Goal: Task Accomplishment & Management: Manage account settings

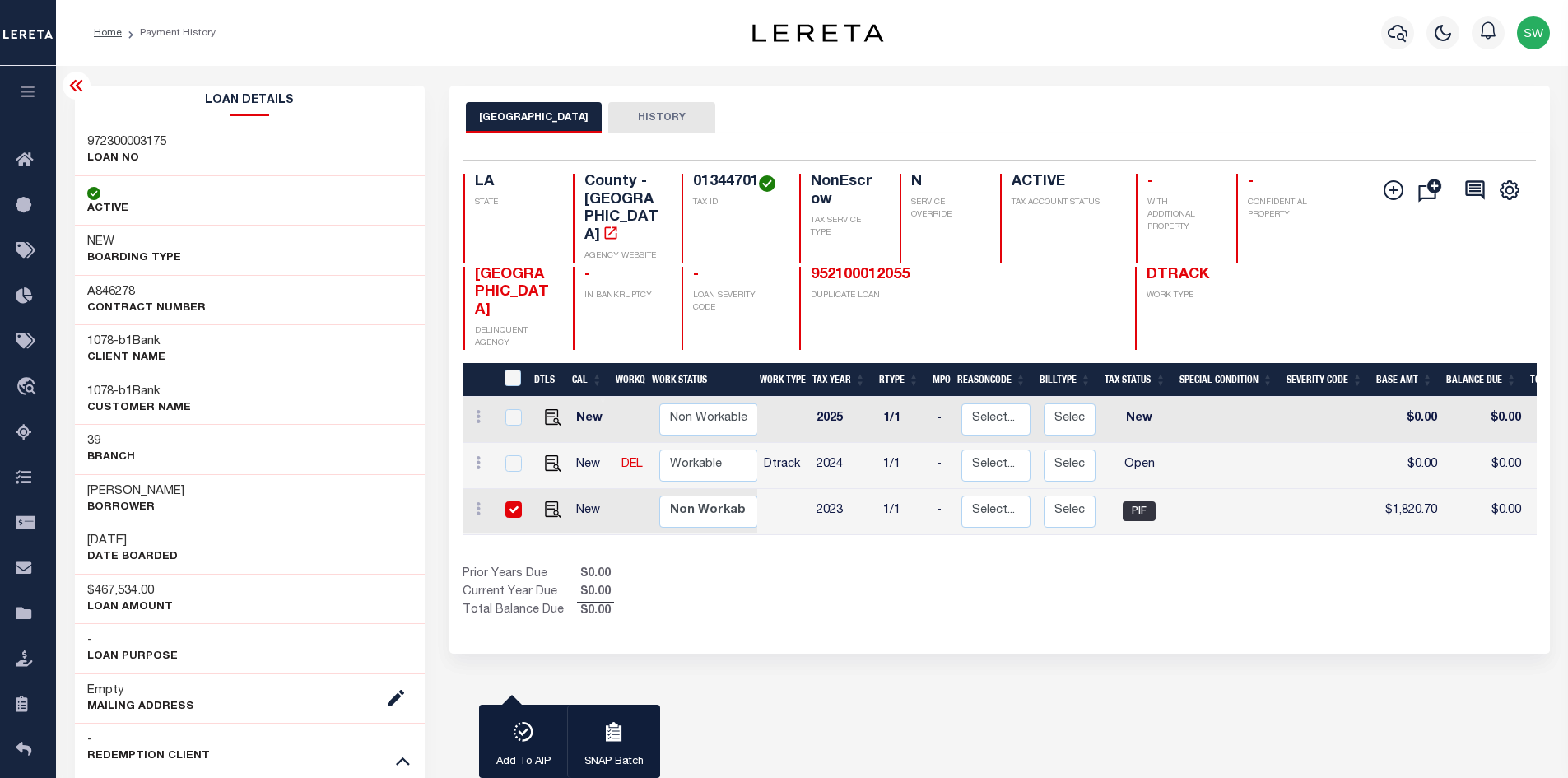
click at [999, 592] on div "1 Selected 3 Results 1 Items per page 25 50 100 LA STATE TAX ID" at bounding box center [1000, 393] width 1101 height 520
click at [1053, 566] on div "Show Tax Lines before Bill Release Date Prior Years Due $0.00 Current Year Due …" at bounding box center [1000, 593] width 1074 height 55
click at [1114, 565] on div "Show Tax Lines before Bill Release Date Prior Years Due $0.00 Current Year Due …" at bounding box center [1000, 593] width 1074 height 55
drag, startPoint x: 975, startPoint y: 584, endPoint x: 1068, endPoint y: 549, distance: 99.4
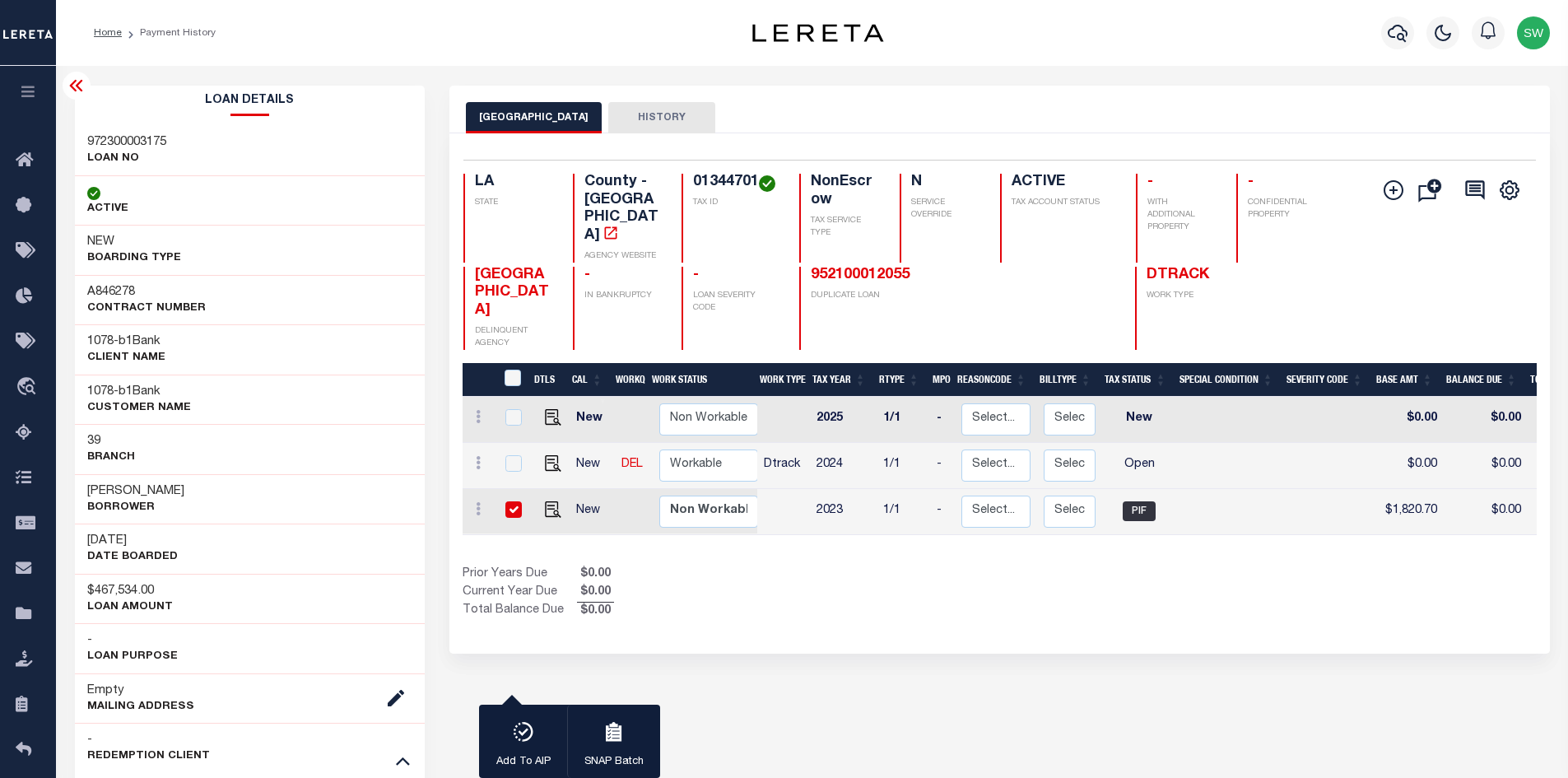
click at [975, 584] on div "1 Selected 3 Results 1 Items per page 25 50 100 LA STATE TAX ID" at bounding box center [1000, 393] width 1101 height 520
click at [1397, 42] on icon "button" at bounding box center [1398, 33] width 19 height 19
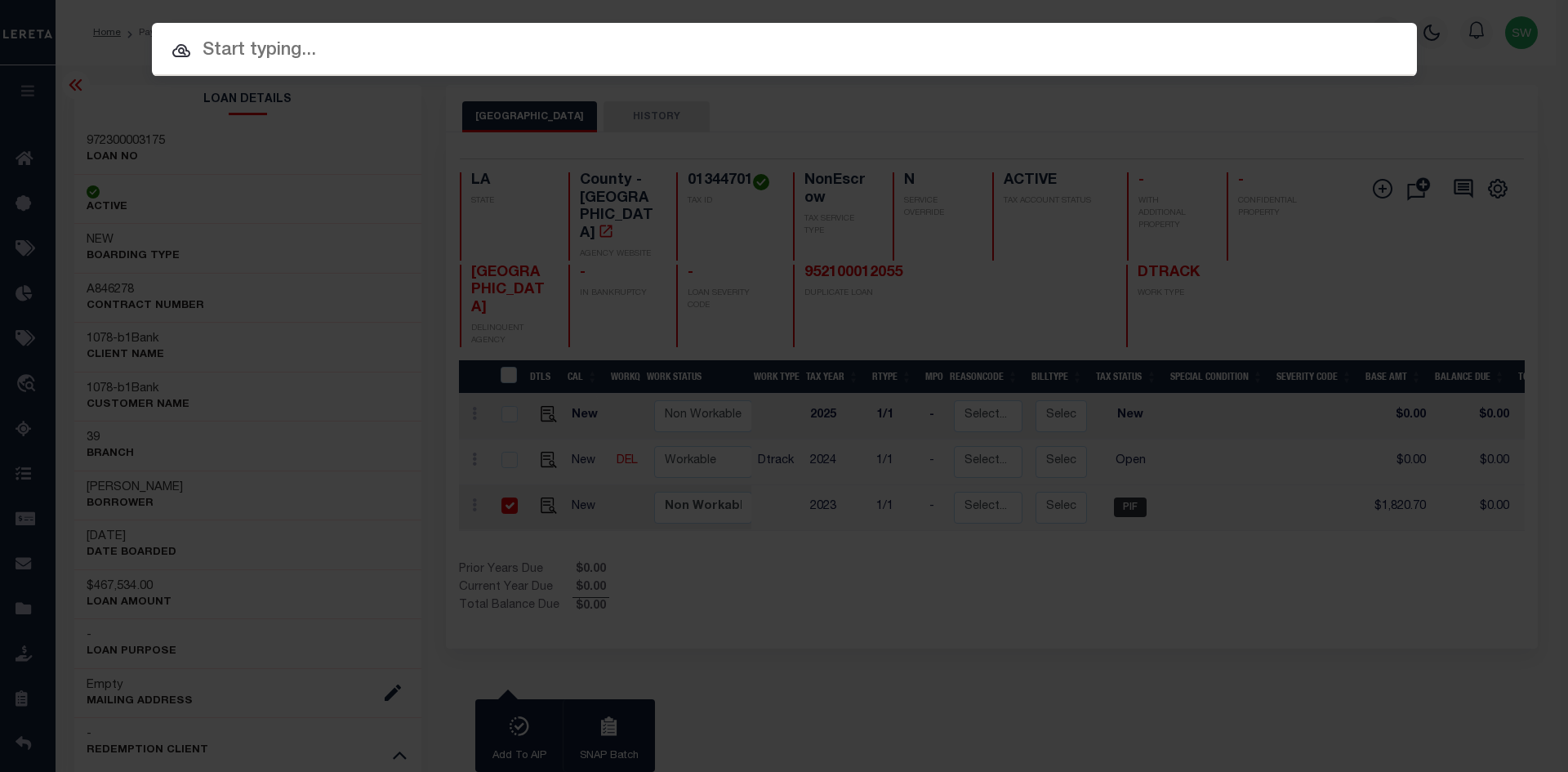
click at [286, 58] on input "text" at bounding box center [784, 51] width 1265 height 29
paste input "952100012055"
type input "952100012055"
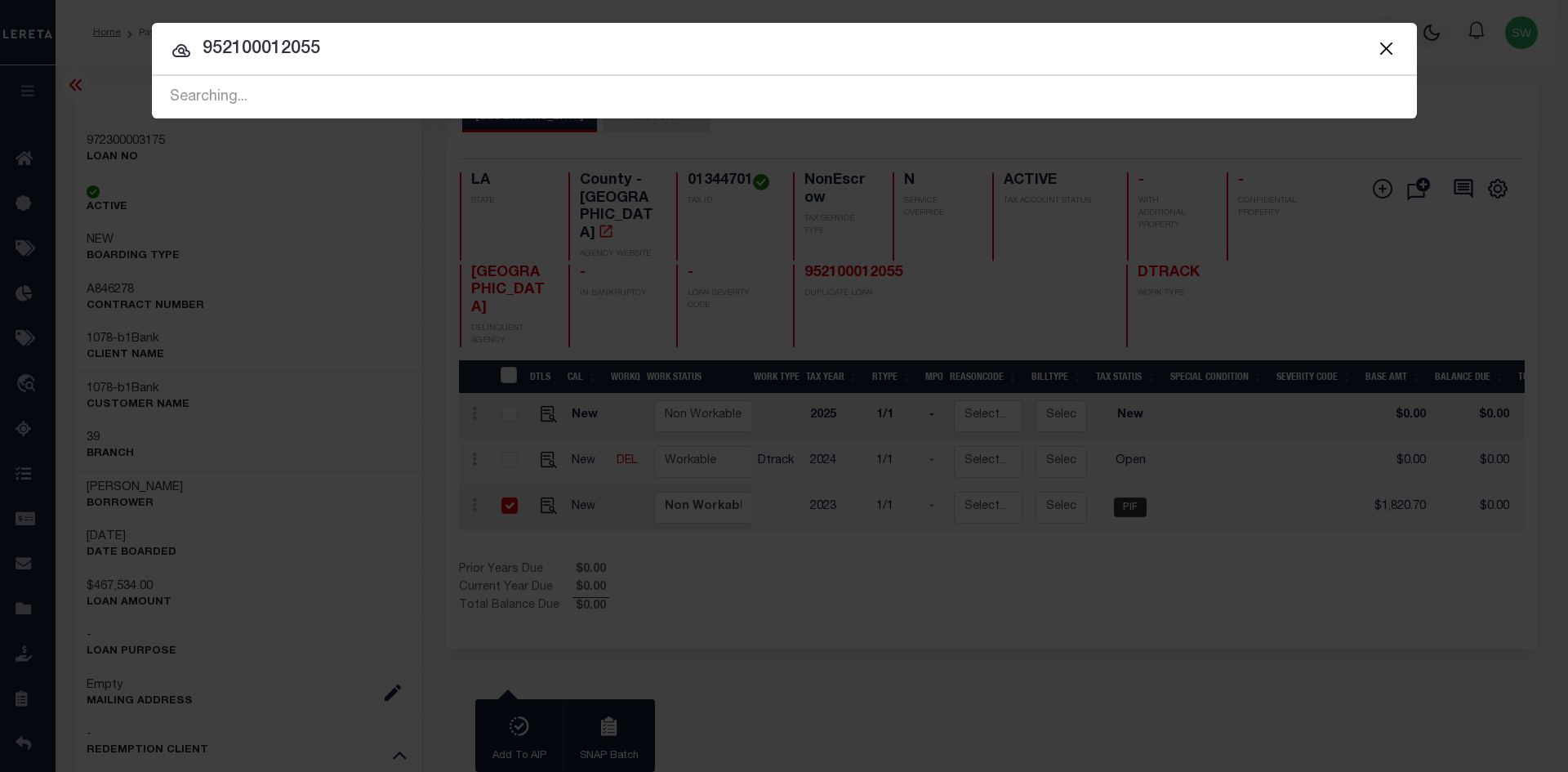
click at [182, 53] on icon at bounding box center [181, 50] width 18 height 13
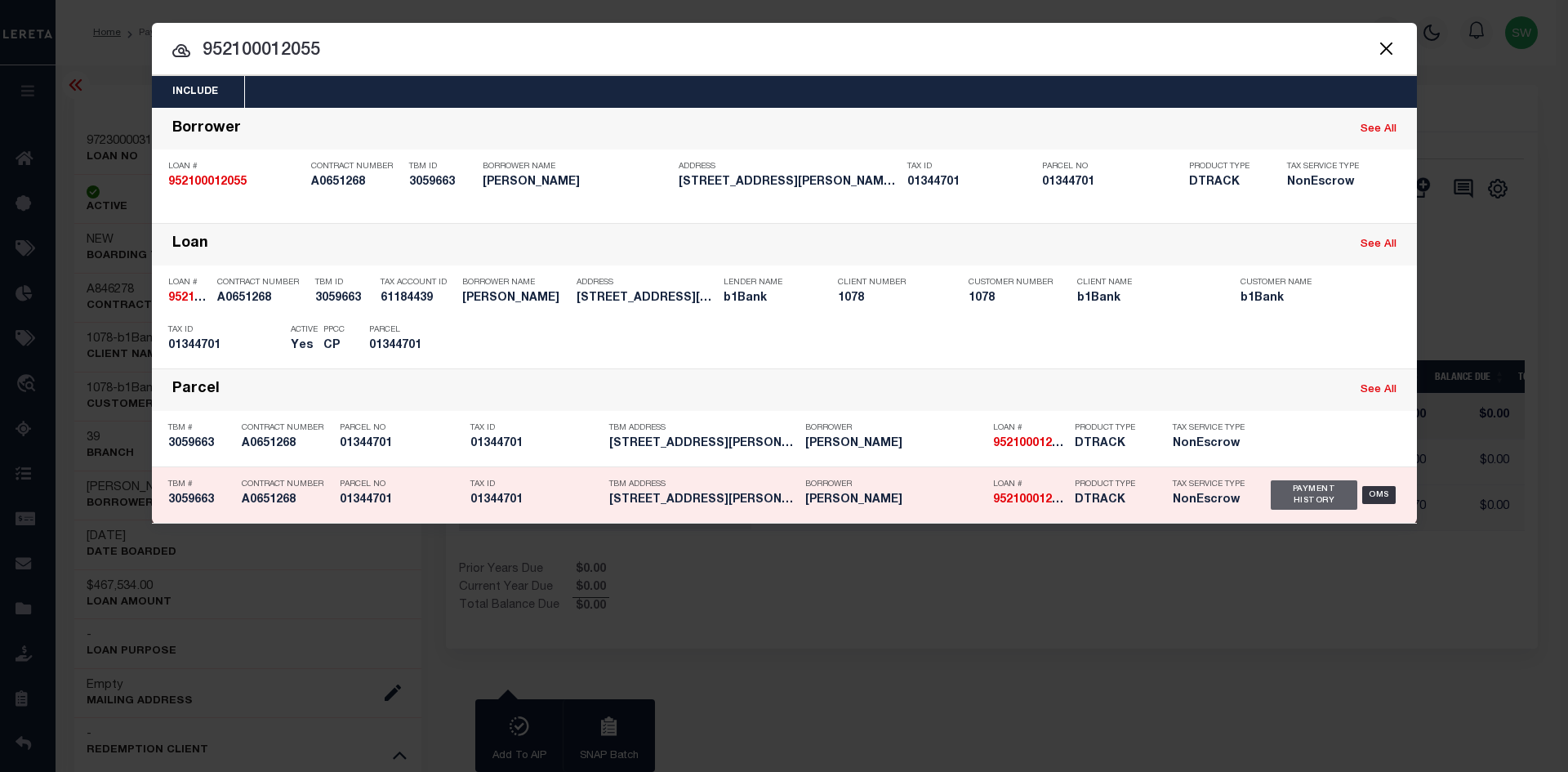
click at [1298, 499] on div "Payment History" at bounding box center [1315, 495] width 88 height 30
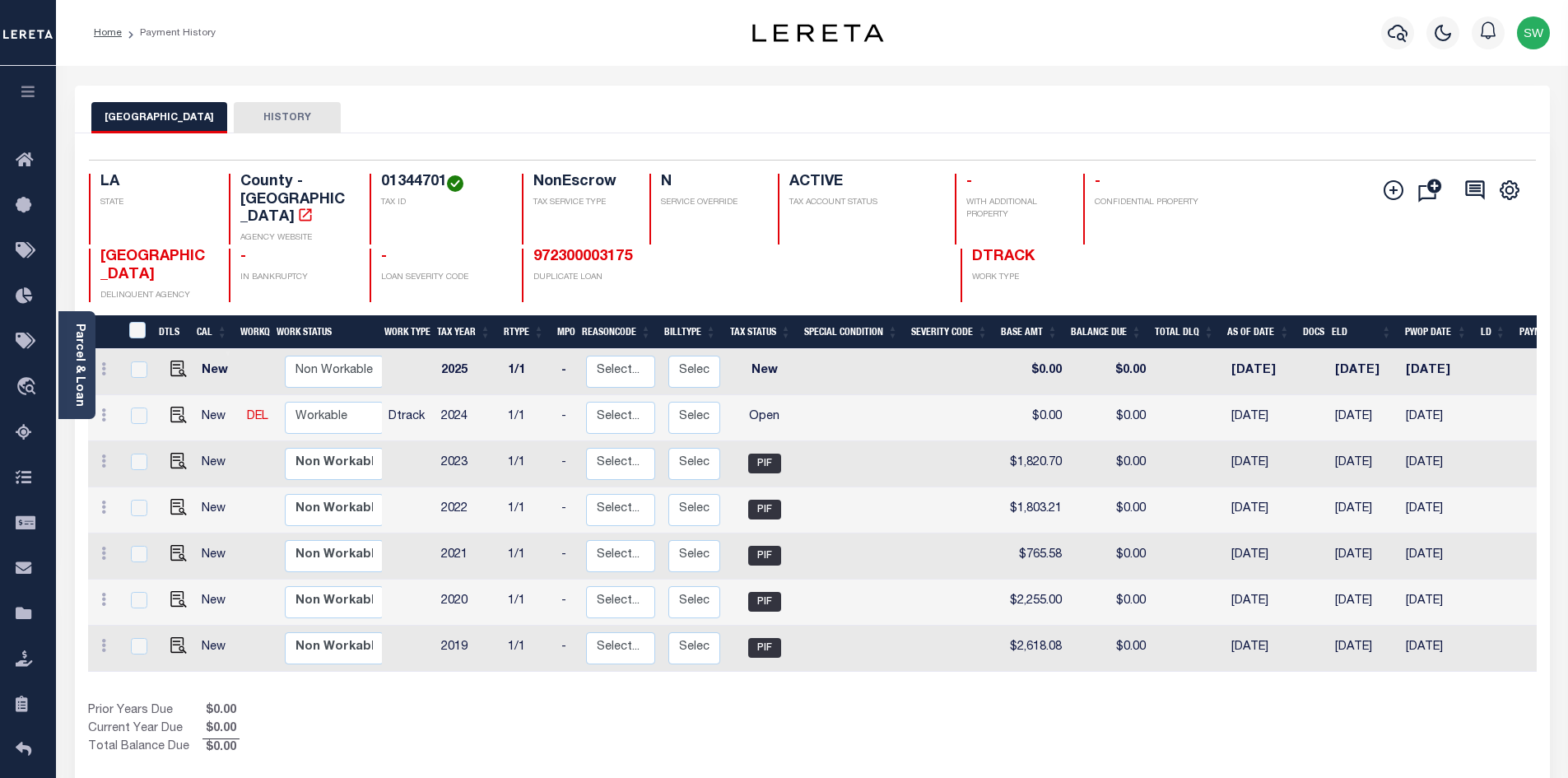
click at [762, 702] on div "Prior Years Due $0.00 Current Year Due $0.00 Total Balance Due $0.00" at bounding box center [451, 729] width 724 height 55
click at [74, 344] on link "Parcel & Loan" at bounding box center [79, 365] width 11 height 83
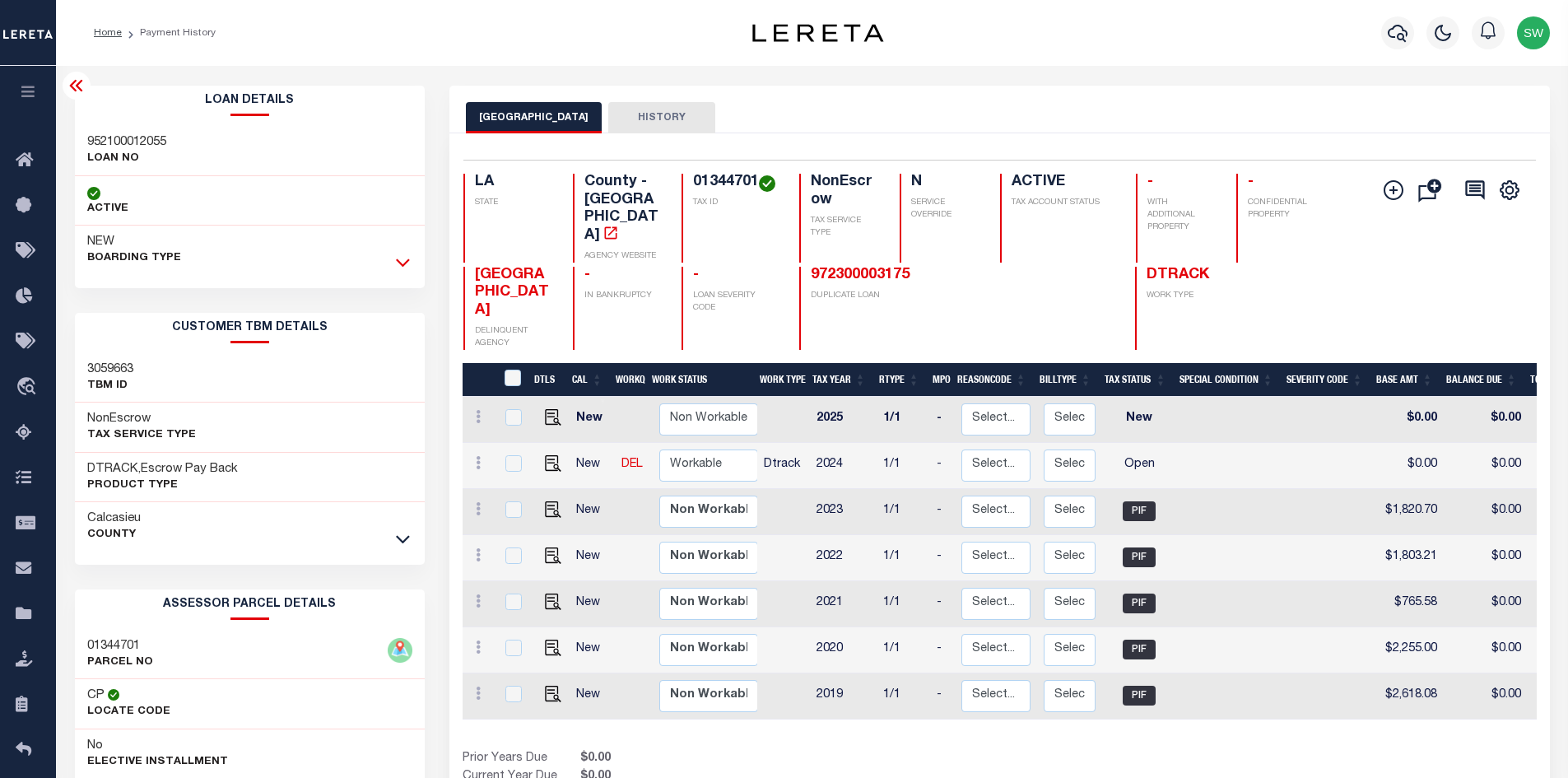
click at [397, 263] on icon at bounding box center [403, 262] width 14 height 18
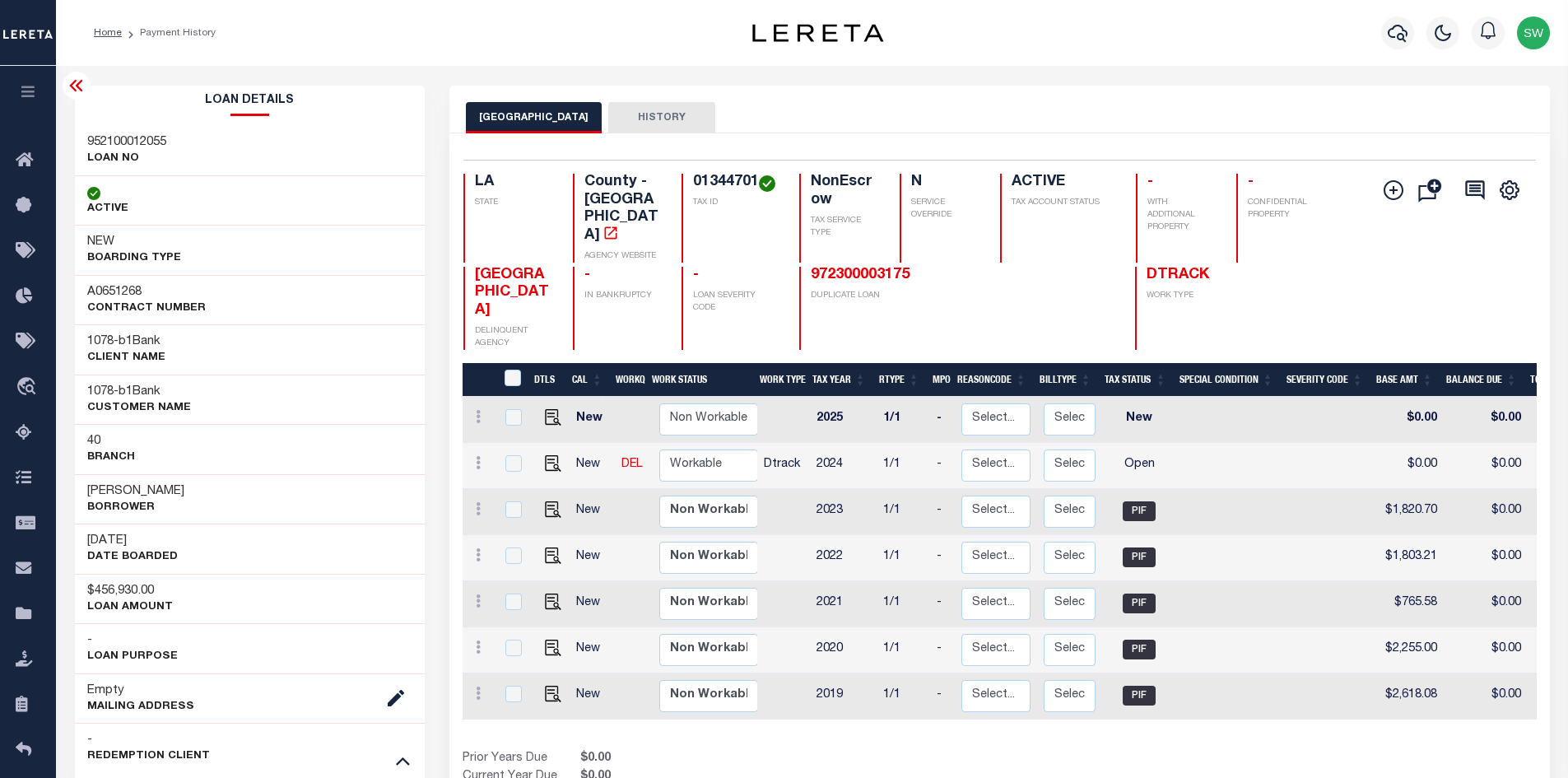
drag, startPoint x: 175, startPoint y: 490, endPoint x: 132, endPoint y: 487, distance: 43.1
click at [132, 487] on div "[PERSON_NAME] Borrower" at bounding box center [250, 499] width 351 height 50
copy h3 "[PERSON_NAME]"
click at [400, 759] on icon at bounding box center [403, 760] width 14 height 18
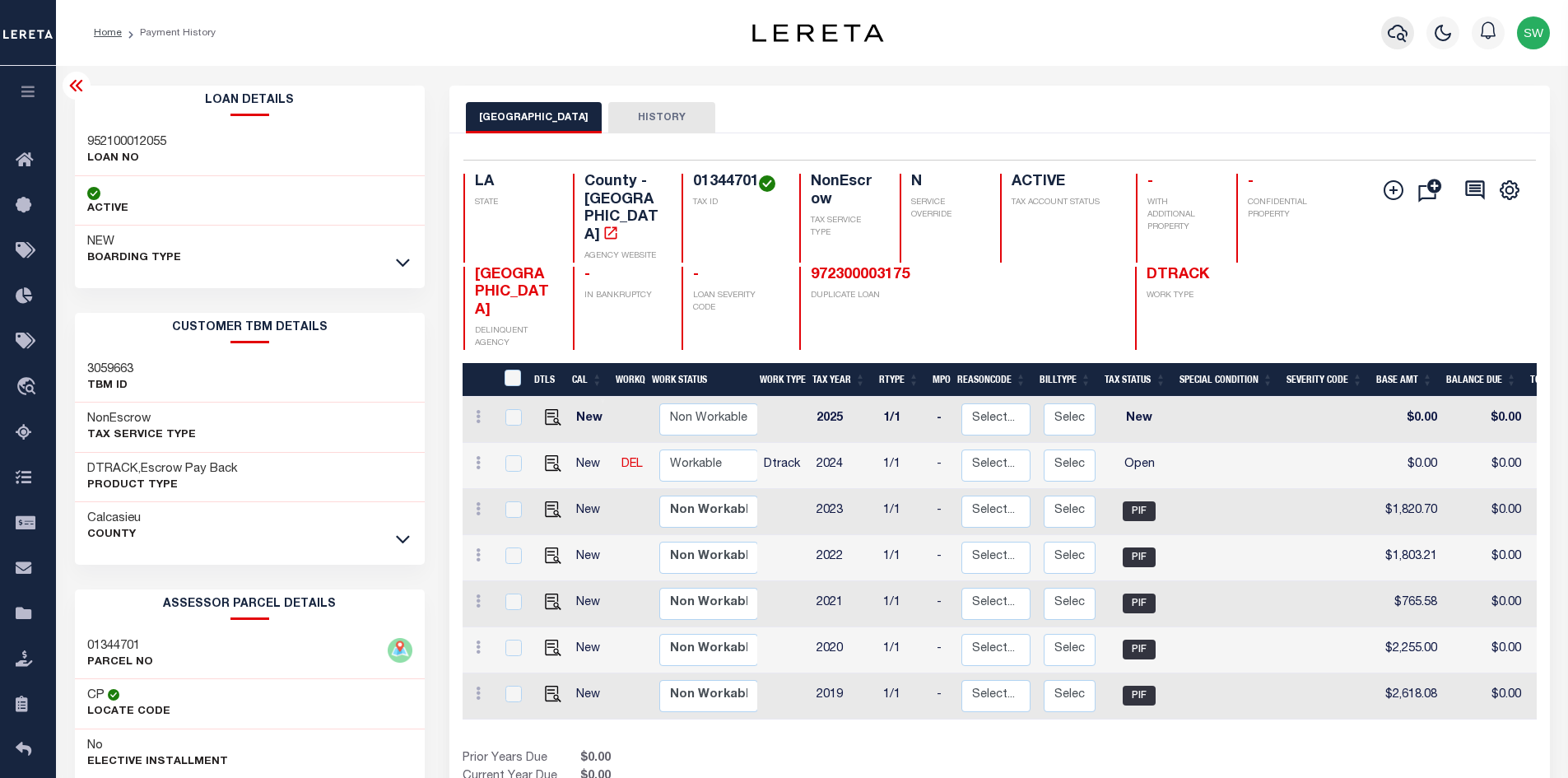
click at [1386, 33] on button "button" at bounding box center [1398, 33] width 33 height 33
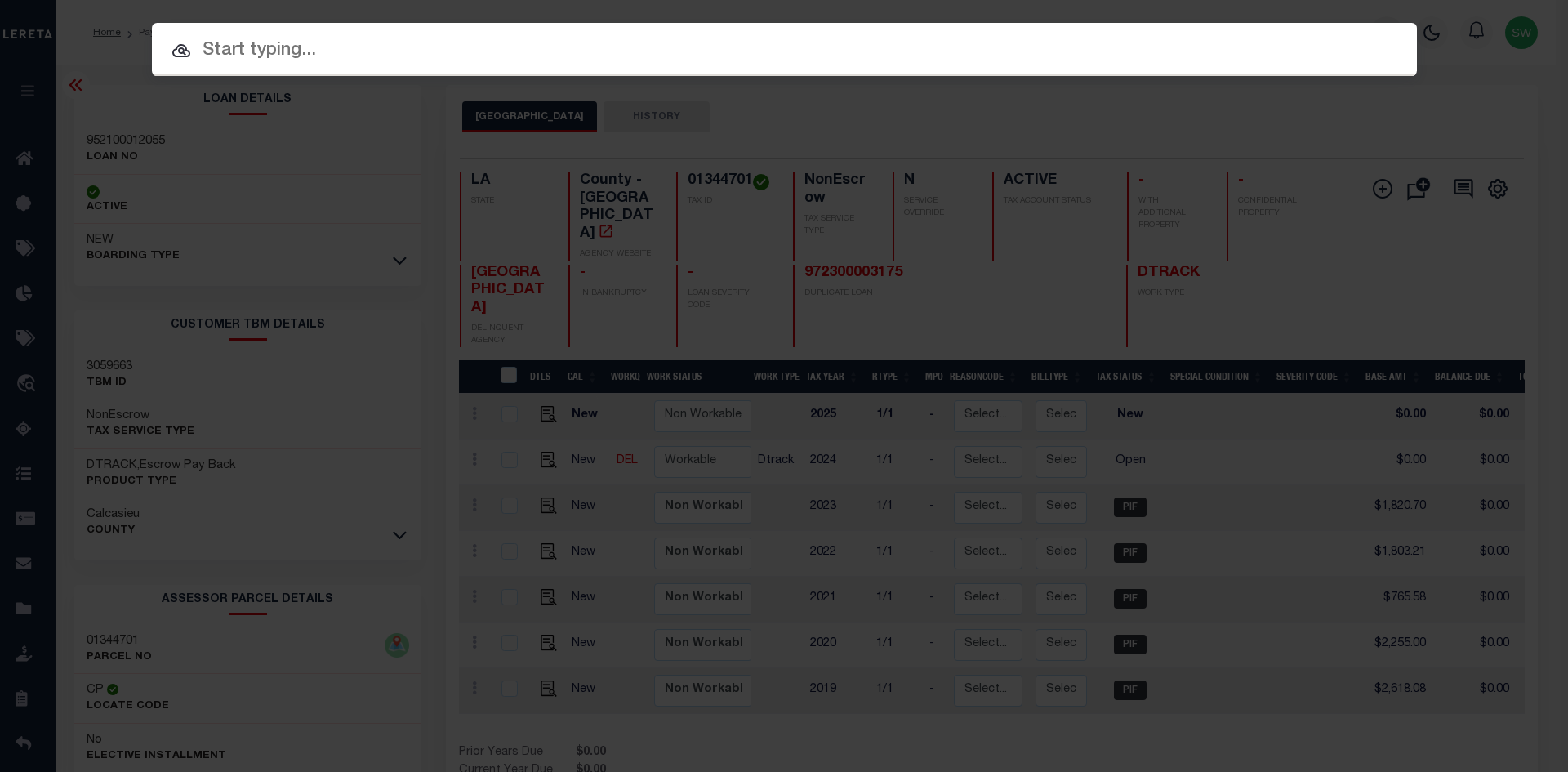
click at [257, 57] on input "text" at bounding box center [784, 51] width 1265 height 29
paste input "'67019543"
click at [207, 45] on input "'67019543" at bounding box center [784, 51] width 1265 height 29
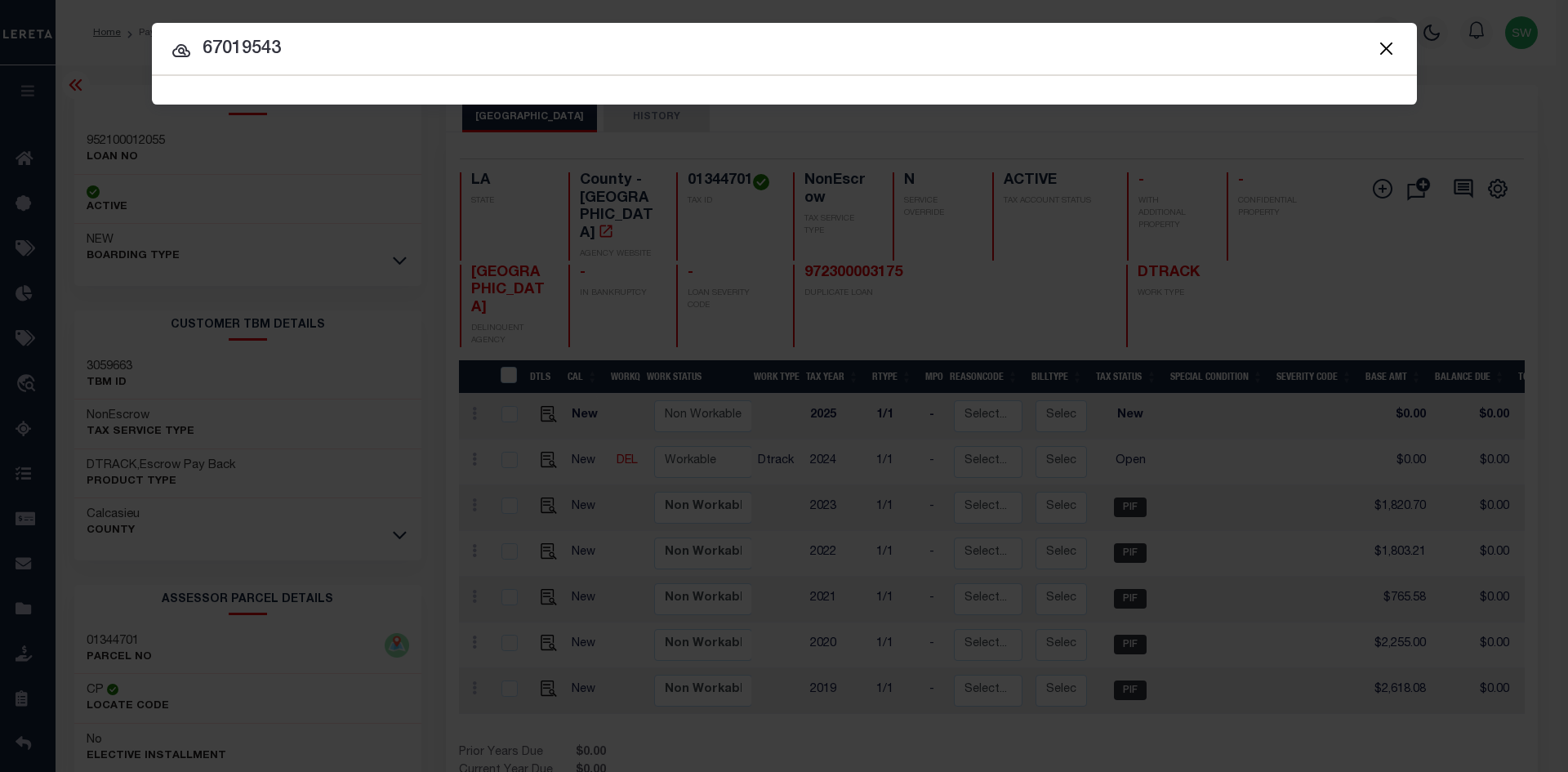
type input "67019543"
click at [341, 60] on input "67019543" at bounding box center [784, 49] width 1265 height 29
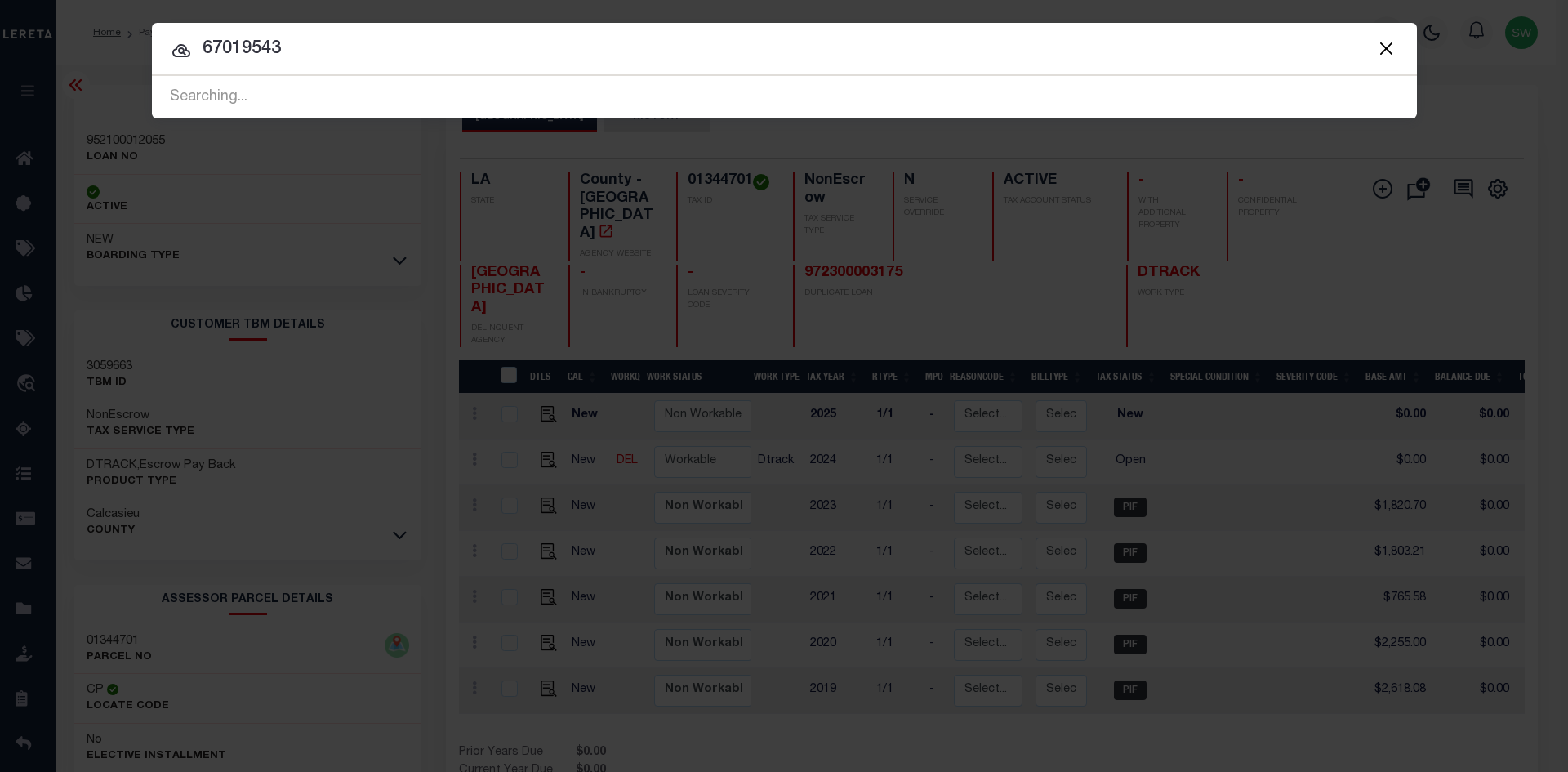
click at [177, 53] on icon at bounding box center [181, 51] width 19 height 19
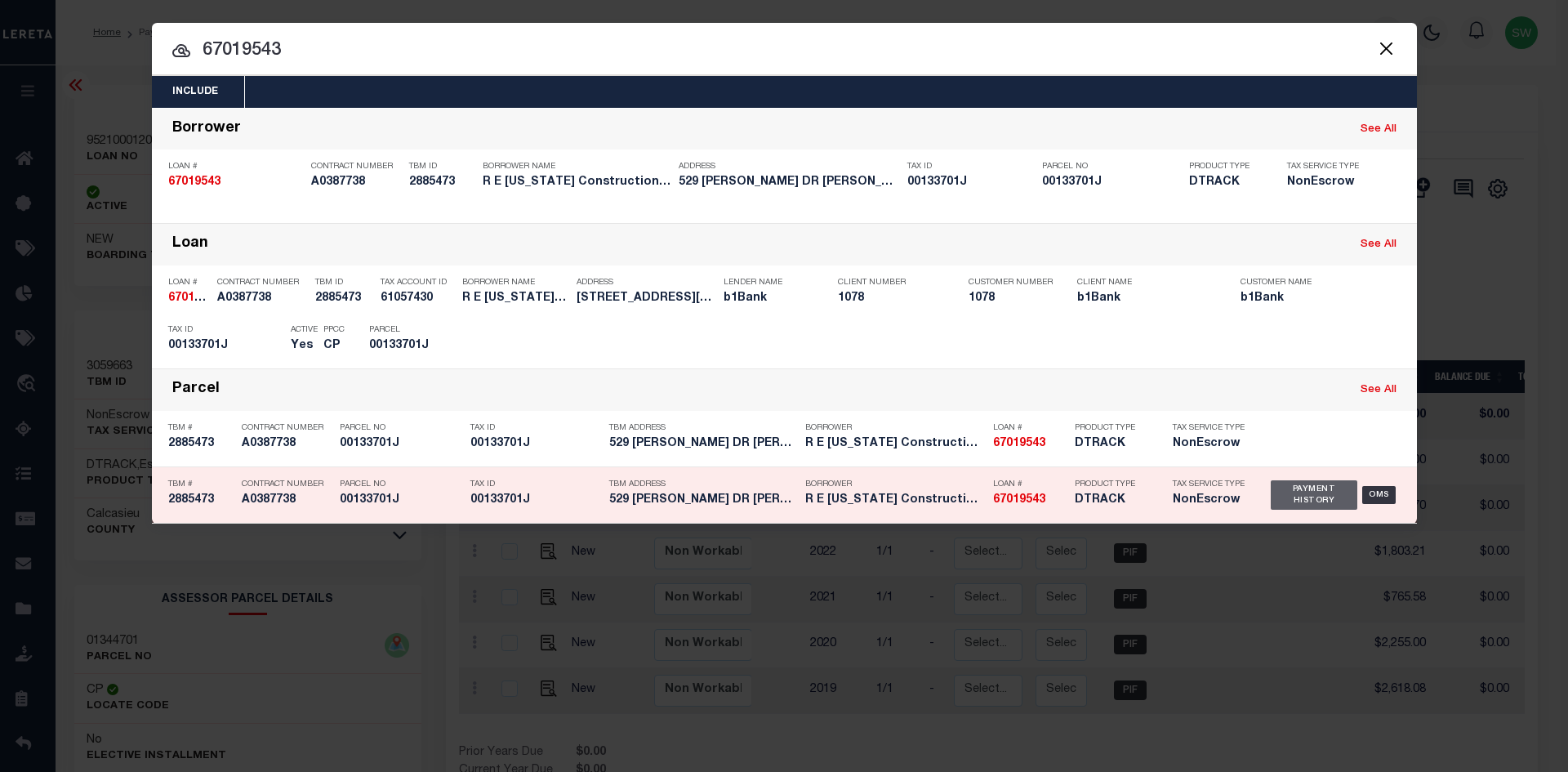
click at [1295, 493] on div "Payment History" at bounding box center [1315, 495] width 88 height 30
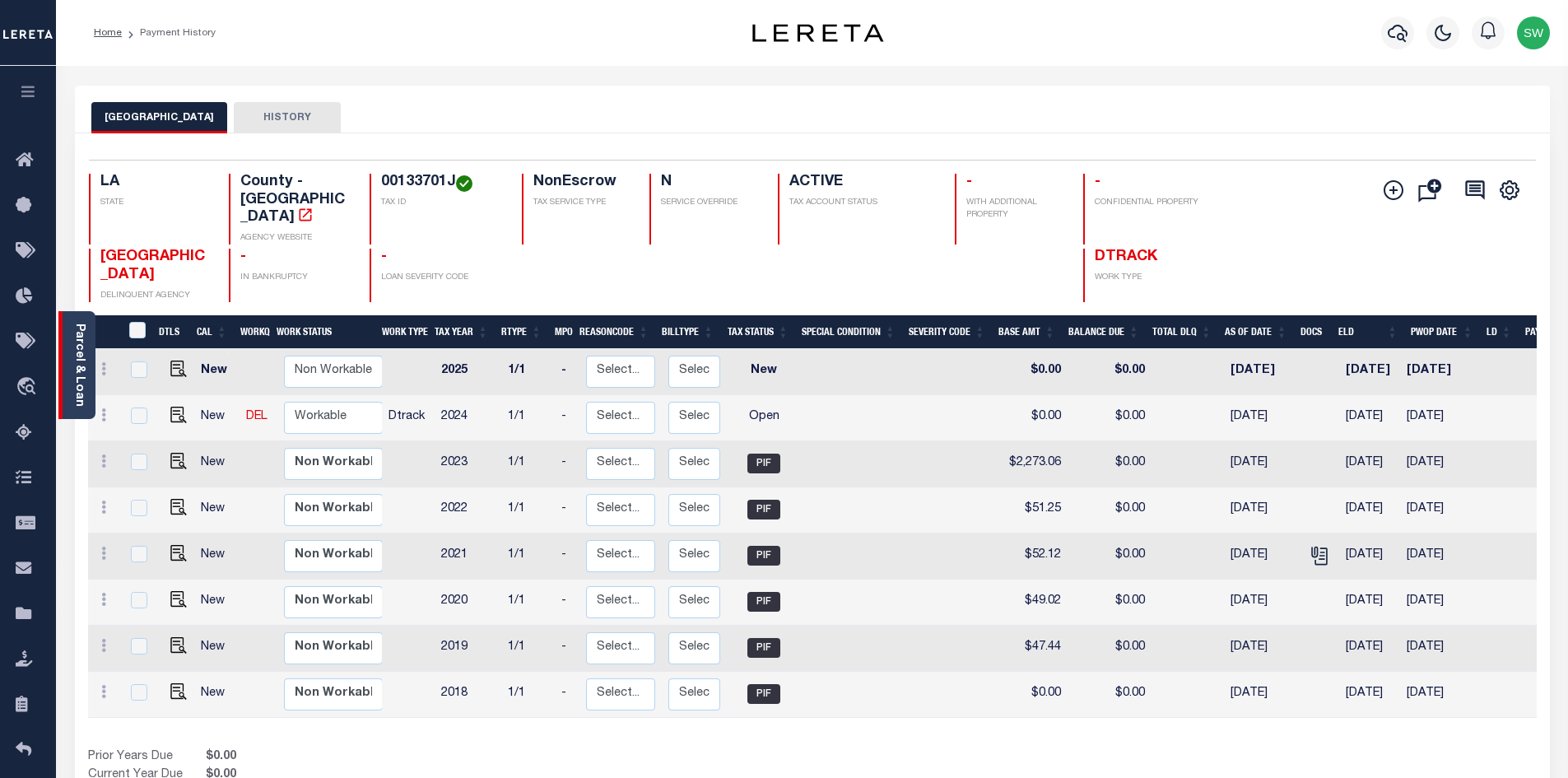
click at [80, 359] on link "Parcel & Loan" at bounding box center [79, 365] width 11 height 83
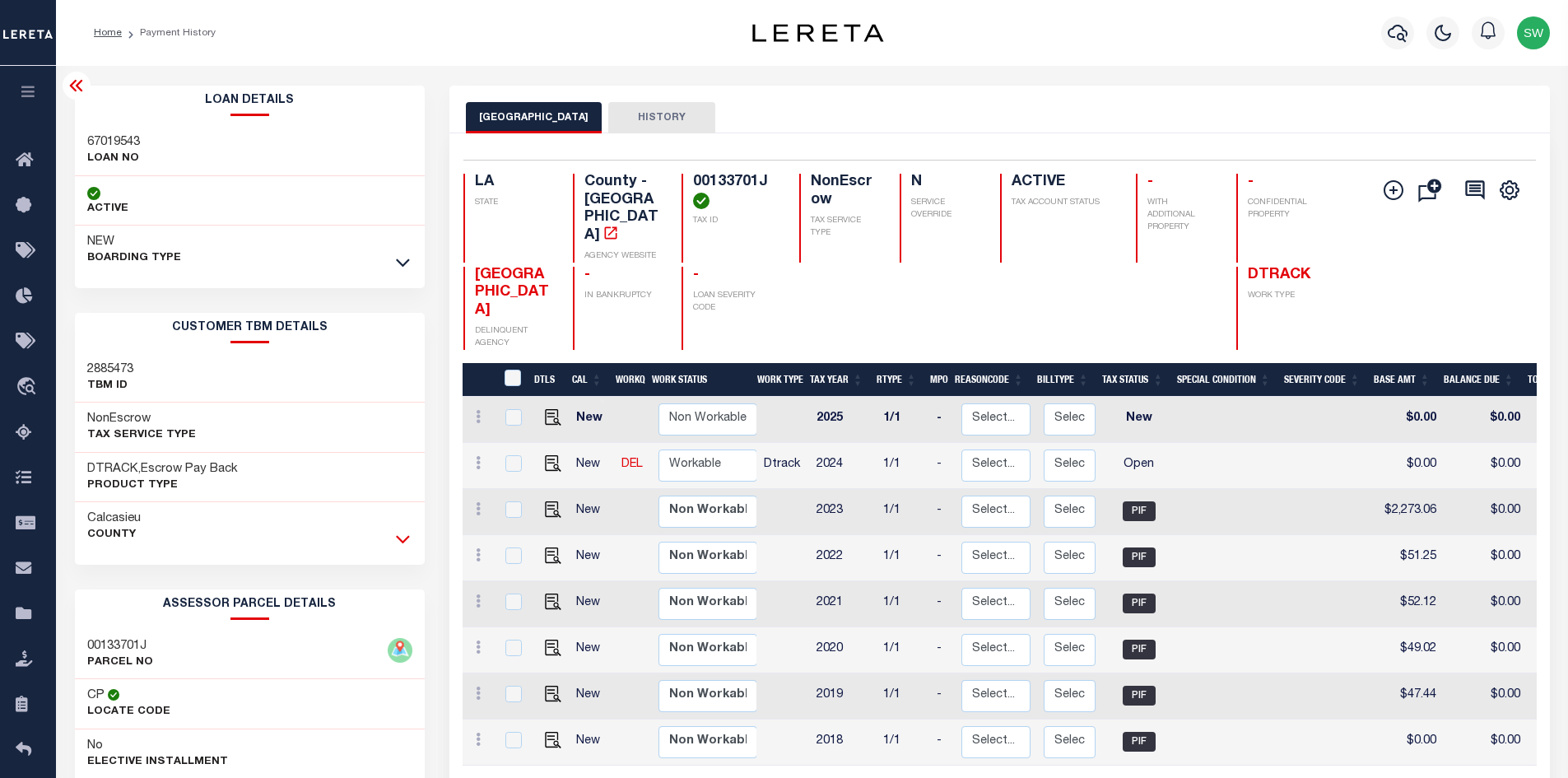
click at [404, 540] on icon at bounding box center [403, 539] width 14 height 18
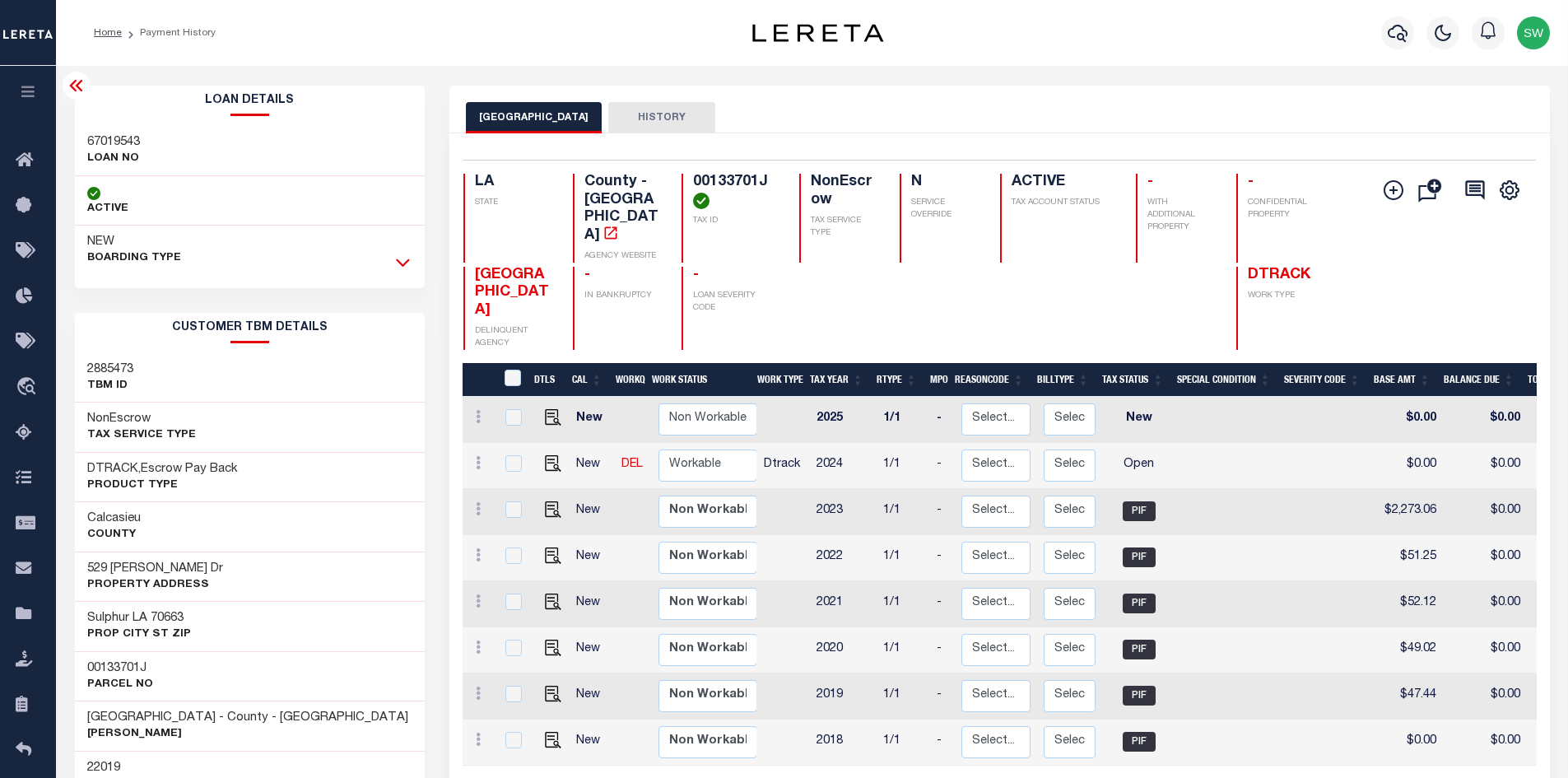
click at [405, 266] on icon at bounding box center [403, 262] width 14 height 18
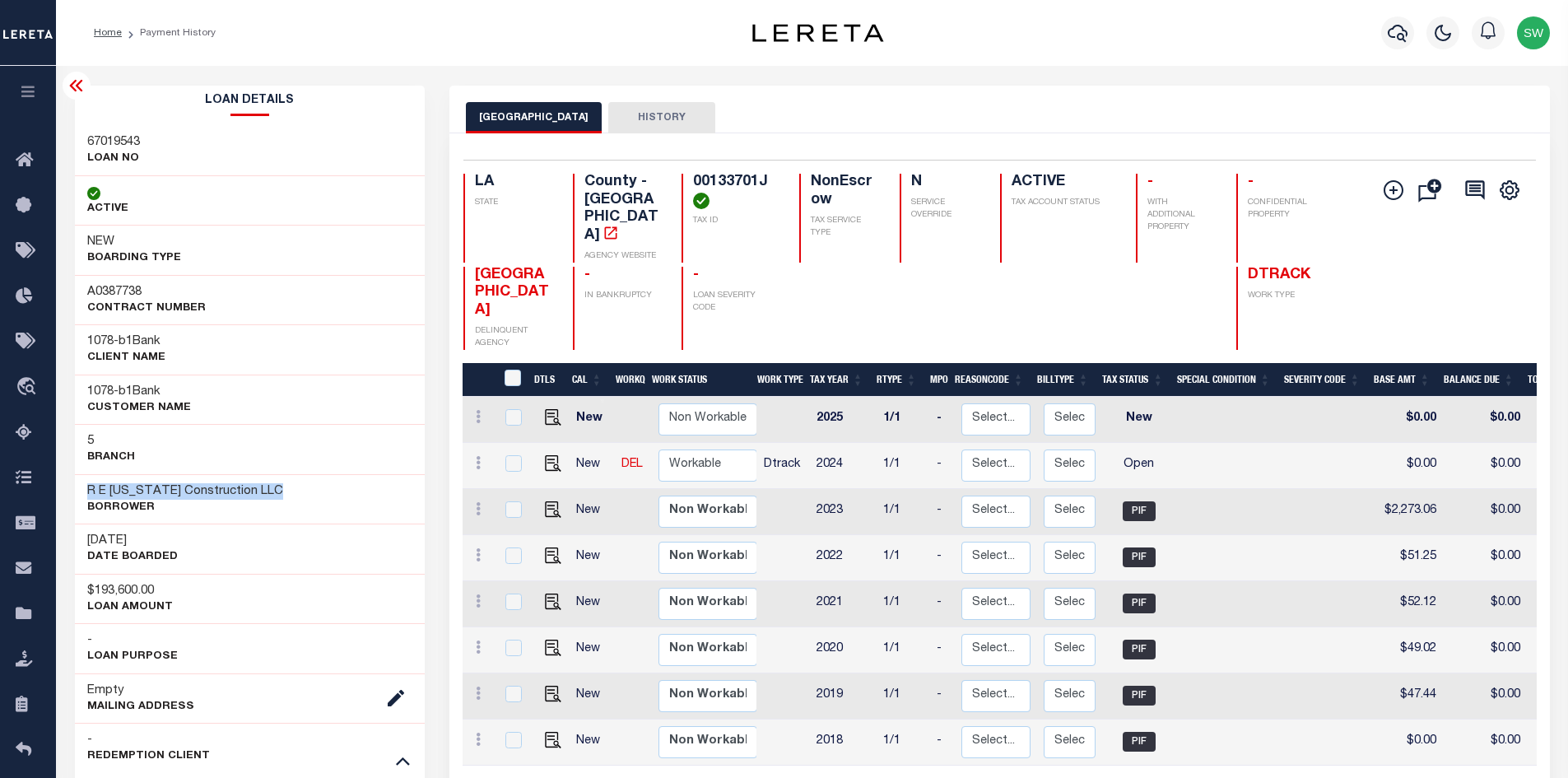
drag, startPoint x: 296, startPoint y: 493, endPoint x: 85, endPoint y: 488, distance: 211.1
click at [85, 488] on div "R E Washington Construction LLC Borrower" at bounding box center [250, 499] width 351 height 50
copy h3 "R E [US_STATE] Construction LLC"
click at [407, 763] on icon at bounding box center [403, 760] width 14 height 8
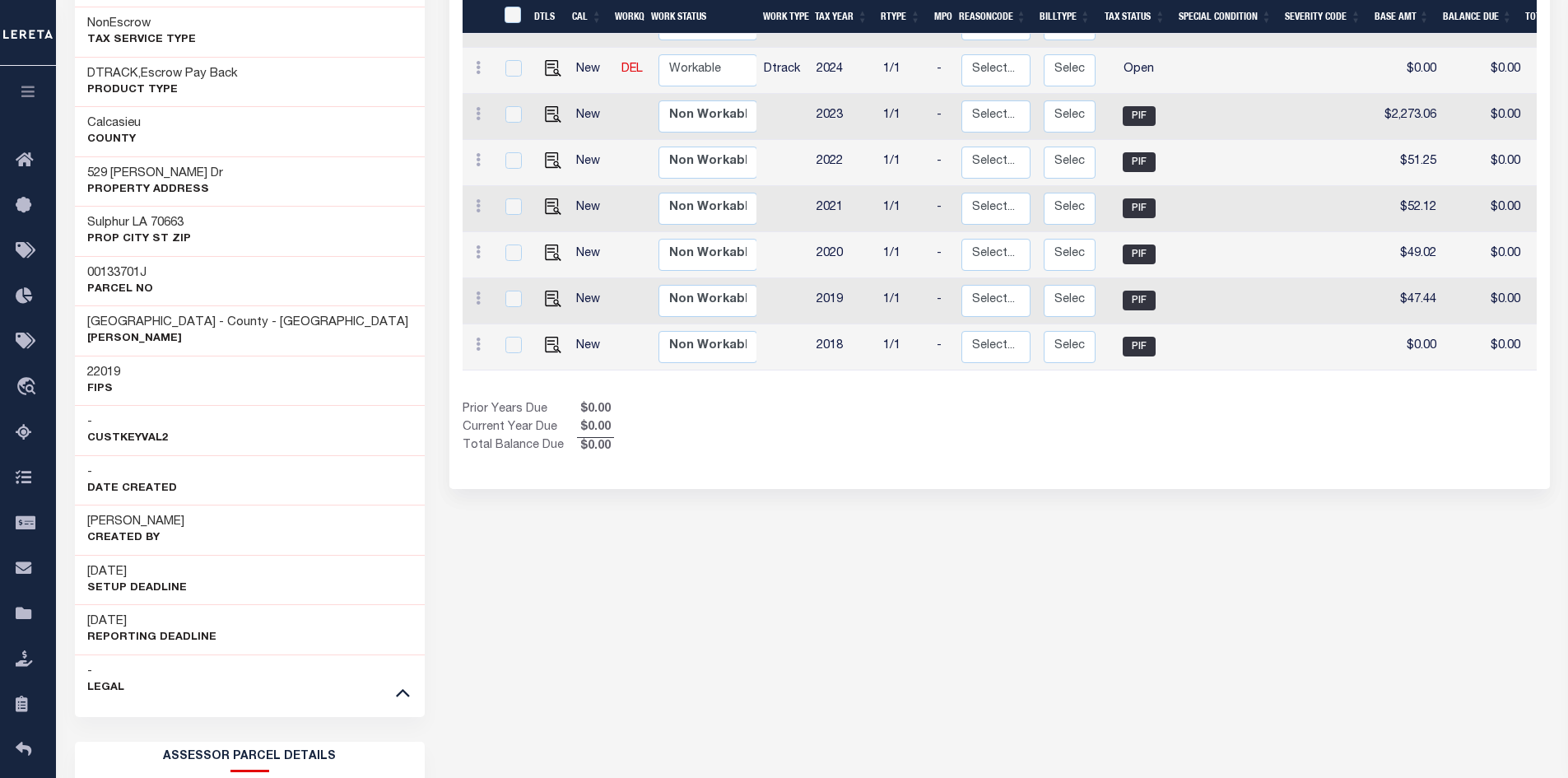
scroll to position [504, 0]
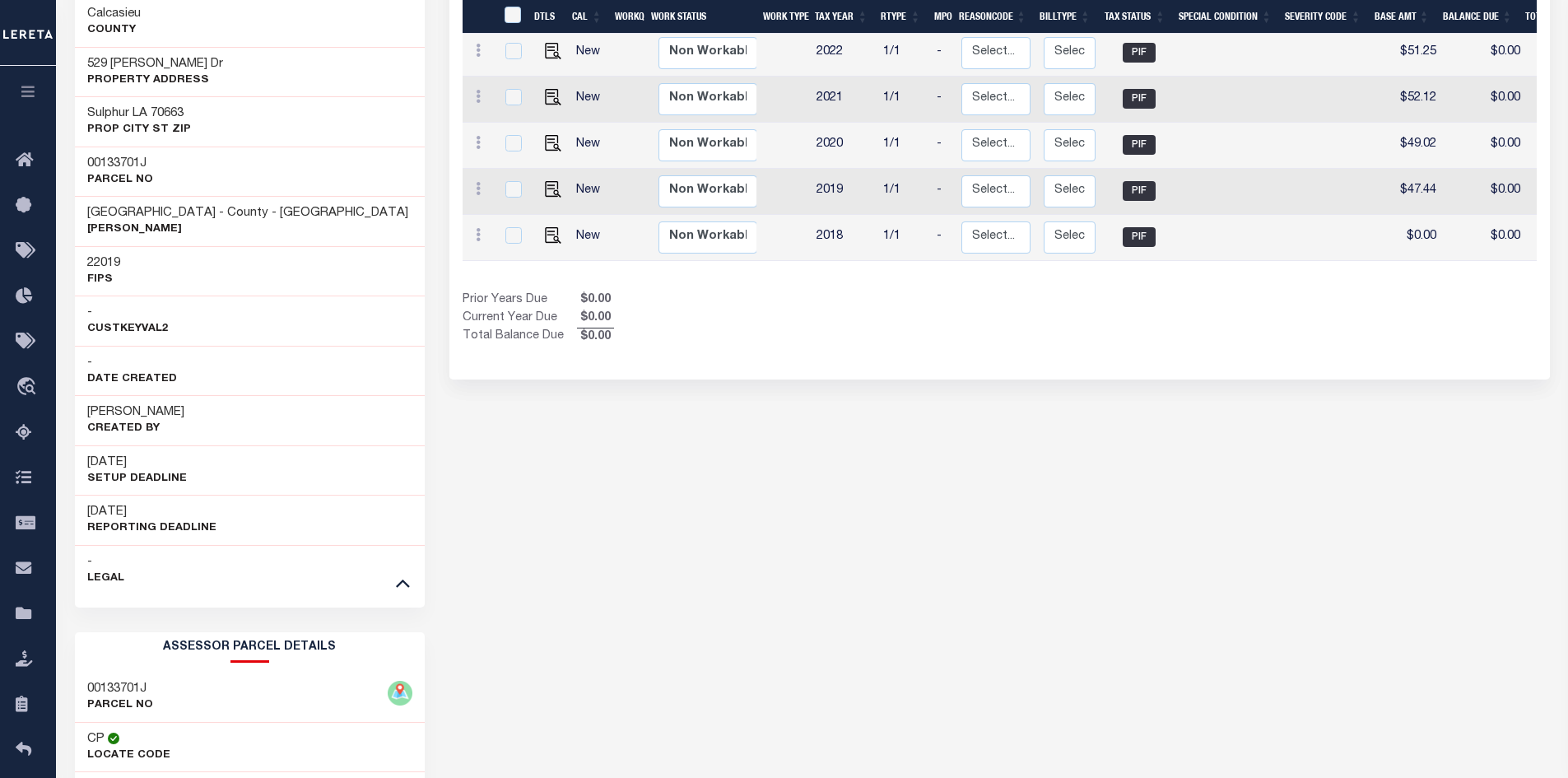
click at [962, 702] on div "CALCASIEU PARISH HISTORY Selected 8 Results" at bounding box center [1000, 320] width 1125 height 1477
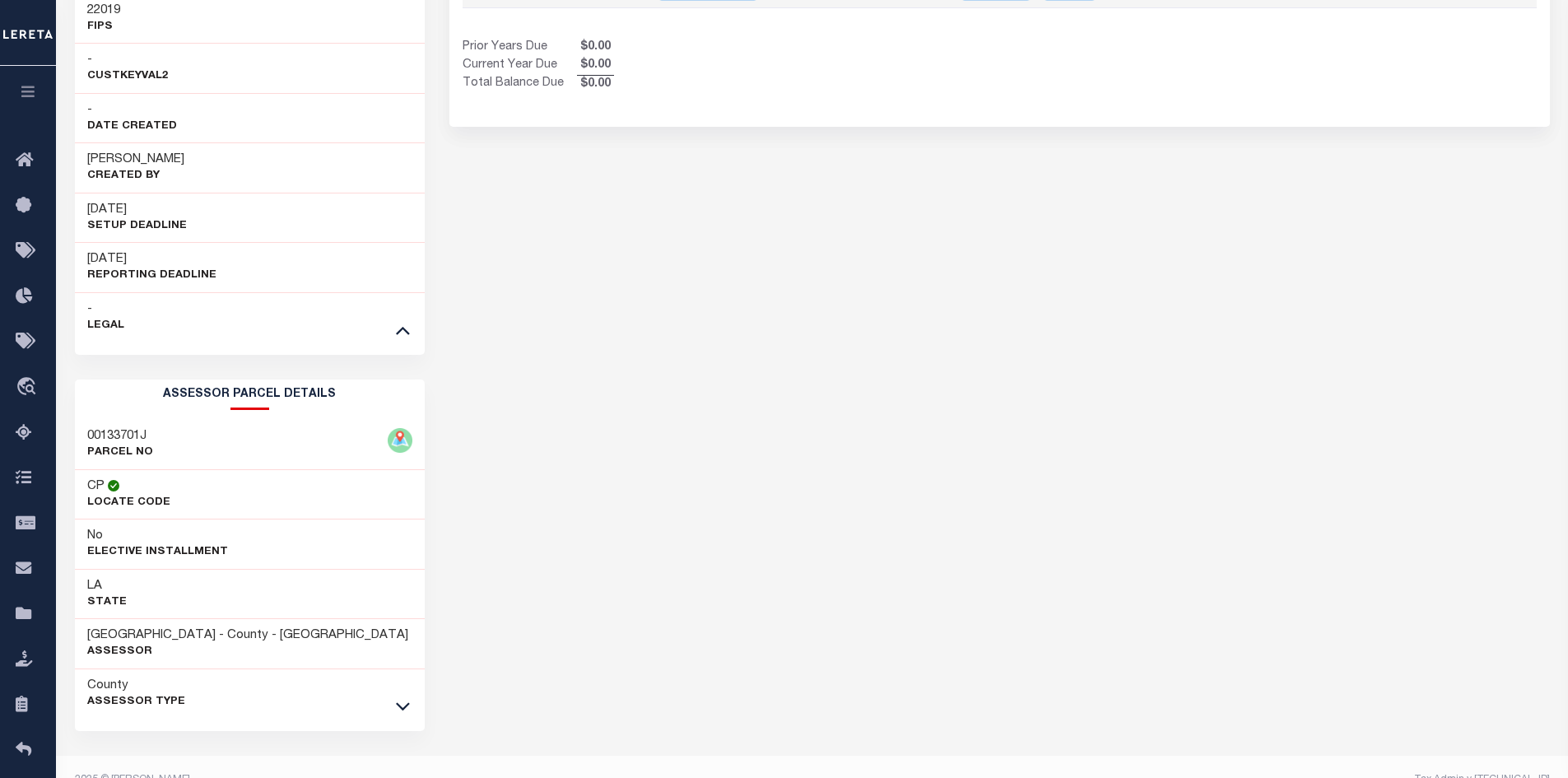
scroll to position [787, 0]
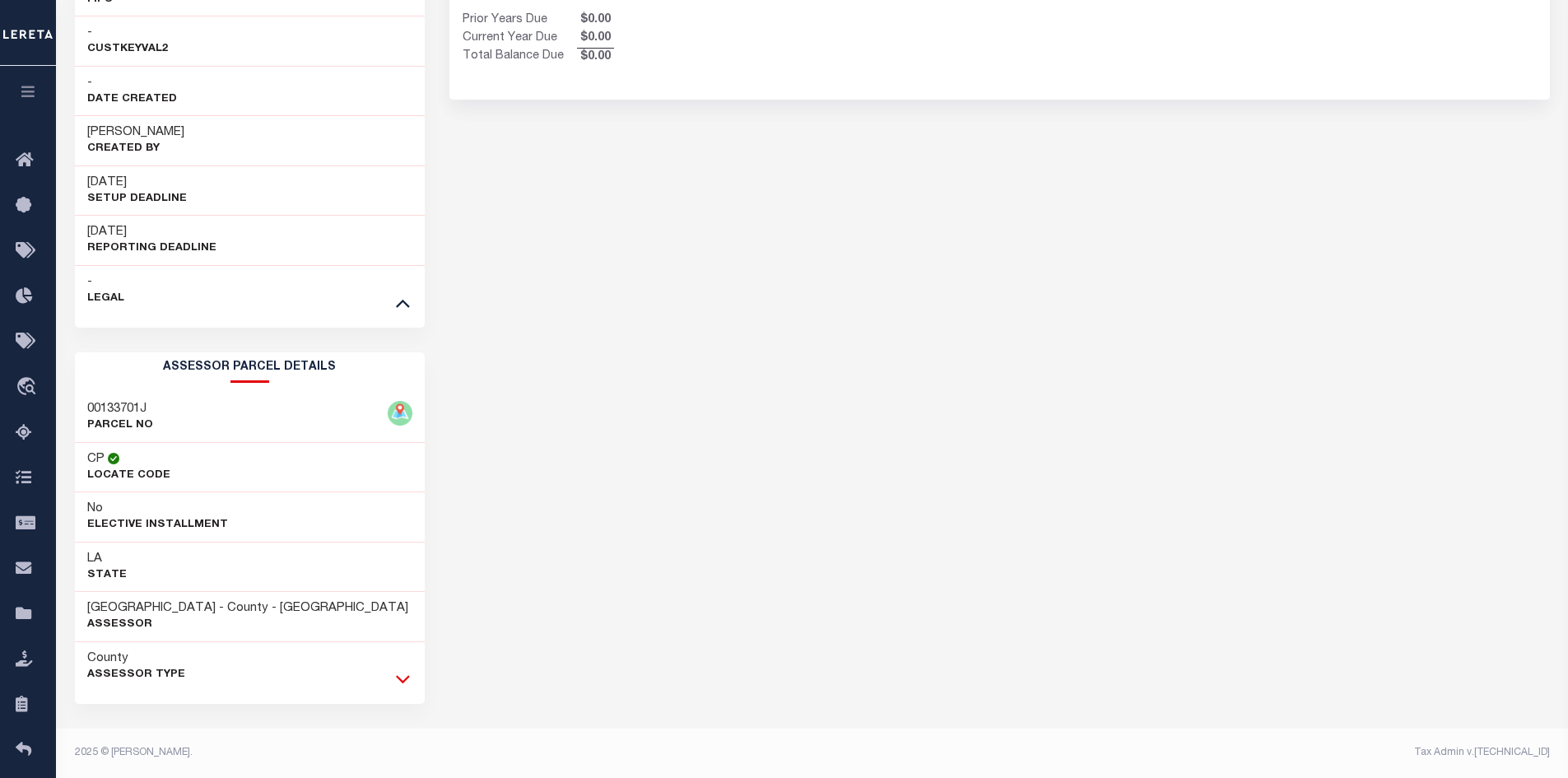
click at [407, 684] on icon at bounding box center [403, 679] width 14 height 18
click at [701, 606] on div "CALCASIEU PARISH HISTORY Selected 8 Results" at bounding box center [1000, 410] width 1125 height 2223
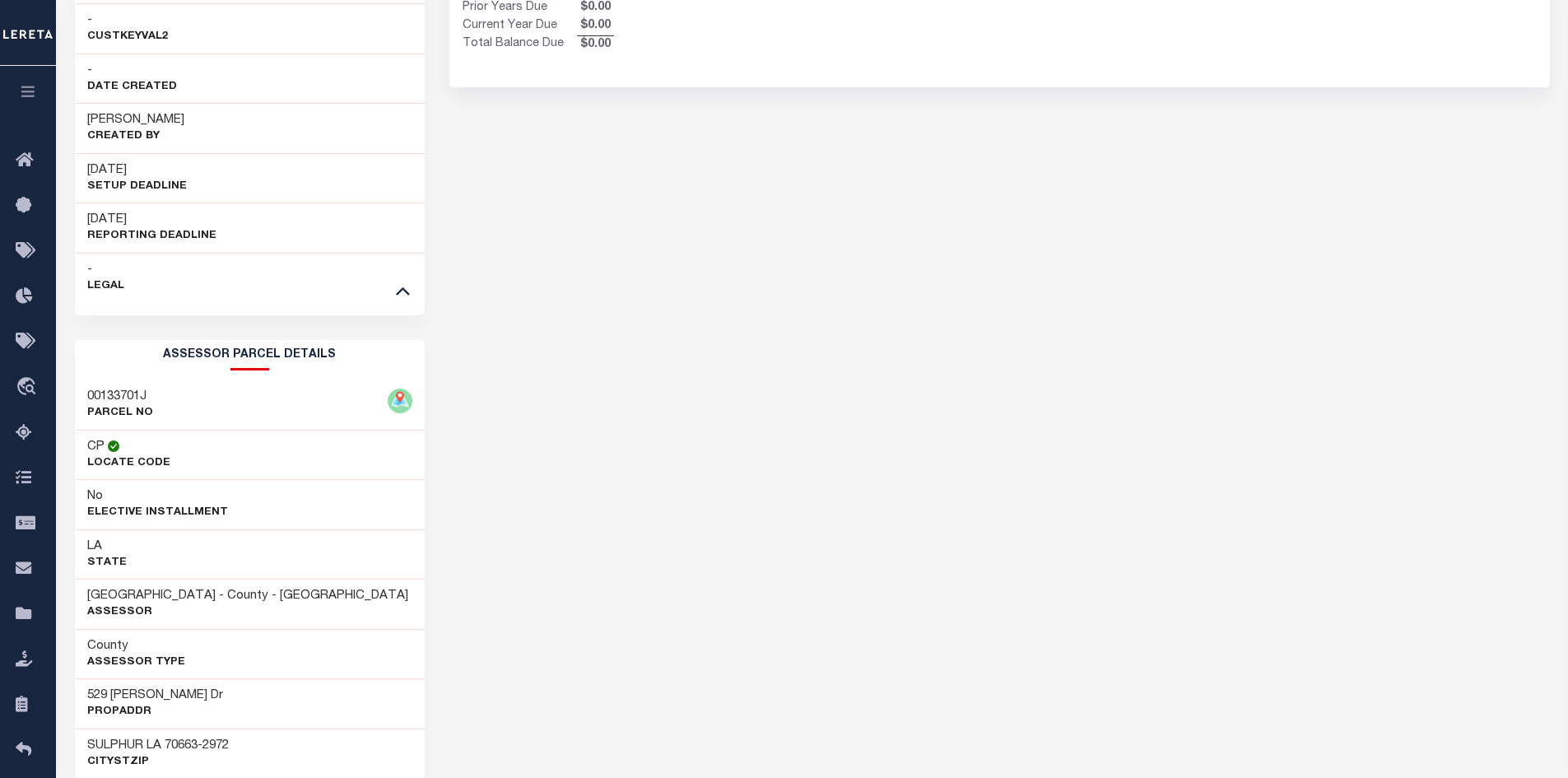
scroll to position [789, 0]
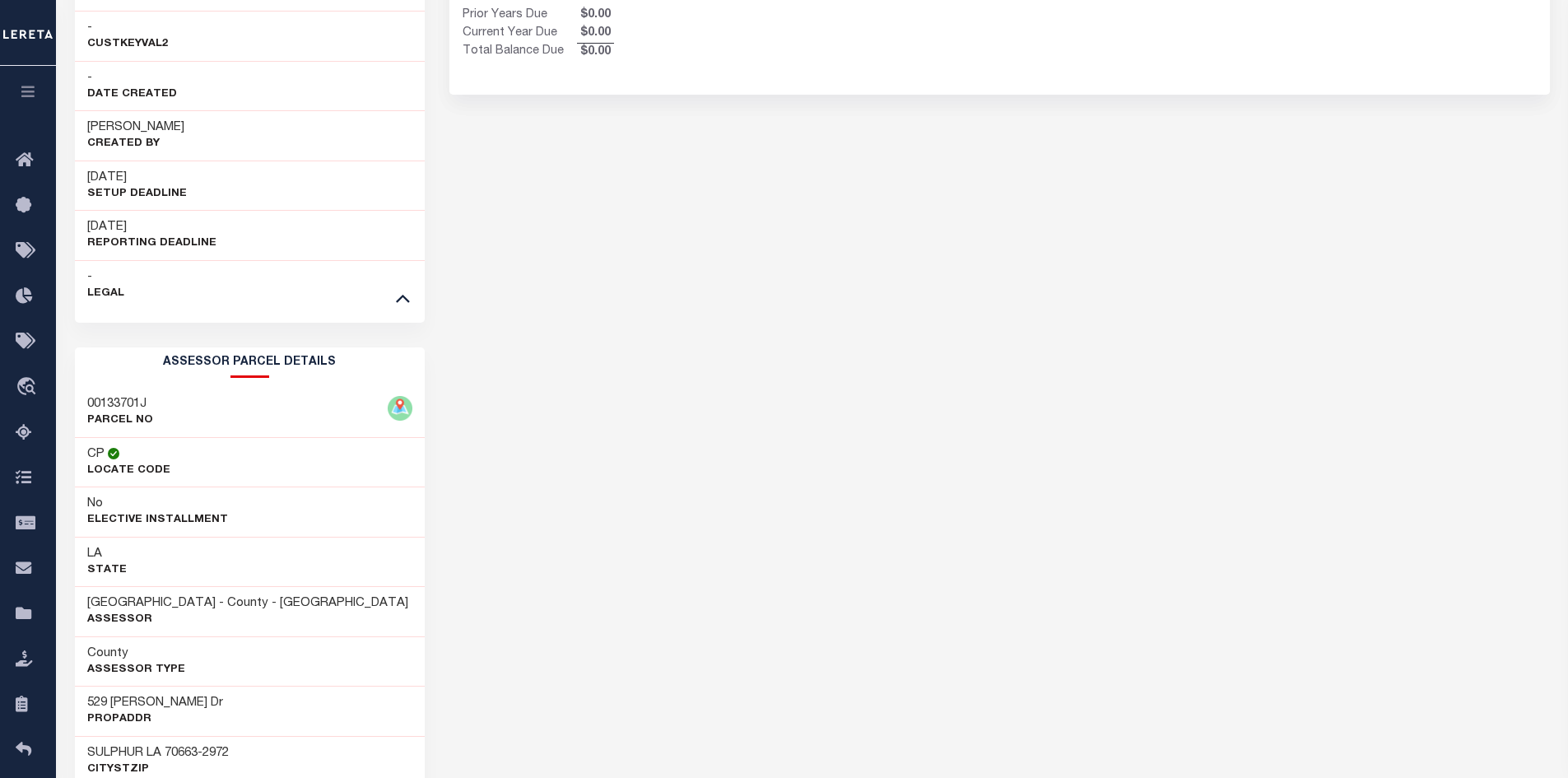
drag, startPoint x: 665, startPoint y: 374, endPoint x: 672, endPoint y: 366, distance: 10.6
click at [670, 371] on div "CALCASIEU PARISH HISTORY Selected 8 Results" at bounding box center [1000, 407] width 1125 height 2223
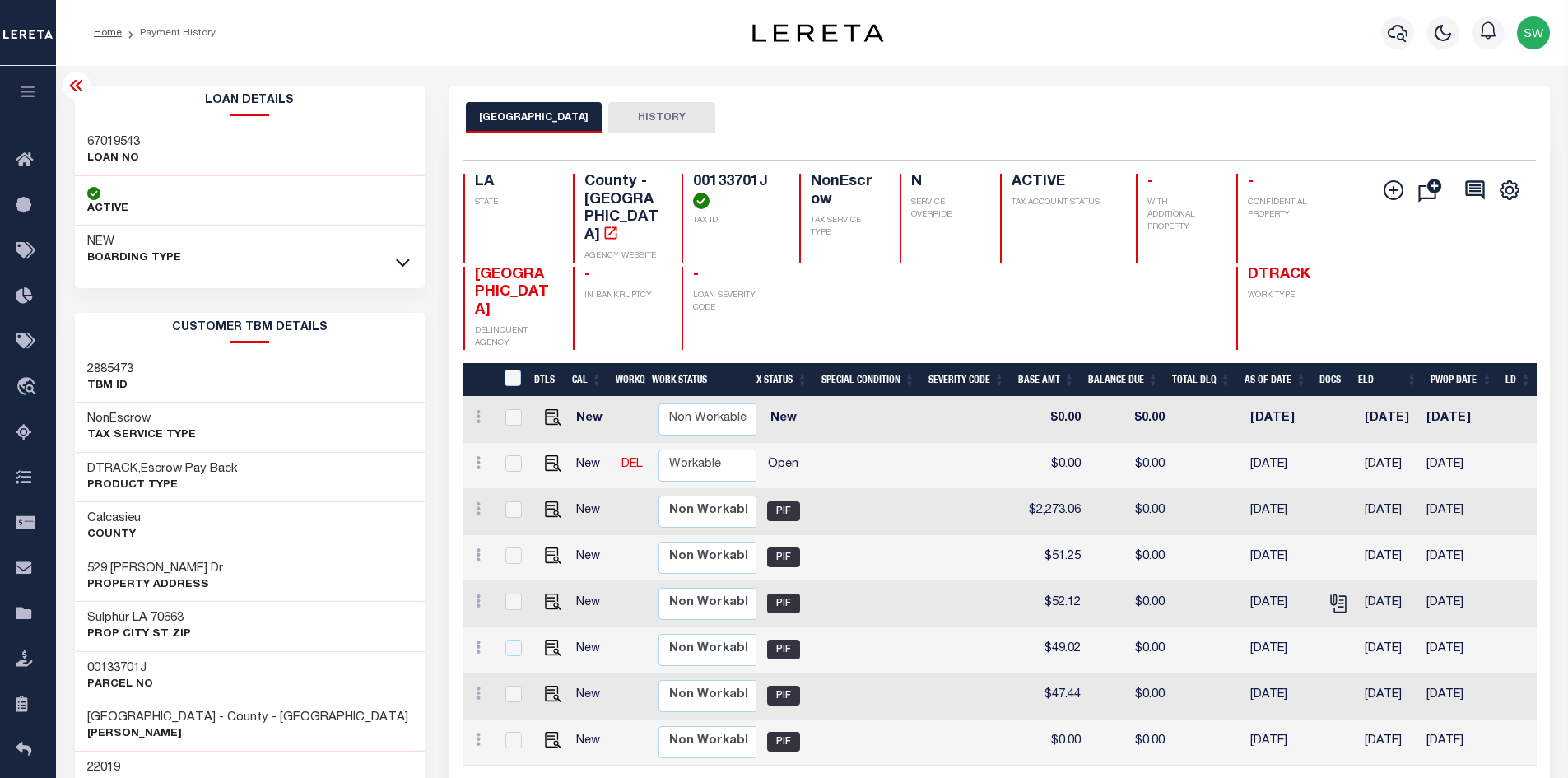
scroll to position [0, 466]
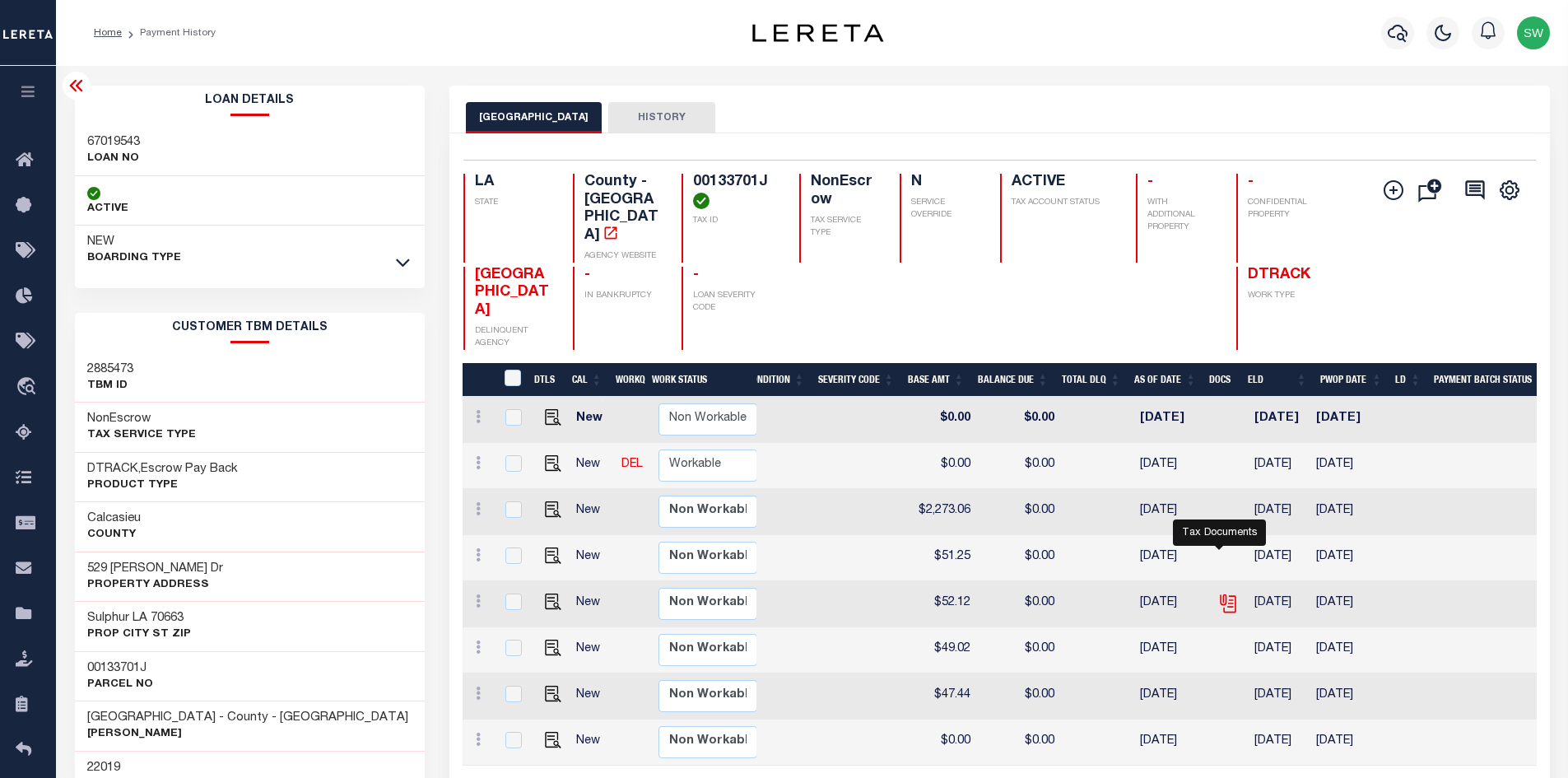
click at [1220, 594] on icon "" at bounding box center [1226, 600] width 13 height 13
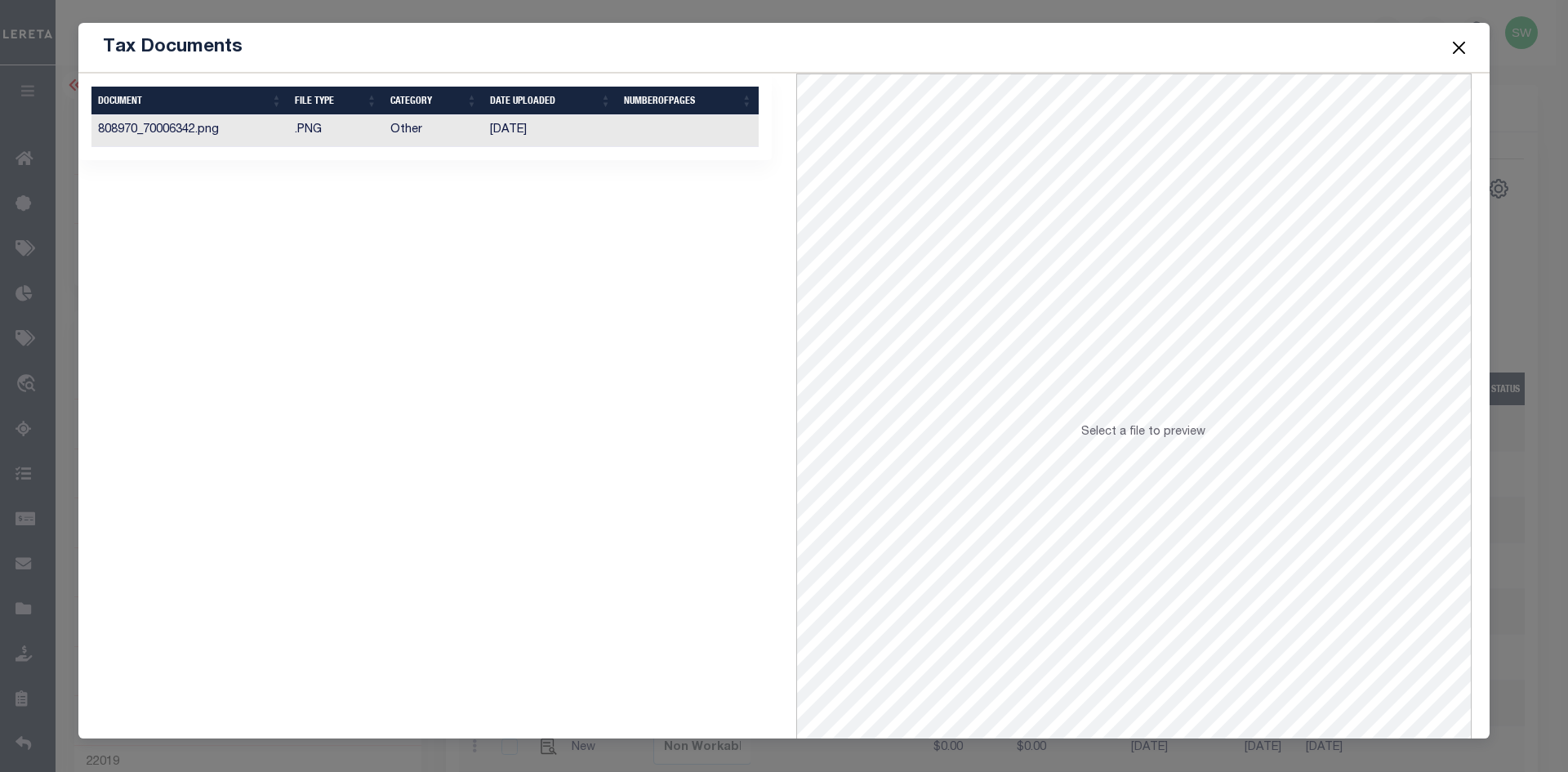
click at [192, 134] on td "808970_70006342.png" at bounding box center [189, 131] width 197 height 32
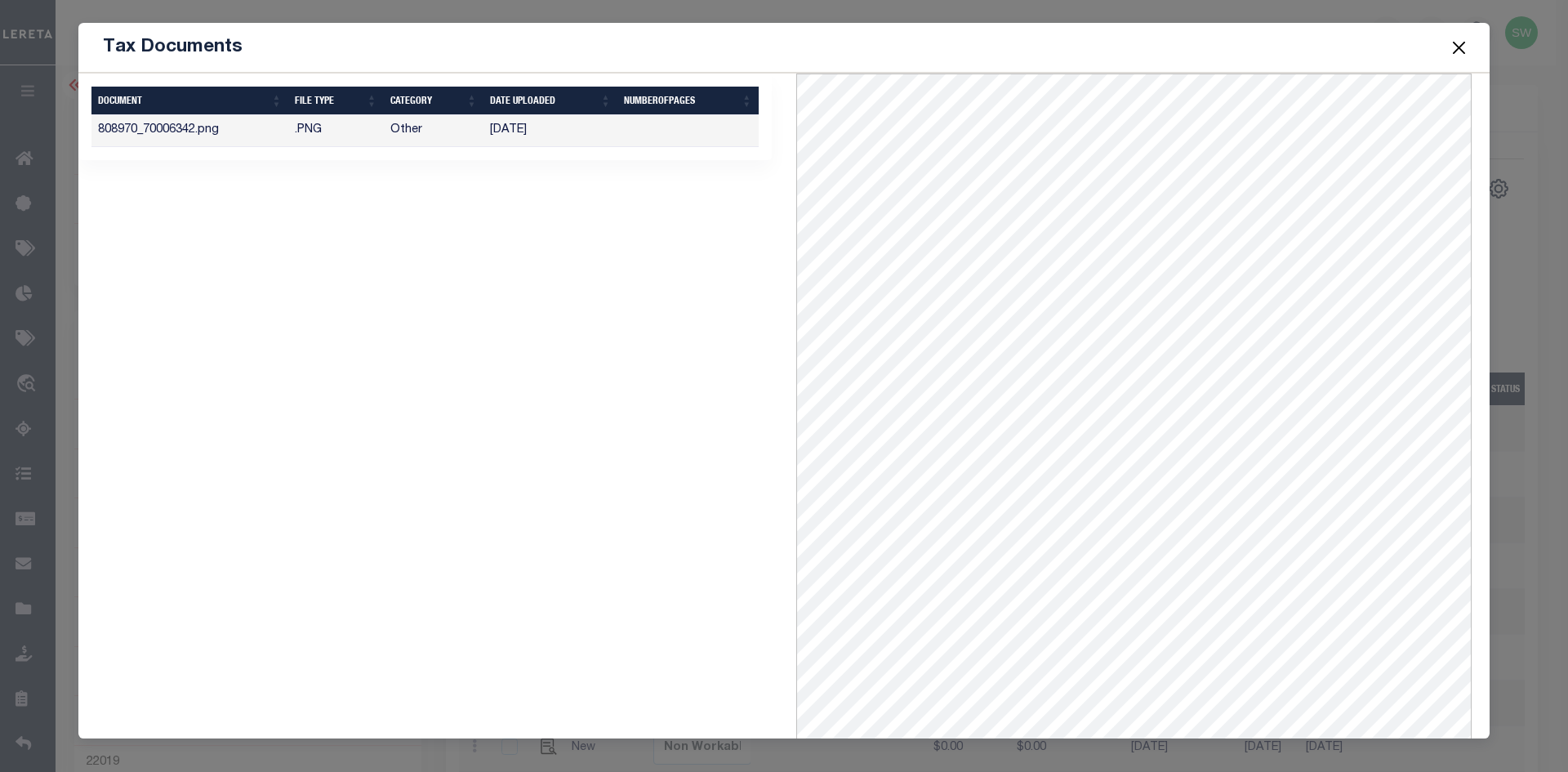
click at [1452, 50] on button "Close" at bounding box center [1459, 47] width 21 height 21
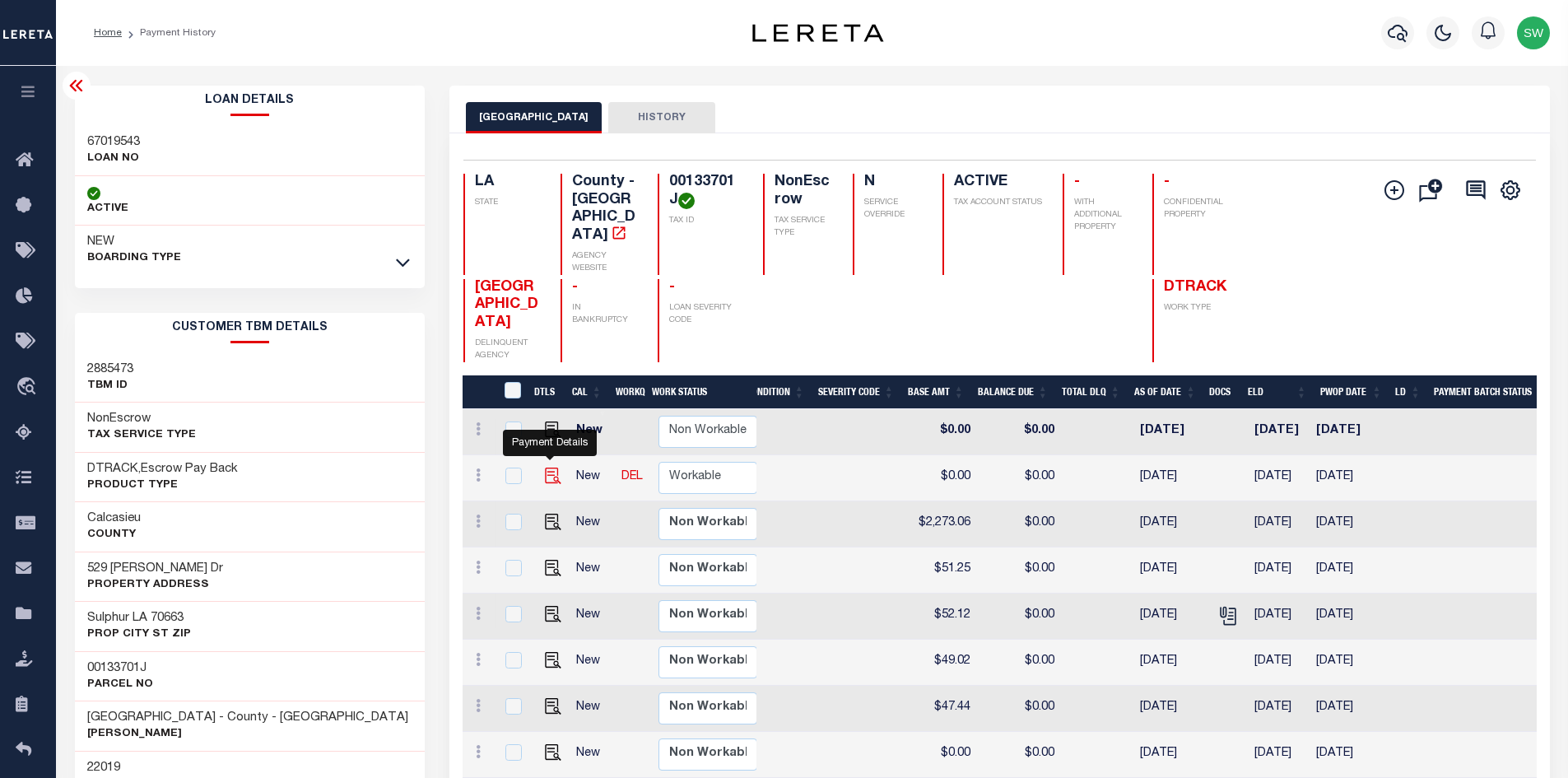
click at [557, 472] on img "" at bounding box center [553, 475] width 17 height 17
checkbox input "true"
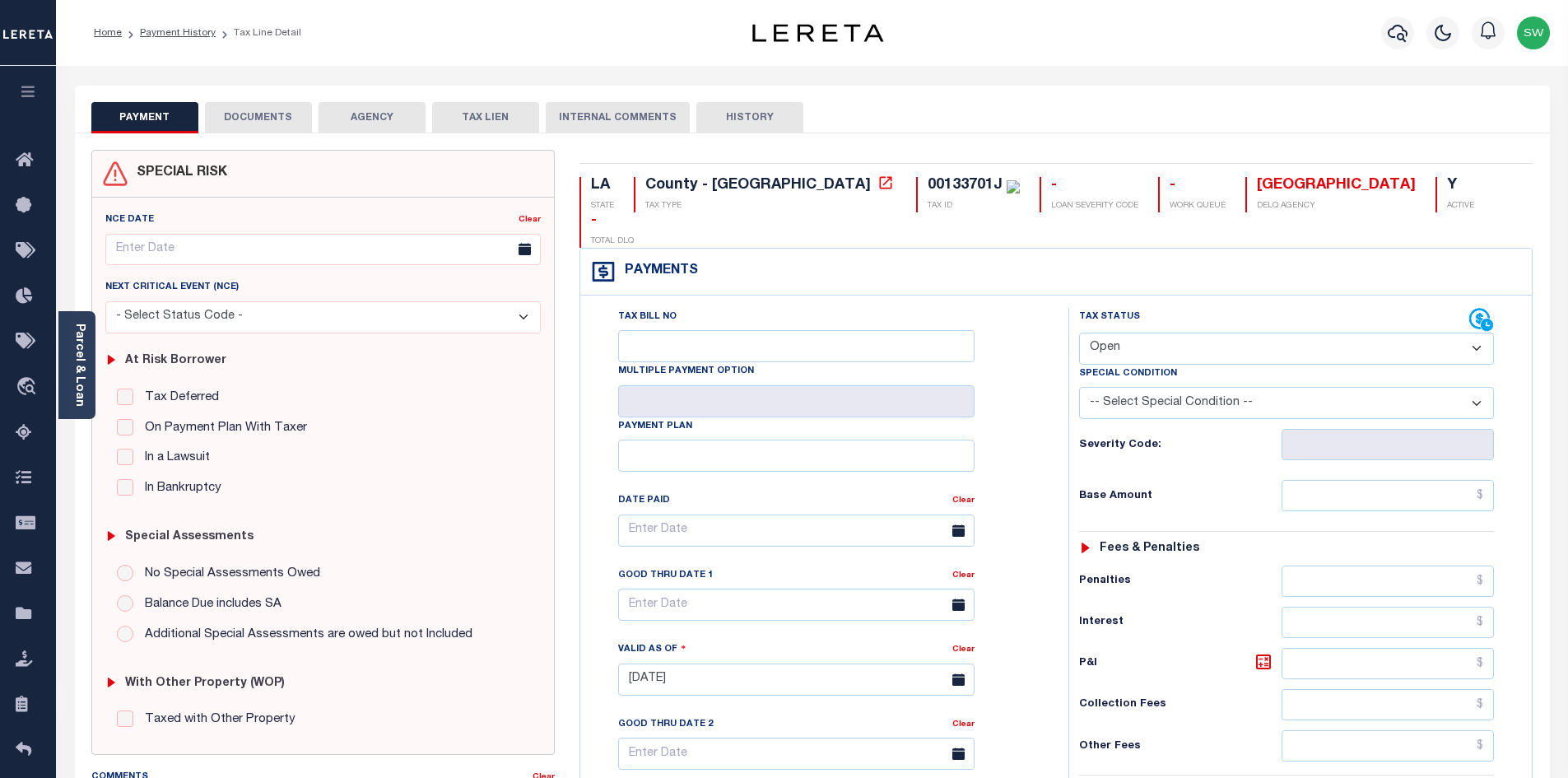
click at [1481, 332] on select "- Select Status Code - Open Due/Unpaid Paid Incomplete No Tax Due Internal Refu…" at bounding box center [1287, 348] width 415 height 32
select select "PYD"
click at [1079, 332] on select "- Select Status Code - Open Due/Unpaid Paid Incomplete No Tax Due Internal Refu…" at bounding box center [1287, 348] width 415 height 32
type input "10/15/2025"
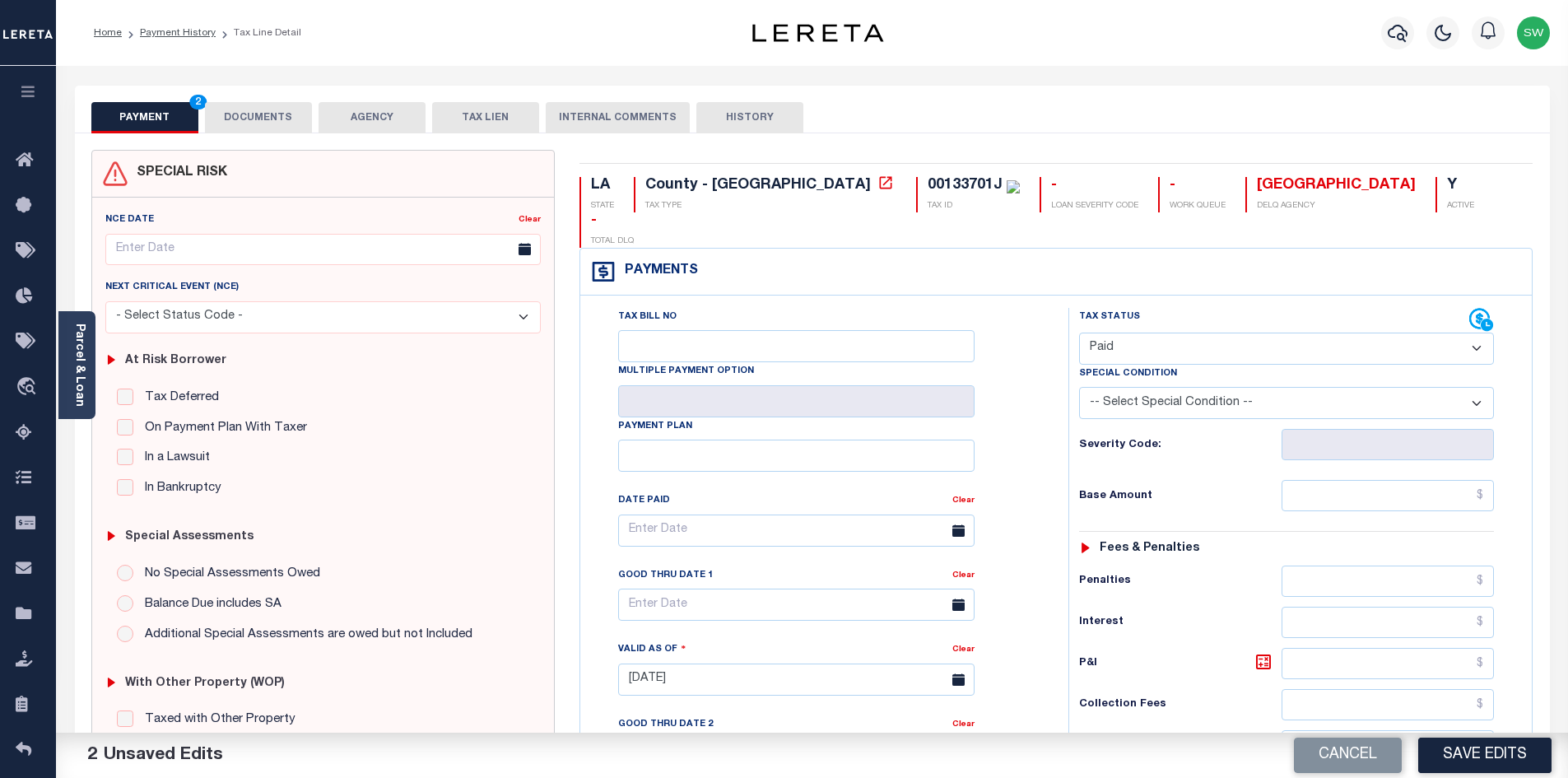
click at [1034, 354] on div "Tax Bill No Multiple Payment Option Payment Plan Clear" at bounding box center [821, 539] width 447 height 462
click at [1382, 480] on input "text" at bounding box center [1388, 495] width 213 height 31
paste input "2,278.55"
type input "$2,278.55"
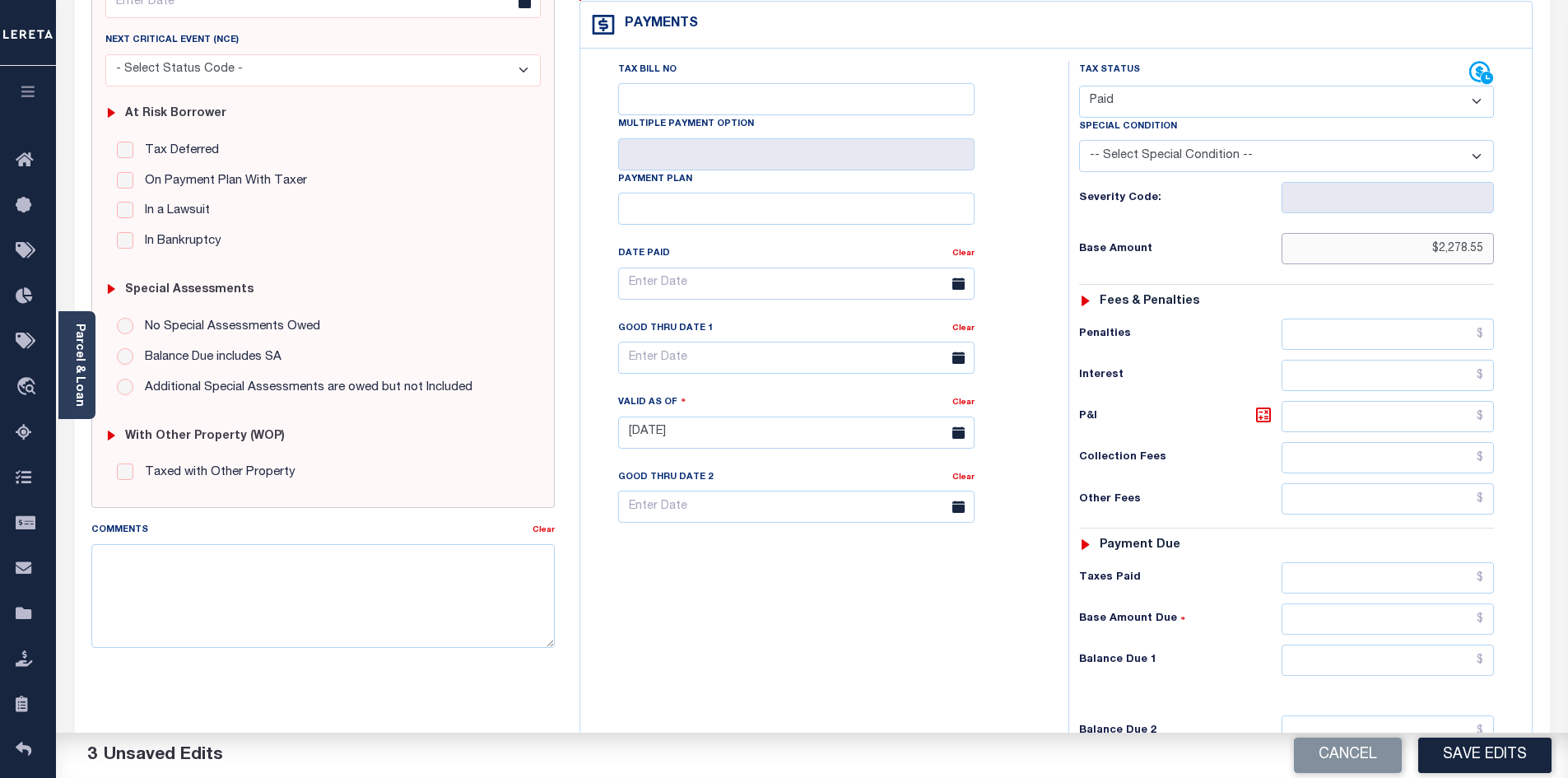
scroll to position [266, 0]
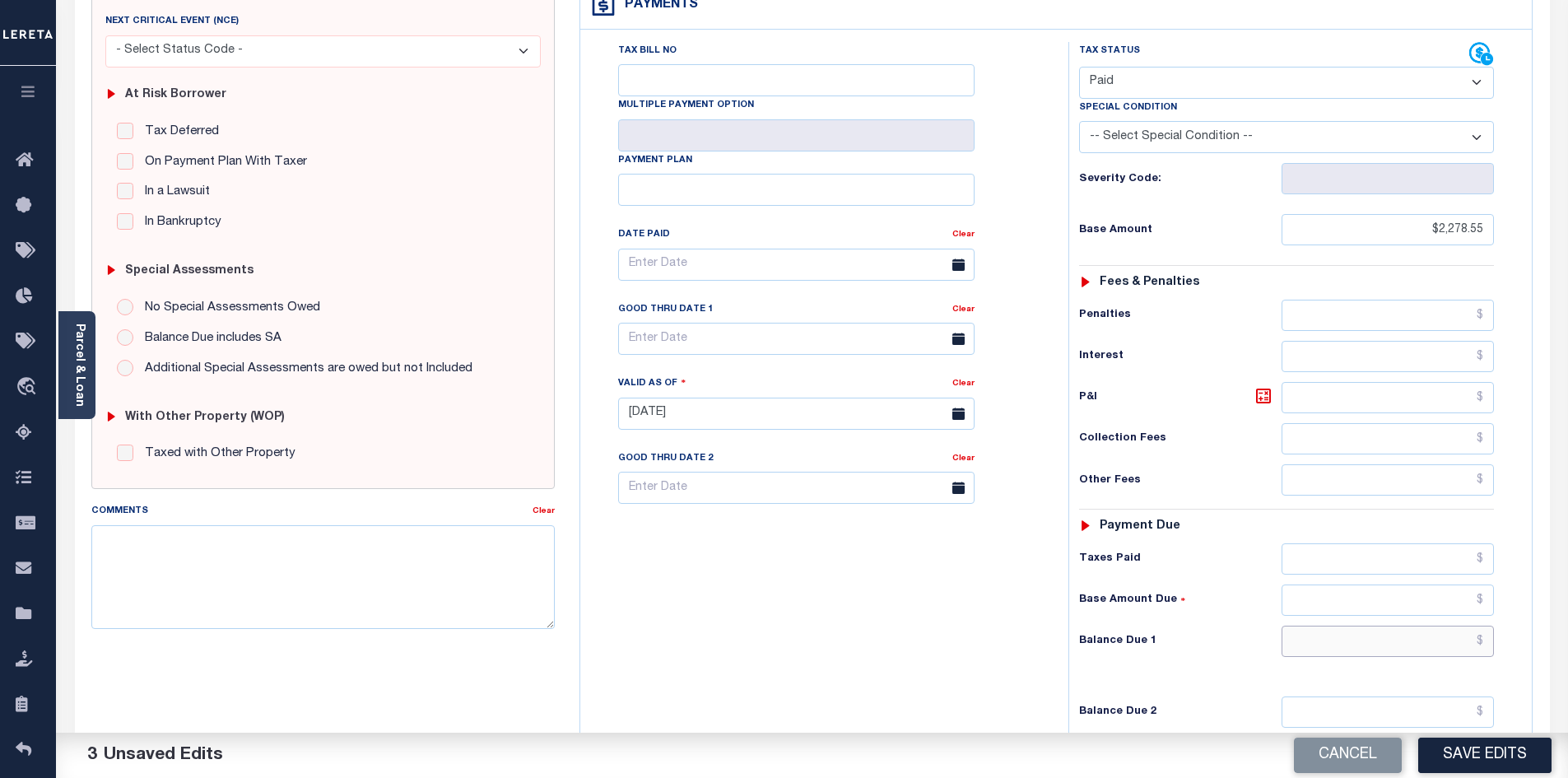
click at [1341, 625] on input "text" at bounding box center [1388, 640] width 213 height 31
paste input "2,344.12"
type input "$2,344.12"
click at [1268, 389] on icon at bounding box center [1263, 396] width 15 height 15
type input "$65.57"
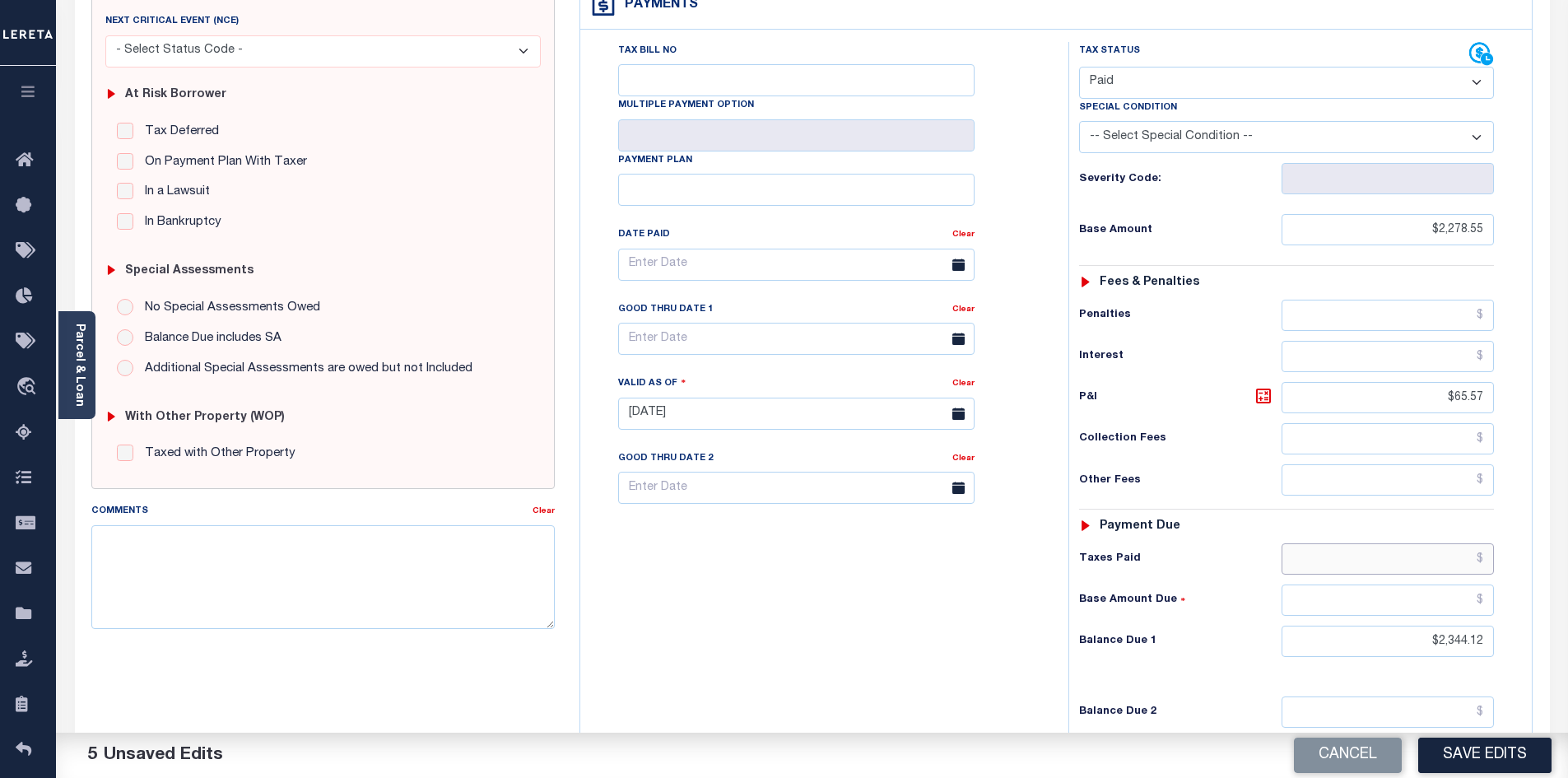
click at [1388, 543] on input "text" at bounding box center [1388, 558] width 213 height 31
paste input "2,344.12"
type input "$2,344.12"
drag, startPoint x: 1513, startPoint y: 616, endPoint x: 1557, endPoint y: 618, distance: 44.0
click at [1557, 618] on div "PAYMENT 6 DOCUMENTS AGENCY DELINQUENT PAYEE" at bounding box center [813, 399] width 1500 height 1159
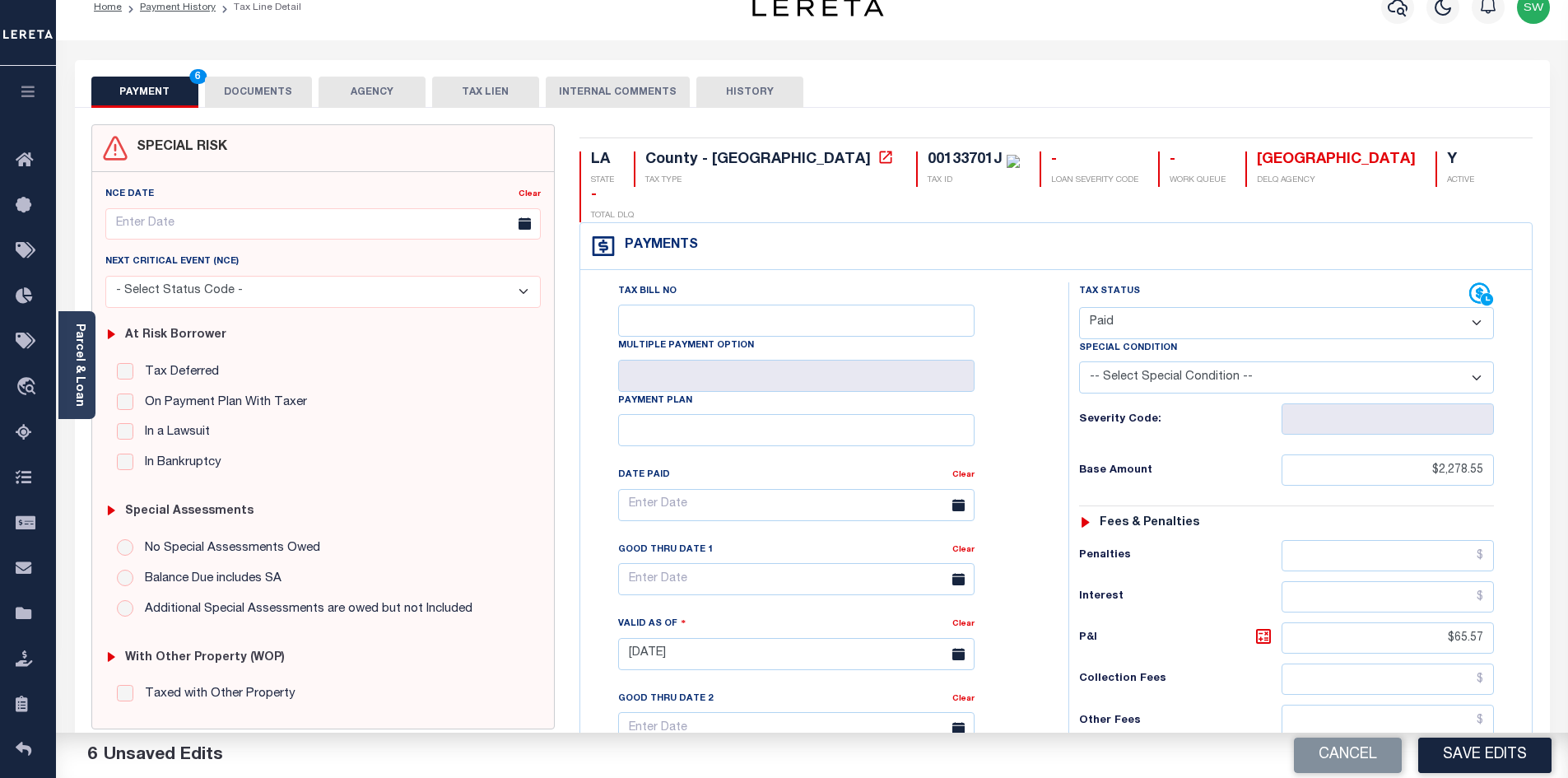
scroll to position [0, 0]
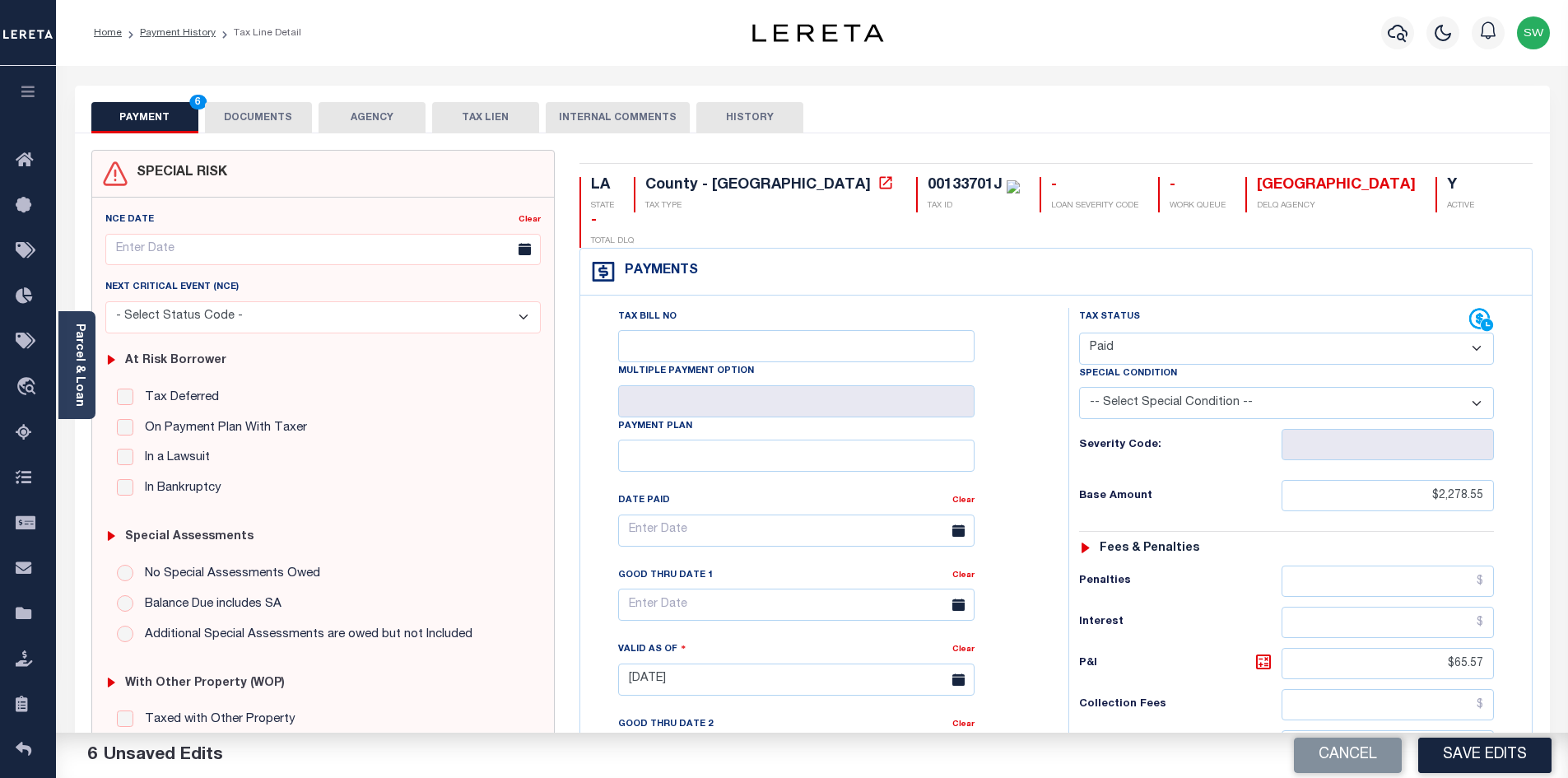
type input "$0.00"
click at [281, 117] on button "DOCUMENTS" at bounding box center [258, 117] width 107 height 31
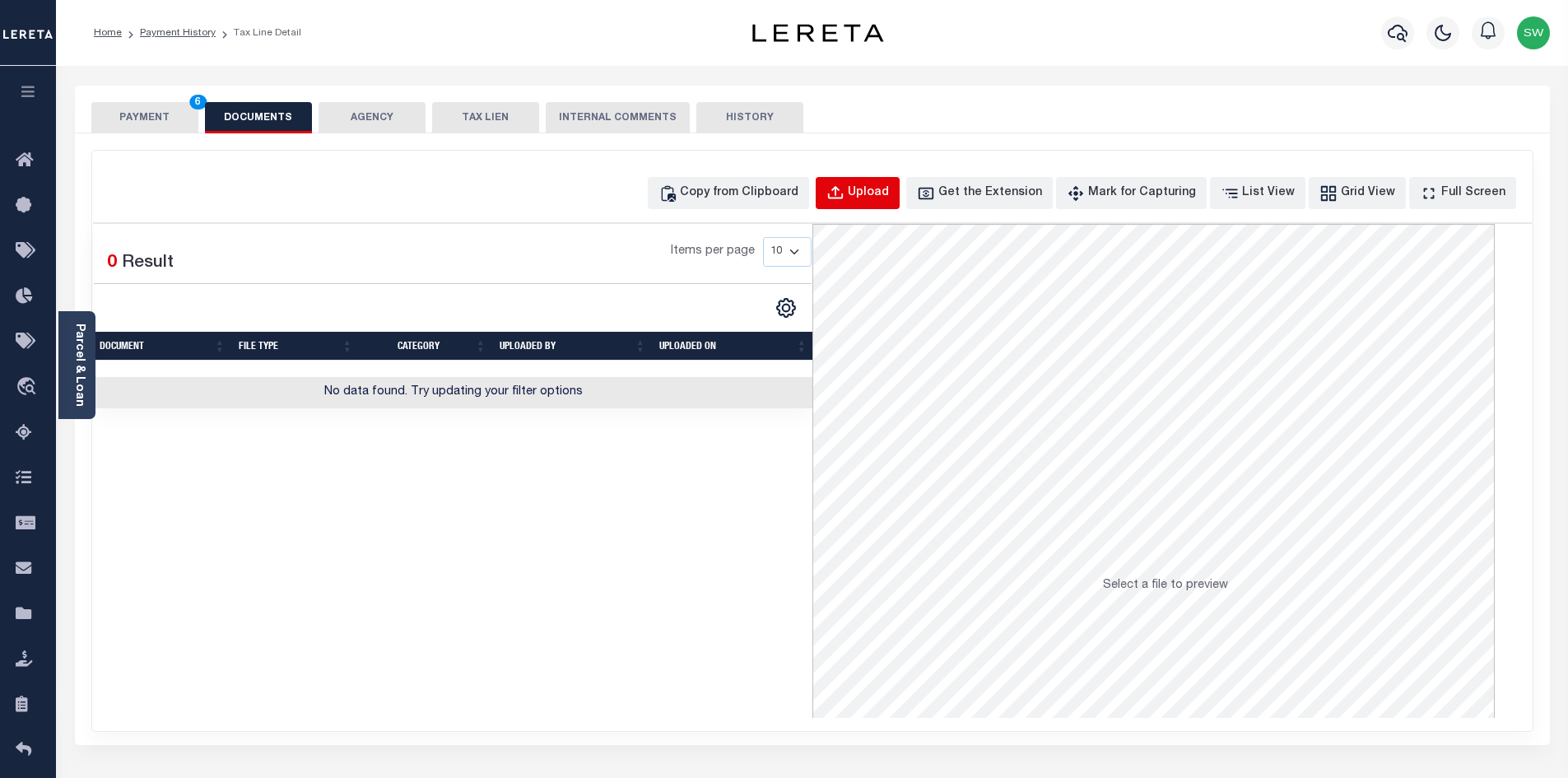
click at [889, 193] on div "Upload" at bounding box center [868, 193] width 42 height 19
select select "POP"
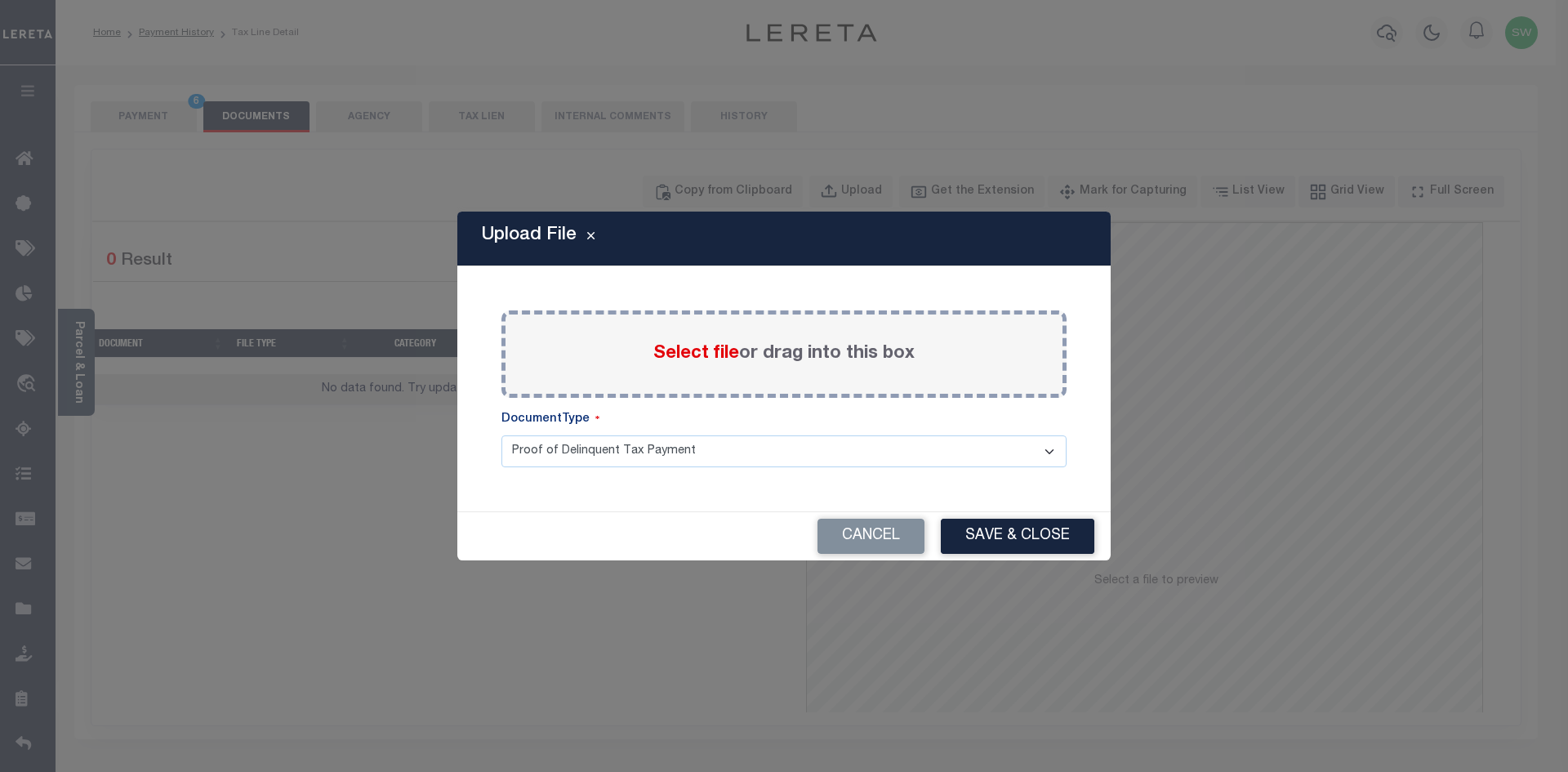
click at [656, 352] on span "Select file" at bounding box center [696, 353] width 86 height 18
click at [0, 0] on input "Select file or drag into this box" at bounding box center [0, 0] width 0 height 0
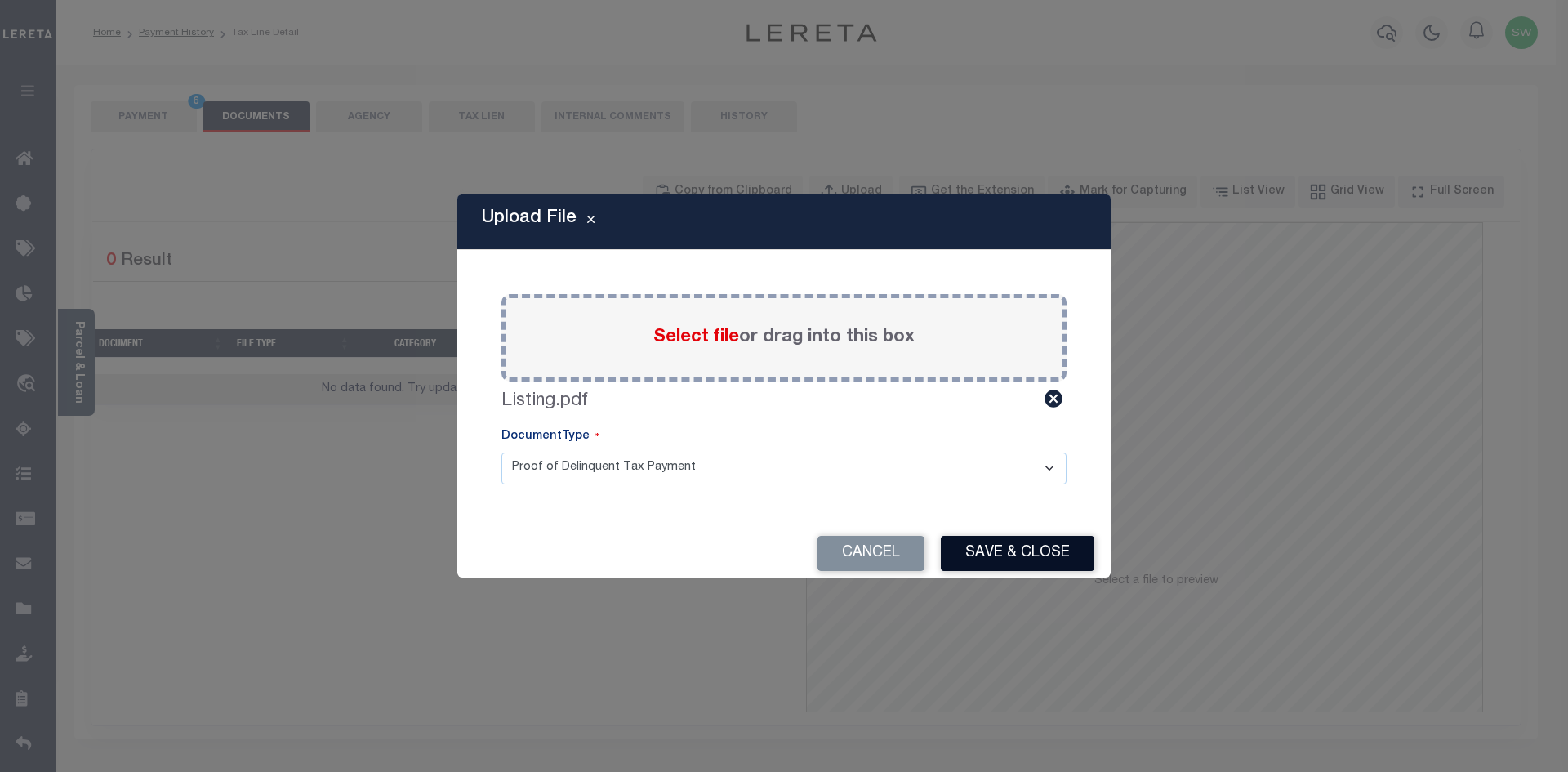
click at [1018, 545] on button "Save & Close" at bounding box center [1017, 553] width 153 height 35
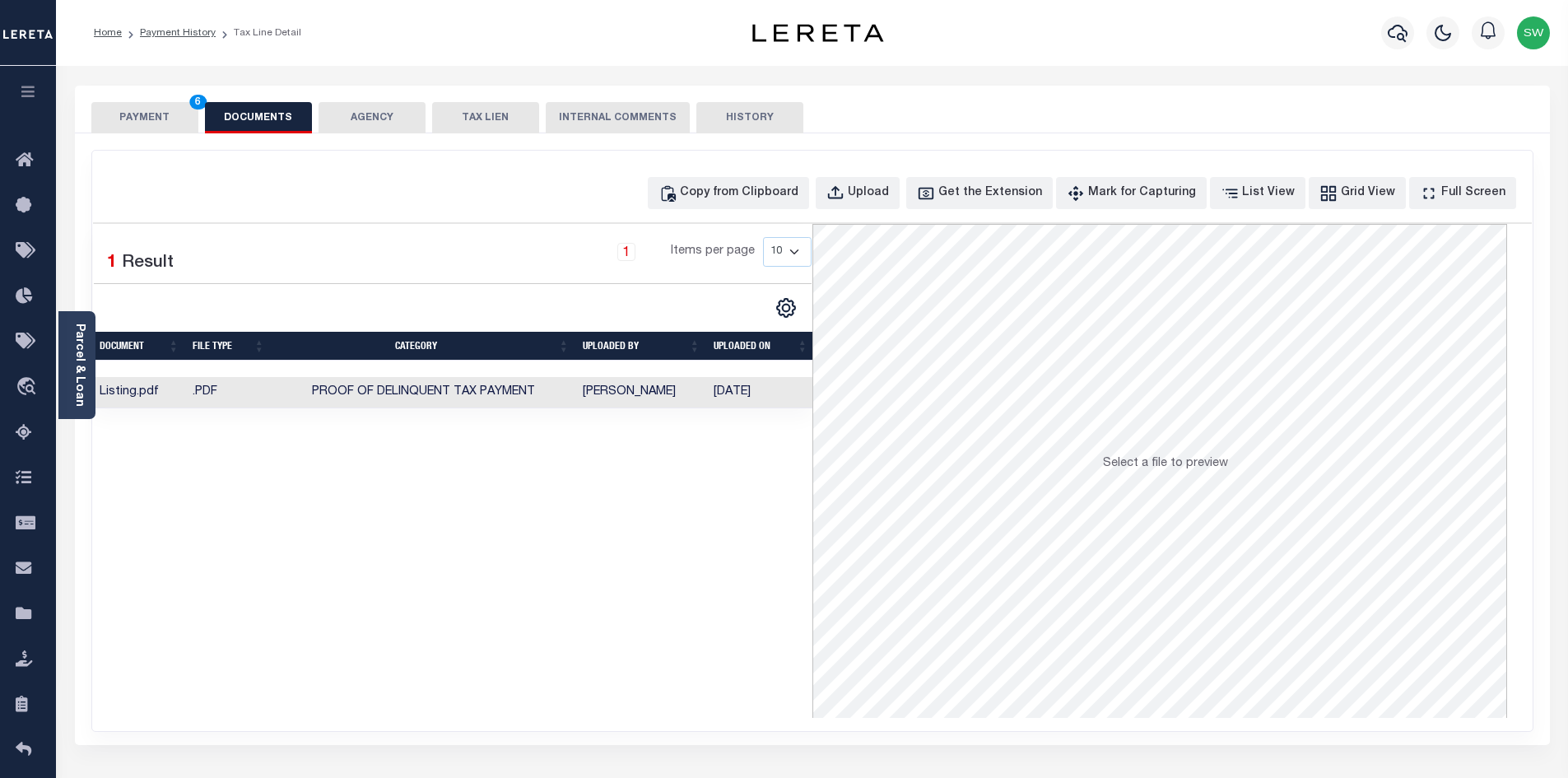
drag, startPoint x: 634, startPoint y: 513, endPoint x: 518, endPoint y: 468, distance: 124.4
click at [634, 513] on div "Selected 1 Result 1 Items per page 10 25 50 100" at bounding box center [452, 470] width 719 height 494
click at [135, 125] on button "PAYMENT 6" at bounding box center [144, 117] width 107 height 31
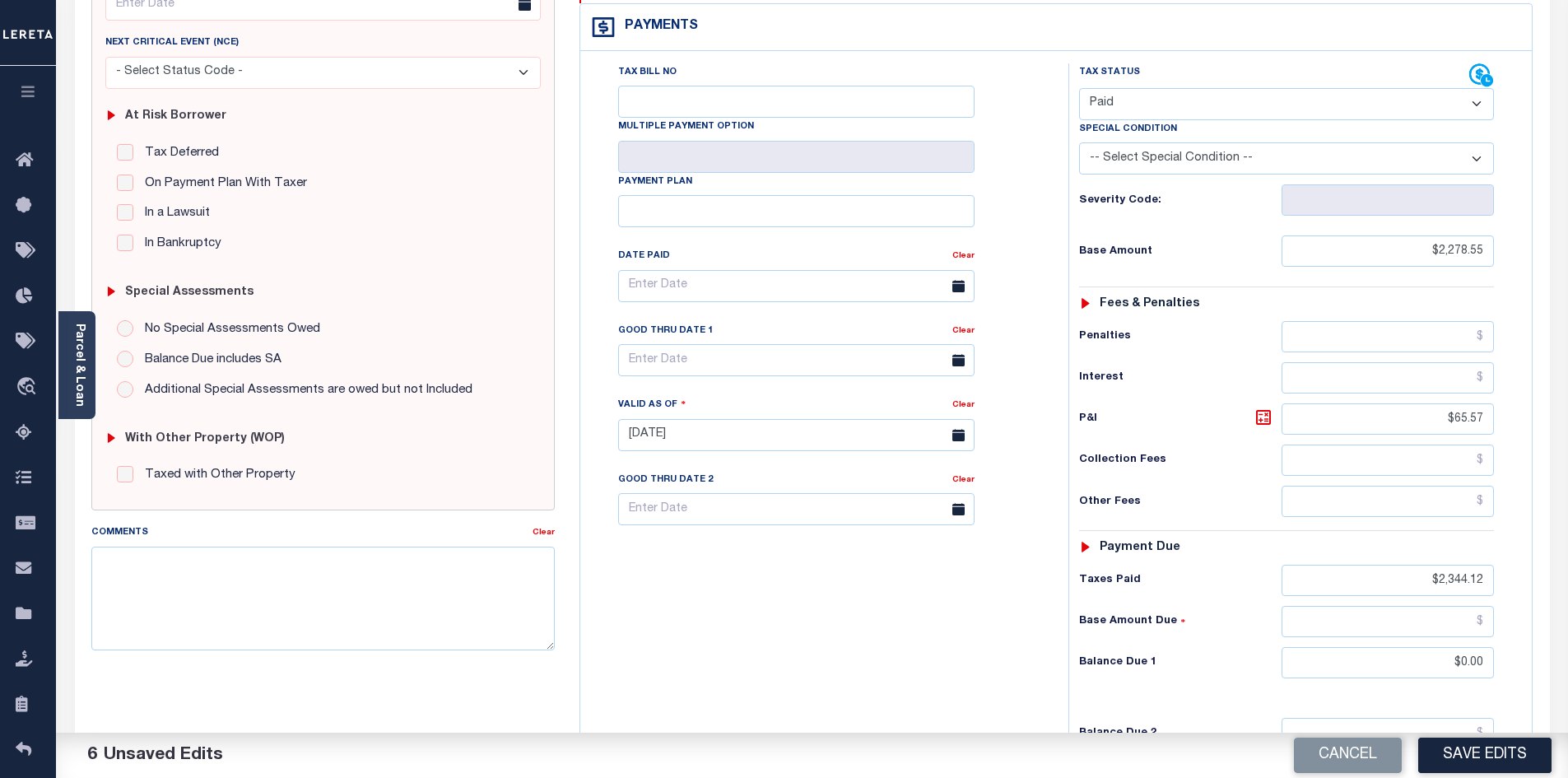
scroll to position [249, 0]
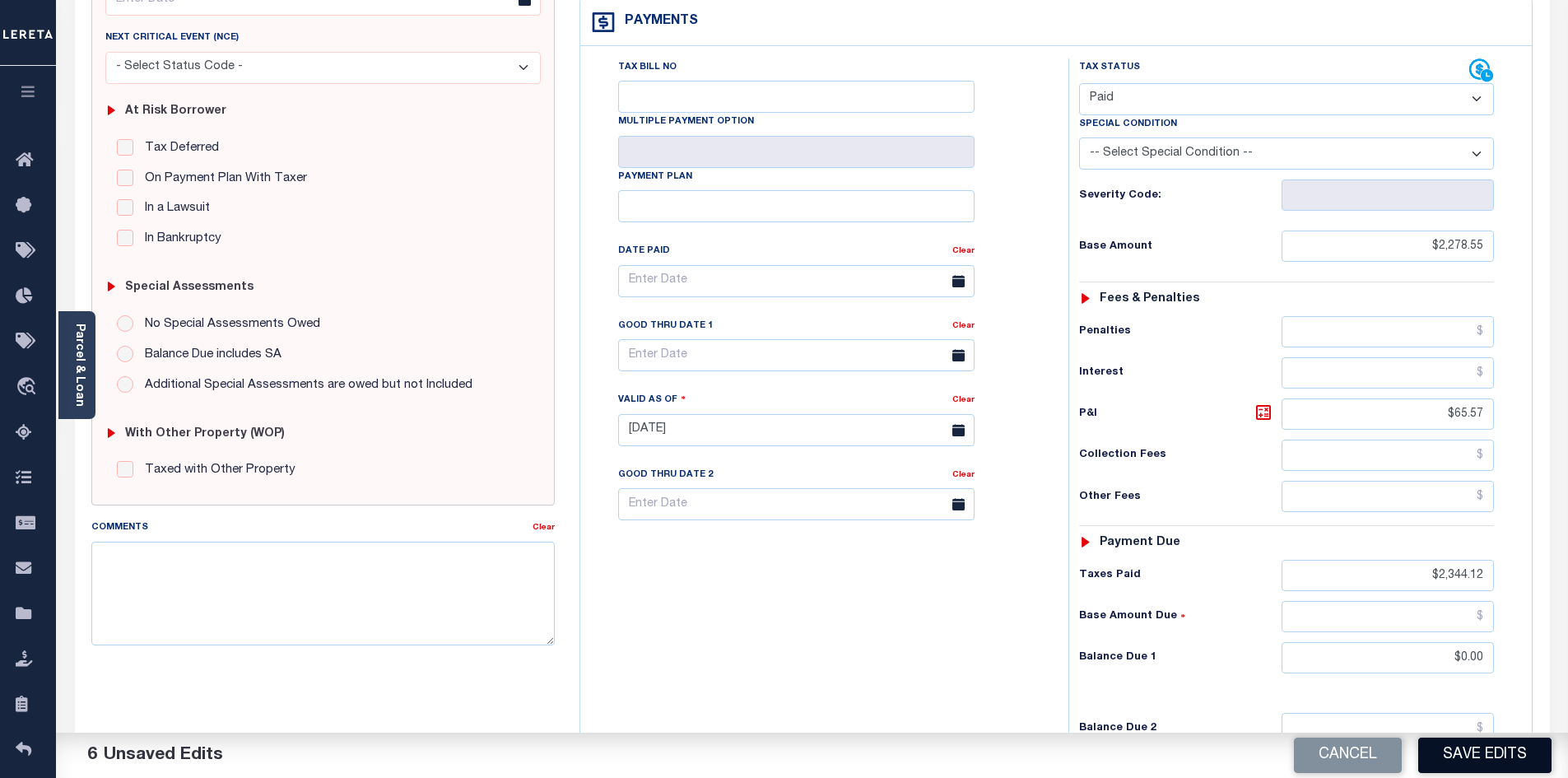
click at [1440, 752] on button "Save Edits" at bounding box center [1485, 755] width 133 height 35
checkbox input "false"
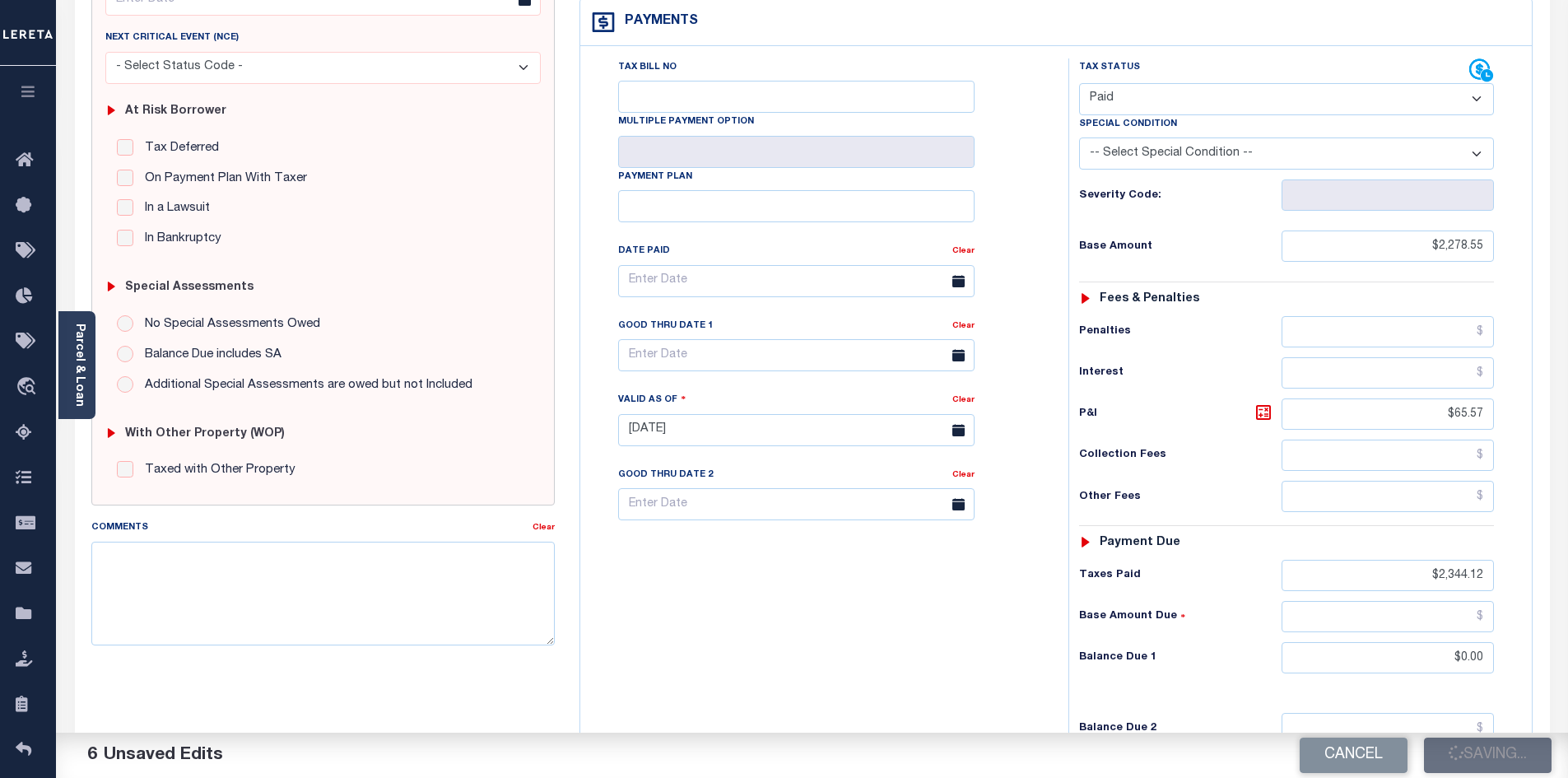
type input "$2,278.55"
type input "$65.57"
type input "$2,344.12"
type input "$0"
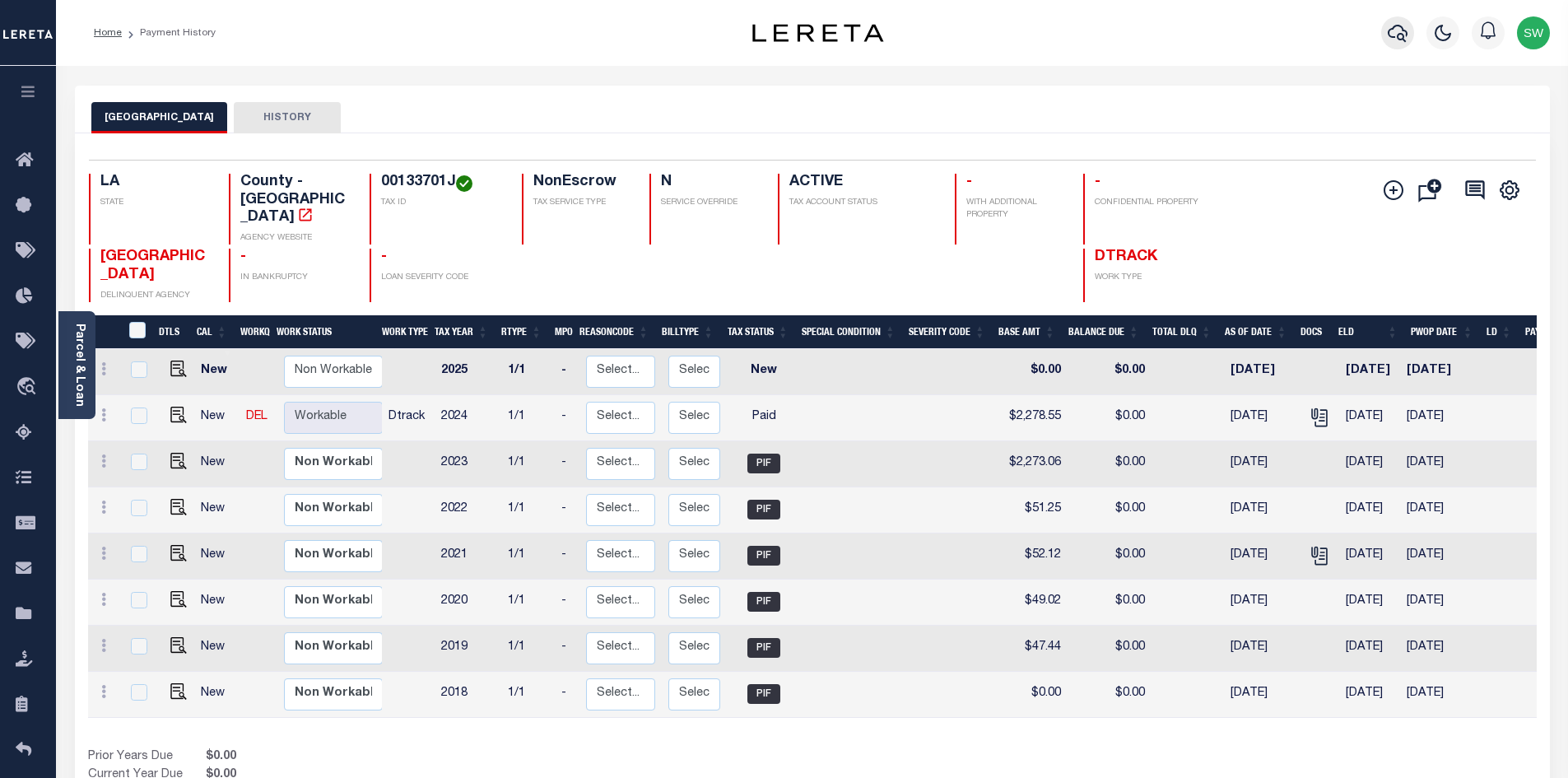
click at [1391, 44] on button "button" at bounding box center [1398, 33] width 33 height 33
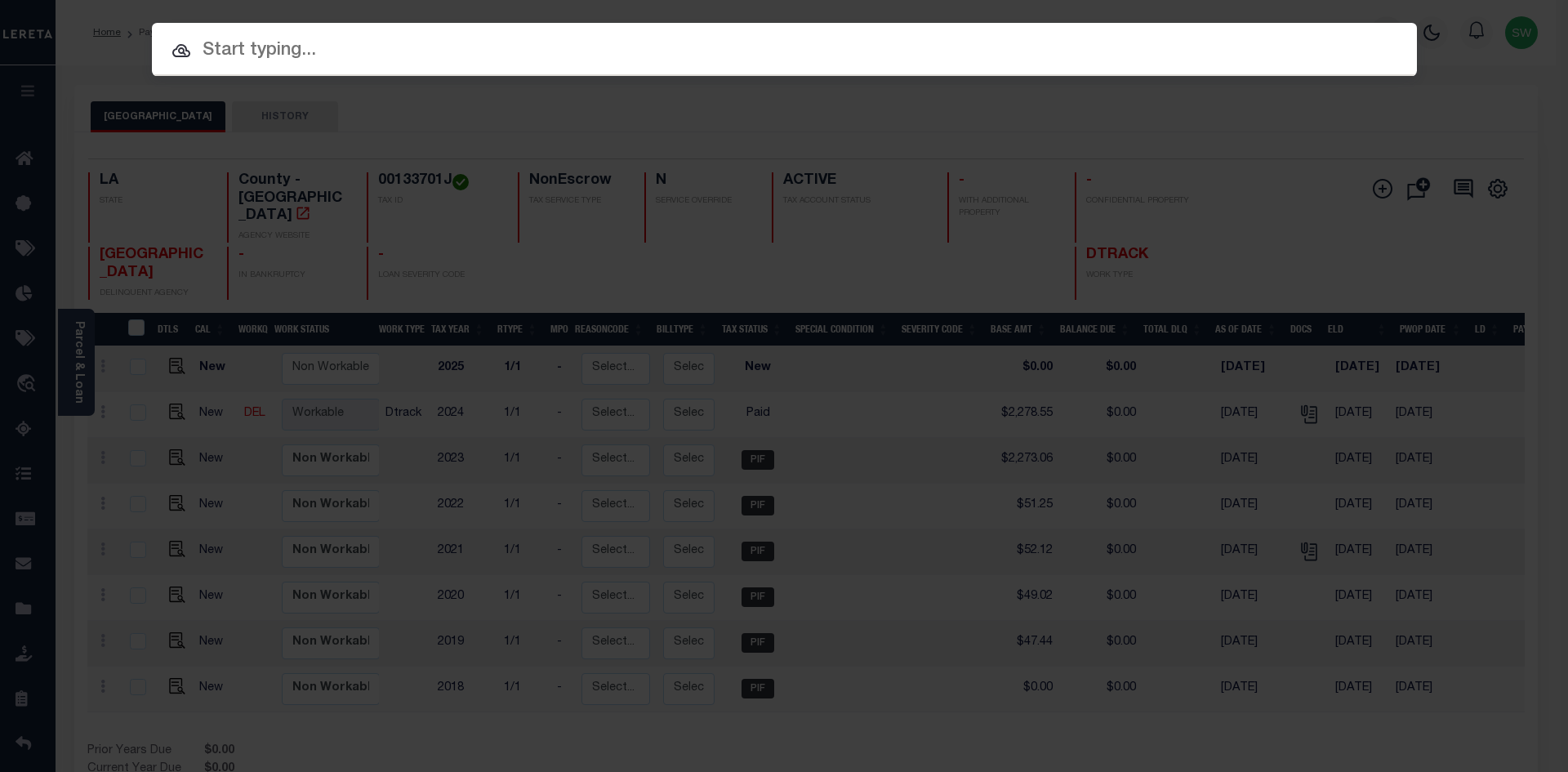
click at [231, 60] on input "text" at bounding box center [784, 51] width 1265 height 29
paste input "2,344.12"
type input "2,344.12"
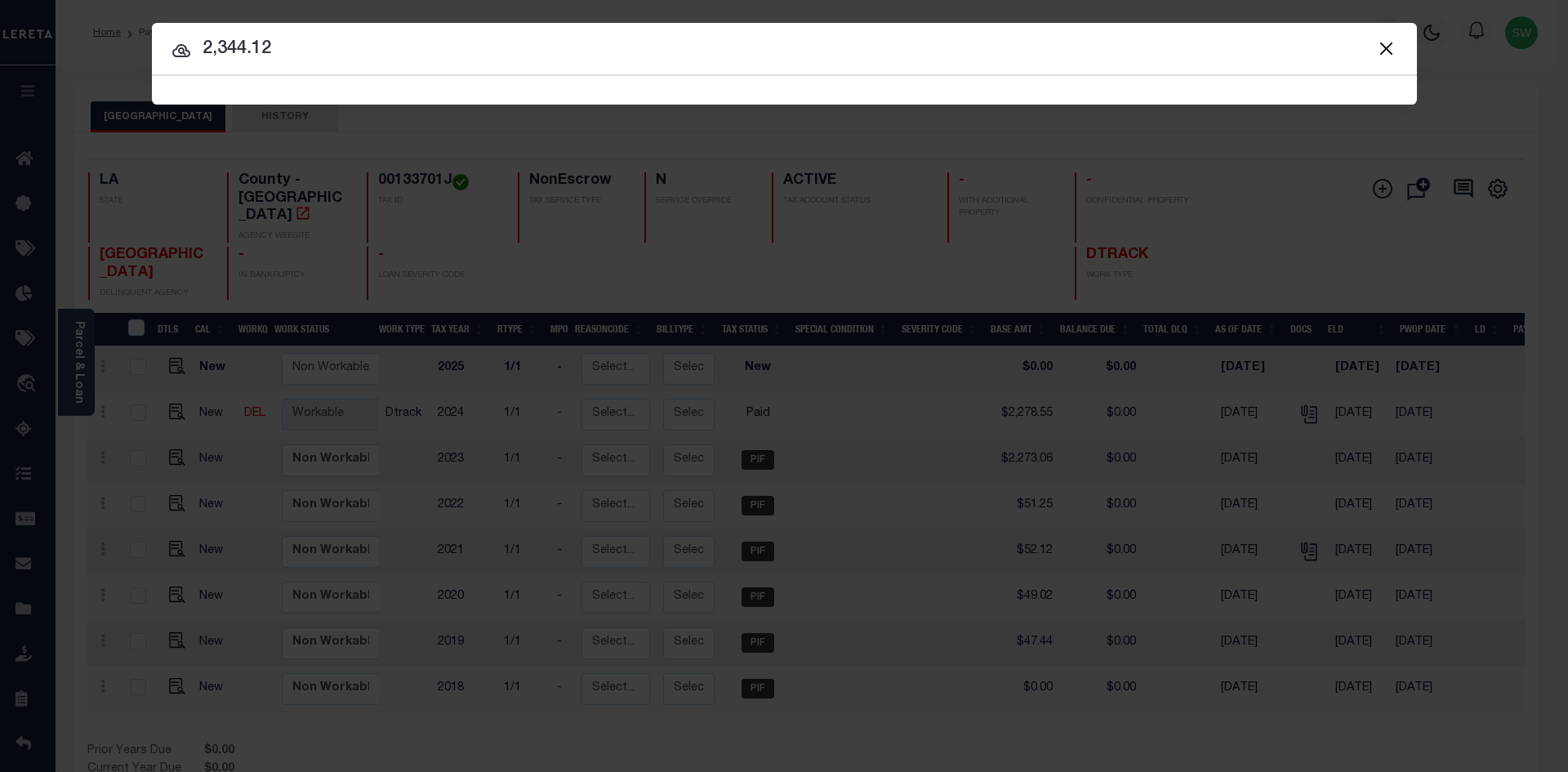
drag, startPoint x: 282, startPoint y: 57, endPoint x: 206, endPoint y: 44, distance: 77.1
click at [206, 44] on input "2,344.12" at bounding box center [784, 49] width 1265 height 29
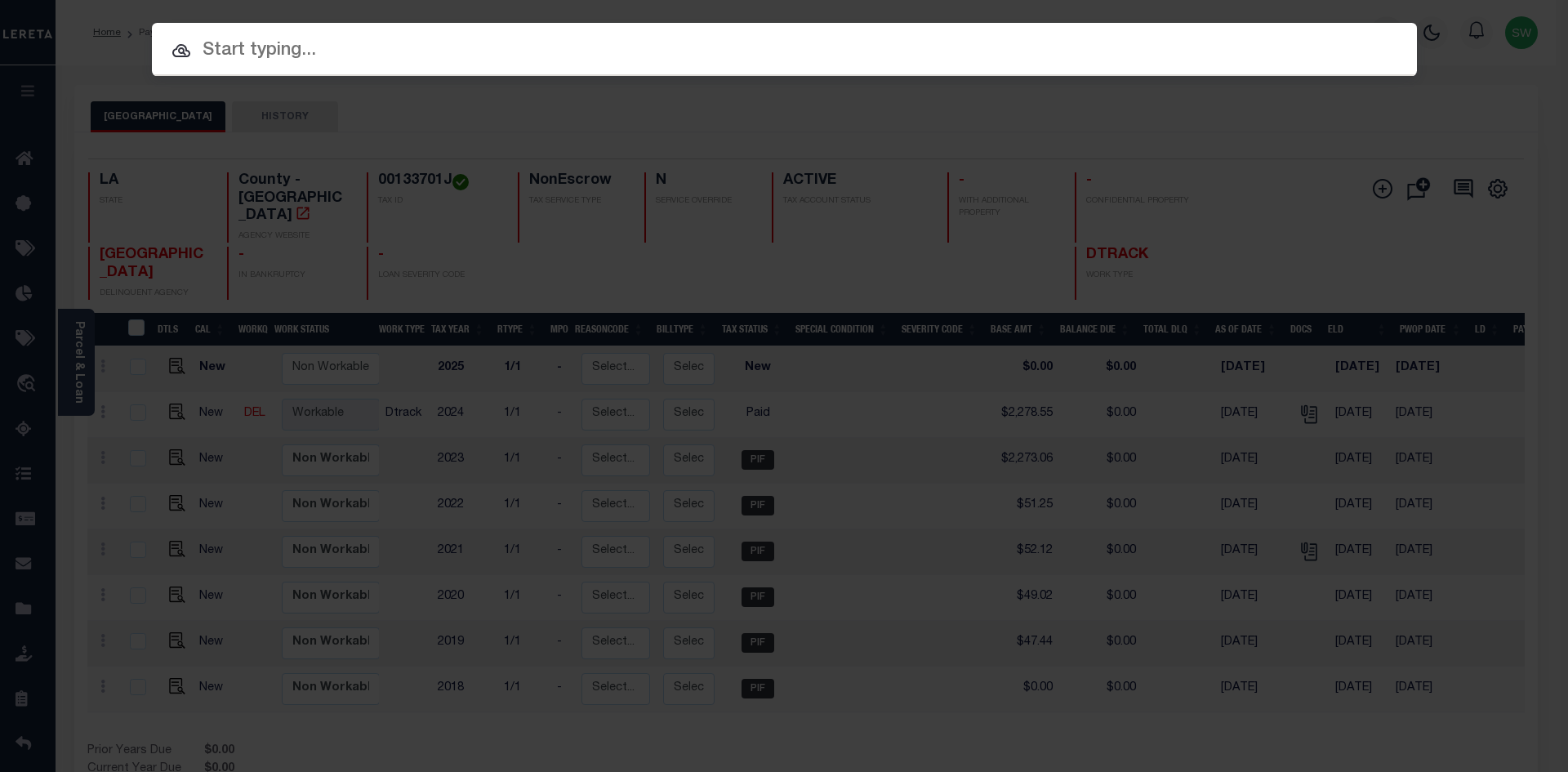
click at [232, 57] on input "text" at bounding box center [784, 51] width 1265 height 29
paste input "'952100012055"
click at [209, 42] on input "'952100012055" at bounding box center [784, 51] width 1265 height 29
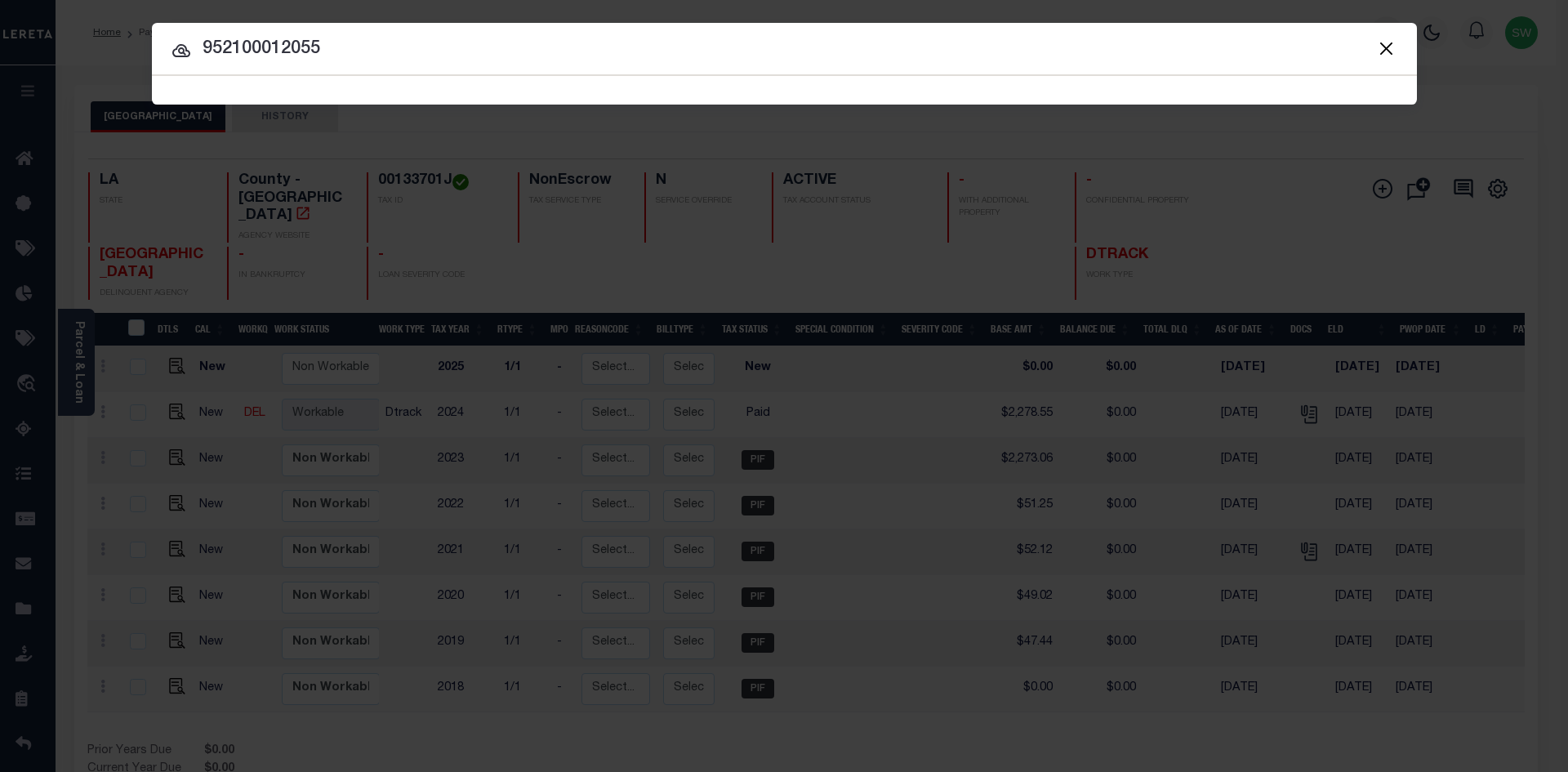
type input "952100012055"
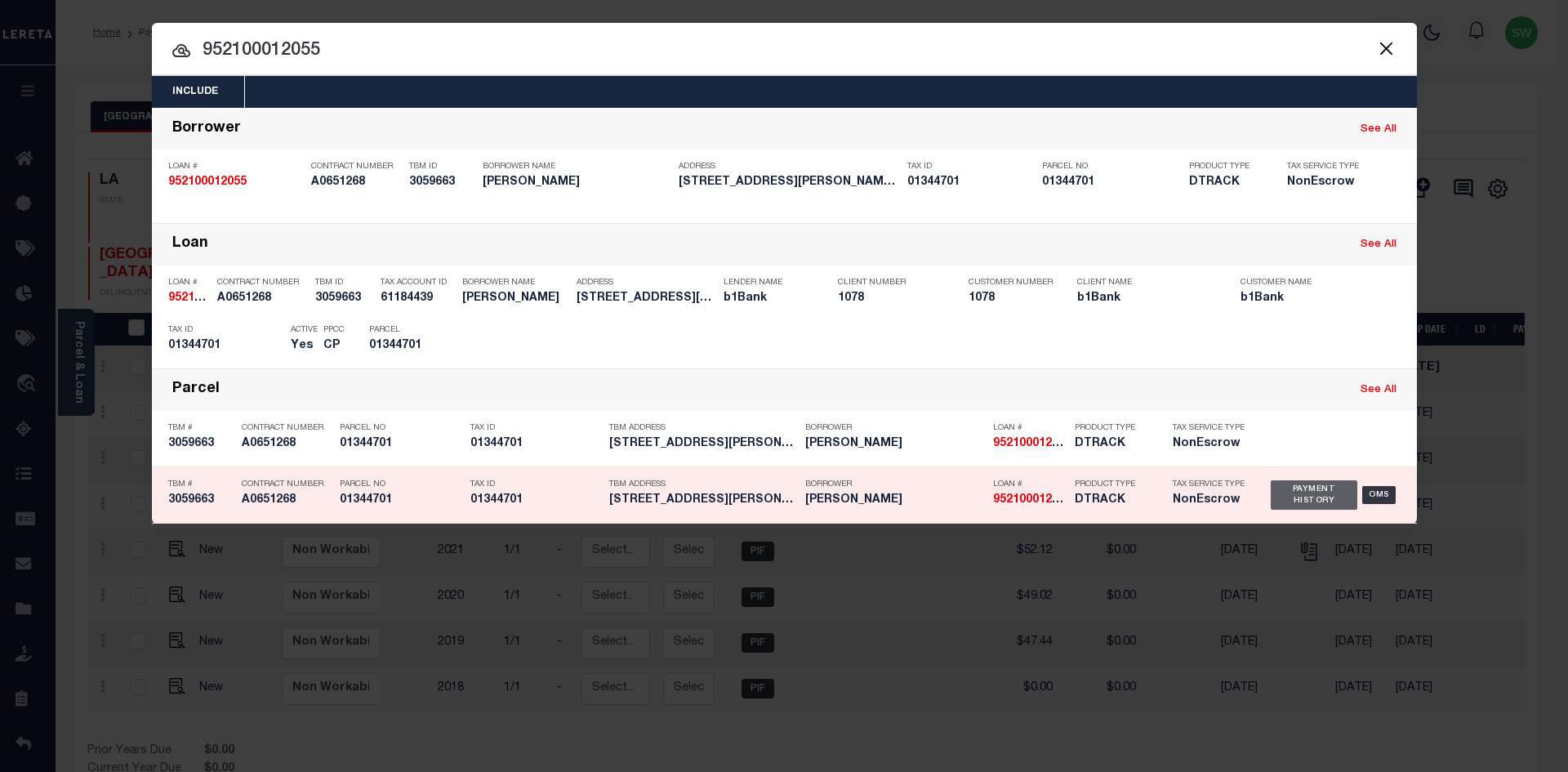
click at [1327, 499] on div "Payment History" at bounding box center [1315, 495] width 88 height 30
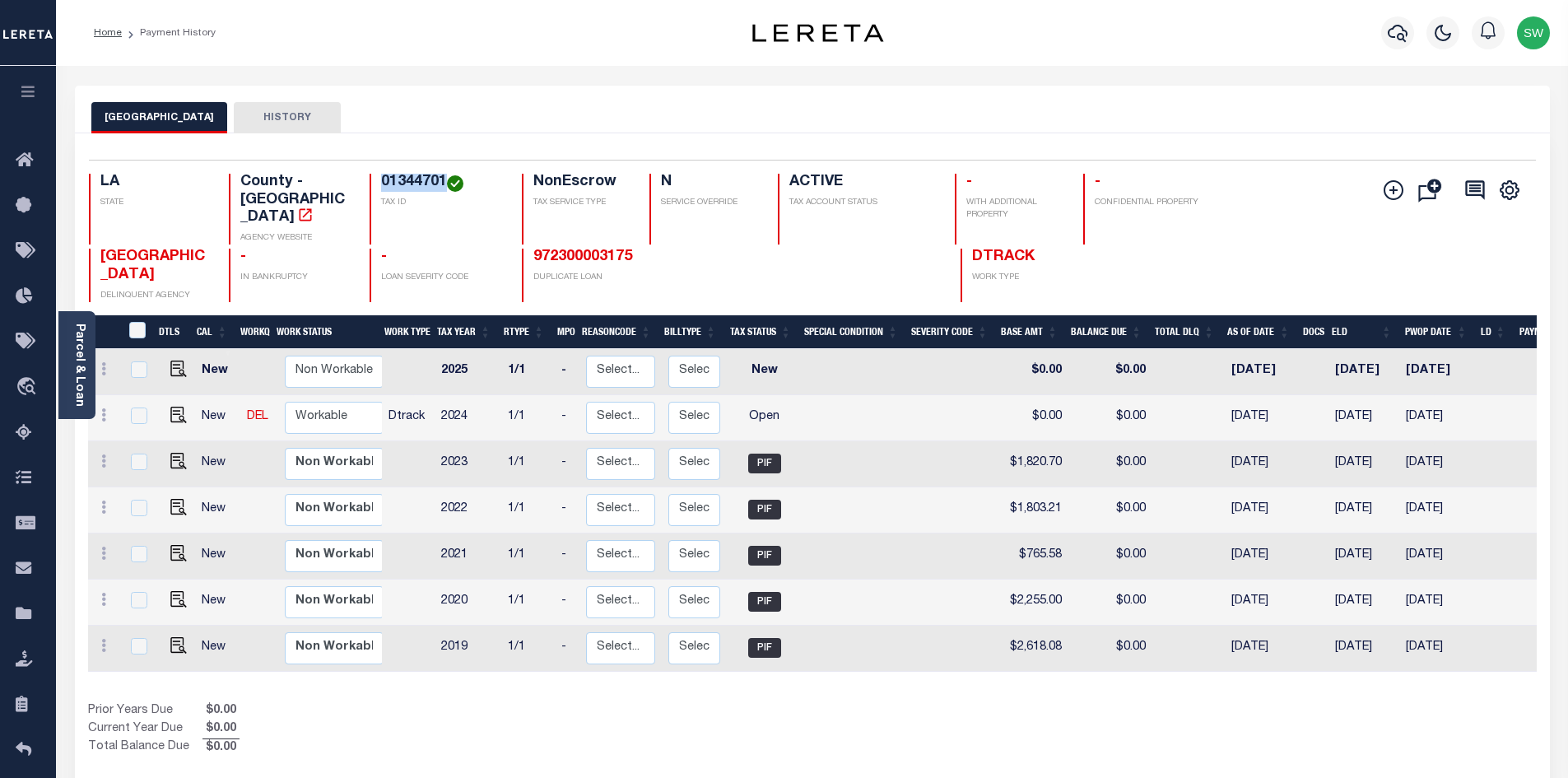
drag, startPoint x: 444, startPoint y: 179, endPoint x: 364, endPoint y: 175, distance: 80.1
click at [364, 175] on div "LA STATE County - LA AGENCY WEBSITE 01344701 TAX ID NonEscrow TAX SERVICE TYPE …" at bounding box center [692, 209] width 1206 height 71
copy h4 "01344701"
click at [1399, 44] on button "button" at bounding box center [1398, 33] width 33 height 33
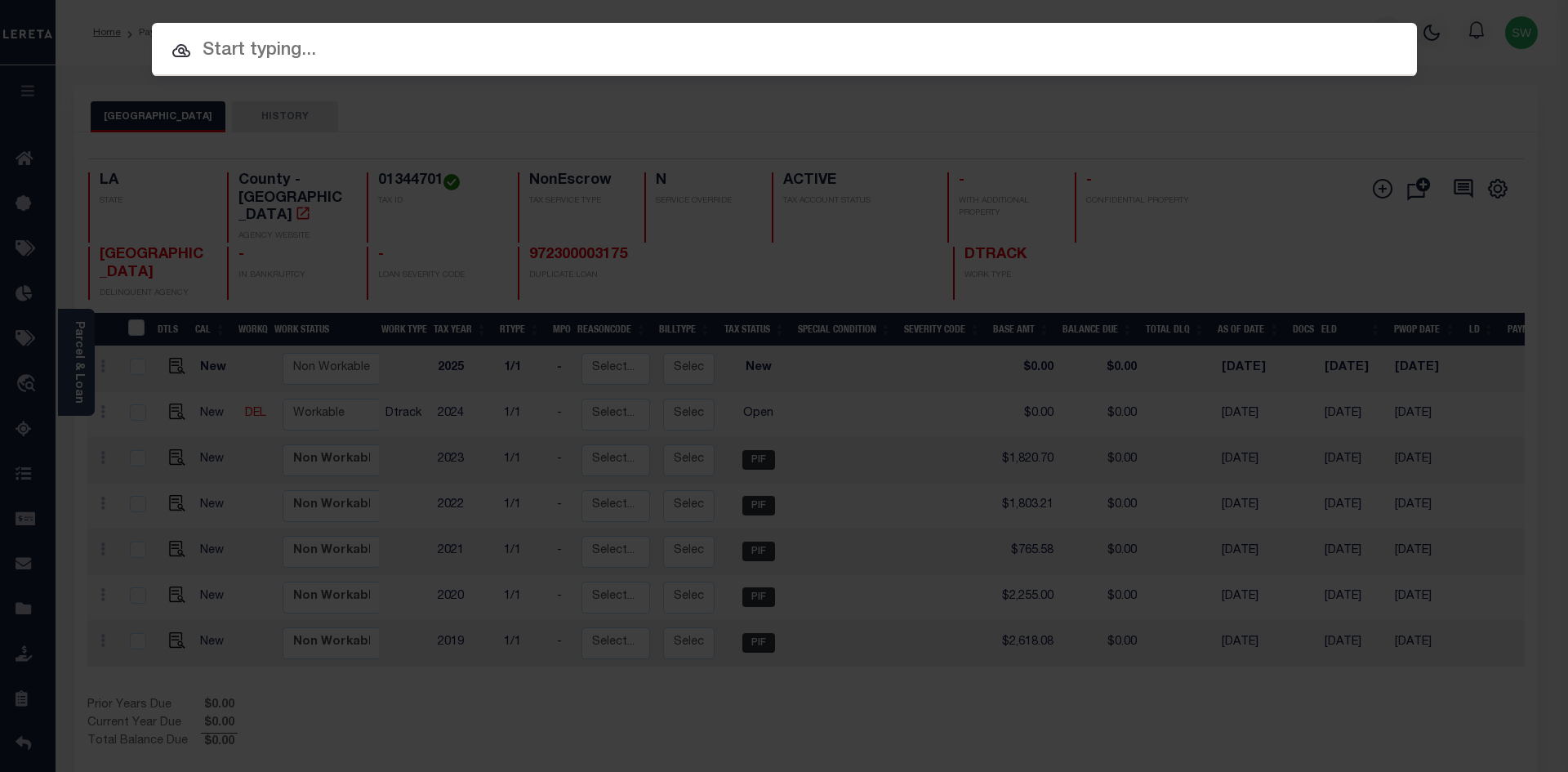
click at [258, 49] on input "text" at bounding box center [784, 51] width 1265 height 29
paste input "'962200001437"
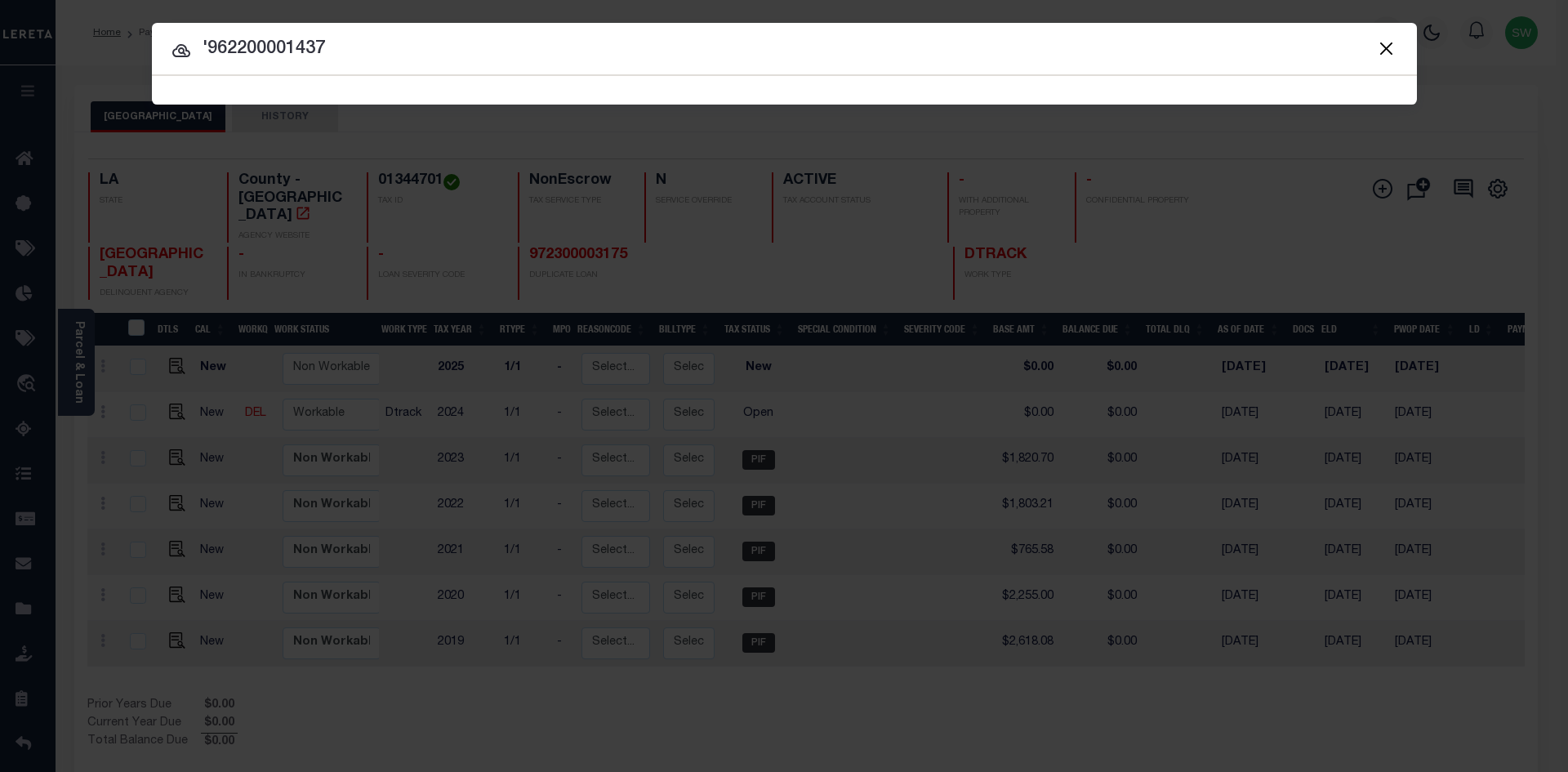
click at [207, 42] on input "'962200001437" at bounding box center [784, 49] width 1265 height 29
type input "962200001437"
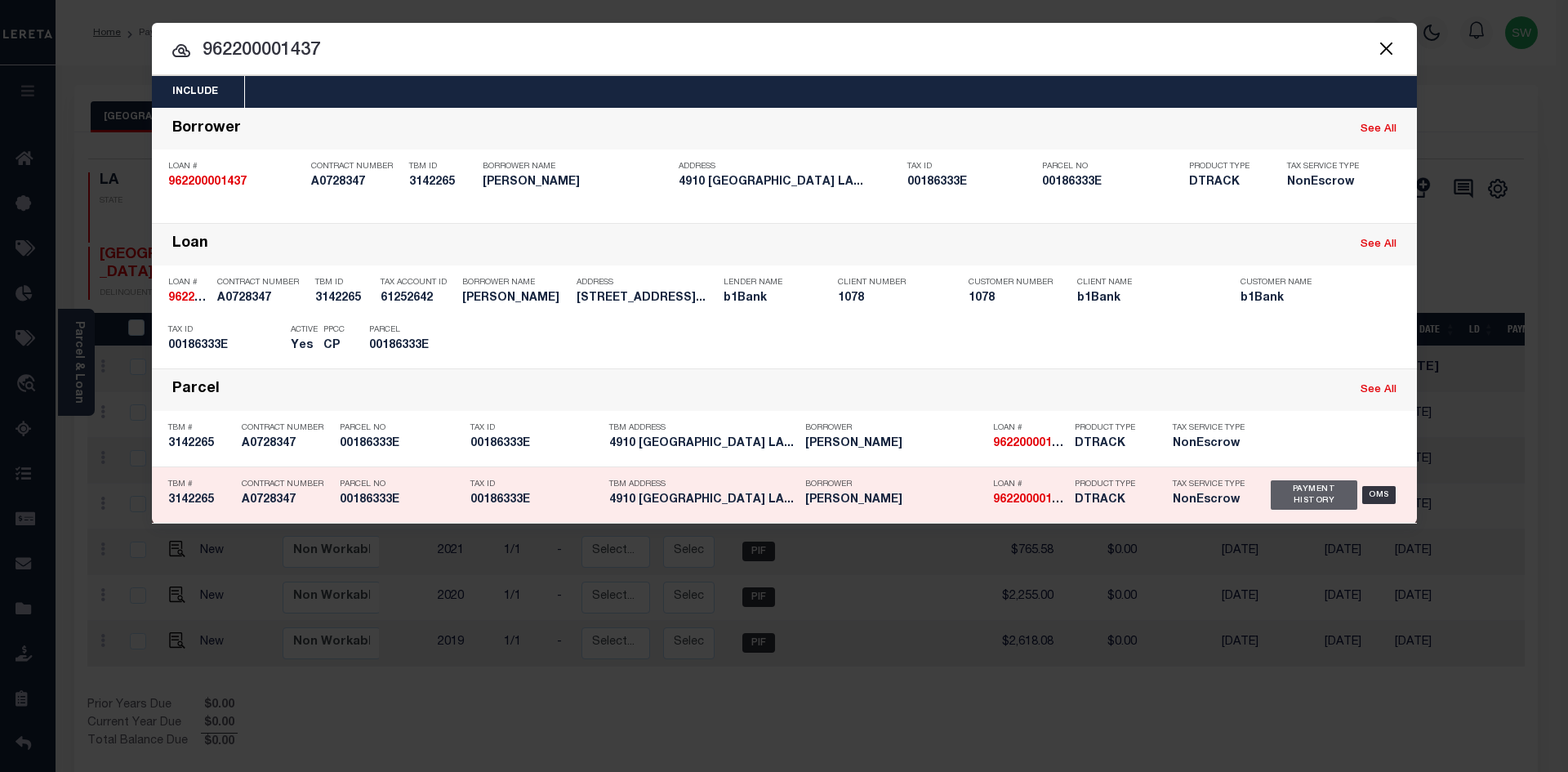
click at [1321, 500] on div "Payment History" at bounding box center [1315, 495] width 88 height 30
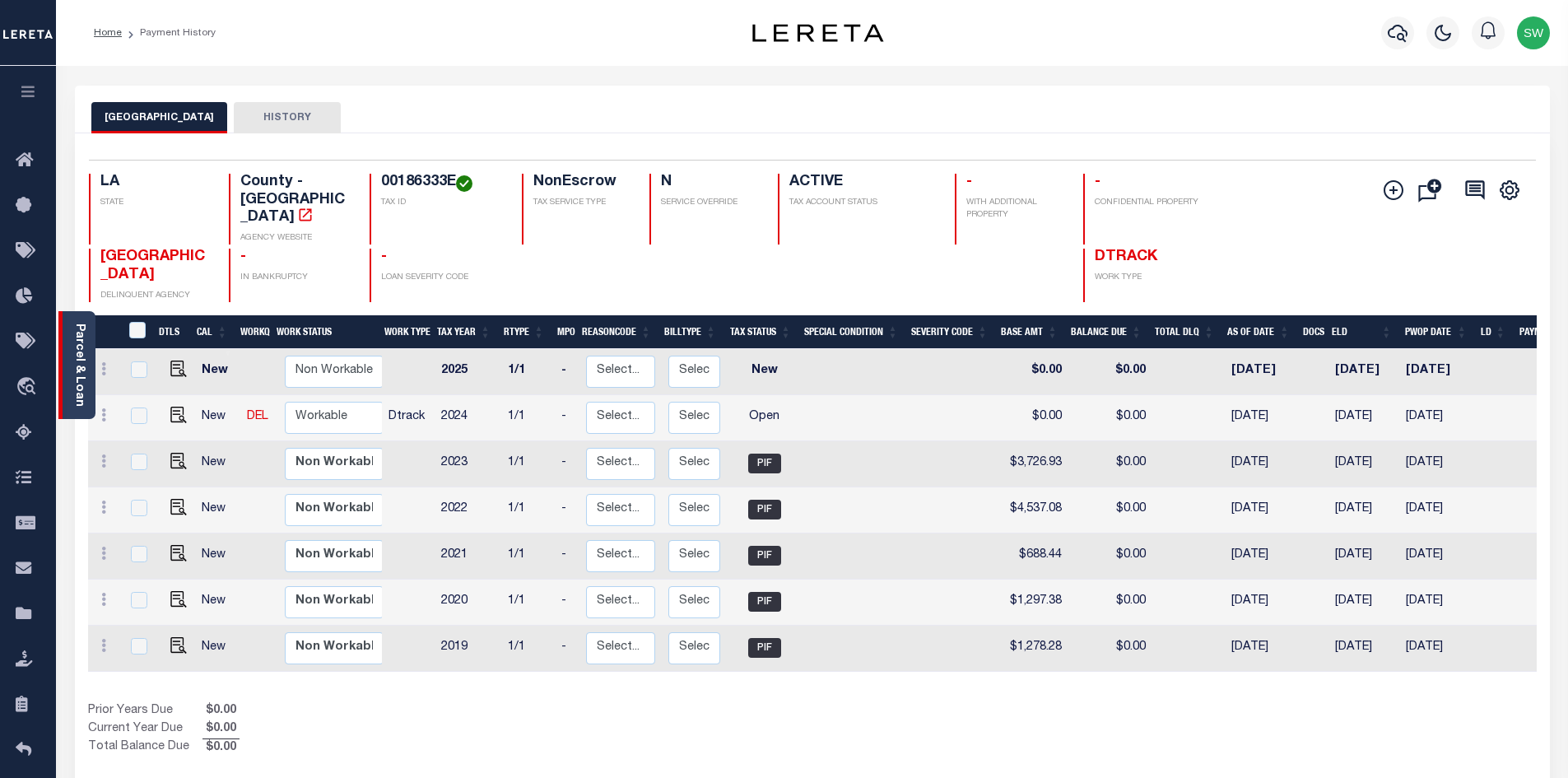
click at [79, 359] on link "Parcel & Loan" at bounding box center [79, 365] width 11 height 83
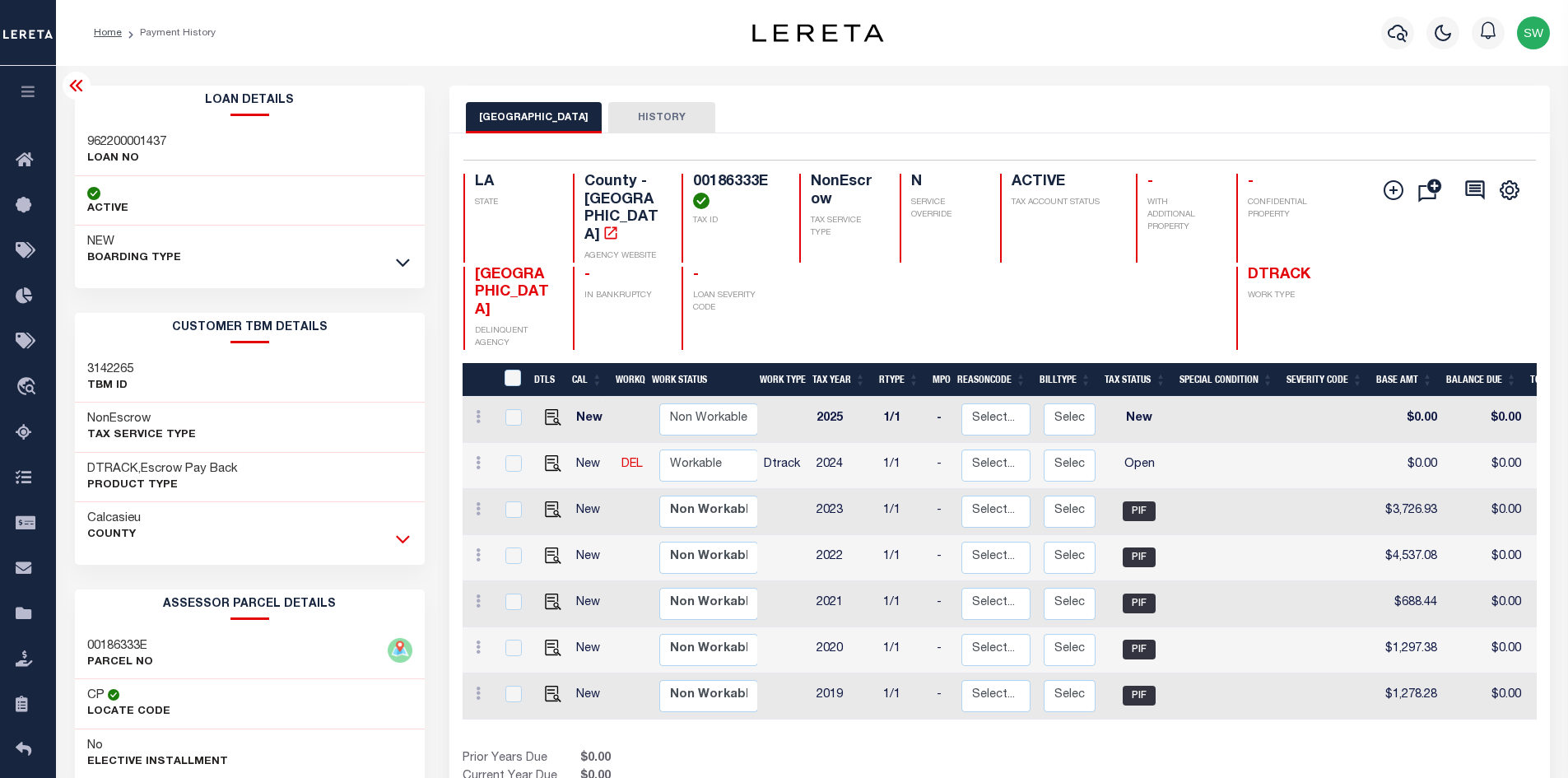
click at [399, 545] on icon at bounding box center [403, 539] width 14 height 18
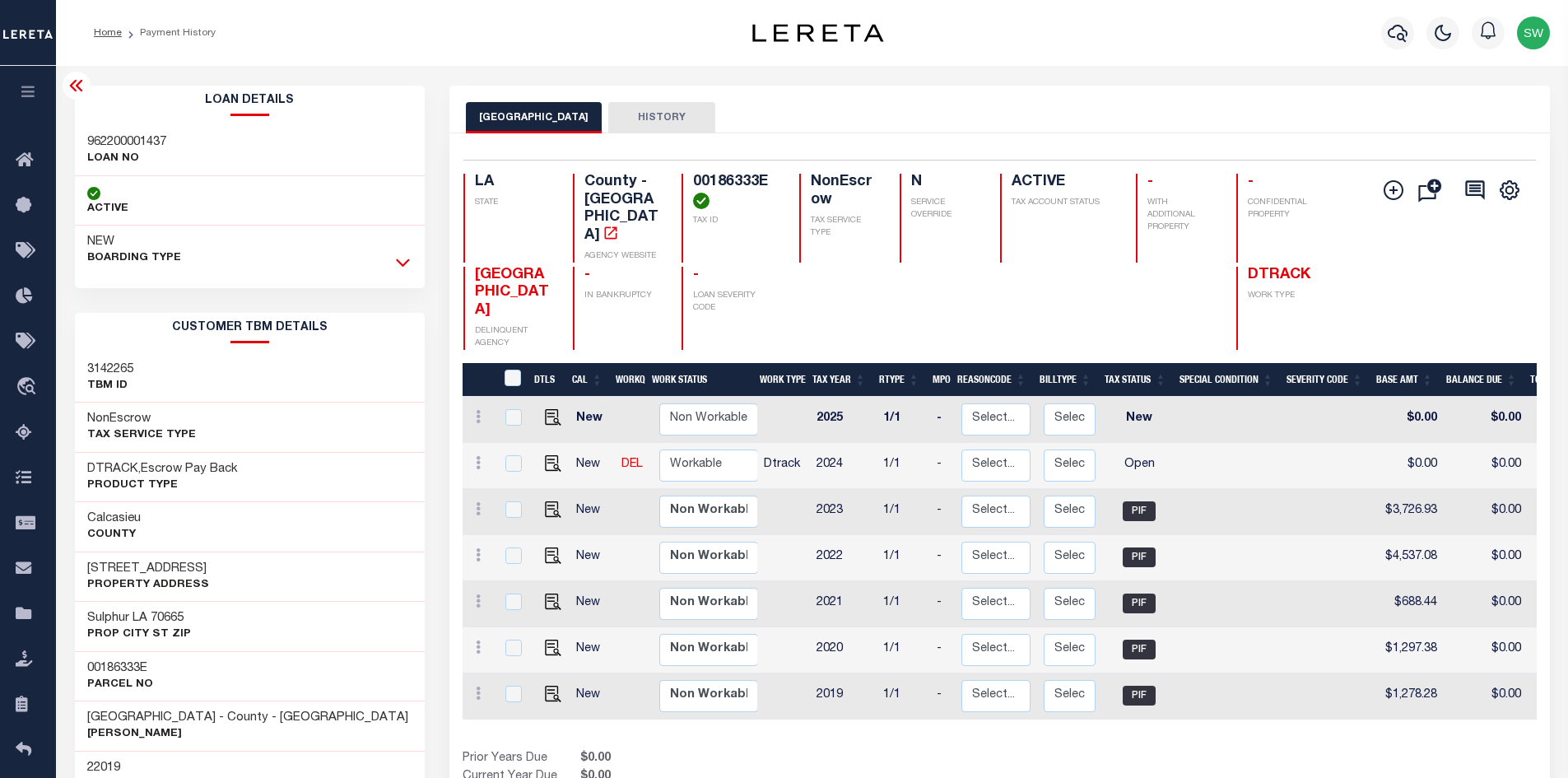
click at [405, 264] on icon at bounding box center [403, 263] width 14 height 8
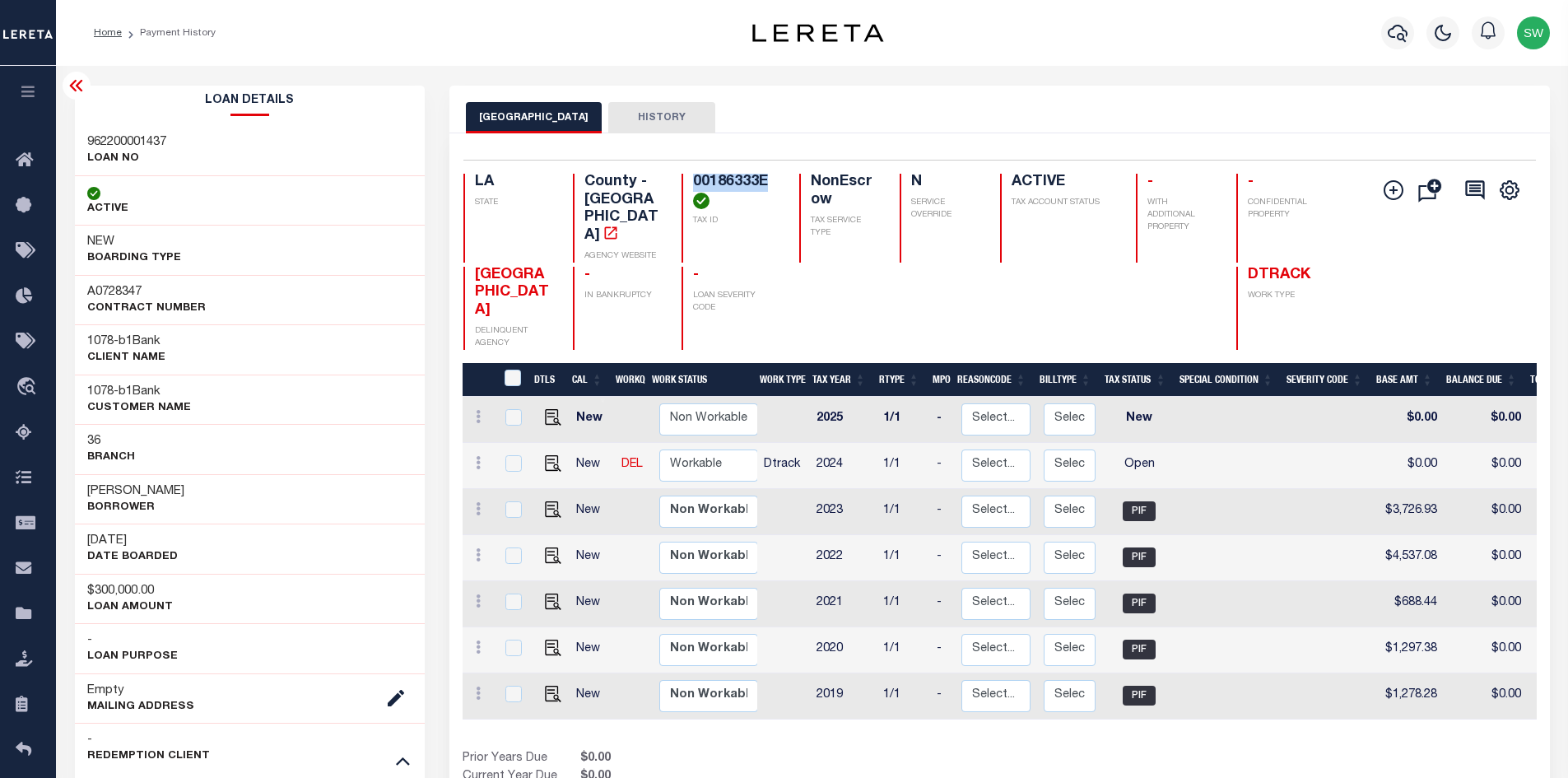
drag, startPoint x: 769, startPoint y: 184, endPoint x: 694, endPoint y: 175, distance: 75.5
click at [694, 175] on h4 "00186333E" at bounding box center [737, 192] width 87 height 35
copy h4 "00186333E"
drag, startPoint x: 206, startPoint y: 494, endPoint x: 170, endPoint y: 484, distance: 37.4
click at [170, 484] on div "[PERSON_NAME]" at bounding box center [250, 499] width 351 height 50
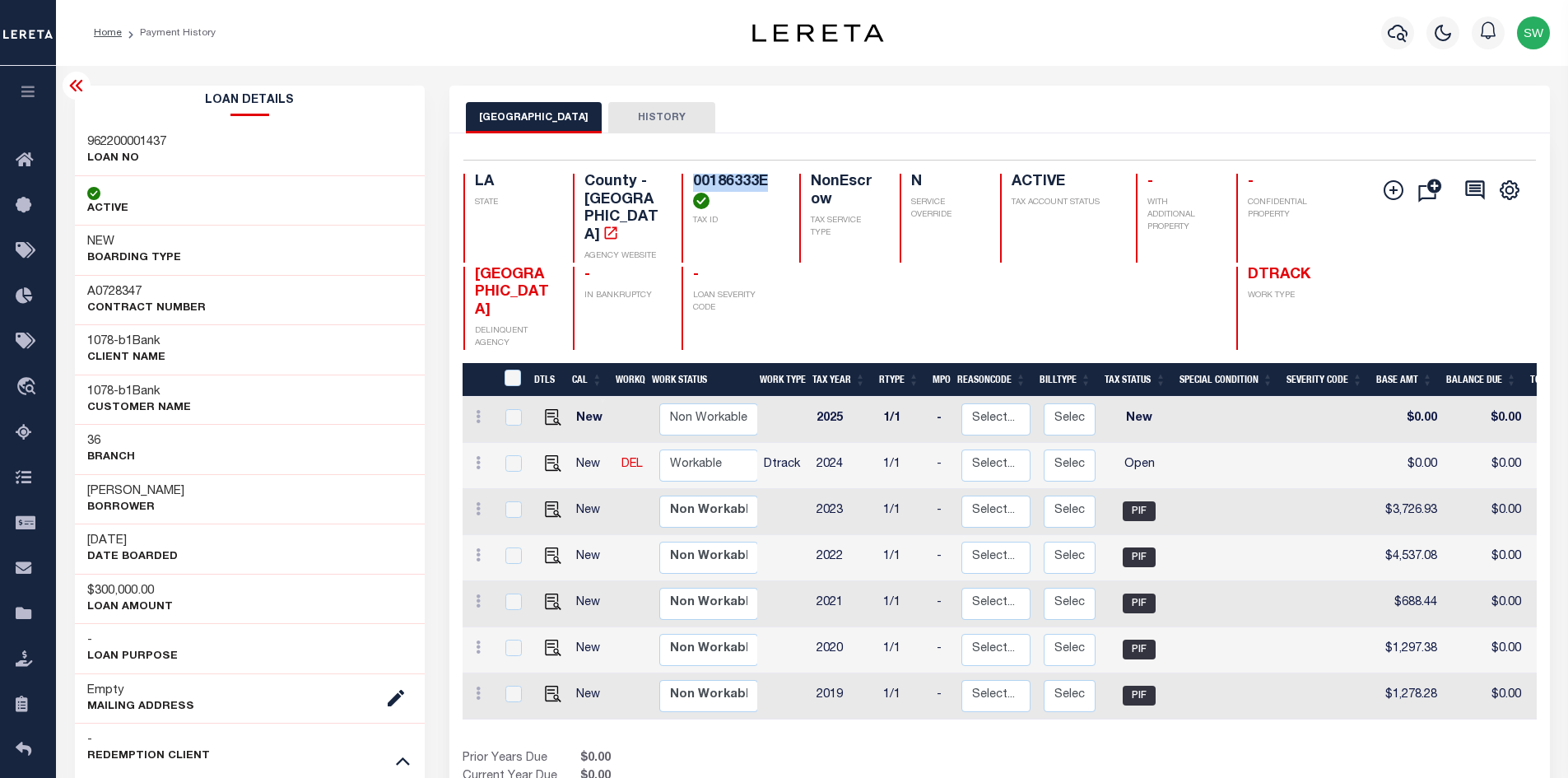
copy h3 "Bavar"
click at [551, 455] on img "" at bounding box center [553, 463] width 17 height 17
checkbox input "true"
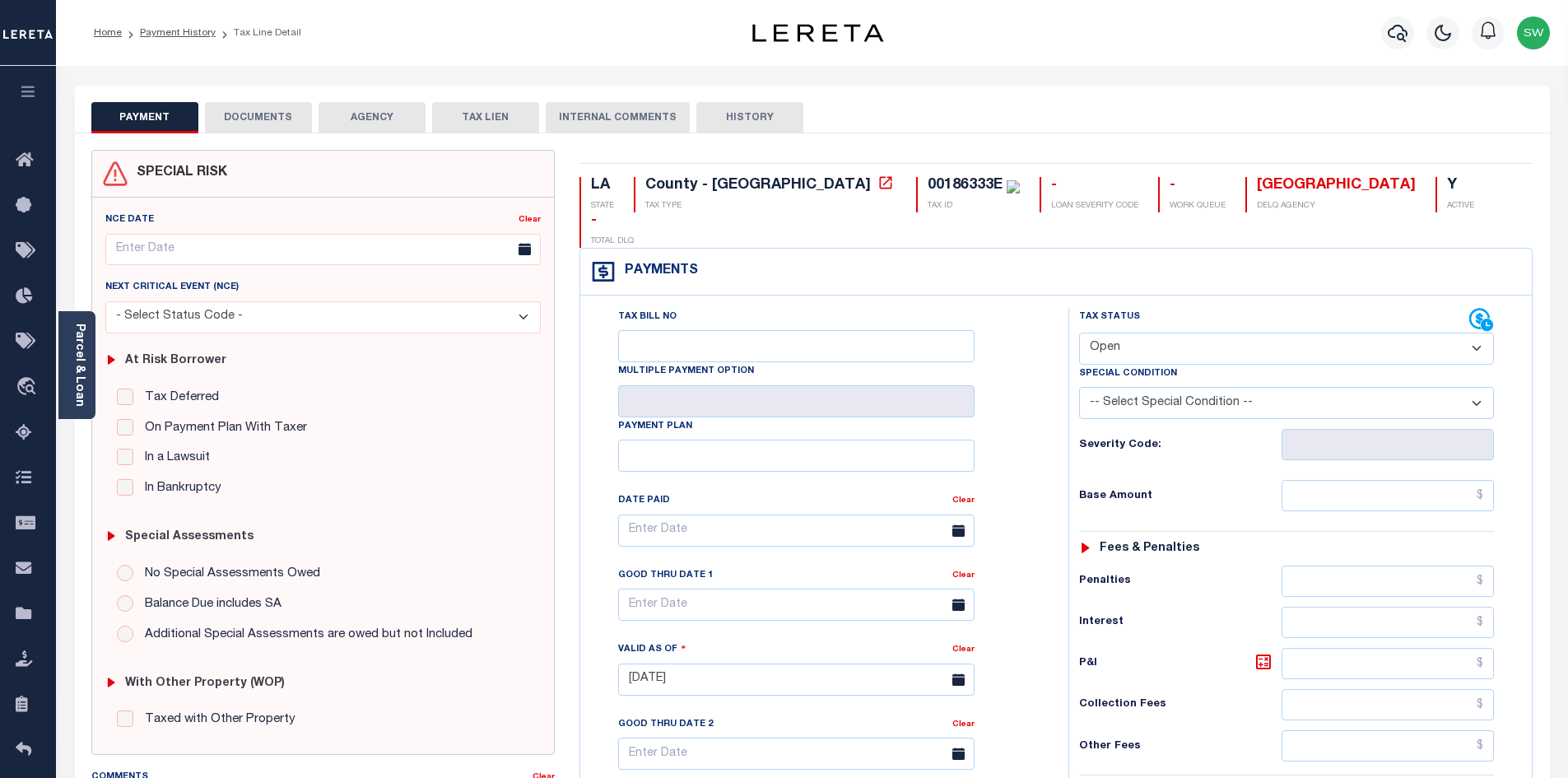
drag, startPoint x: 1478, startPoint y: 314, endPoint x: 1468, endPoint y: 321, distance: 12.2
click at [1478, 332] on select "- Select Status Code - Open Due/Unpaid Paid Incomplete No Tax Due Internal Refu…" at bounding box center [1287, 348] width 415 height 32
select select "PYD"
click at [1079, 332] on select "- Select Status Code - Open Due/Unpaid Paid Incomplete No Tax Due Internal Refu…" at bounding box center [1287, 348] width 415 height 32
type input "10/15/2025"
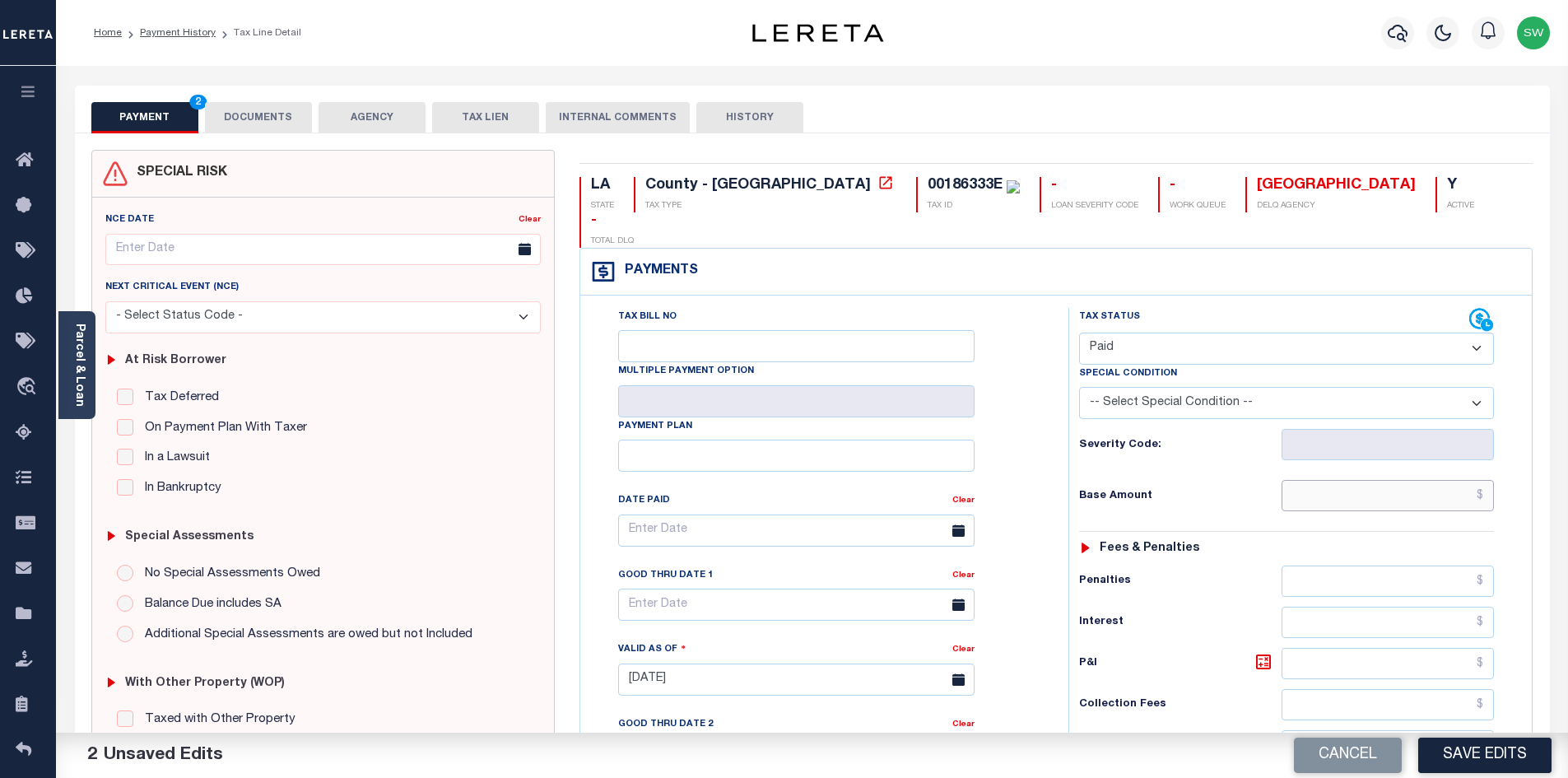
click at [1310, 480] on input "text" at bounding box center [1388, 495] width 213 height 31
paste input "3,793.16"
type input "$3,793.16"
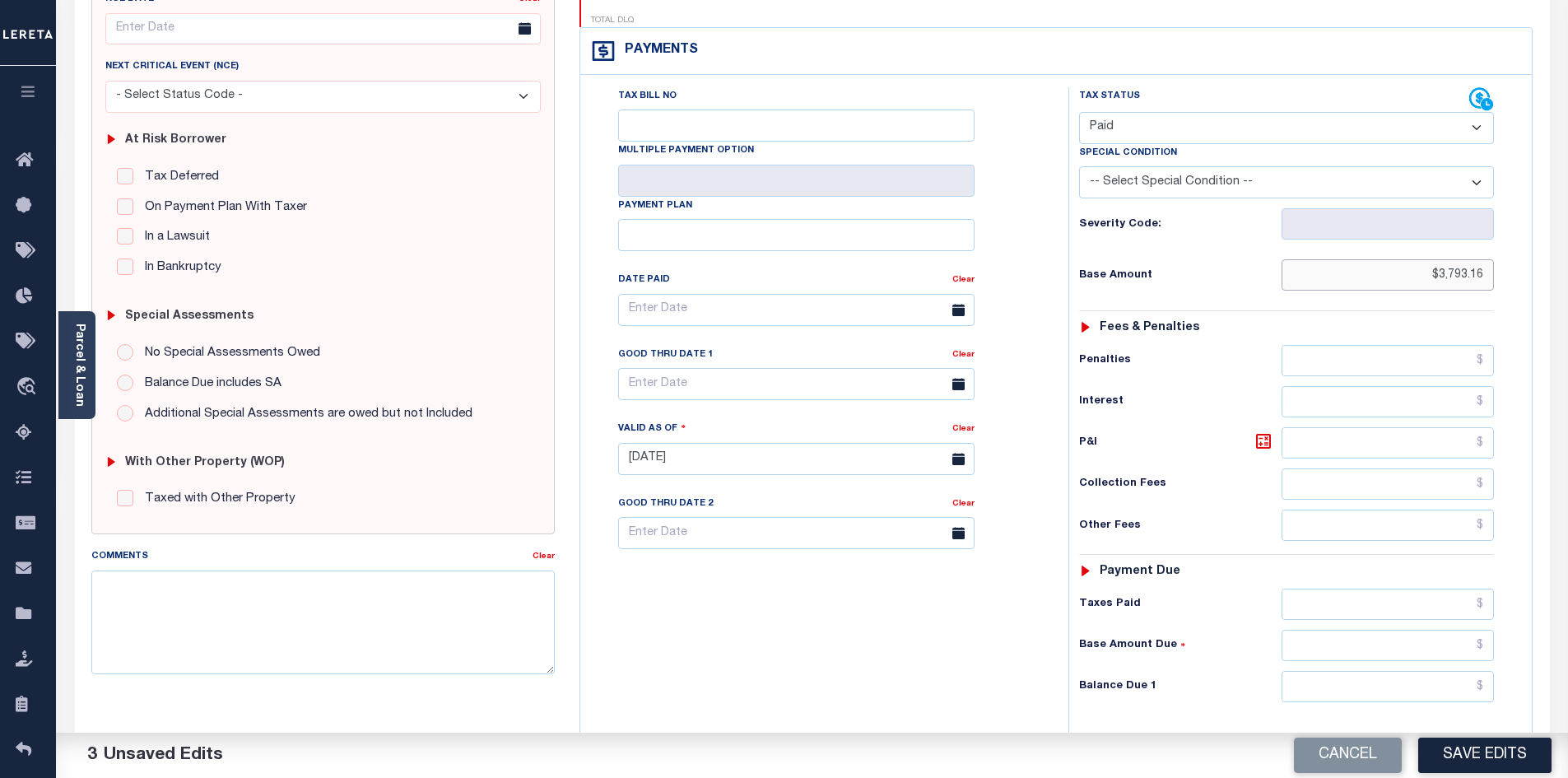
scroll to position [227, 0]
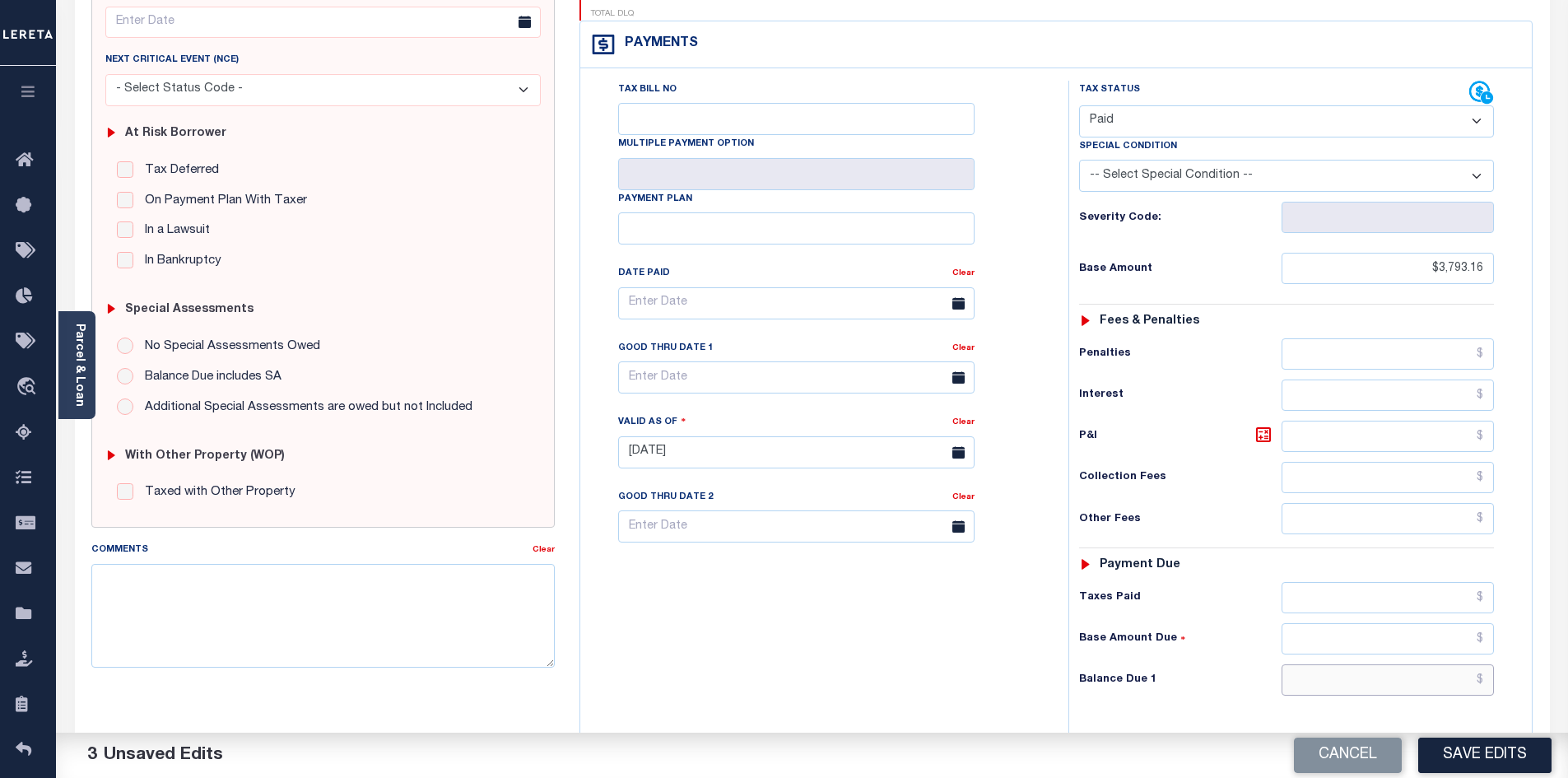
click at [1338, 664] on input "text" at bounding box center [1388, 679] width 213 height 31
paste input "3,926.95"
type input "$3,926.95"
click at [1263, 425] on icon at bounding box center [1263, 434] width 19 height 19
type input "$133.79"
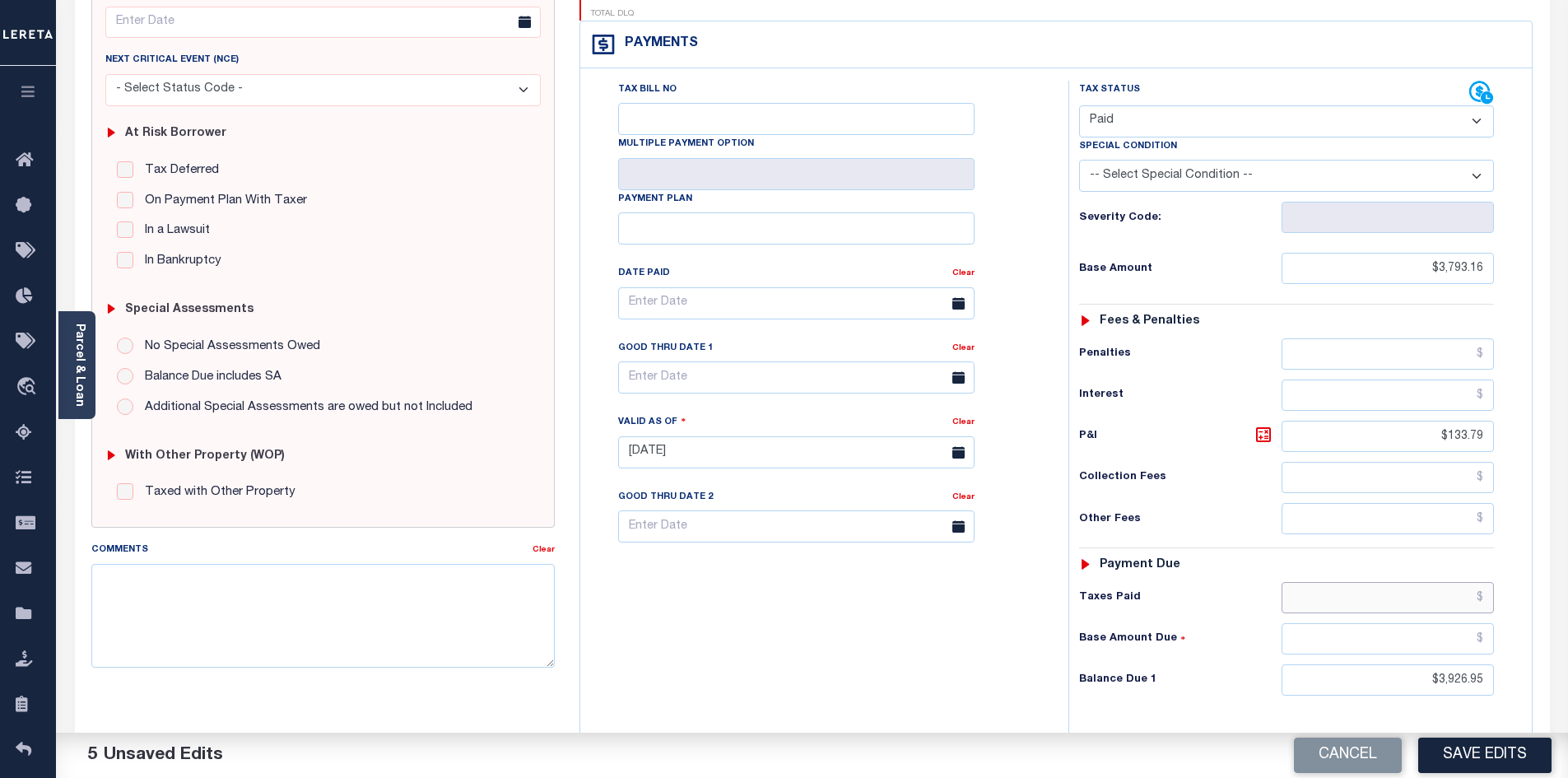
click at [1383, 582] on input "text" at bounding box center [1388, 597] width 213 height 31
paste input "3,926.95"
type input "$3,926.95"
drag, startPoint x: 1505, startPoint y: 648, endPoint x: 1551, endPoint y: 652, distance: 46.2
click at [1551, 652] on div "PAYMENT 6 DOCUMENTS AGENCY DELINQUENT PAYEE" at bounding box center [813, 438] width 1500 height 1159
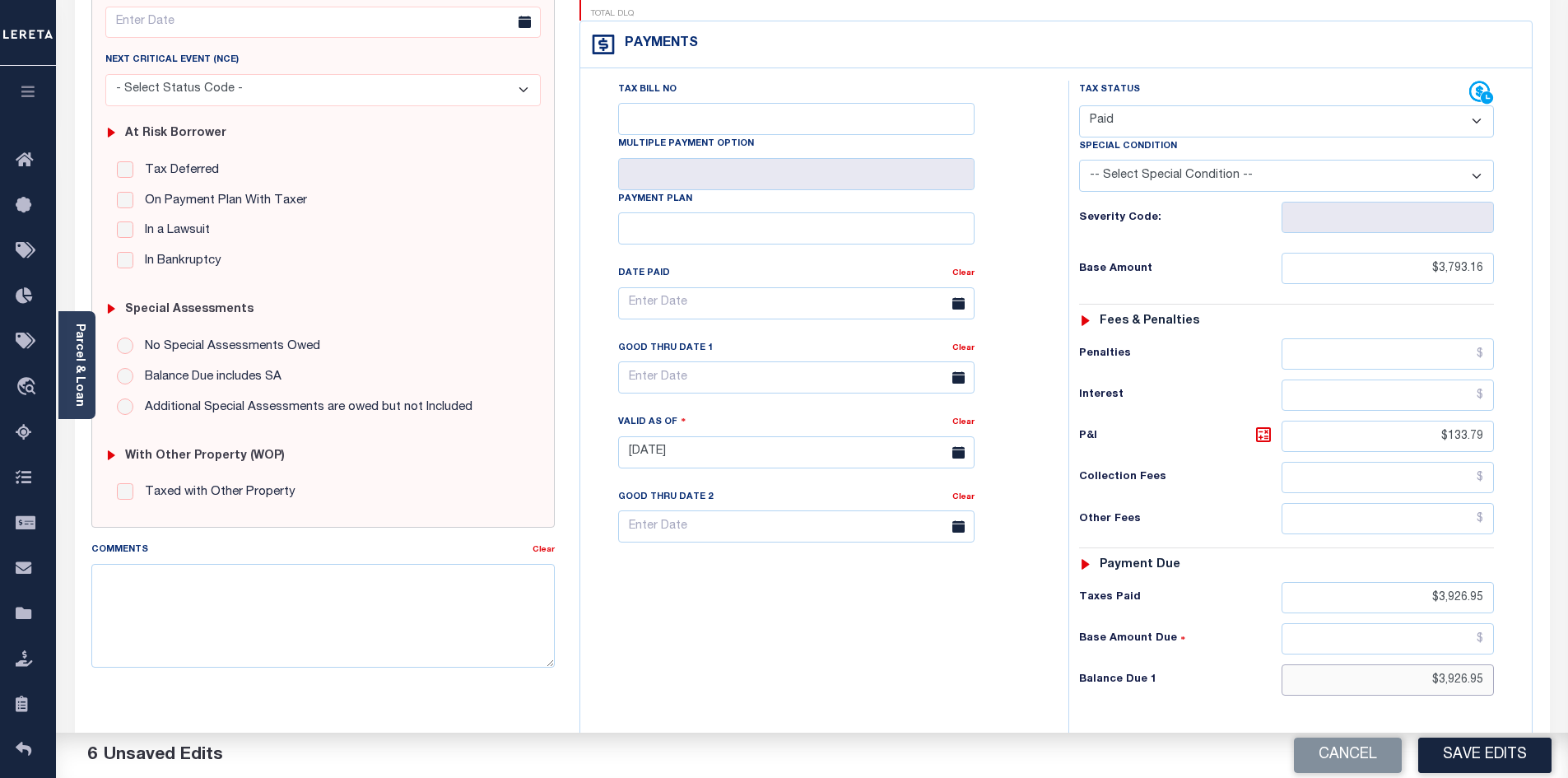
drag, startPoint x: 1428, startPoint y: 648, endPoint x: 1496, endPoint y: 648, distance: 68.0
click at [1496, 648] on div "Tax Status Status - Select Status Code -" at bounding box center [1292, 443] width 447 height 727
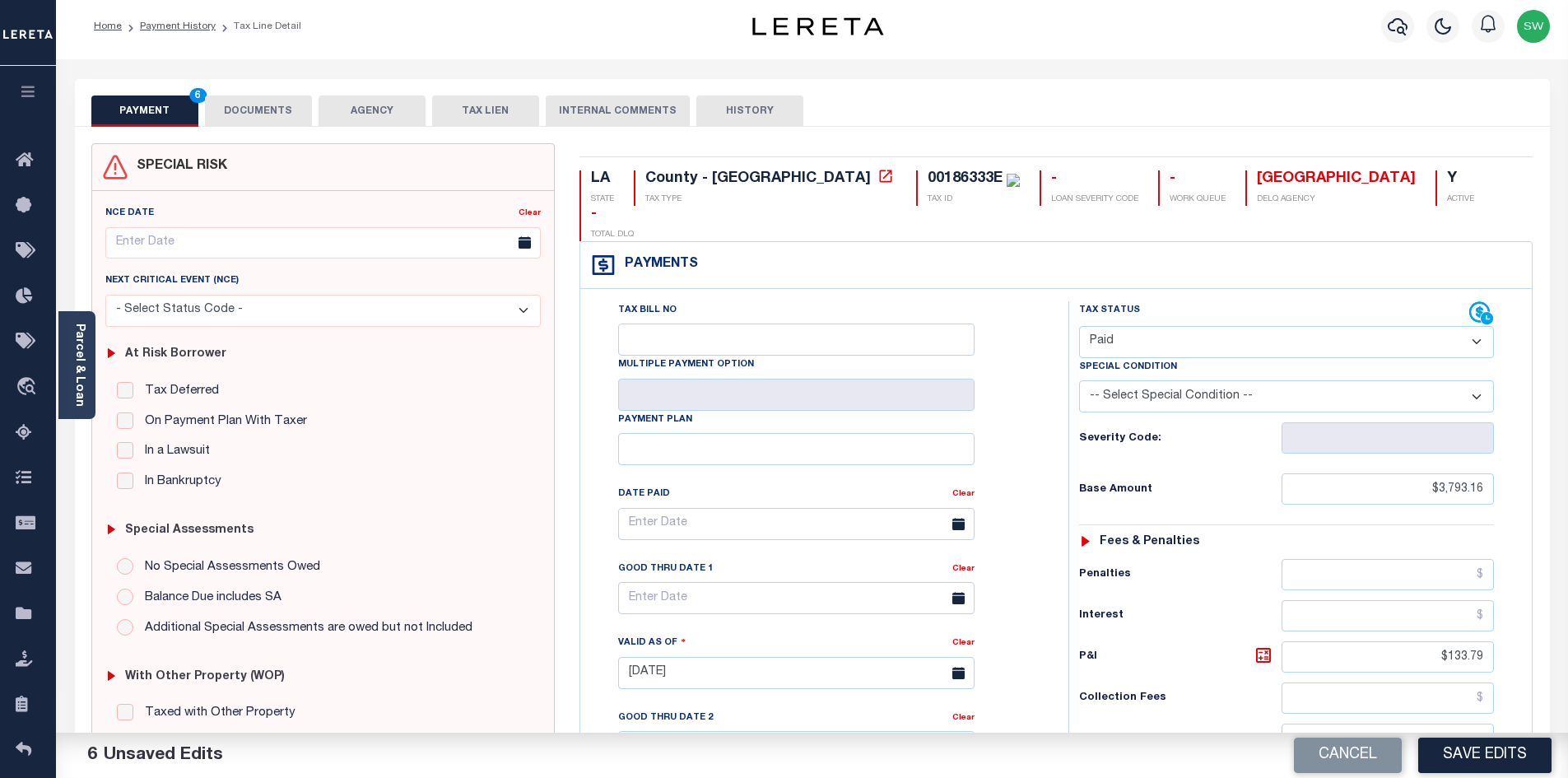
scroll to position [0, 0]
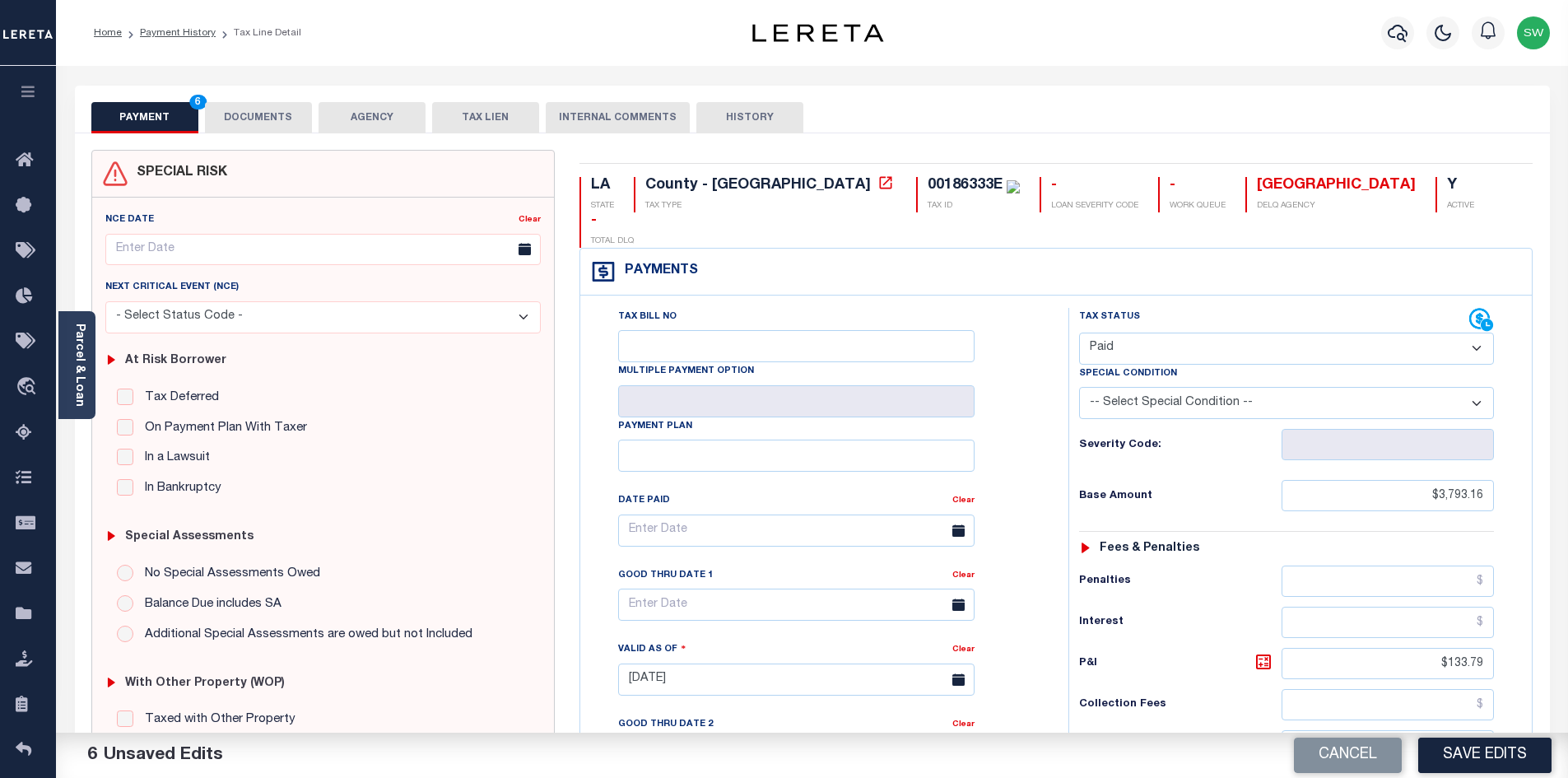
type input "$0.00"
click at [299, 110] on button "DOCUMENTS" at bounding box center [258, 117] width 107 height 31
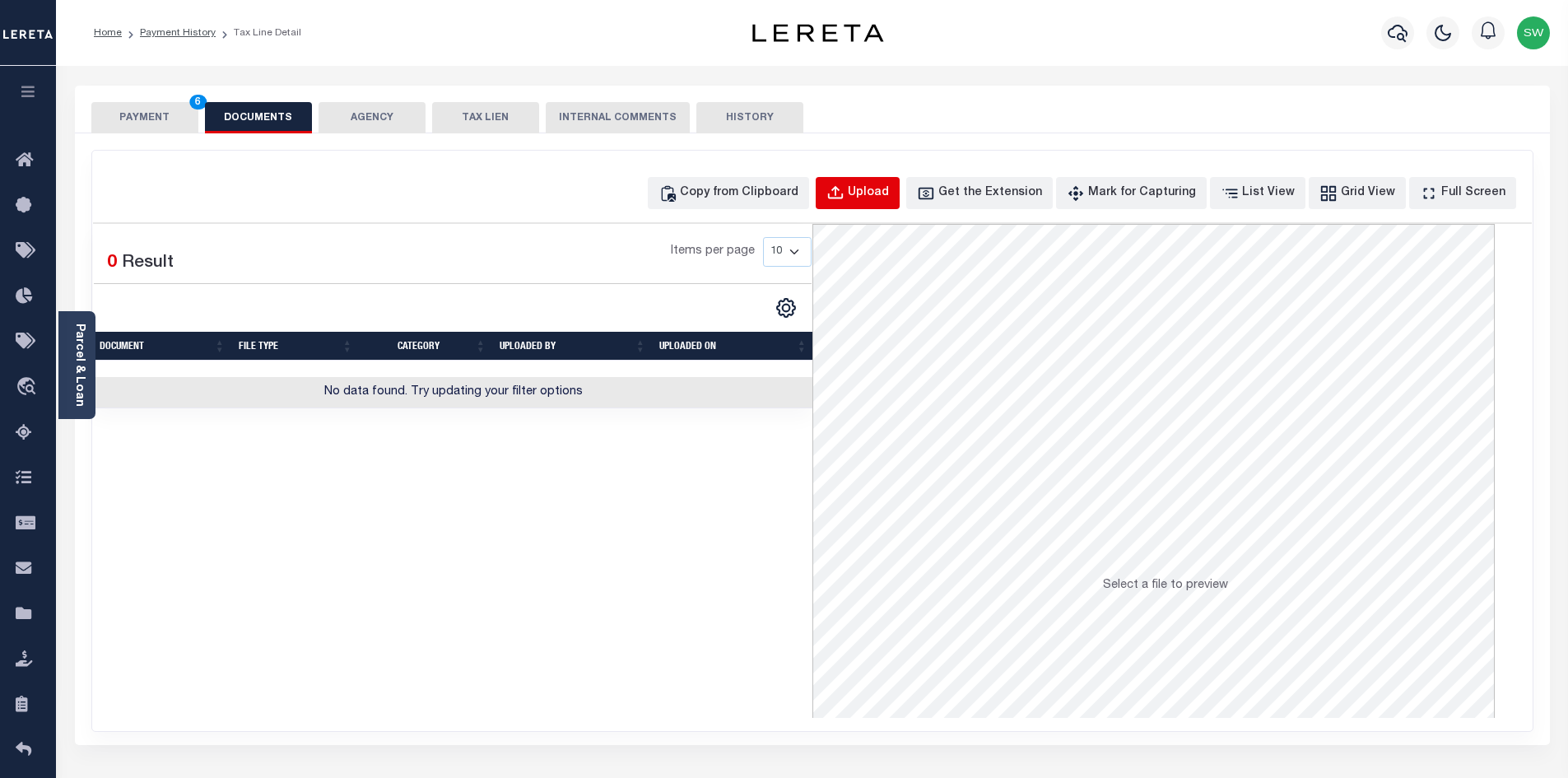
click at [899, 178] on button "Upload" at bounding box center [857, 193] width 84 height 32
select select "POP"
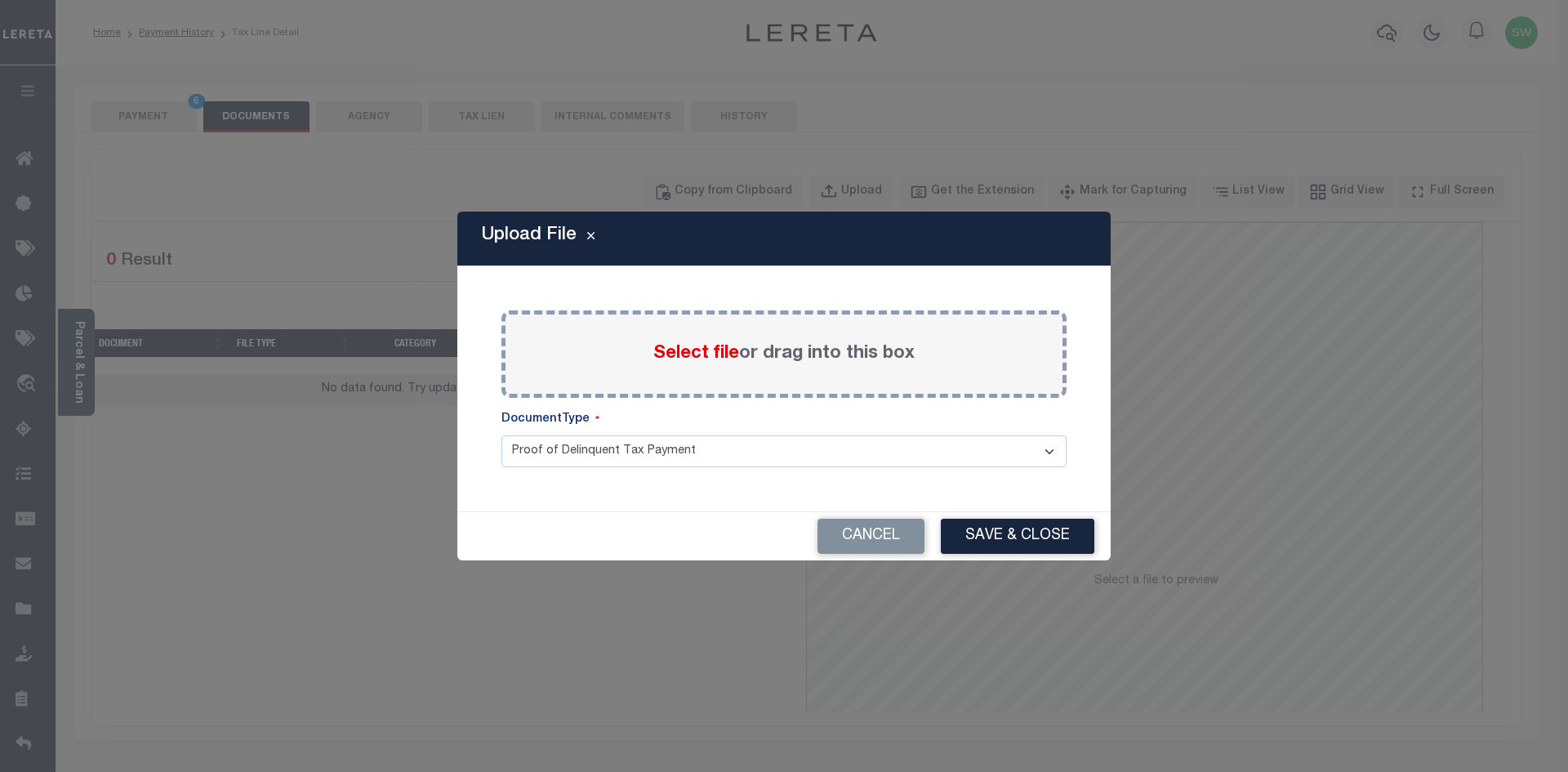
click at [696, 346] on span "Select file" at bounding box center [696, 353] width 86 height 18
click at [0, 0] on input "Select file or drag into this box" at bounding box center [0, 0] width 0 height 0
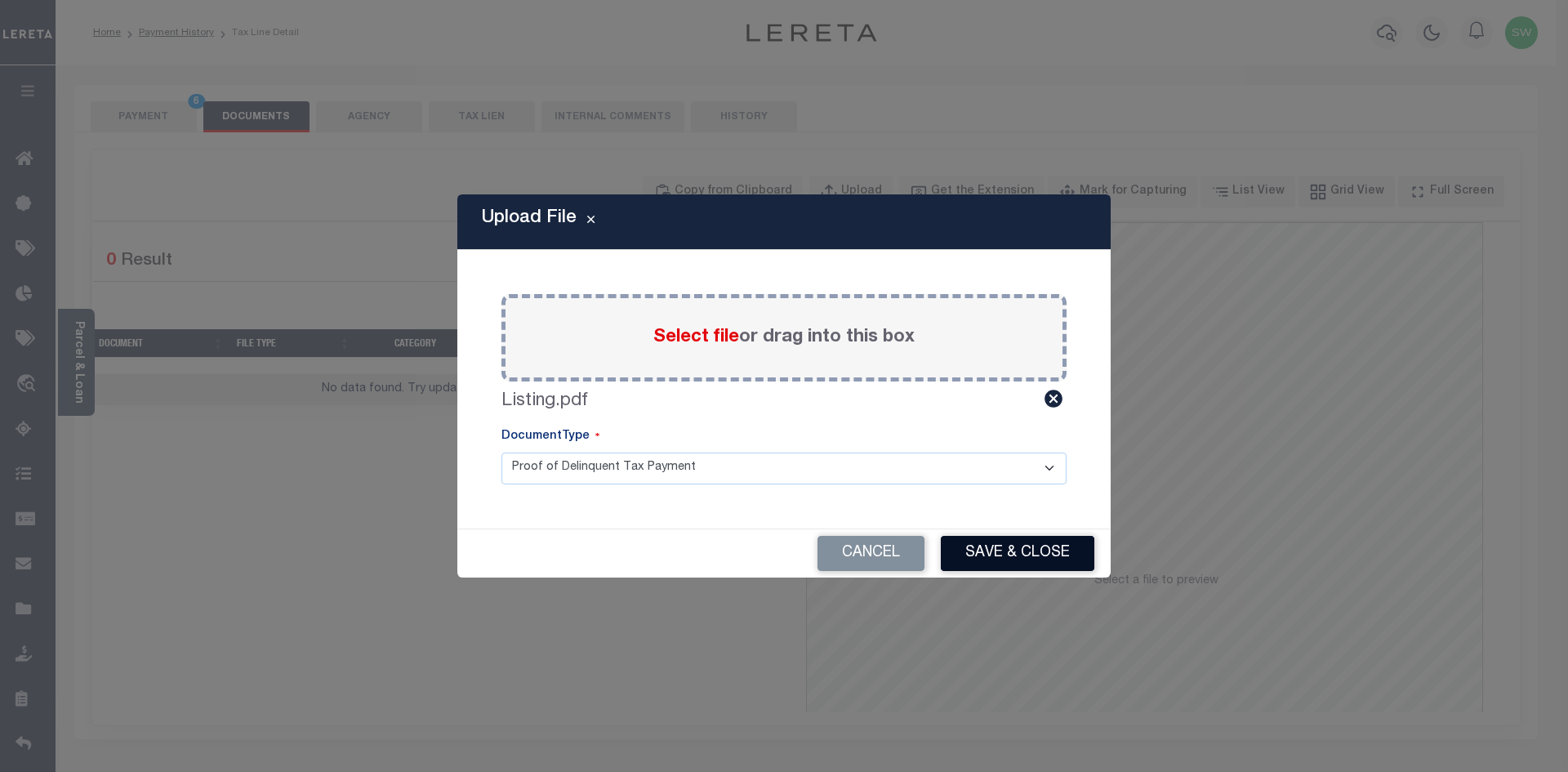
click at [979, 540] on button "Save & Close" at bounding box center [1017, 553] width 153 height 35
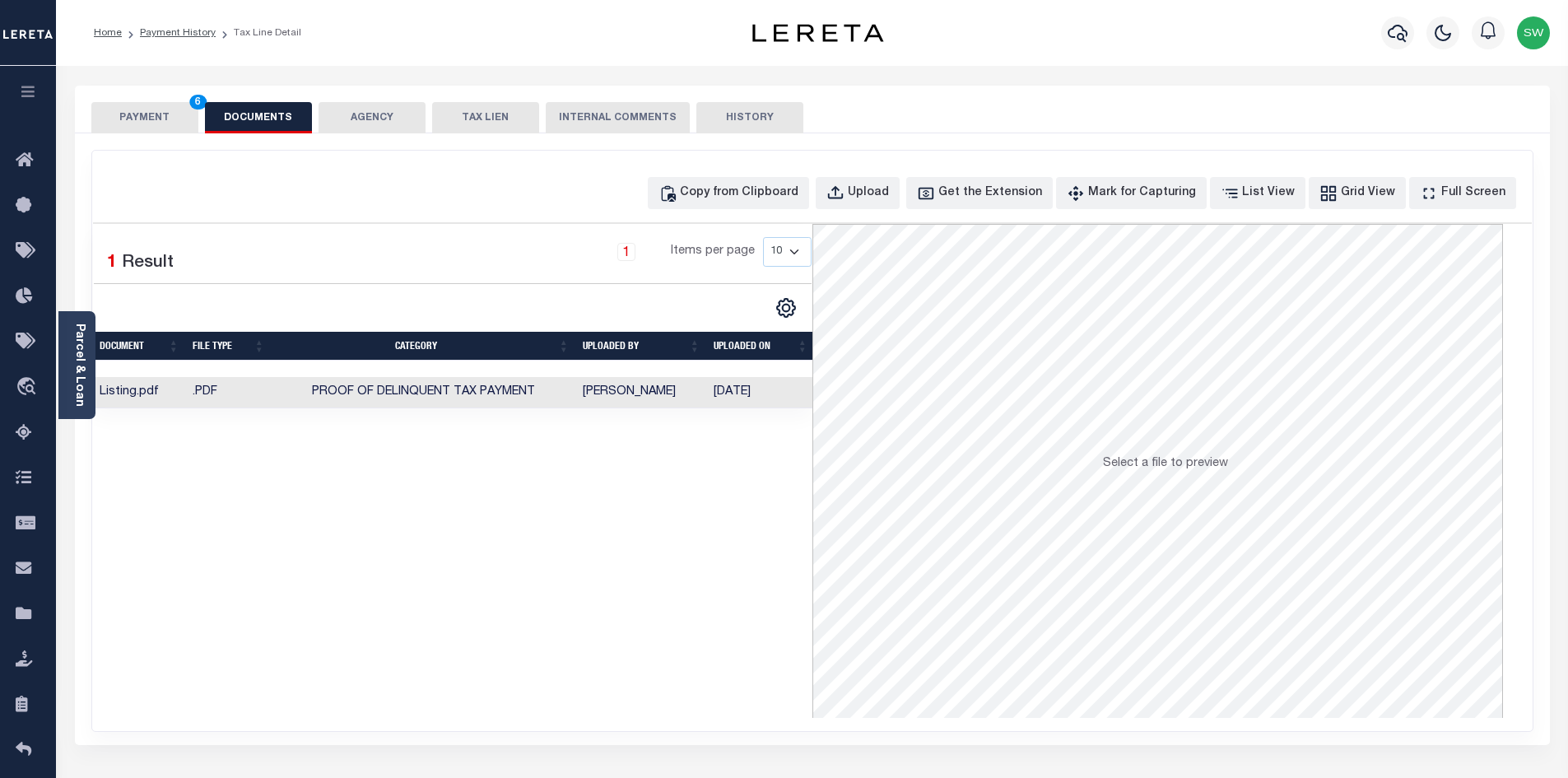
click at [676, 535] on div "Selected 1 Result 1 Items per page 10 25 50 100" at bounding box center [452, 470] width 719 height 494
click at [122, 114] on button "PAYMENT 6" at bounding box center [144, 117] width 107 height 31
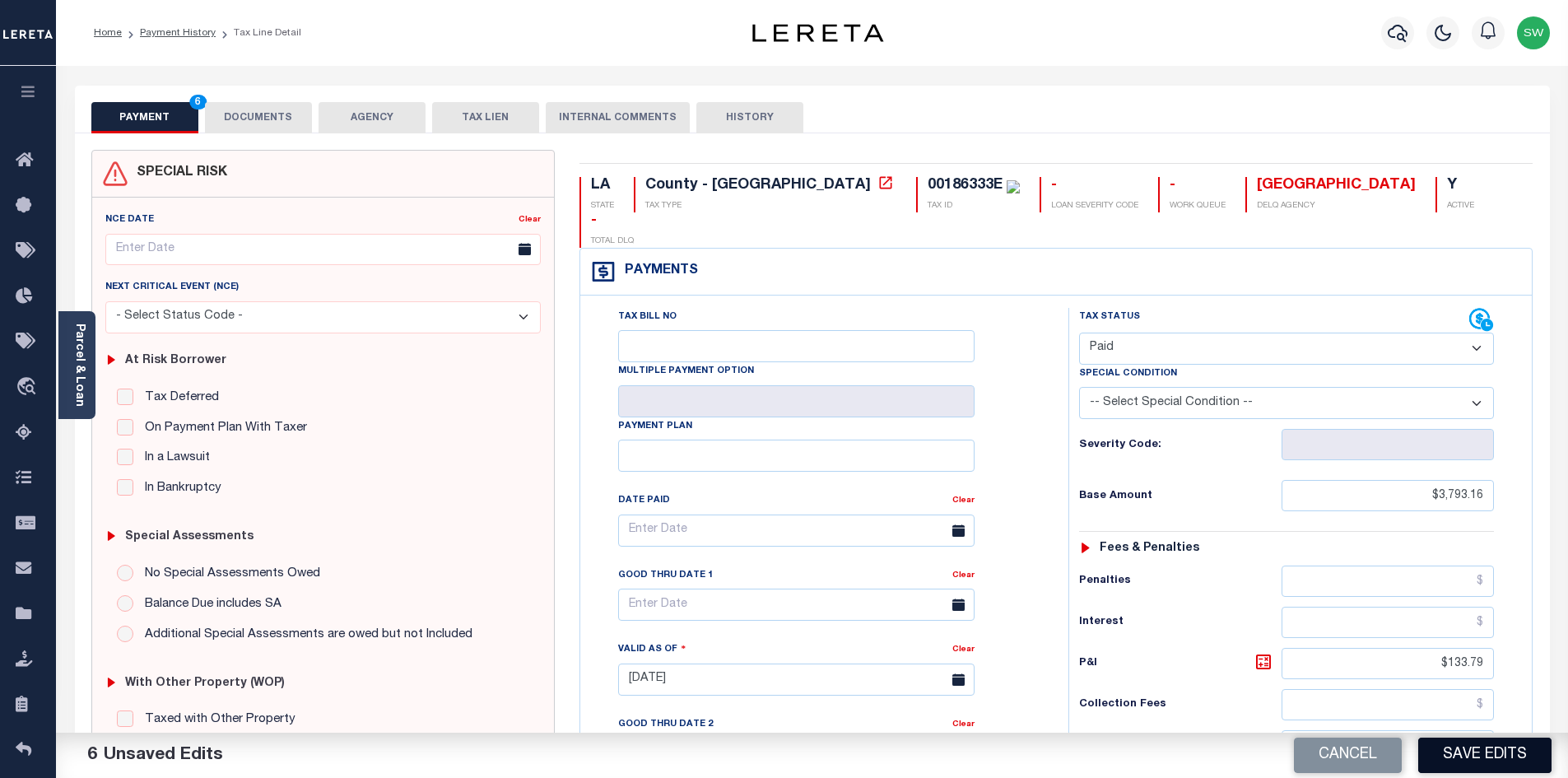
click at [1485, 749] on button "Save Edits" at bounding box center [1485, 755] width 133 height 35
checkbox input "false"
type input "$3,793.16"
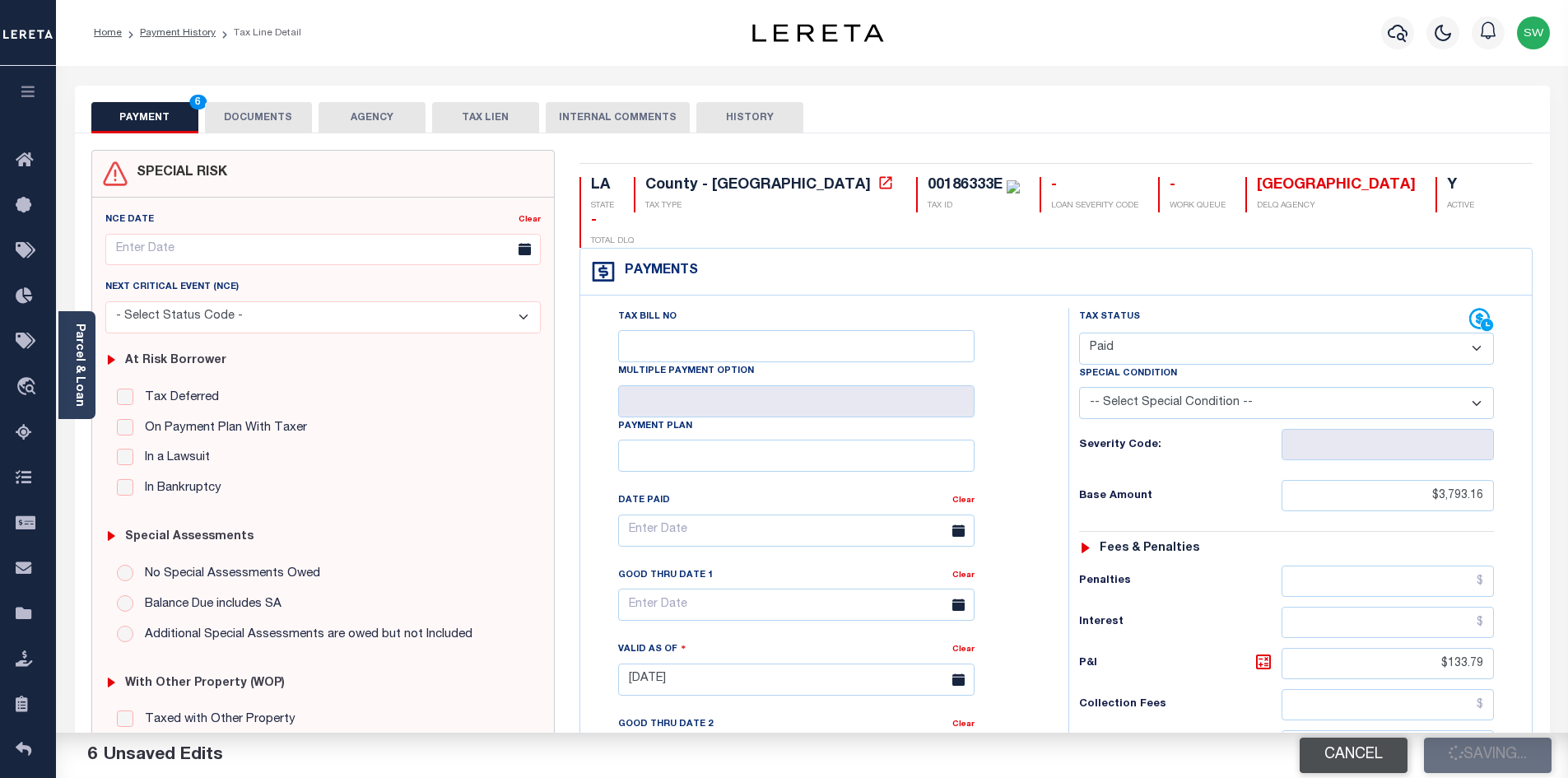
type input "$133.79"
type input "$3,926.95"
type input "$0"
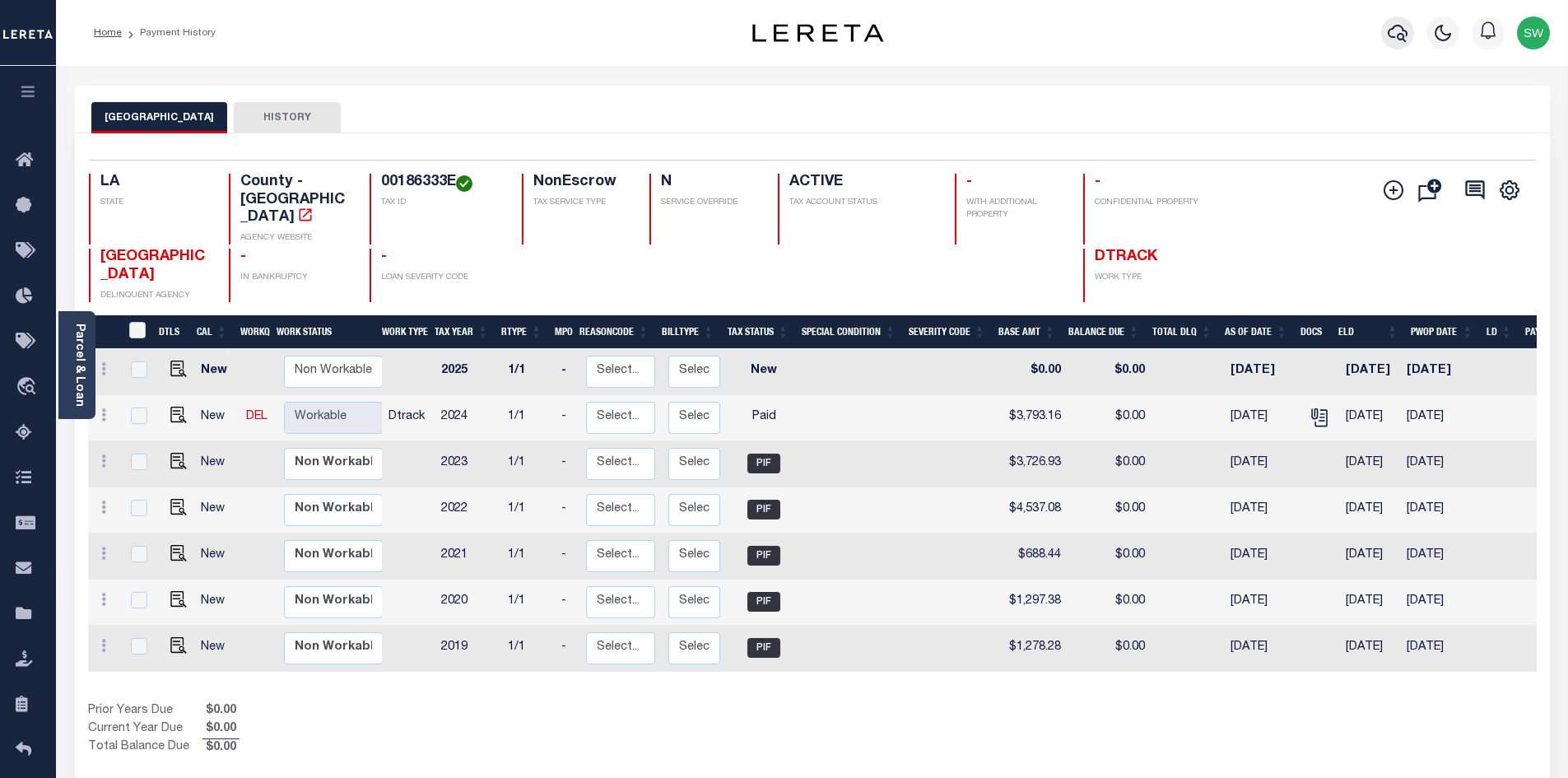
click at [1398, 42] on icon "button" at bounding box center [1398, 33] width 19 height 19
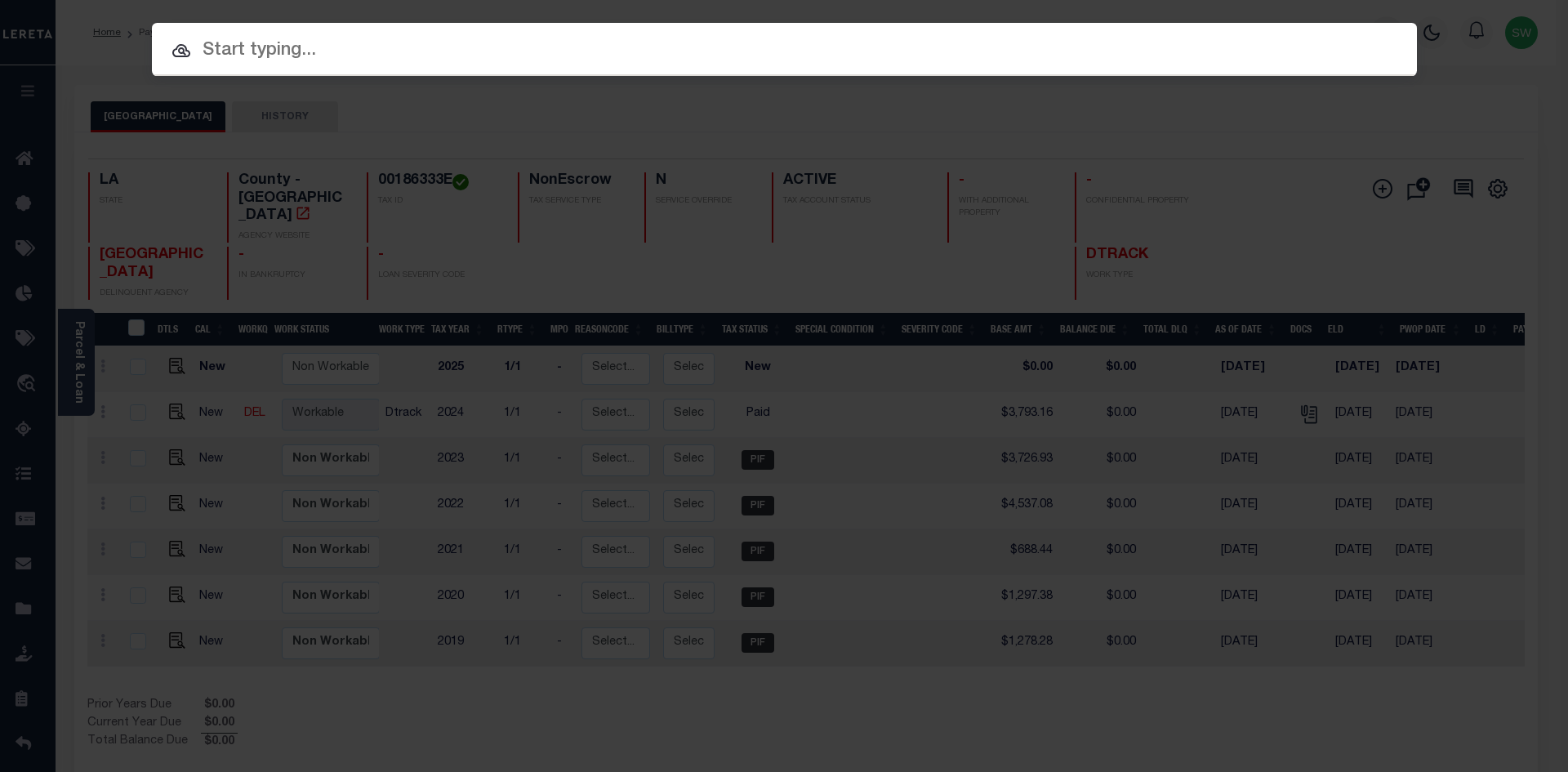
click at [318, 40] on input "text" at bounding box center [784, 51] width 1265 height 29
paste input "'2202055093"
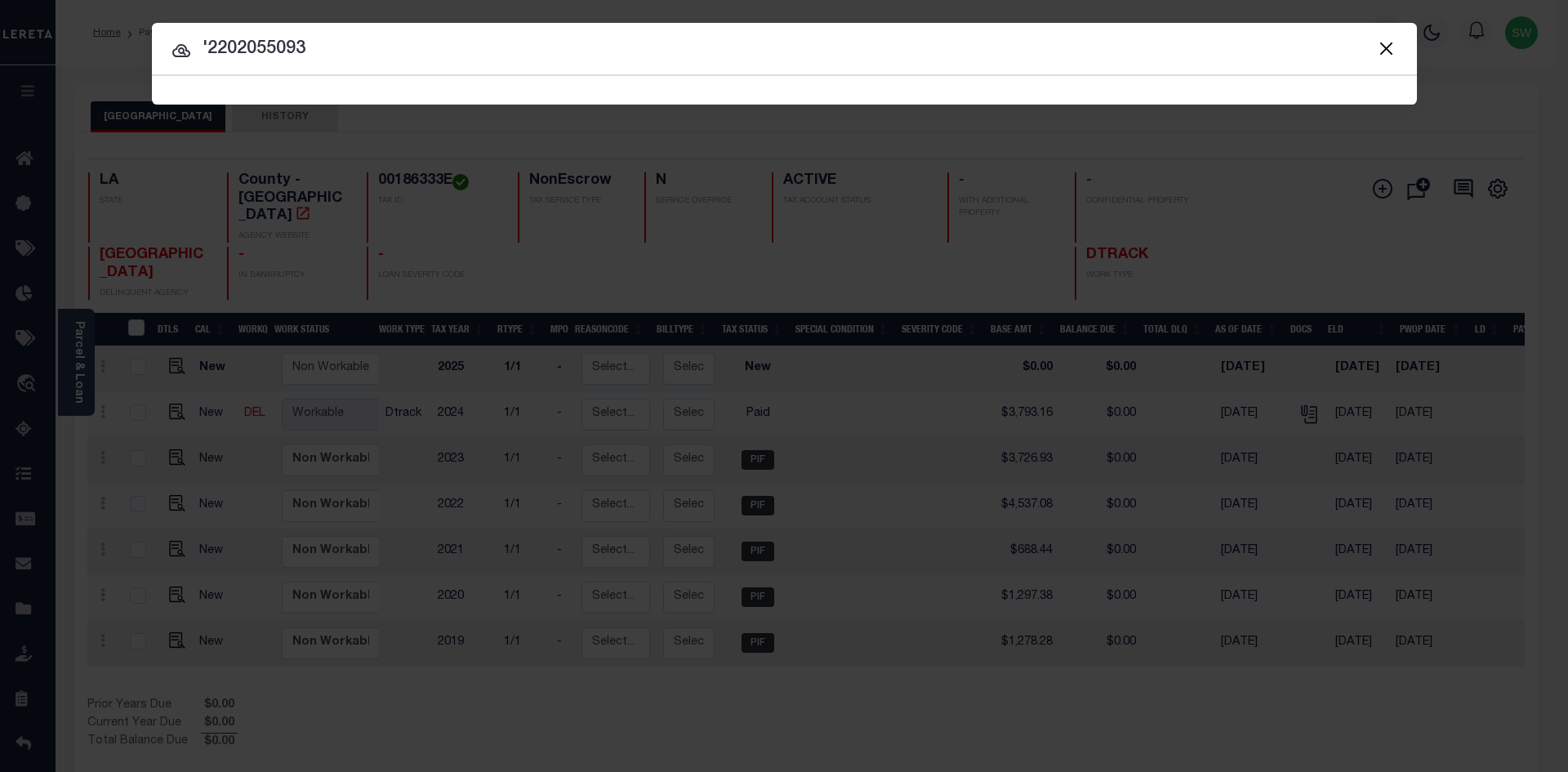
click at [209, 39] on input "'2202055093" at bounding box center [784, 49] width 1265 height 29
type input "2202055093"
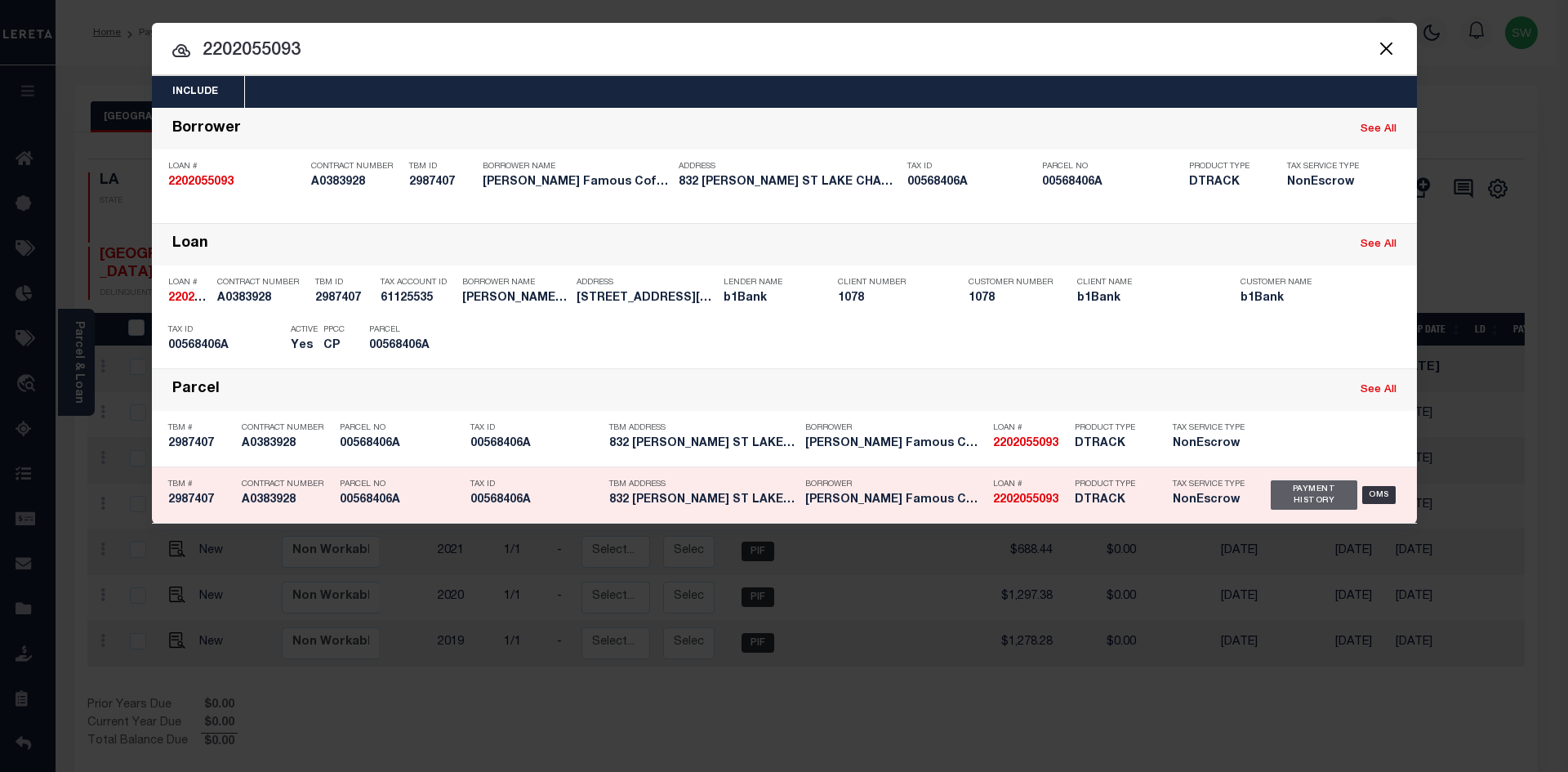
click at [1312, 489] on div "Payment History" at bounding box center [1315, 495] width 88 height 30
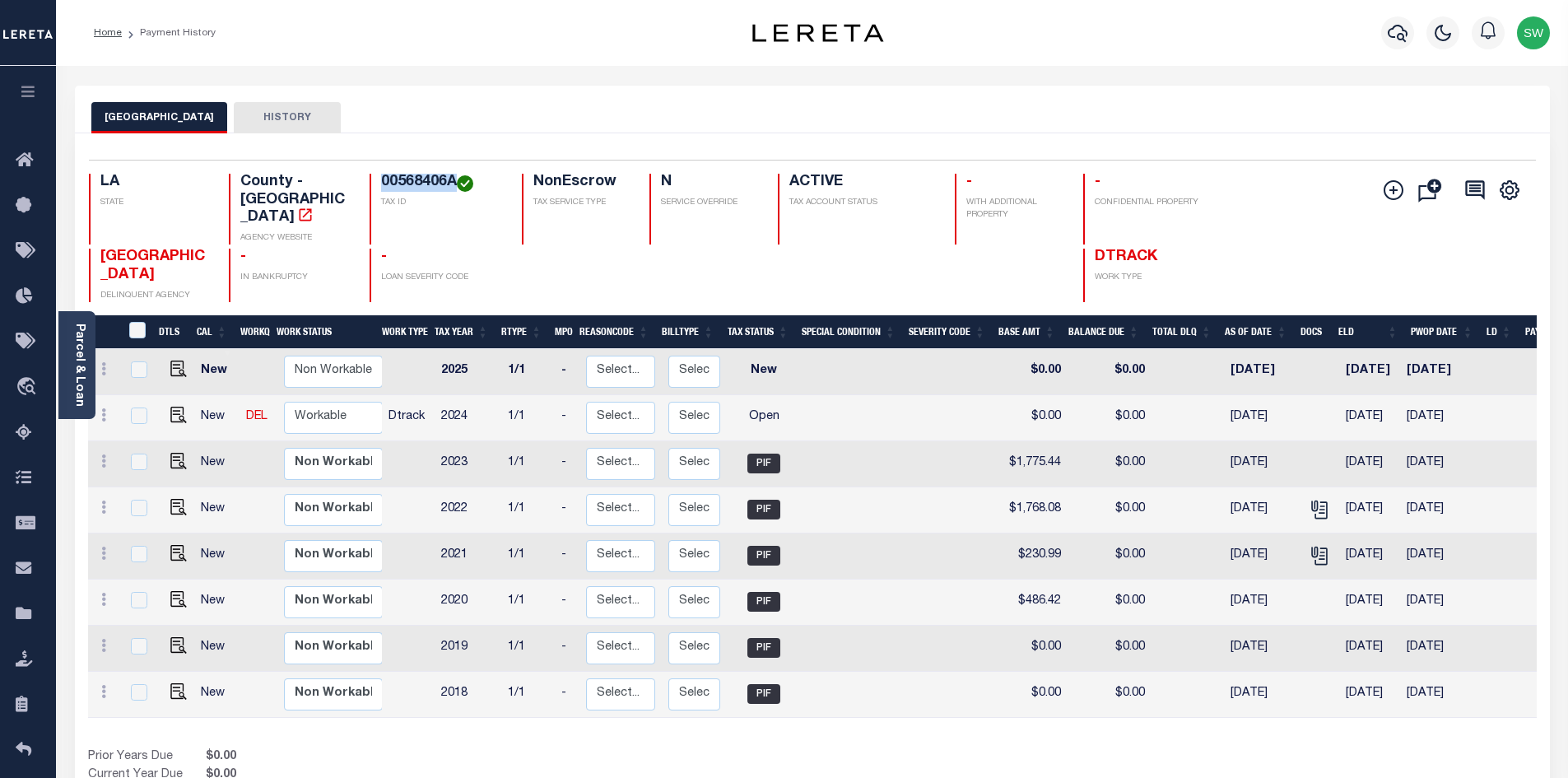
drag, startPoint x: 455, startPoint y: 182, endPoint x: 379, endPoint y: 179, distance: 76.1
click at [379, 179] on div "00568406A TAX ID" at bounding box center [436, 209] width 133 height 71
copy h4 "00568406A"
click at [177, 406] on img "" at bounding box center [178, 414] width 17 height 17
checkbox input "true"
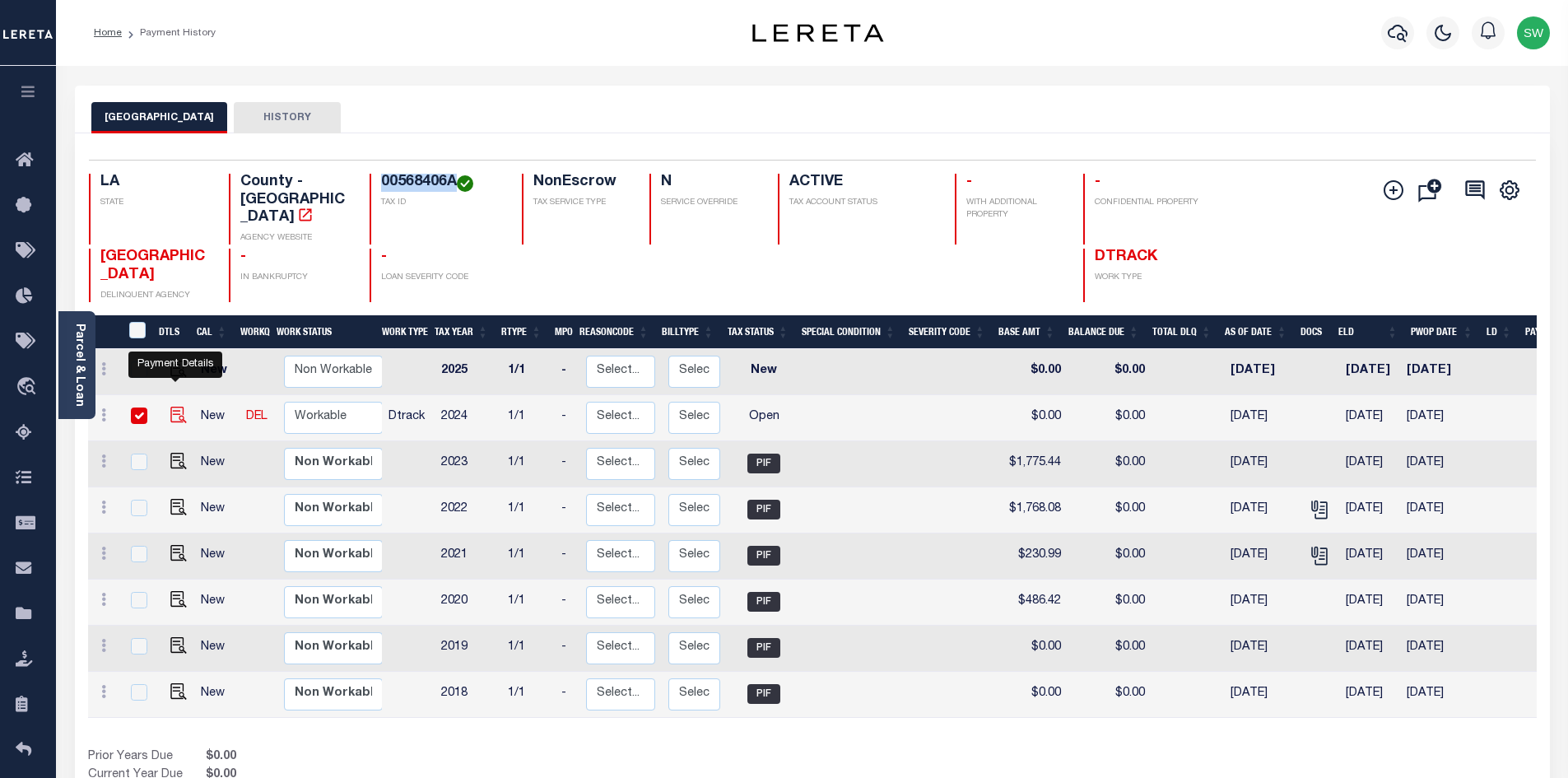
checkbox input "true"
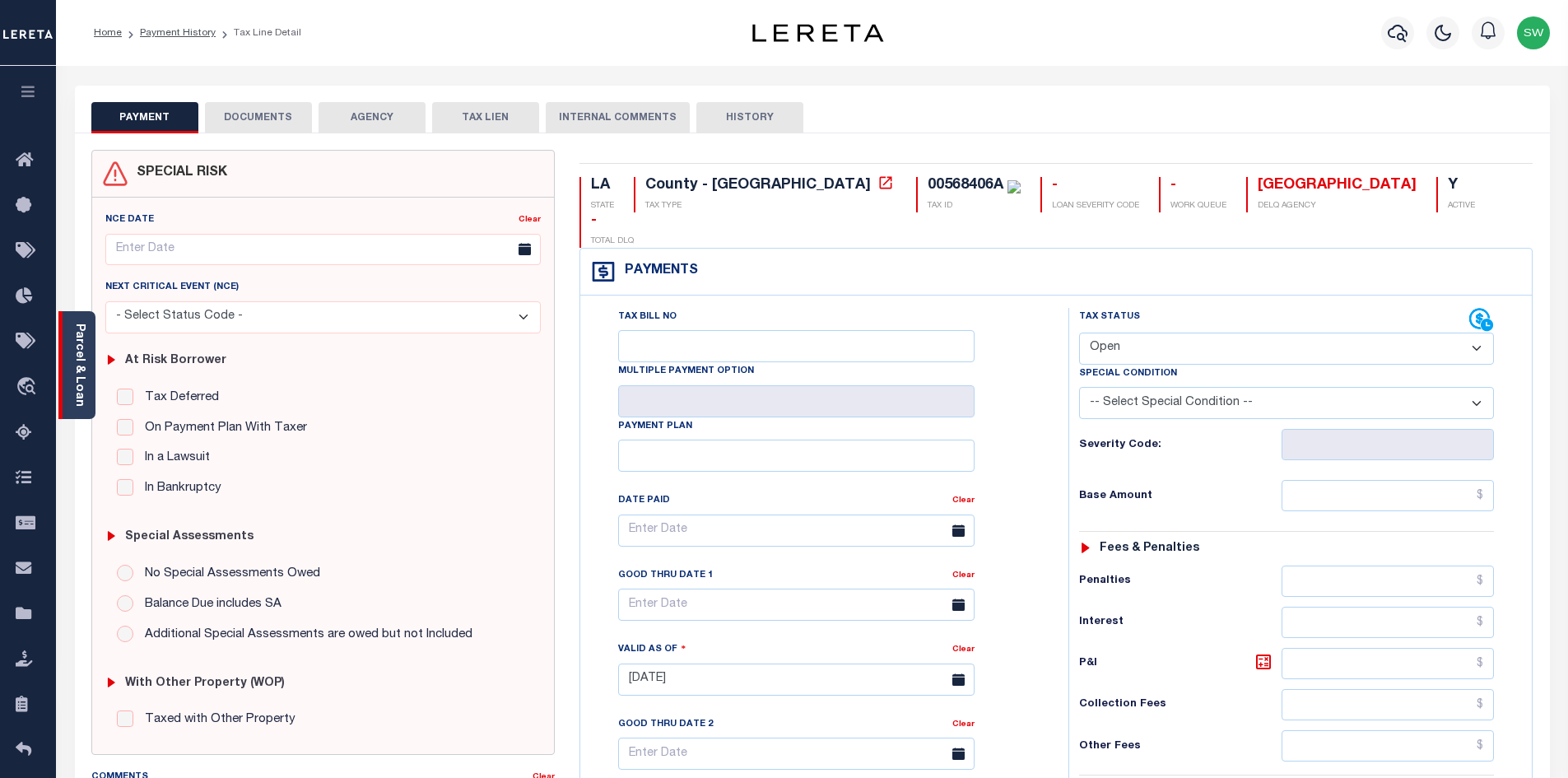
click at [82, 372] on link "Parcel & Loan" at bounding box center [79, 365] width 11 height 83
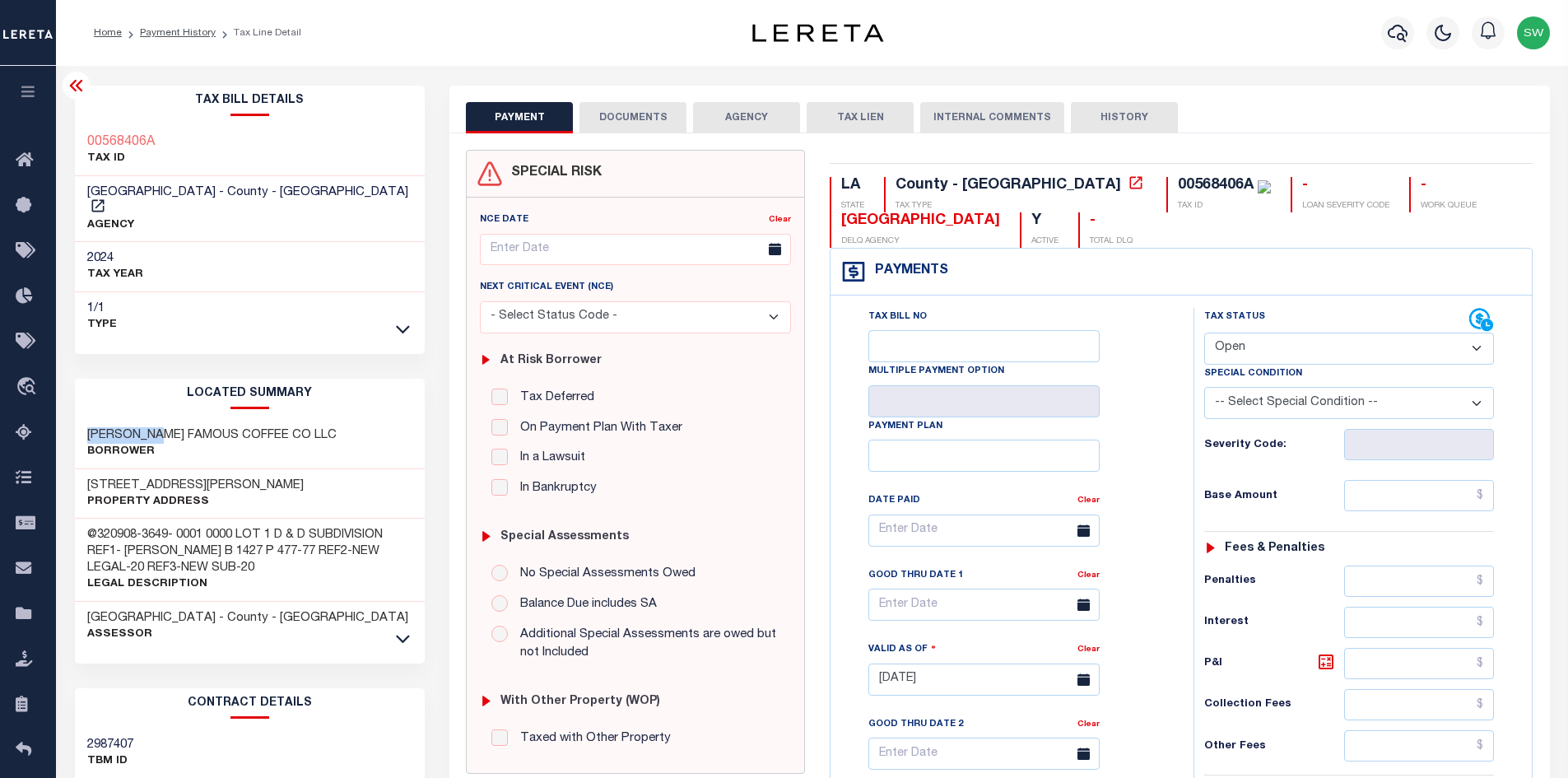
drag, startPoint x: 157, startPoint y: 419, endPoint x: 86, endPoint y: 412, distance: 71.3
click at [86, 419] on div "[PERSON_NAME] FAMOUS COFFEE CO LLC Borrower" at bounding box center [250, 443] width 351 height 50
copy h3 "[PERSON_NAME]"
click at [1476, 350] on select "- Select Status Code - Open Due/Unpaid Paid Incomplete No Tax Due Internal Refu…" at bounding box center [1349, 348] width 290 height 32
select select "PYD"
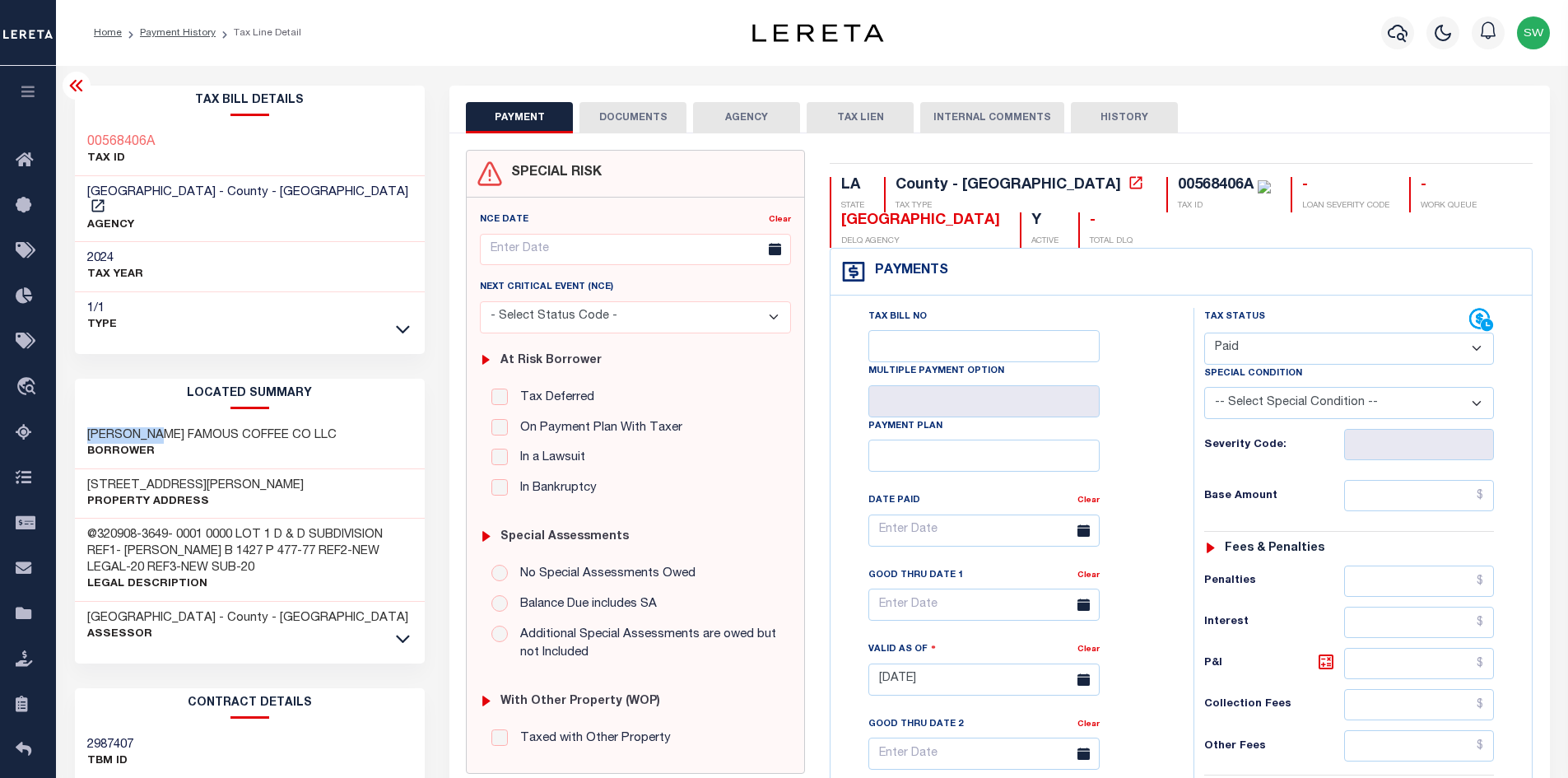
click at [1204, 333] on select "- Select Status Code - Open Due/Unpaid Paid Incomplete No Tax Due Internal Refu…" at bounding box center [1349, 348] width 290 height 32
type input "[DATE]"
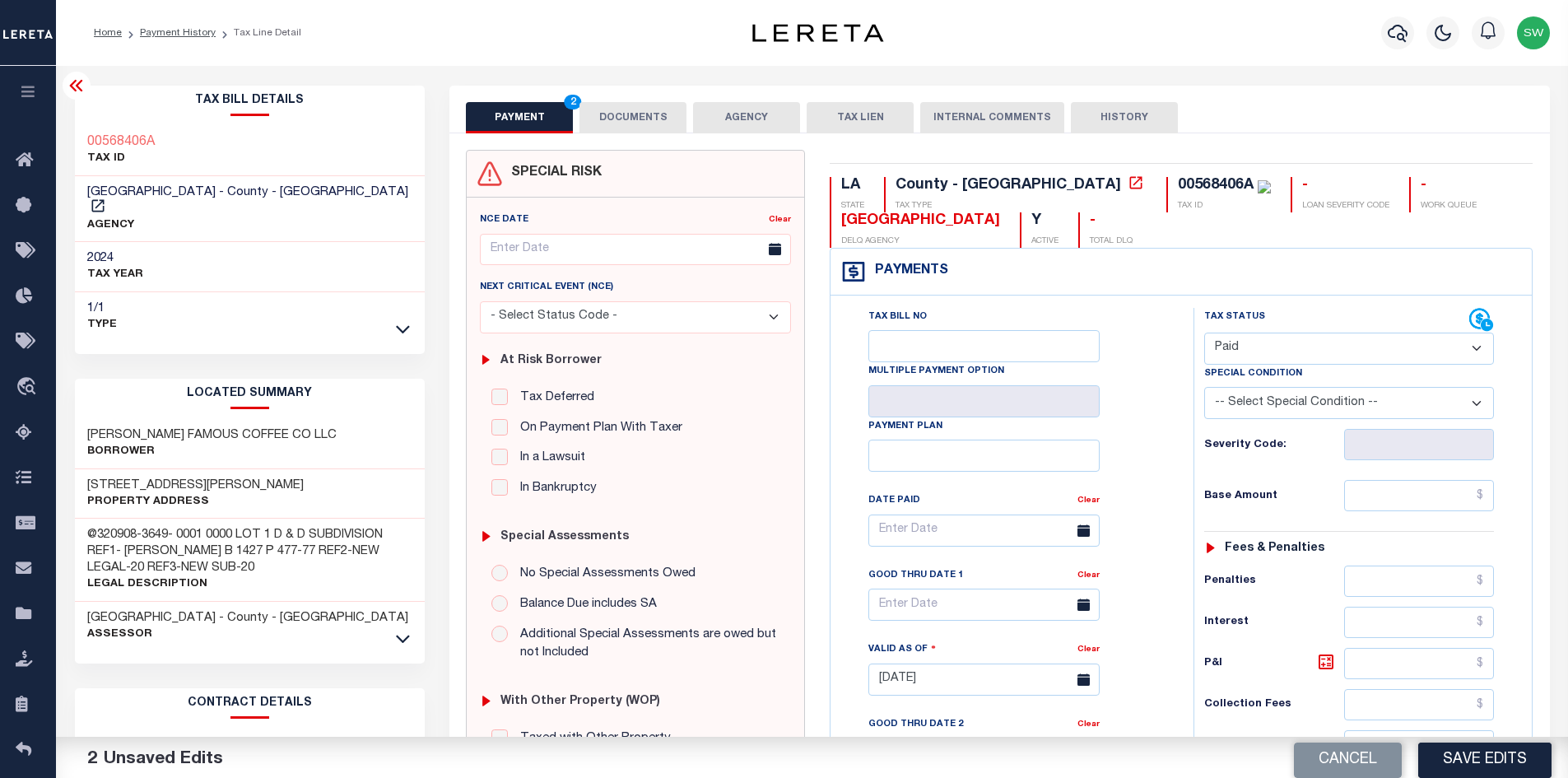
click at [1176, 424] on div "Tax Bill No Multiple Payment Option Payment Plan Clear" at bounding box center [1008, 671] width 346 height 727
click at [1387, 502] on input "text" at bounding box center [1420, 495] width 151 height 31
paste input "2,496.06"
type input "$2,496.06"
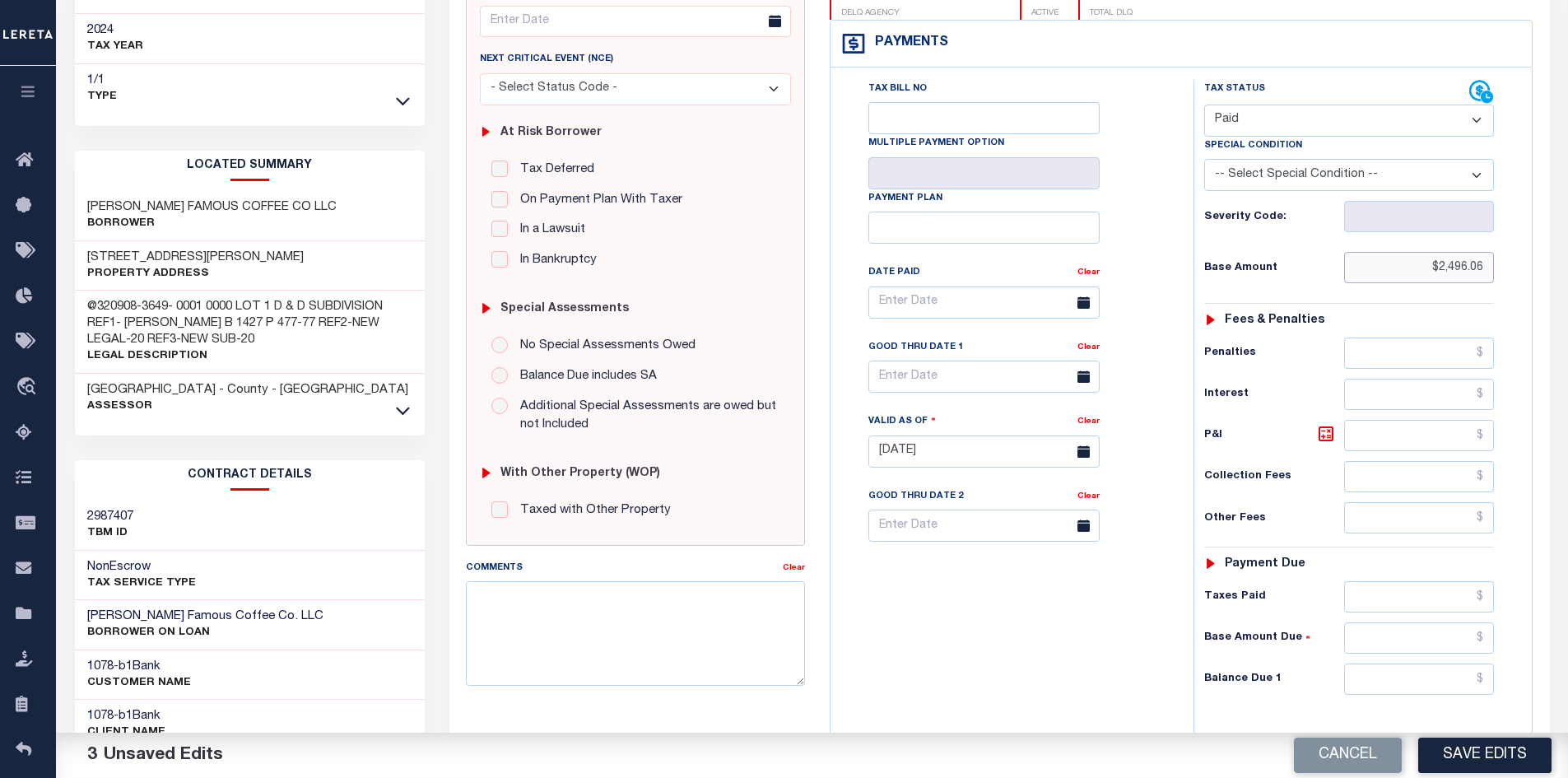
scroll to position [247, 0]
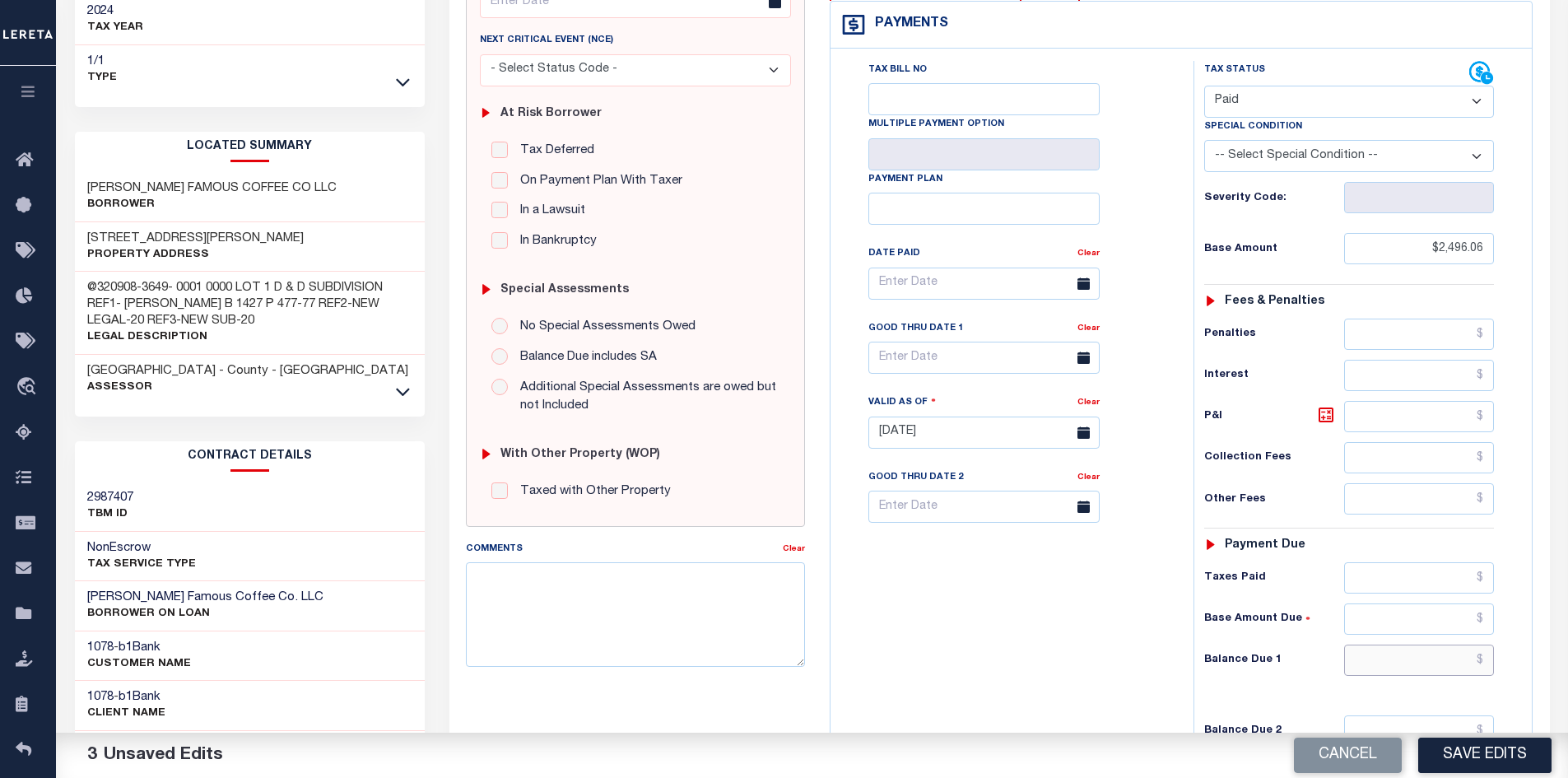
click at [1375, 675] on input "text" at bounding box center [1420, 660] width 151 height 31
paste input "2,590.94"
type input "$2,590.94"
click at [1325, 418] on icon at bounding box center [1326, 414] width 19 height 19
type input "$94.88"
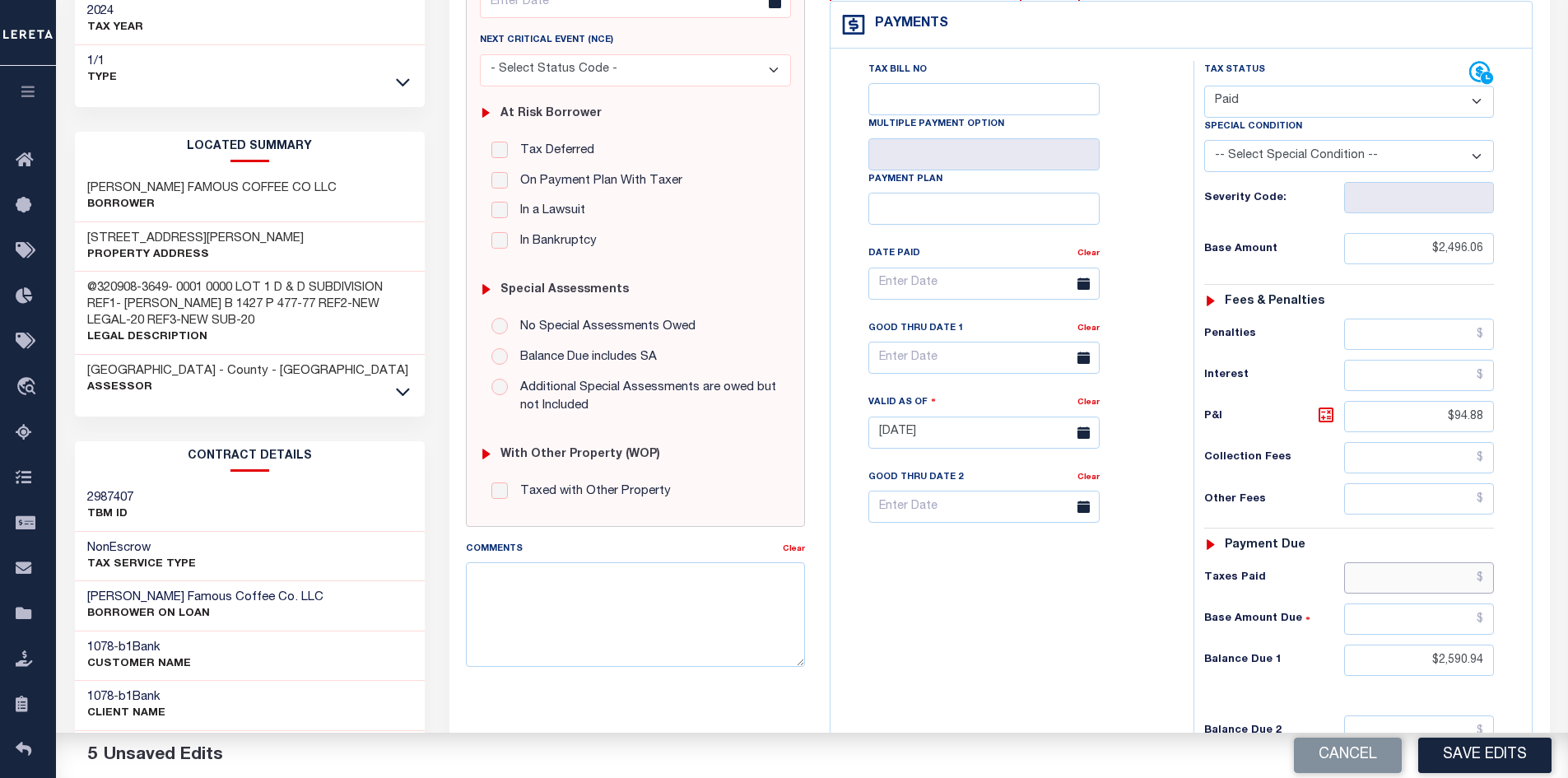
click at [1407, 584] on input "text" at bounding box center [1420, 577] width 151 height 31
paste input "2,590.94"
type input "$2,590.94"
drag, startPoint x: 1430, startPoint y: 669, endPoint x: 1630, endPoint y: 696, distance: 201.8
click at [1567, 696] on html "Home Payment History Tax Line Detail" at bounding box center [784, 374] width 1568 height 1244
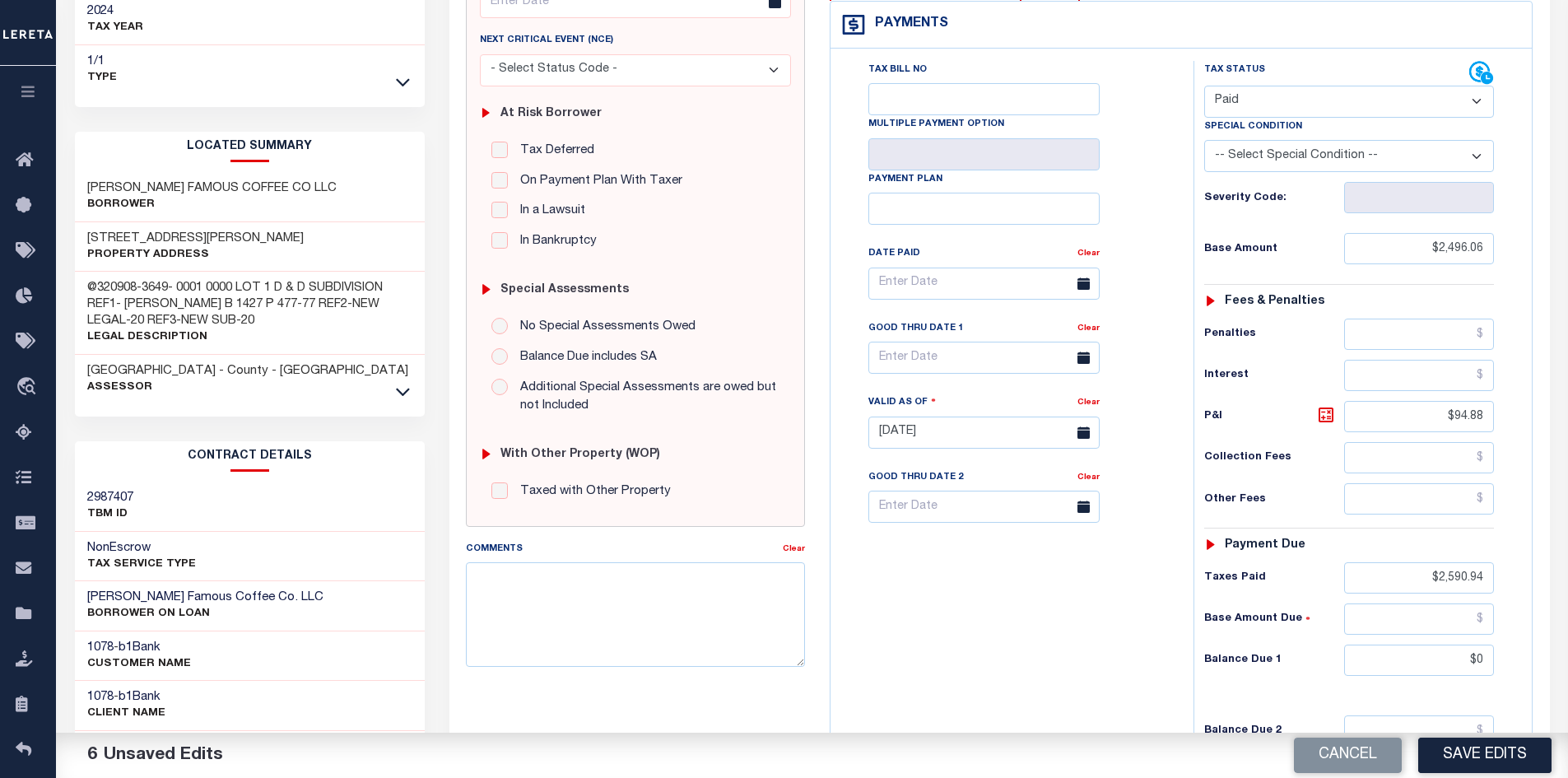
type input "$0.00"
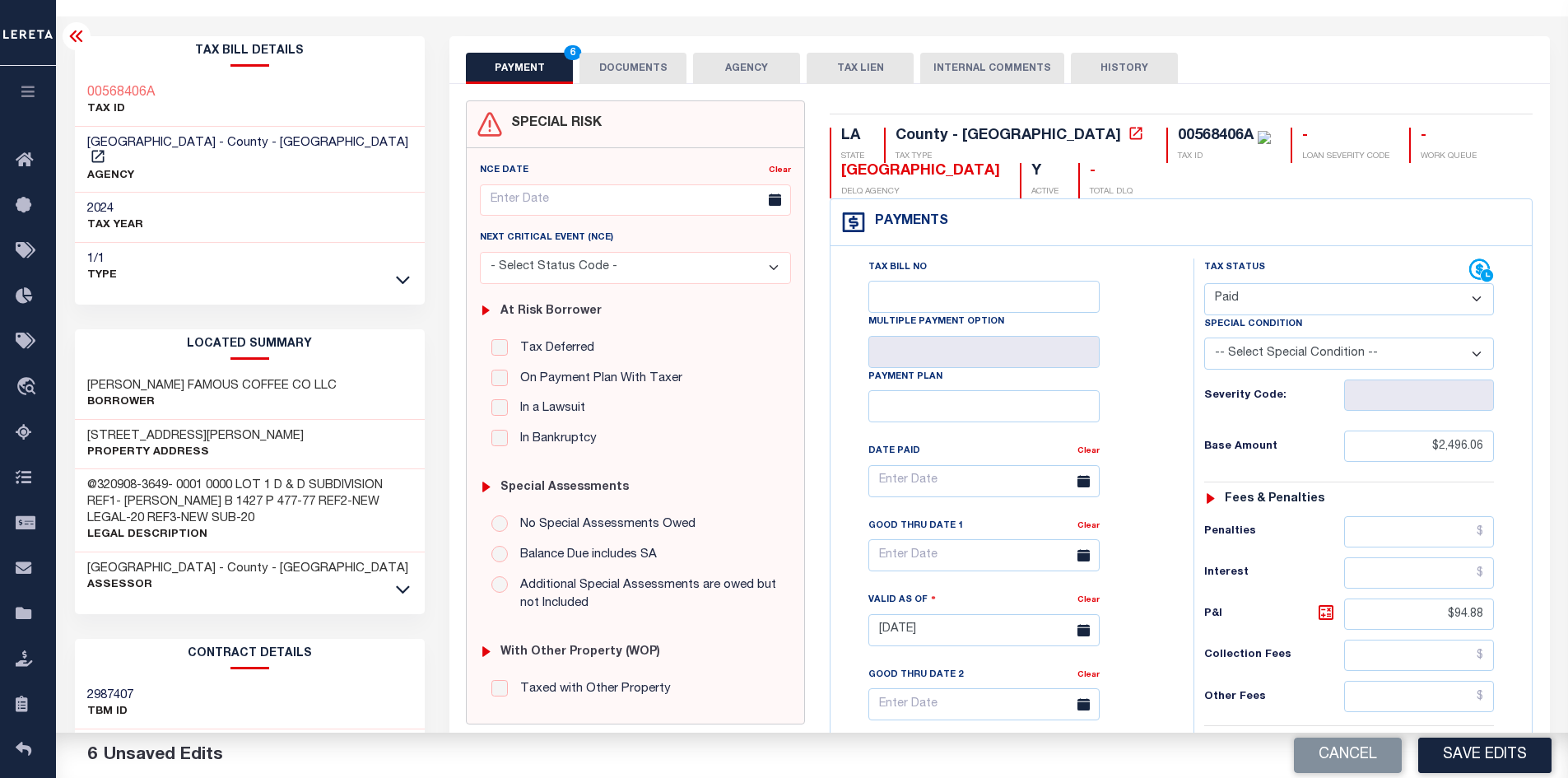
scroll to position [30, 0]
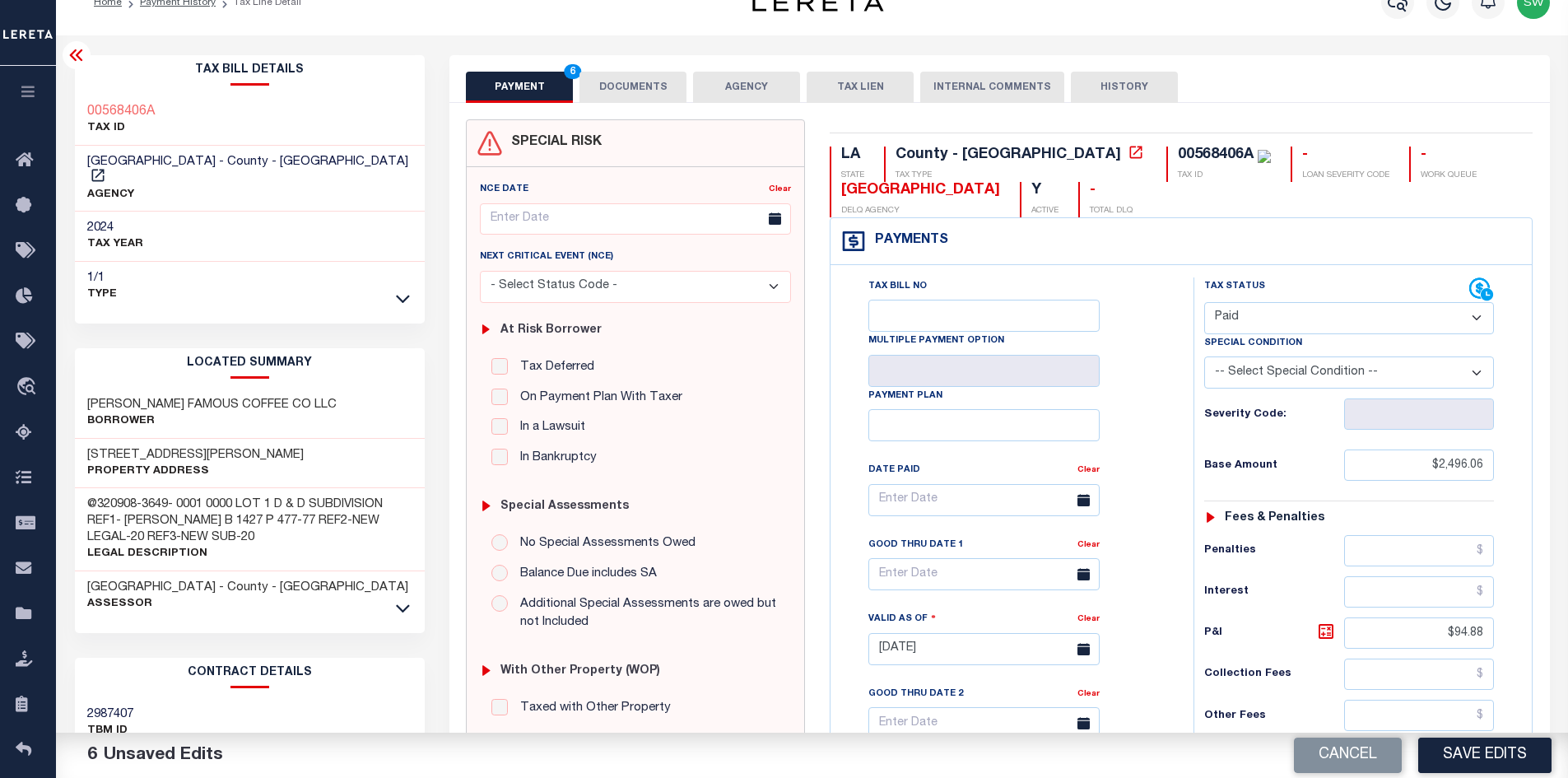
click at [627, 86] on button "DOCUMENTS" at bounding box center [633, 87] width 107 height 31
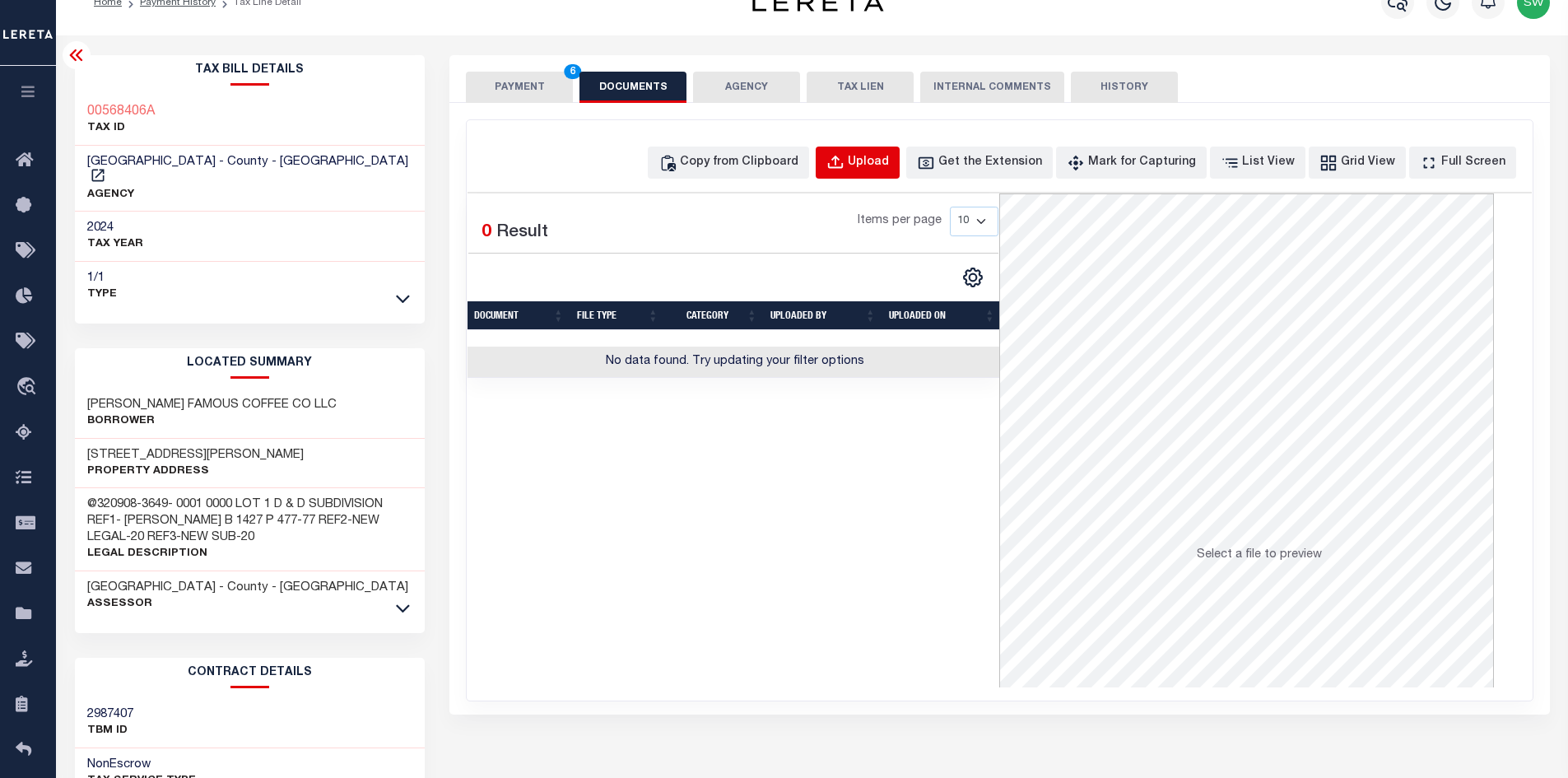
click at [889, 164] on div "Upload" at bounding box center [868, 162] width 42 height 19
select select "POP"
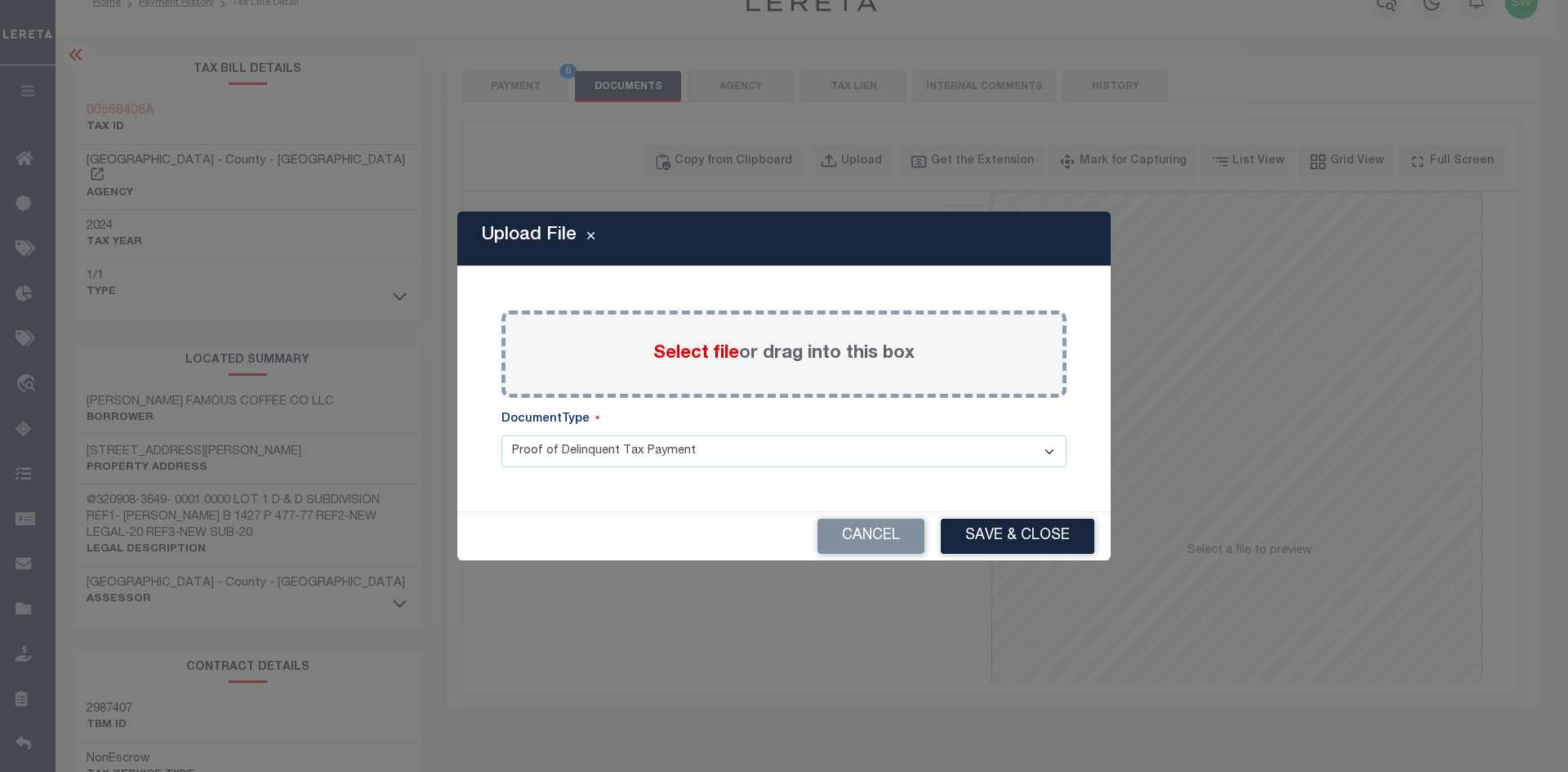
click at [714, 363] on span "Select file" at bounding box center [696, 353] width 86 height 18
click at [0, 0] on input "Select file or drag into this box" at bounding box center [0, 0] width 0 height 0
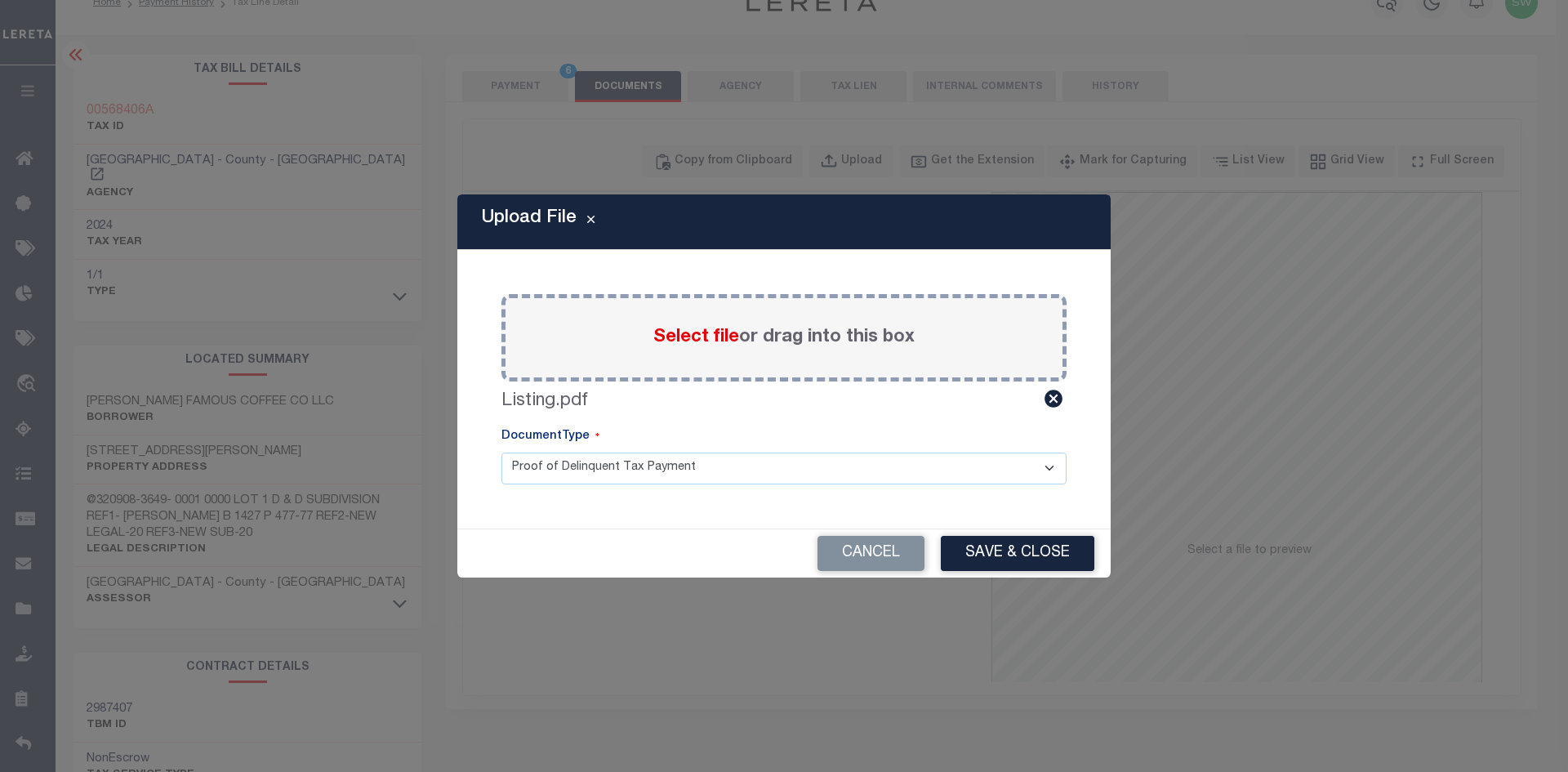
click at [1031, 547] on button "Save & Close" at bounding box center [1017, 553] width 153 height 35
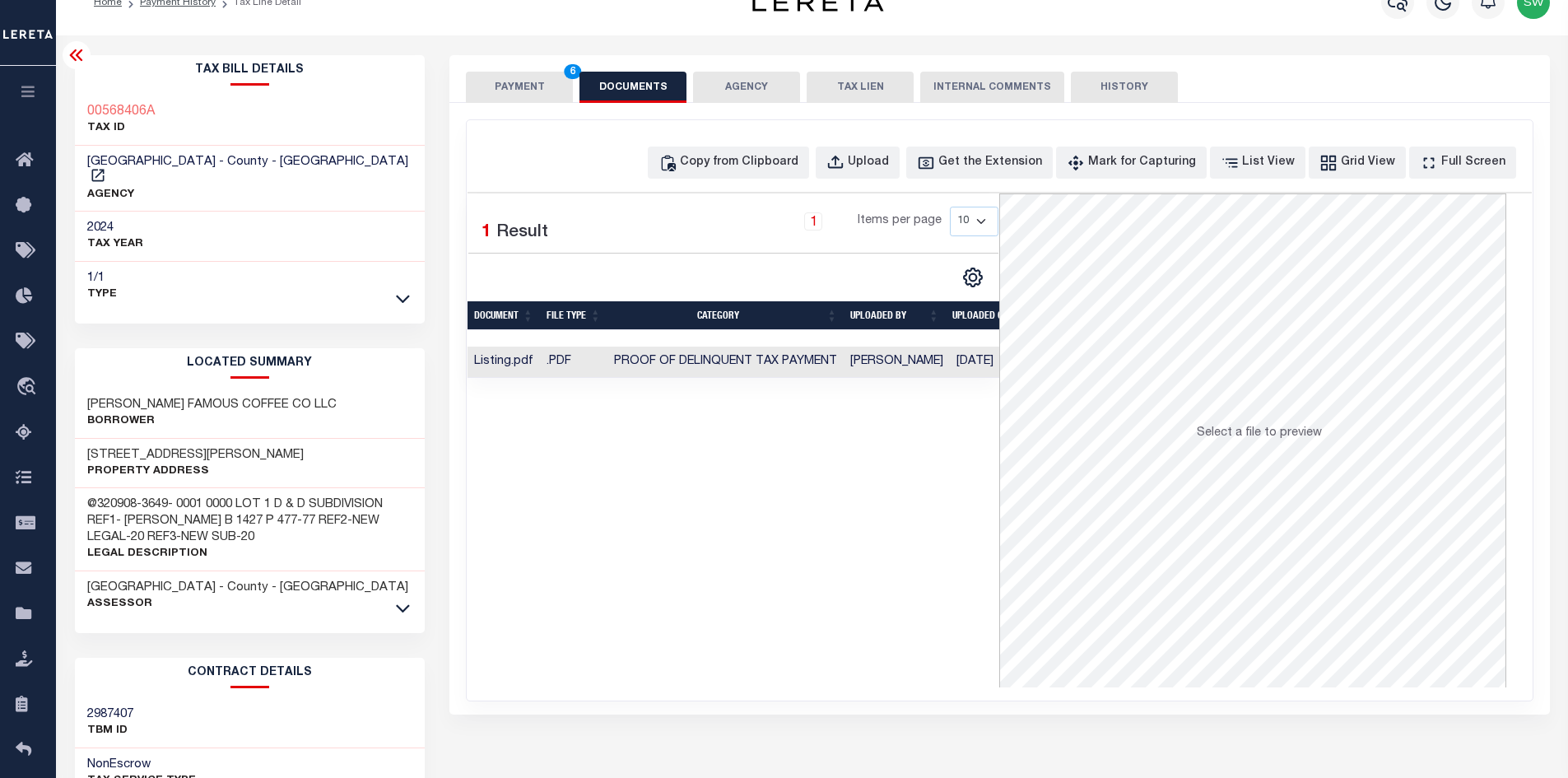
drag, startPoint x: 807, startPoint y: 568, endPoint x: 742, endPoint y: 130, distance: 442.8
click at [807, 566] on div "Selected 1 Result 1 Items per page 10 25 50 100" at bounding box center [733, 440] width 532 height 494
click at [521, 87] on button "PAYMENT 6" at bounding box center [519, 87] width 107 height 31
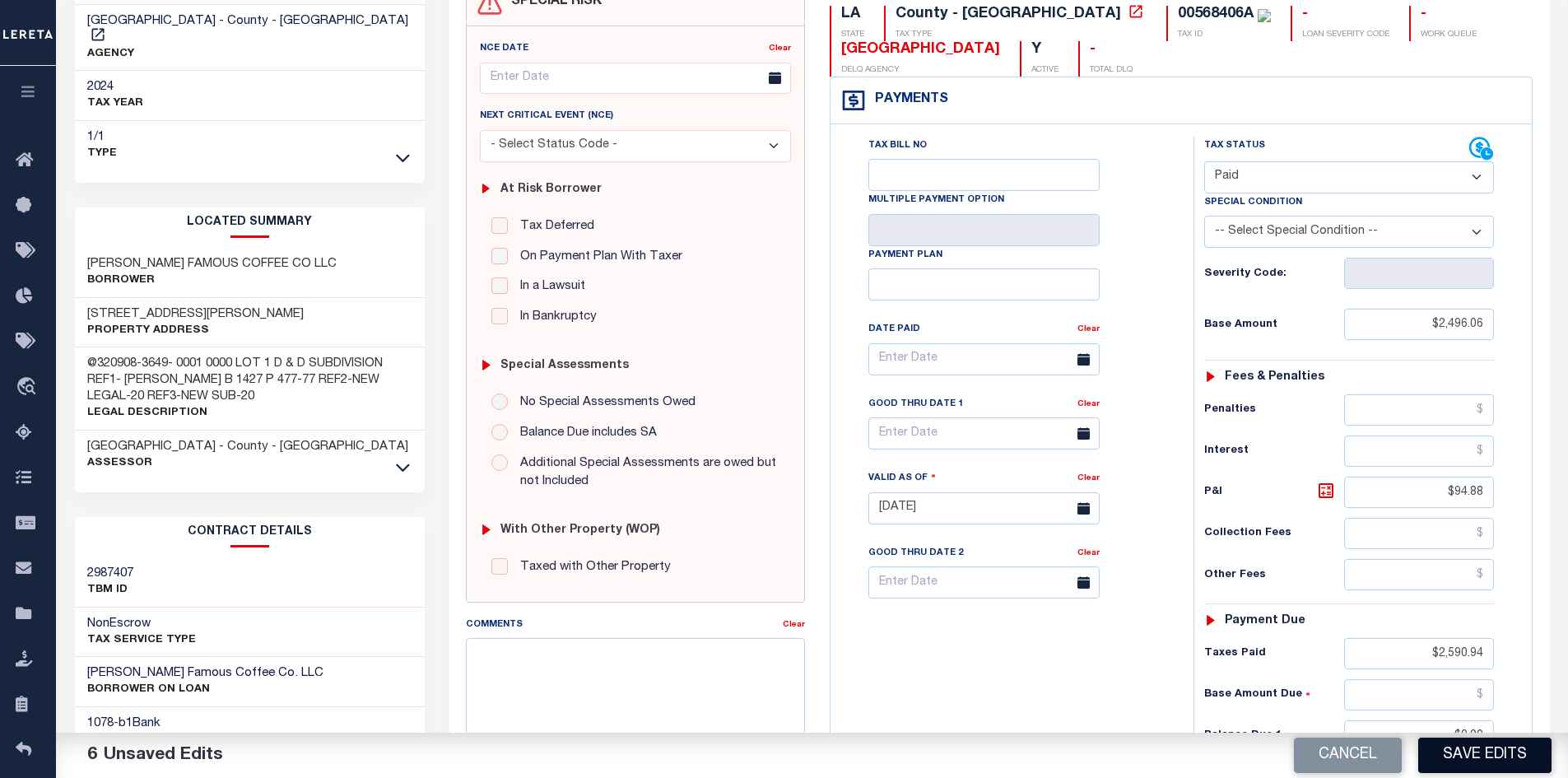
scroll to position [159, 0]
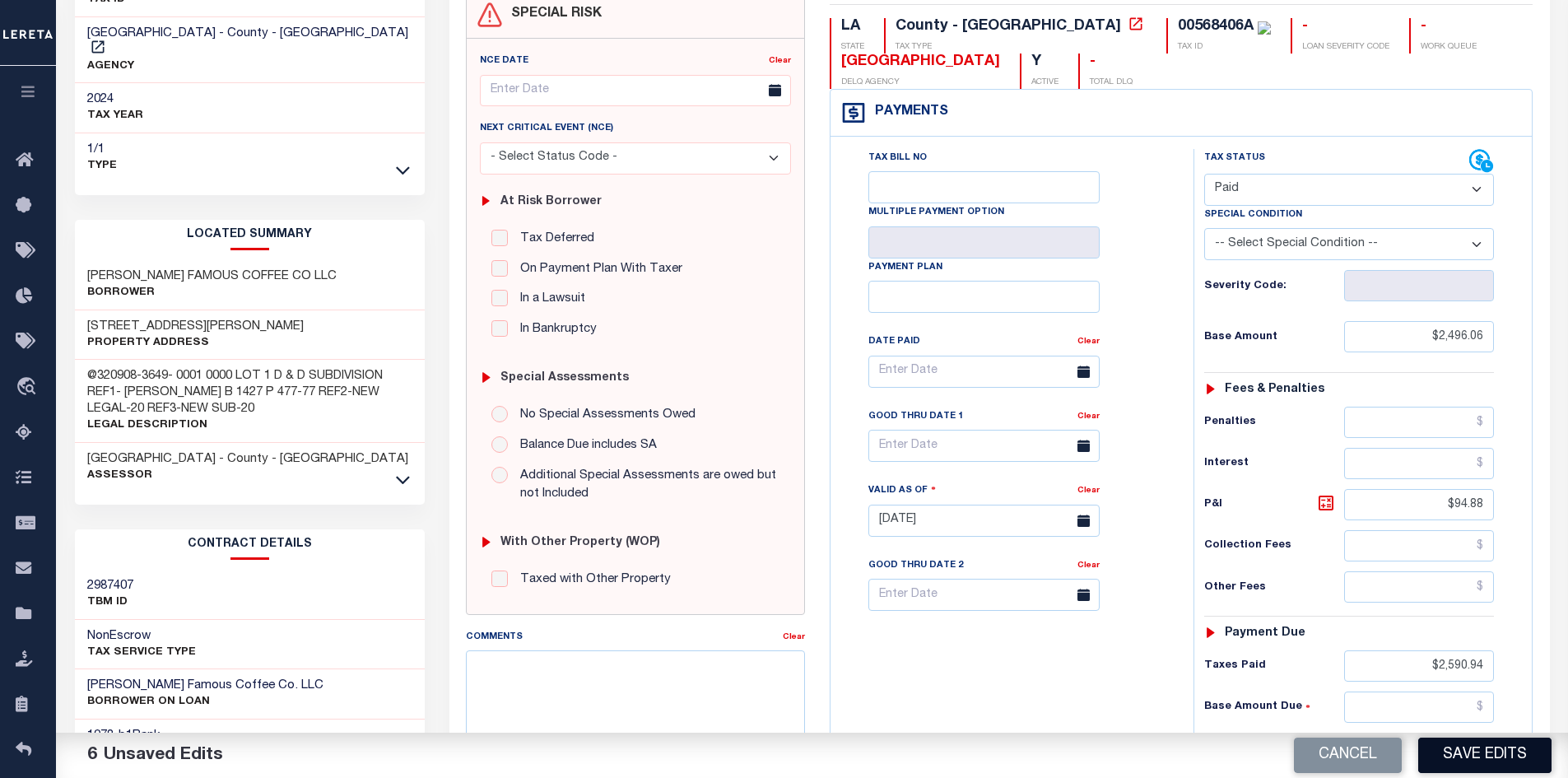
click at [1466, 750] on button "Save Edits" at bounding box center [1485, 755] width 133 height 35
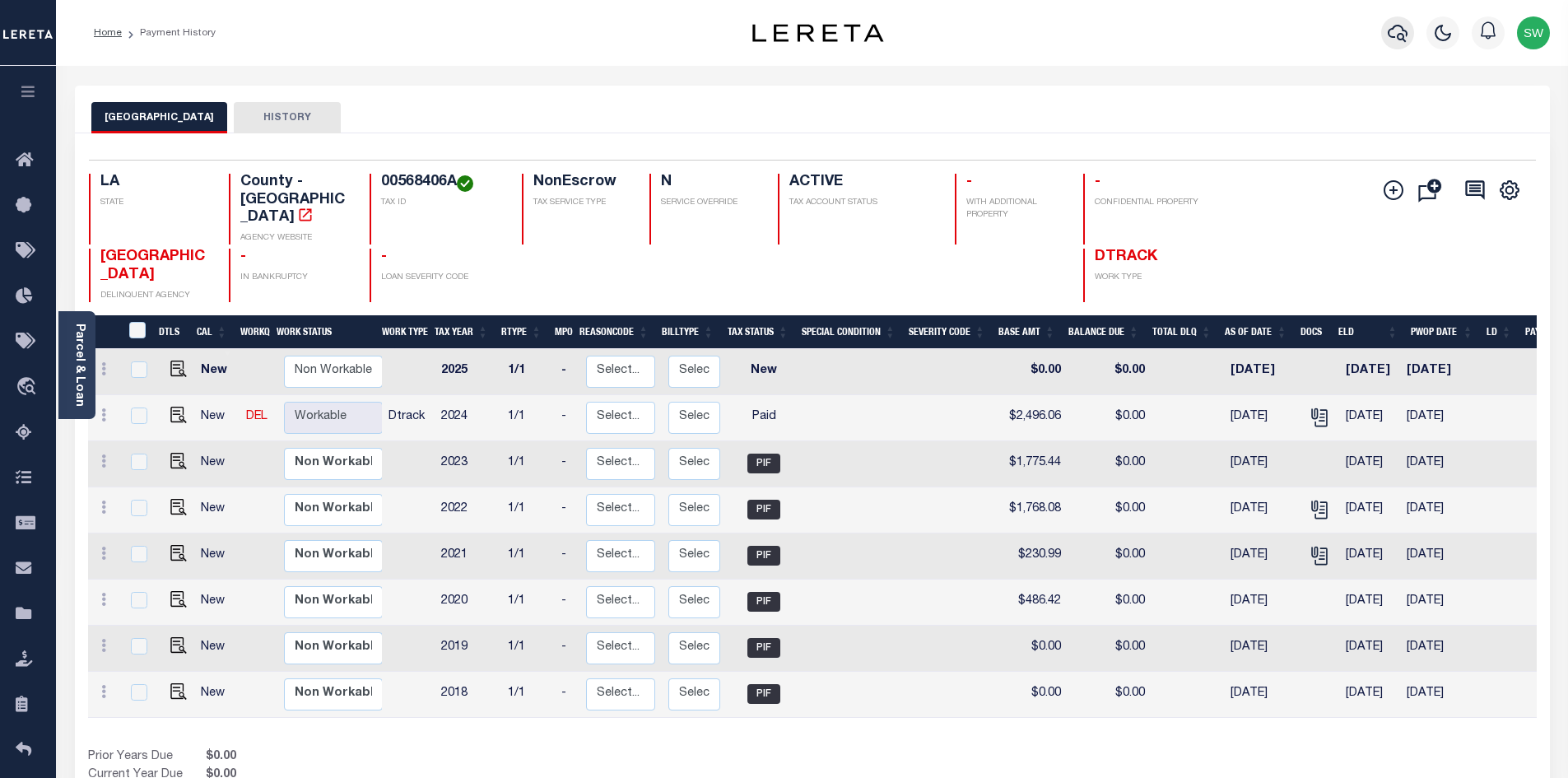
click at [1394, 36] on icon "button" at bounding box center [1398, 33] width 19 height 19
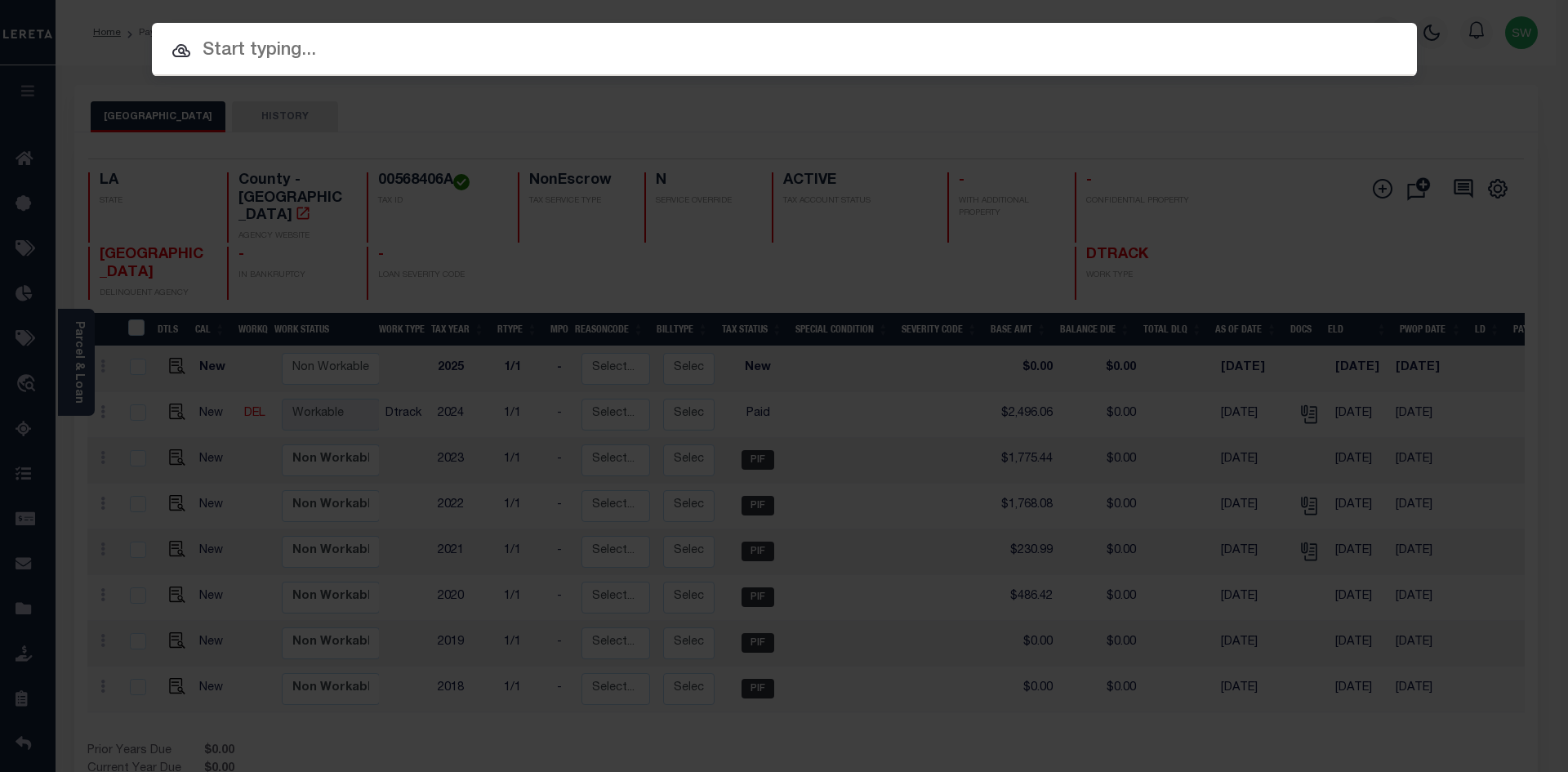
click at [263, 54] on input "text" at bounding box center [784, 51] width 1265 height 29
paste input "'952300002682"
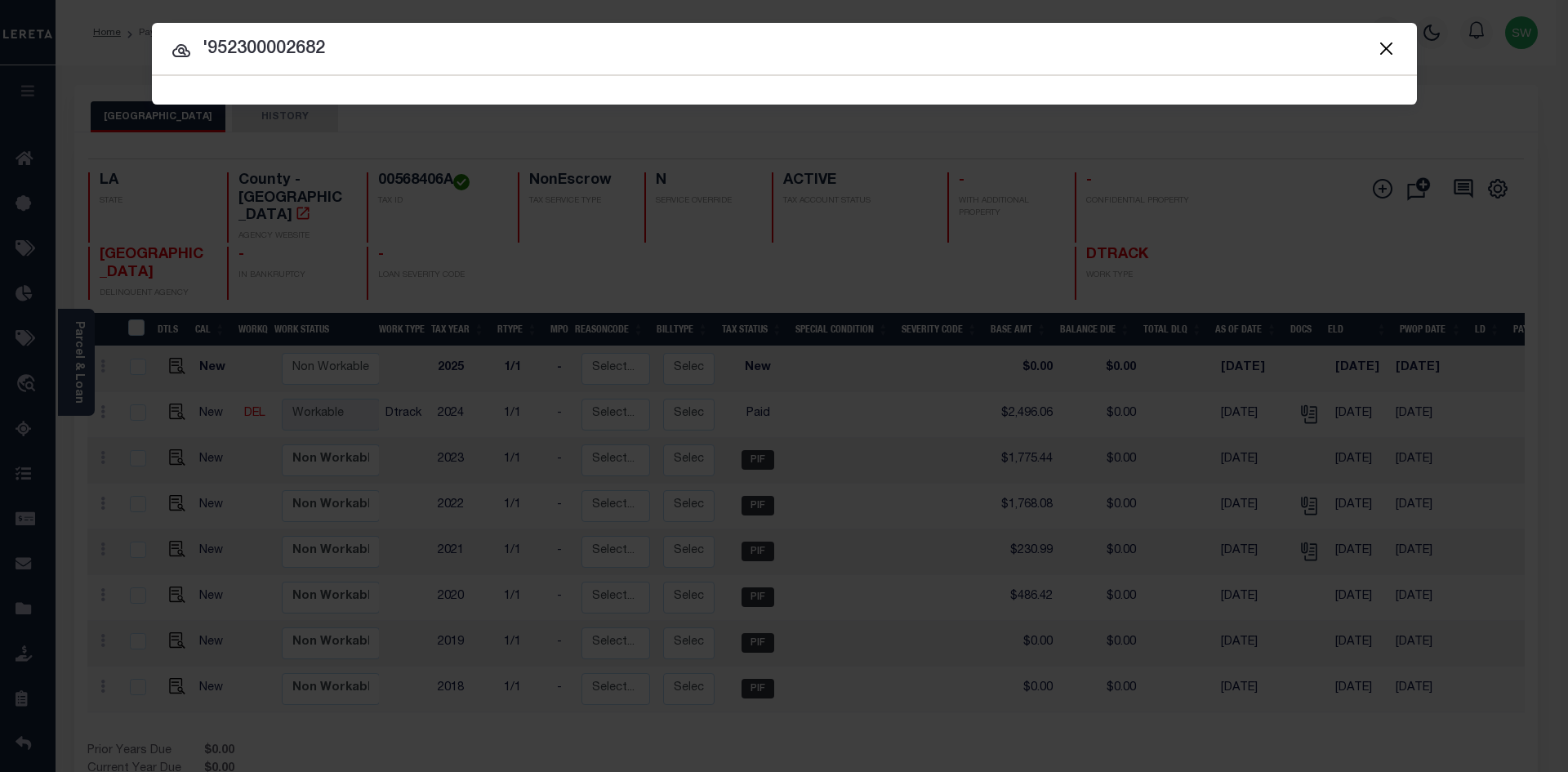
click at [209, 45] on input "'952300002682" at bounding box center [784, 49] width 1265 height 29
type input "952300002682"
click at [180, 52] on icon at bounding box center [181, 50] width 18 height 13
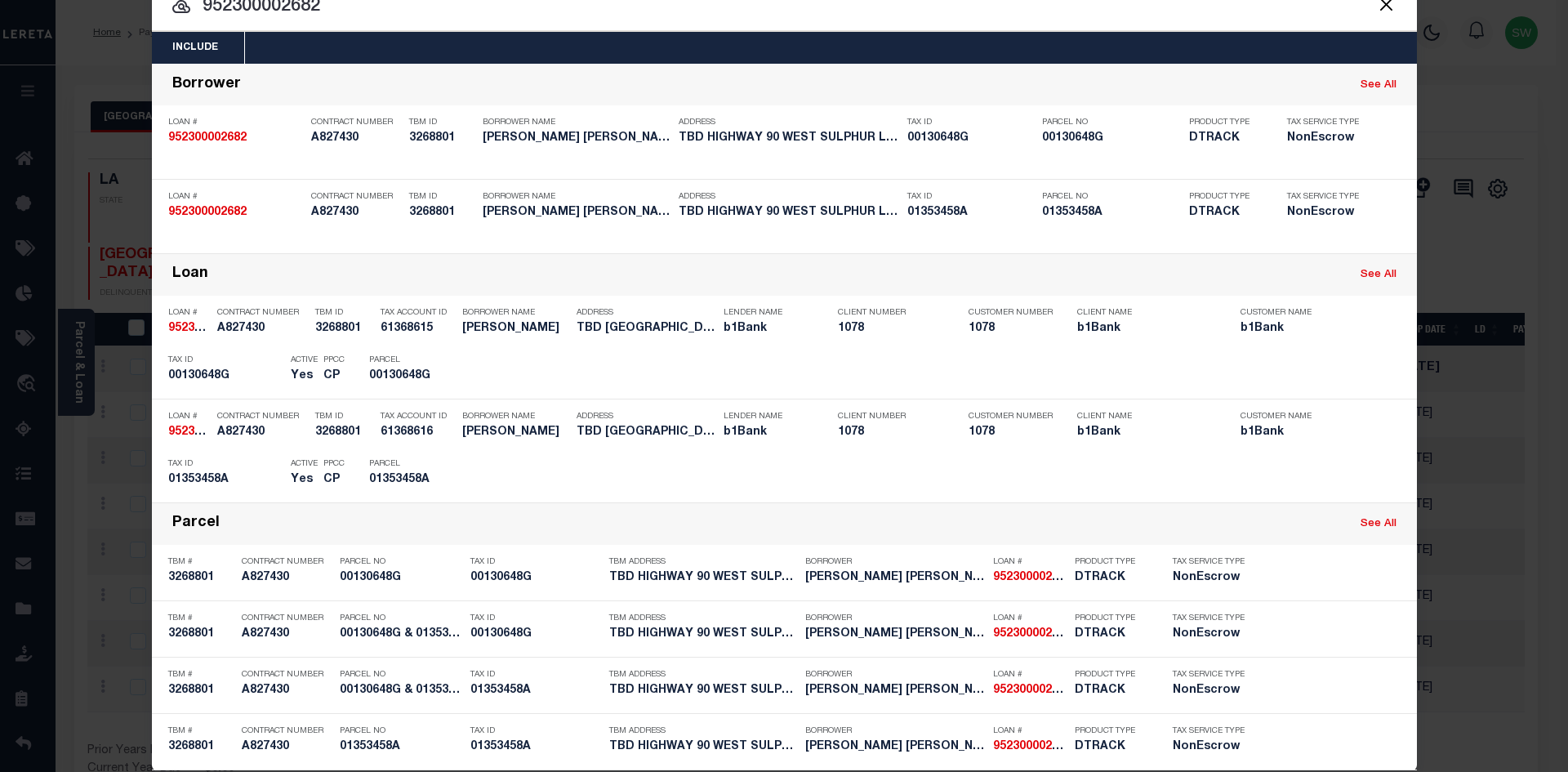
scroll to position [67, 0]
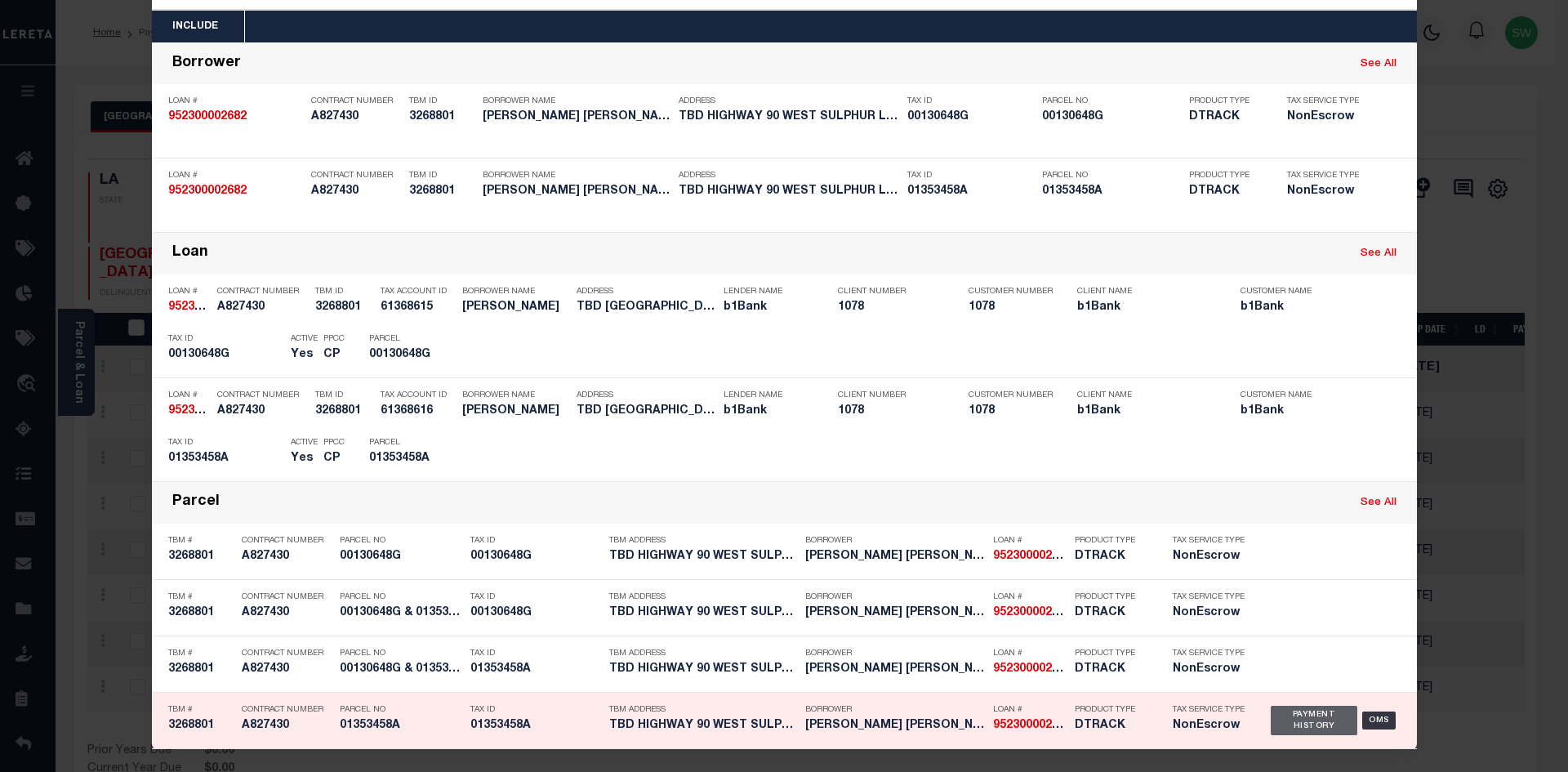
click at [1313, 722] on div "Payment History" at bounding box center [1315, 720] width 88 height 30
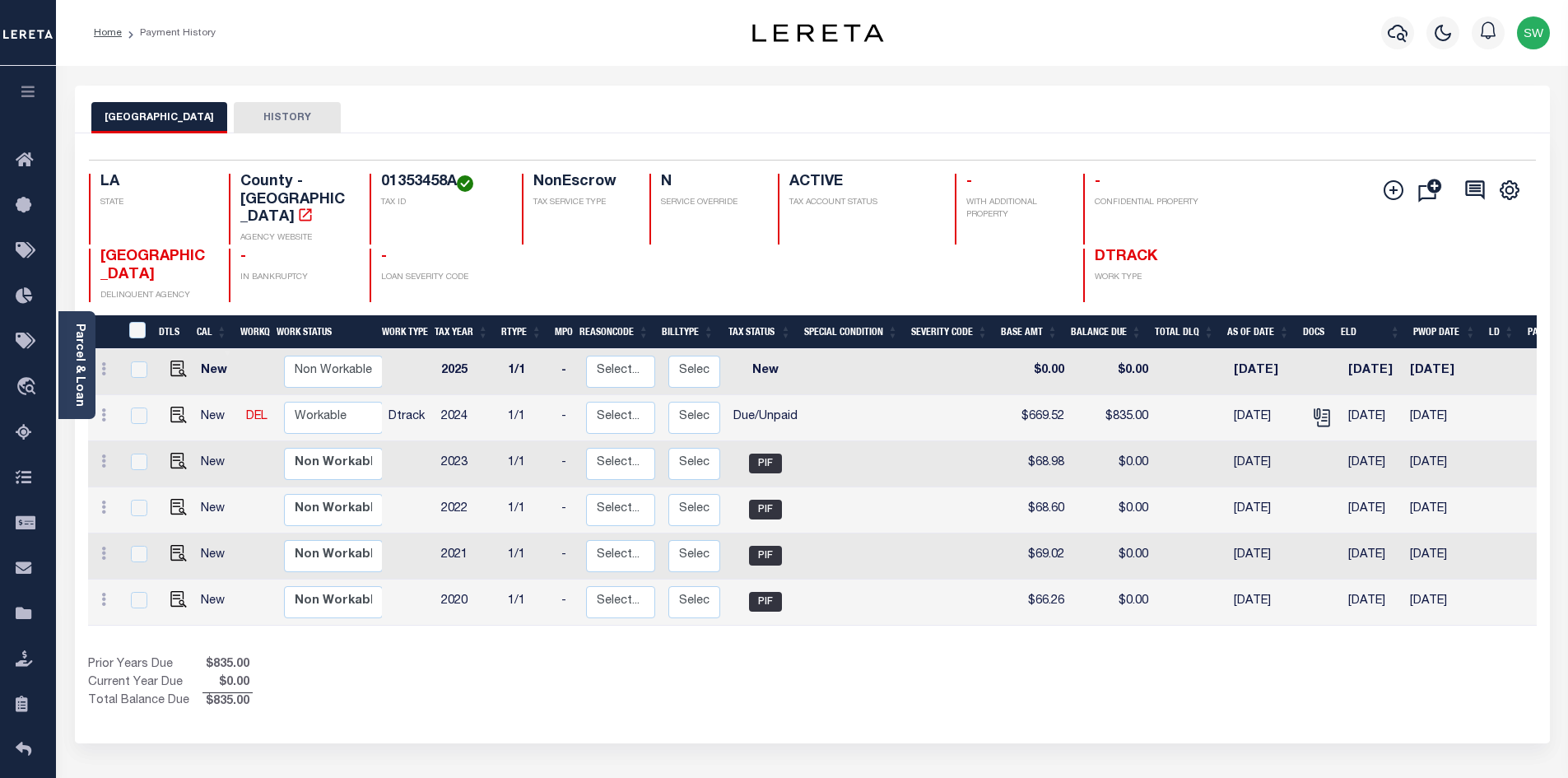
drag, startPoint x: 459, startPoint y: 178, endPoint x: 367, endPoint y: 178, distance: 92.0
click at [367, 178] on div "LA STATE County - LA AGENCY WEBSITE 01353458A TAX ID NonEscrow TAX SERVICE TYPE…" at bounding box center [692, 209] width 1206 height 71
copy h4 "01353458A"
click at [79, 344] on link "Parcel & Loan" at bounding box center [79, 365] width 11 height 83
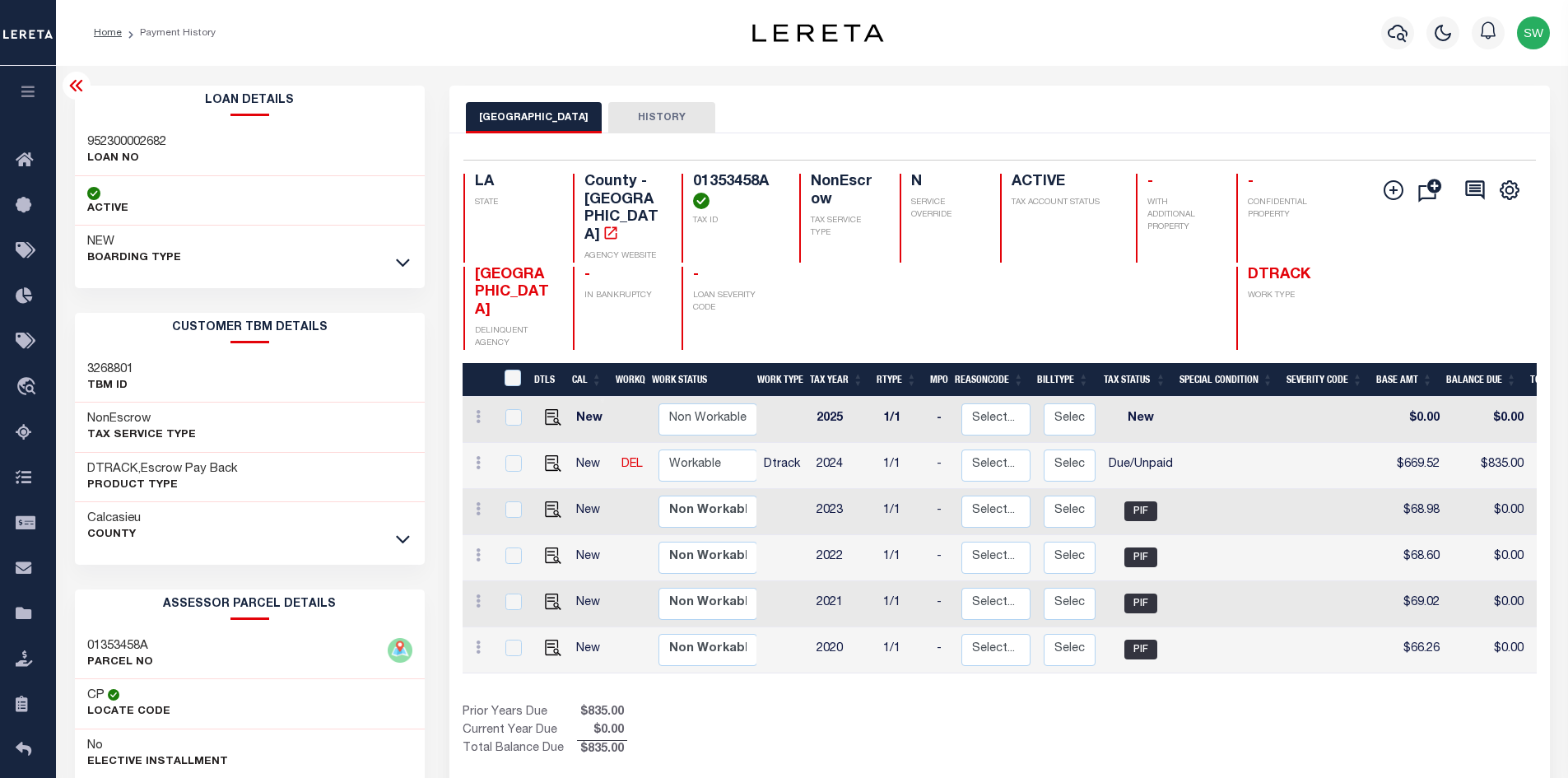
click at [412, 540] on link at bounding box center [402, 538] width 19 height 11
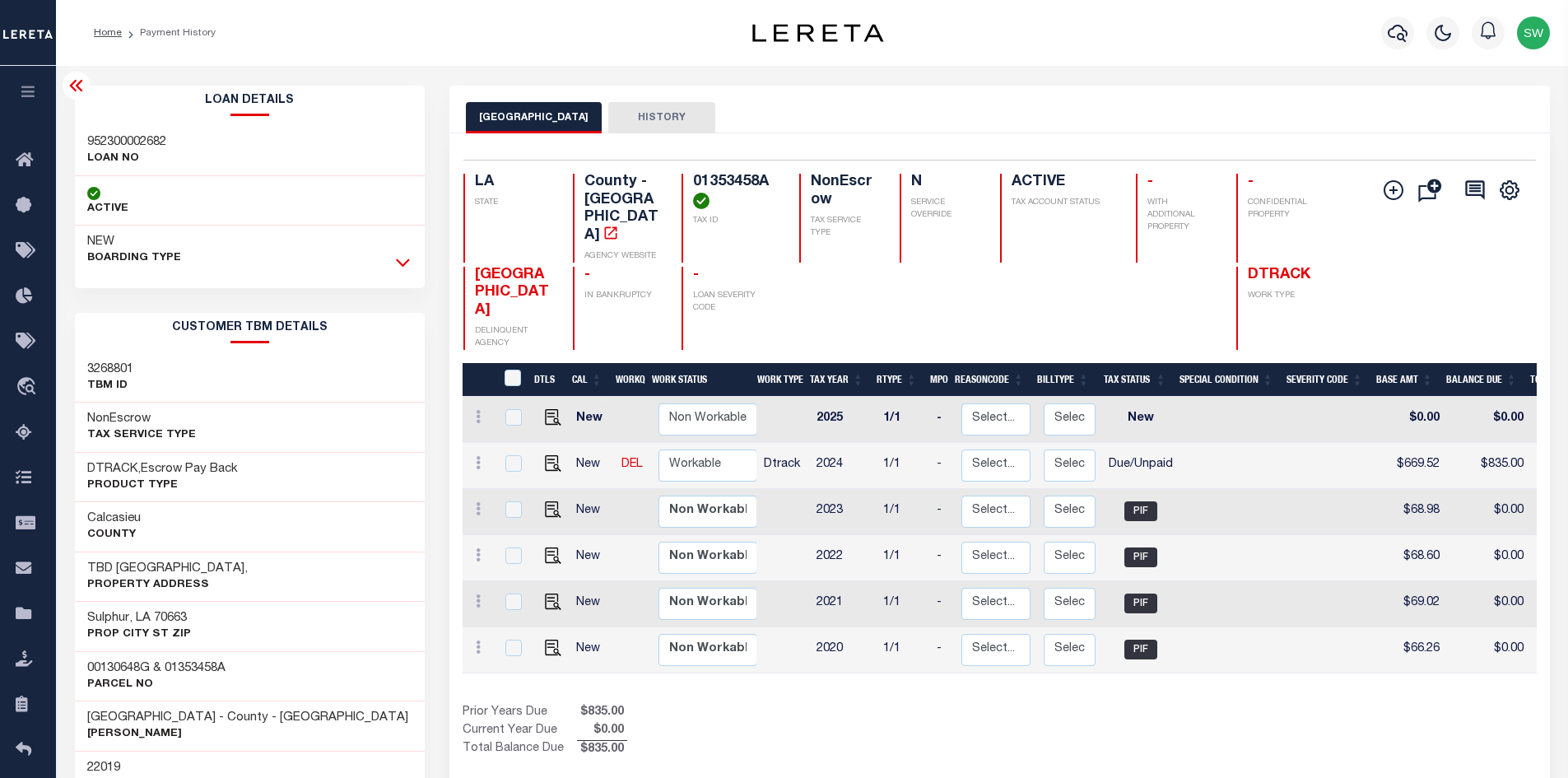
click at [402, 263] on icon at bounding box center [403, 262] width 14 height 18
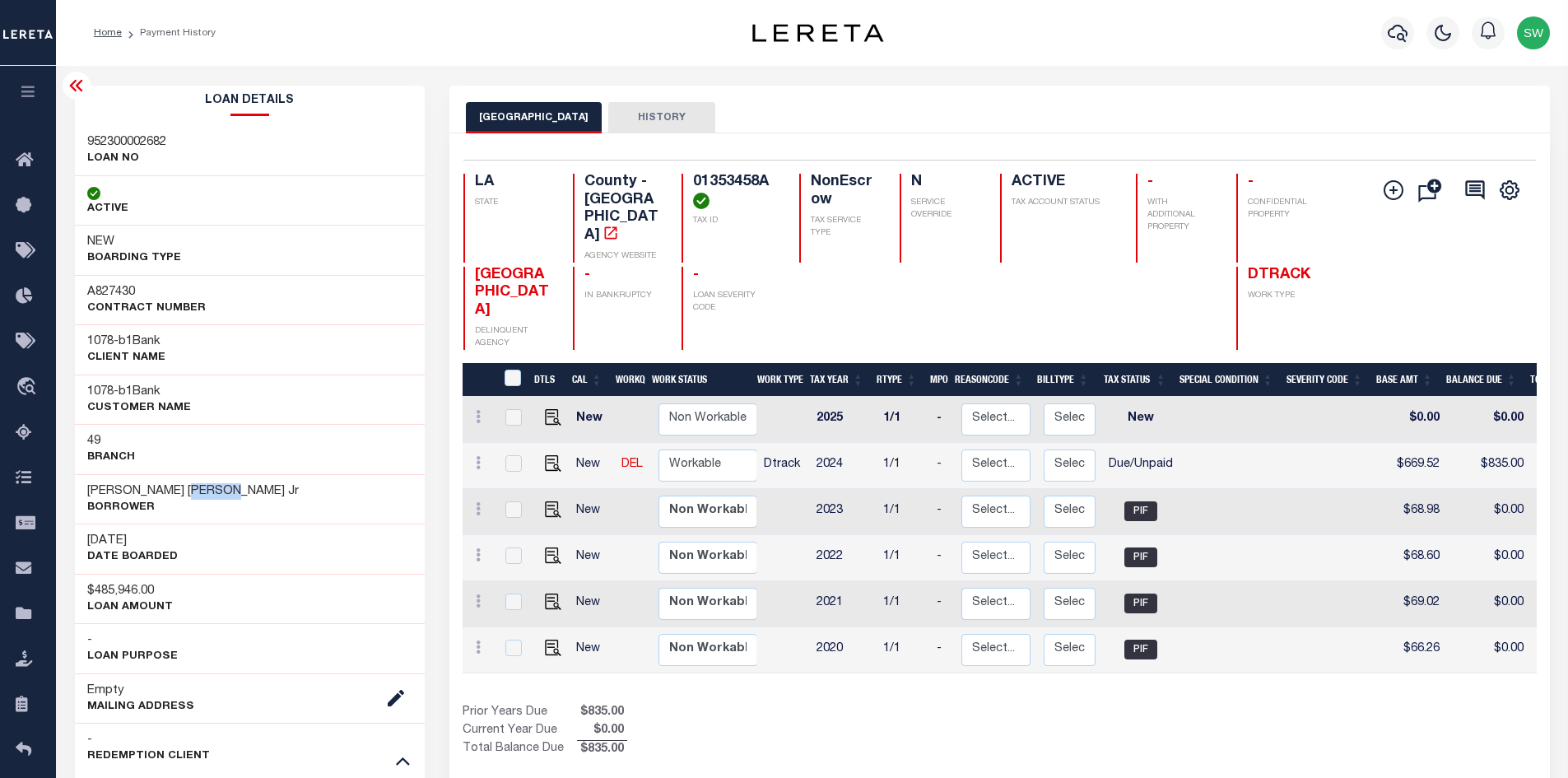
drag, startPoint x: 214, startPoint y: 492, endPoint x: 175, endPoint y: 489, distance: 39.1
click at [175, 489] on h3 "James Mitchell LaBove Jr" at bounding box center [193, 491] width 211 height 17
copy h3 "LaBove"
click at [550, 455] on img "" at bounding box center [553, 463] width 17 height 17
checkbox input "true"
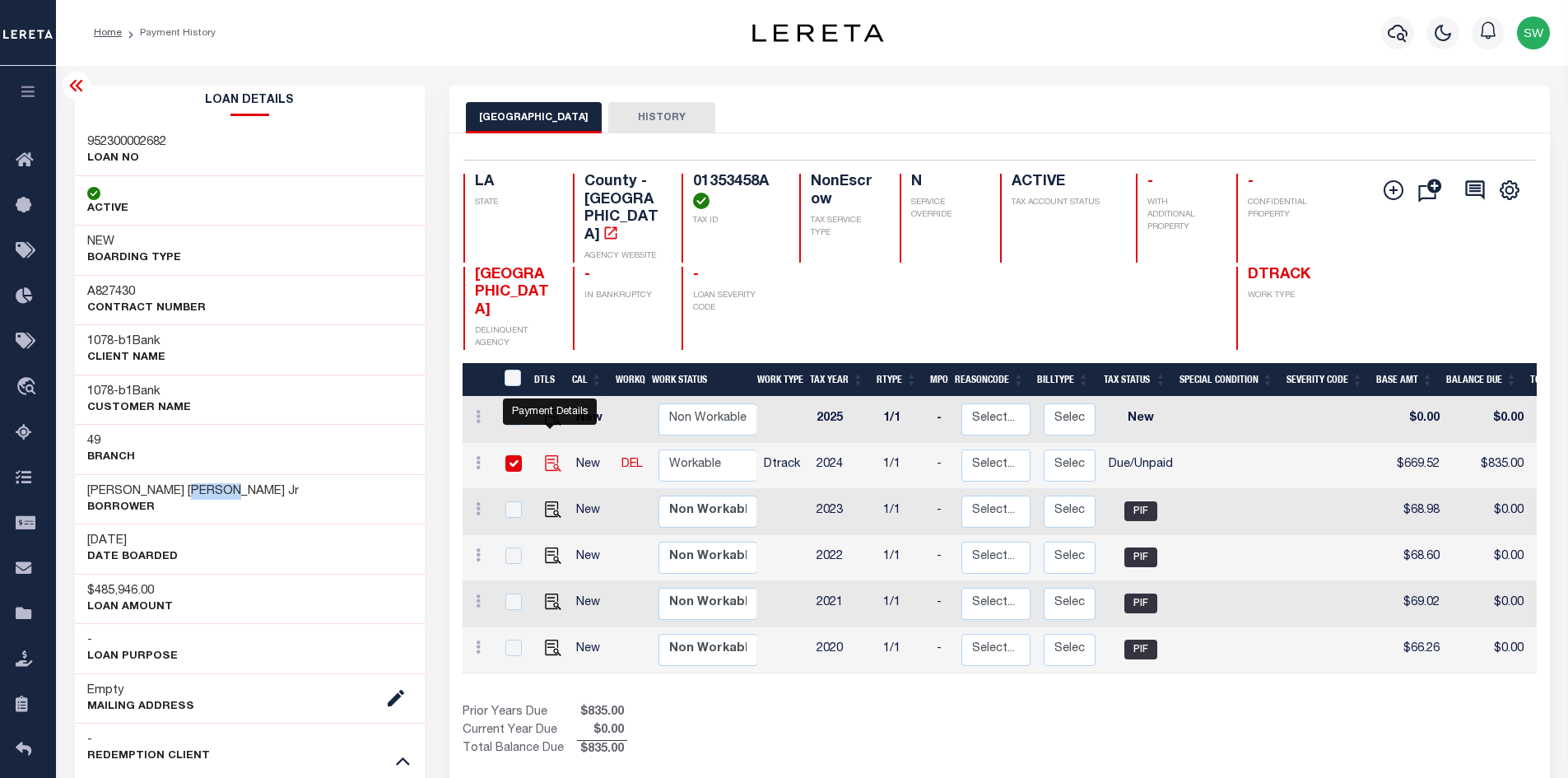
checkbox input "true"
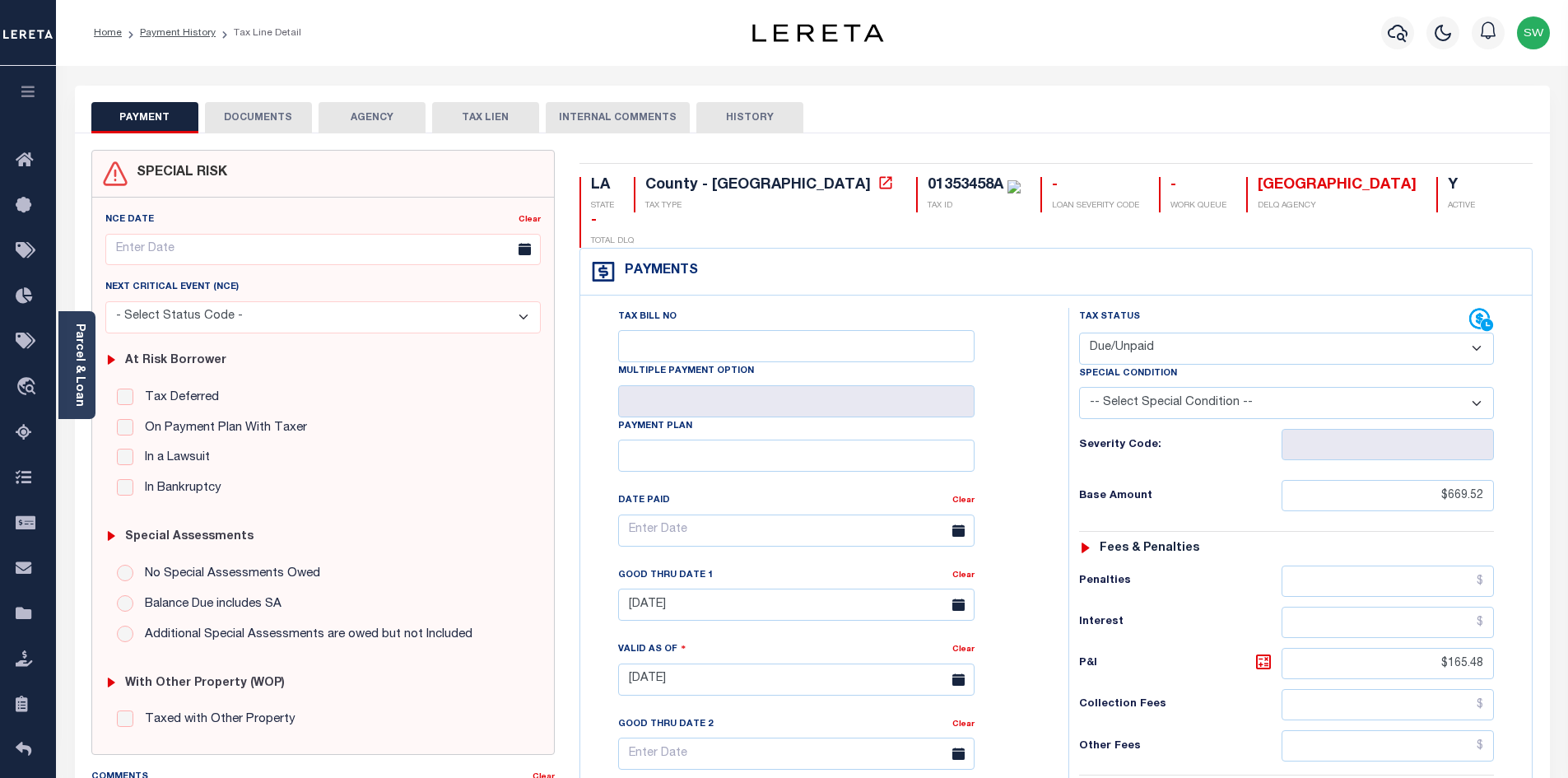
click at [1478, 332] on select "- Select Status Code - Open Due/Unpaid Paid Incomplete No Tax Due Internal Refu…" at bounding box center [1287, 348] width 415 height 32
select select "PYD"
click at [1079, 332] on select "- Select Status Code - Open Due/Unpaid Paid Incomplete No Tax Due Internal Refu…" at bounding box center [1287, 348] width 415 height 32
type input "[DATE]"
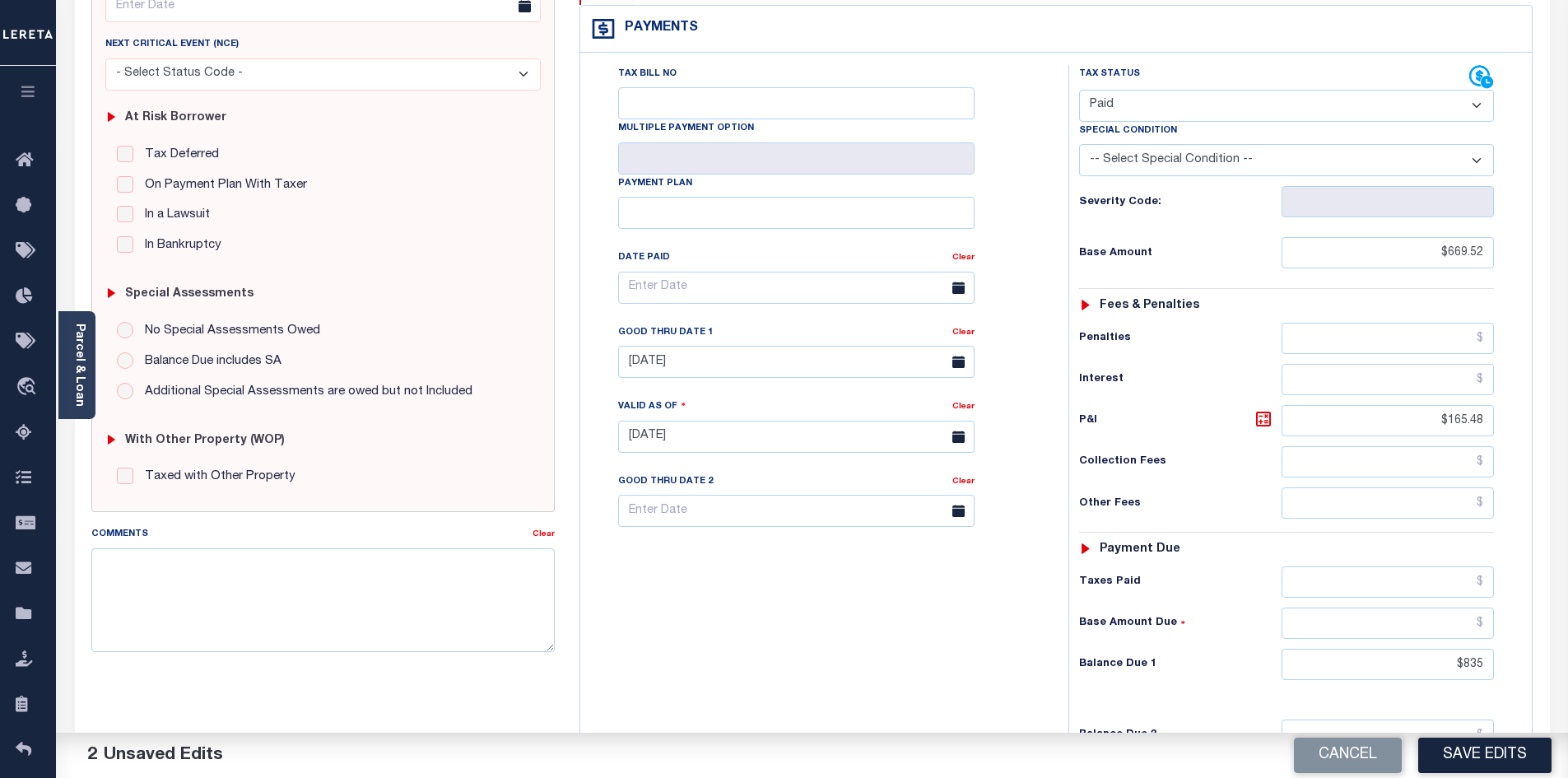
scroll to position [256, 0]
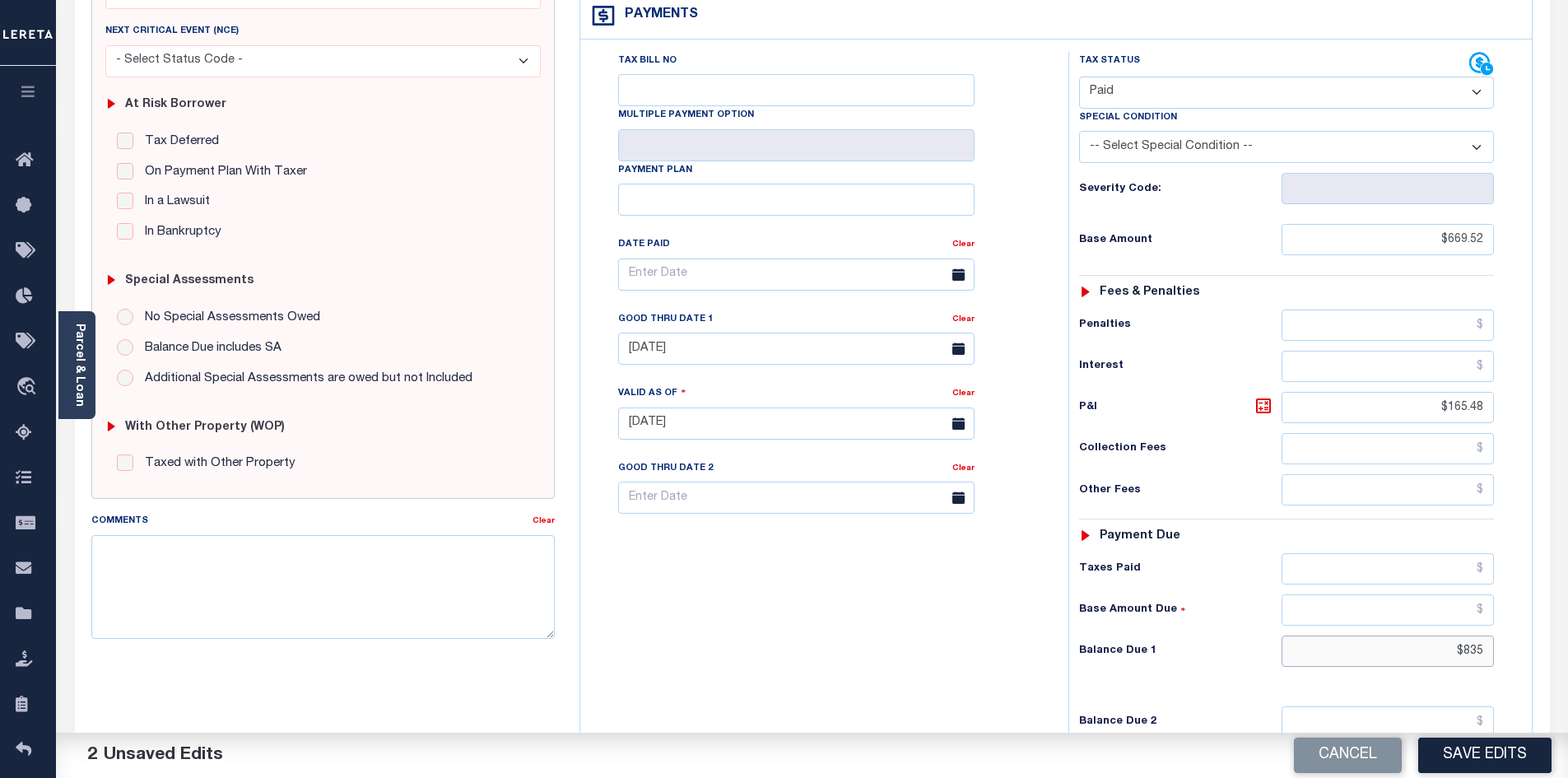
drag, startPoint x: 1413, startPoint y: 607, endPoint x: 1500, endPoint y: 616, distance: 87.5
click at [1500, 616] on div "Tax Status Status - Select Status Code -" at bounding box center [1292, 415] width 447 height 727
type input "$835.00"
click at [1398, 553] on input "text" at bounding box center [1388, 568] width 213 height 31
paste input "$835"
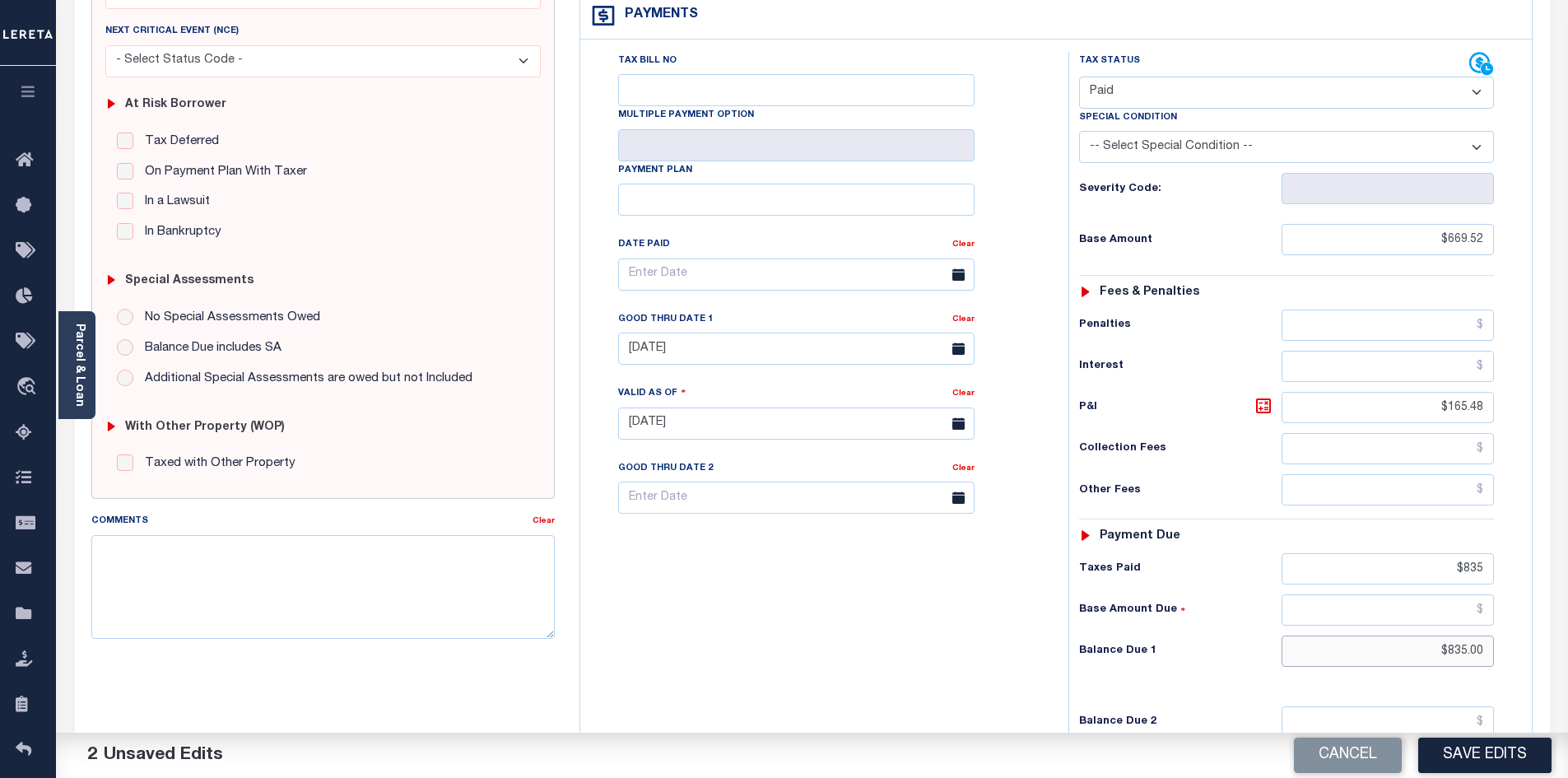
type input "$835.00"
drag, startPoint x: 1478, startPoint y: 614, endPoint x: 1504, endPoint y: 616, distance: 26.1
click at [1504, 616] on div "Tax Status Status - Select Status Code -" at bounding box center [1292, 415] width 447 height 727
drag, startPoint x: 1435, startPoint y: 612, endPoint x: 1551, endPoint y: 628, distance: 117.1
click at [1551, 628] on div "PAYMENT 3 DOCUMENTS AGENCY DELINQUENT PAYEE" at bounding box center [813, 411] width 1500 height 1162
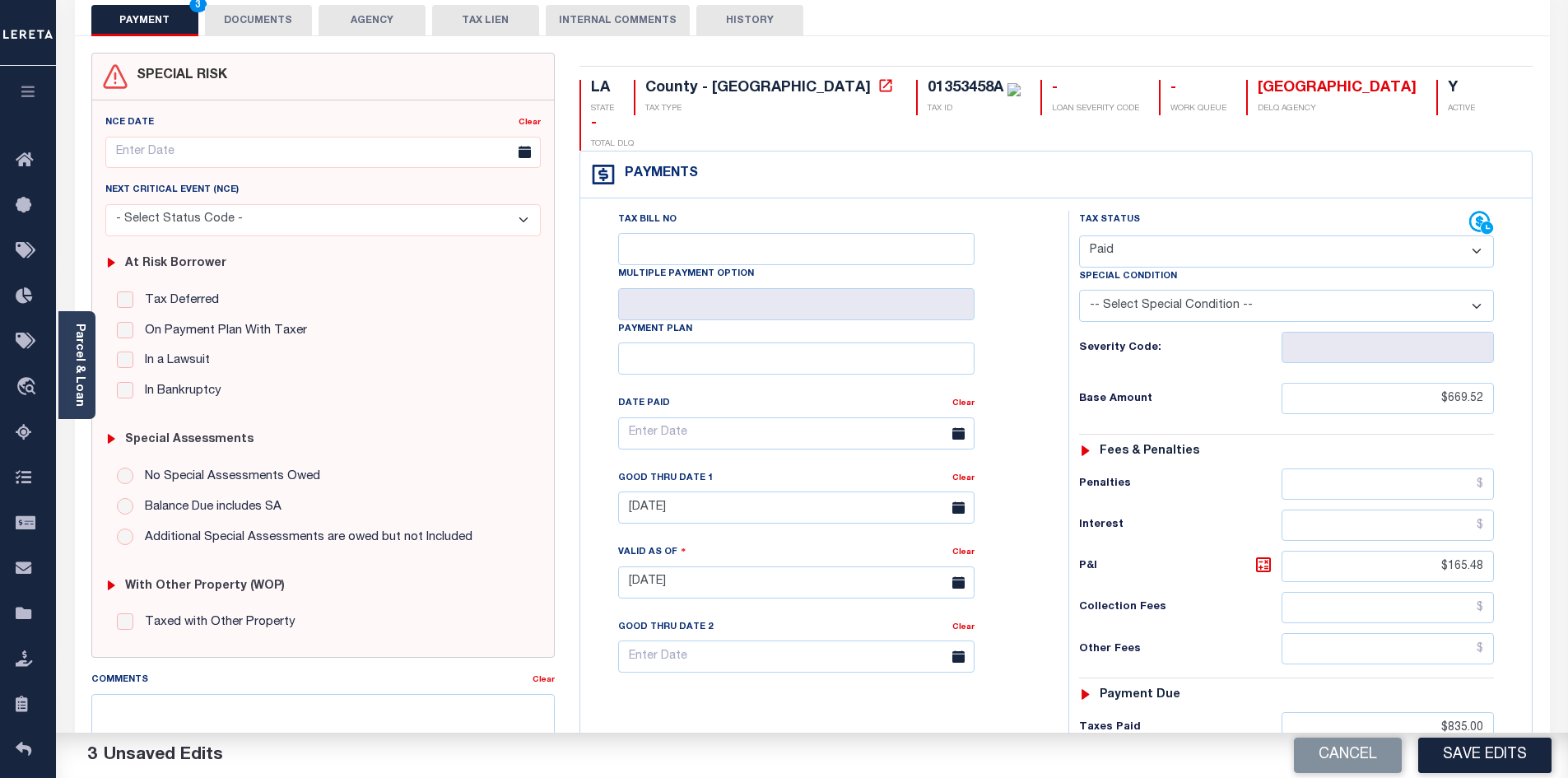
scroll to position [0, 0]
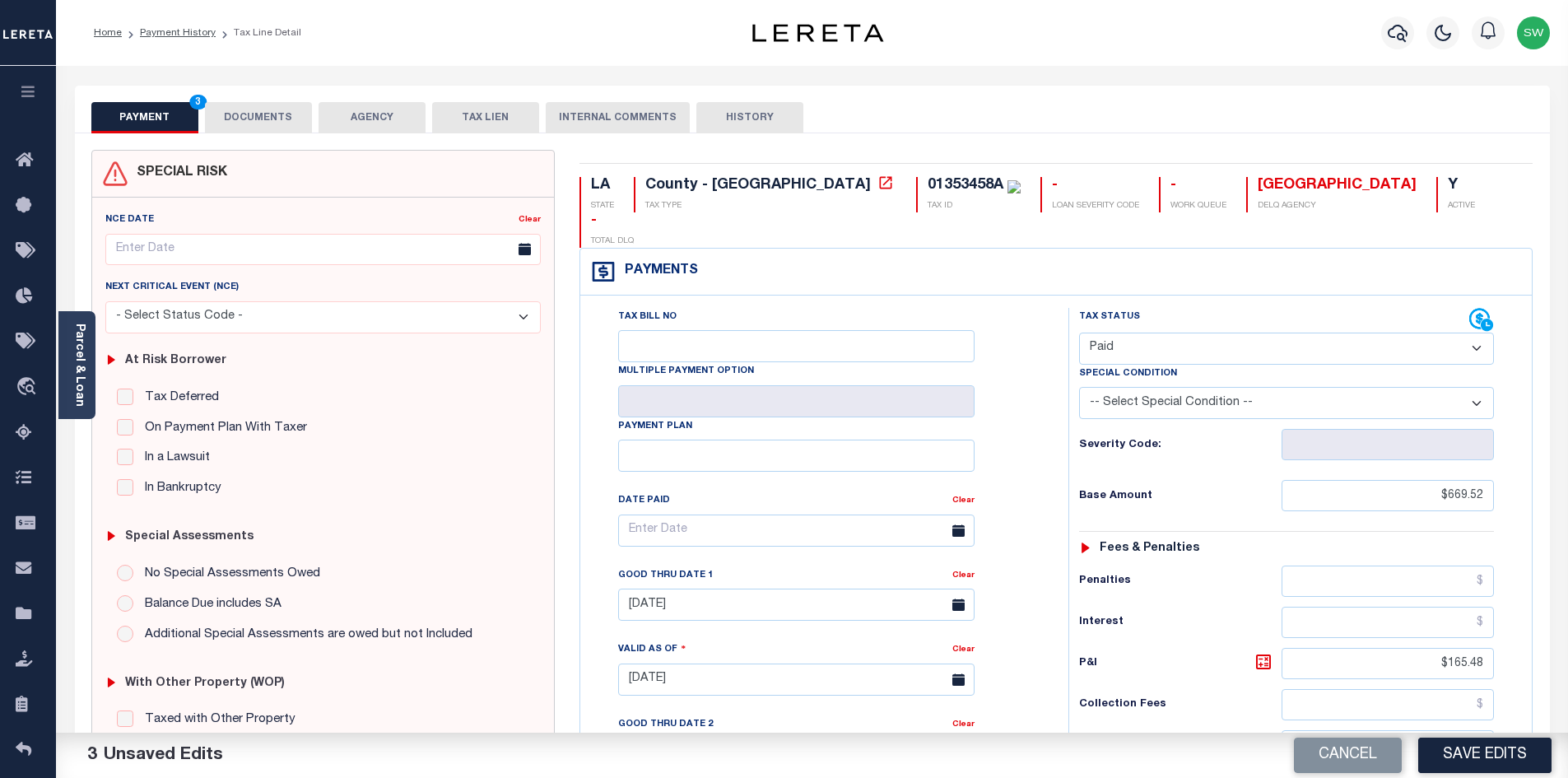
type input "$0.00"
click at [274, 106] on button "DOCUMENTS" at bounding box center [258, 117] width 107 height 31
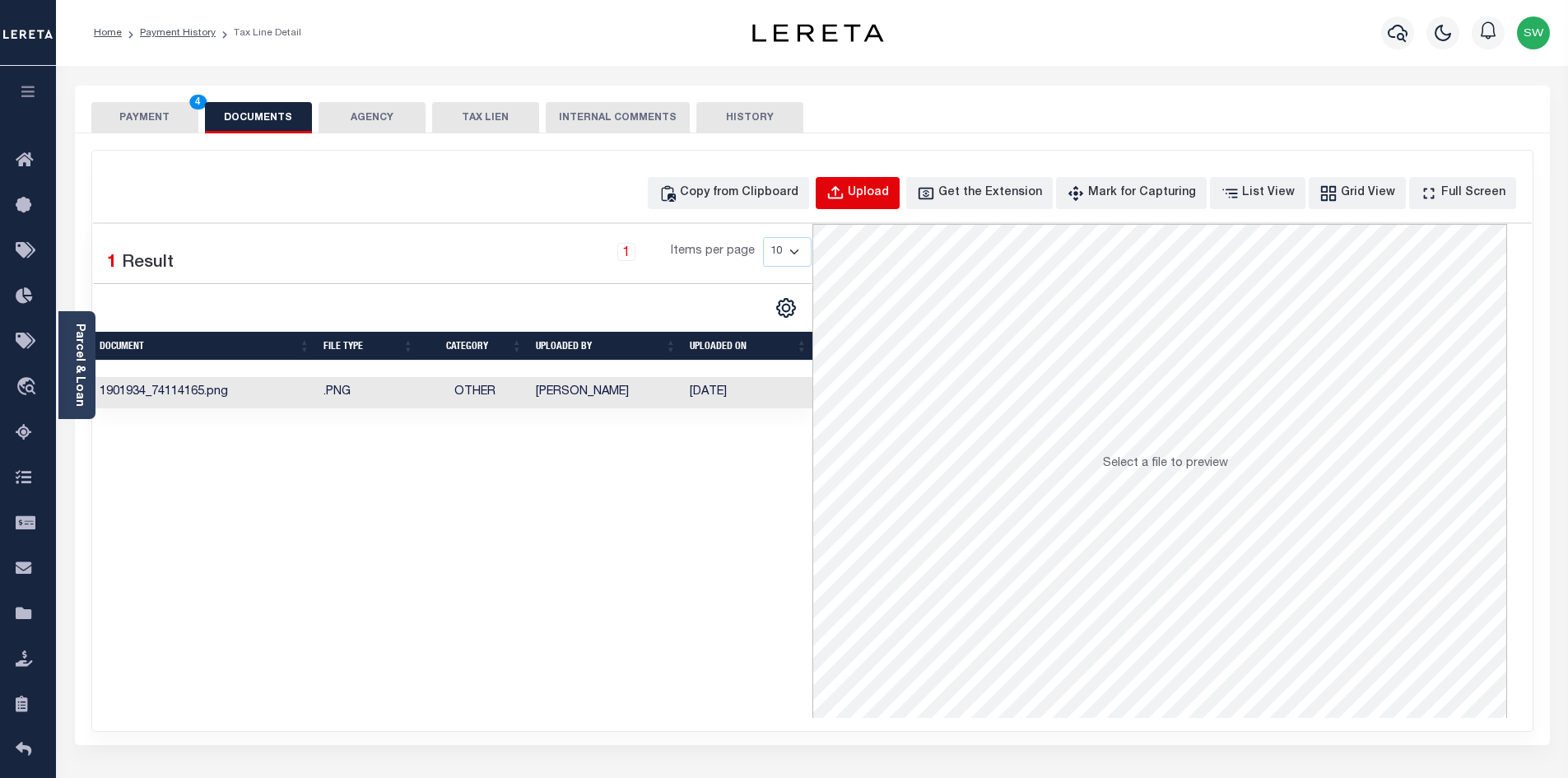
click at [889, 190] on div "Upload" at bounding box center [868, 193] width 42 height 19
select select "POP"
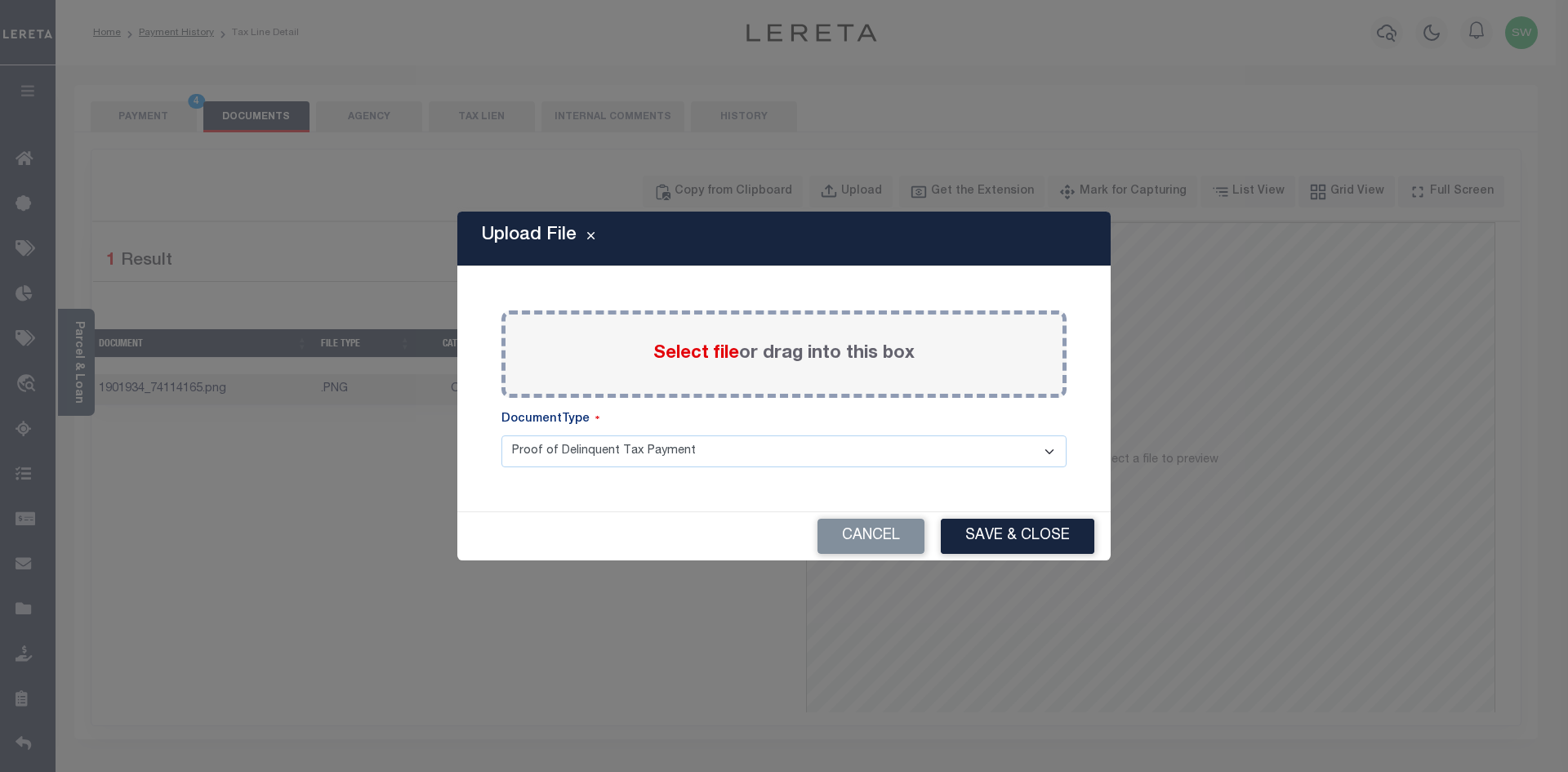
click at [654, 350] on span "Select file" at bounding box center [696, 353] width 86 height 18
click at [0, 0] on input "Select file or drag into this box" at bounding box center [0, 0] width 0 height 0
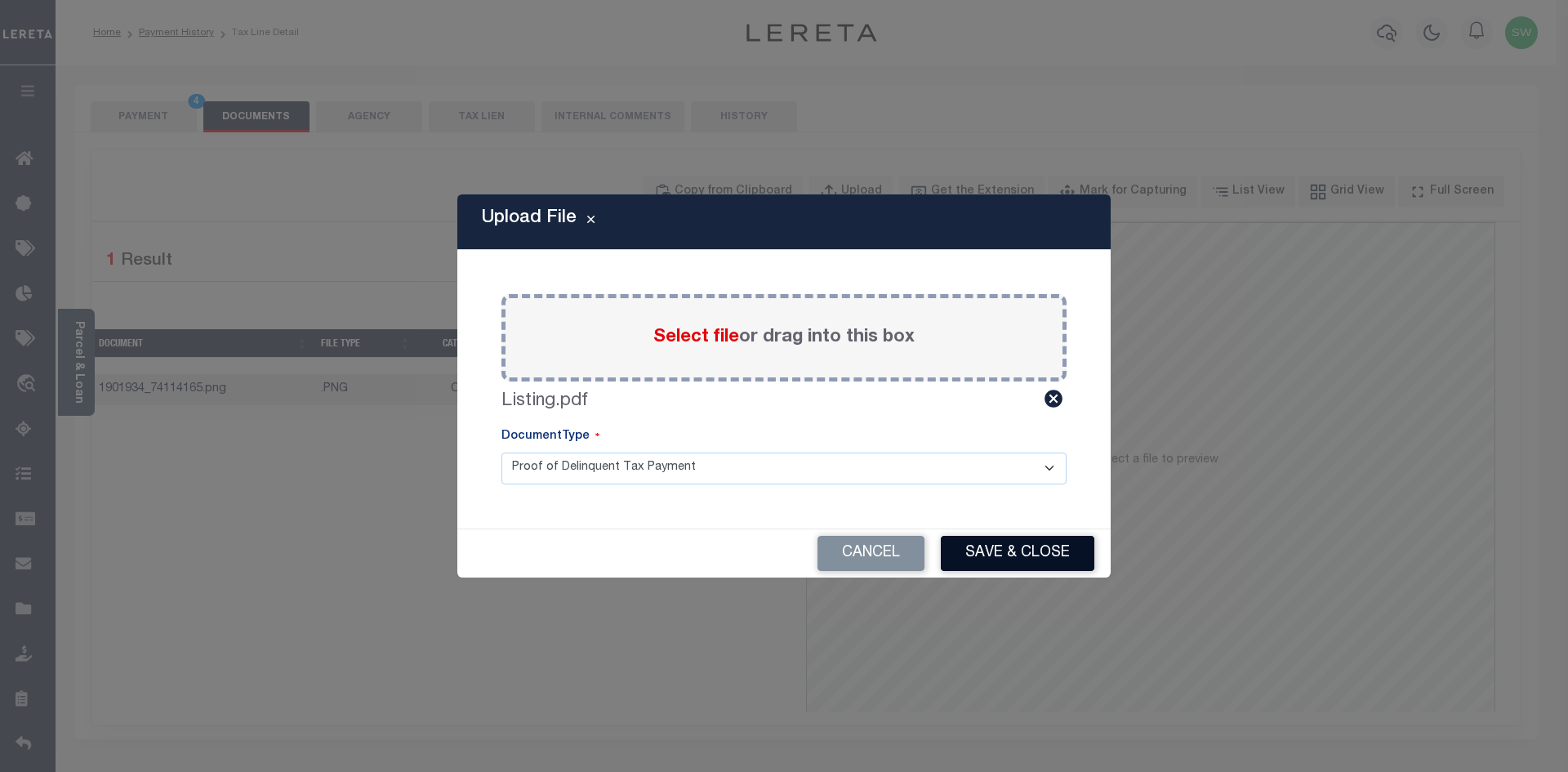
drag, startPoint x: 1036, startPoint y: 553, endPoint x: 1064, endPoint y: 551, distance: 28.1
click at [1035, 553] on button "Save & Close" at bounding box center [1017, 553] width 153 height 35
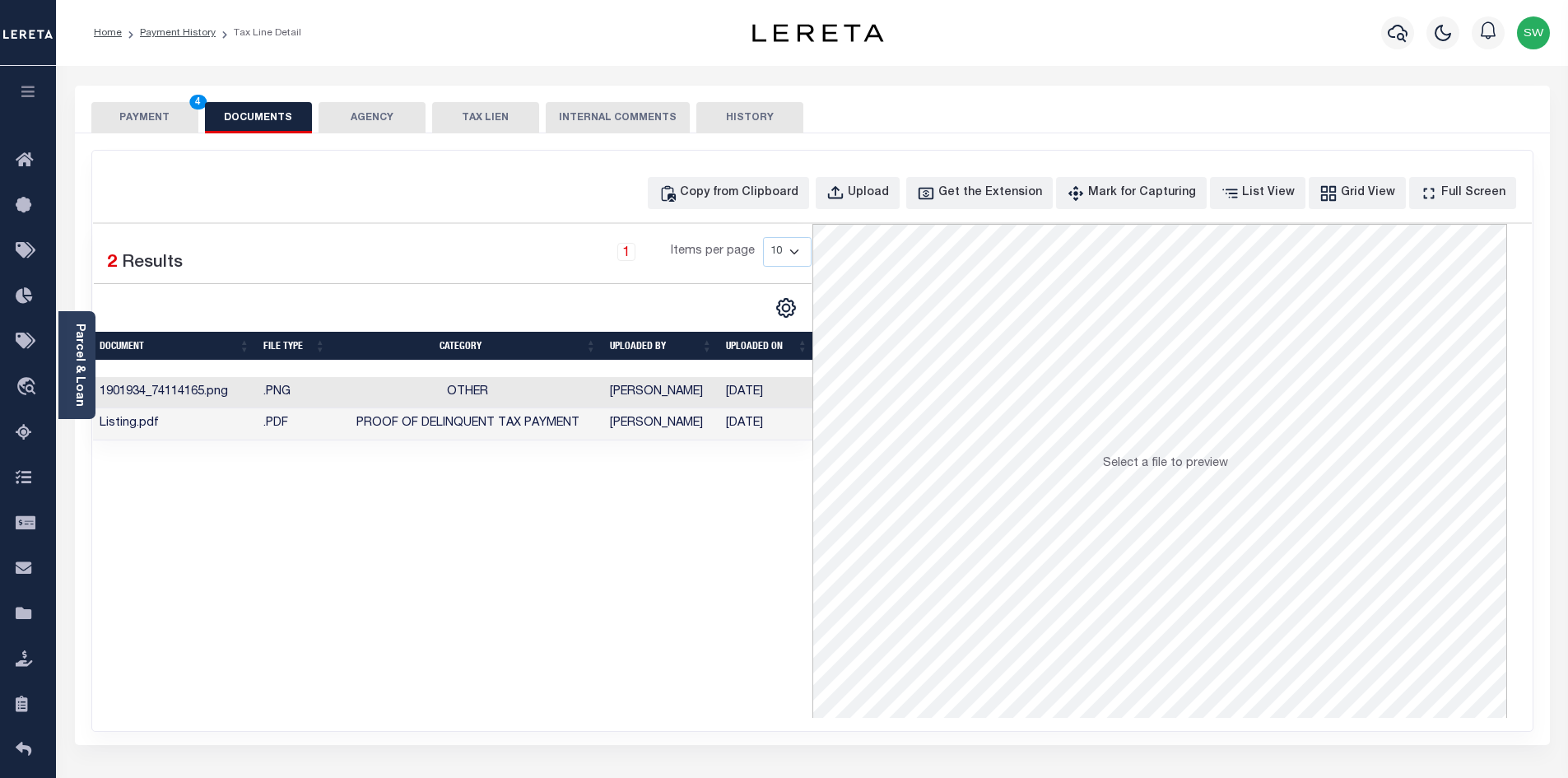
click at [789, 564] on div "Selected 2 Results 1 Items per page 10 25 50 100" at bounding box center [452, 470] width 719 height 494
click at [791, 552] on div "Selected 2 Results 1 Items per page 10 25 50 100" at bounding box center [452, 470] width 719 height 494
click at [769, 555] on div "Selected 2 Results 1 Items per page 10 25 50 100" at bounding box center [452, 470] width 719 height 494
click at [786, 545] on div "Selected 2 Results 1 Items per page 10 25 50 100" at bounding box center [452, 470] width 719 height 494
click at [706, 559] on div "Selected 2 Results 1 Items per page 10 25 50 100" at bounding box center [452, 470] width 719 height 494
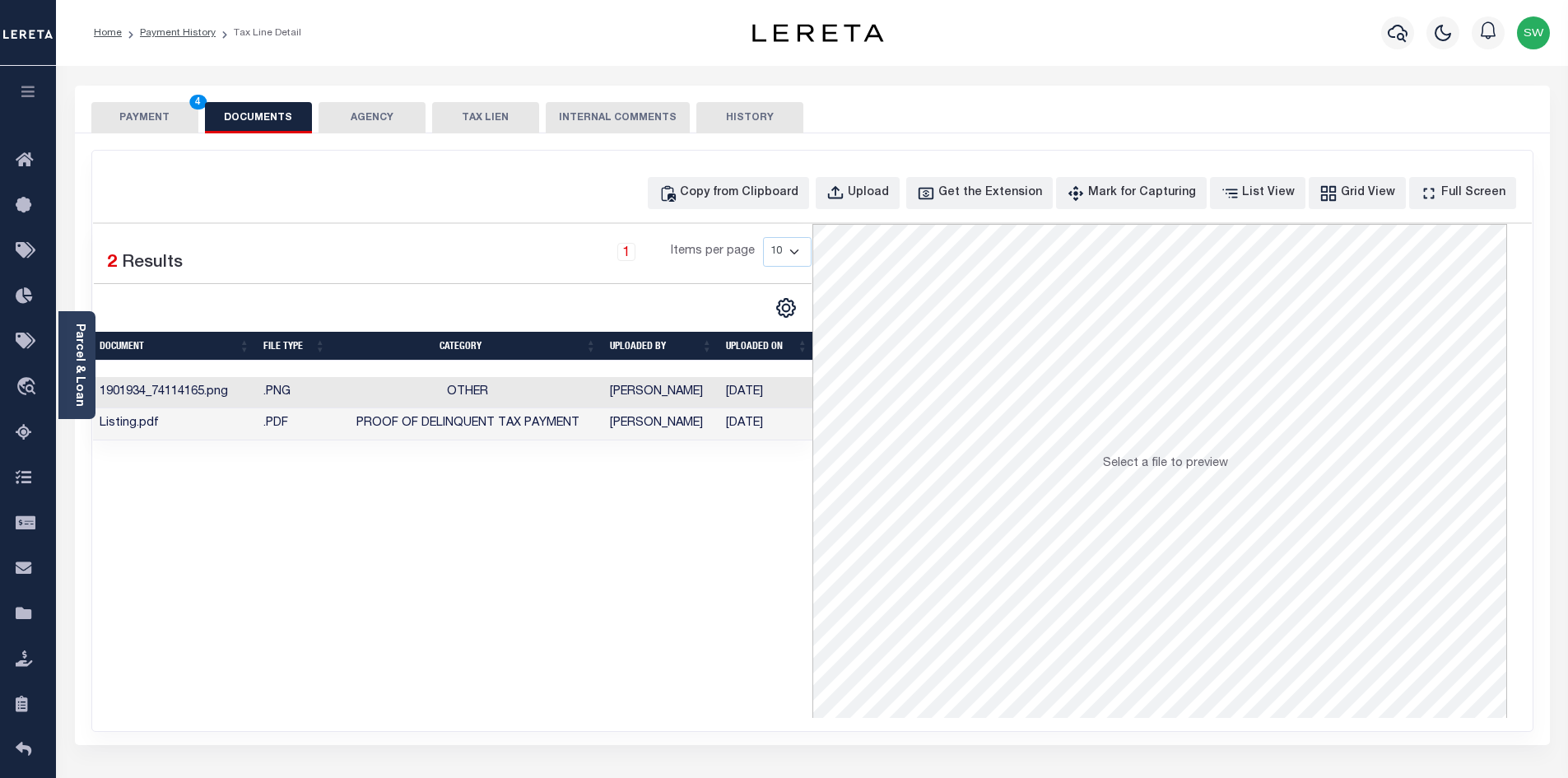
click at [170, 114] on button "PAYMENT 4" at bounding box center [144, 117] width 107 height 31
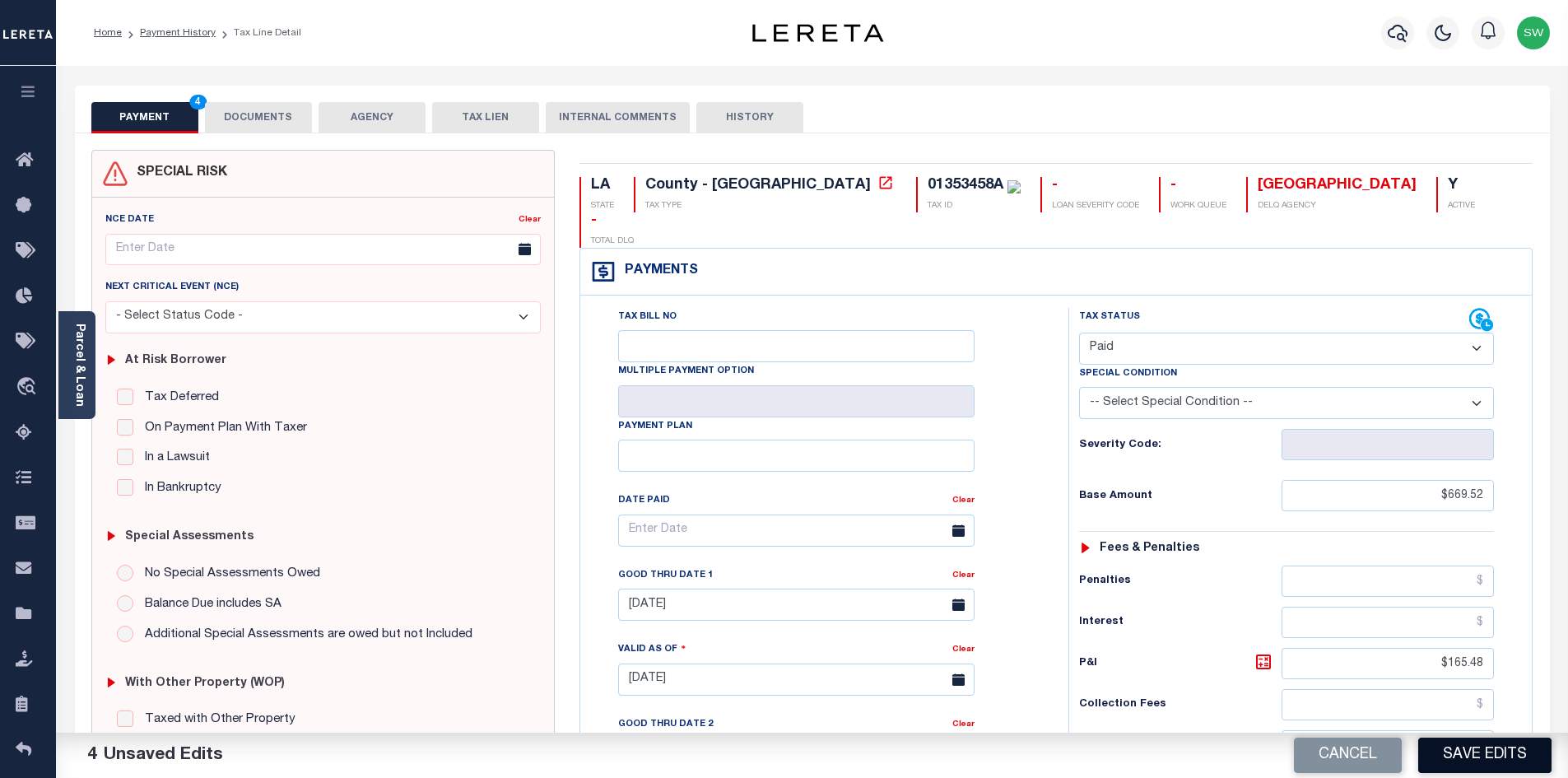
click at [1443, 752] on button "Save Edits" at bounding box center [1485, 755] width 133 height 35
checkbox input "false"
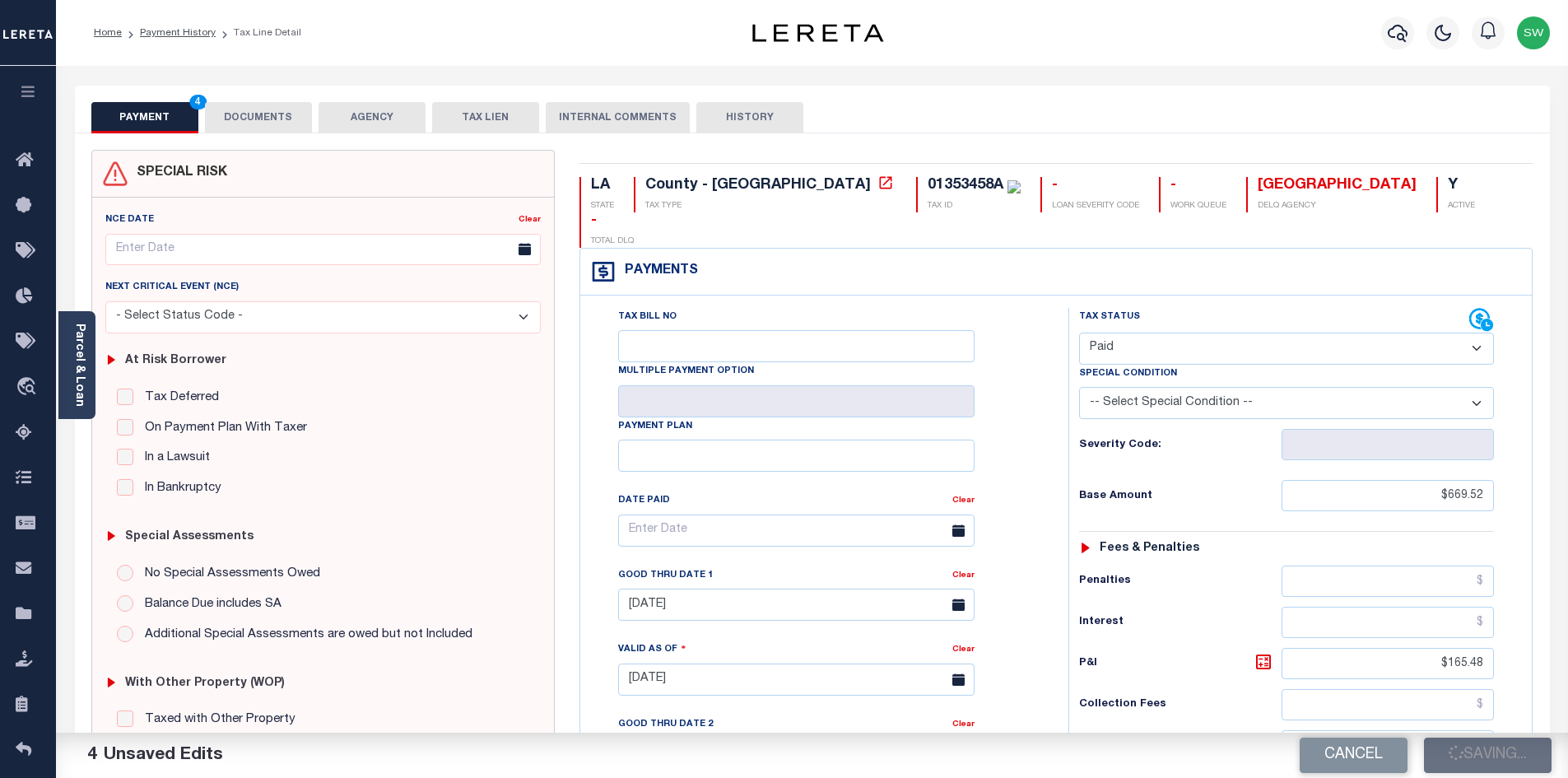
type input "$669.52"
type input "$165.48"
type input "$835"
type input "$0"
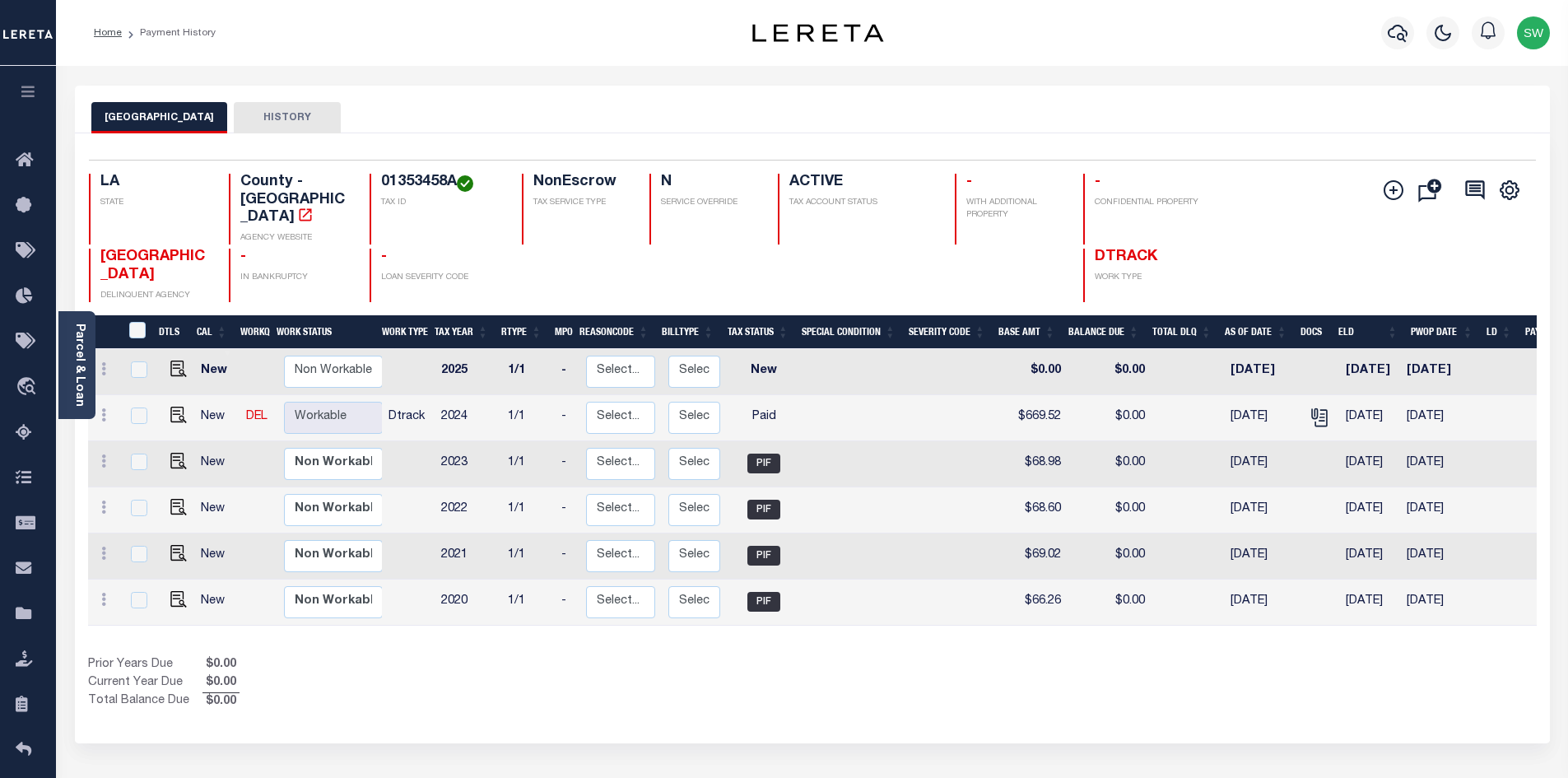
click at [875, 682] on div "Show Tax Lines before Bill Release Date Prior Years Due $0.00 Current Year Due …" at bounding box center [813, 684] width 1449 height 55
click at [761, 667] on div "Prior Years Due $0.00 Current Year Due $0.00 Total Balance Due $0.00" at bounding box center [451, 684] width 724 height 55
click at [765, 656] on div "Prior Years Due $0.00 Current Year Due $0.00 Total Balance Due $0.00" at bounding box center [451, 684] width 724 height 55
click at [754, 679] on div "Prior Years Due $0.00 Current Year Due $0.00 Total Balance Due $0.00" at bounding box center [451, 684] width 724 height 55
click at [777, 656] on div "Prior Years Due $0.00 Current Year Due $0.00 Total Balance Due $0.00" at bounding box center [451, 684] width 724 height 55
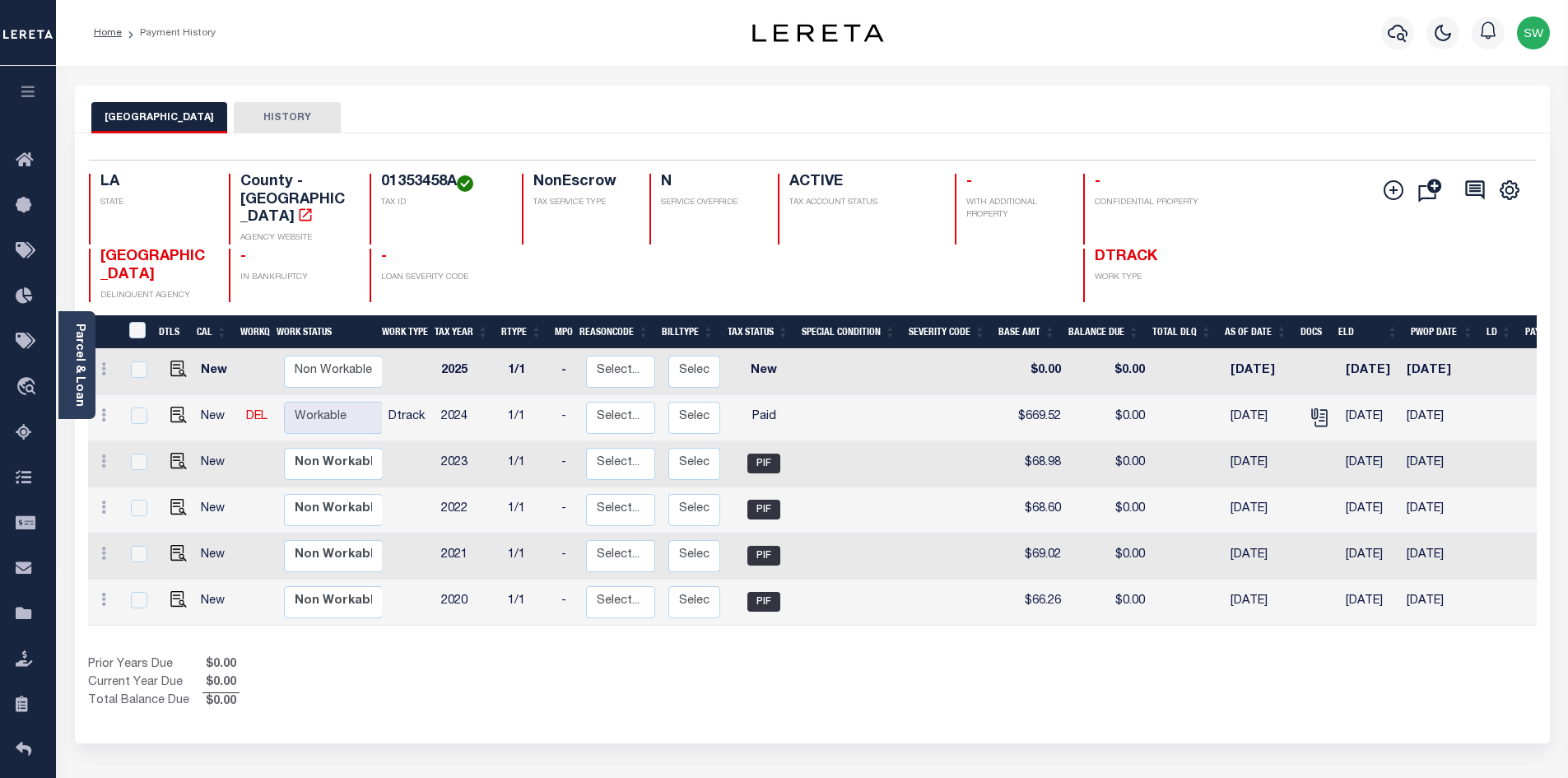
click at [1003, 681] on div "Show Tax Lines before Bill Release Date Prior Years Due $0.00 Current Year Due …" at bounding box center [813, 684] width 1449 height 55
click at [471, 674] on div "Prior Years Due $0.00 Current Year Due $0.00 Total Balance Due $0.00" at bounding box center [451, 684] width 724 height 55
drag, startPoint x: 758, startPoint y: 713, endPoint x: 774, endPoint y: 695, distance: 24.1
click at [758, 713] on div "Selected 6 Results 1 Items per page 25 50 100 LA STATE TAX ID N" at bounding box center [813, 438] width 1475 height 609
click at [807, 706] on div "Selected 6 Results 1 Items per page 25 50 100 LA STATE TAX ID N" at bounding box center [813, 438] width 1475 height 609
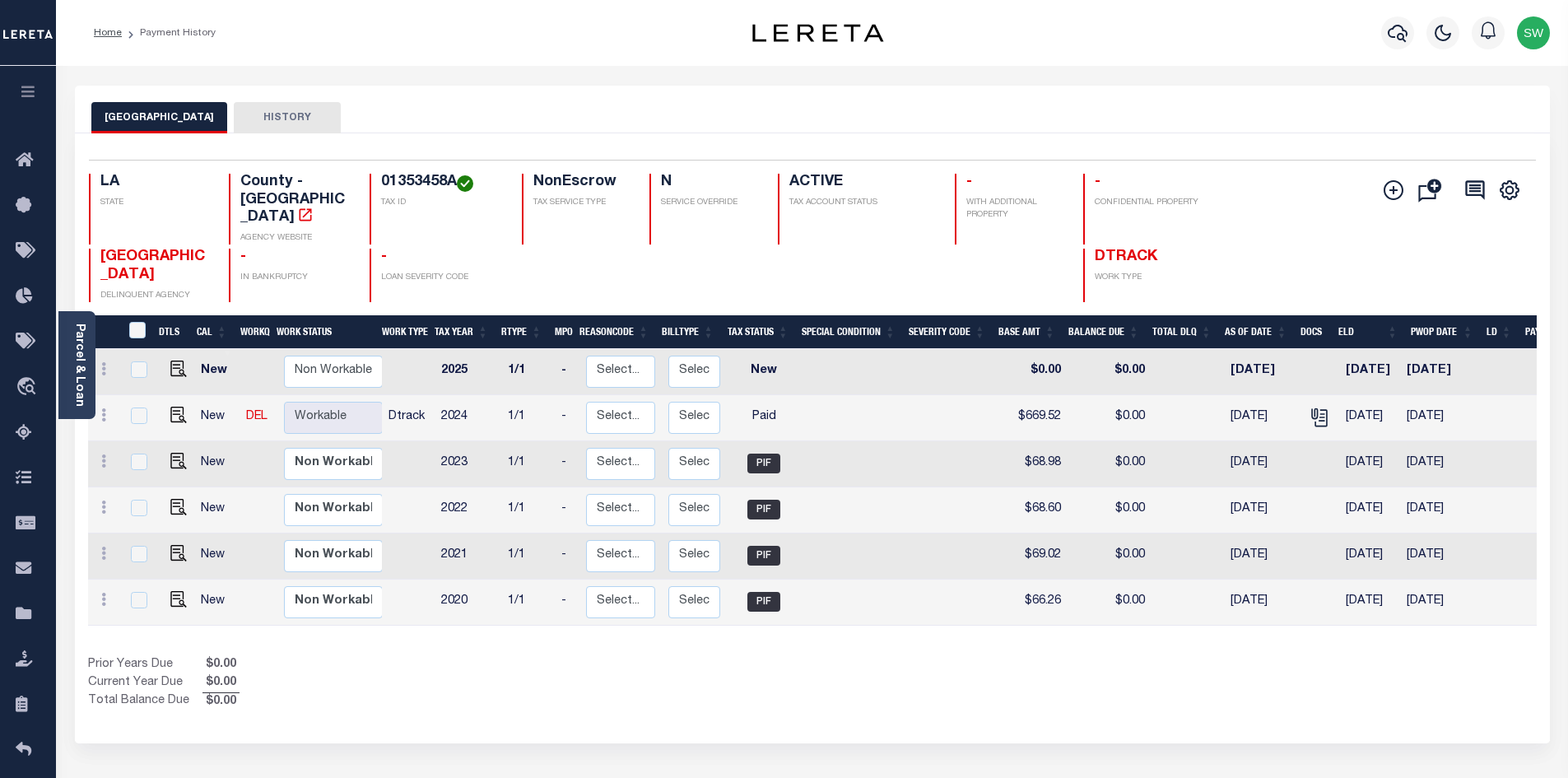
click at [659, 669] on div "Prior Years Due $0.00 Current Year Due $0.00 Total Balance Due $0.00" at bounding box center [451, 684] width 724 height 55
click at [1394, 40] on icon "button" at bounding box center [1398, 33] width 19 height 19
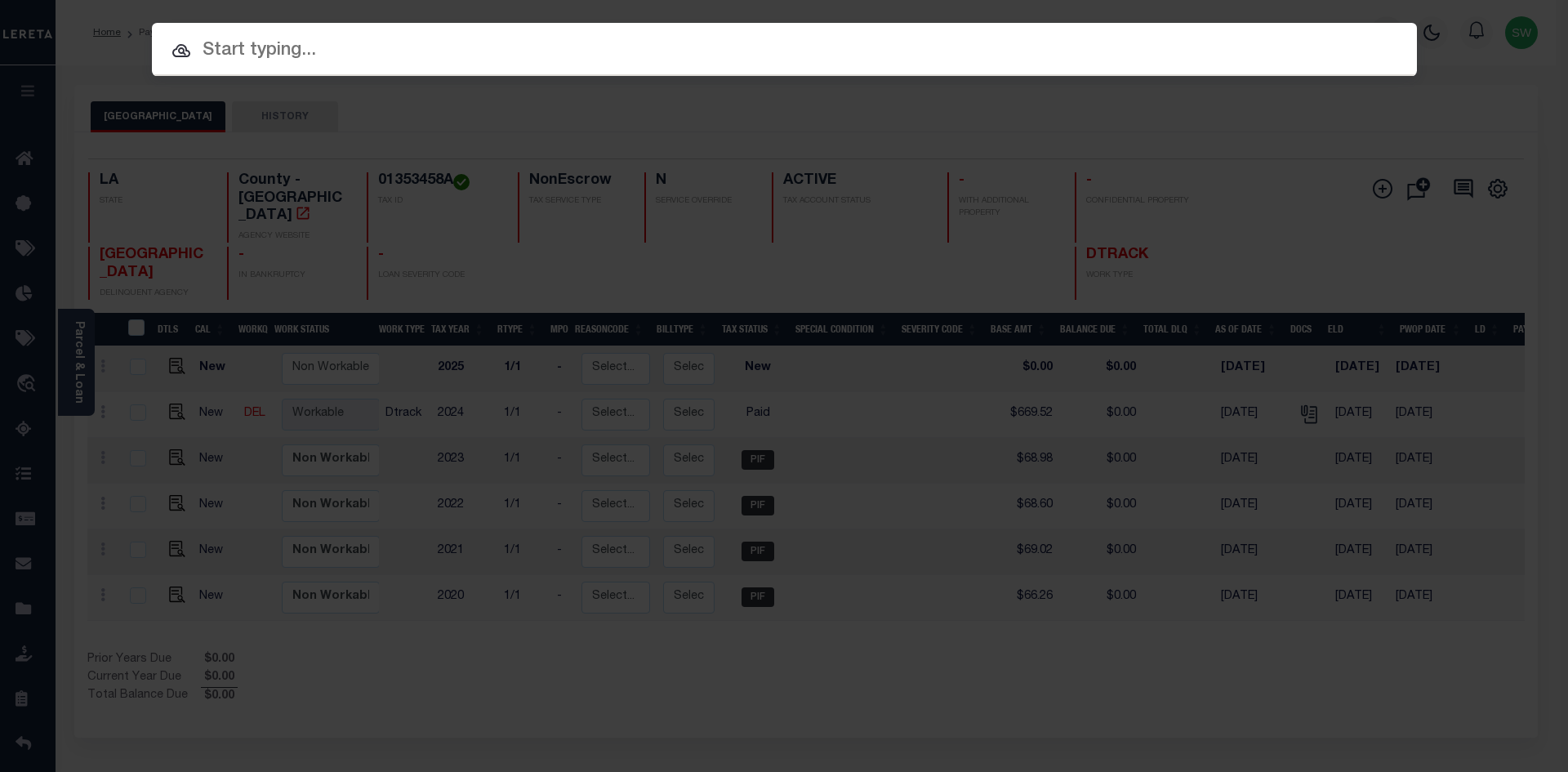
click at [252, 54] on input "text" at bounding box center [784, 51] width 1265 height 29
paste input "$835"
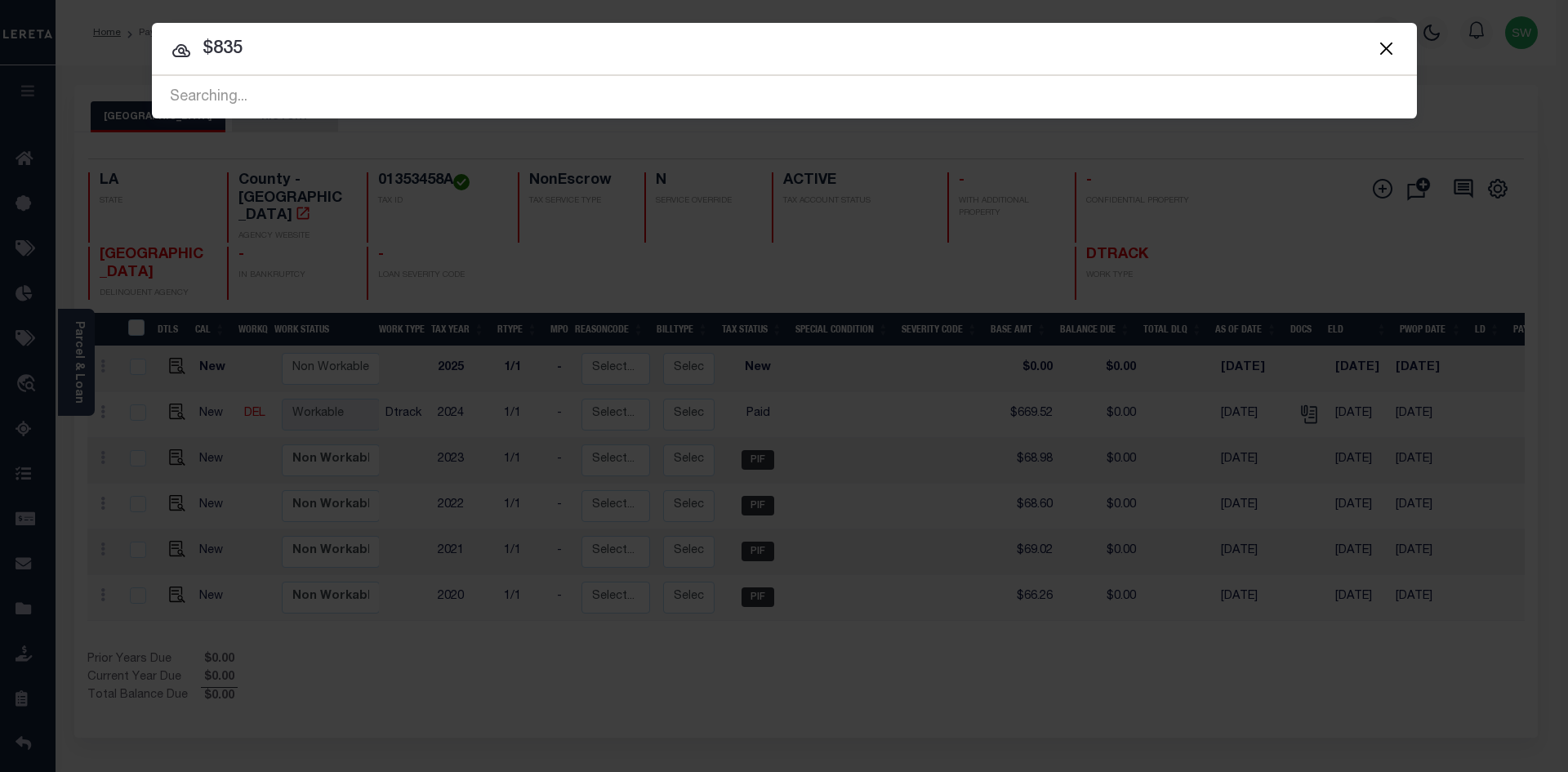
drag, startPoint x: 270, startPoint y: 60, endPoint x: 204, endPoint y: 45, distance: 67.7
click at [204, 45] on input "$835" at bounding box center [784, 49] width 1265 height 29
paste input "'27010634"
click at [211, 37] on input "'27010634" at bounding box center [784, 49] width 1265 height 29
type input "27010634"
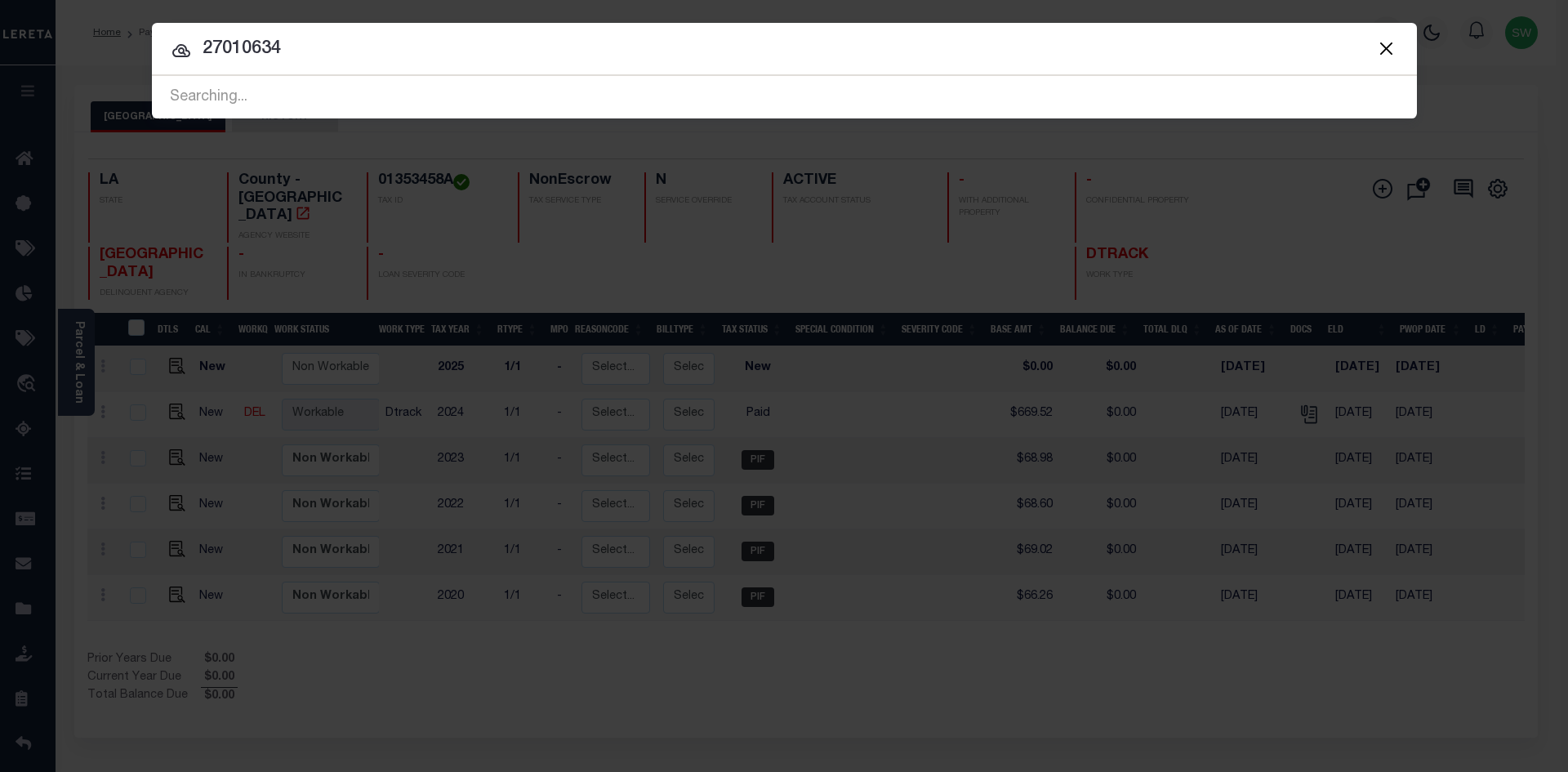
click at [180, 54] on icon at bounding box center [181, 51] width 19 height 19
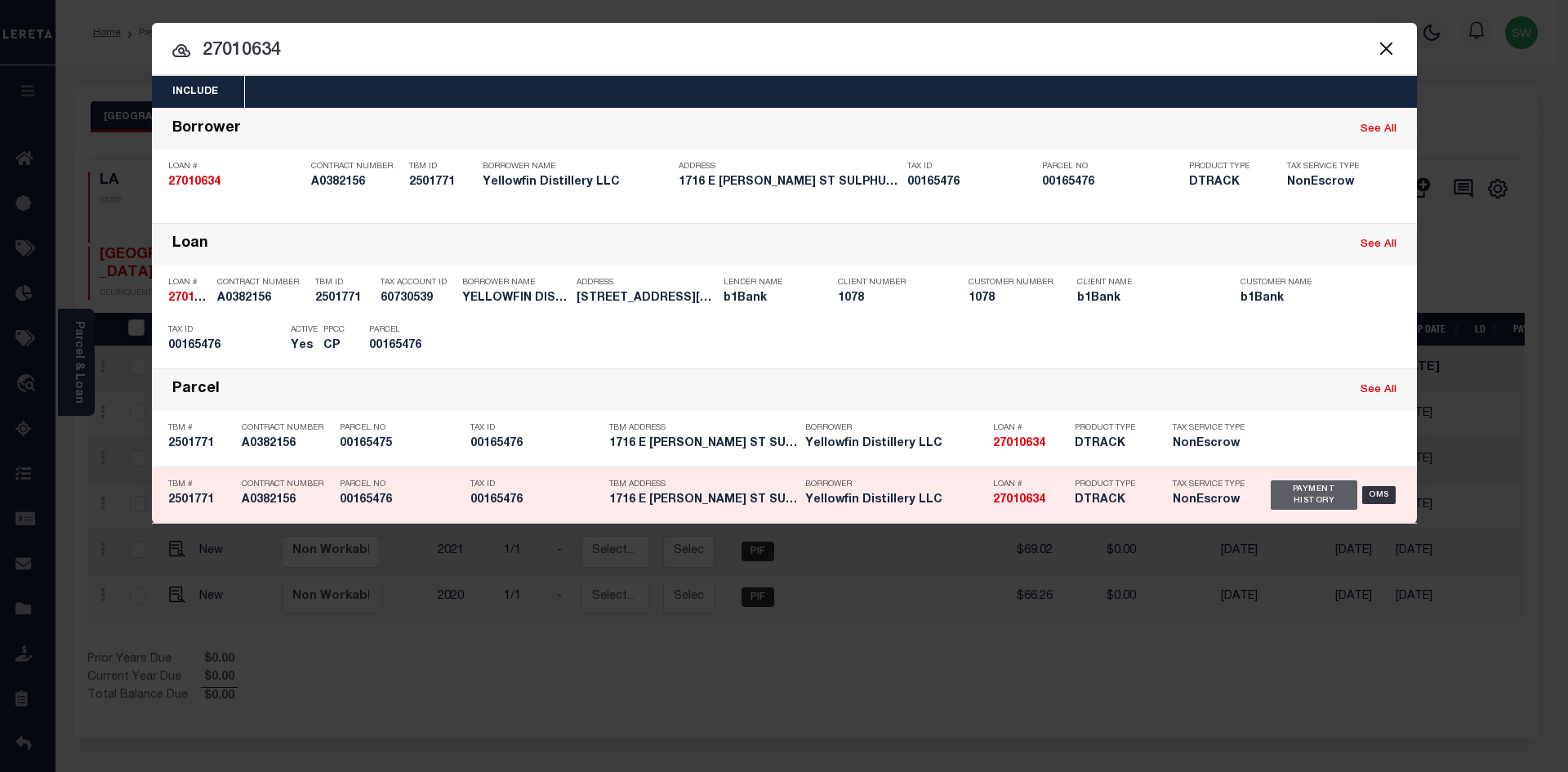
click at [1330, 493] on div "Payment History" at bounding box center [1315, 495] width 88 height 30
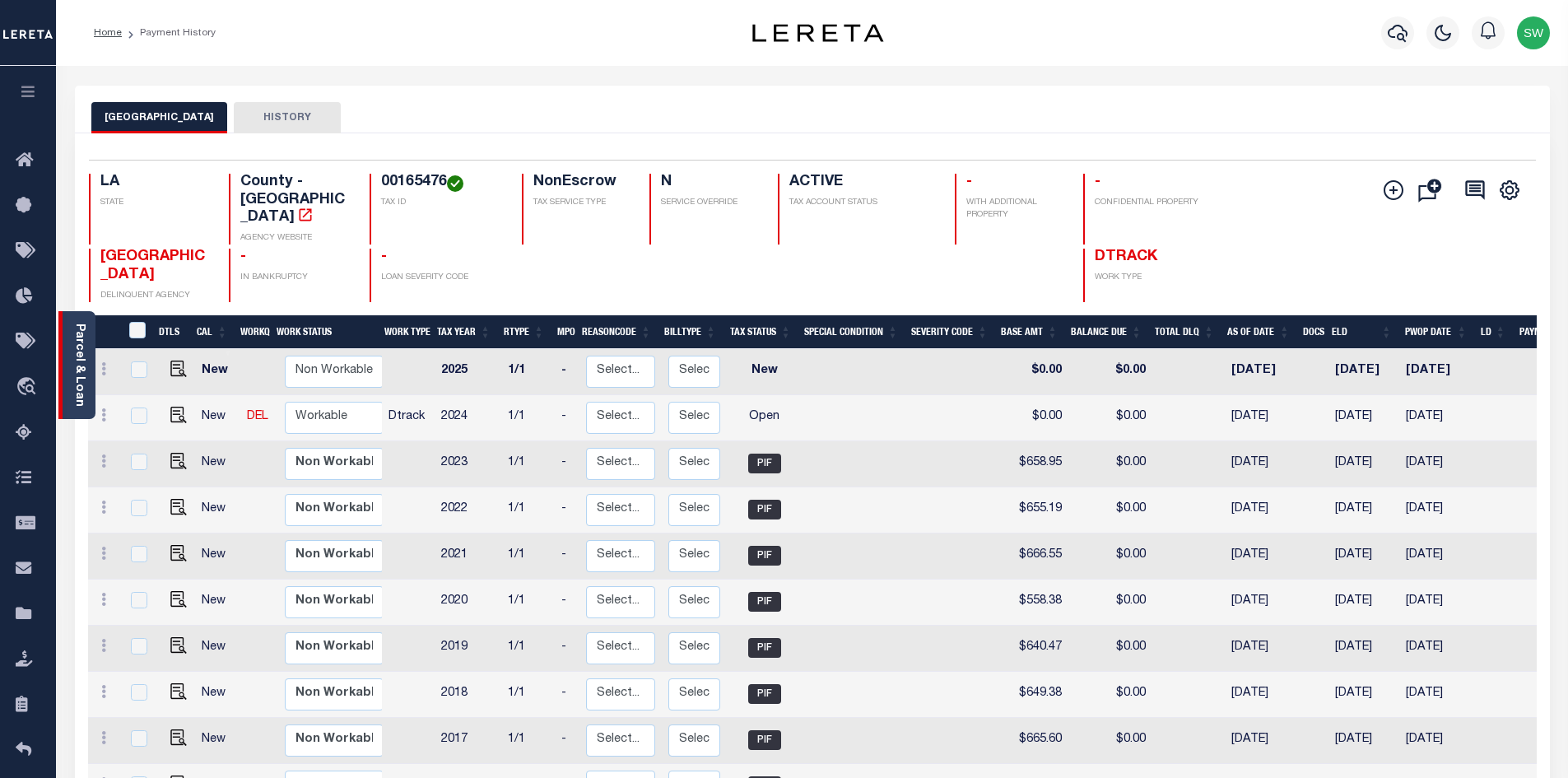
click at [77, 347] on link "Parcel & Loan" at bounding box center [79, 365] width 11 height 83
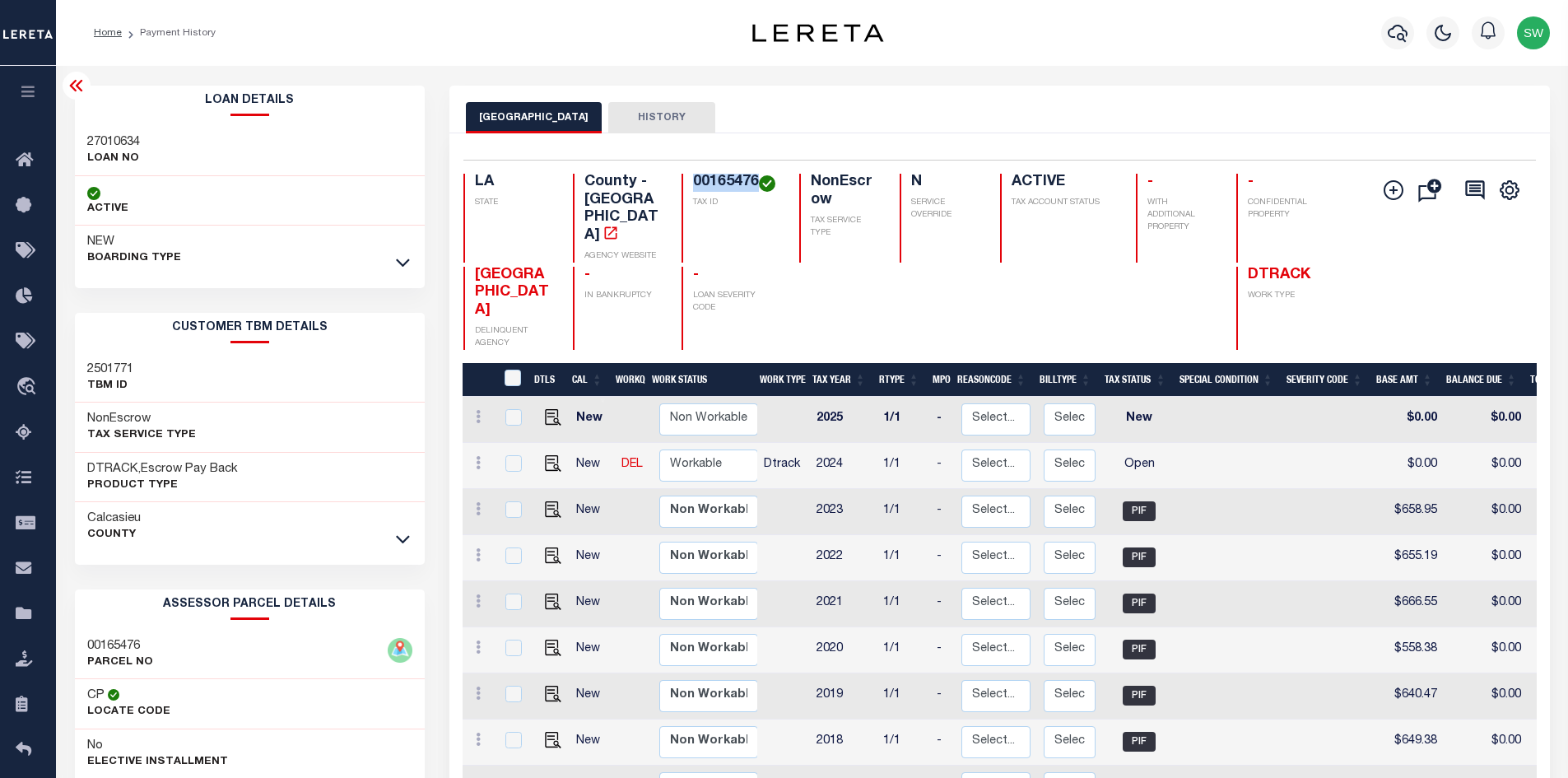
drag, startPoint x: 759, startPoint y: 183, endPoint x: 687, endPoint y: 177, distance: 72.2
click at [687, 177] on div "00165476 TAX ID" at bounding box center [731, 218] width 98 height 89
copy h4 "00165476"
click at [552, 455] on img "" at bounding box center [553, 463] width 17 height 17
checkbox input "true"
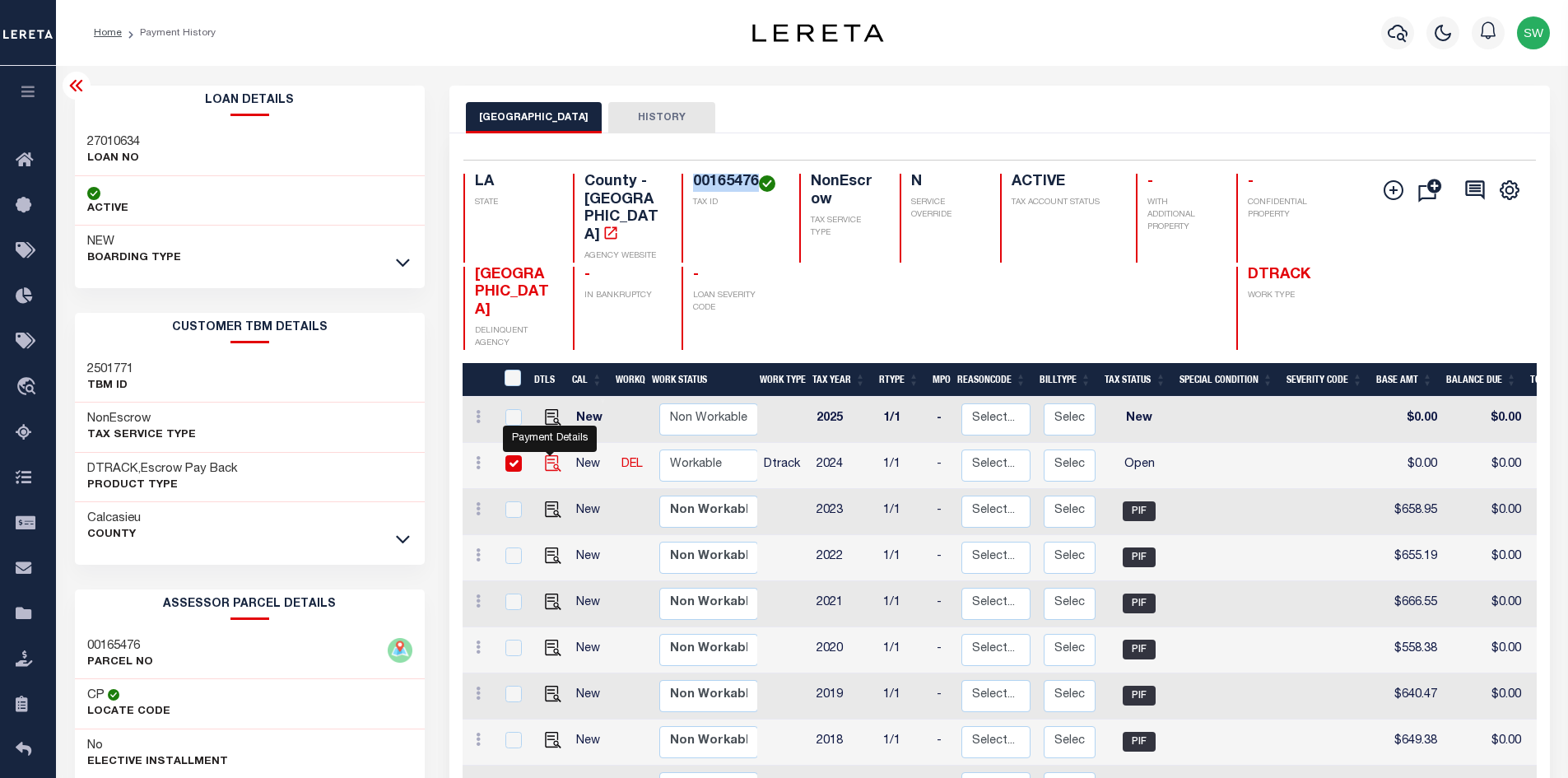
checkbox input "true"
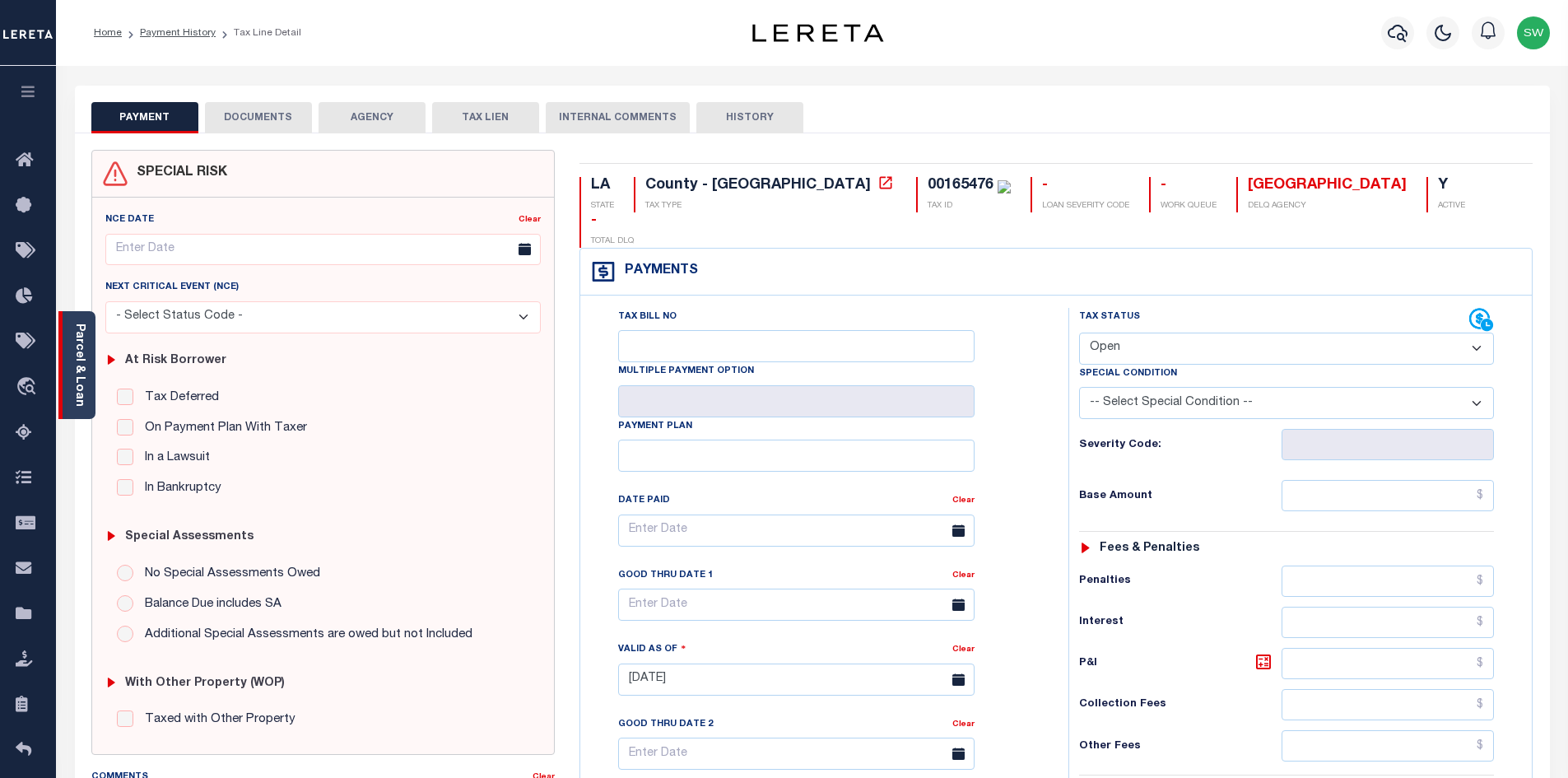
click at [74, 351] on link "Parcel & Loan" at bounding box center [79, 365] width 11 height 83
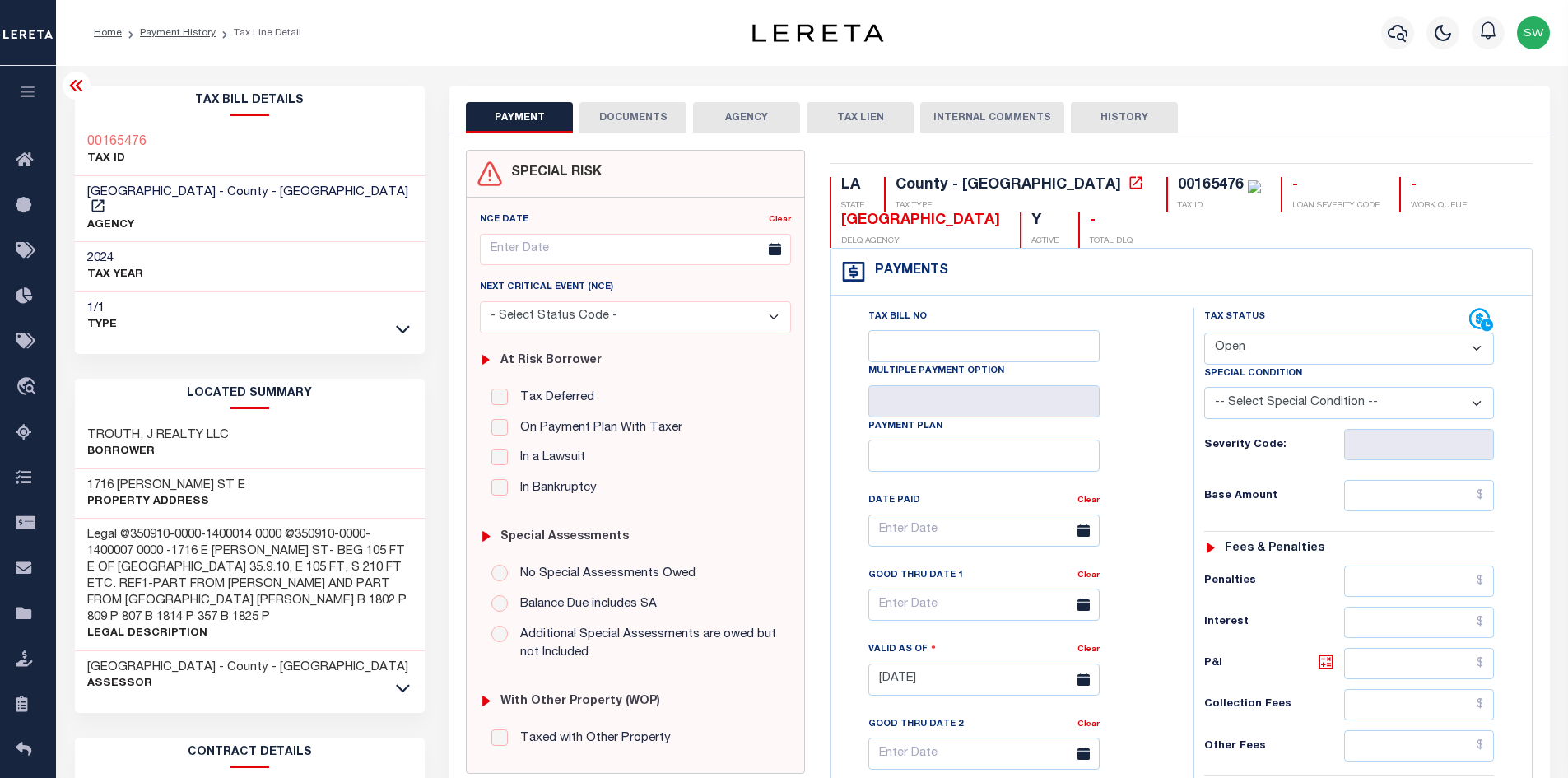
drag, startPoint x: 1477, startPoint y: 351, endPoint x: 1454, endPoint y: 364, distance: 26.4
click at [1477, 351] on select "- Select Status Code - Open Due/Unpaid Paid Incomplete No Tax Due Internal Refu…" at bounding box center [1349, 348] width 290 height 32
select select "PYD"
click at [1204, 333] on select "- Select Status Code - Open Due/Unpaid Paid Incomplete No Tax Due Internal Refu…" at bounding box center [1349, 348] width 290 height 32
type input "10/15/2025"
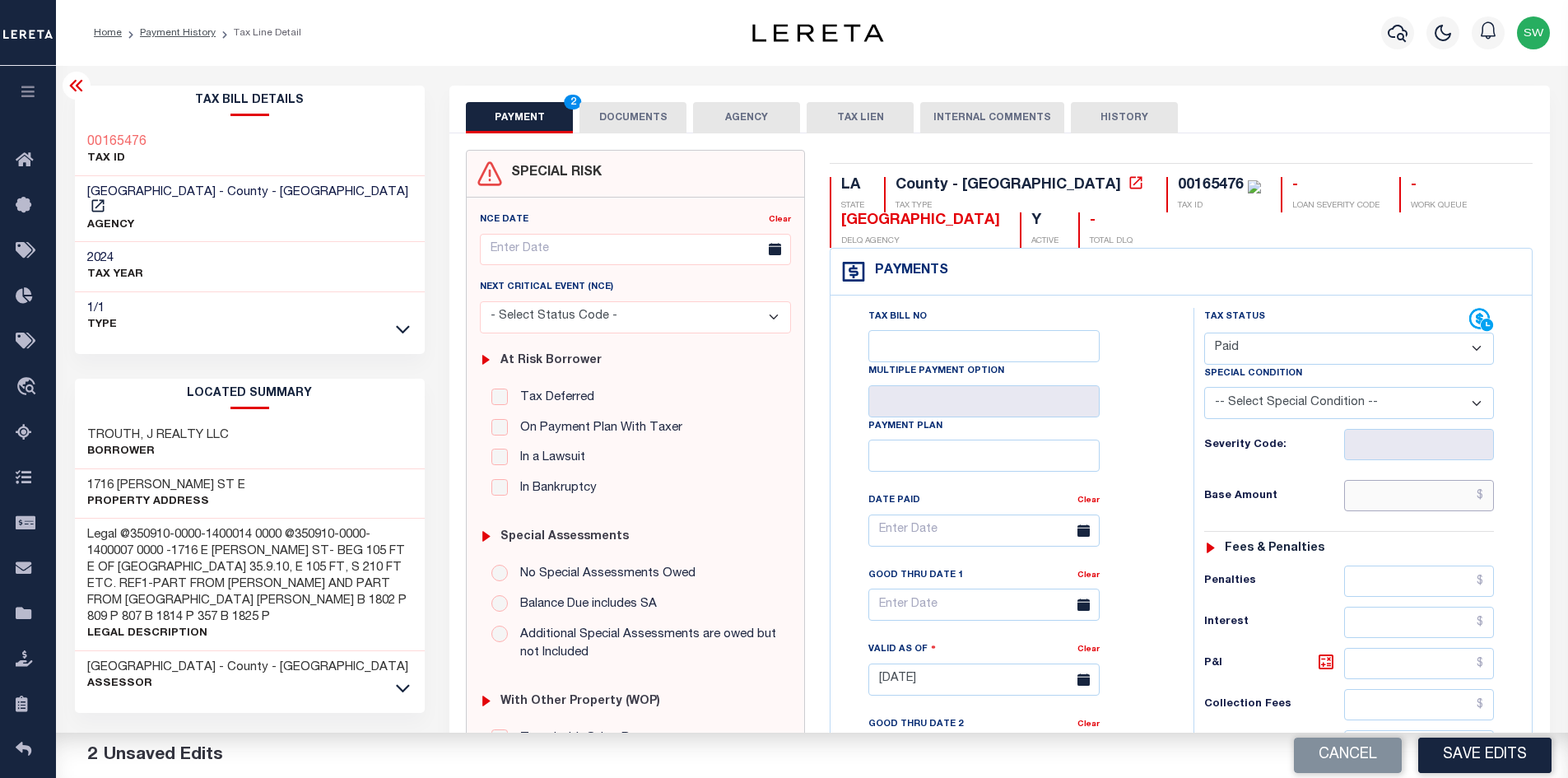
click at [1372, 502] on input "text" at bounding box center [1420, 495] width 151 height 31
paste input "660.56"
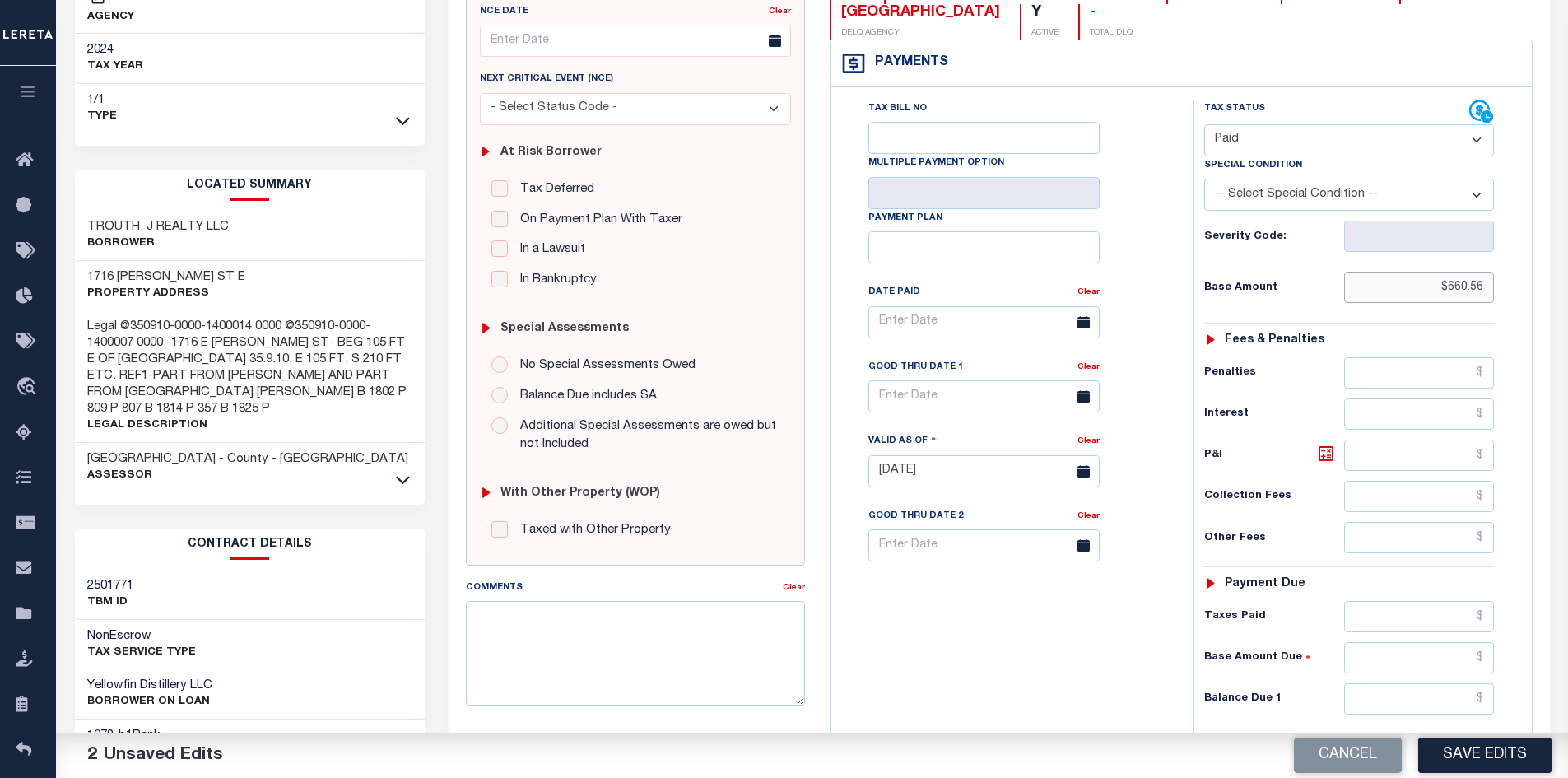
scroll to position [211, 0]
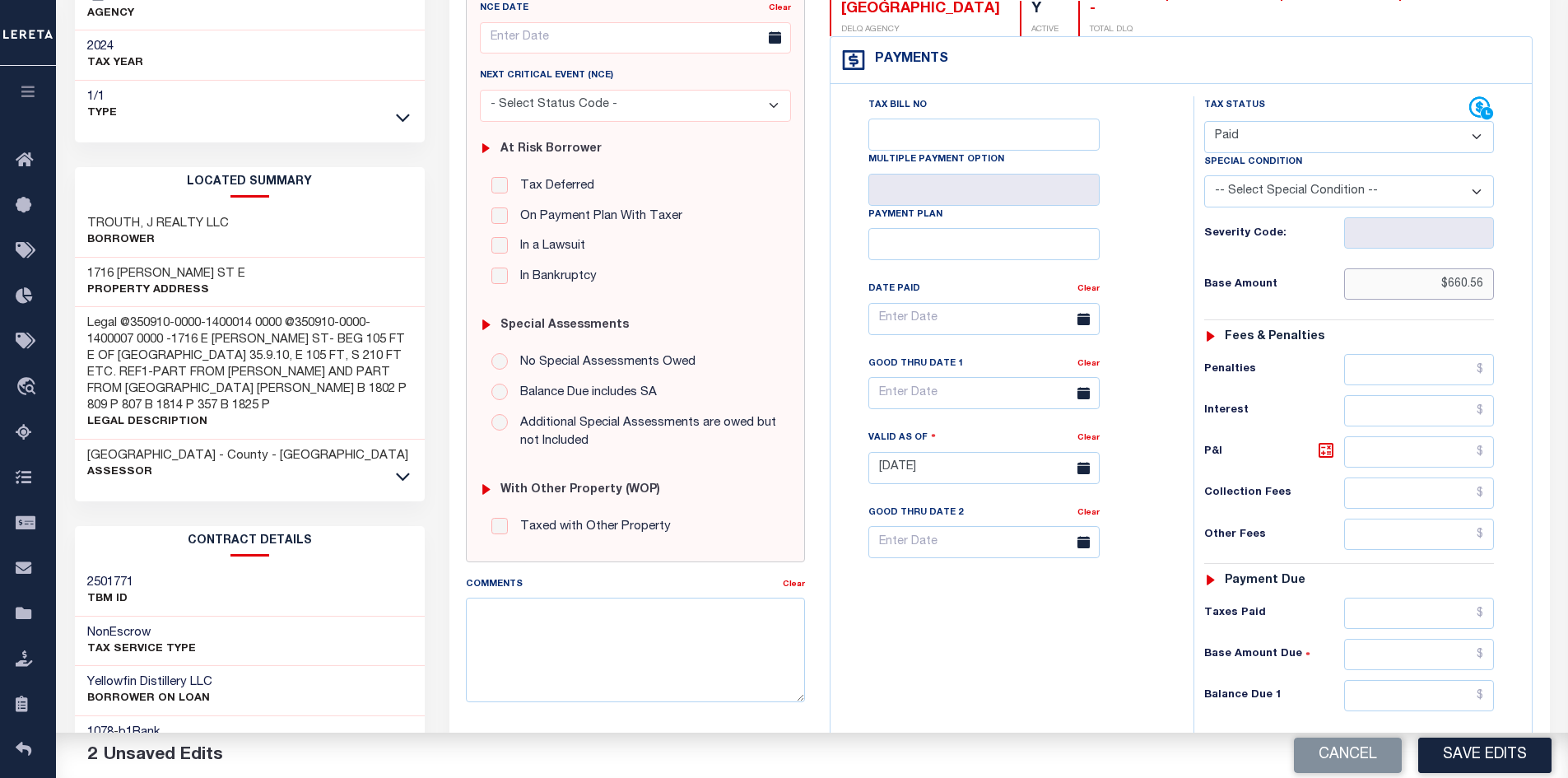
type input "$660.56"
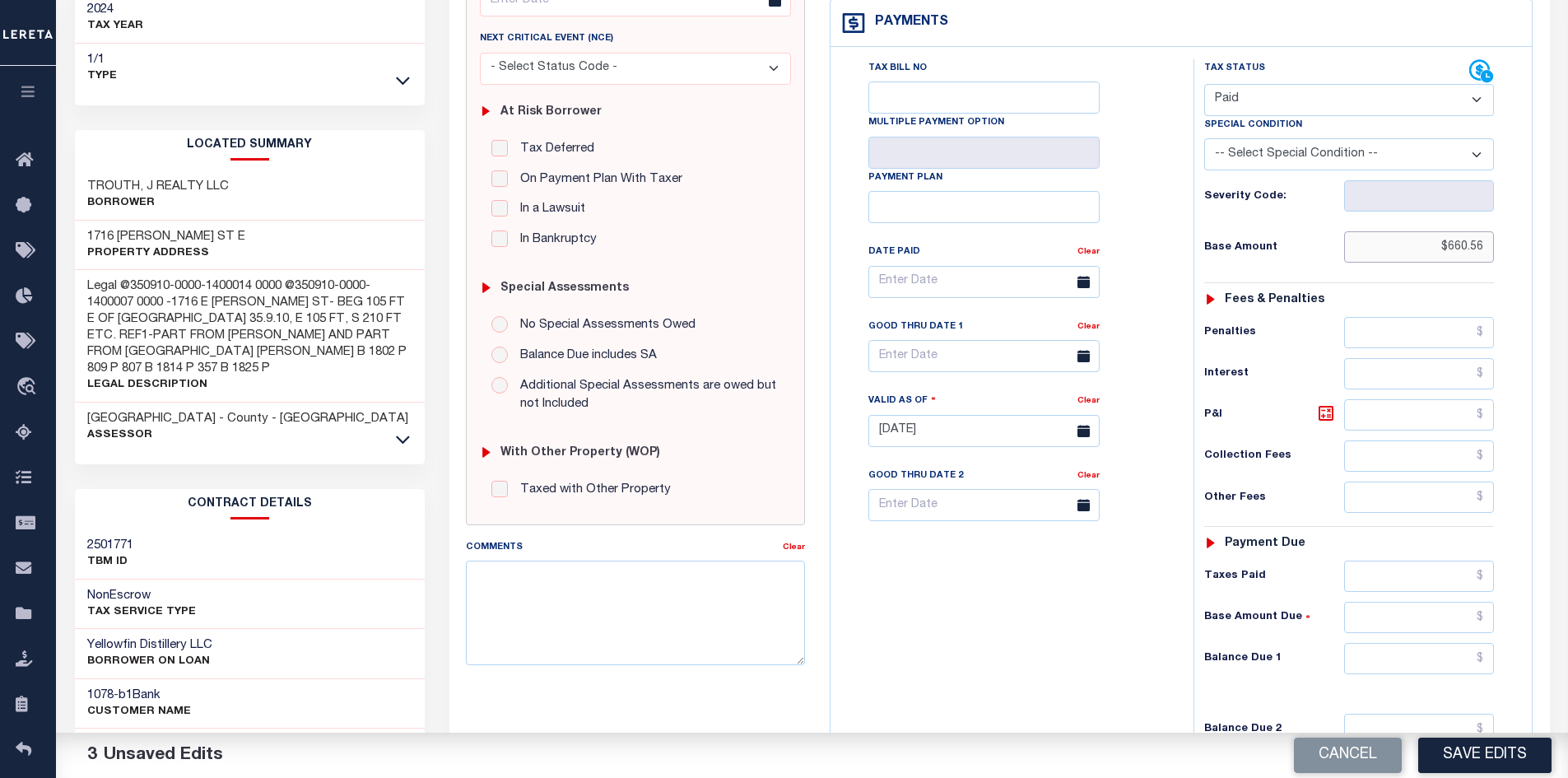
scroll to position [253, 0]
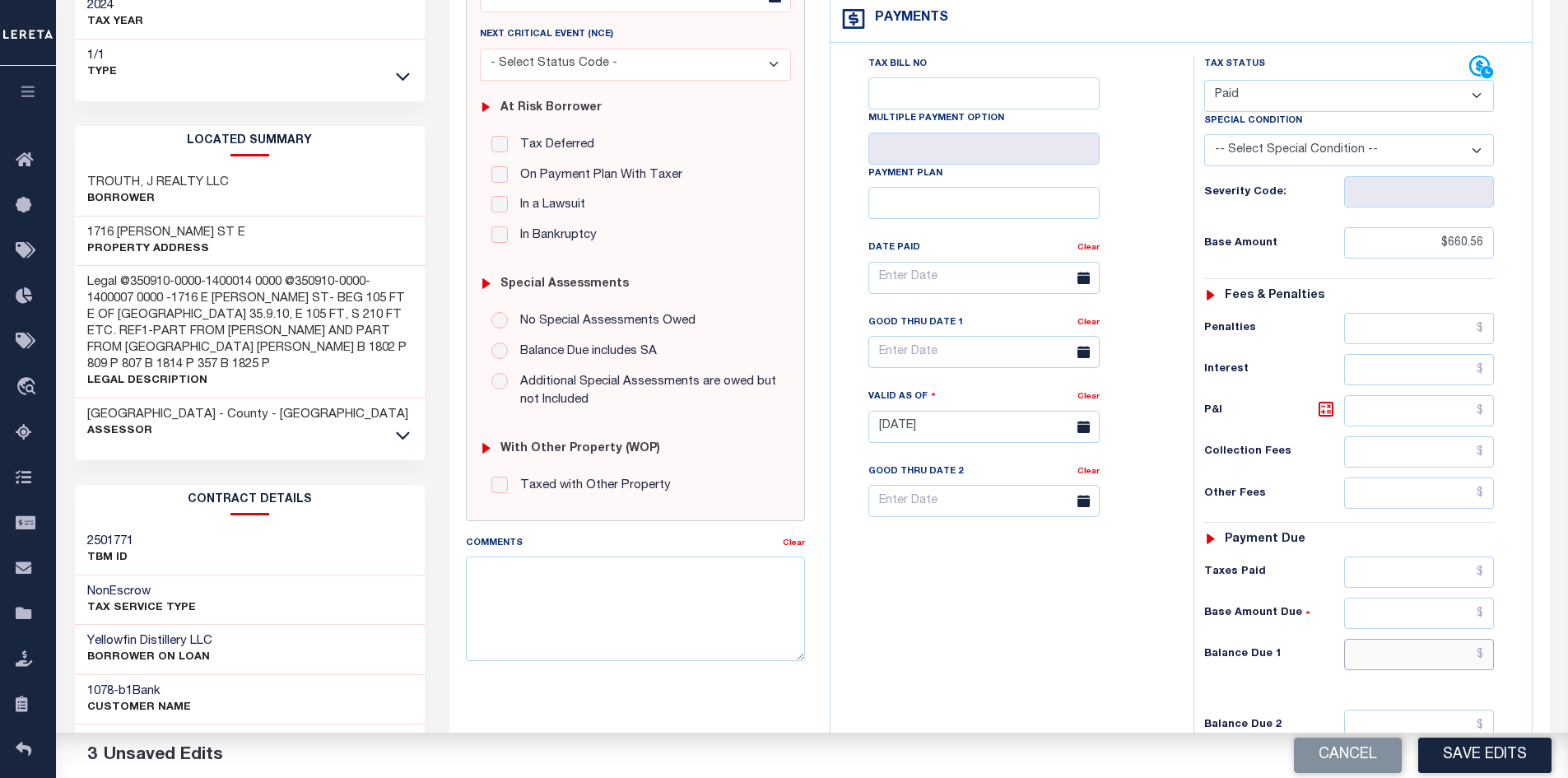
click at [1439, 658] on input "text" at bounding box center [1420, 653] width 151 height 31
paste input "816.98"
type input "$816.98"
click at [1334, 415] on icon at bounding box center [1326, 409] width 19 height 19
type input "$156.42"
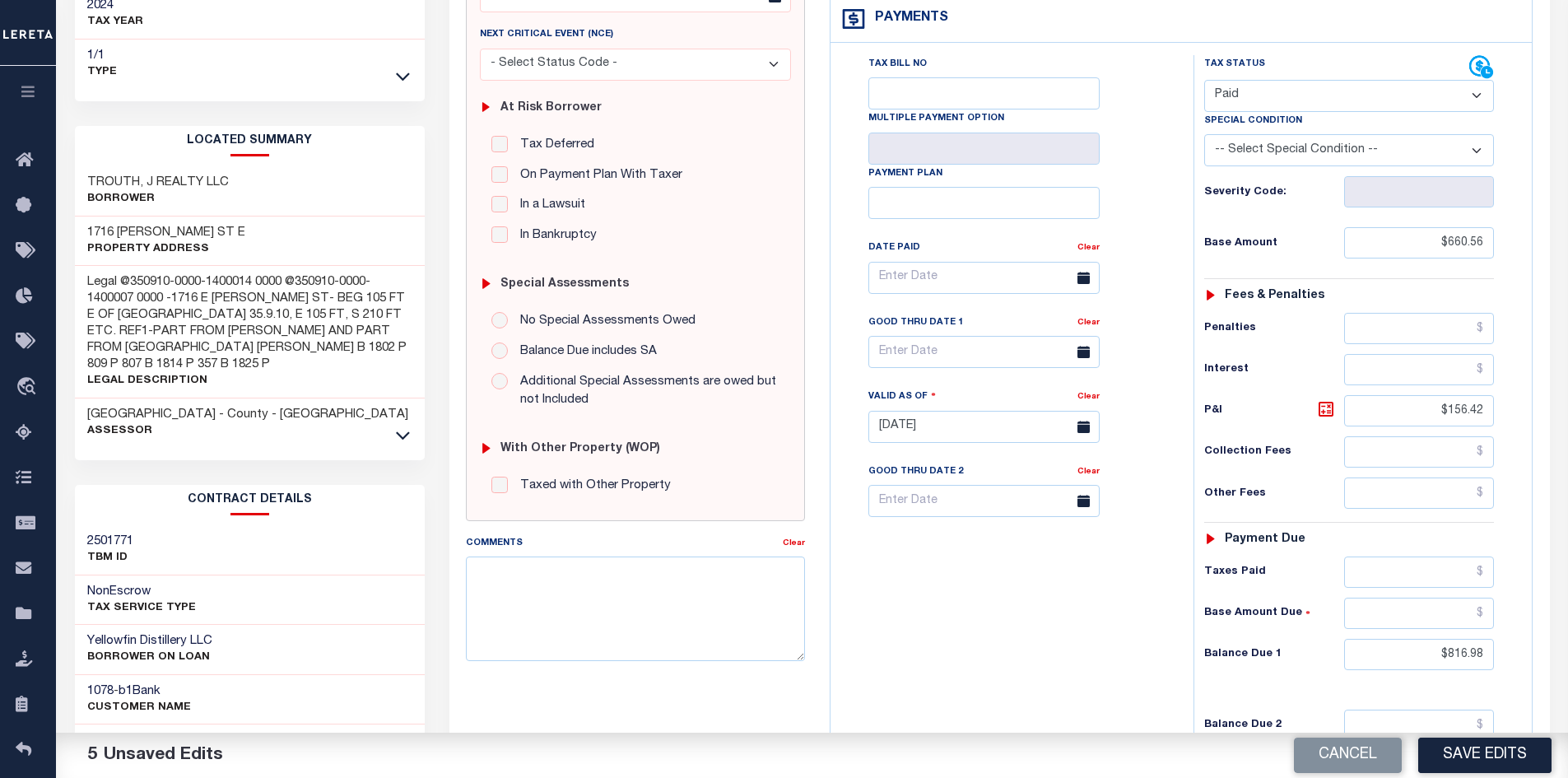
drag, startPoint x: 1055, startPoint y: 646, endPoint x: 1307, endPoint y: 623, distance: 253.0
click at [1072, 643] on div "Tax Bill No Multiple Payment Option Payment Plan Clear" at bounding box center [1008, 418] width 346 height 727
click at [1401, 584] on input "text" at bounding box center [1420, 571] width 151 height 31
paste input "816.98"
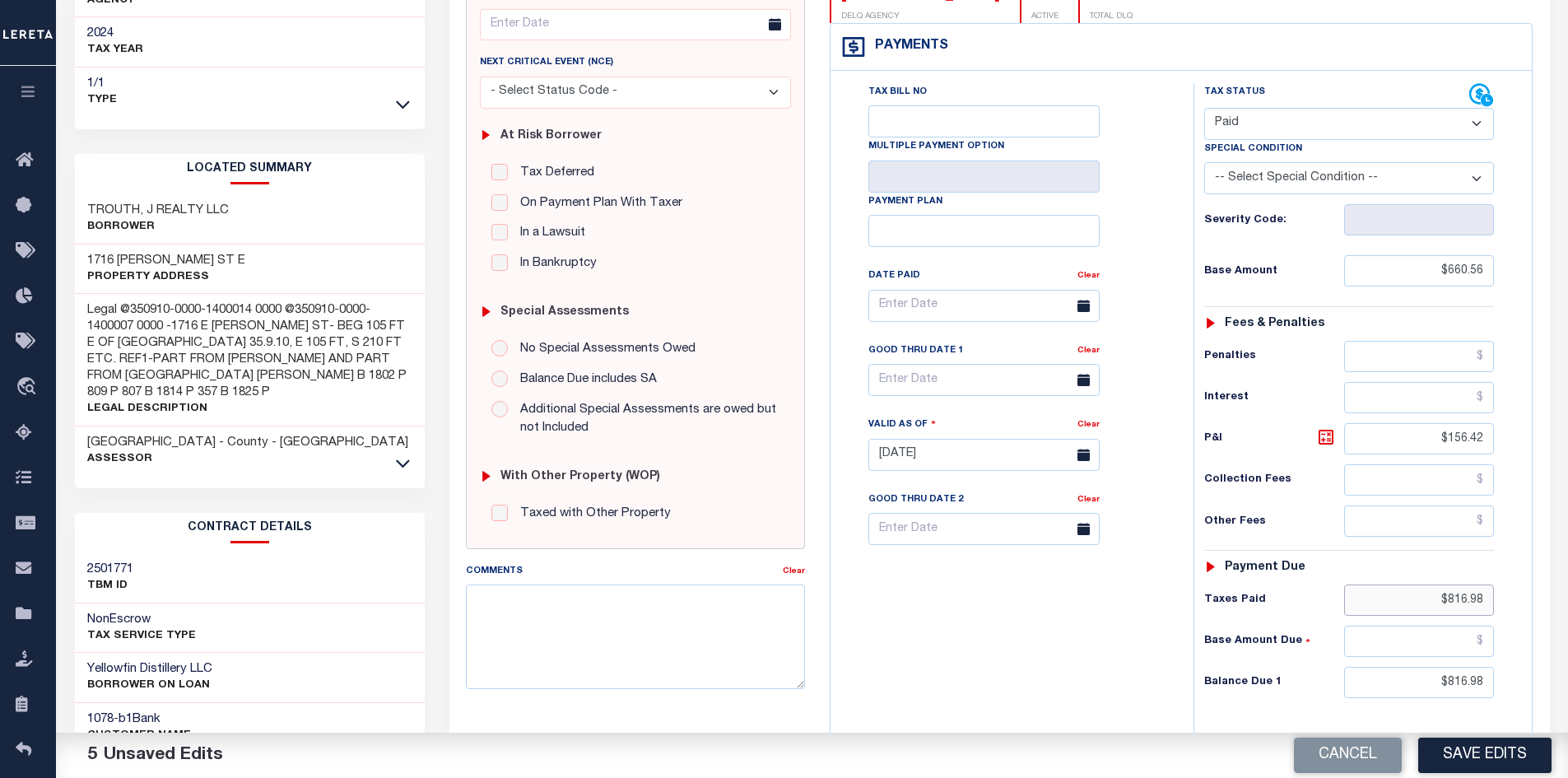
scroll to position [255, 0]
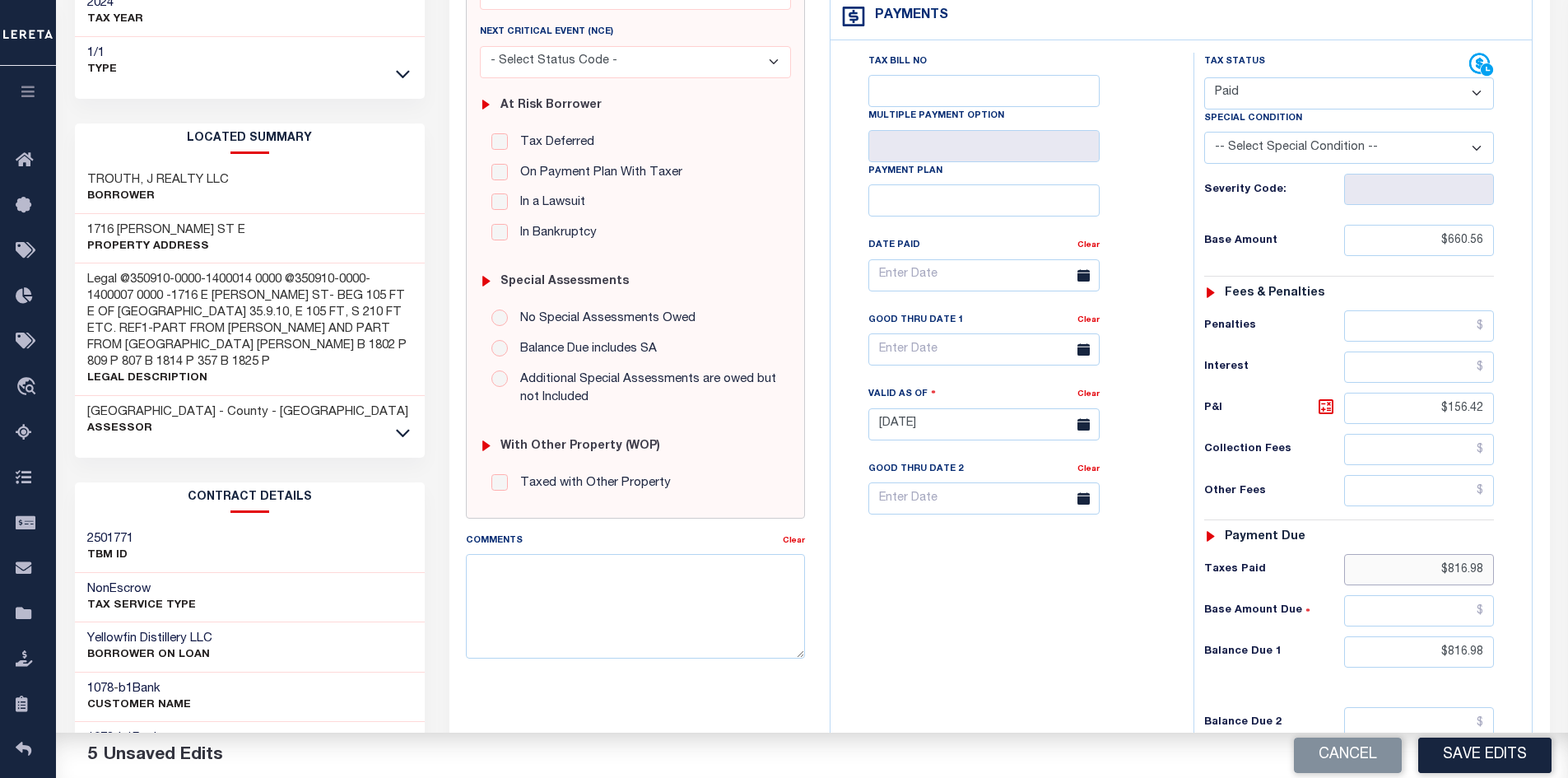
type input "$816.98"
drag, startPoint x: 1428, startPoint y: 645, endPoint x: 1508, endPoint y: 658, distance: 81.0
click at [1508, 658] on div "Tax Status Status - Select Status Code -" at bounding box center [1354, 416] width 322 height 727
type input "$0.00"
drag, startPoint x: 957, startPoint y: 679, endPoint x: 988, endPoint y: 664, distance: 34.4
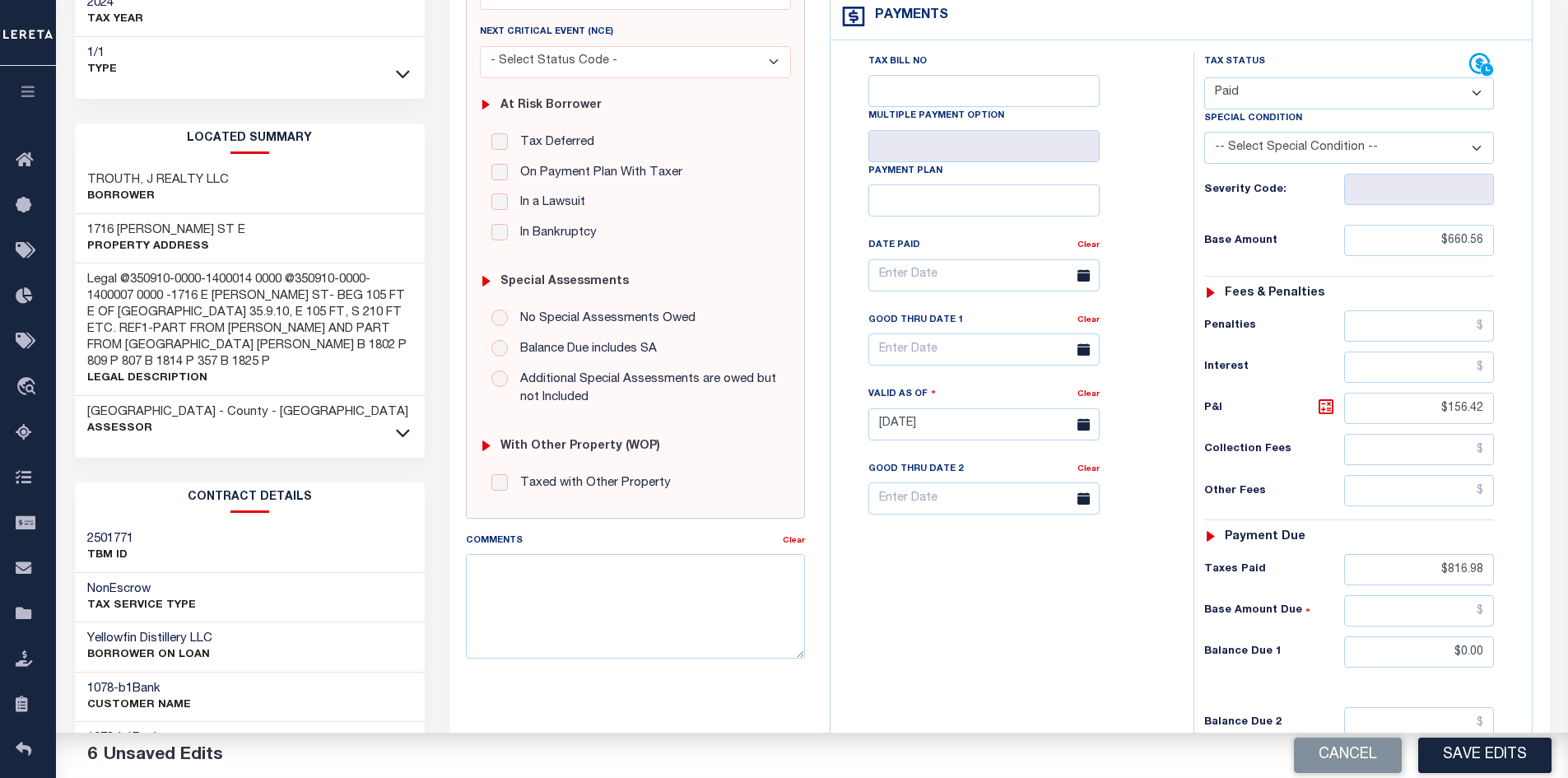
click at [958, 679] on div "Tax Bill No Multiple Payment Option Payment Plan Clear" at bounding box center [1008, 416] width 346 height 727
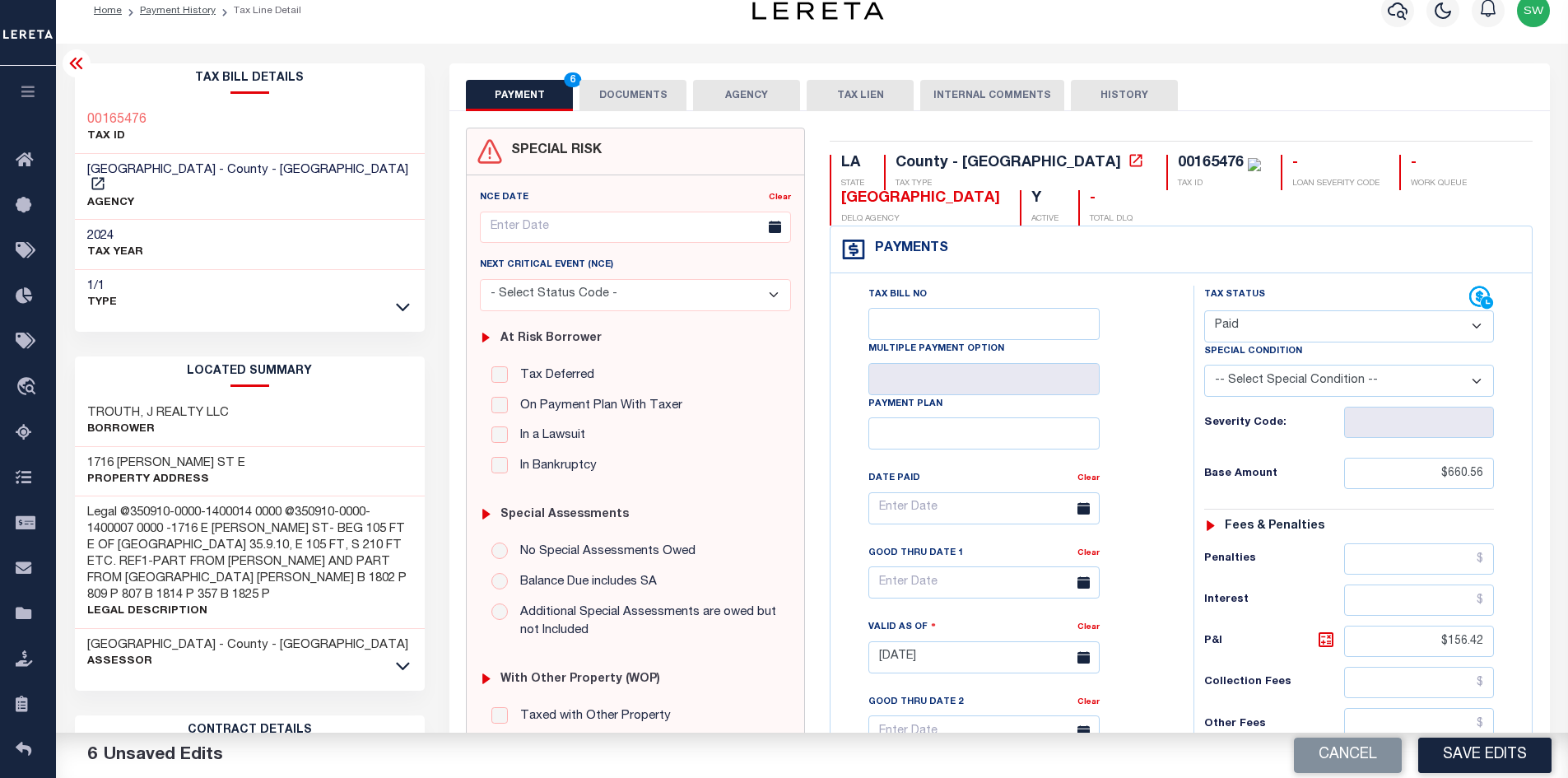
scroll to position [6, 0]
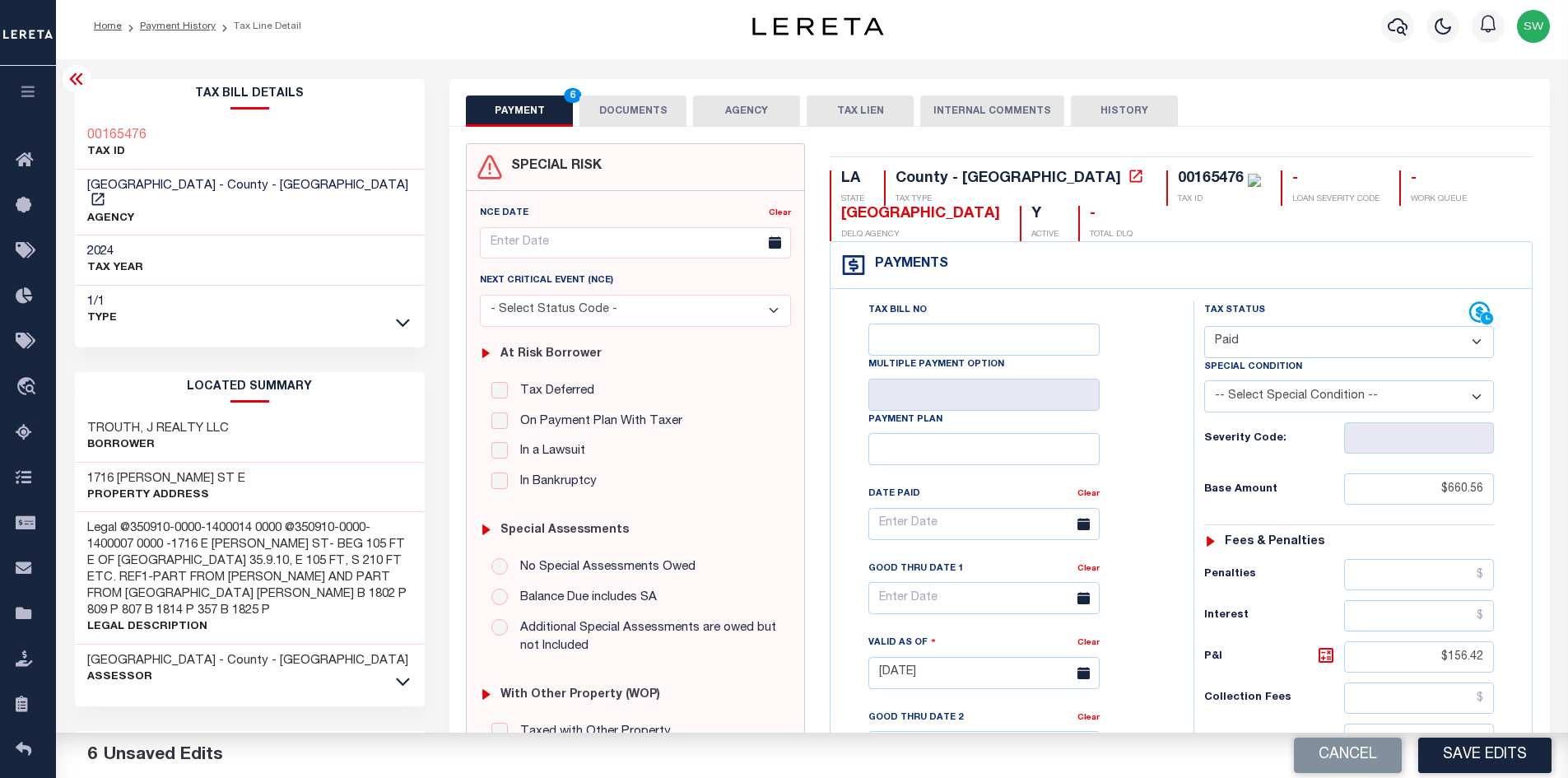
click at [634, 111] on button "DOCUMENTS" at bounding box center [633, 110] width 107 height 31
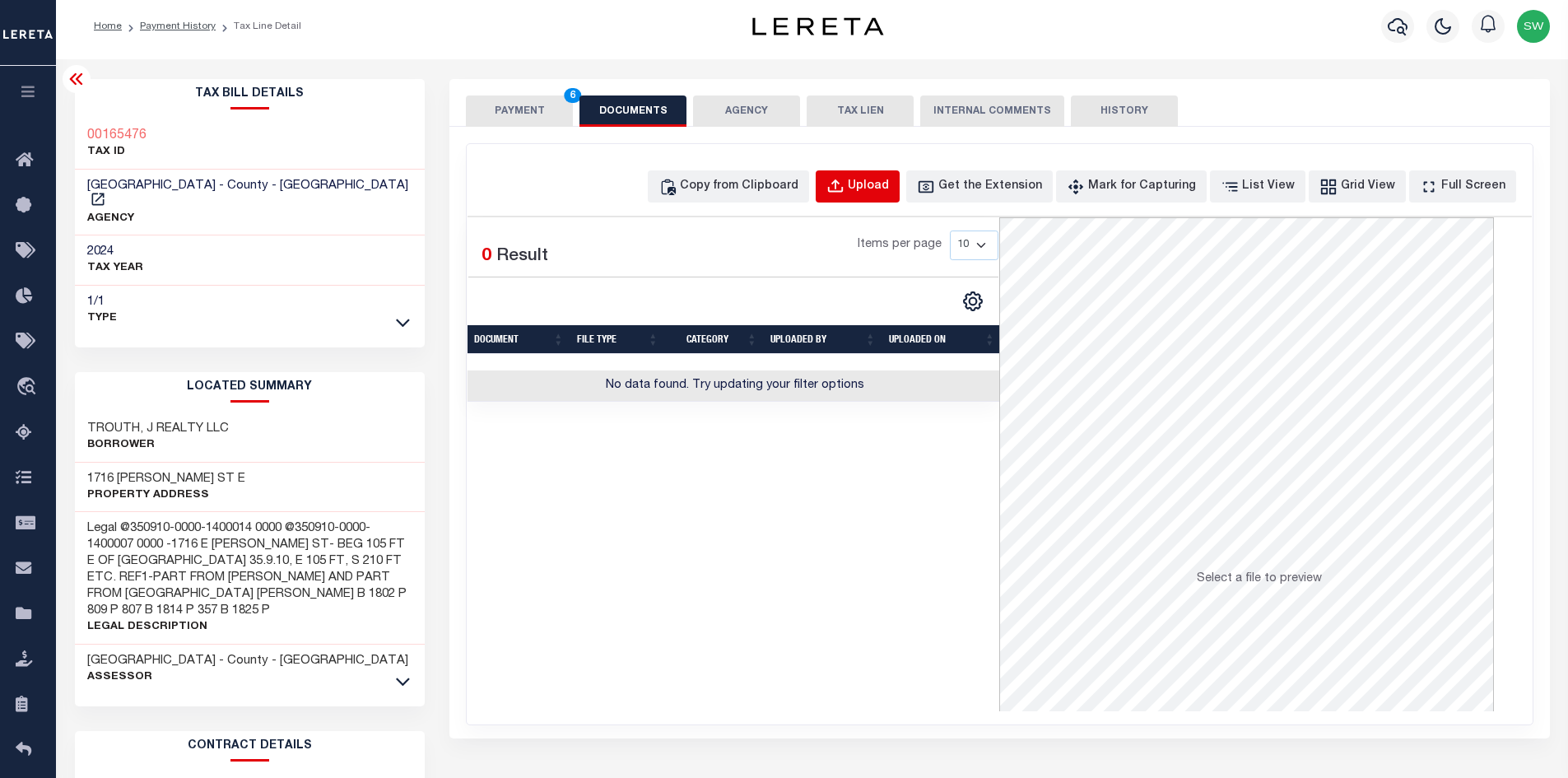
click at [870, 200] on button "Upload" at bounding box center [857, 186] width 84 height 32
select select "POP"
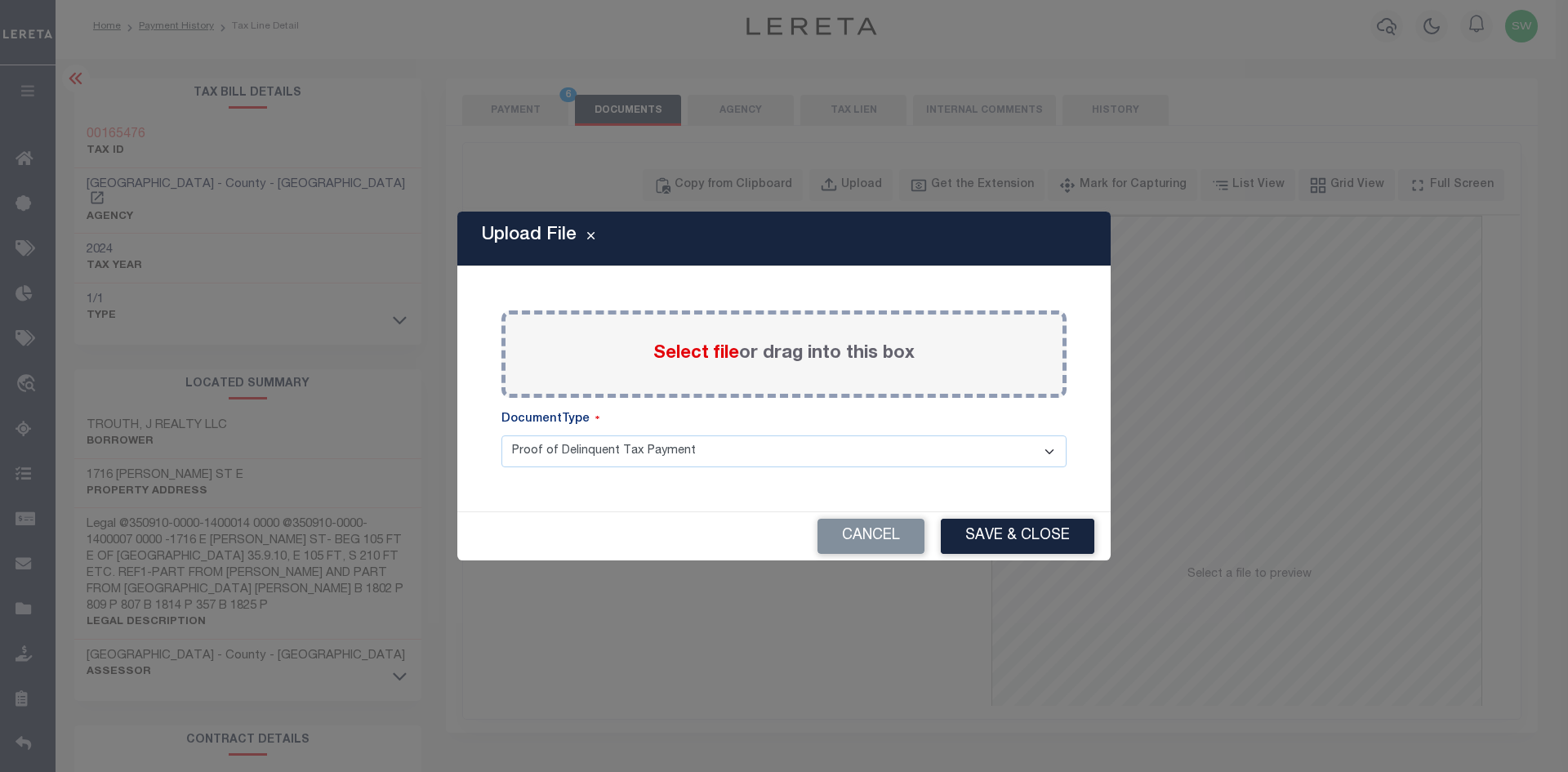
click at [689, 353] on span "Select file" at bounding box center [696, 353] width 86 height 18
click at [0, 0] on input "Select file or drag into this box" at bounding box center [0, 0] width 0 height 0
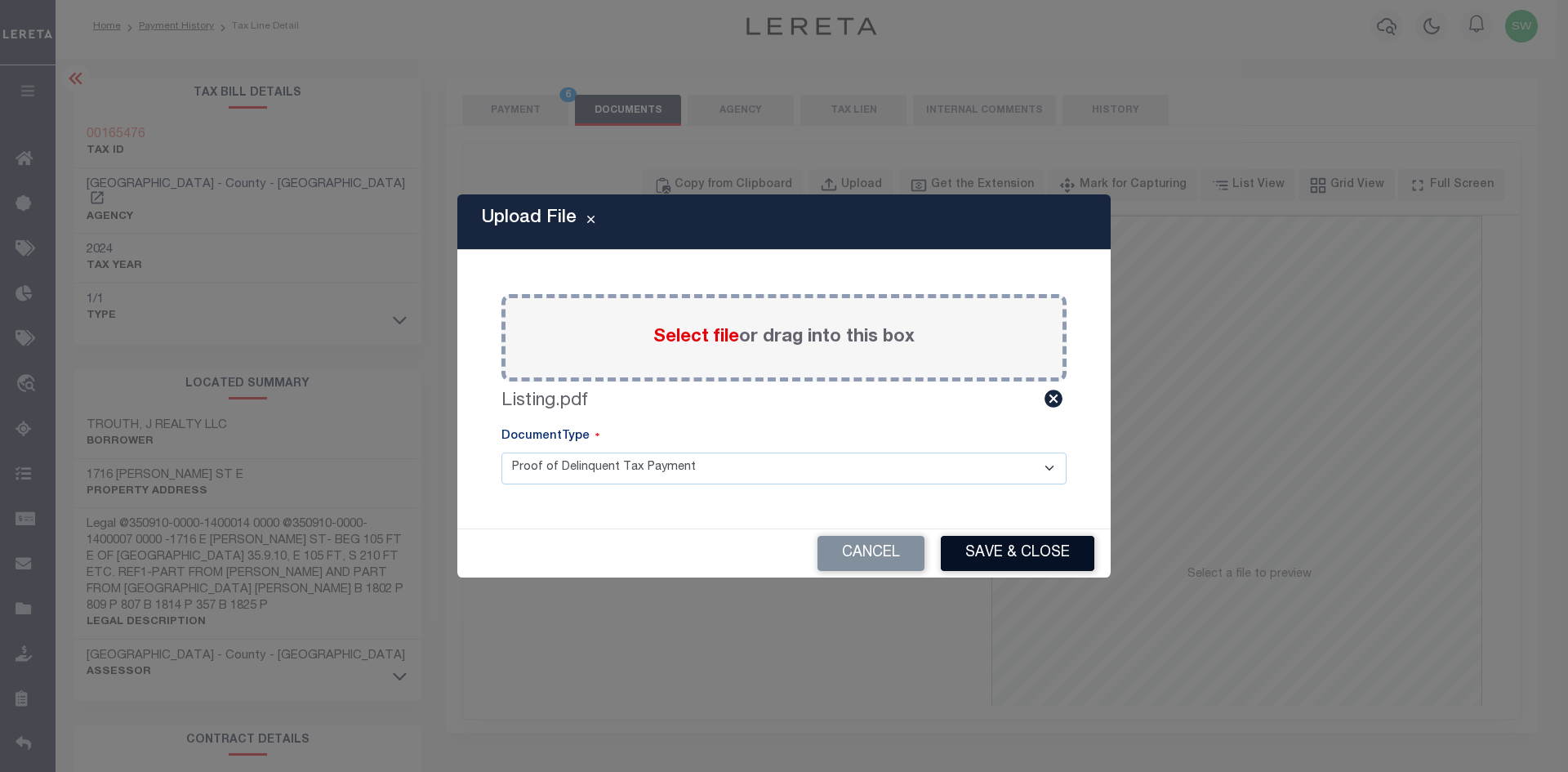
drag, startPoint x: 1038, startPoint y: 556, endPoint x: 1096, endPoint y: 560, distance: 58.1
click at [1037, 556] on button "Save & Close" at bounding box center [1017, 553] width 153 height 35
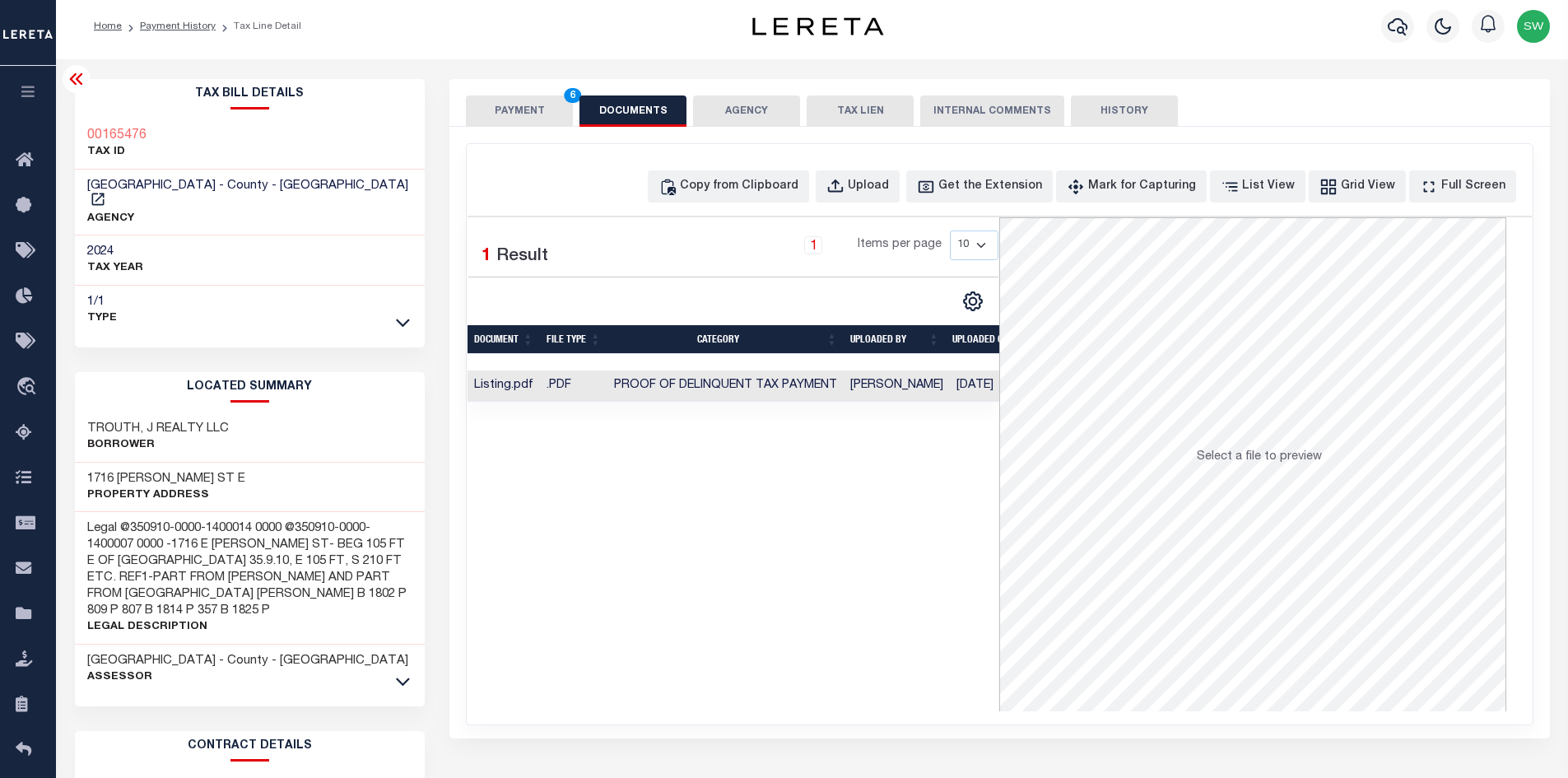
drag, startPoint x: 817, startPoint y: 602, endPoint x: 798, endPoint y: 560, distance: 46.1
click at [809, 578] on div "Selected 1 Result 1 Items per page 10 25 50 100" at bounding box center [733, 464] width 532 height 494
click at [534, 103] on button "PAYMENT 6" at bounding box center [519, 110] width 107 height 31
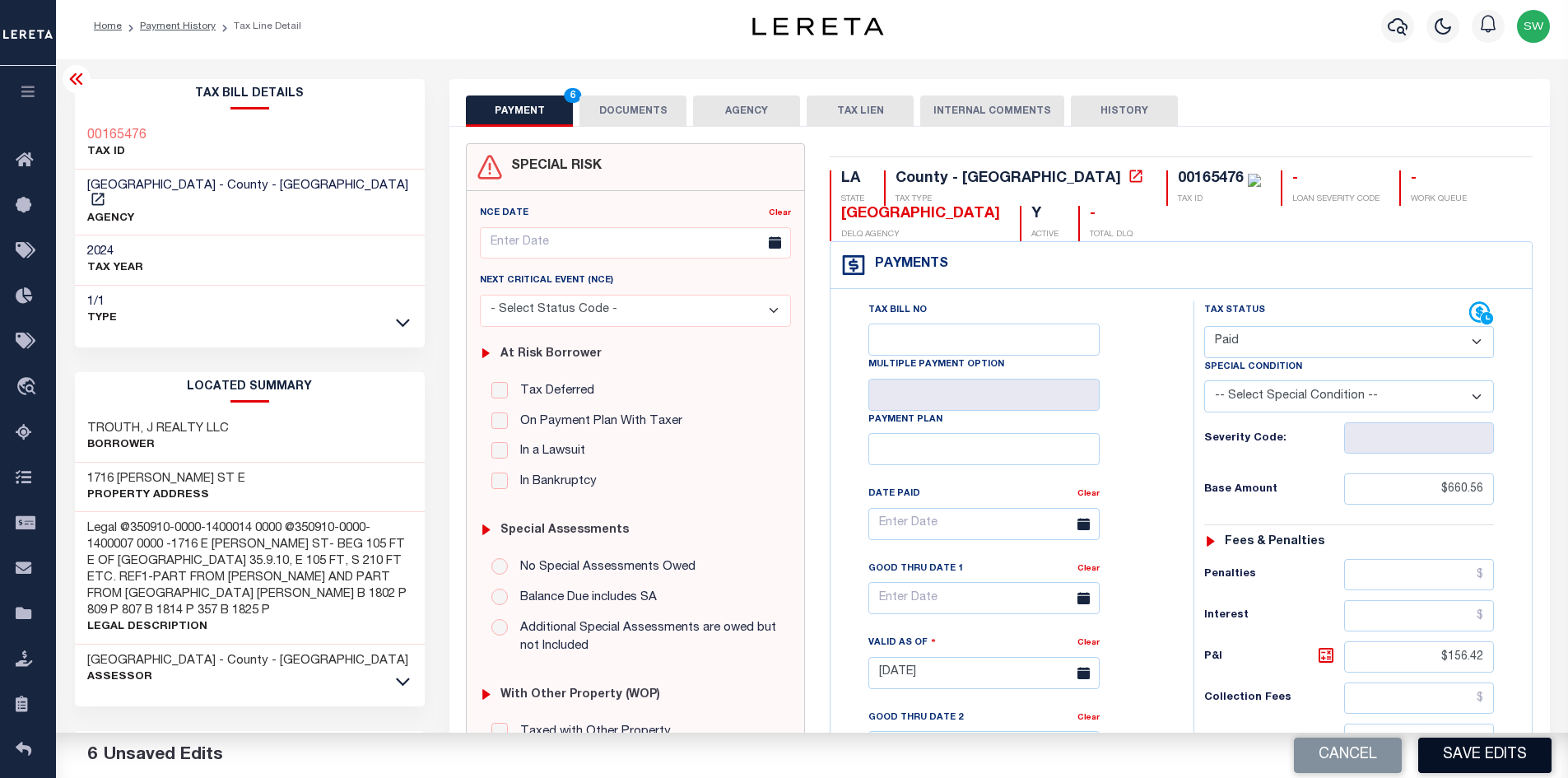
click at [1495, 765] on button "Save Edits" at bounding box center [1485, 755] width 133 height 35
checkbox input "false"
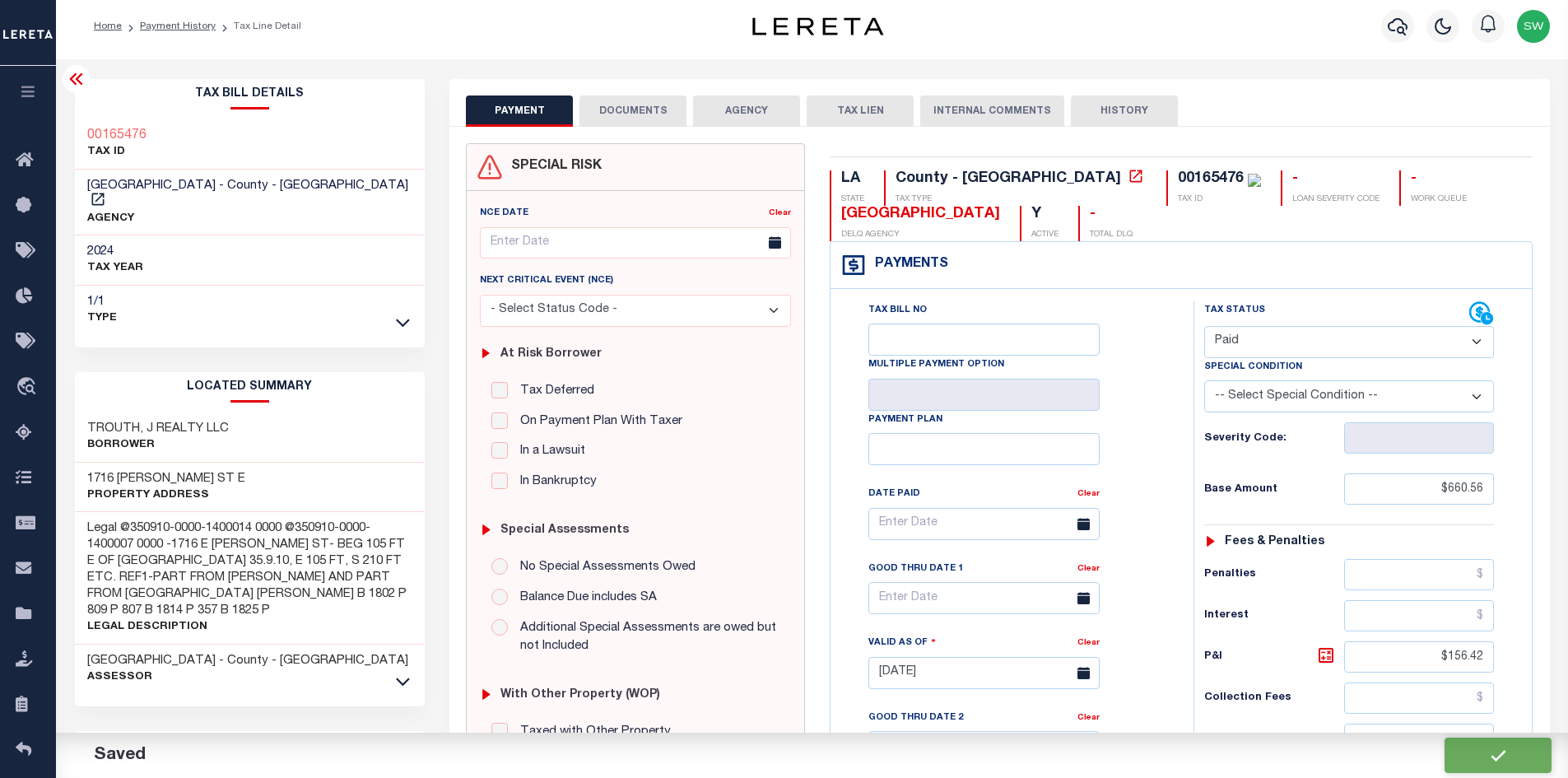
type input "$660.56"
type input "$156.42"
type input "$816.98"
type input "$0"
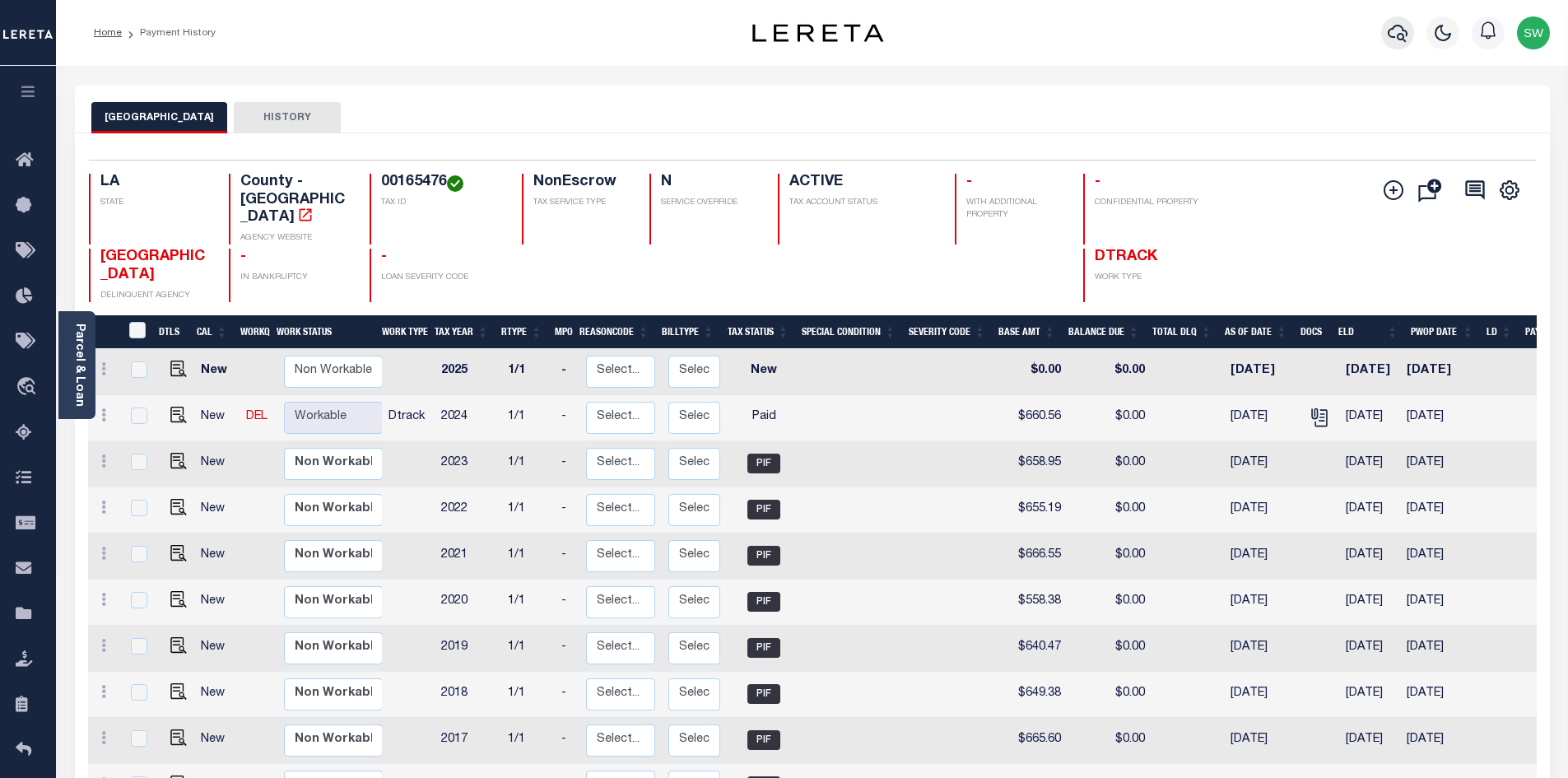
click at [1398, 31] on icon "button" at bounding box center [1398, 33] width 19 height 19
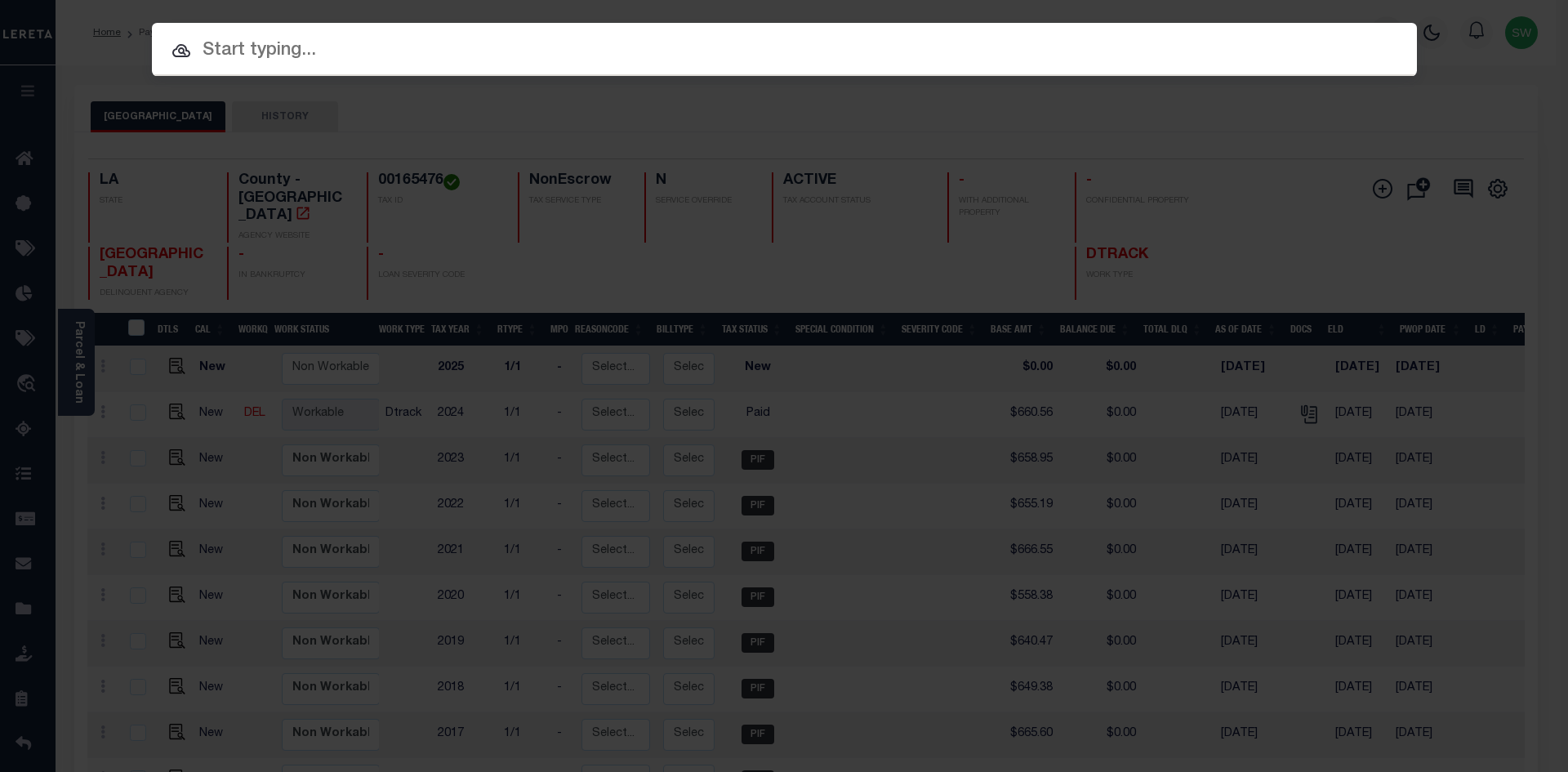
click at [294, 56] on input "text" at bounding box center [784, 51] width 1265 height 29
paste input "'942100032591"
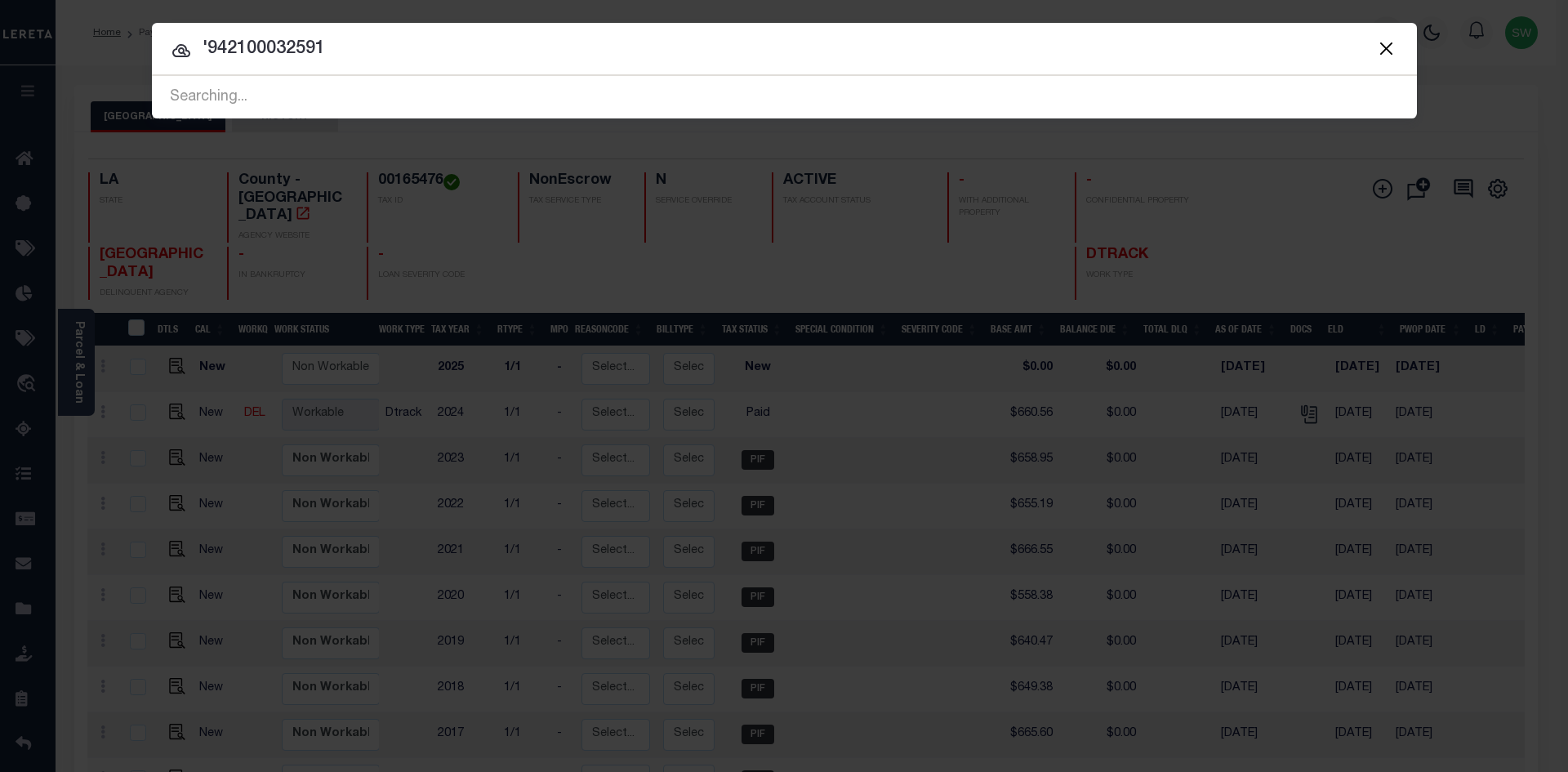
click at [201, 33] on div at bounding box center [784, 49] width 1265 height 53
click at [207, 42] on input "'942100032591" at bounding box center [784, 49] width 1265 height 29
type input "942100032591"
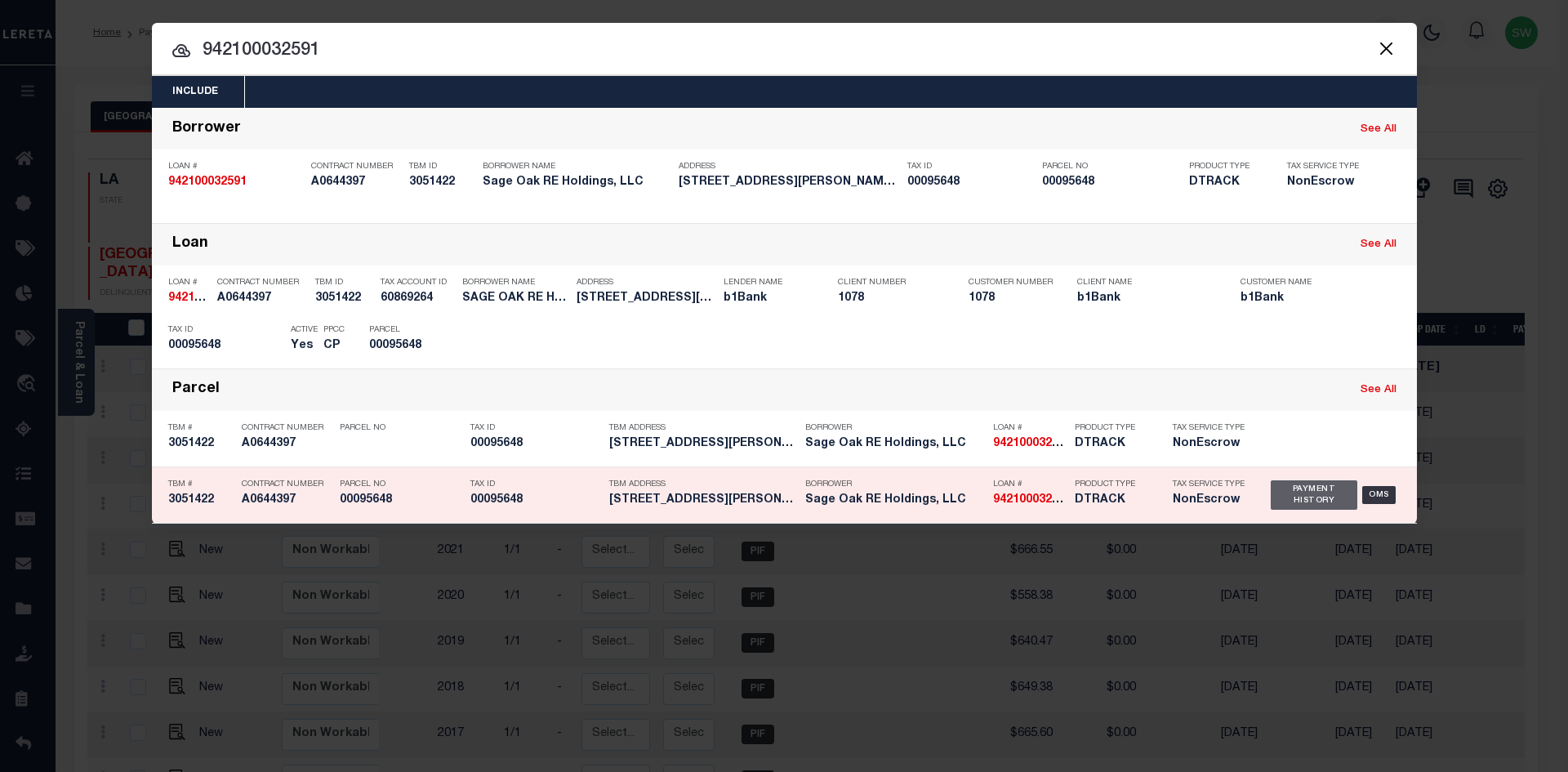
click at [1323, 495] on div "Payment History" at bounding box center [1315, 495] width 88 height 30
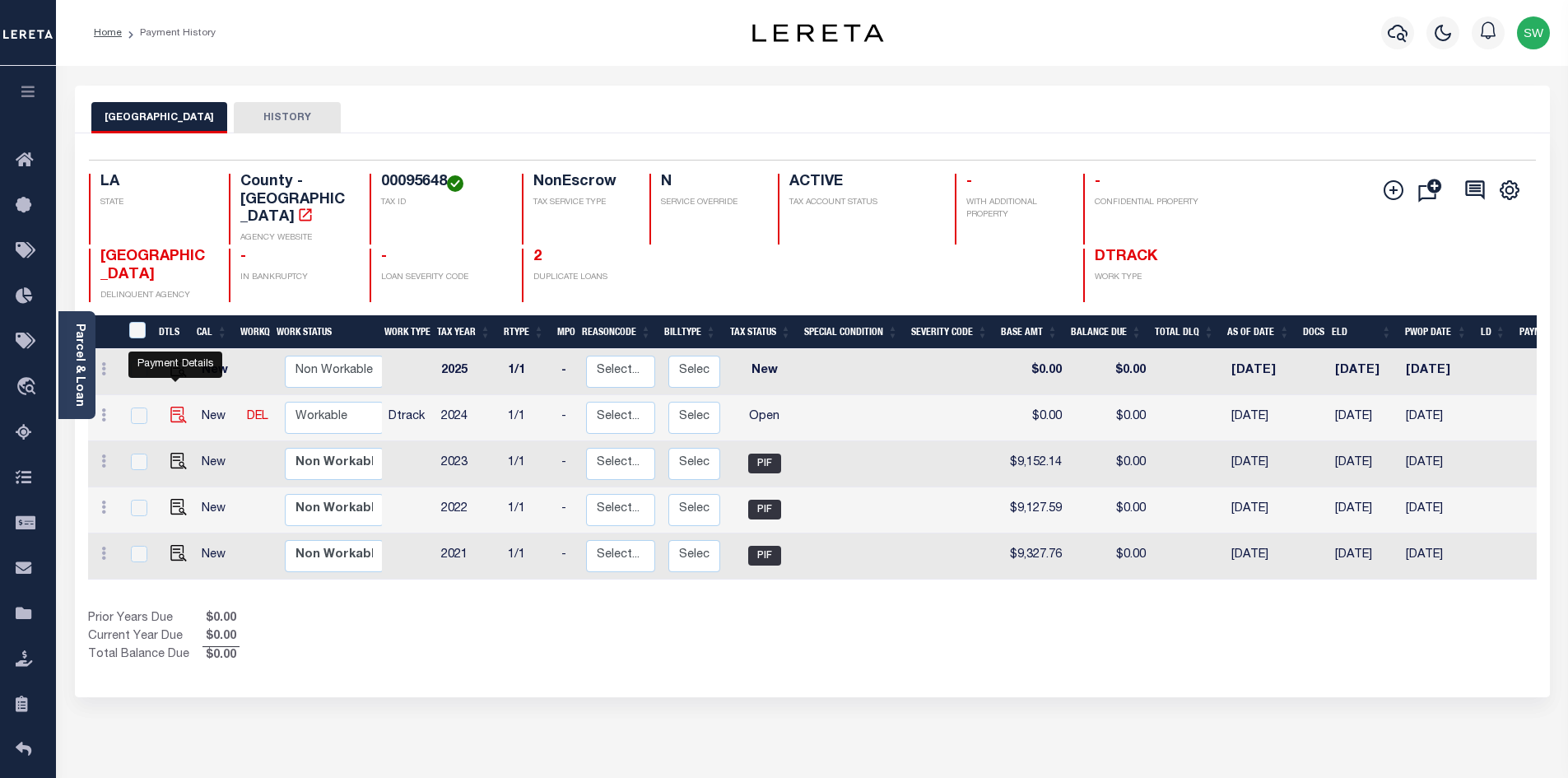
click at [171, 406] on img "" at bounding box center [178, 414] width 17 height 17
checkbox input "true"
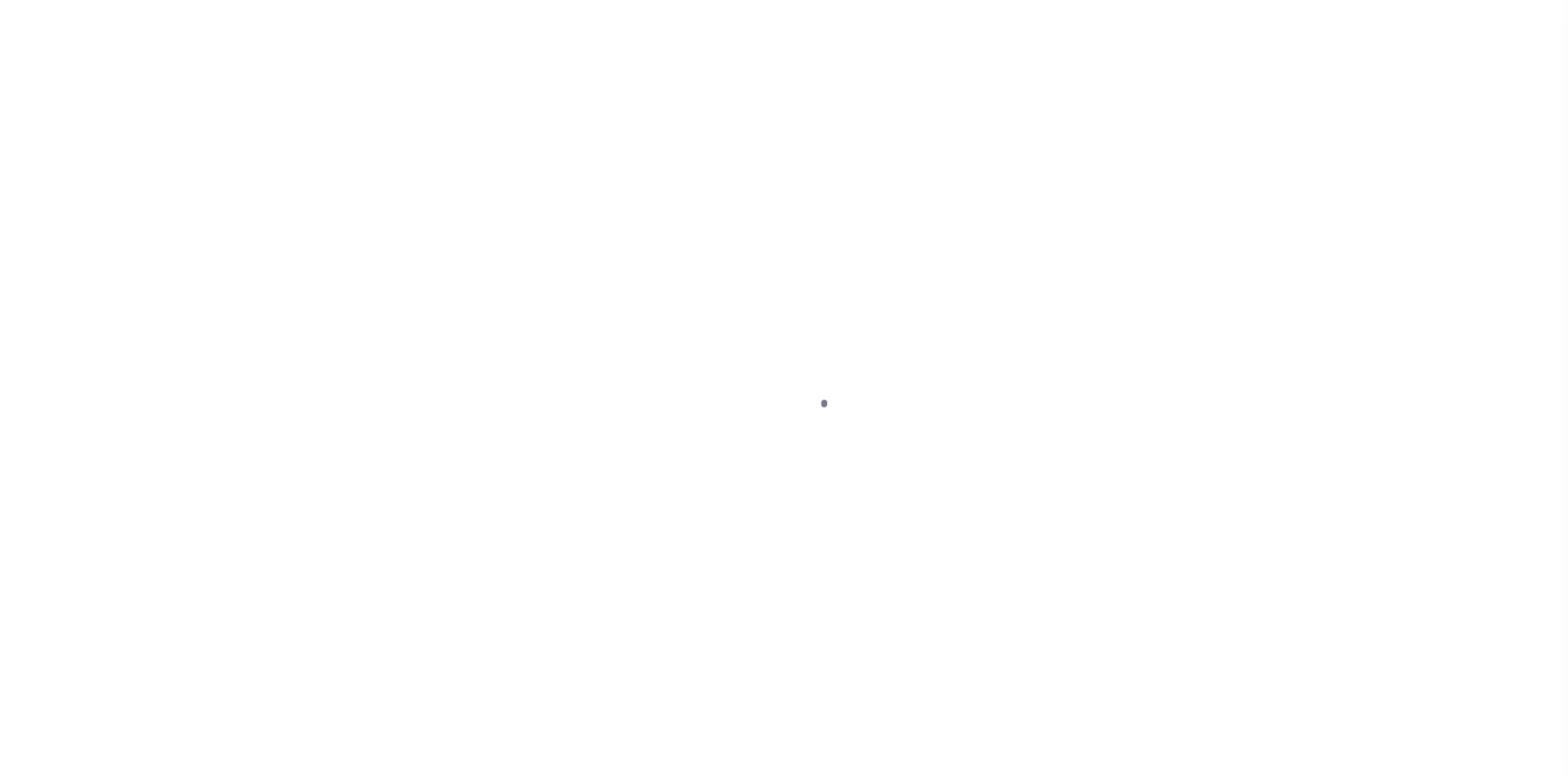
select select "OP2"
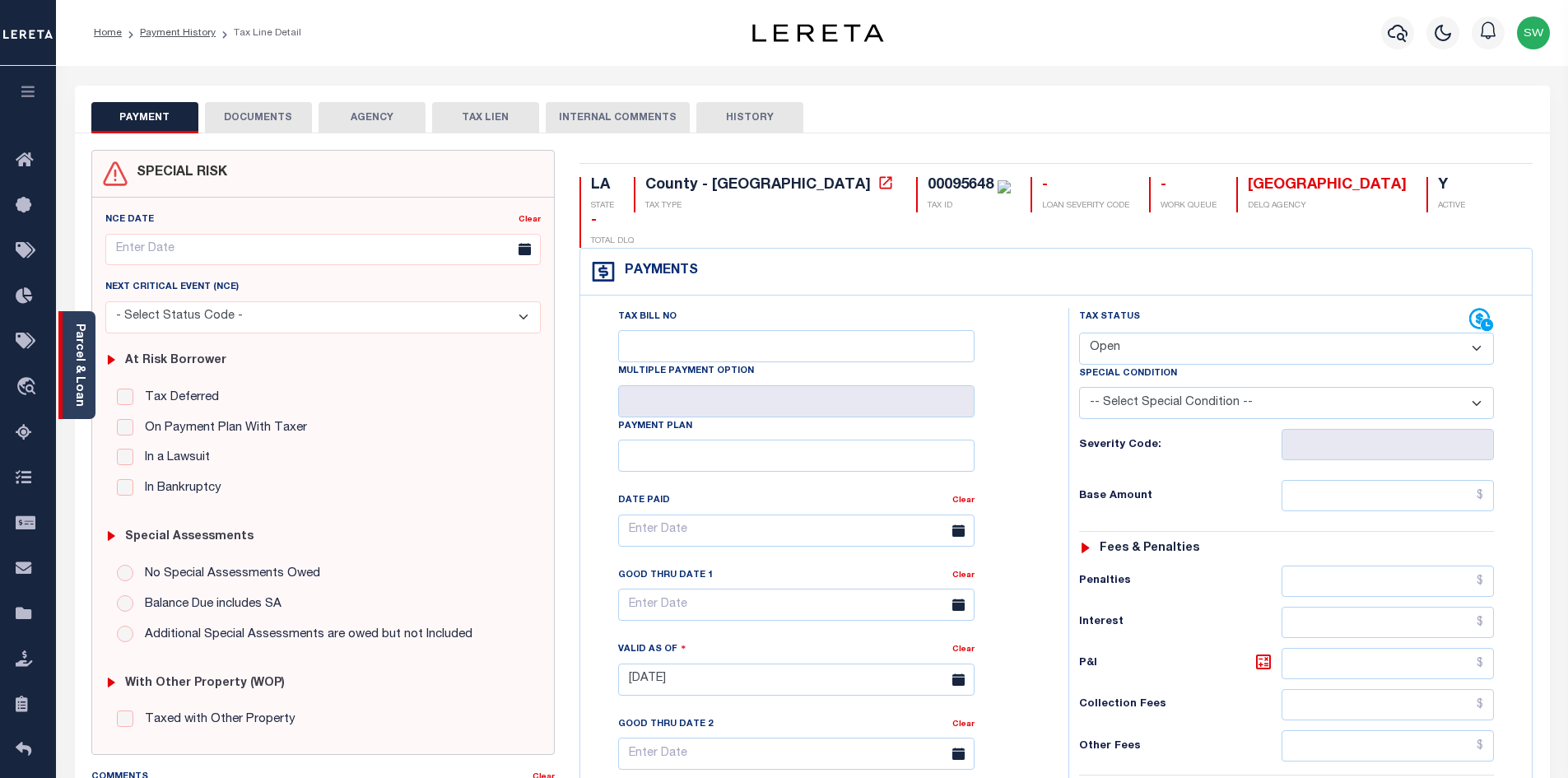
click at [91, 357] on div "Parcel & Loan" at bounding box center [77, 365] width 37 height 108
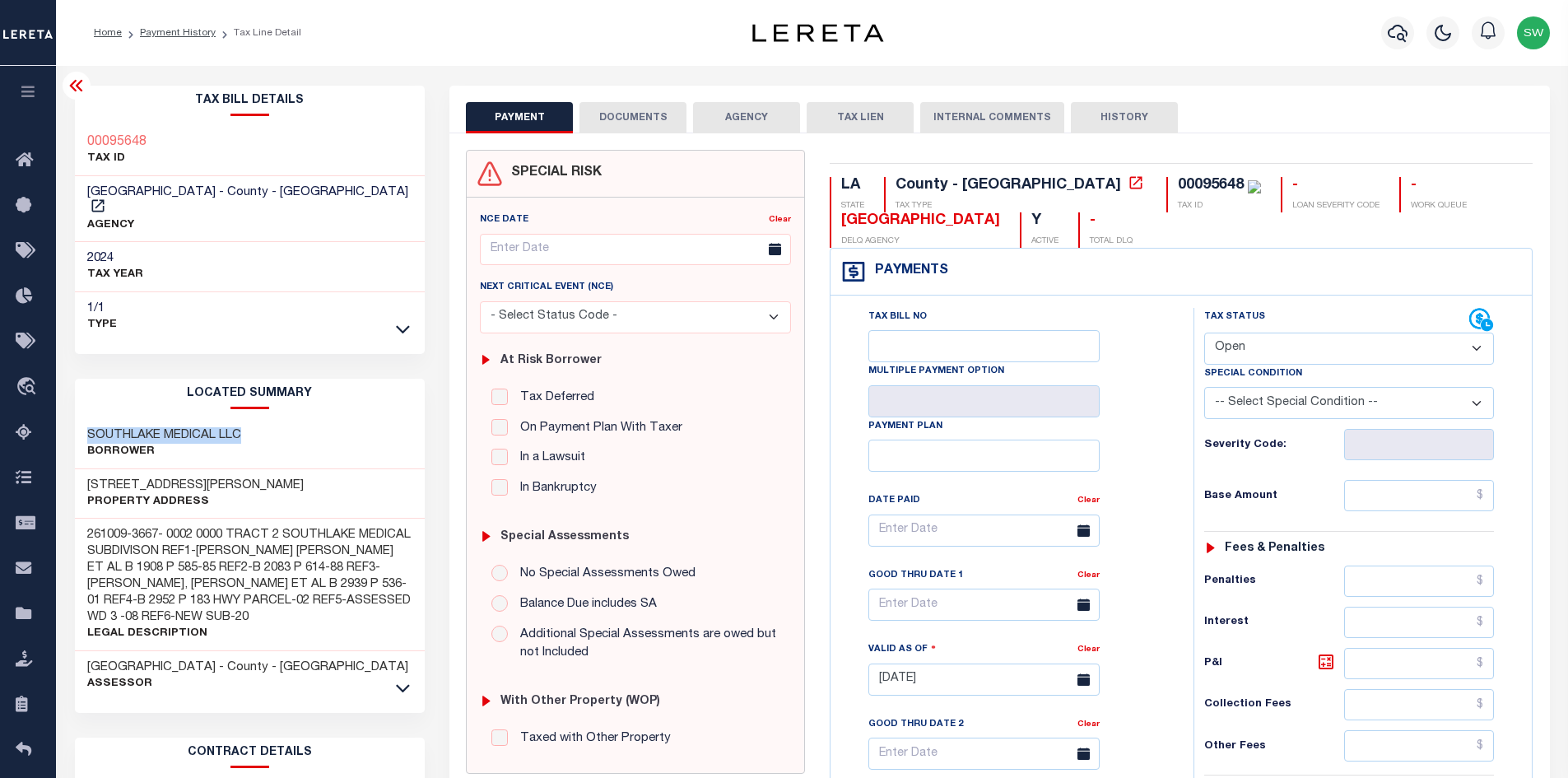
drag, startPoint x: 252, startPoint y: 418, endPoint x: 76, endPoint y: 415, distance: 176.0
click at [76, 419] on div "SOUTHLAKE MEDICAL LLC Borrower" at bounding box center [250, 443] width 351 height 50
copy h3 "SOUTHLAKE MEDICAL LLC"
drag, startPoint x: 1105, startPoint y: 182, endPoint x: 1040, endPoint y: 182, distance: 65.0
click at [1178, 182] on div "00095648" at bounding box center [1219, 185] width 83 height 19
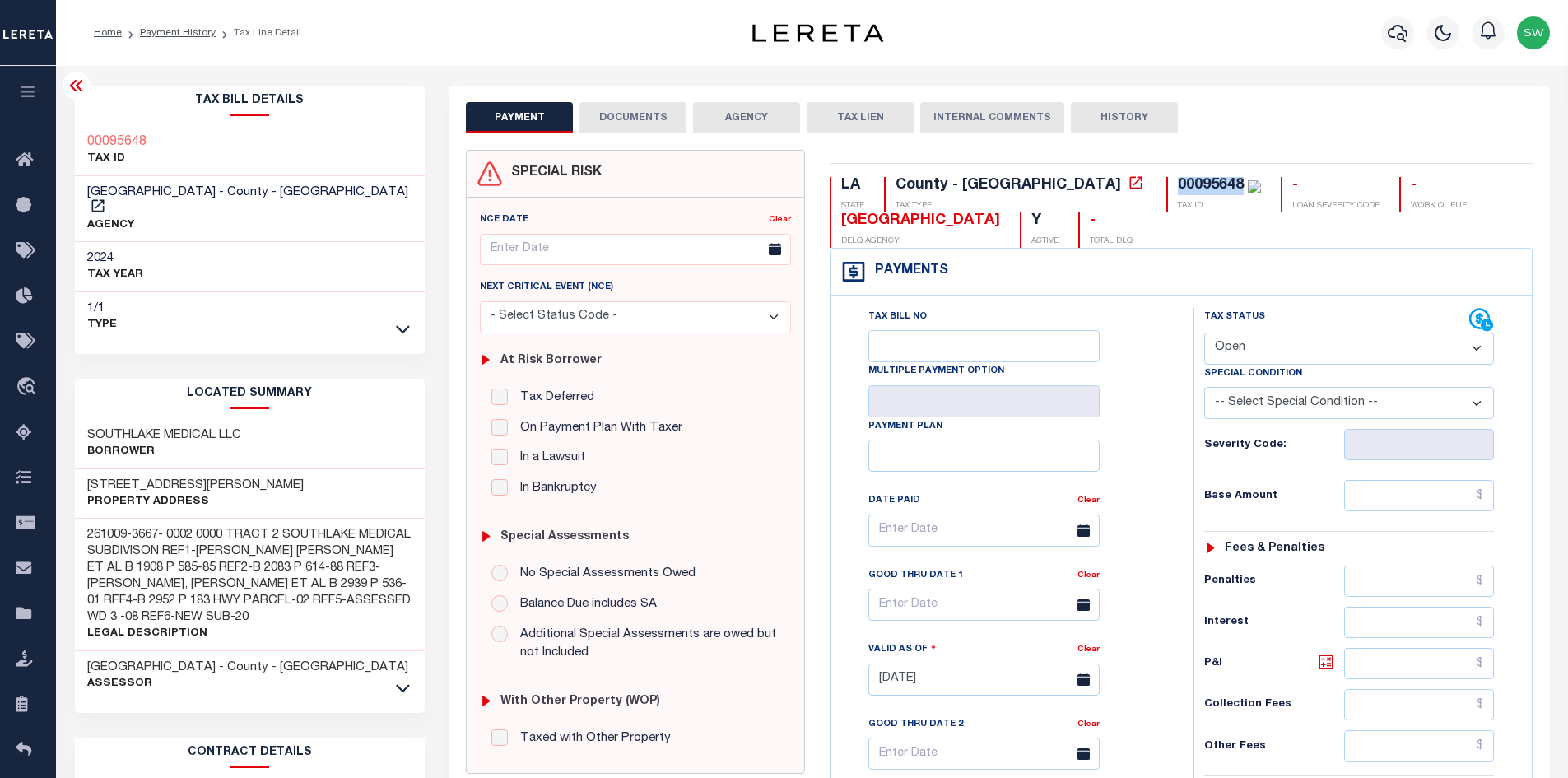
copy div "00095648"
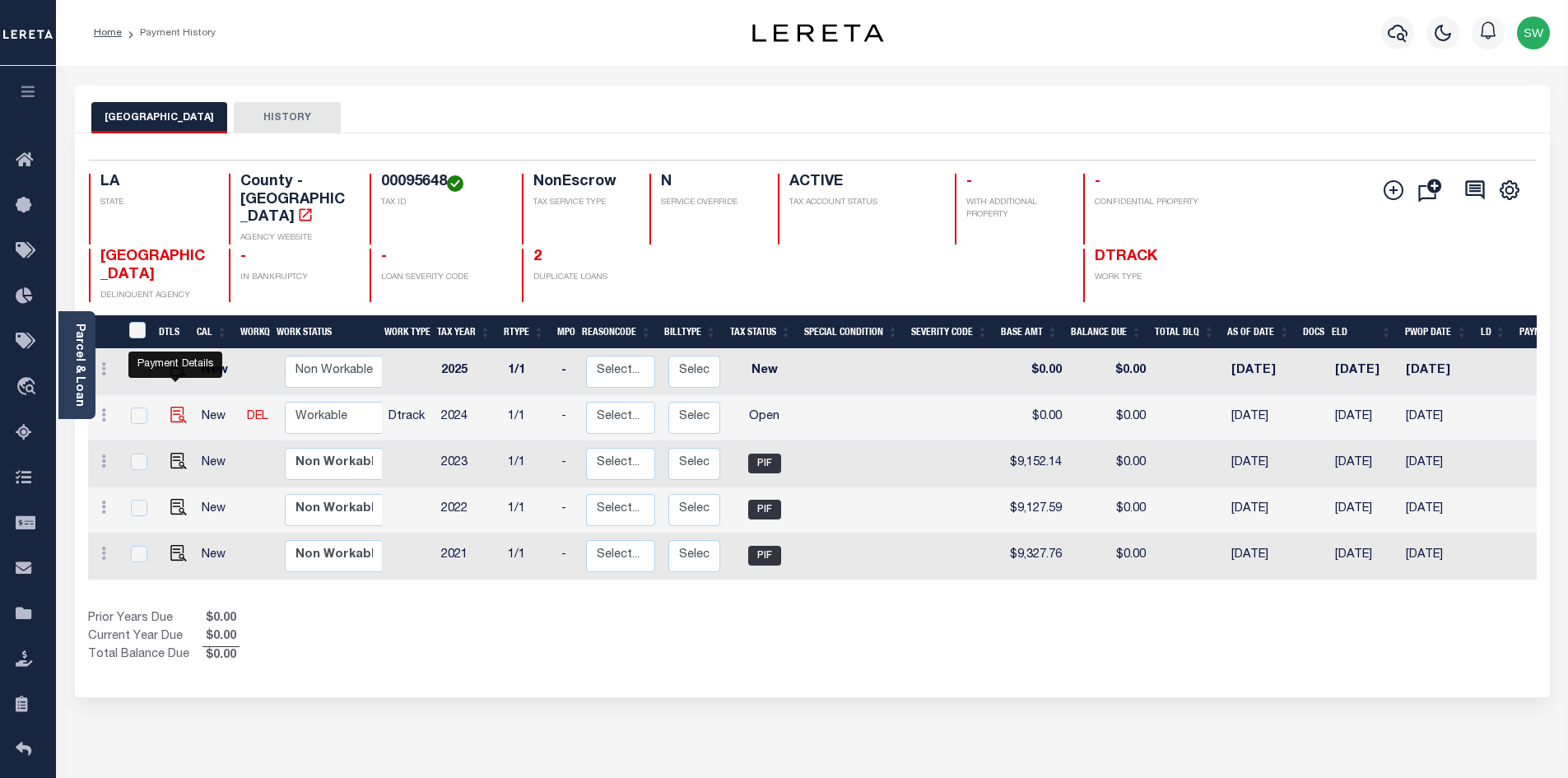
click at [182, 406] on img "" at bounding box center [178, 414] width 17 height 17
checkbox input "true"
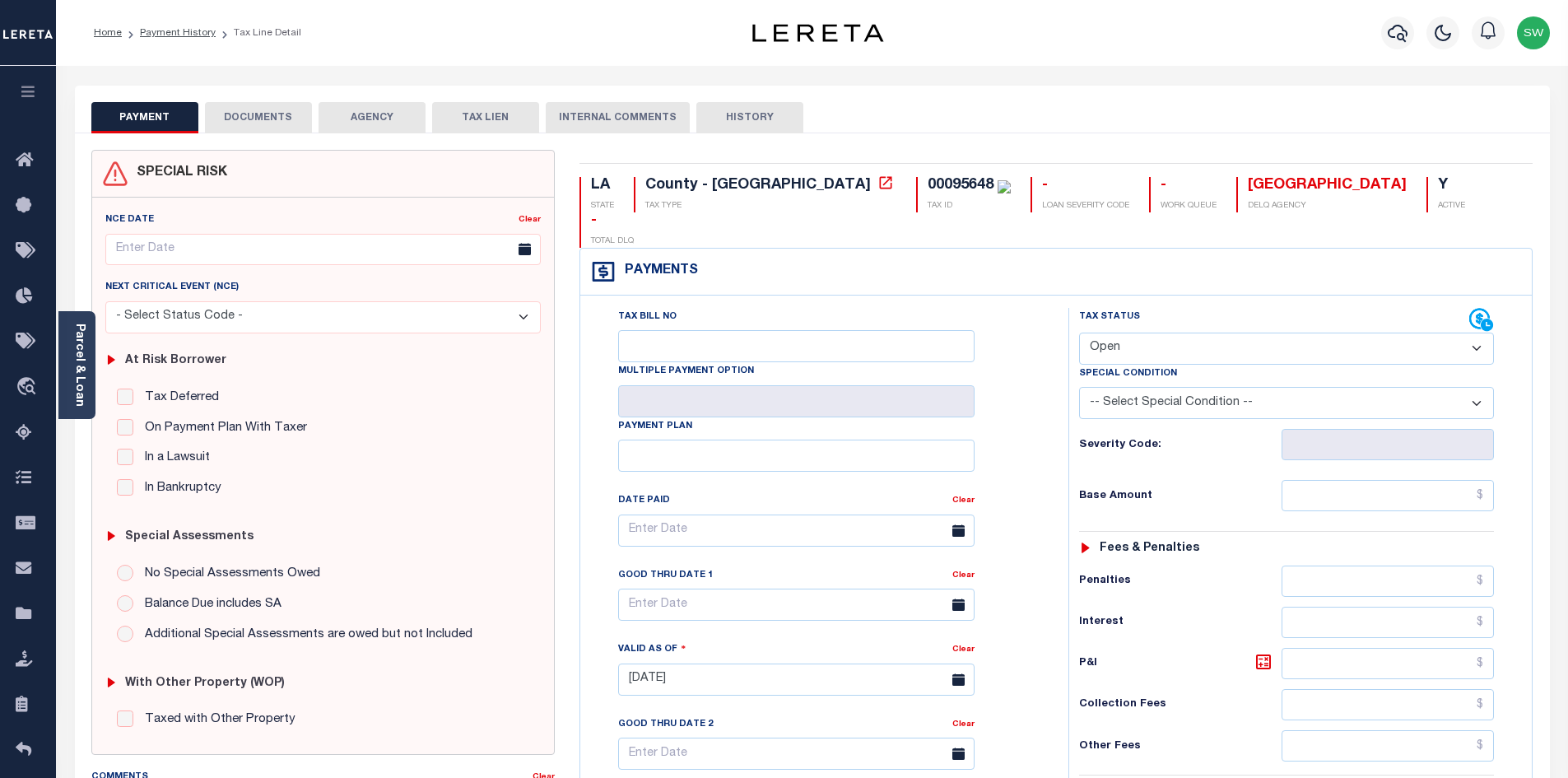
click at [1468, 332] on select "- Select Status Code - Open Due/Unpaid Paid Incomplete No Tax Due Internal Refu…" at bounding box center [1287, 348] width 415 height 32
select select "PYD"
click at [1079, 332] on select "- Select Status Code - Open Due/Unpaid Paid Incomplete No Tax Due Internal Refu…" at bounding box center [1287, 348] width 415 height 32
type input "[DATE]"
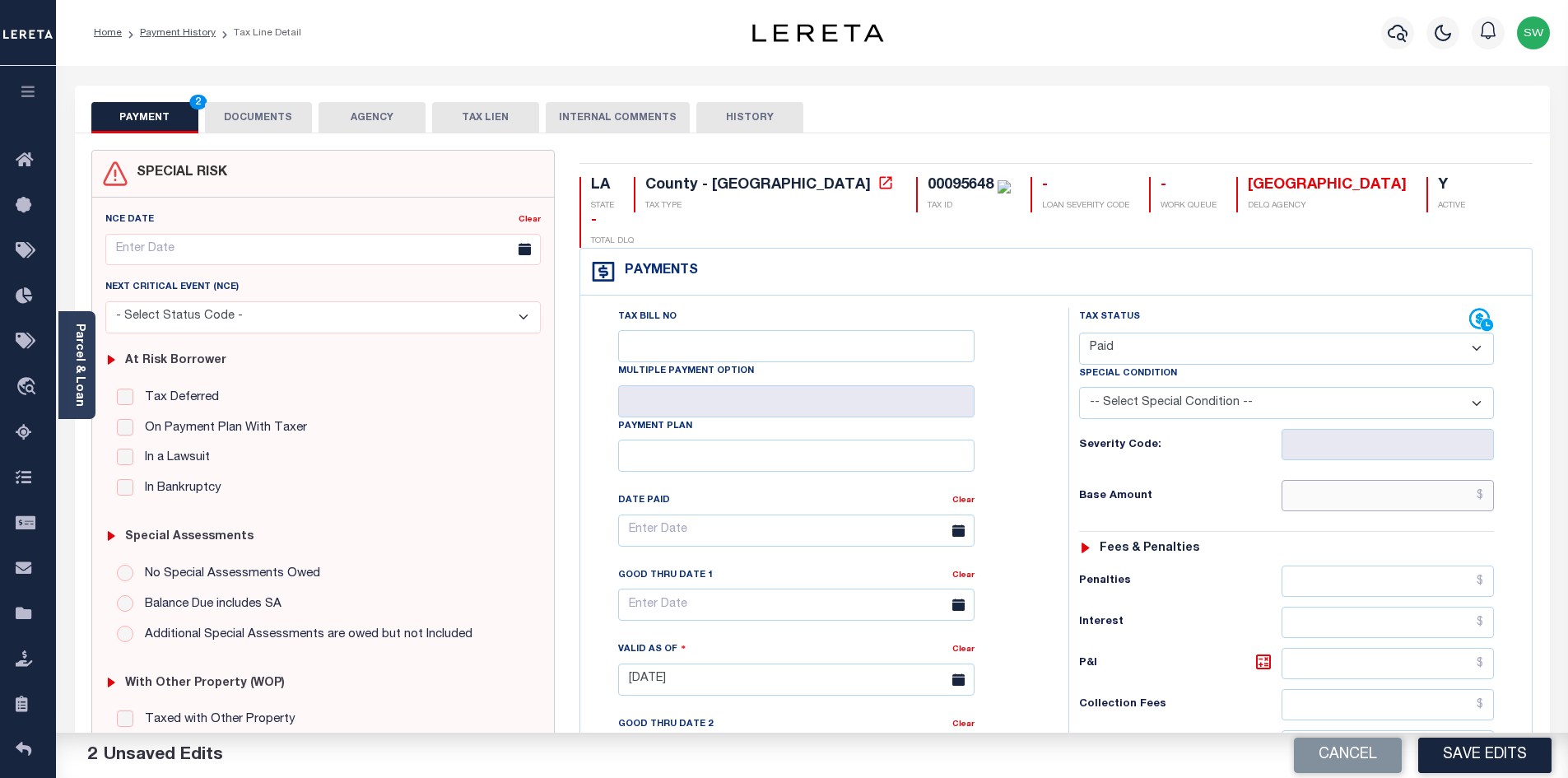
click at [1320, 480] on input "text" at bounding box center [1388, 495] width 213 height 31
paste input "9,053.00"
type input "$9,053.00"
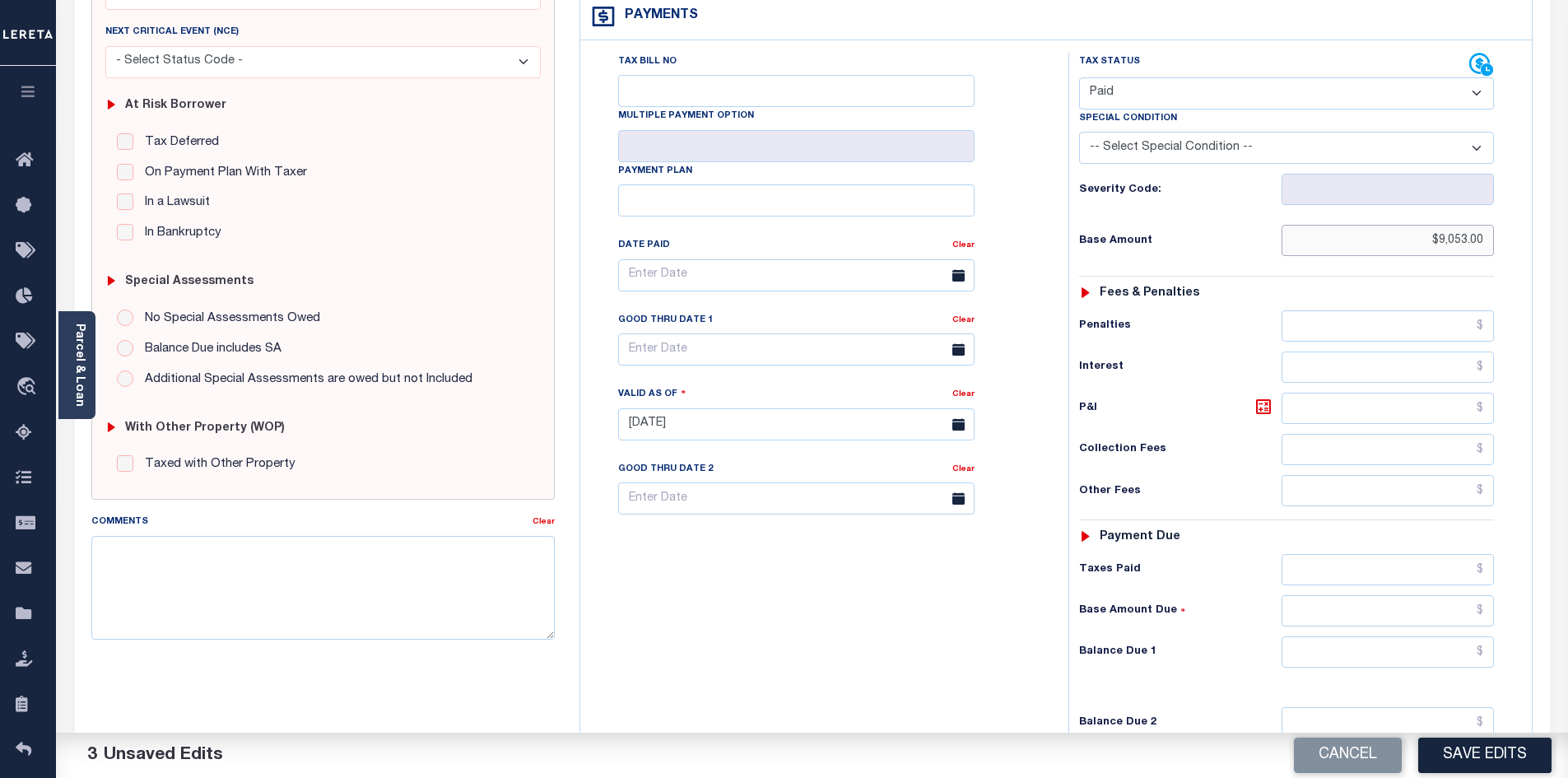
scroll to position [281, 0]
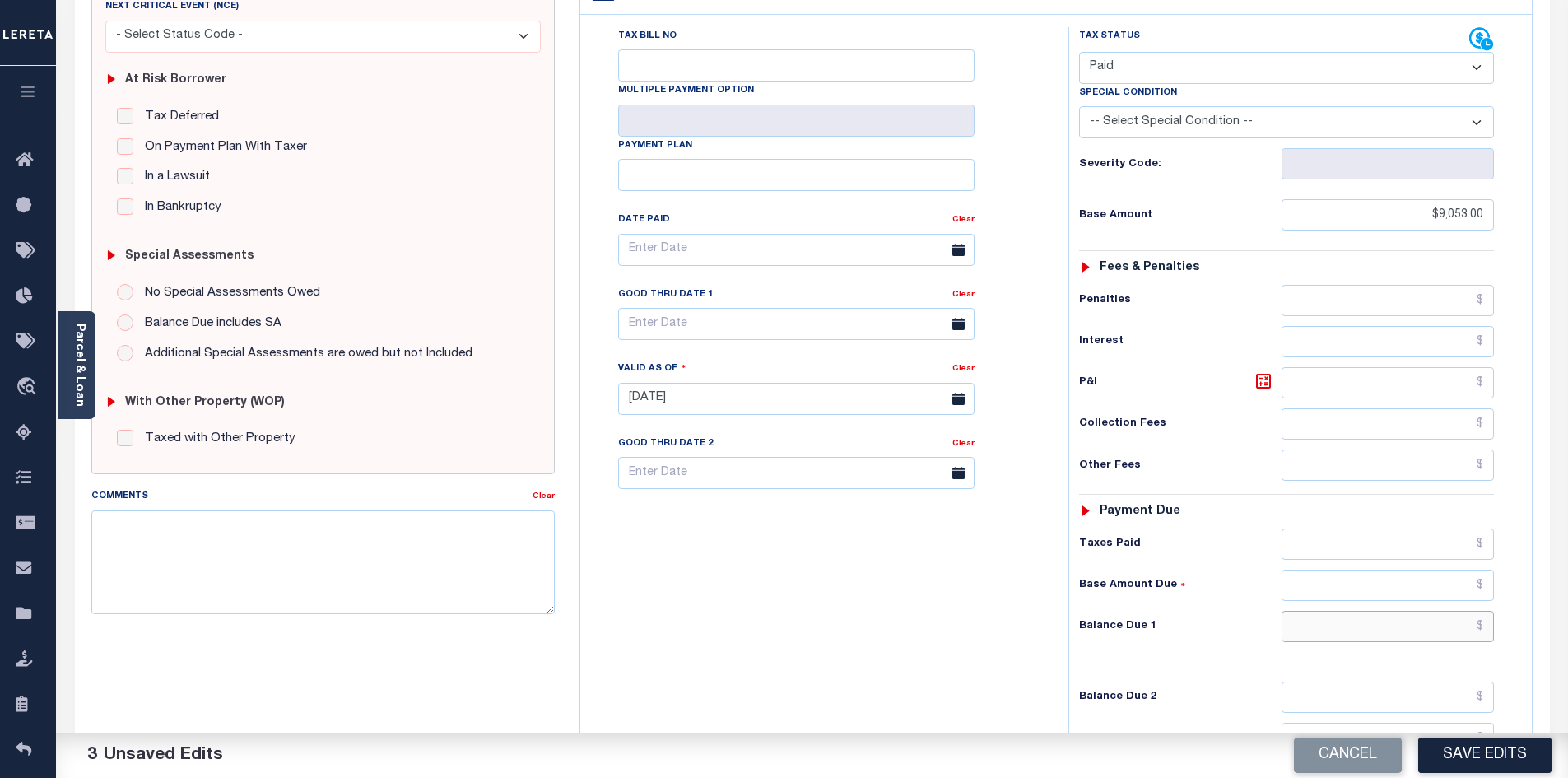
click at [1369, 610] on input "text" at bounding box center [1388, 625] width 213 height 31
paste input "9,254.06"
type input "$9,254.06"
click at [1398, 528] on input "text" at bounding box center [1388, 543] width 213 height 31
click at [1266, 371] on icon at bounding box center [1263, 381] width 19 height 19
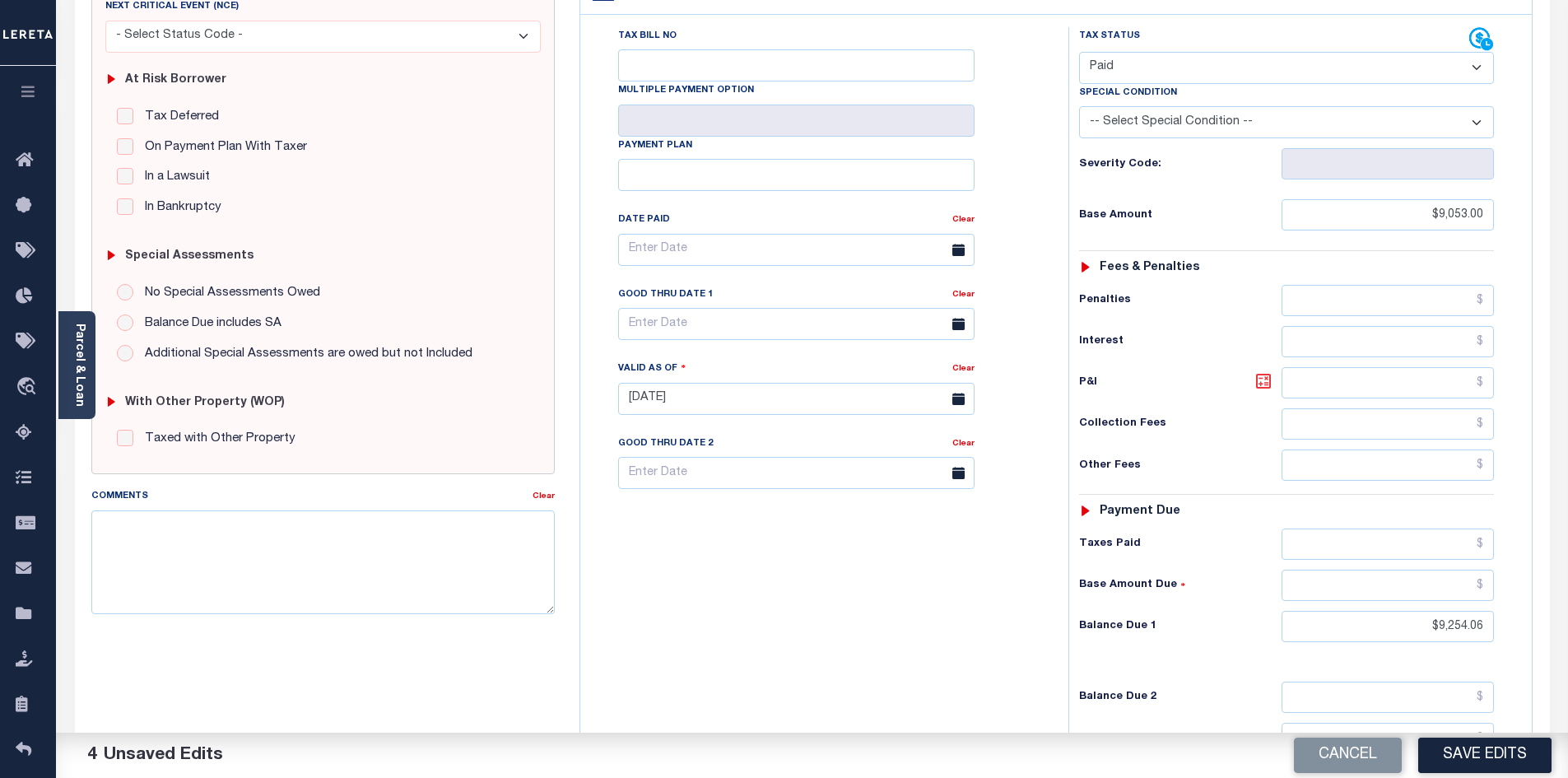
type input "$201.06"
click at [1418, 528] on input "text" at bounding box center [1388, 543] width 213 height 31
paste input "9,254.06"
type input "$9,254.06"
drag, startPoint x: 1424, startPoint y: 583, endPoint x: 1546, endPoint y: 593, distance: 122.4
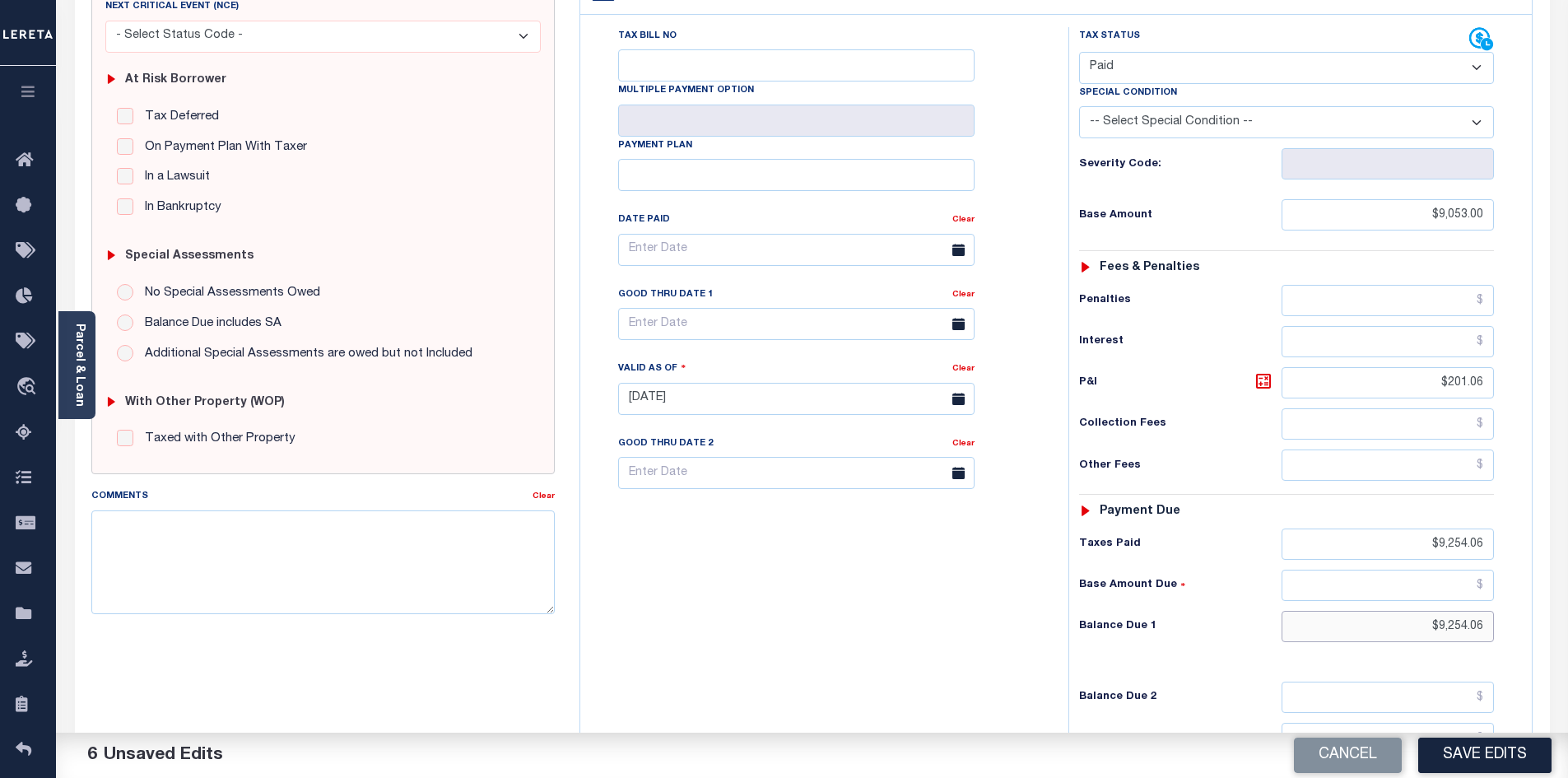
click at [1546, 593] on div "SPECIAL RISK NCE Date Clear" at bounding box center [813, 396] width 1475 height 1086
type input "$0.00"
click at [709, 646] on div "Tax Bill No Multiple Payment Option Payment Plan Clear" at bounding box center [821, 390] width 472 height 727
drag, startPoint x: 1566, startPoint y: 415, endPoint x: 1576, endPoint y: 255, distance: 160.3
click at [1567, 255] on html "Home Payment History Tax Line Detail" at bounding box center [784, 341] width 1568 height 1244
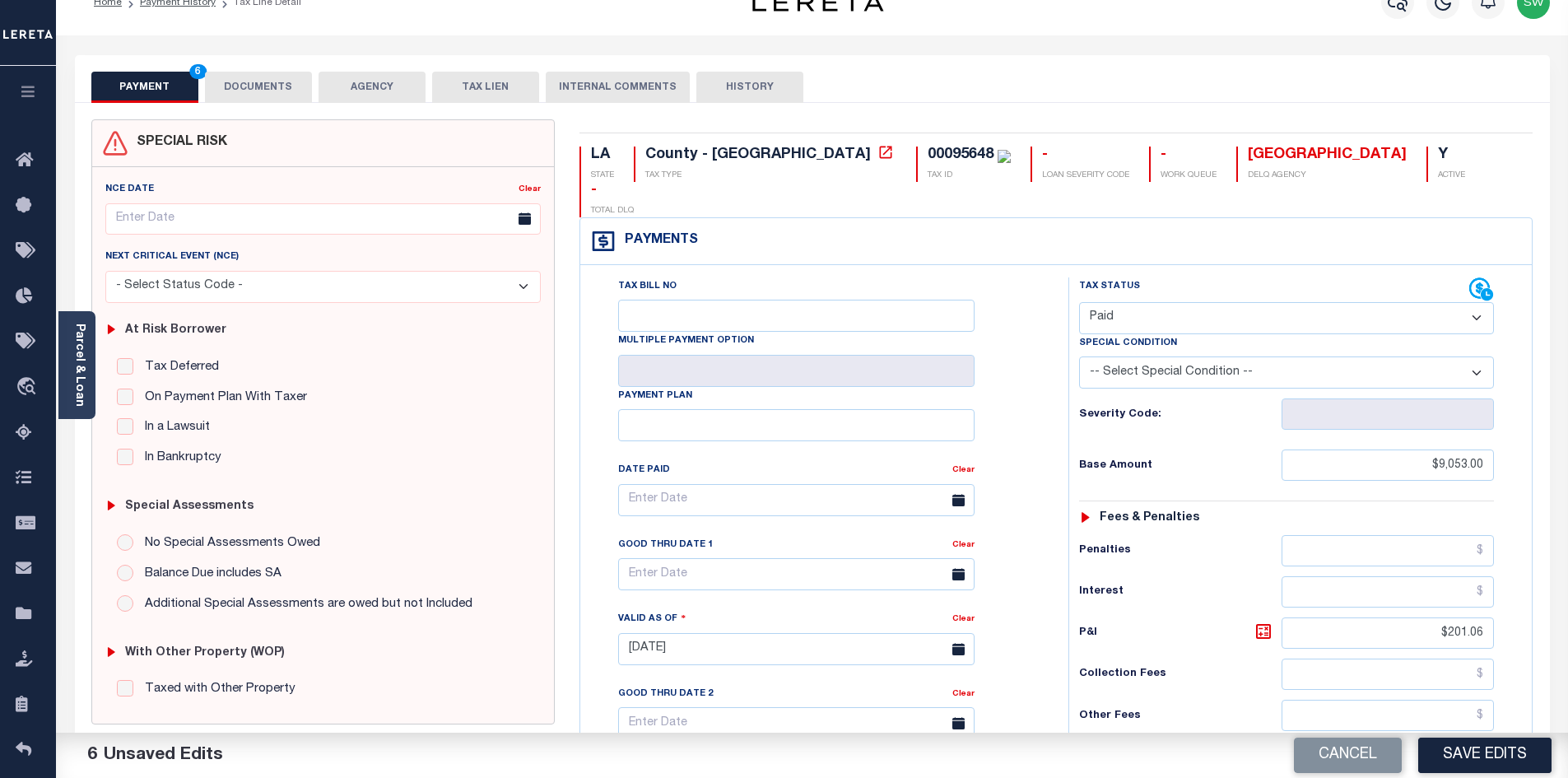
scroll to position [0, 0]
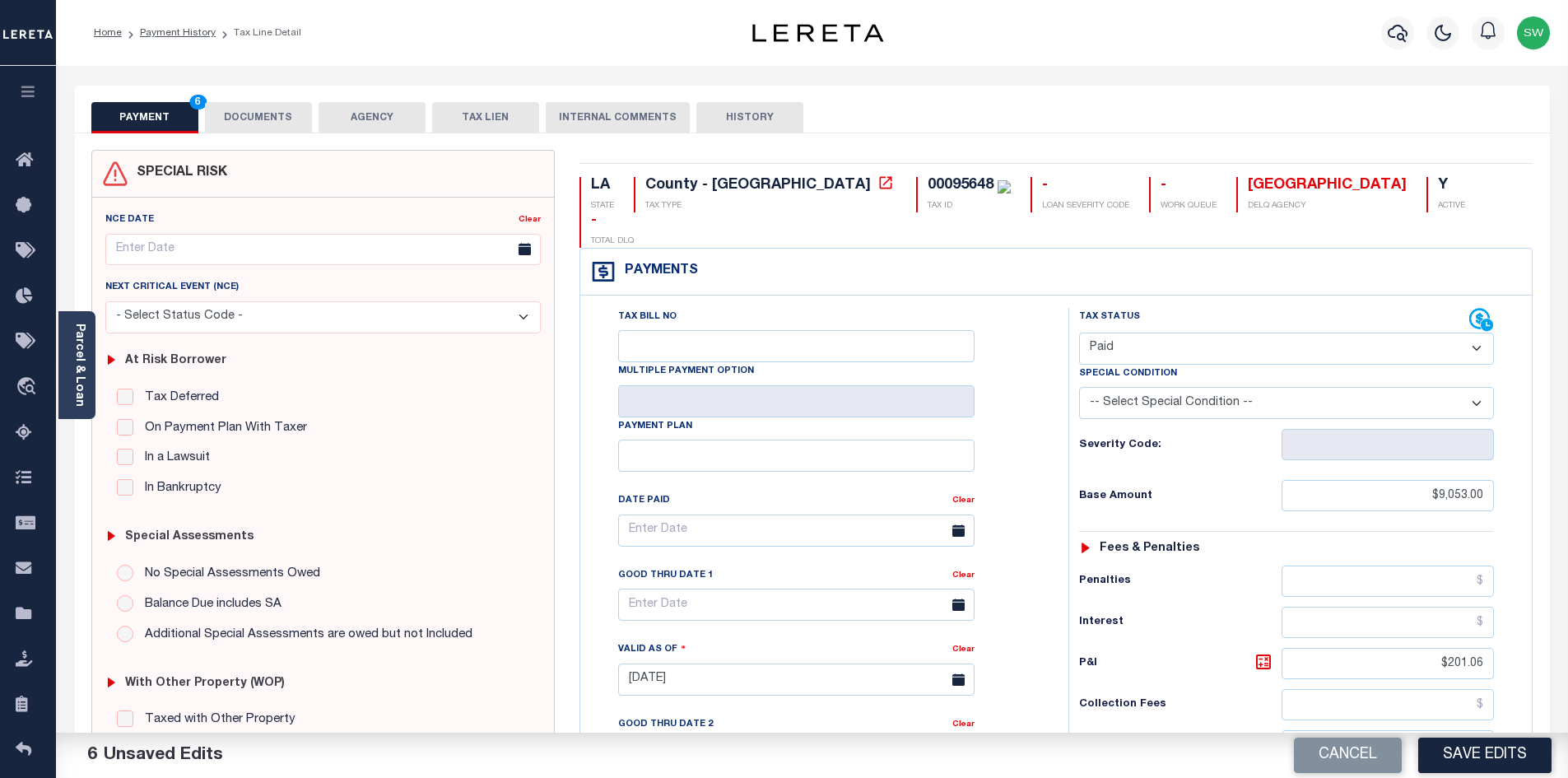
click at [286, 117] on button "DOCUMENTS" at bounding box center [258, 117] width 107 height 31
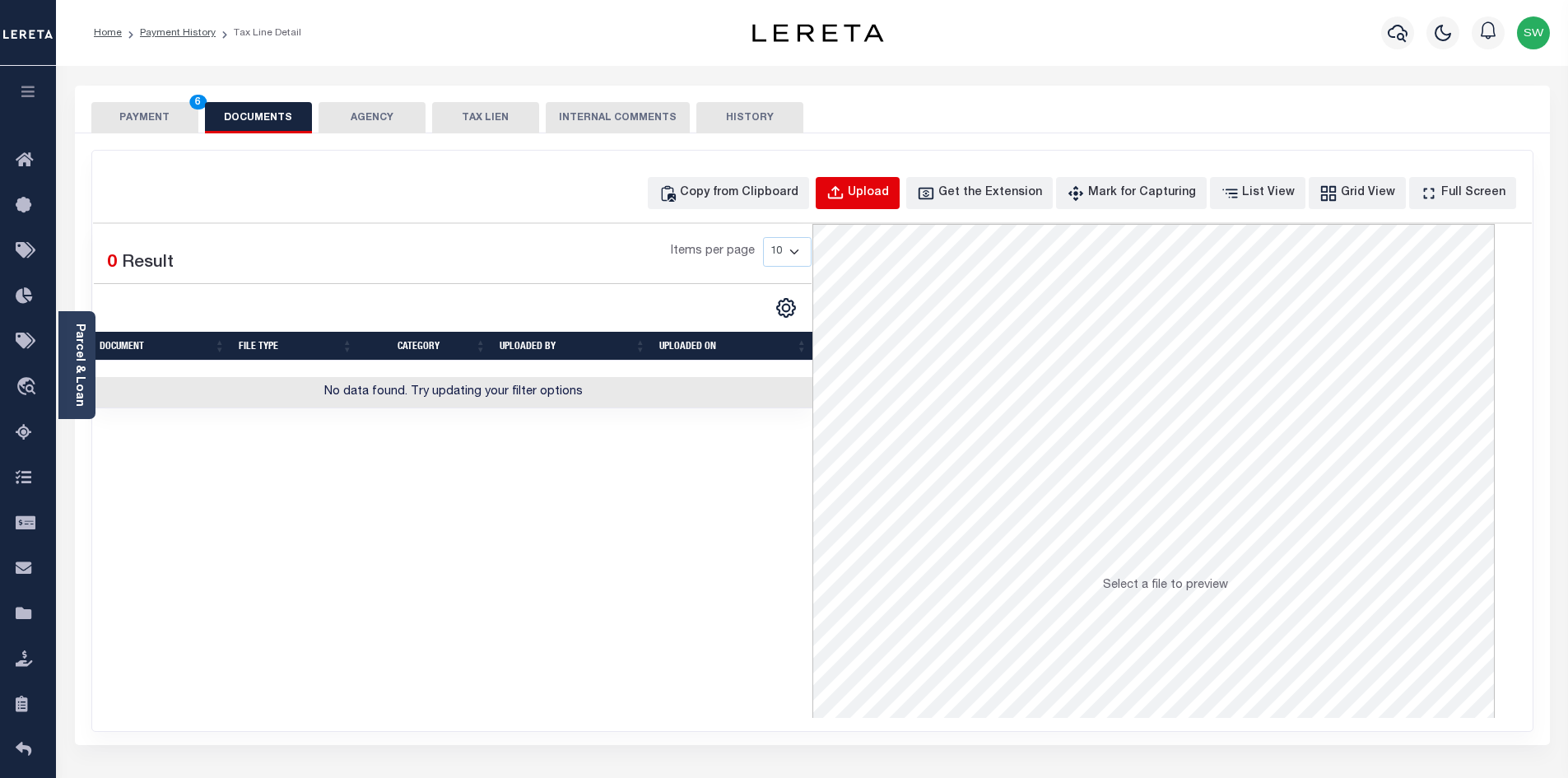
click at [899, 193] on button "Upload" at bounding box center [857, 193] width 84 height 32
select select "POP"
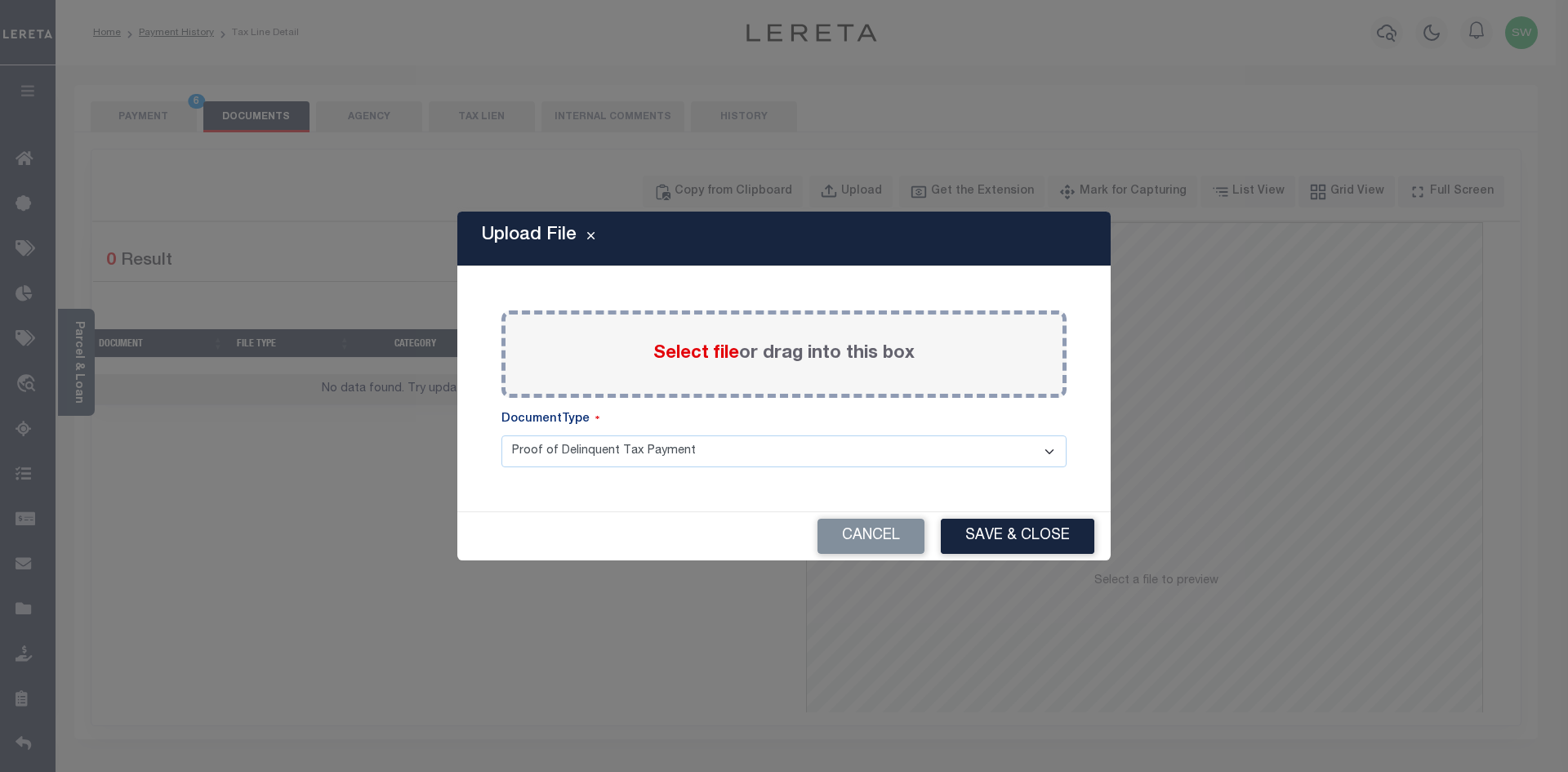
click at [712, 347] on span "Select file" at bounding box center [696, 353] width 86 height 18
click at [0, 0] on input "Select file or drag into this box" at bounding box center [0, 0] width 0 height 0
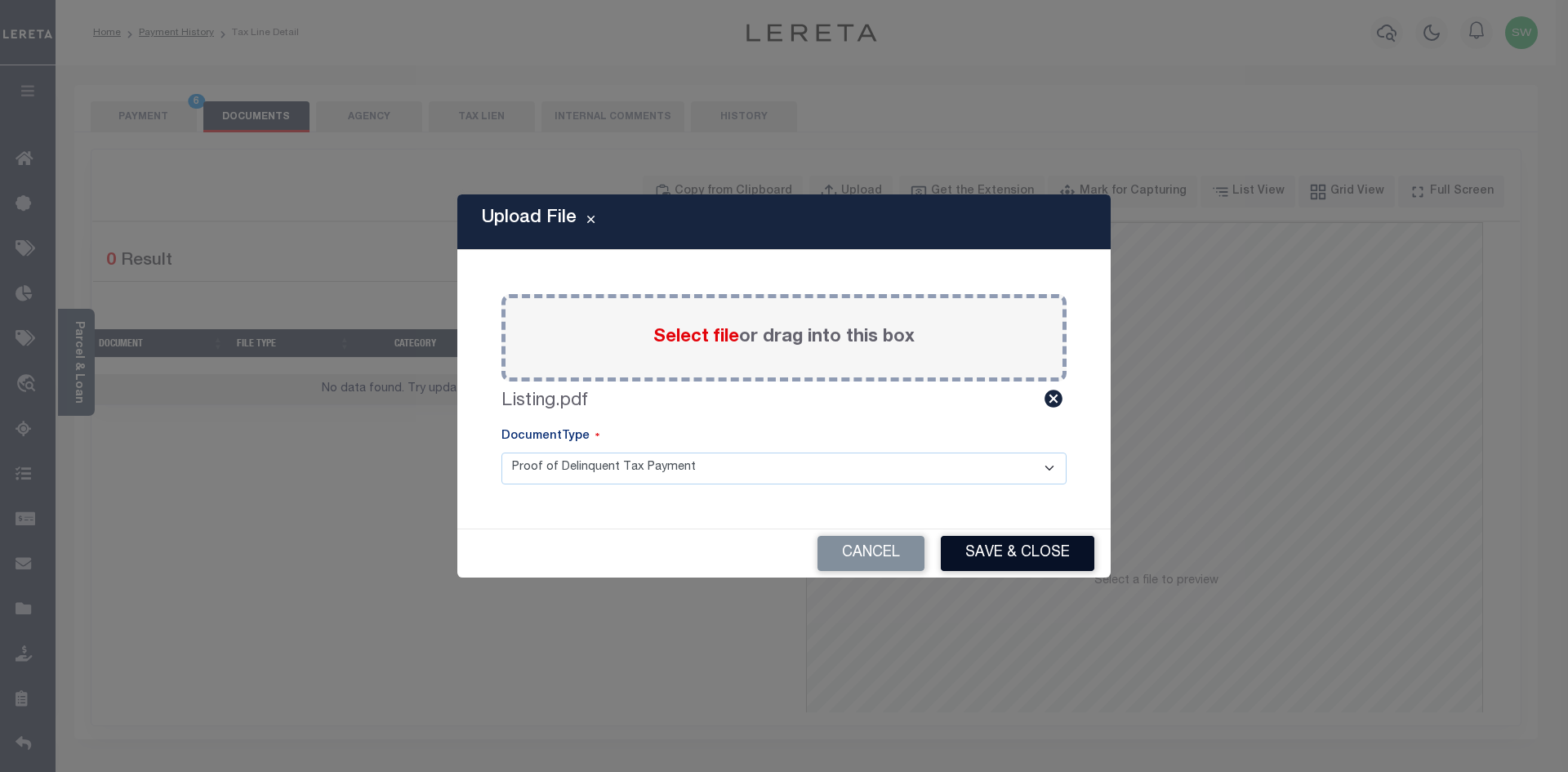
click at [1040, 537] on button "Save & Close" at bounding box center [1017, 553] width 153 height 35
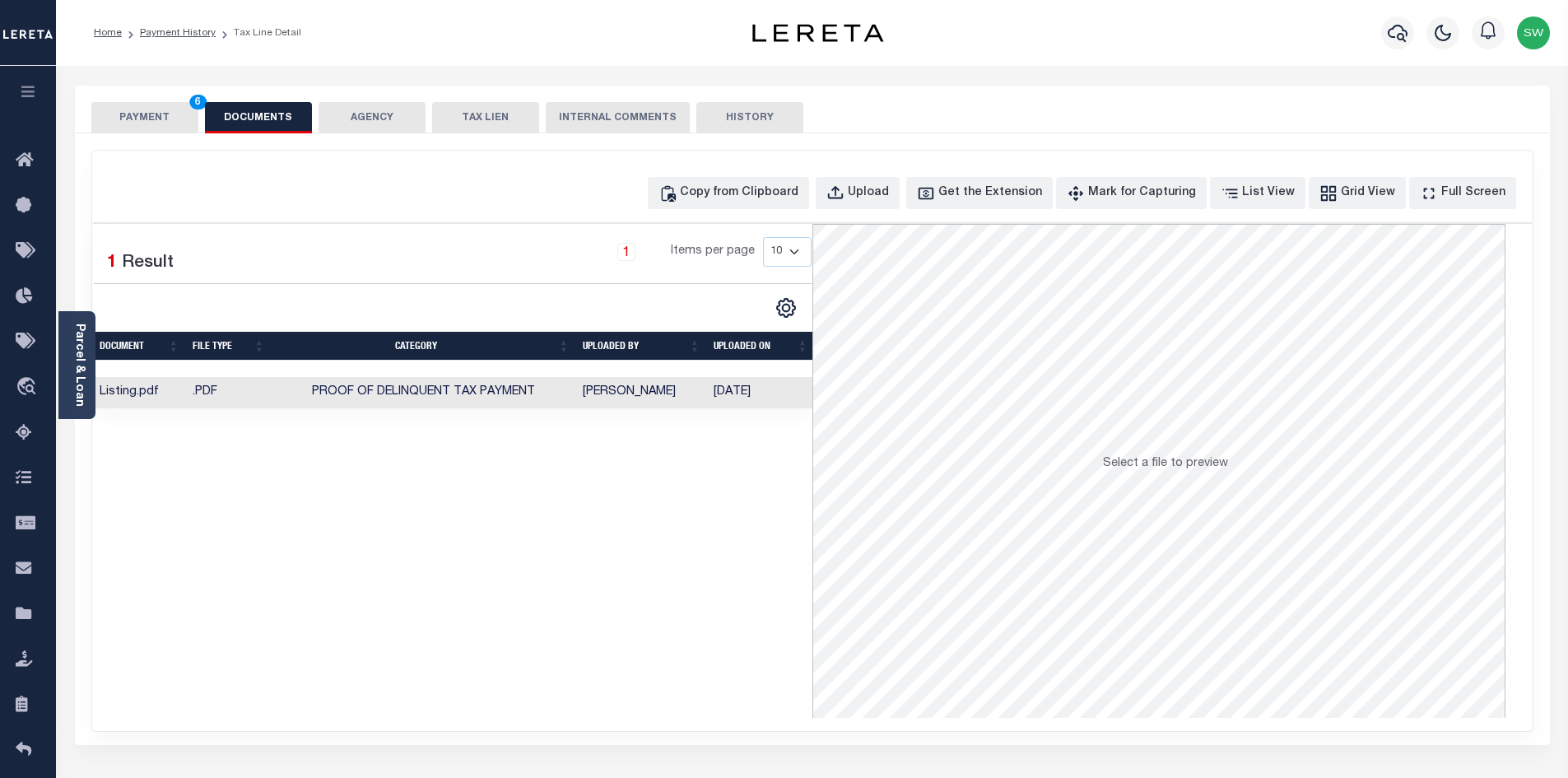
drag, startPoint x: 721, startPoint y: 650, endPoint x: 635, endPoint y: 555, distance: 128.1
click at [718, 646] on div "Selected 1 Result 1 Items per page 10 25 50 100" at bounding box center [452, 470] width 719 height 494
click at [155, 110] on button "PAYMENT 6" at bounding box center [144, 117] width 107 height 31
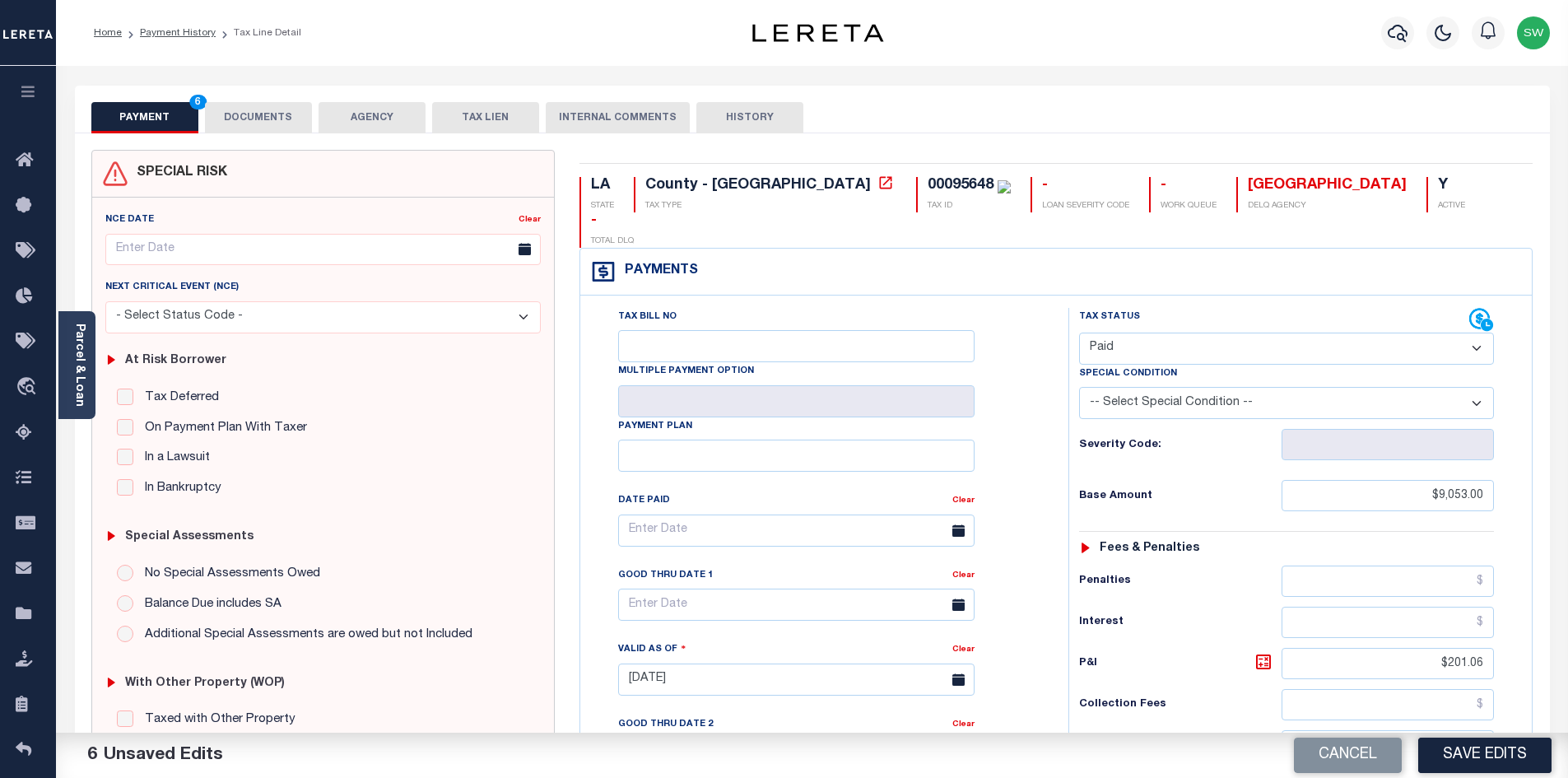
click at [1474, 764] on button "Save Edits" at bounding box center [1485, 755] width 133 height 35
checkbox input "false"
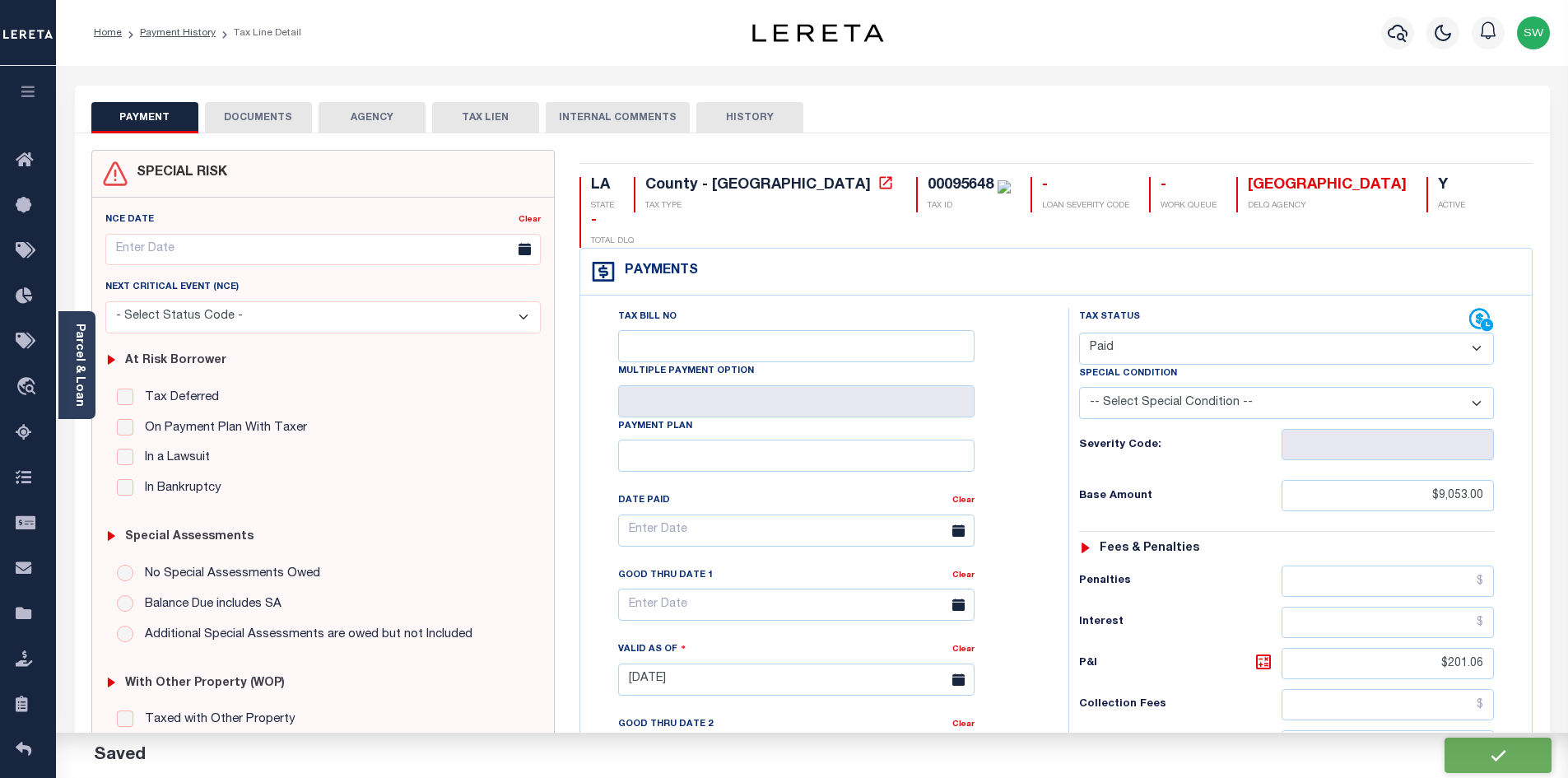
type input "$9,053"
type input "$201.06"
type input "$9,254.06"
type input "$0"
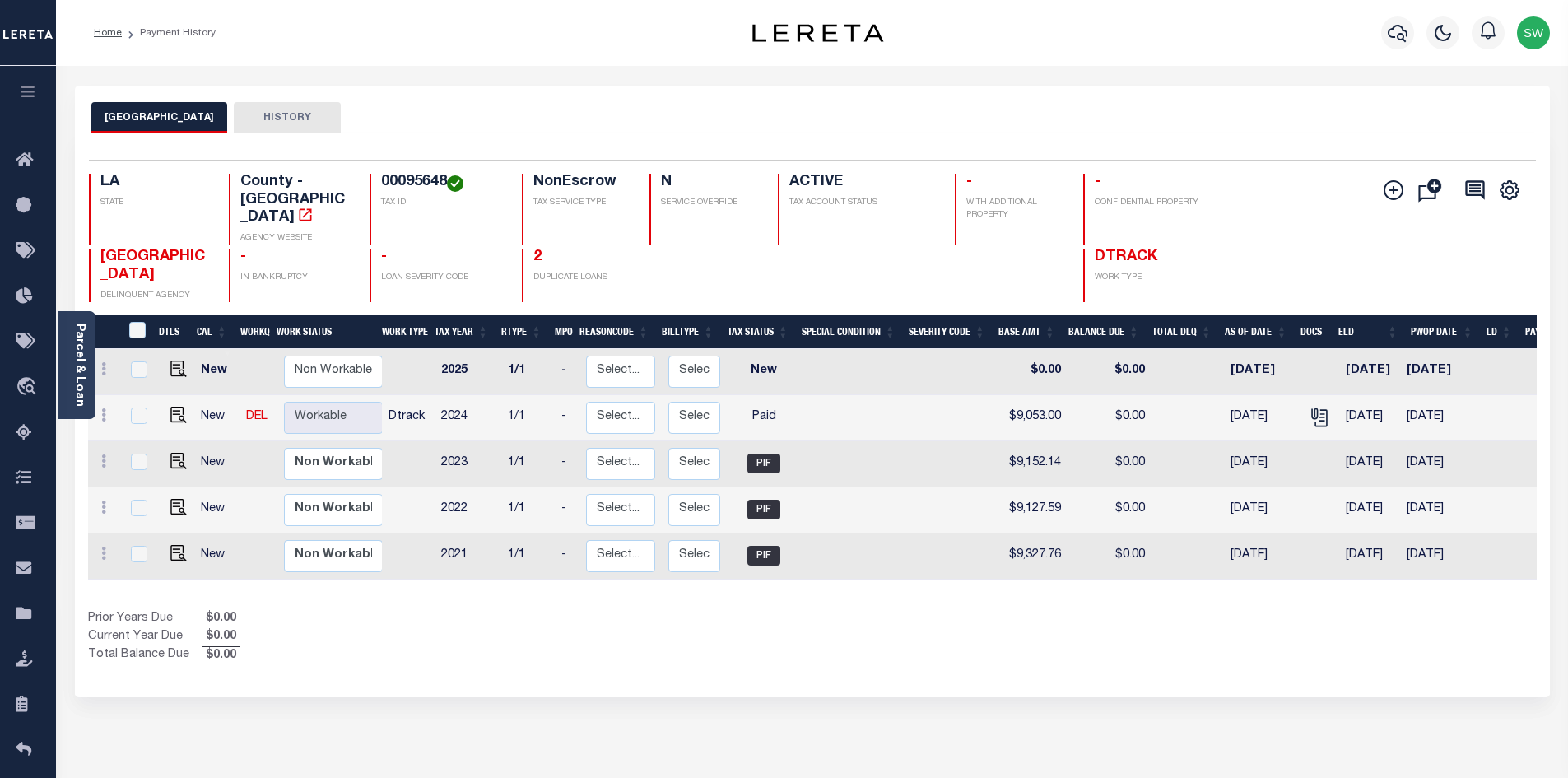
click at [411, 630] on div "Prior Years Due $0.00 Current Year Due $0.00 Total Balance Due $0.00" at bounding box center [451, 637] width 724 height 55
click at [420, 631] on div "Prior Years Due $0.00 Current Year Due $0.00 Total Balance Due $0.00" at bounding box center [451, 637] width 724 height 55
click at [634, 645] on div "Selected 5 Results 1 Items per page 25 50 100 LA STATE 00095648" at bounding box center [813, 415] width 1475 height 563
click at [746, 621] on div "Prior Years Due $0.00 Current Year Due $0.00 Total Balance Due $0.00" at bounding box center [451, 637] width 724 height 55
click at [1395, 30] on icon "button" at bounding box center [1398, 33] width 19 height 19
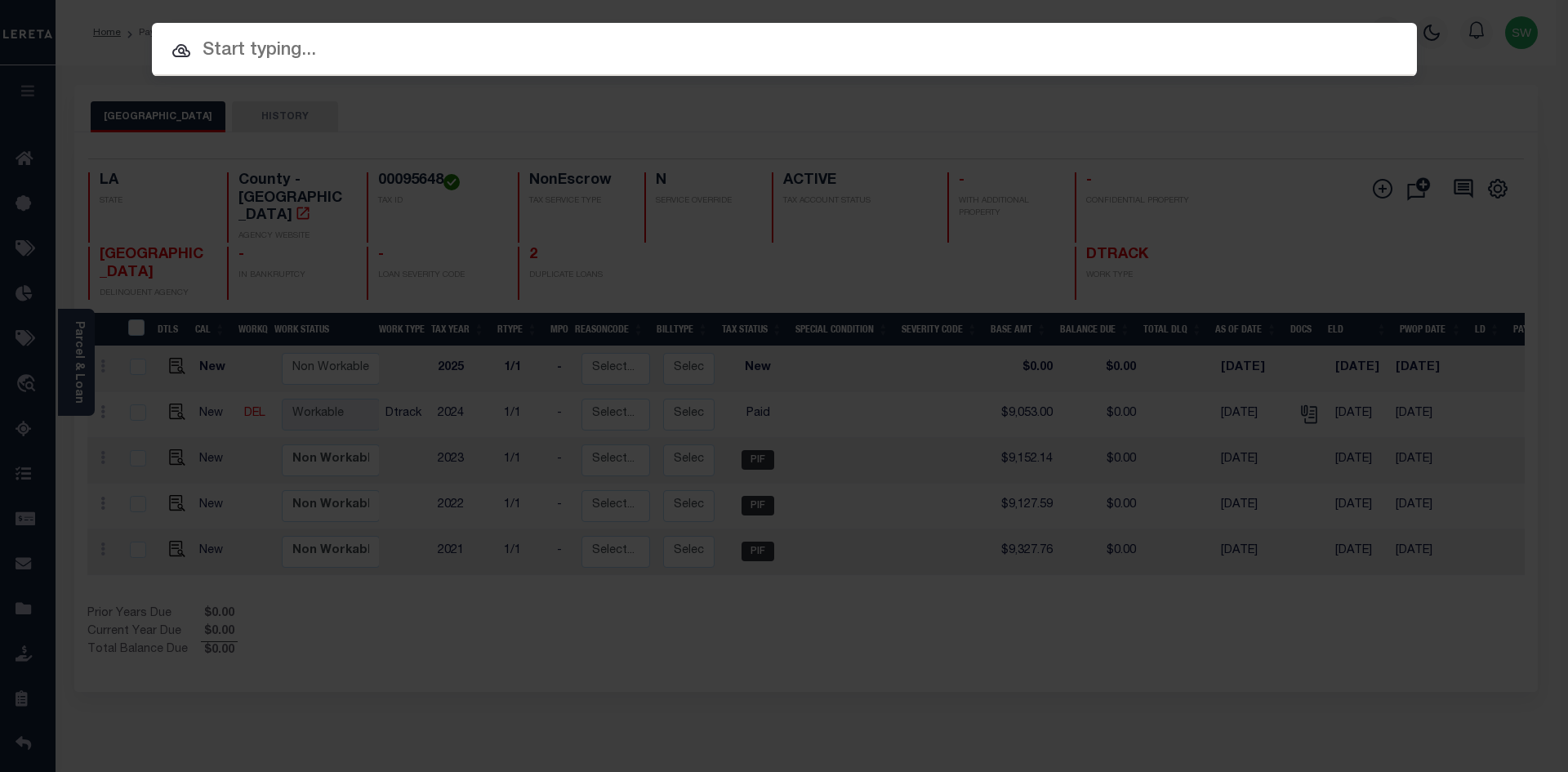
click at [245, 48] on input "text" at bounding box center [784, 51] width 1265 height 29
paste input "'942100014490"
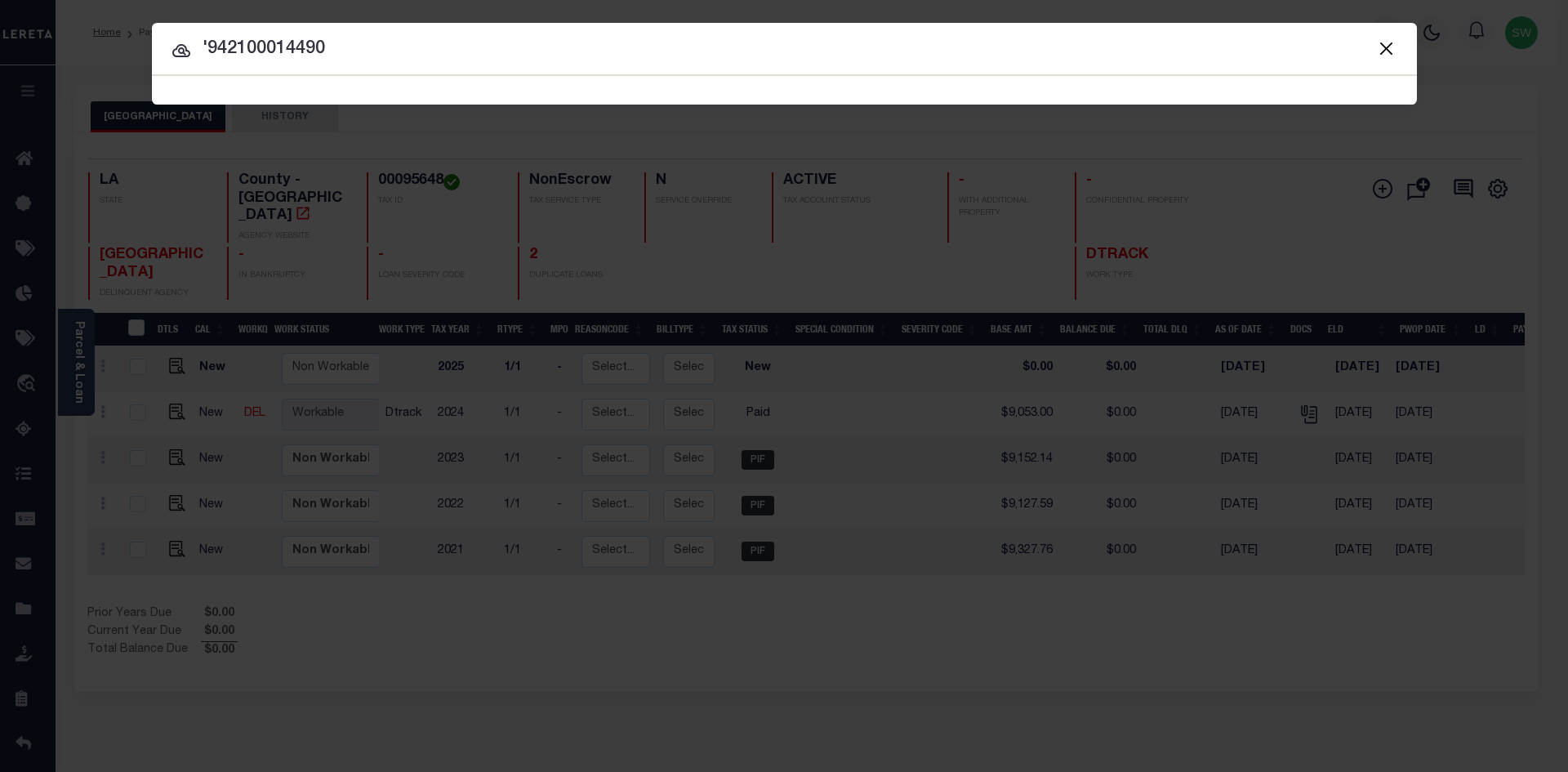
click at [209, 48] on input "'942100014490" at bounding box center [784, 49] width 1265 height 29
type input "942100014490"
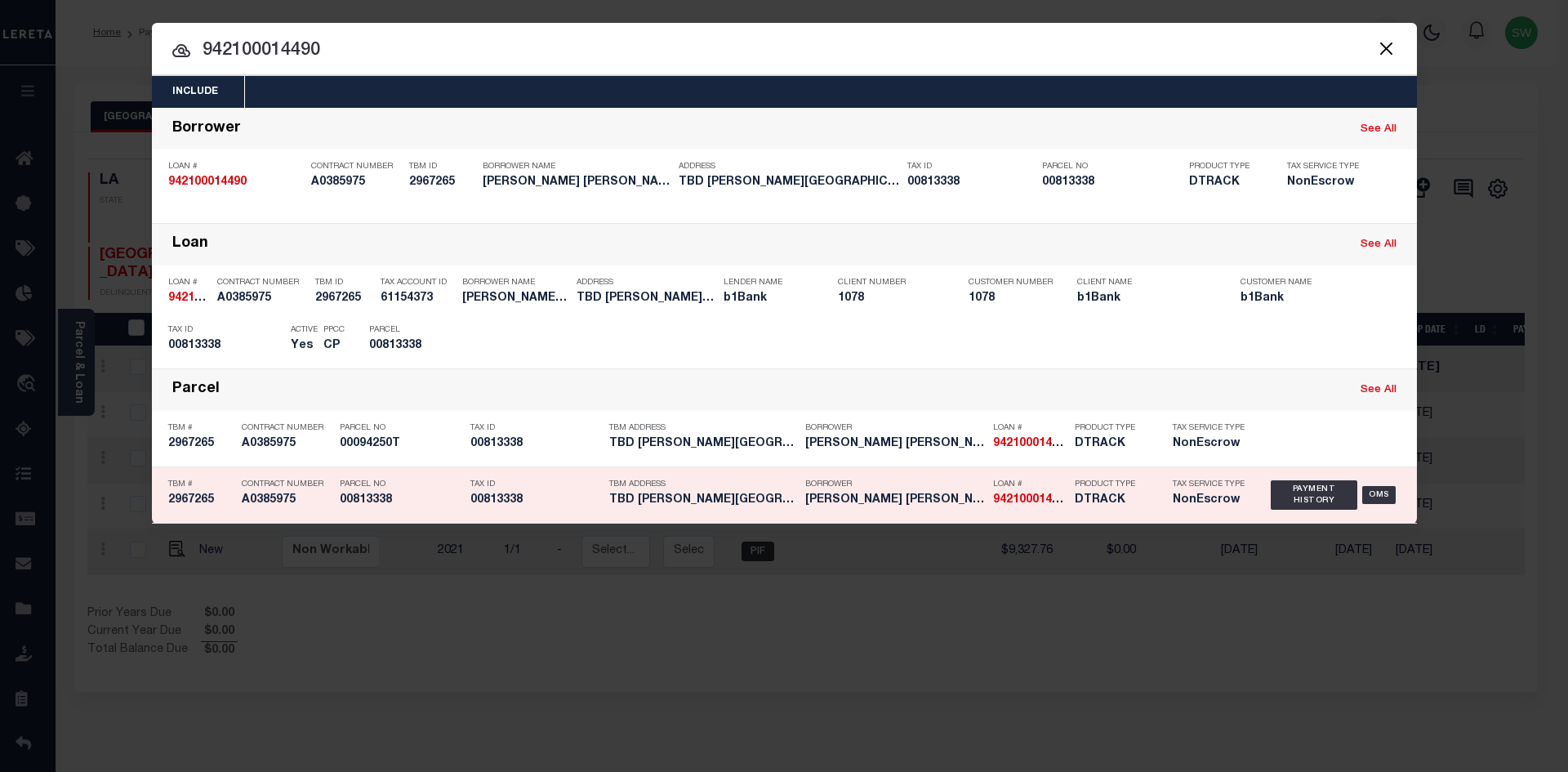
click at [1025, 503] on strong "942100014490" at bounding box center [1032, 499] width 78 height 11
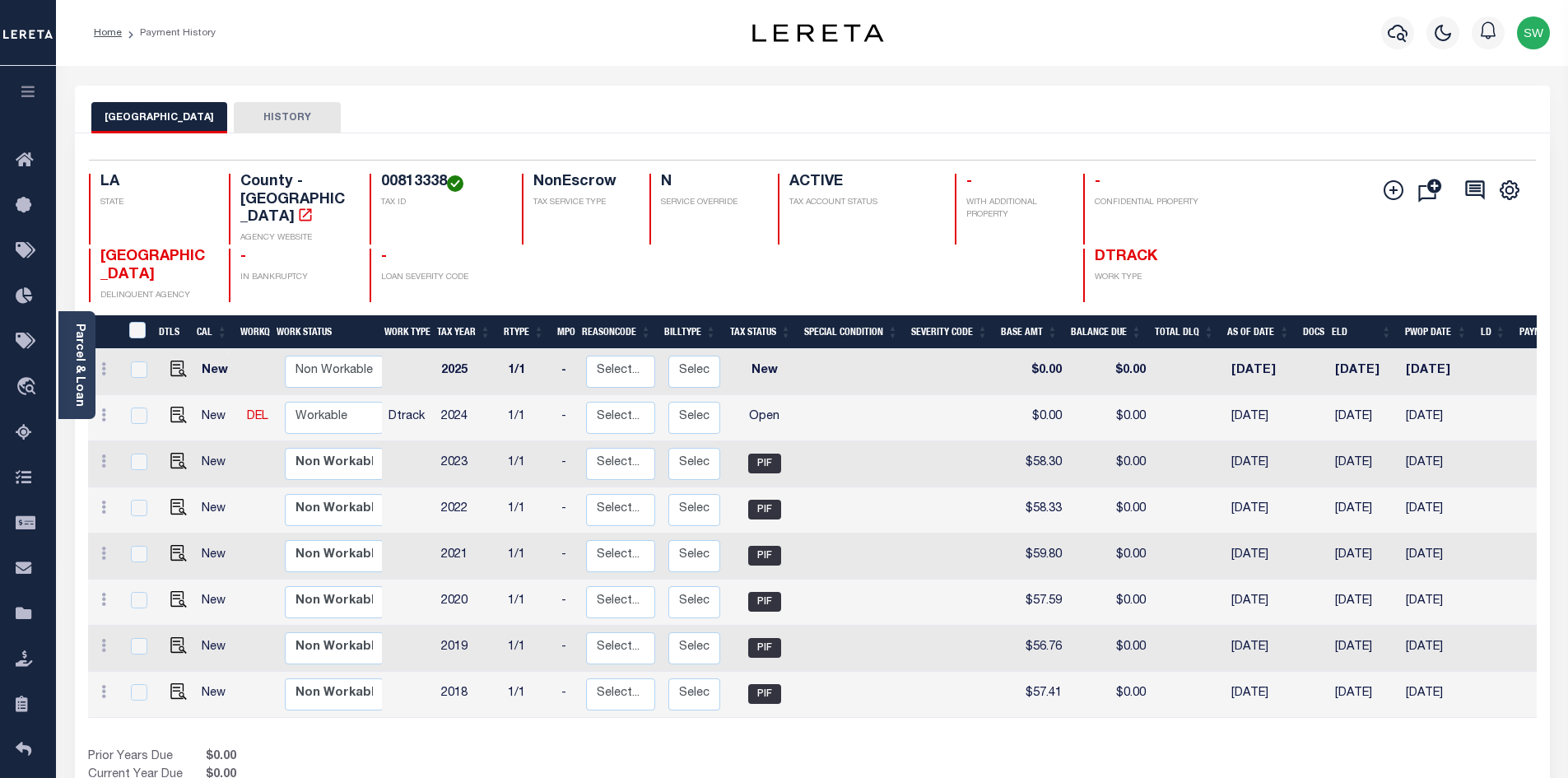
scroll to position [0, 95]
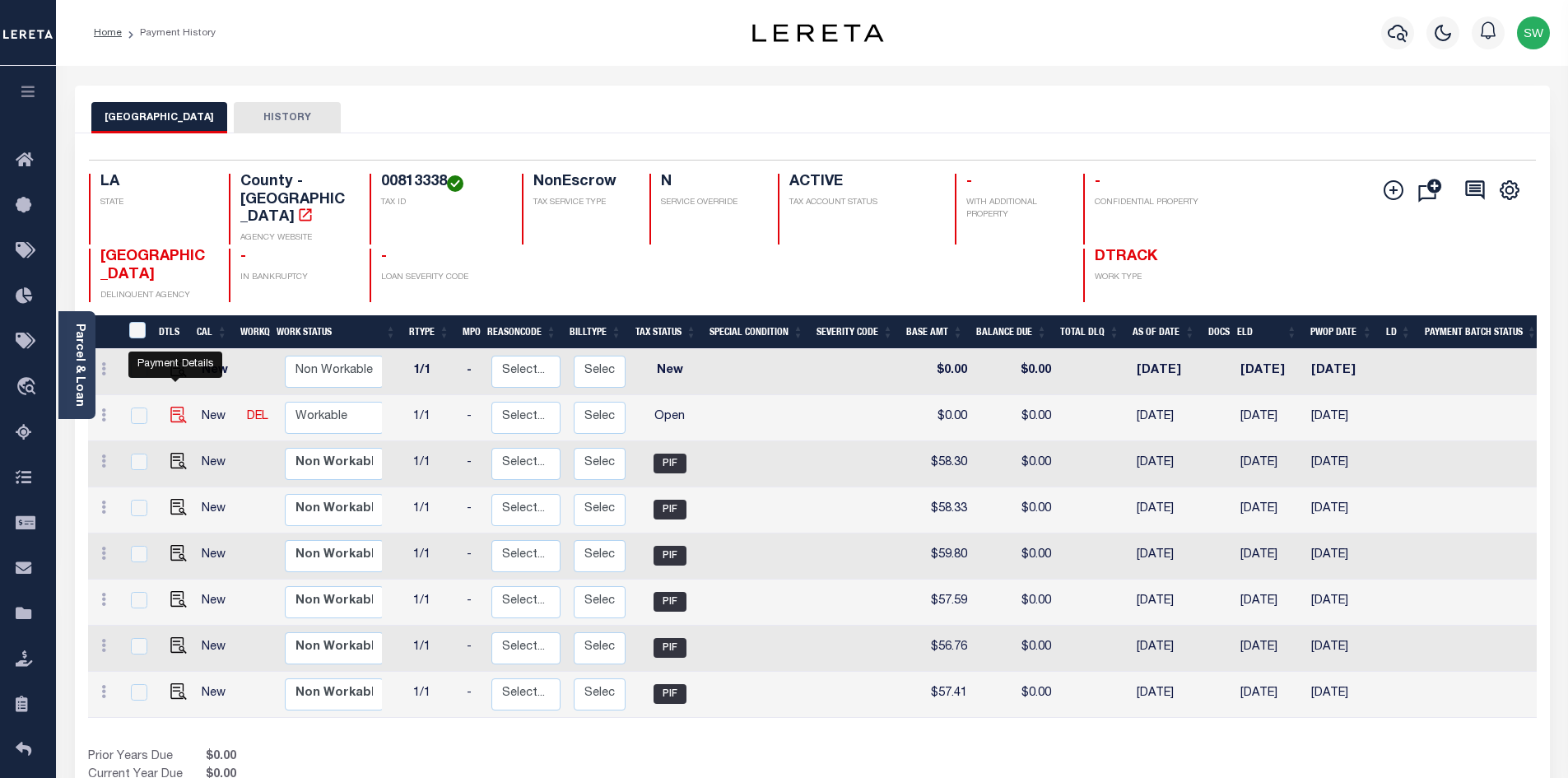
click at [175, 406] on img "" at bounding box center [178, 414] width 17 height 17
checkbox input "true"
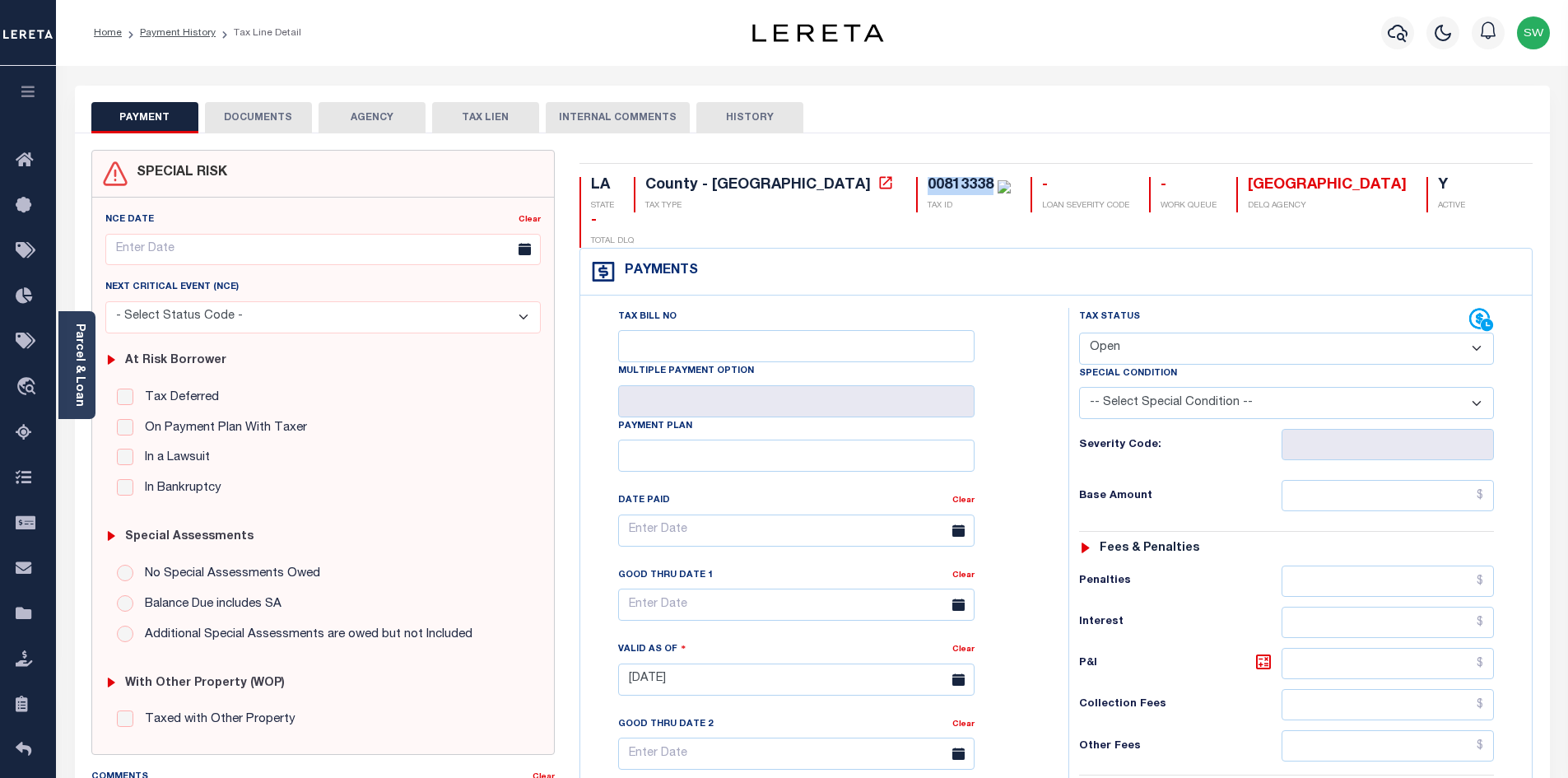
drag, startPoint x: 856, startPoint y: 178, endPoint x: 790, endPoint y: 178, distance: 66.0
click at [928, 178] on div "00813338" at bounding box center [969, 185] width 83 height 19
copy div "00813338"
drag, startPoint x: 76, startPoint y: 375, endPoint x: 102, endPoint y: 373, distance: 26.1
click at [76, 375] on link "Parcel & Loan" at bounding box center [79, 365] width 11 height 83
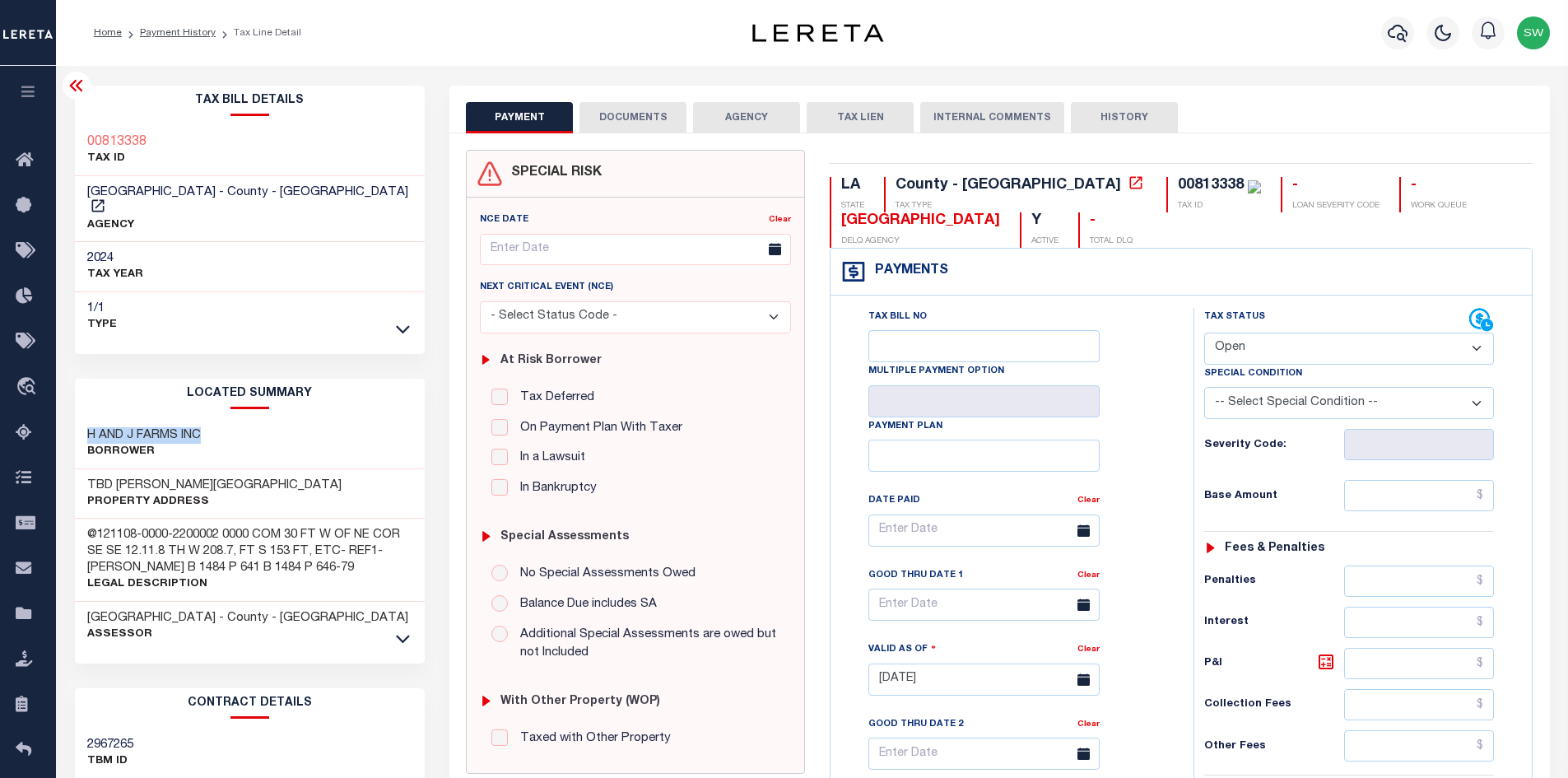
drag, startPoint x: 208, startPoint y: 420, endPoint x: 77, endPoint y: 419, distance: 131.0
click at [77, 419] on div "H AND J FARMS INC Borrower" at bounding box center [250, 443] width 351 height 50
copy h3 "H AND J FARMS INC"
click at [1479, 354] on select "- Select Status Code - Open Due/Unpaid Paid Incomplete No Tax Due Internal Refu…" at bounding box center [1349, 348] width 290 height 32
select select "PYD"
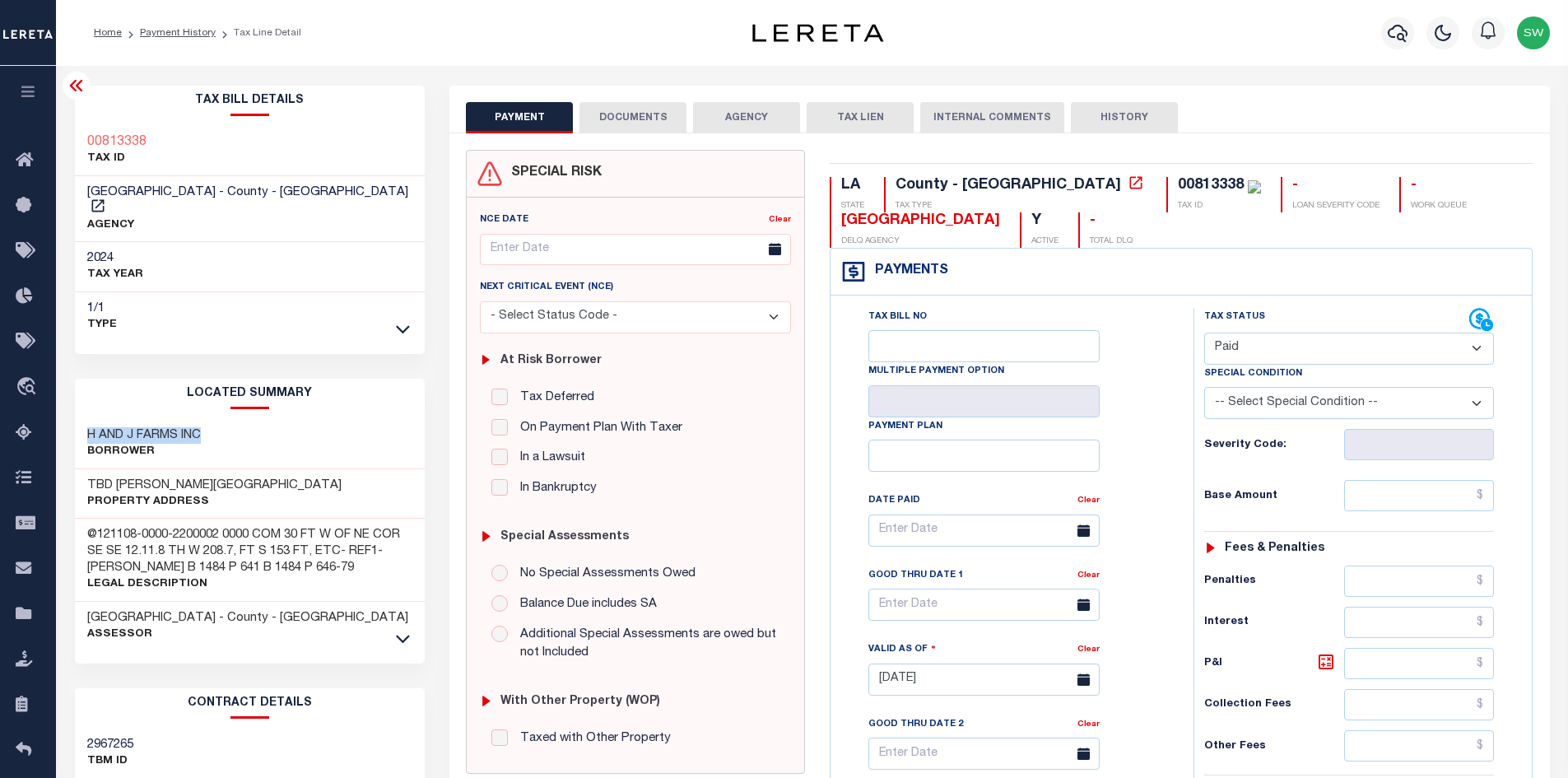
click at [1204, 333] on select "- Select Status Code - Open Due/Unpaid Paid Incomplete No Tax Due Internal Refu…" at bounding box center [1349, 348] width 290 height 32
type input "[DATE]"
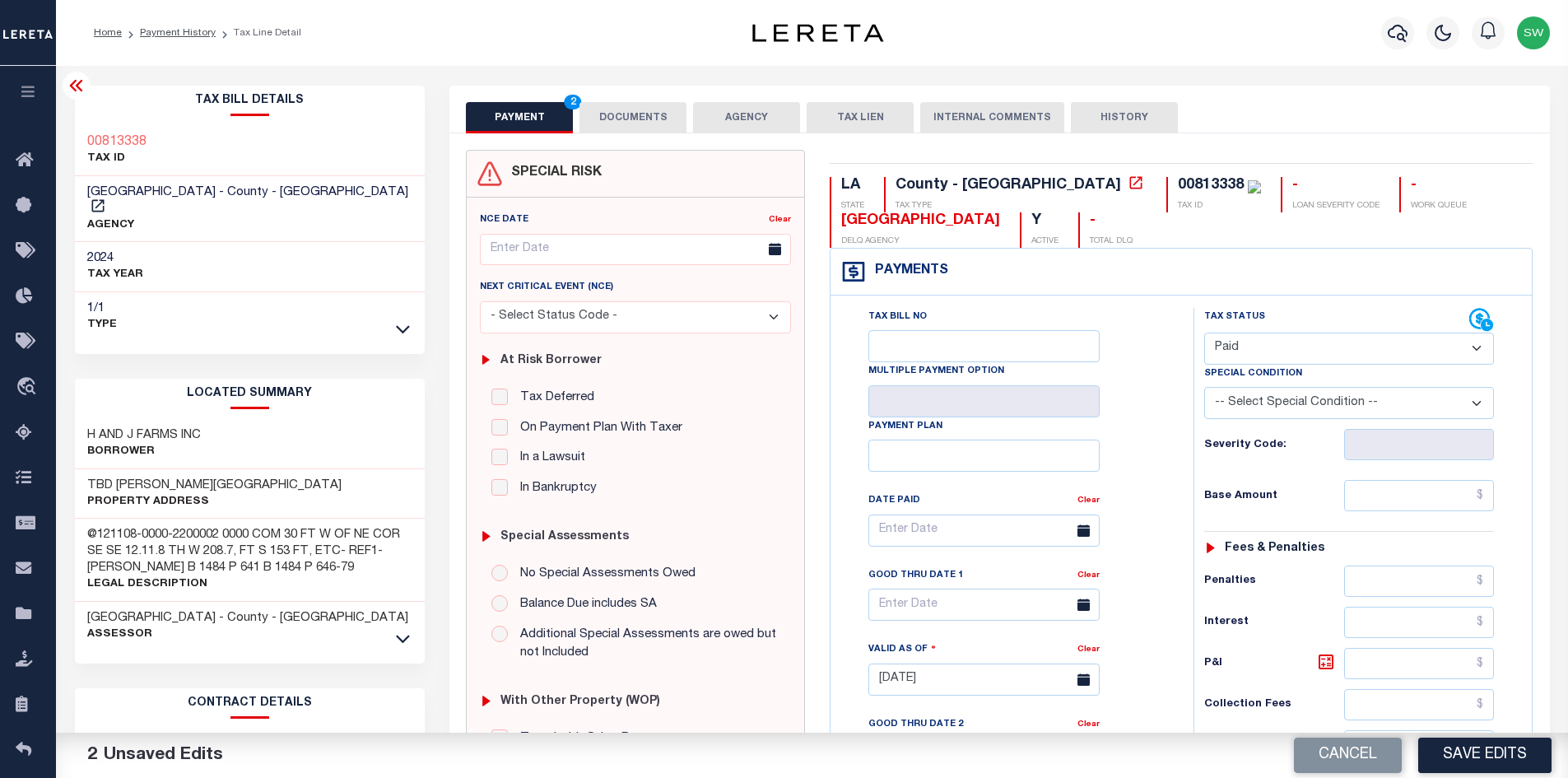
click at [1181, 313] on div "Tax Status Status" at bounding box center [1354, 671] width 346 height 727
click at [1383, 501] on input "text" at bounding box center [1420, 495] width 151 height 31
type input "$56.33"
drag, startPoint x: 1127, startPoint y: 535, endPoint x: 1418, endPoint y: 487, distance: 294.9
click at [1128, 535] on div "Tax Bill No Multiple Payment Option Payment Plan Clear" at bounding box center [1008, 539] width 322 height 462
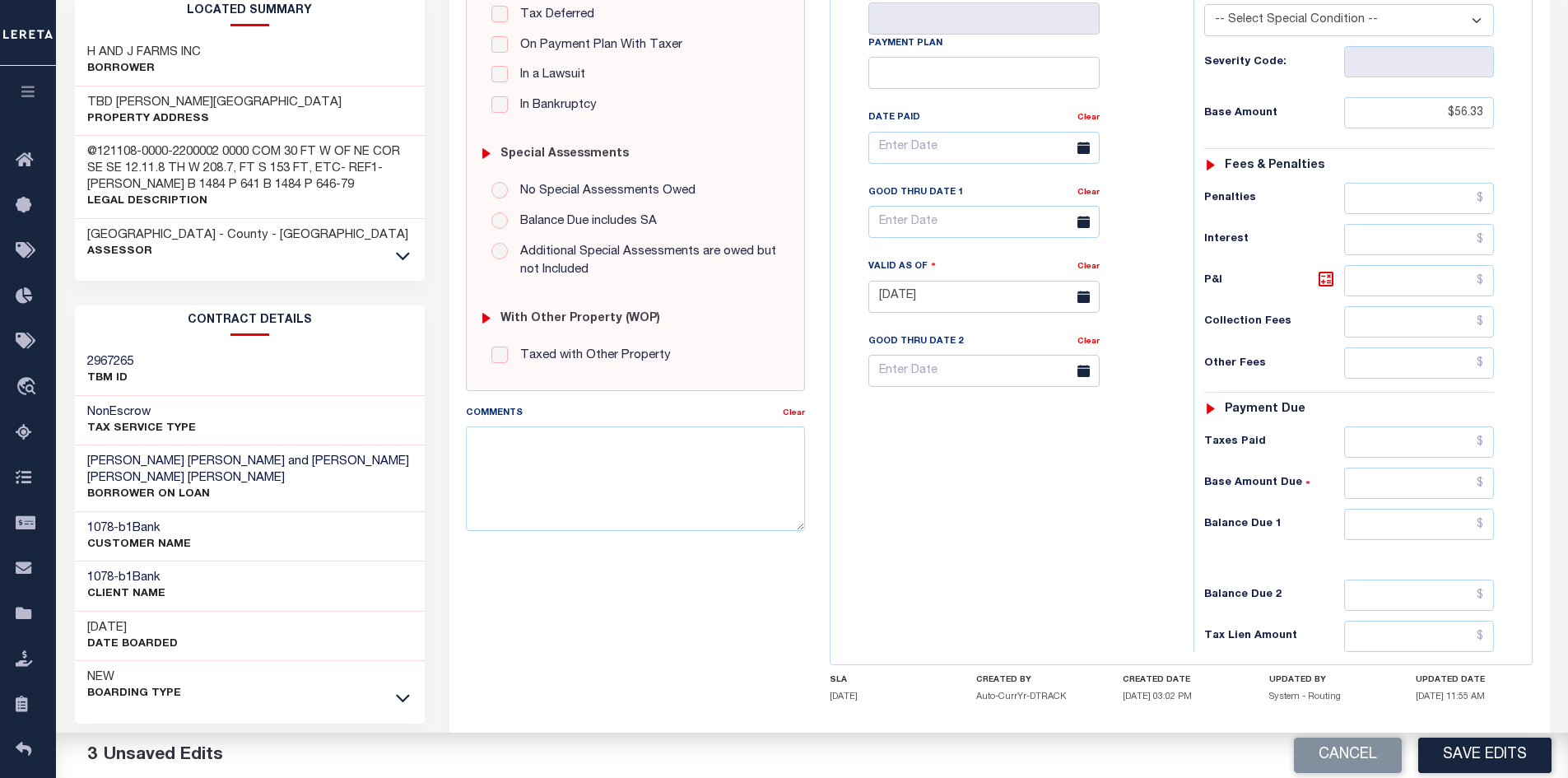
scroll to position [385, 0]
click at [1375, 527] on input "text" at bounding box center [1420, 521] width 151 height 31
paste input "78.02"
type input "$78.02"
click at [1409, 440] on input "text" at bounding box center [1420, 439] width 151 height 31
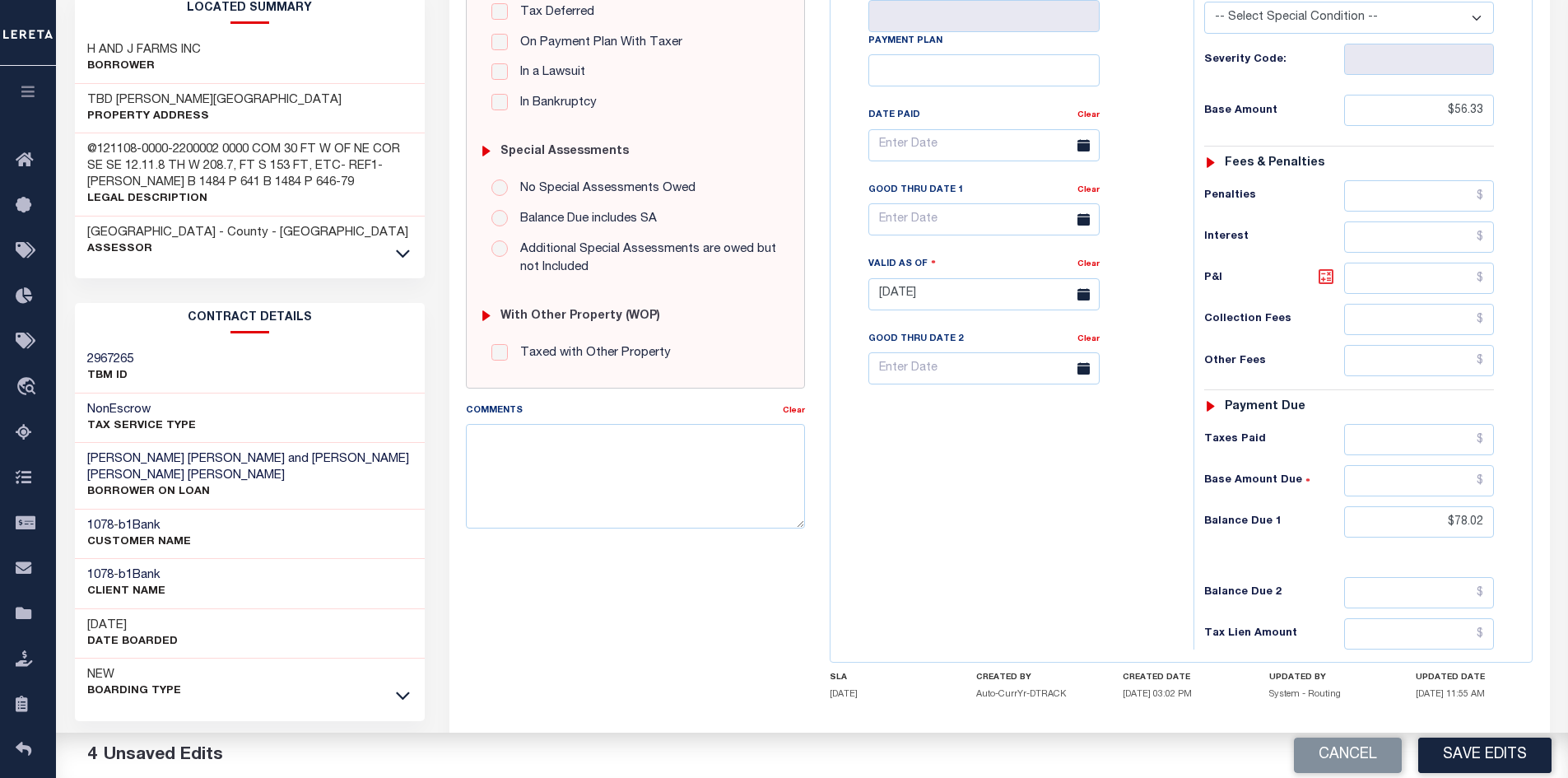
click at [1331, 280] on icon at bounding box center [1326, 276] width 19 height 19
type input "$21.69"
click at [1412, 439] on input "text" at bounding box center [1420, 439] width 151 height 31
paste input "78.02"
type input "$78.02"
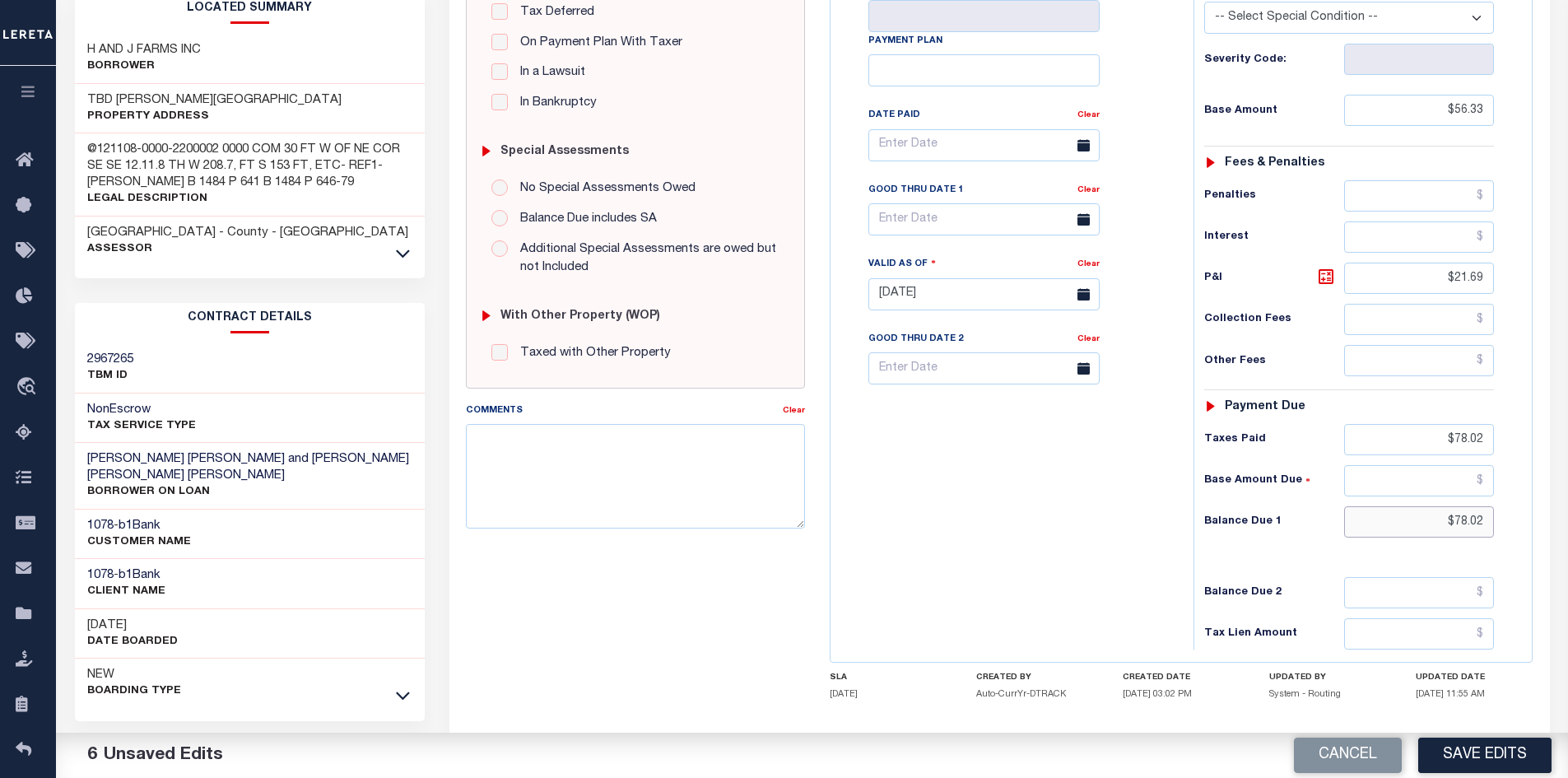
drag, startPoint x: 1445, startPoint y: 523, endPoint x: 1553, endPoint y: 532, distance: 108.4
click at [1553, 532] on div "PAYMENT 6 DOCUMENTS AGENCY DELINQUENT PAYEE" at bounding box center [1000, 280] width 1125 height 1159
type input "$0.00"
click at [936, 540] on div "Tax Bill No Multiple Payment Option Payment Plan Clear" at bounding box center [1008, 285] width 346 height 727
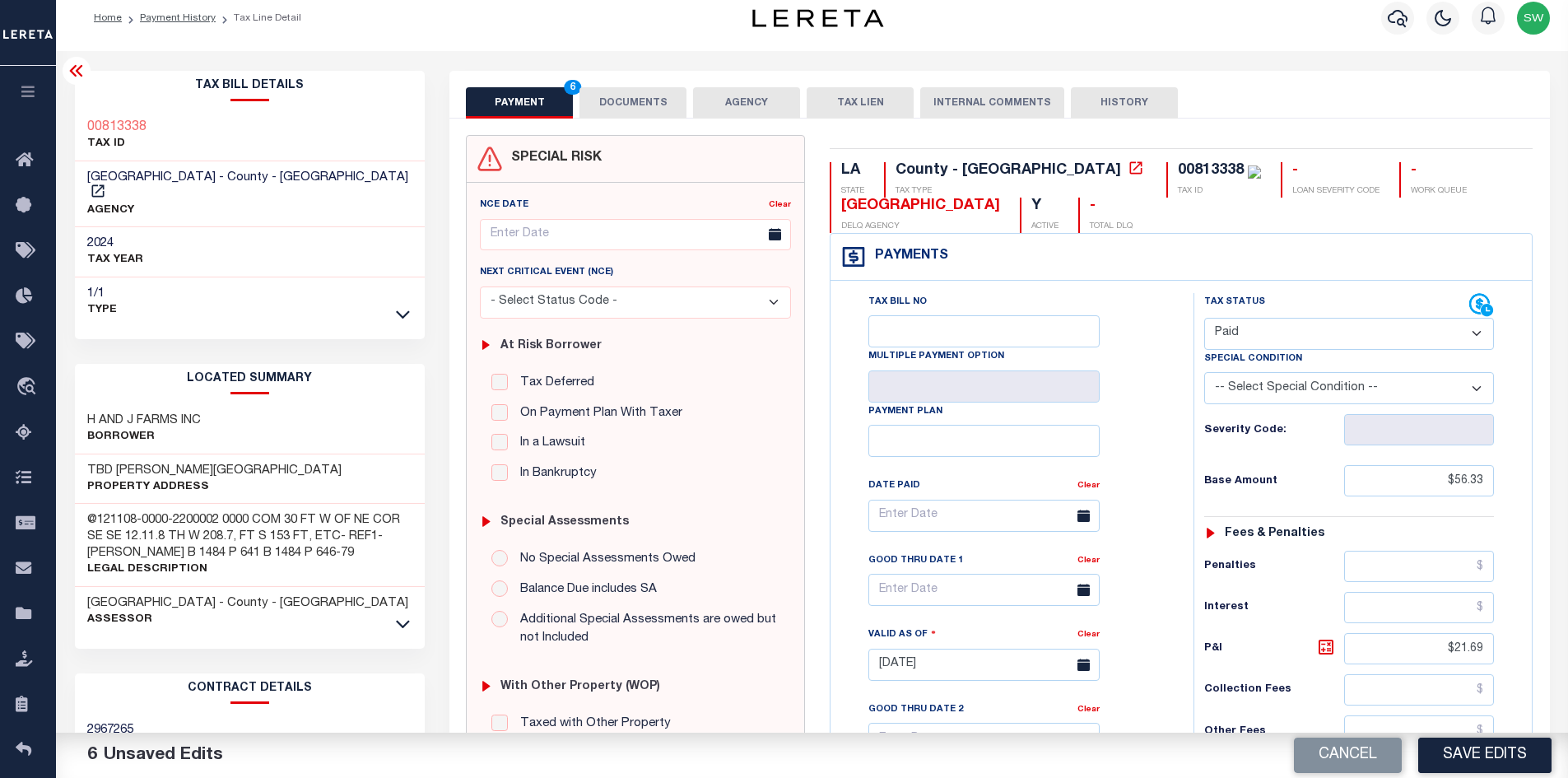
scroll to position [0, 0]
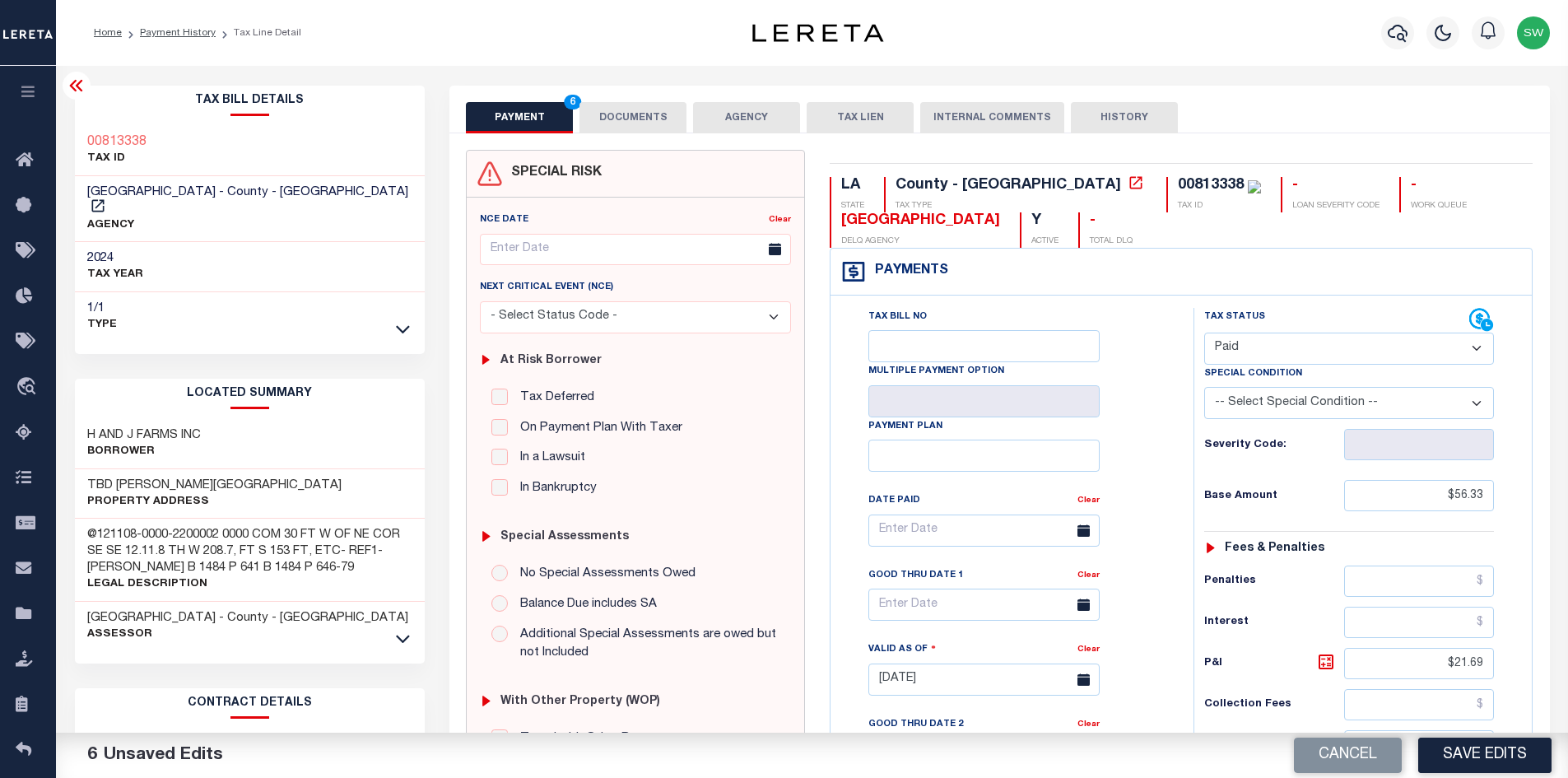
click at [604, 115] on button "DOCUMENTS" at bounding box center [633, 117] width 107 height 31
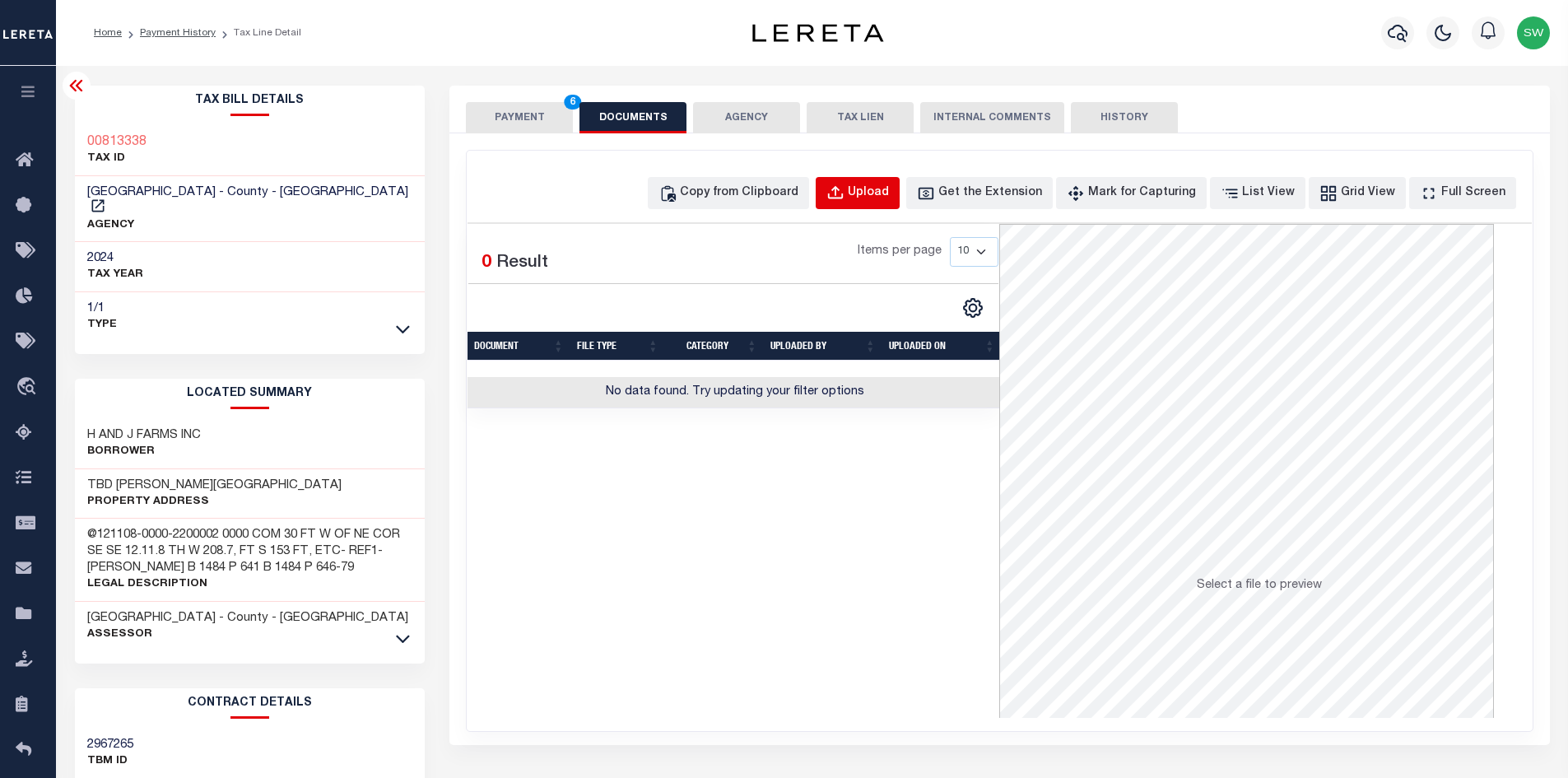
click at [877, 196] on button "Upload" at bounding box center [857, 193] width 84 height 32
select select "POP"
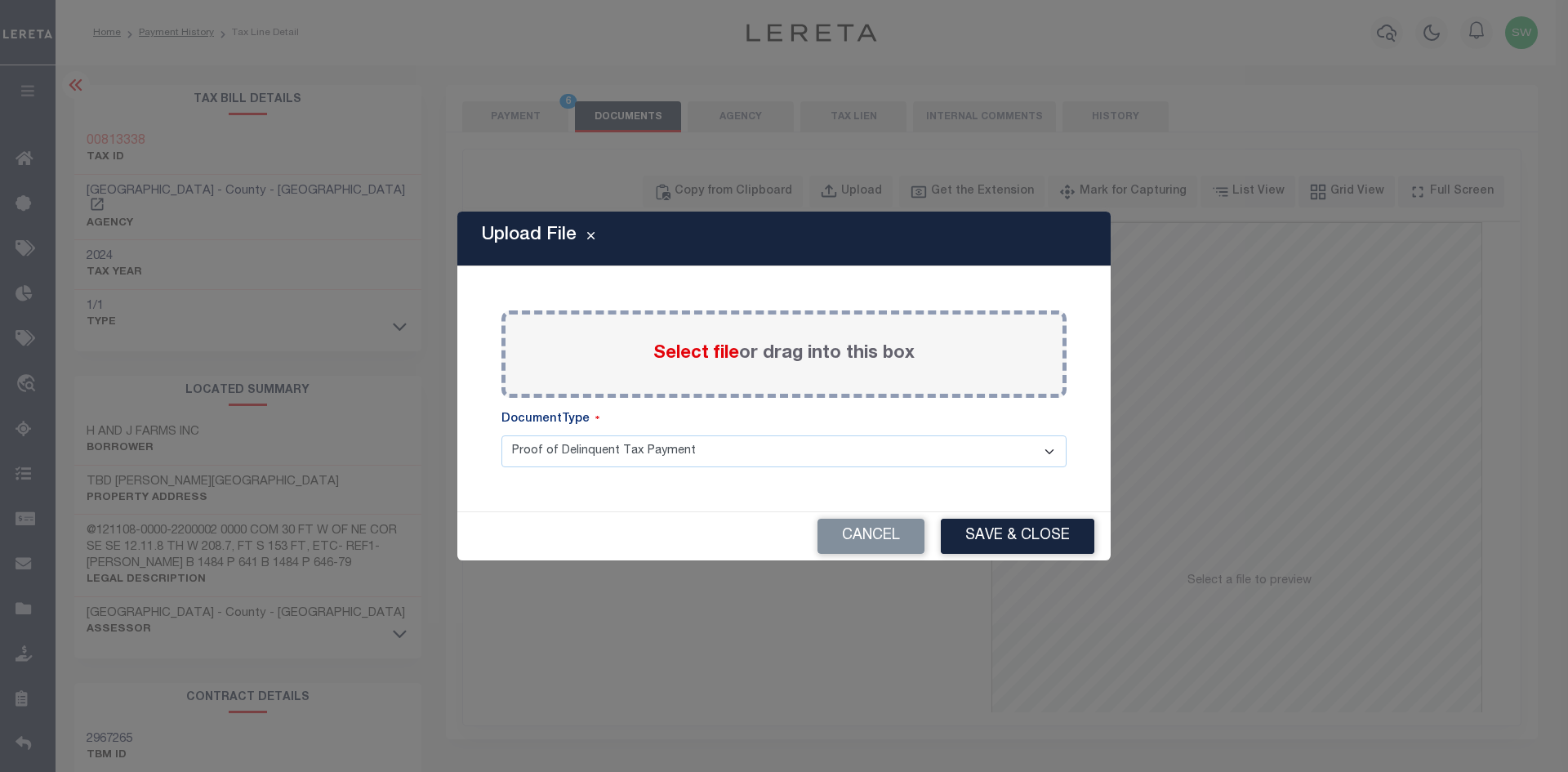
click at [692, 341] on label "Select file or drag into this box" at bounding box center [784, 354] width 261 height 27
click at [0, 0] on input "Select file or drag into this box" at bounding box center [0, 0] width 0 height 0
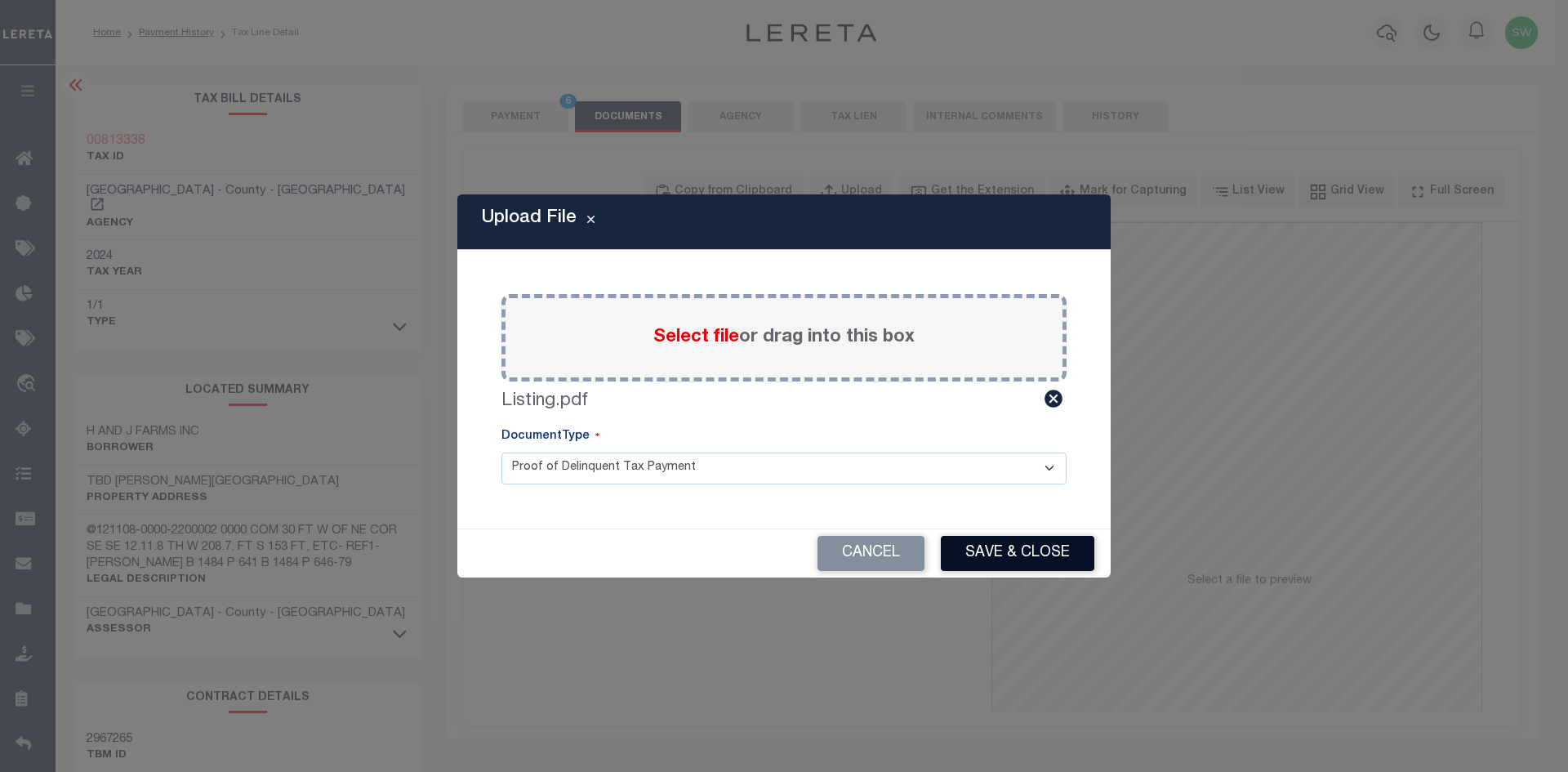
click at [990, 553] on button "Save & Close" at bounding box center [1017, 553] width 153 height 35
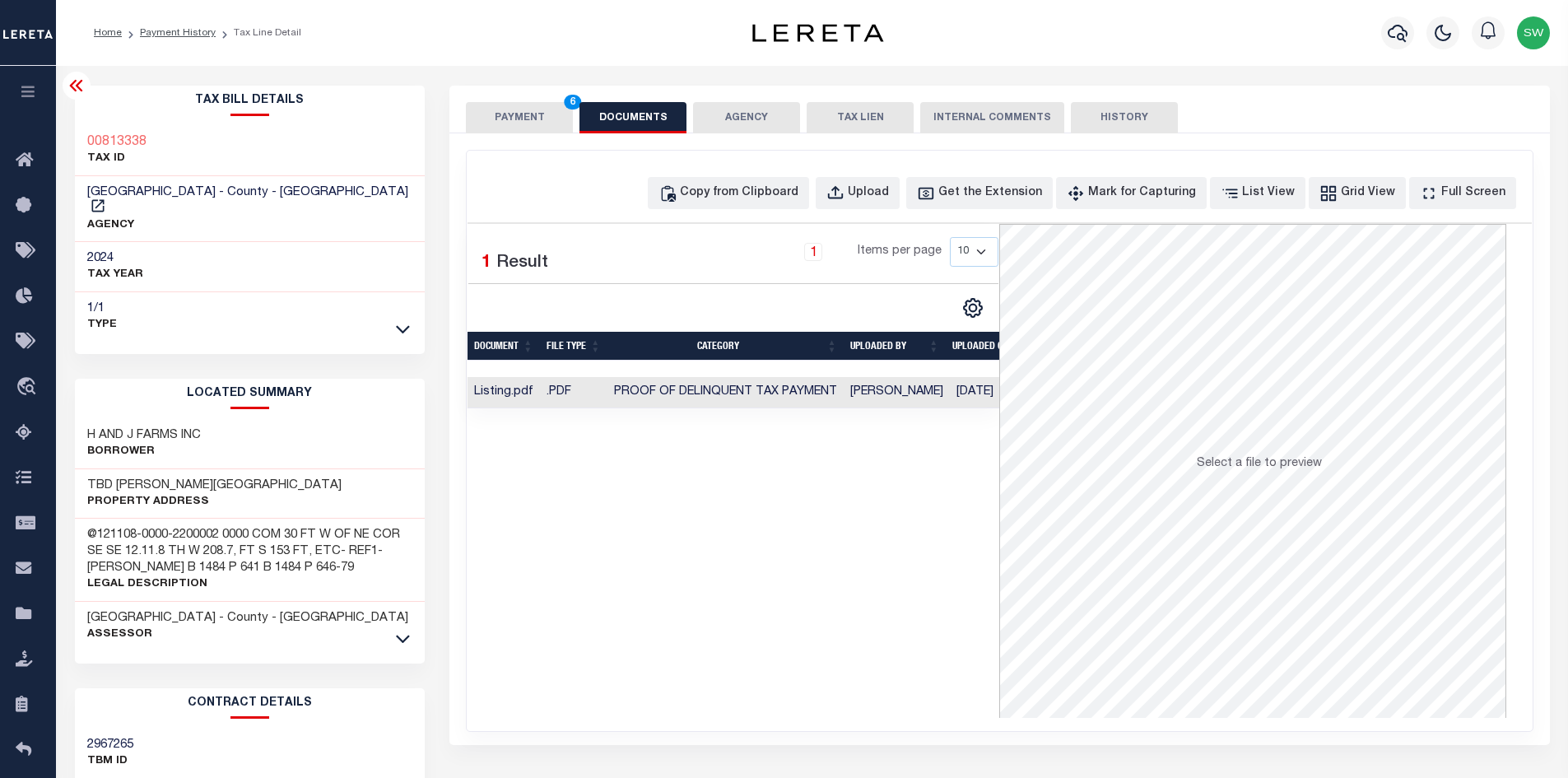
click at [821, 603] on div "Selected 1 Result 1 Items per page 10 25 50 100" at bounding box center [733, 470] width 532 height 494
click at [515, 117] on button "PAYMENT 6" at bounding box center [519, 117] width 107 height 31
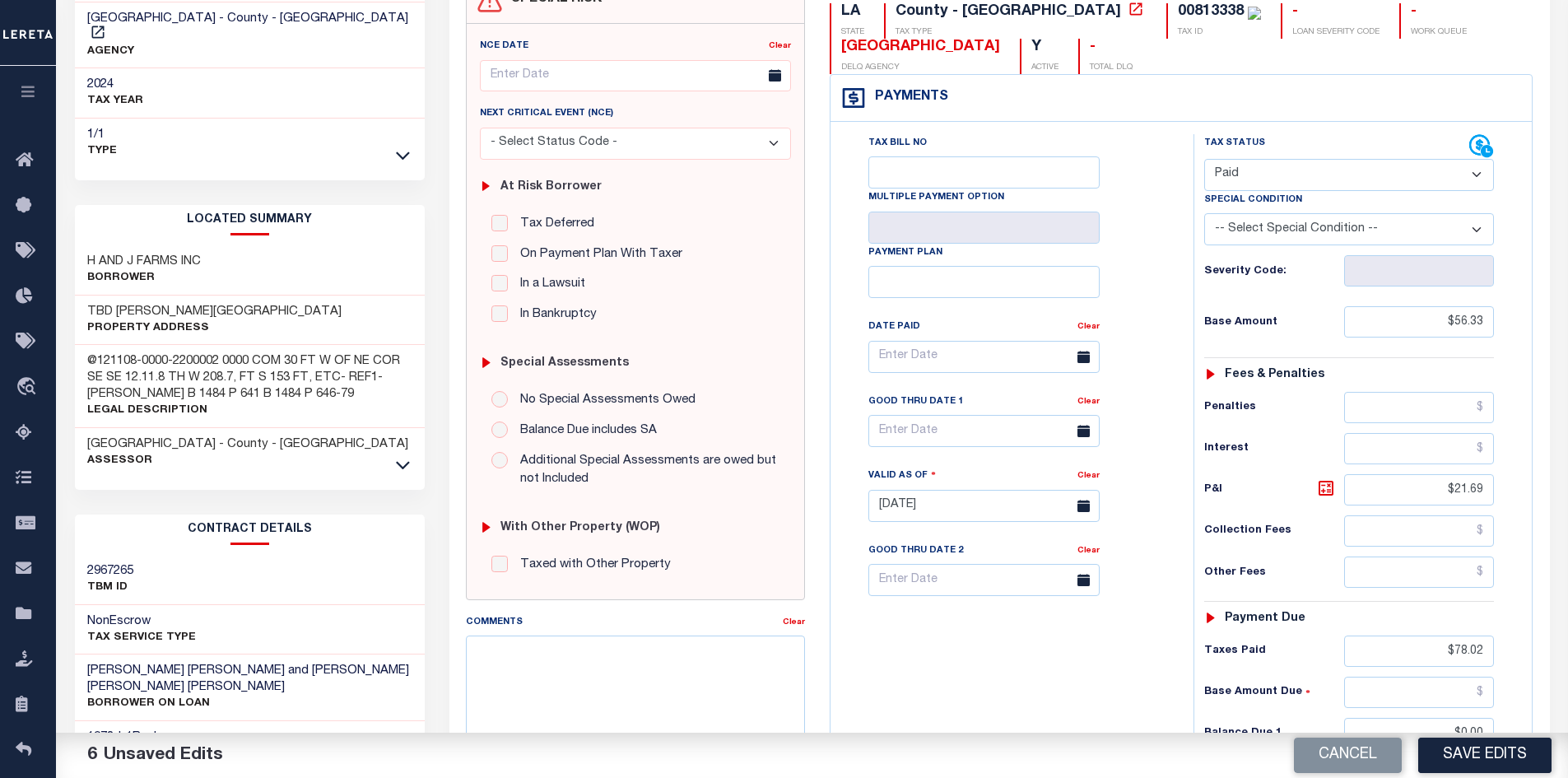
scroll to position [190, 0]
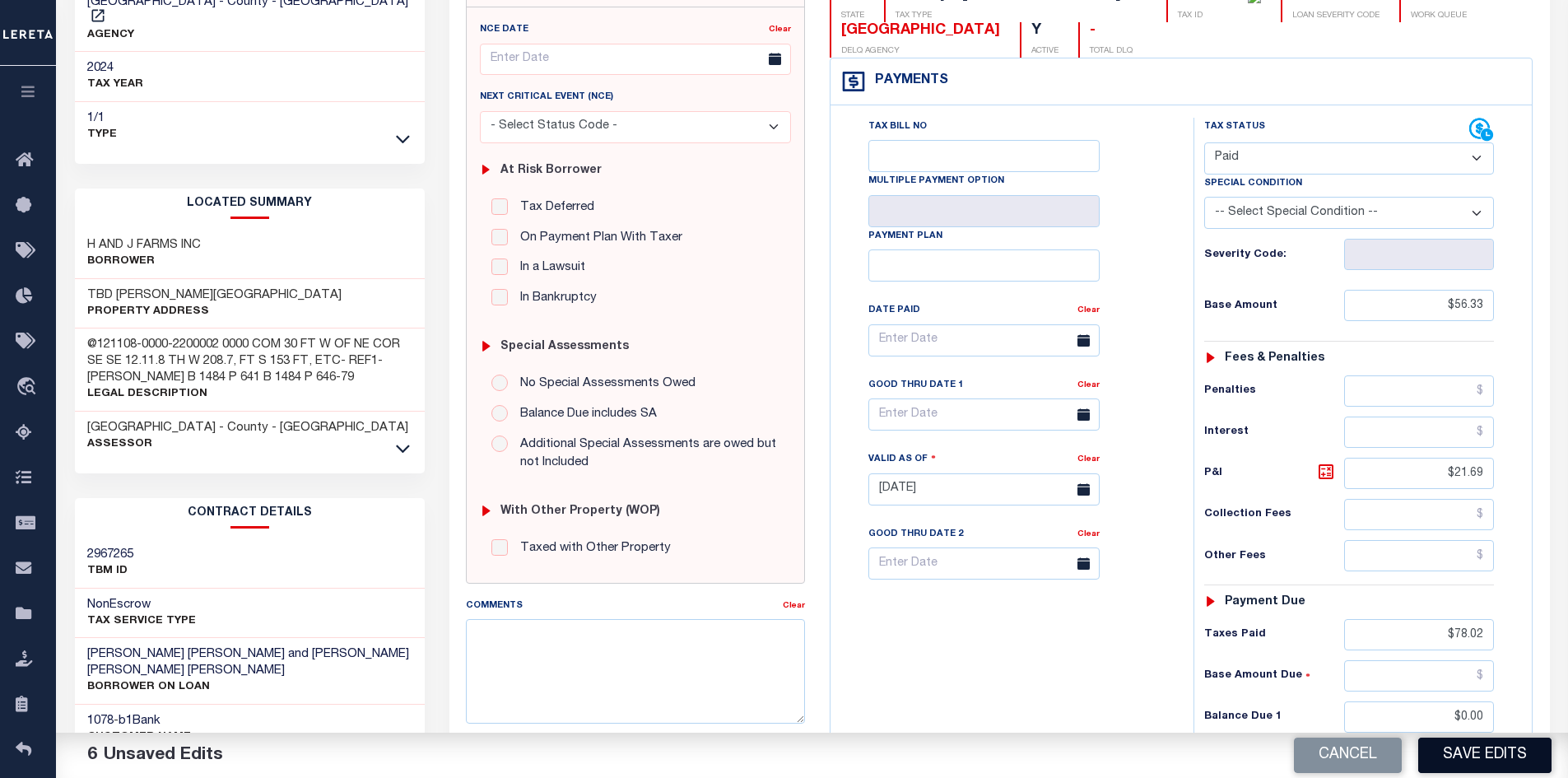
click at [1491, 767] on button "Save Edits" at bounding box center [1485, 755] width 133 height 35
checkbox input "false"
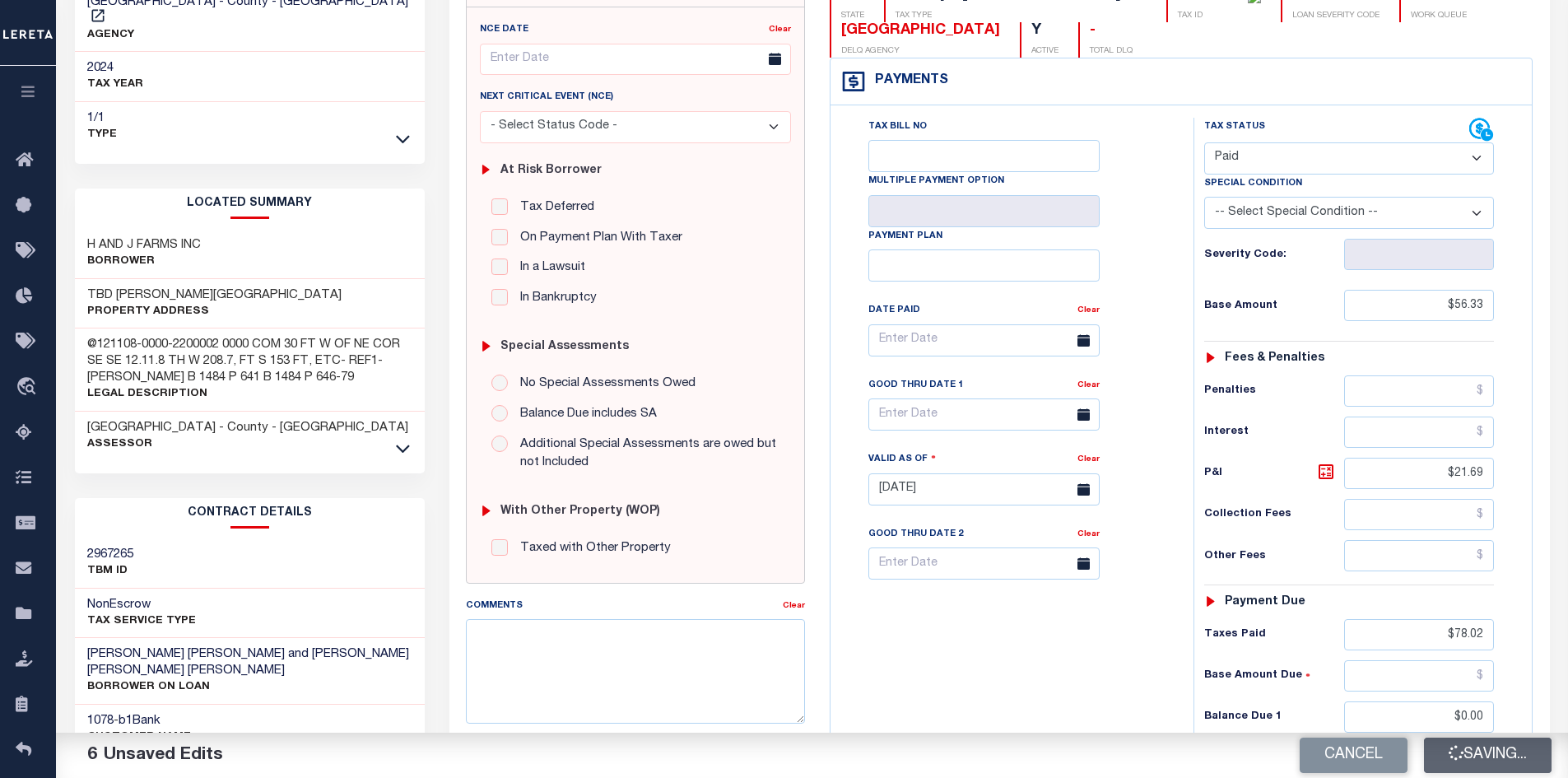
type input "$56.33"
type input "$21.69"
type input "$78.02"
type input "$0"
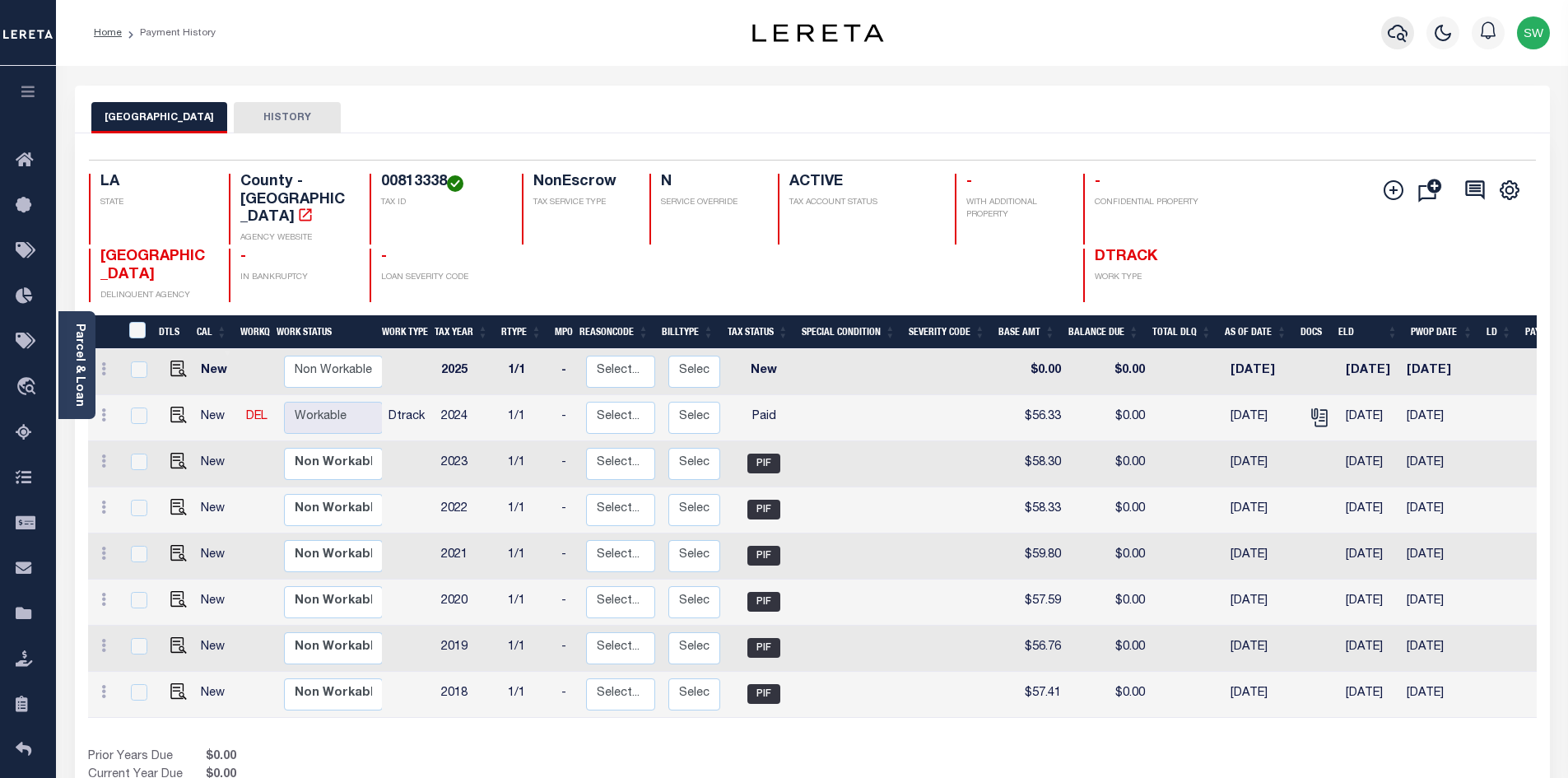
click at [1394, 31] on icon "button" at bounding box center [1398, 33] width 19 height 19
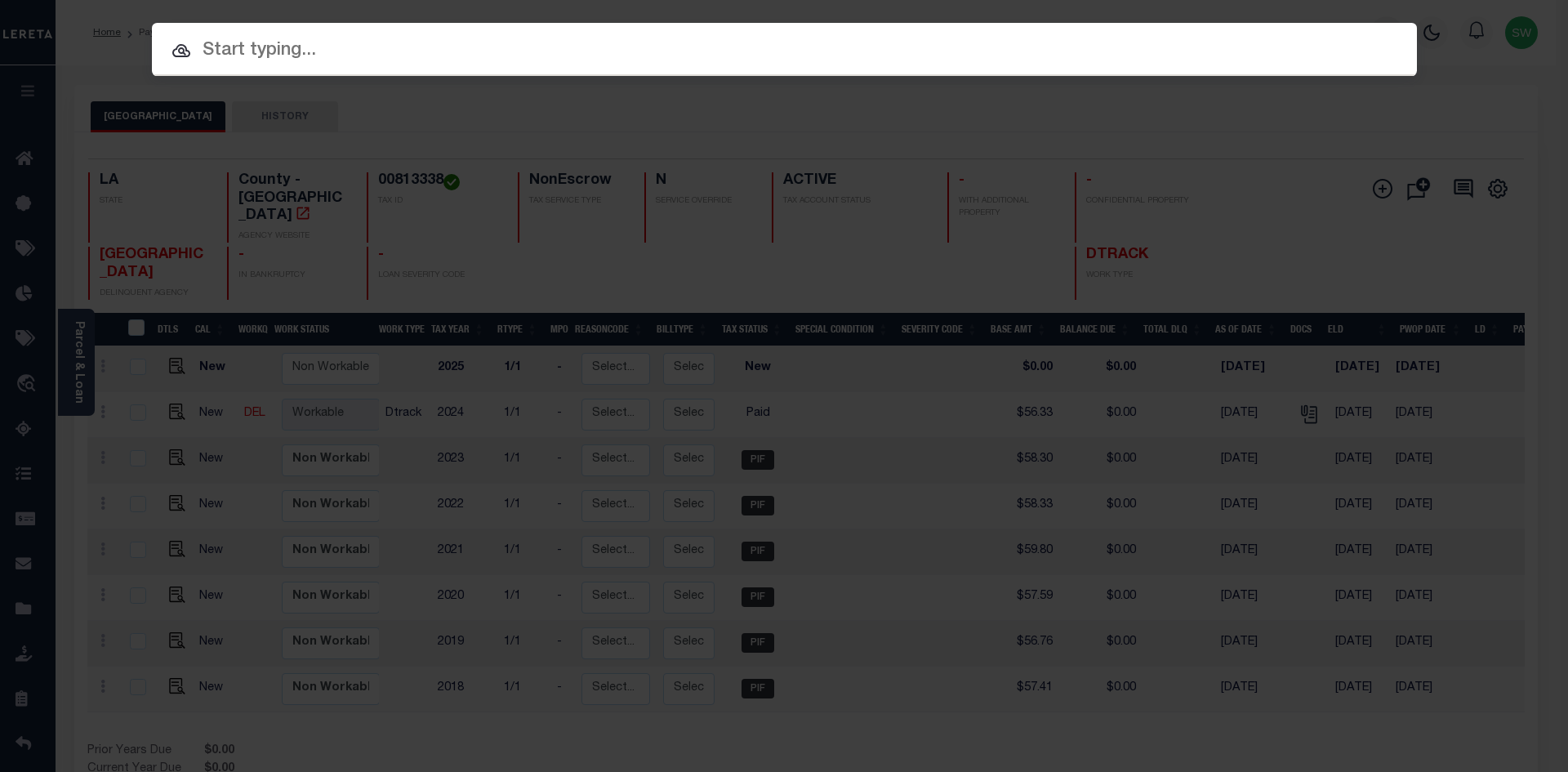
click at [347, 48] on input "text" at bounding box center [784, 51] width 1265 height 29
paste input "'972300003175"
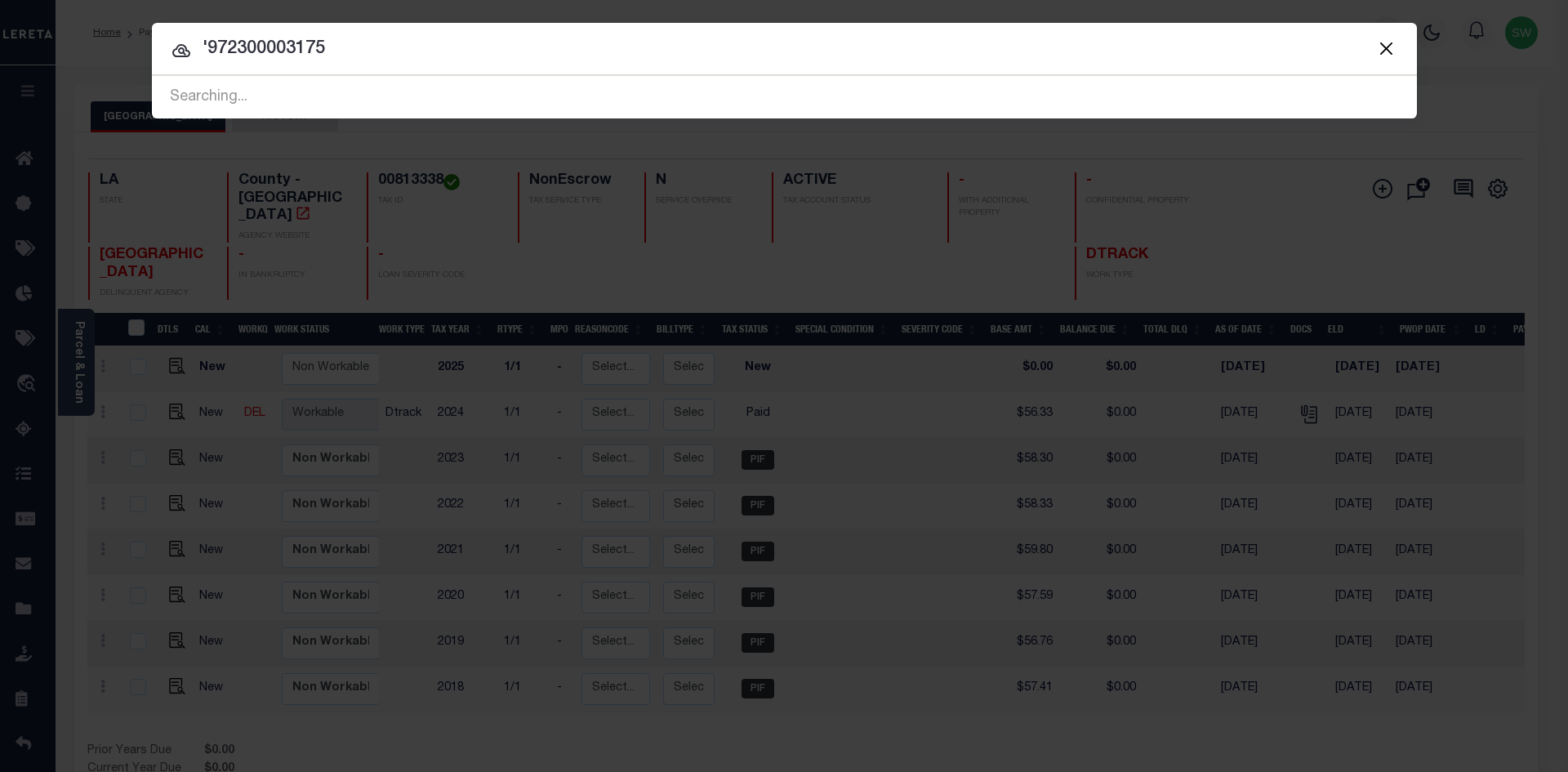
click at [209, 38] on input "'972300003175" at bounding box center [784, 49] width 1265 height 29
type input "972300003175"
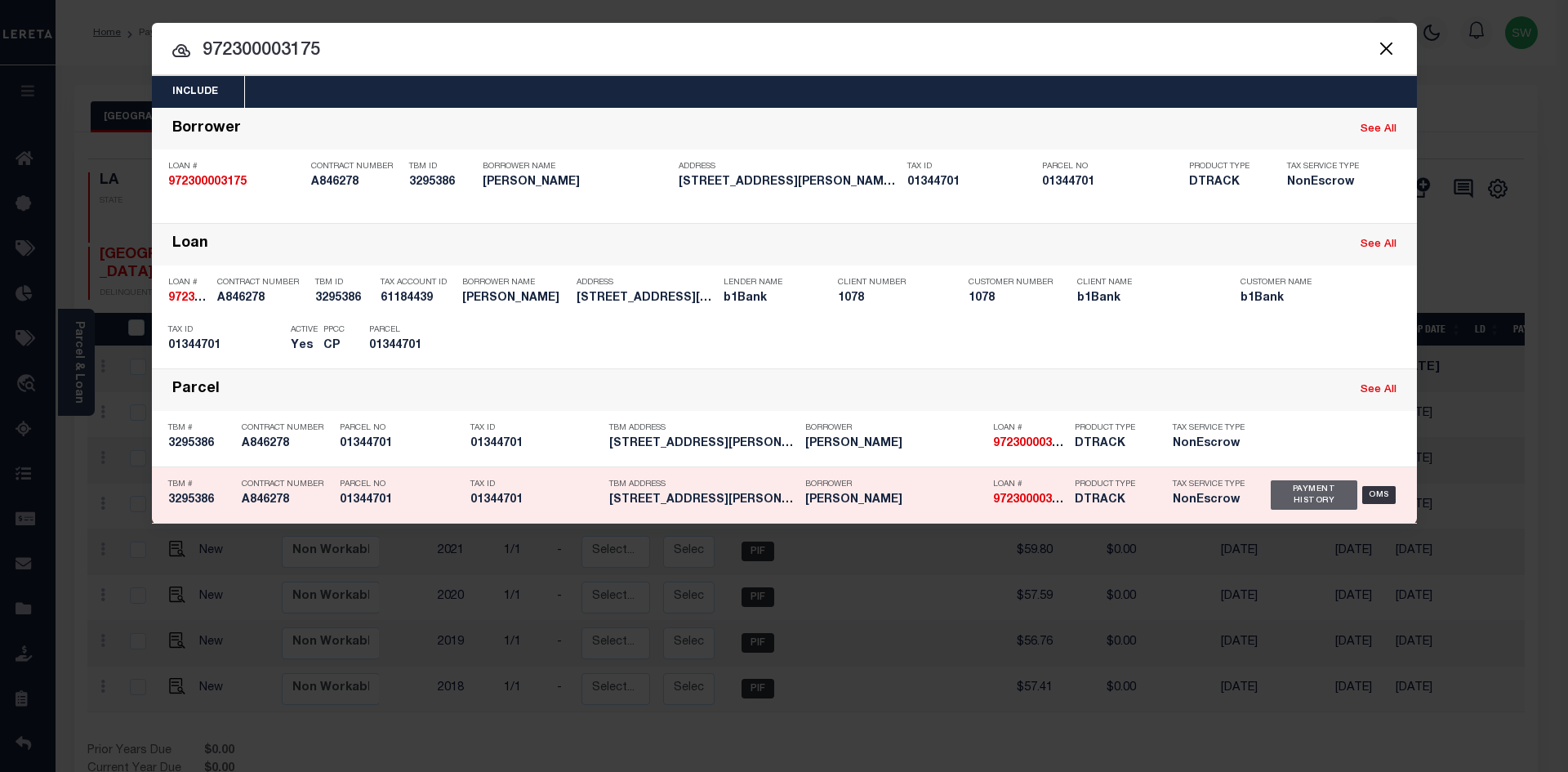
click at [1302, 505] on div "Payment History" at bounding box center [1315, 495] width 88 height 30
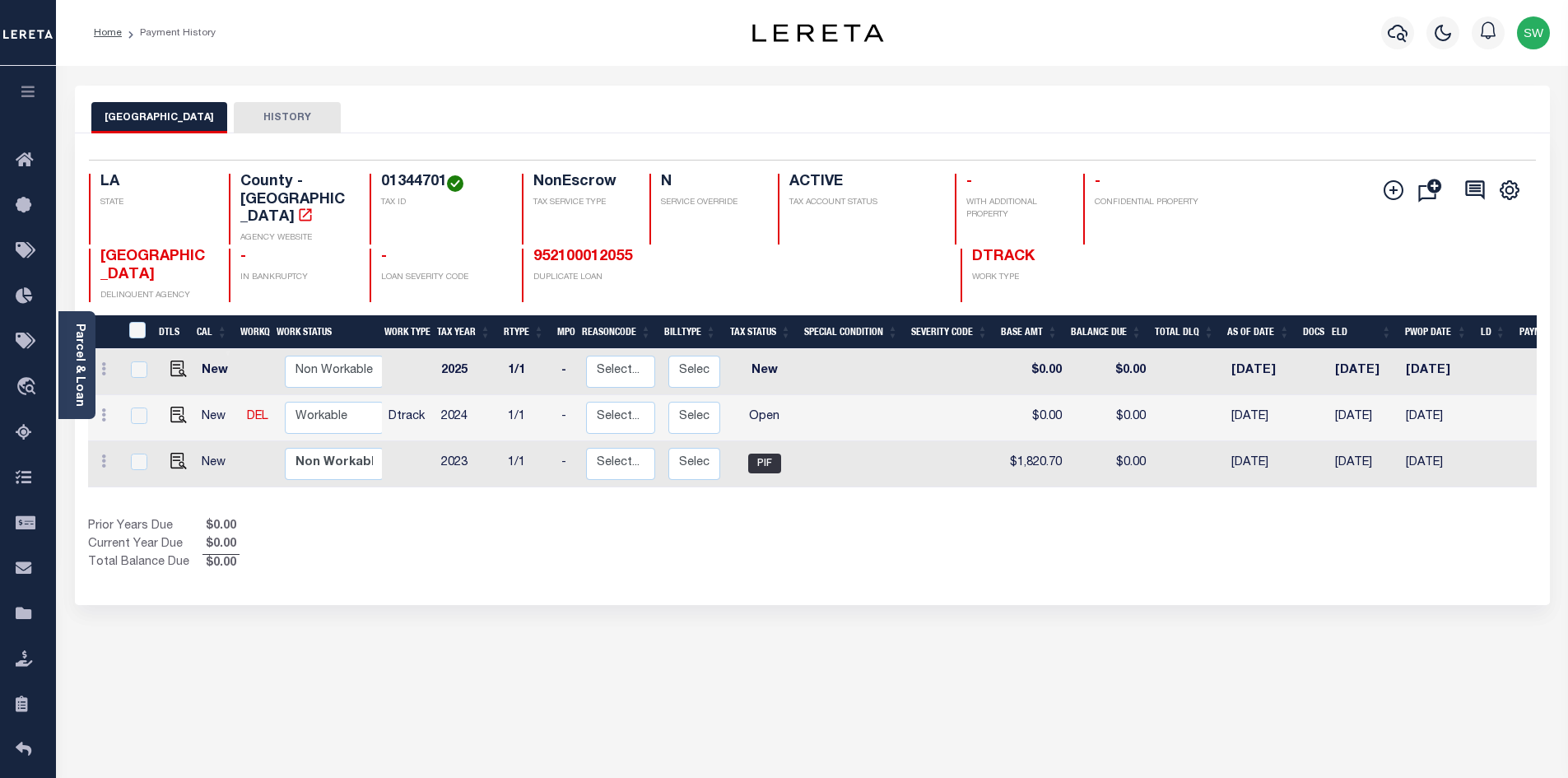
click at [964, 536] on div "Show Tax Lines before Bill Release Date Prior Years Due $0.00 Current Year Due …" at bounding box center [813, 545] width 1449 height 55
drag, startPoint x: 444, startPoint y: 183, endPoint x: 372, endPoint y: 175, distance: 72.4
click at [372, 175] on div "01344701 TAX ID" at bounding box center [436, 209] width 133 height 71
copy h4 "01344701"
click at [852, 527] on div "Show Tax Lines before Bill Release Date Prior Years Due $0.00 Current Year Due …" at bounding box center [813, 545] width 1449 height 55
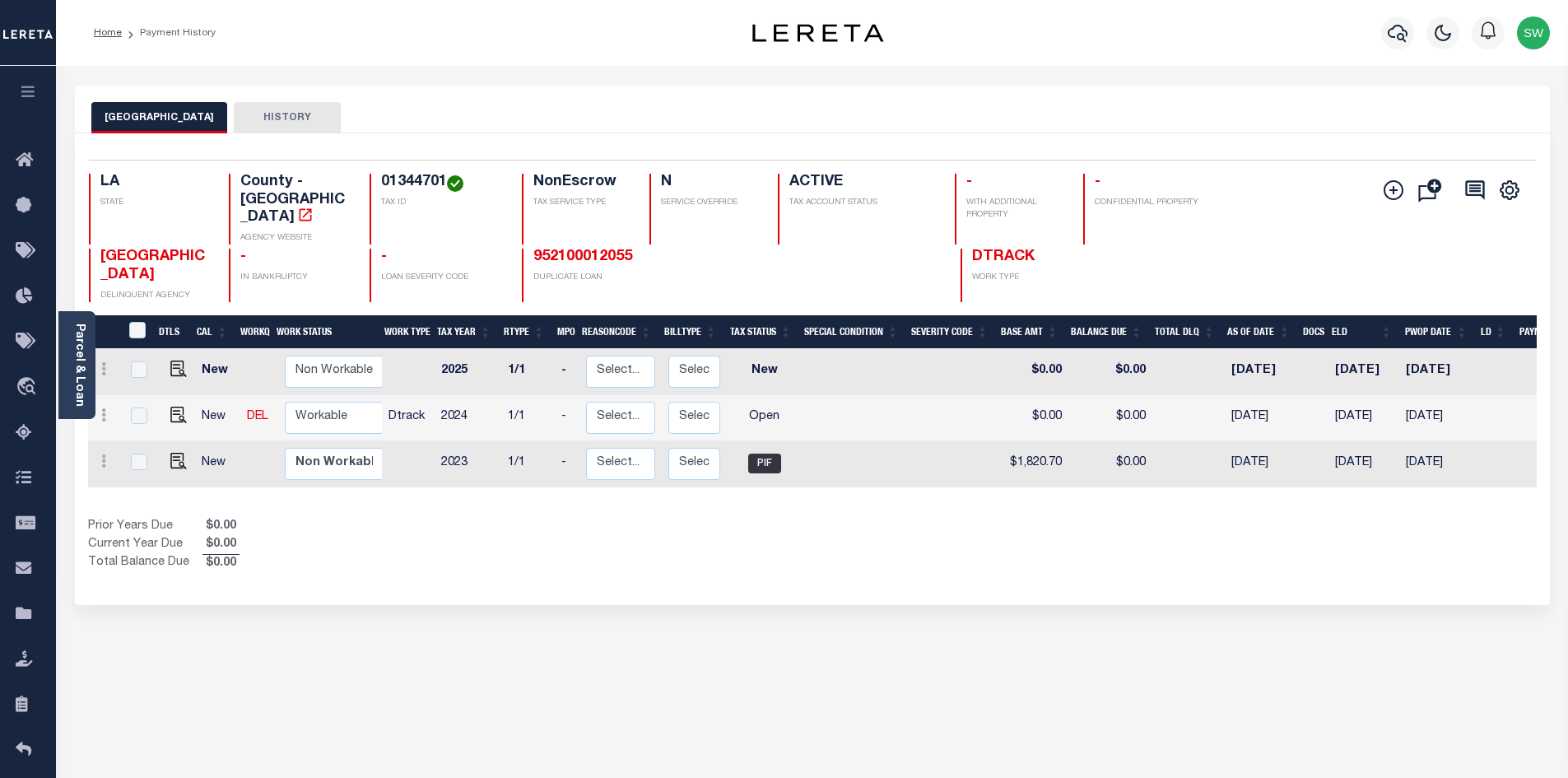
drag, startPoint x: 837, startPoint y: 543, endPoint x: 1148, endPoint y: 501, distance: 313.8
click at [838, 540] on div "Show Tax Lines before Bill Release Date Prior Years Due $0.00 Current Year Due …" at bounding box center [813, 545] width 1449 height 55
drag, startPoint x: 448, startPoint y: 175, endPoint x: 381, endPoint y: 173, distance: 67.0
click at [381, 173] on div "Selected 3 Results 1 Items per page 25 50 100 LA STATE County - LA AGENCY WEBSI…" at bounding box center [813, 230] width 1473 height 142
copy h4 "01344701"
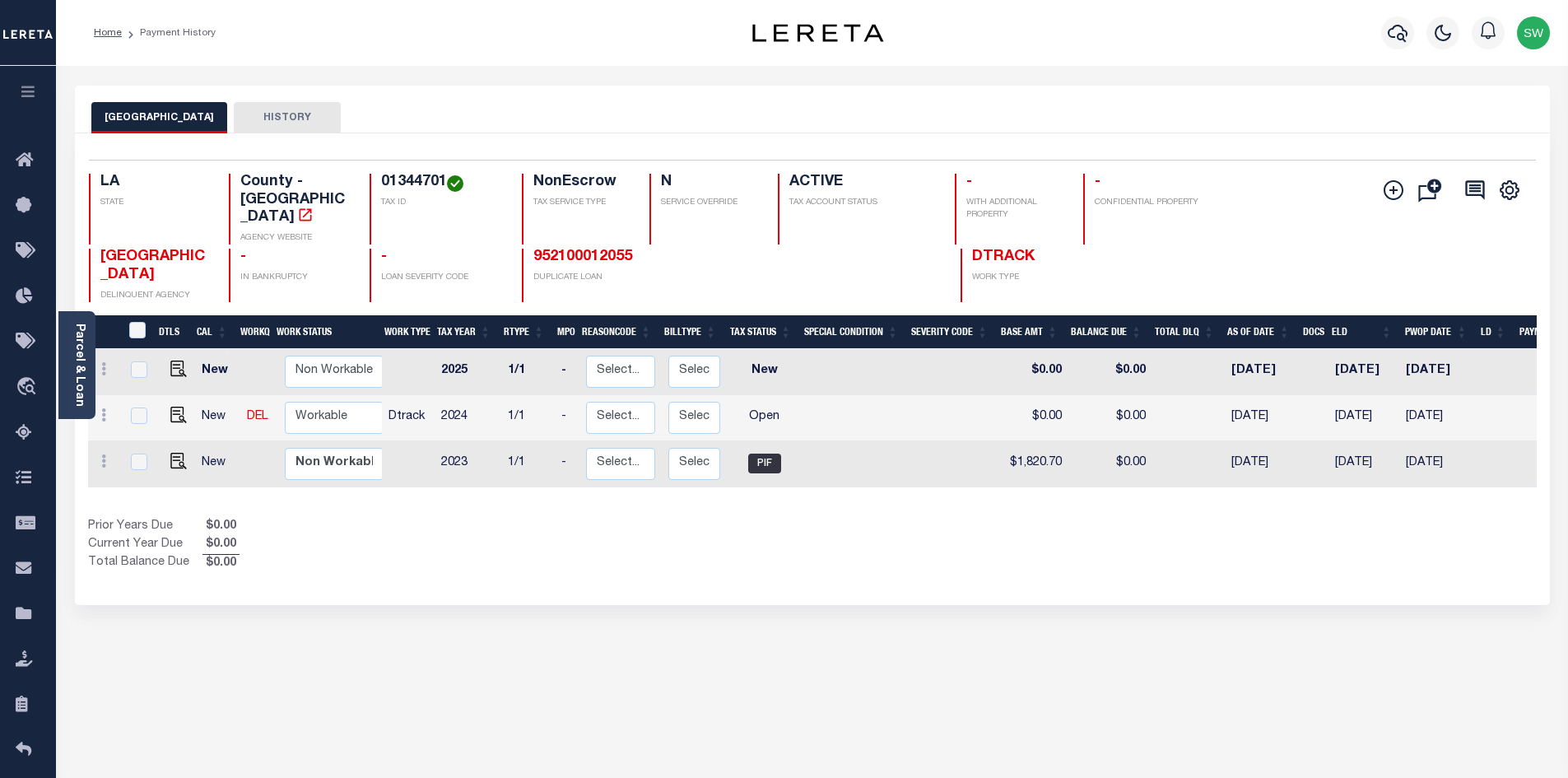
click at [712, 538] on div "Prior Years Due $0.00 Current Year Due $0.00 Total Balance Due $0.00" at bounding box center [451, 545] width 724 height 55
drag, startPoint x: 777, startPoint y: 550, endPoint x: 867, endPoint y: 520, distance: 94.9
click at [783, 547] on div "Selected 3 Results 1 Items per page 25 50 100 LA STATE 01344701" at bounding box center [813, 369] width 1475 height 472
click at [772, 525] on div "Prior Years Due $0.00 Current Year Due $0.00 Total Balance Due $0.00" at bounding box center [451, 545] width 724 height 55
click at [592, 525] on div "Prior Years Due $0.00 Current Year Due $0.00 Total Balance Due $0.00" at bounding box center [451, 545] width 724 height 55
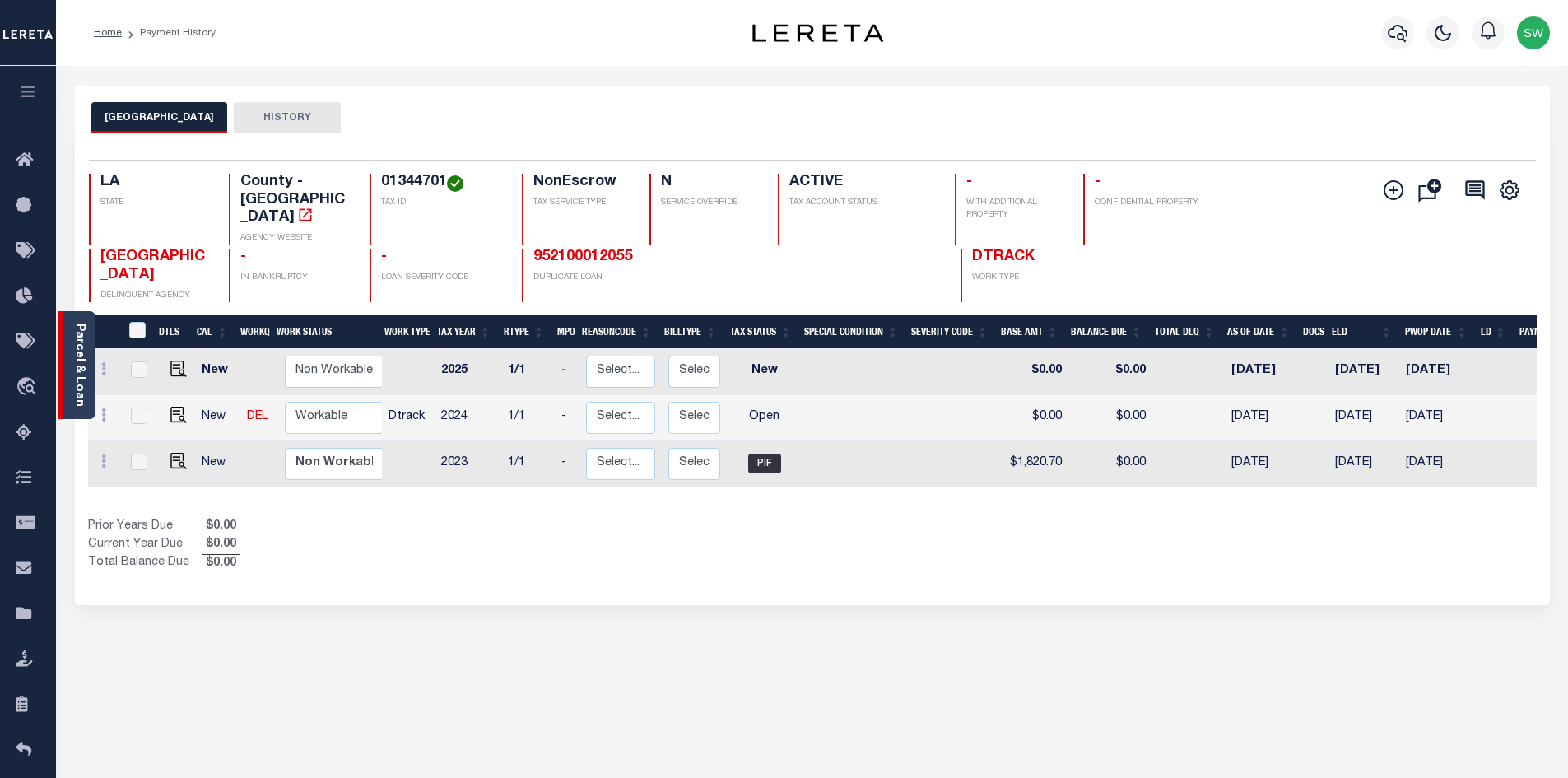
click at [87, 373] on div "Parcel & Loan" at bounding box center [77, 365] width 37 height 108
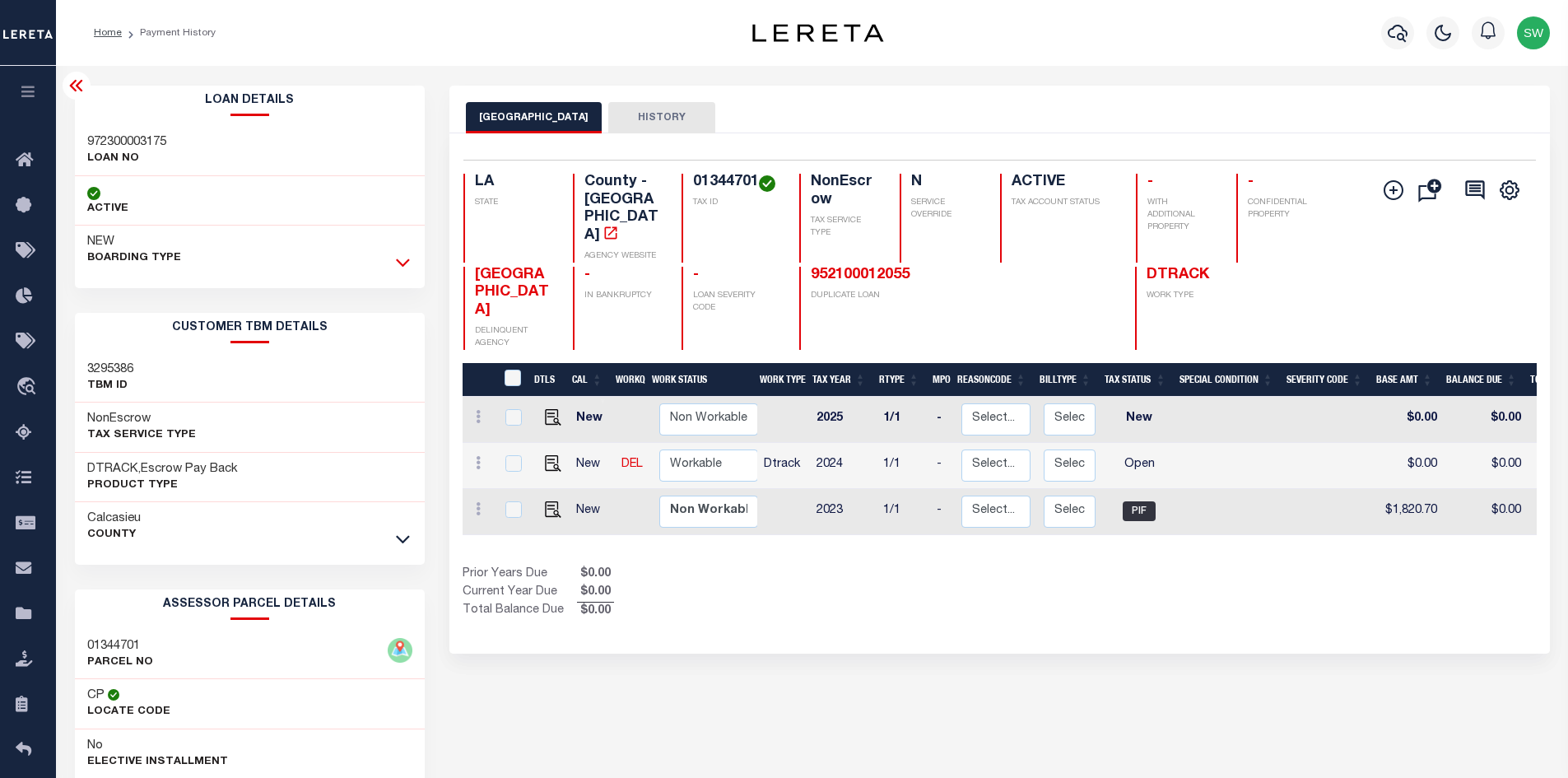
click at [406, 267] on icon at bounding box center [403, 262] width 14 height 18
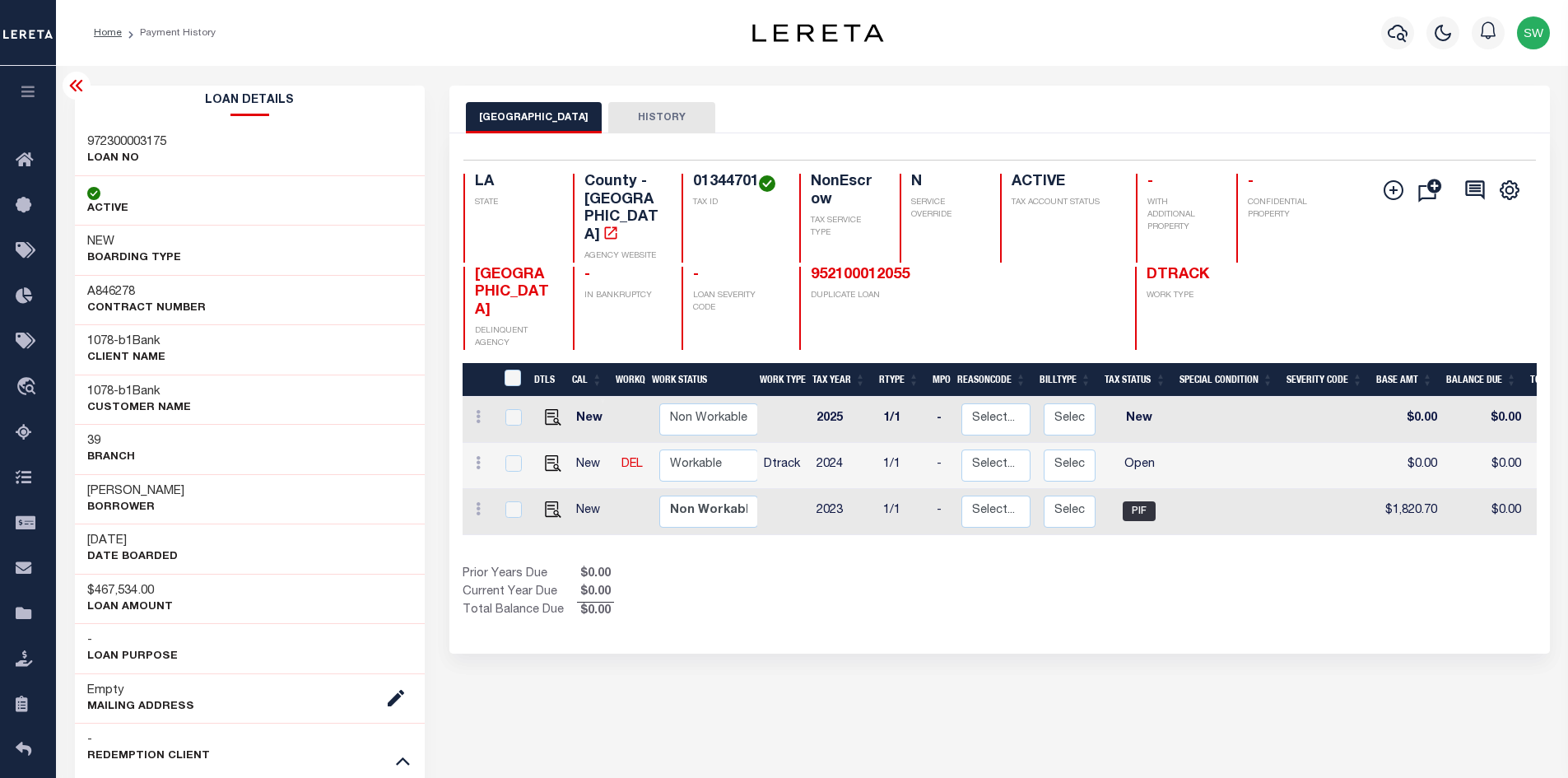
drag, startPoint x: 836, startPoint y: 620, endPoint x: 813, endPoint y: 614, distance: 23.8
drag, startPoint x: 991, startPoint y: 548, endPoint x: 886, endPoint y: 524, distance: 107.7
click at [988, 565] on div "Prior Years Due $0.00 Current Year Due $0.00 Total Balance Due $0.00" at bounding box center [731, 593] width 537 height 55
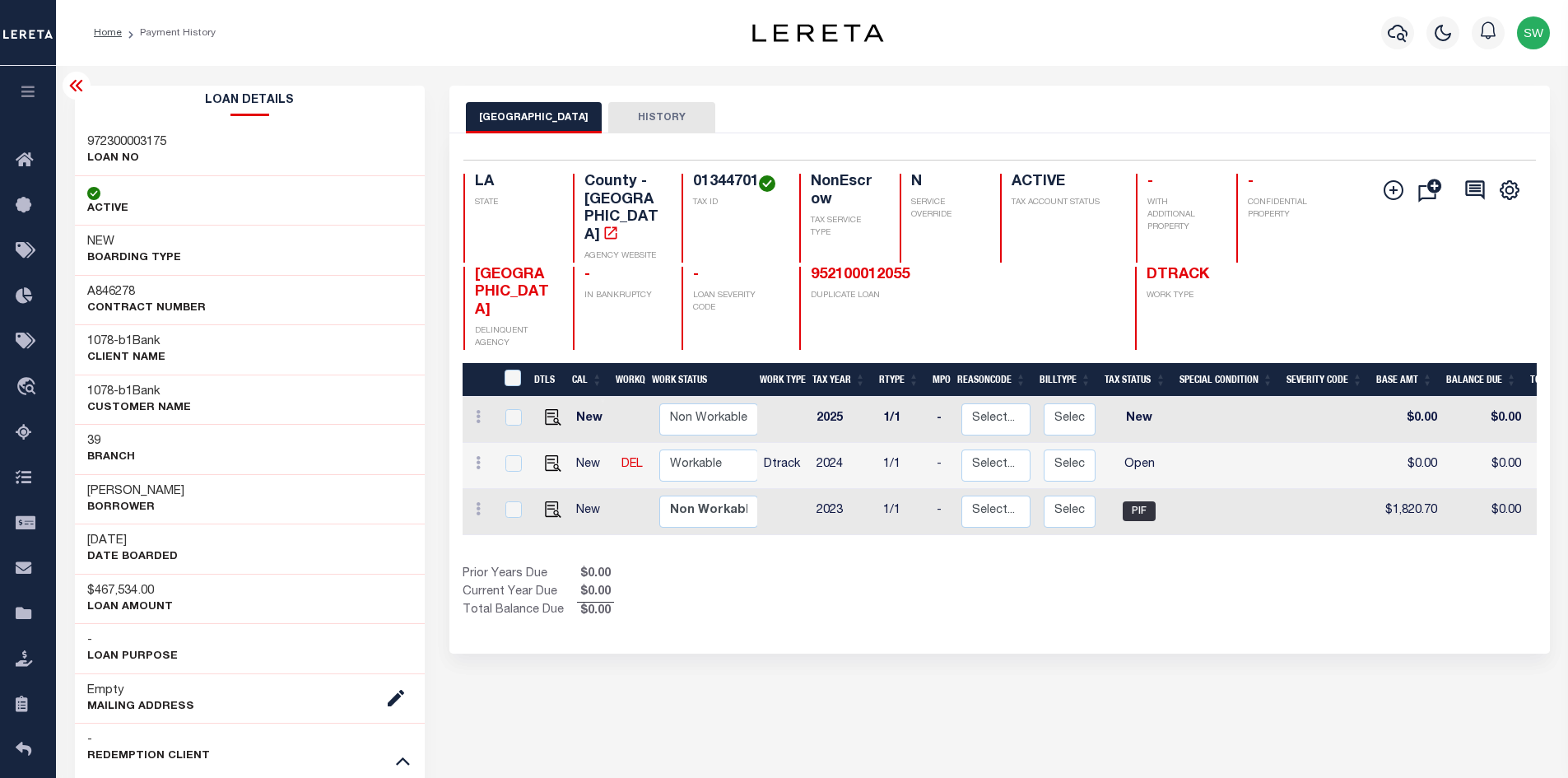
click at [825, 584] on div "Selected 3 Results 1 Items per page 25 50 100 LA STATE 01344701" at bounding box center [1000, 393] width 1101 height 520
click at [551, 455] on img "" at bounding box center [553, 463] width 17 height 17
checkbox input "true"
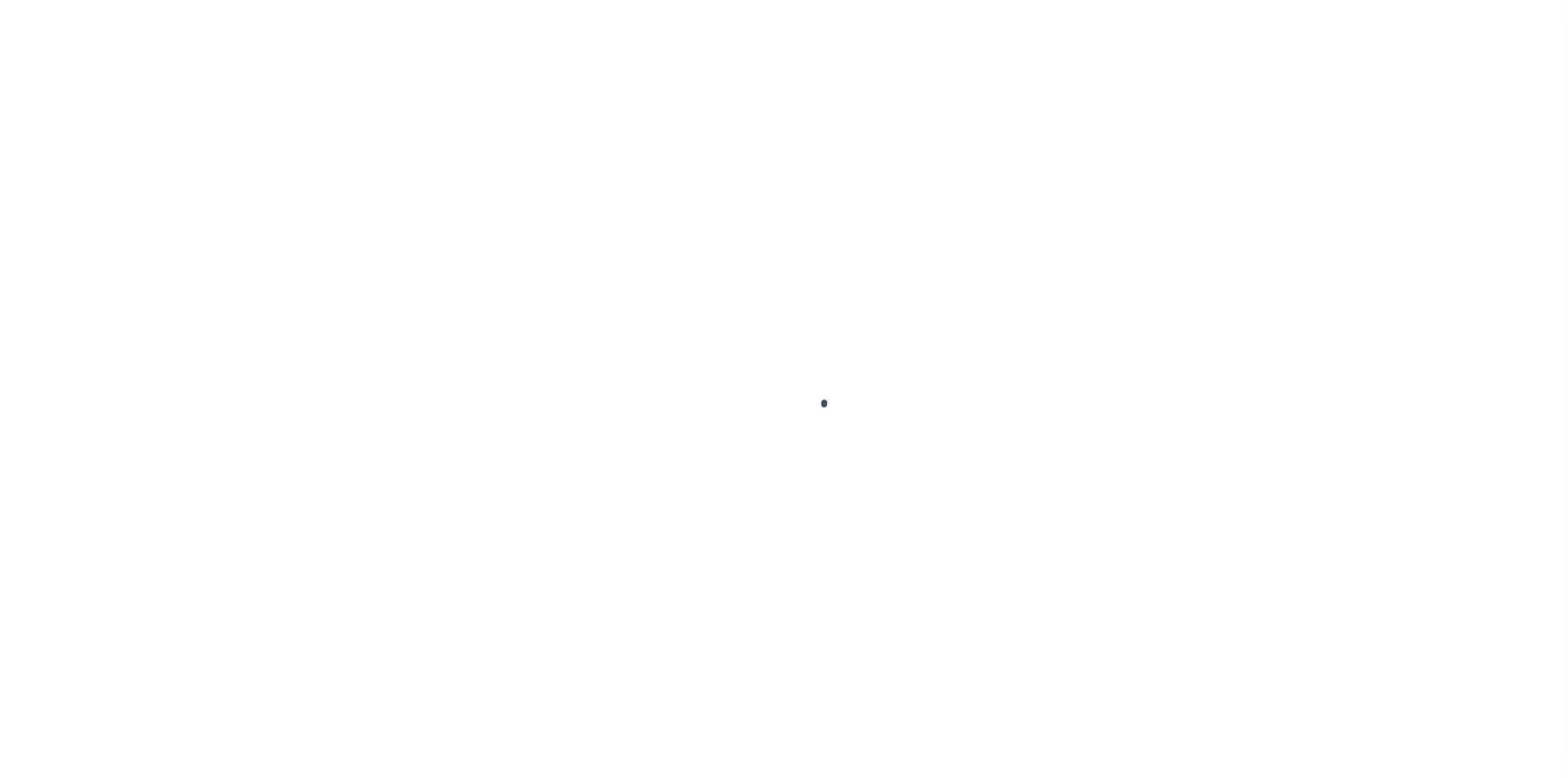
select select "OP2"
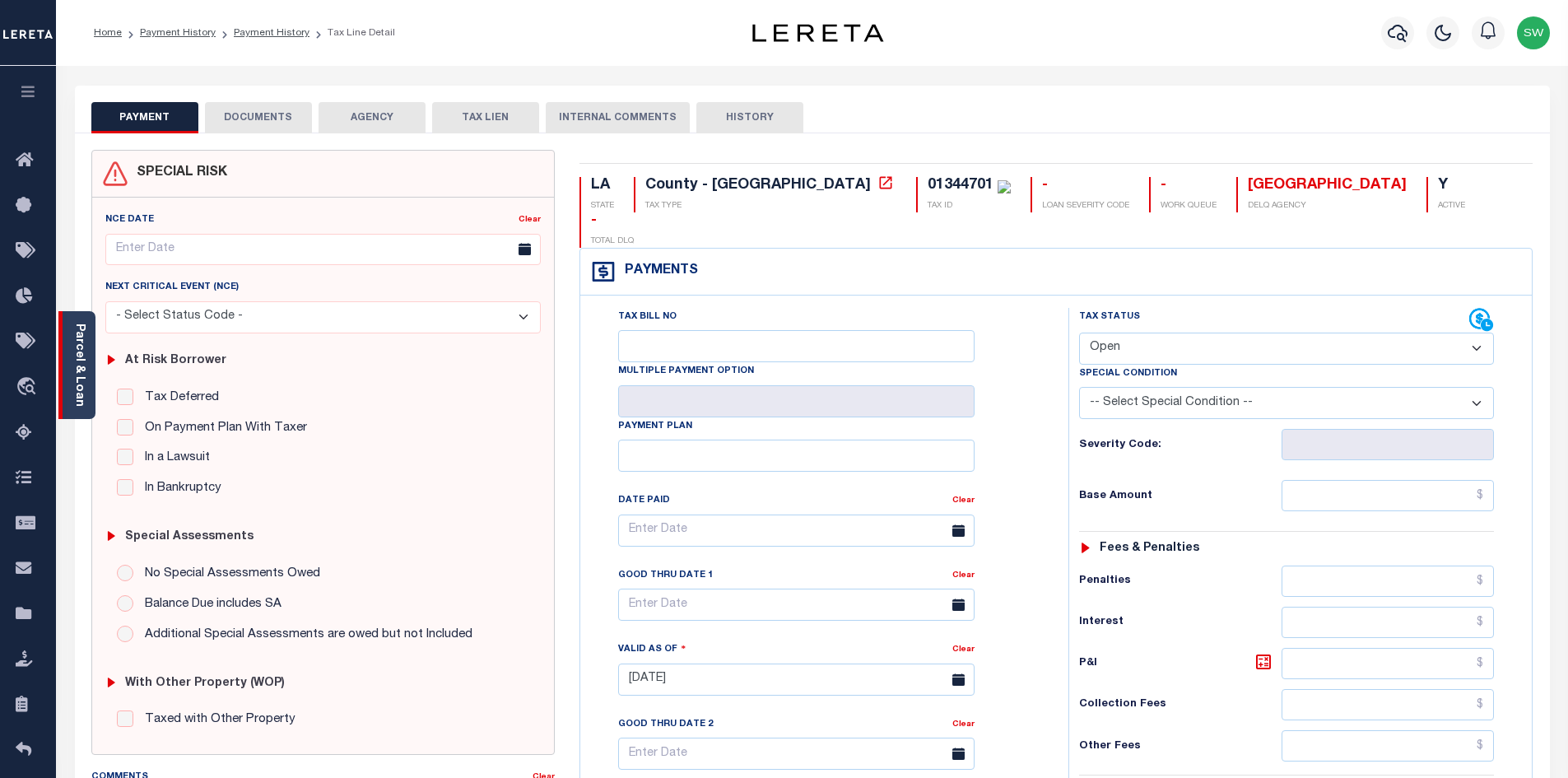
click at [78, 362] on link "Parcel & Loan" at bounding box center [79, 365] width 11 height 83
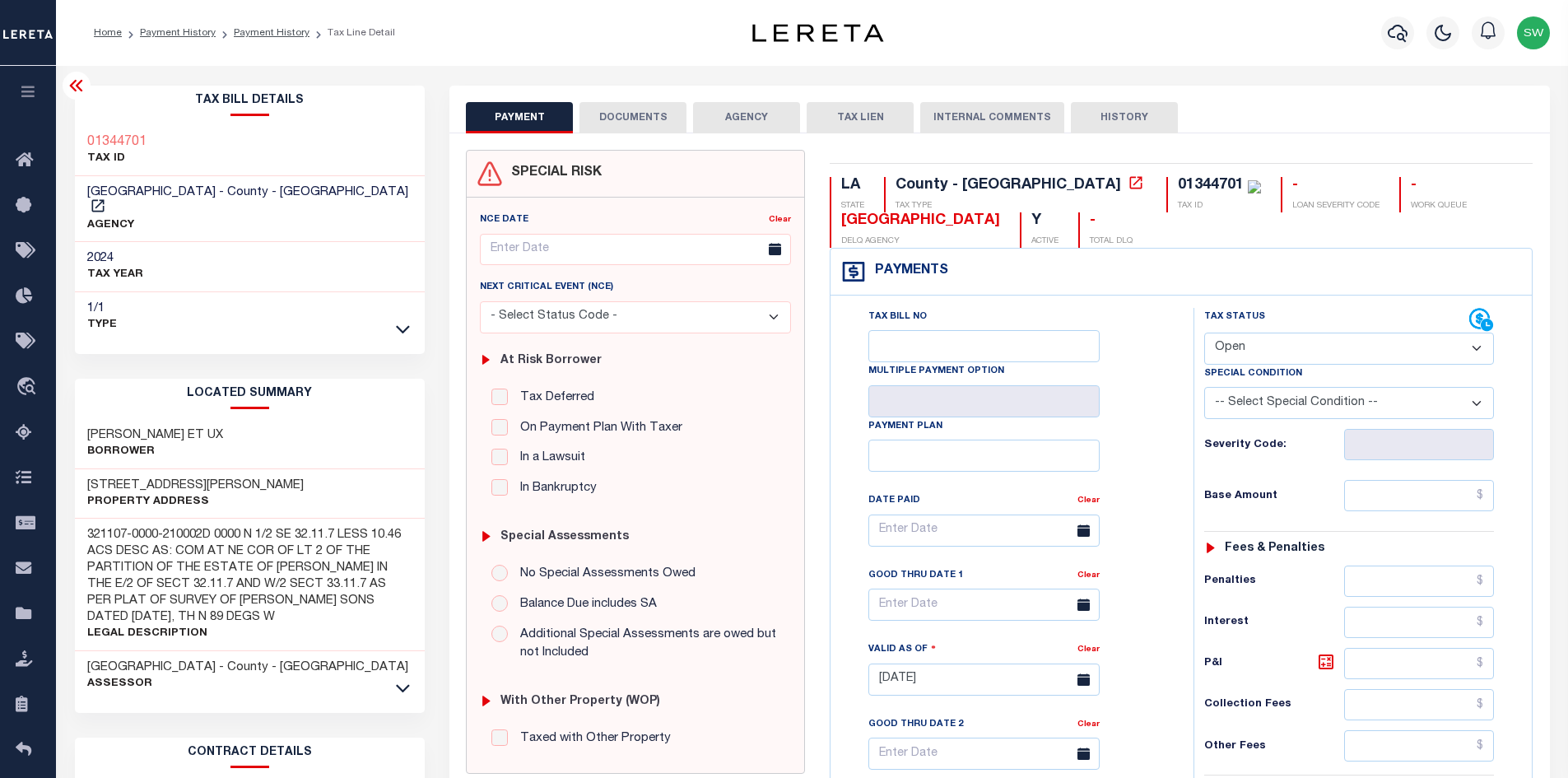
drag, startPoint x: 267, startPoint y: 419, endPoint x: 62, endPoint y: 423, distance: 205.0
click at [63, 423] on div "Tax Bill Details 01344701 TAX ID AGENCY" at bounding box center [250, 665] width 375 height 1159
copy h3 "[PERSON_NAME] ET UX"
click at [215, 443] on p "Borrower" at bounding box center [155, 451] width 136 height 17
drag, startPoint x: 263, startPoint y: 440, endPoint x: 246, endPoint y: 440, distance: 17.0
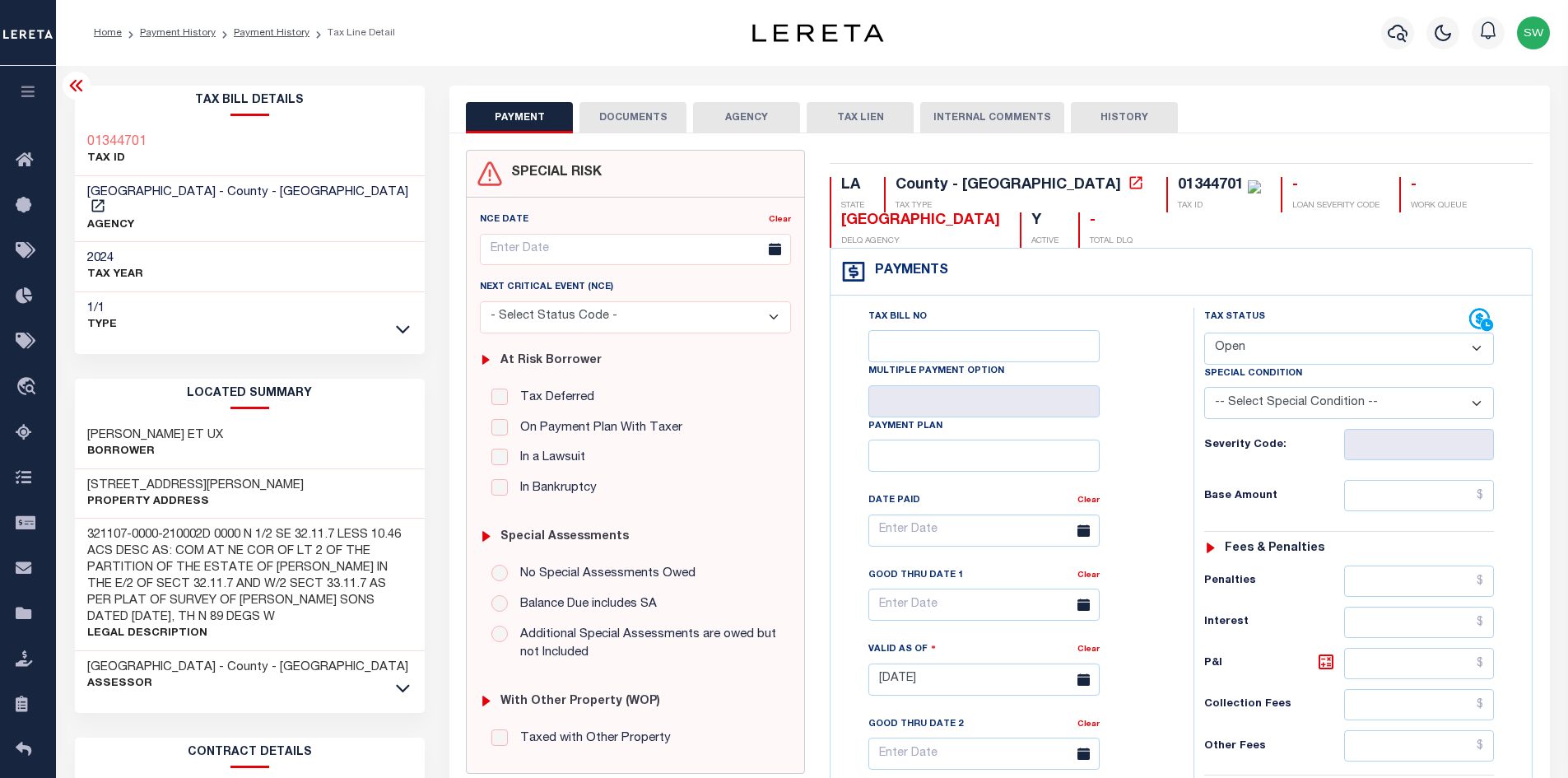
click at [264, 440] on div "[PERSON_NAME] ET [PERSON_NAME]" at bounding box center [250, 443] width 351 height 50
click at [188, 443] on p "Borrower" at bounding box center [155, 451] width 136 height 17
drag, startPoint x: 145, startPoint y: 421, endPoint x: 260, endPoint y: 422, distance: 115.0
click at [266, 425] on div "[PERSON_NAME] ET [PERSON_NAME]" at bounding box center [250, 443] width 351 height 50
click at [131, 419] on div "[PERSON_NAME] ET [PERSON_NAME]" at bounding box center [250, 443] width 351 height 50
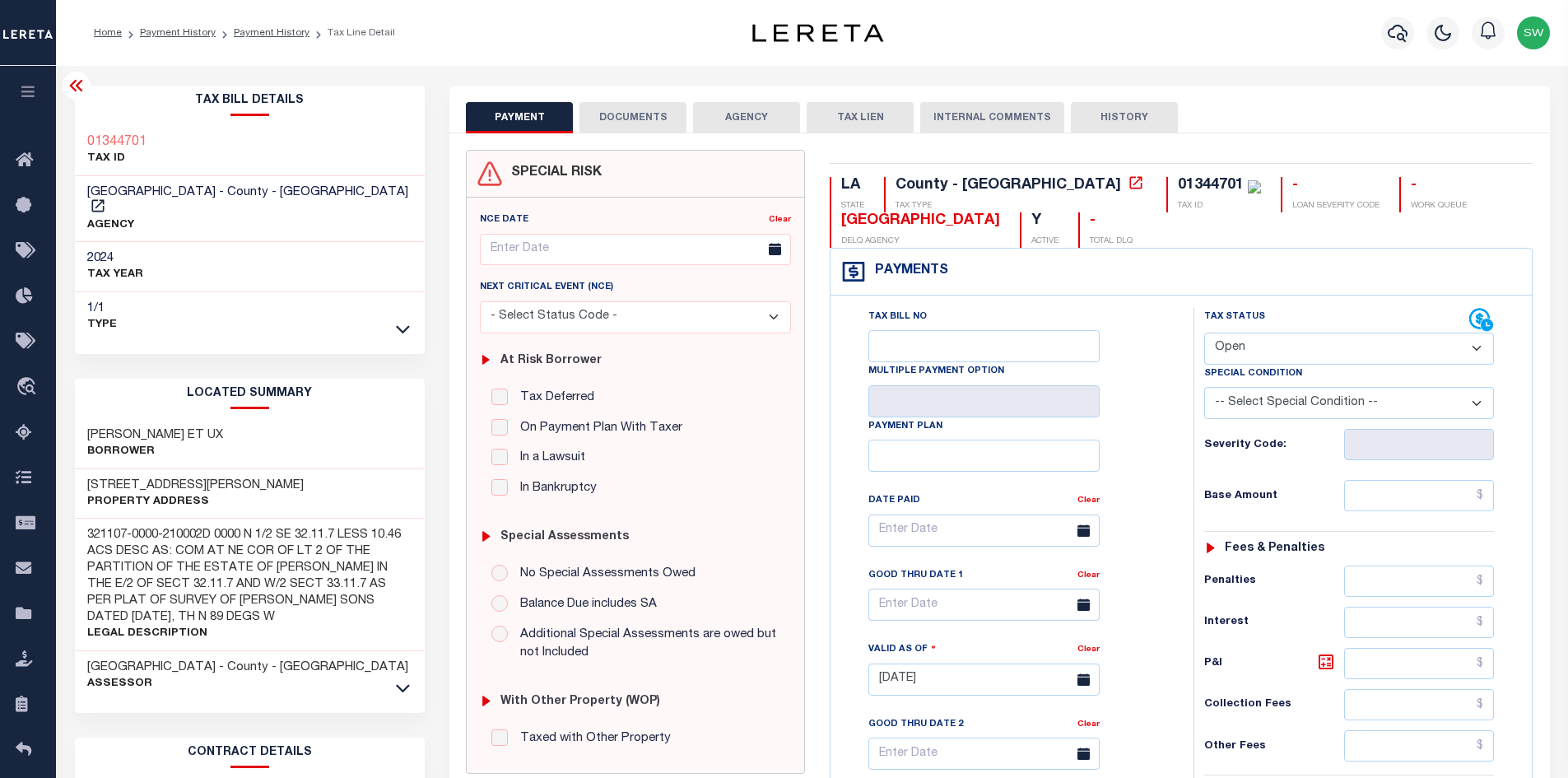
drag, startPoint x: 95, startPoint y: 415, endPoint x: 262, endPoint y: 421, distance: 167.1
click at [262, 421] on div "[PERSON_NAME] ET [PERSON_NAME]" at bounding box center [250, 443] width 351 height 50
copy h3 "[PERSON_NAME] ET UX"
click at [1398, 31] on icon "button" at bounding box center [1398, 33] width 19 height 19
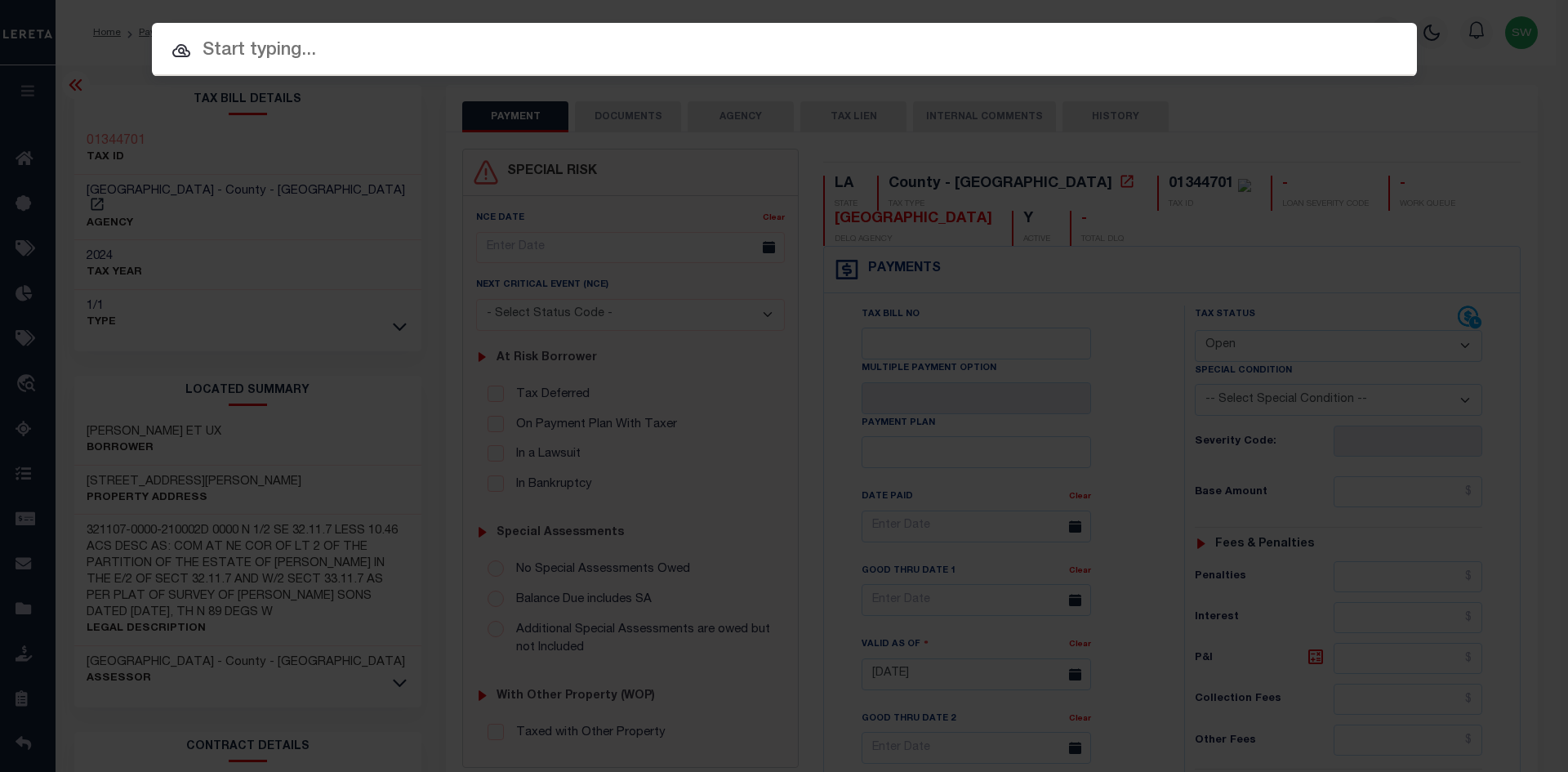
click at [234, 44] on input "text" at bounding box center [784, 51] width 1265 height 29
paste input "'942400020346"
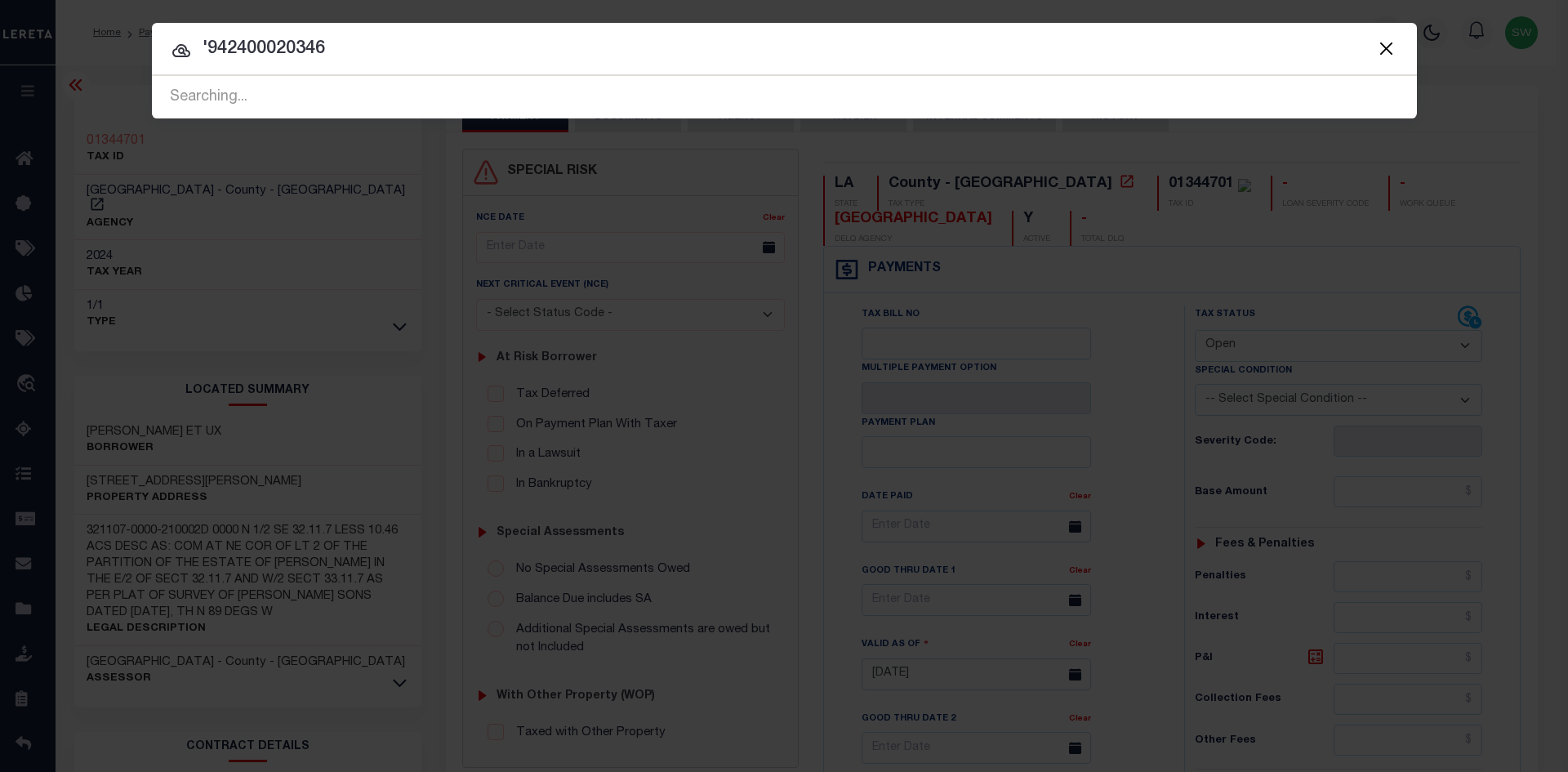
click at [207, 42] on input "'942400020346" at bounding box center [784, 49] width 1265 height 29
type input "942400020346"
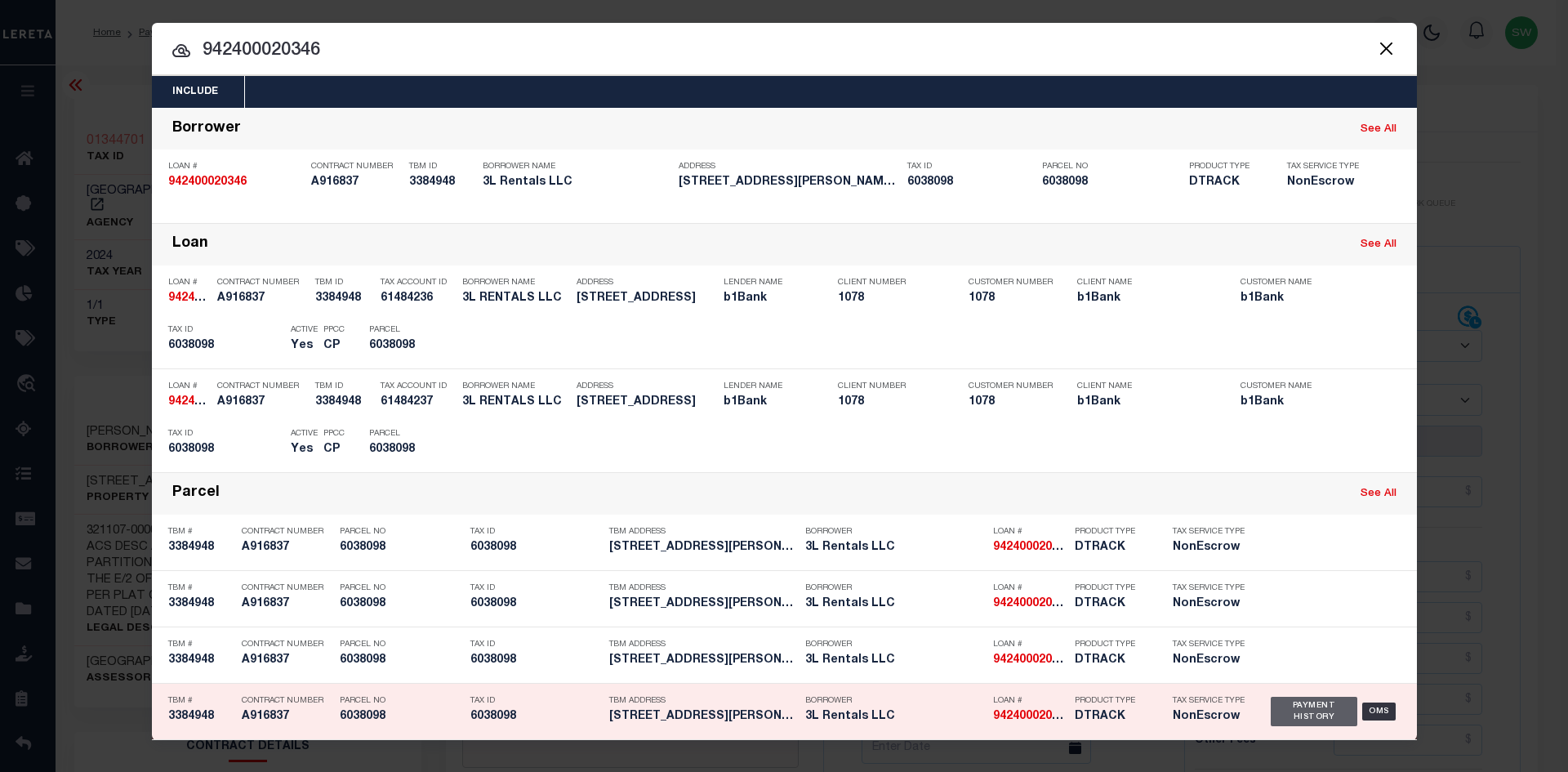
click at [1288, 719] on div "Payment History" at bounding box center [1315, 712] width 88 height 30
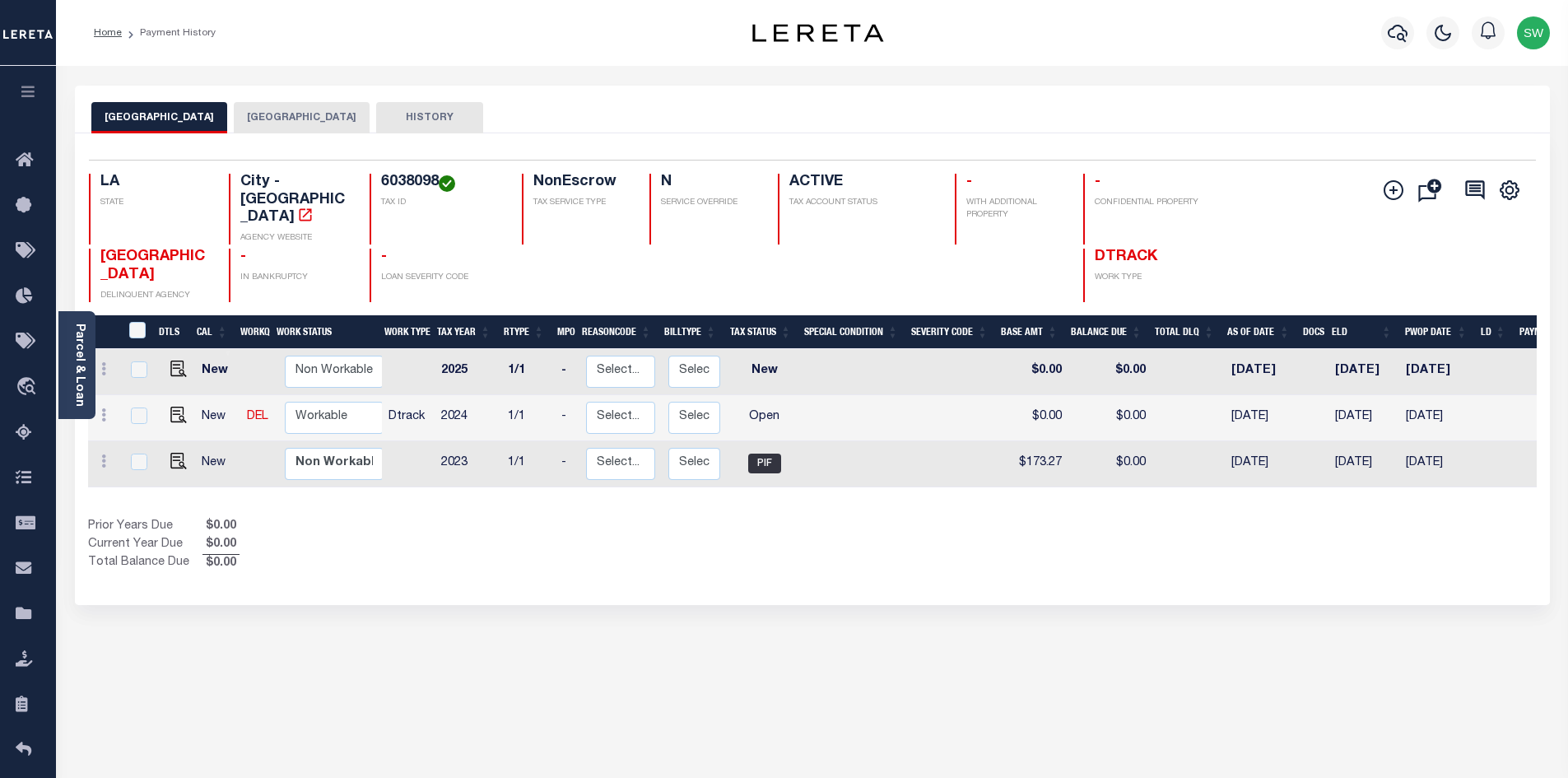
click at [146, 115] on button "[GEOGRAPHIC_DATA]" at bounding box center [159, 117] width 136 height 31
click at [173, 406] on img "" at bounding box center [178, 414] width 17 height 17
checkbox input "true"
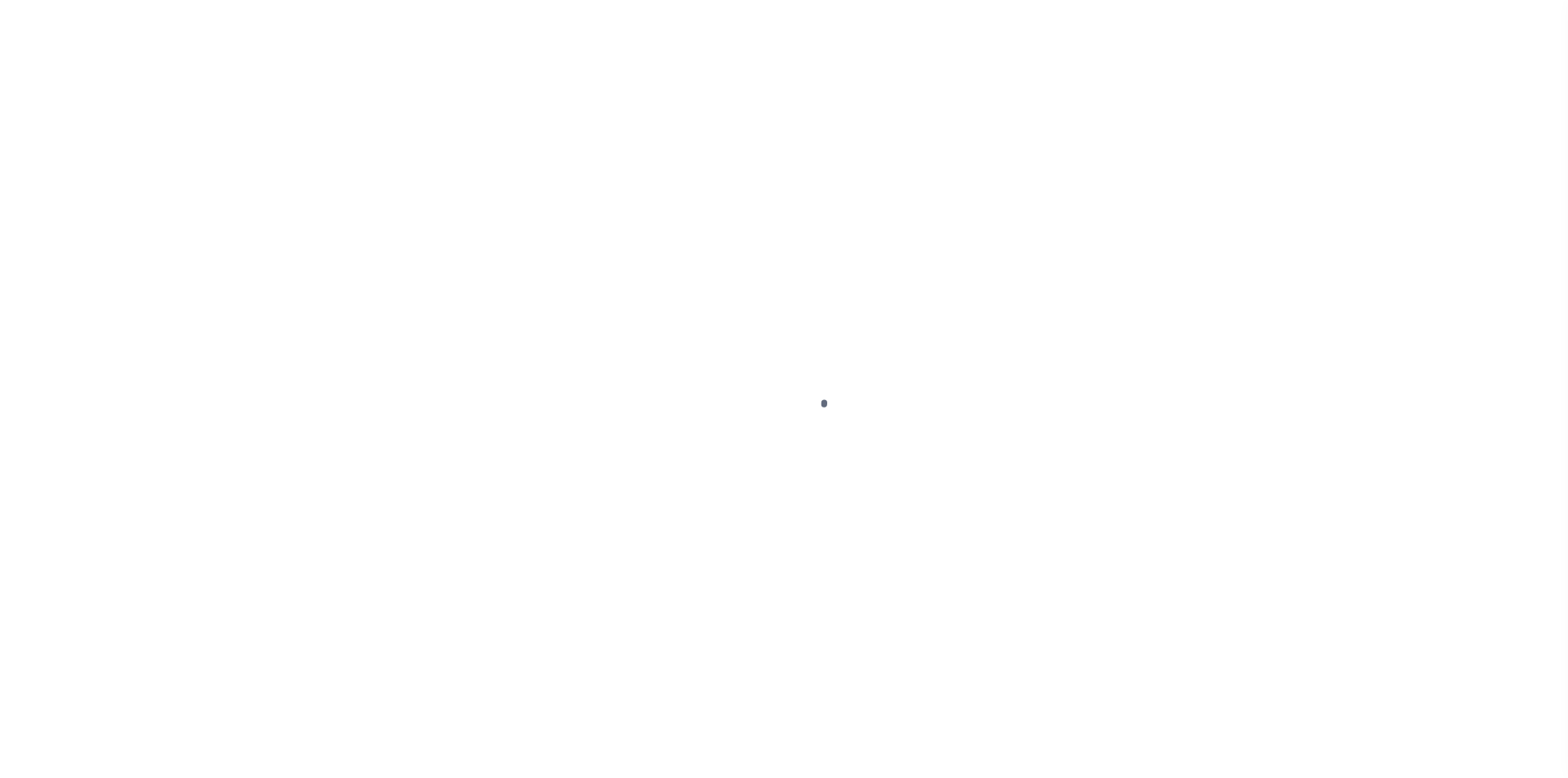
select select "OP2"
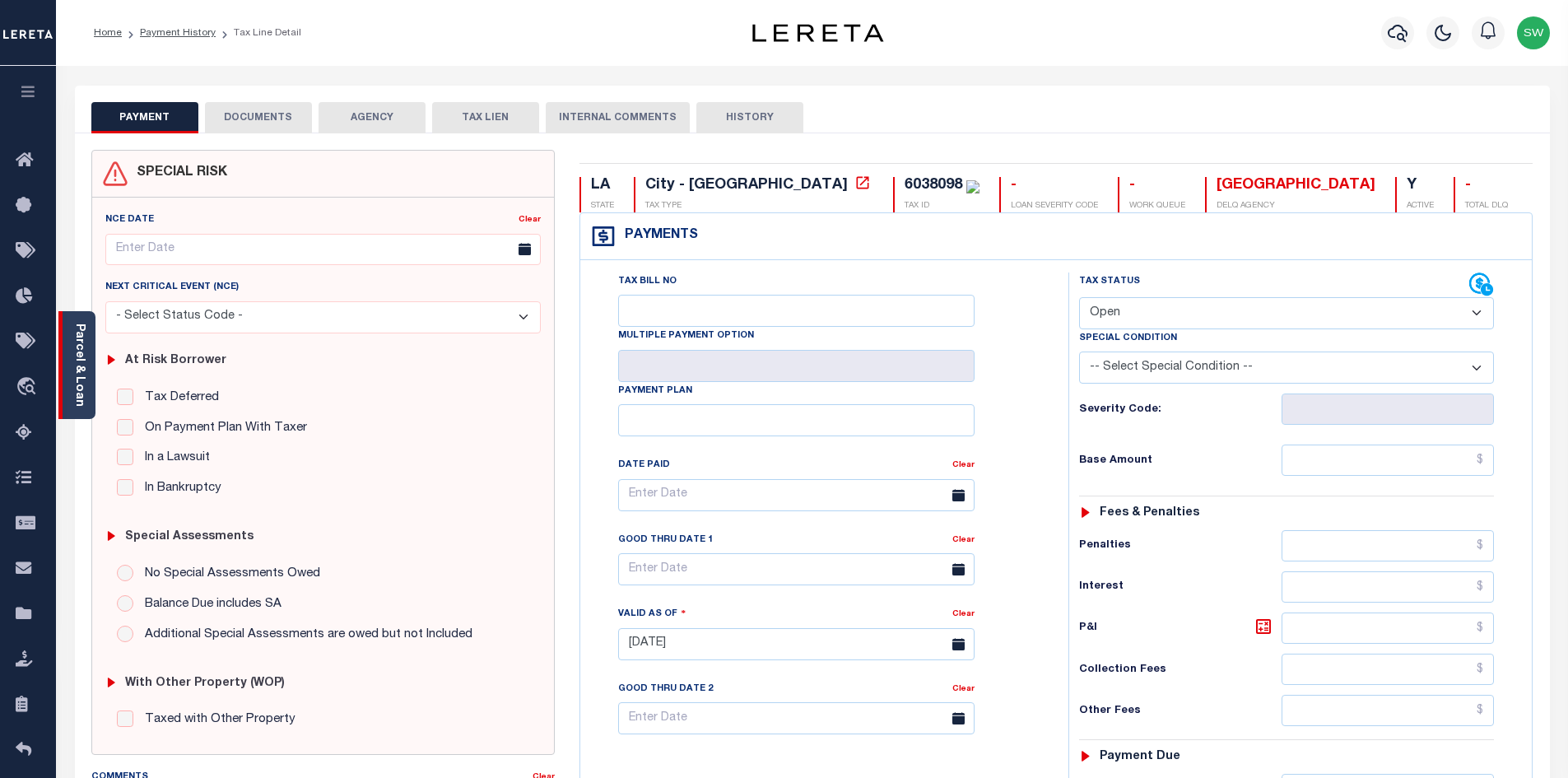
click at [83, 365] on link "Parcel & Loan" at bounding box center [79, 365] width 11 height 83
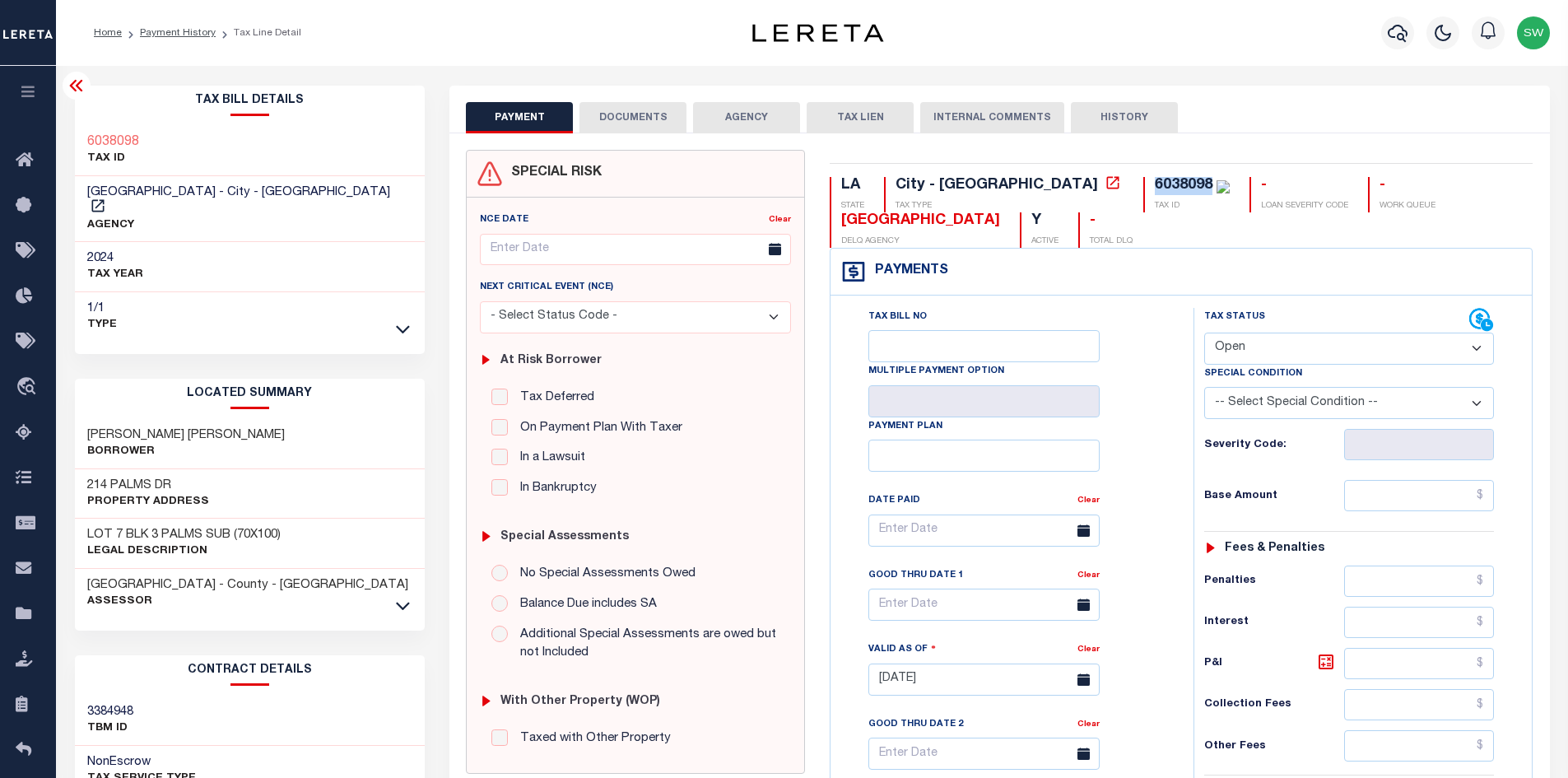
drag, startPoint x: 1072, startPoint y: 183, endPoint x: 1015, endPoint y: 179, distance: 57.1
click at [1155, 179] on div "6038098" at bounding box center [1192, 185] width 75 height 19
copy div "6038098"
drag, startPoint x: 144, startPoint y: 412, endPoint x: 72, endPoint y: 405, distance: 72.3
click at [72, 405] on div "Tax Bill Details 6038098 TAX ID AGENCY" at bounding box center [250, 665] width 375 height 1159
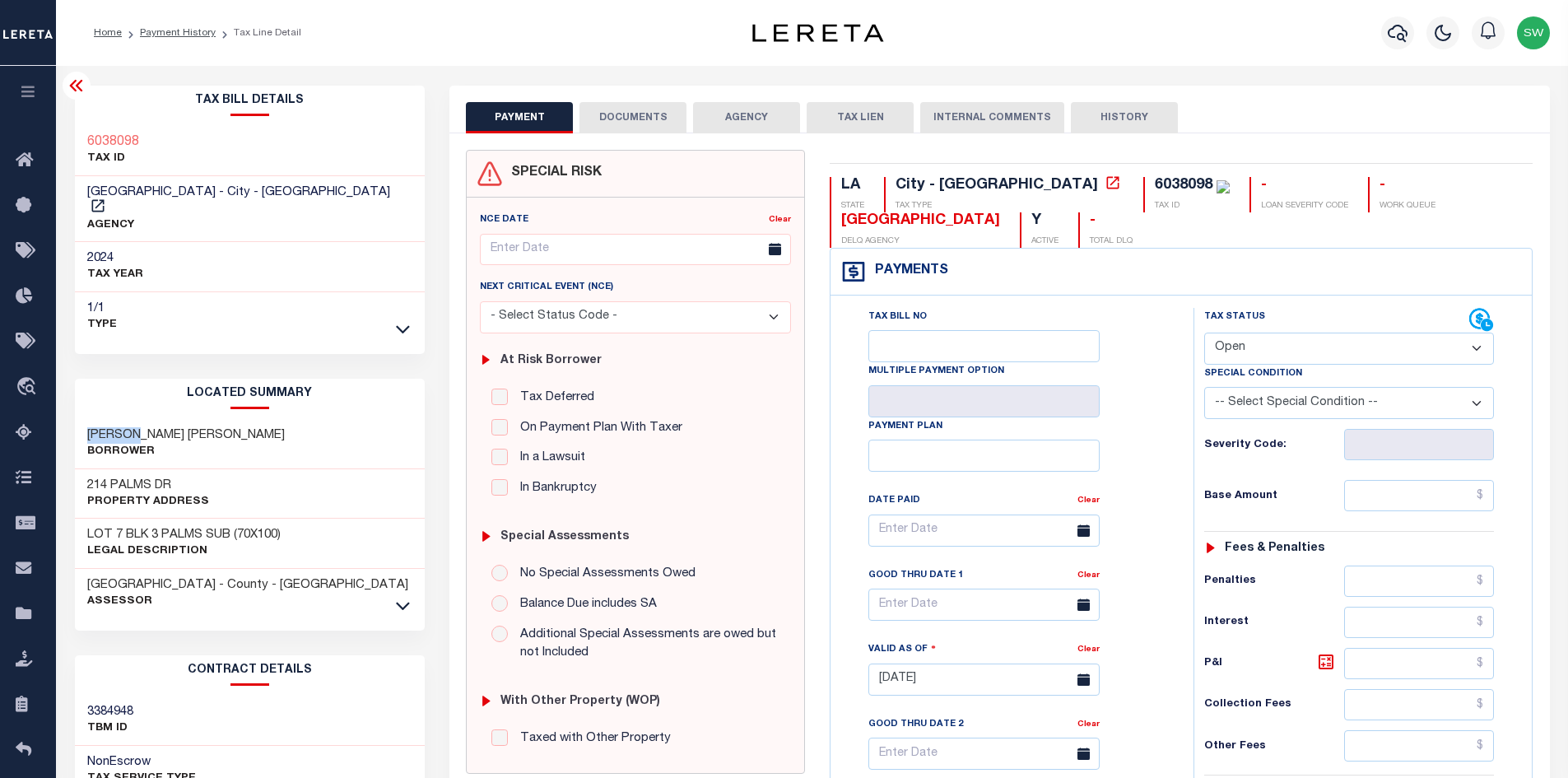
copy h3 "CORMIER"
drag, startPoint x: 244, startPoint y: 419, endPoint x: 204, endPoint y: 414, distance: 40.3
click at [204, 427] on h3 "CORMIER ERNEST JOSEPH JR" at bounding box center [186, 435] width 198 height 17
click at [201, 427] on h3 "CORMIER ERNEST JOSEPH JR" at bounding box center [186, 435] width 198 height 17
drag, startPoint x: 200, startPoint y: 413, endPoint x: 246, endPoint y: 419, distance: 46.4
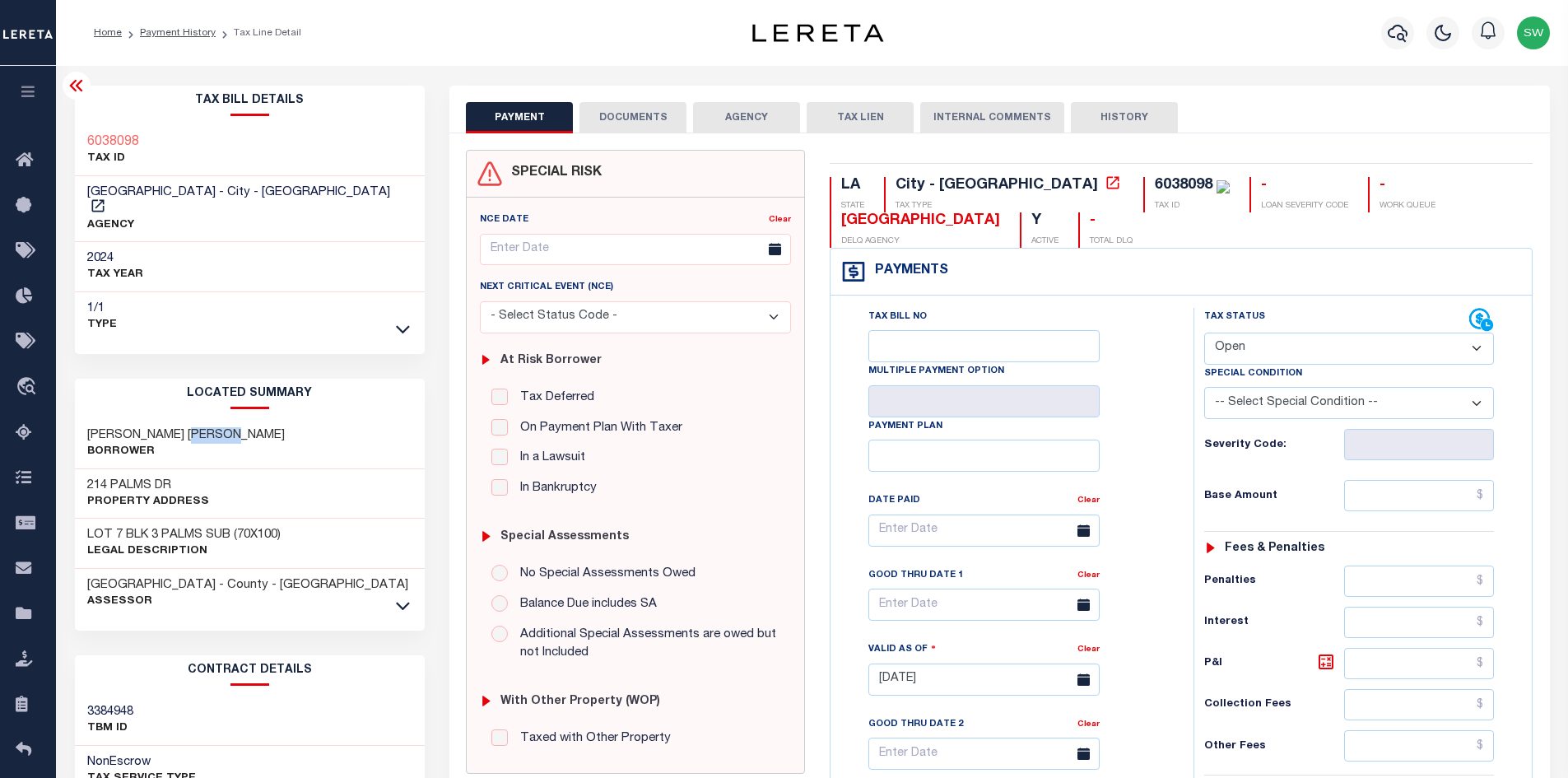
click at [246, 427] on h3 "CORMIER ERNEST JOSEPH JR" at bounding box center [186, 435] width 198 height 17
copy h3 "JOSEPH"
click at [404, 597] on icon at bounding box center [403, 606] width 14 height 18
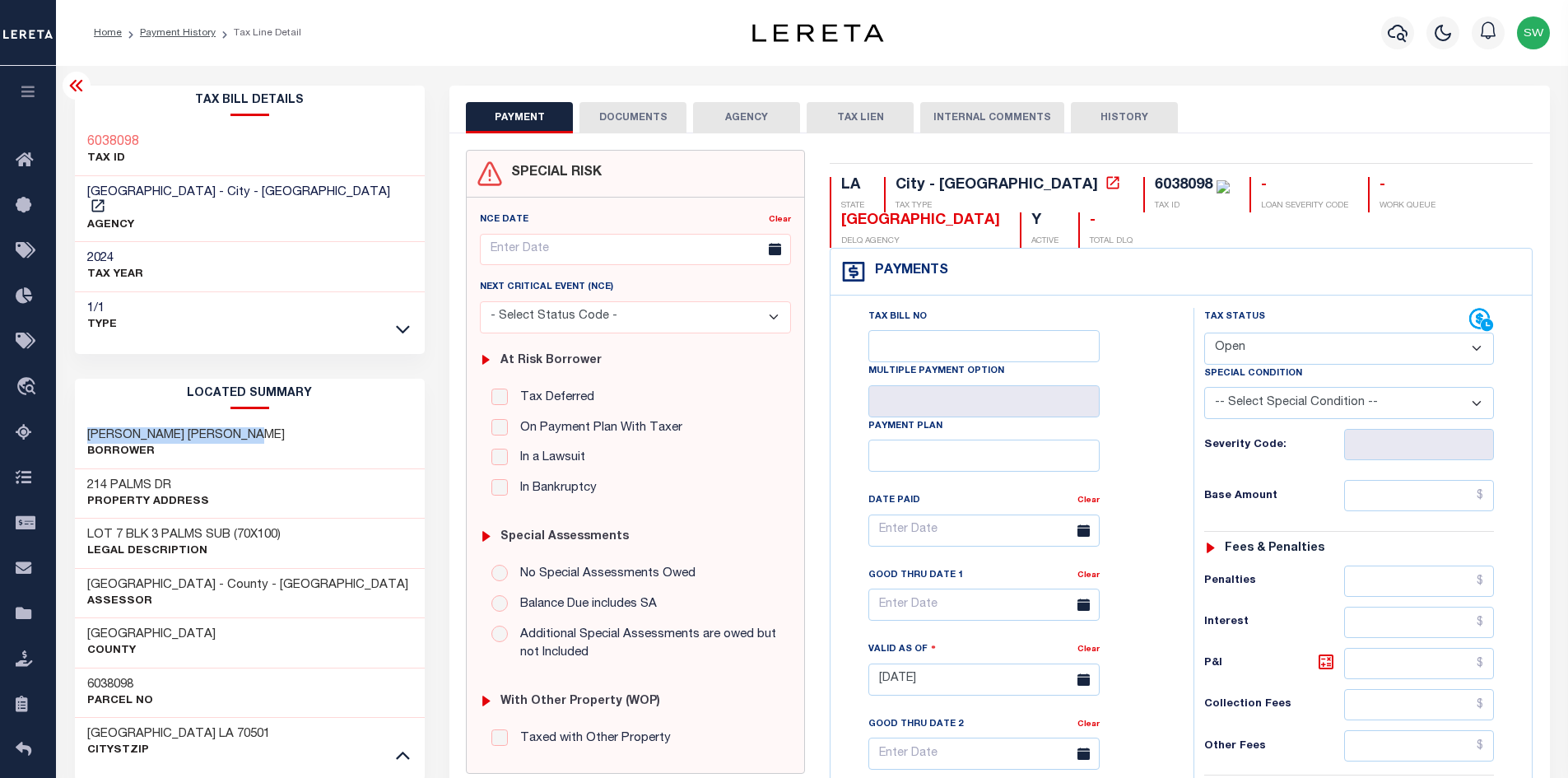
drag, startPoint x: 267, startPoint y: 420, endPoint x: 88, endPoint y: 417, distance: 179.0
click at [88, 419] on div "CORMIER ERNEST JOSEPH JR Borrower" at bounding box center [250, 443] width 351 height 50
copy h3 "CORMIER ERNEST JOSEPH JR"
click at [1402, 34] on icon "button" at bounding box center [1398, 33] width 19 height 19
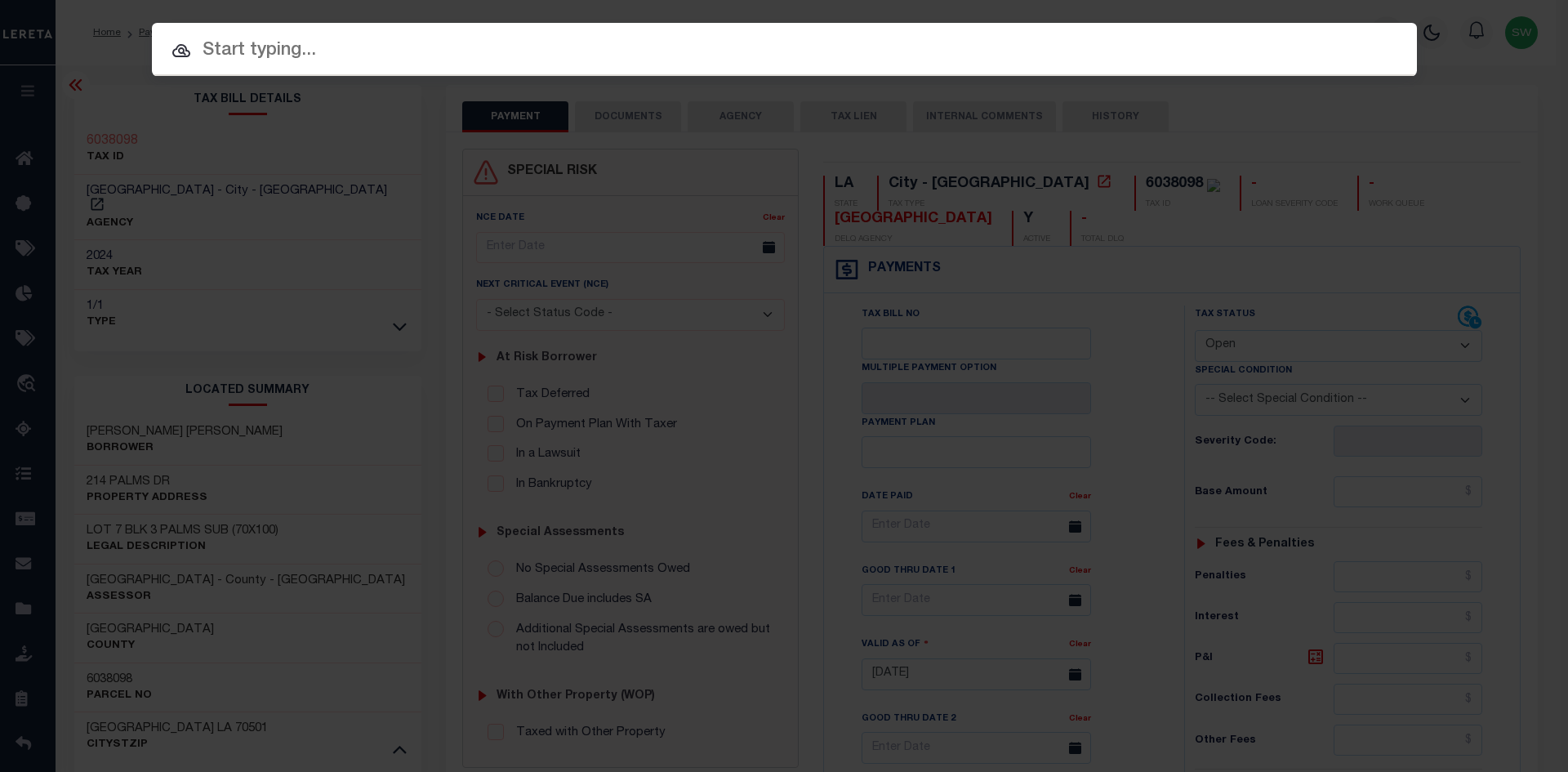
click at [258, 50] on input "text" at bounding box center [784, 51] width 1265 height 29
paste input "'17114088"
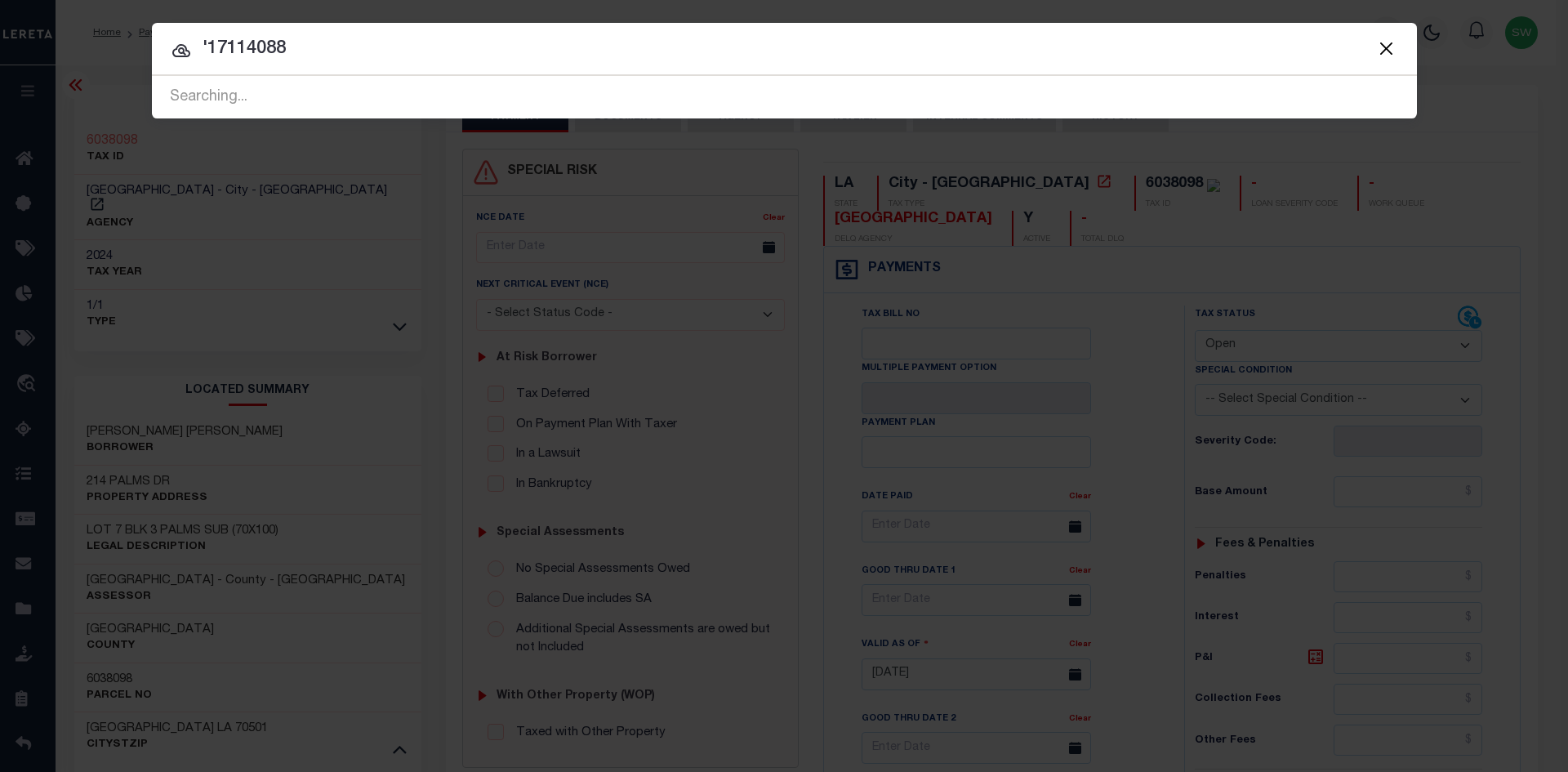
click at [209, 41] on input "'17114088" at bounding box center [784, 49] width 1265 height 29
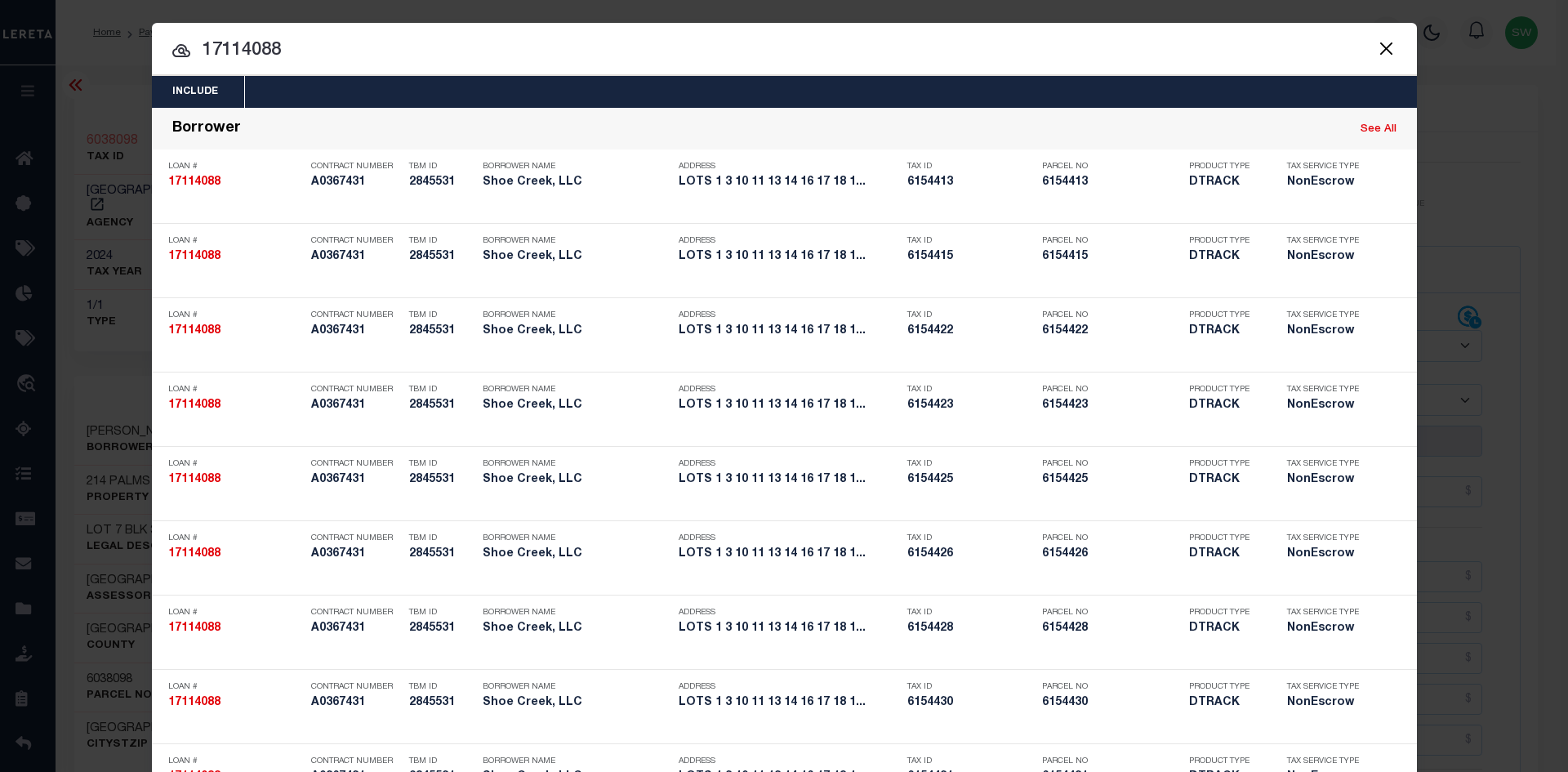
drag, startPoint x: 335, startPoint y: 56, endPoint x: 186, endPoint y: 51, distance: 149.1
click at [186, 51] on input "17114088" at bounding box center [784, 51] width 1265 height 29
paste input "'942200029174"
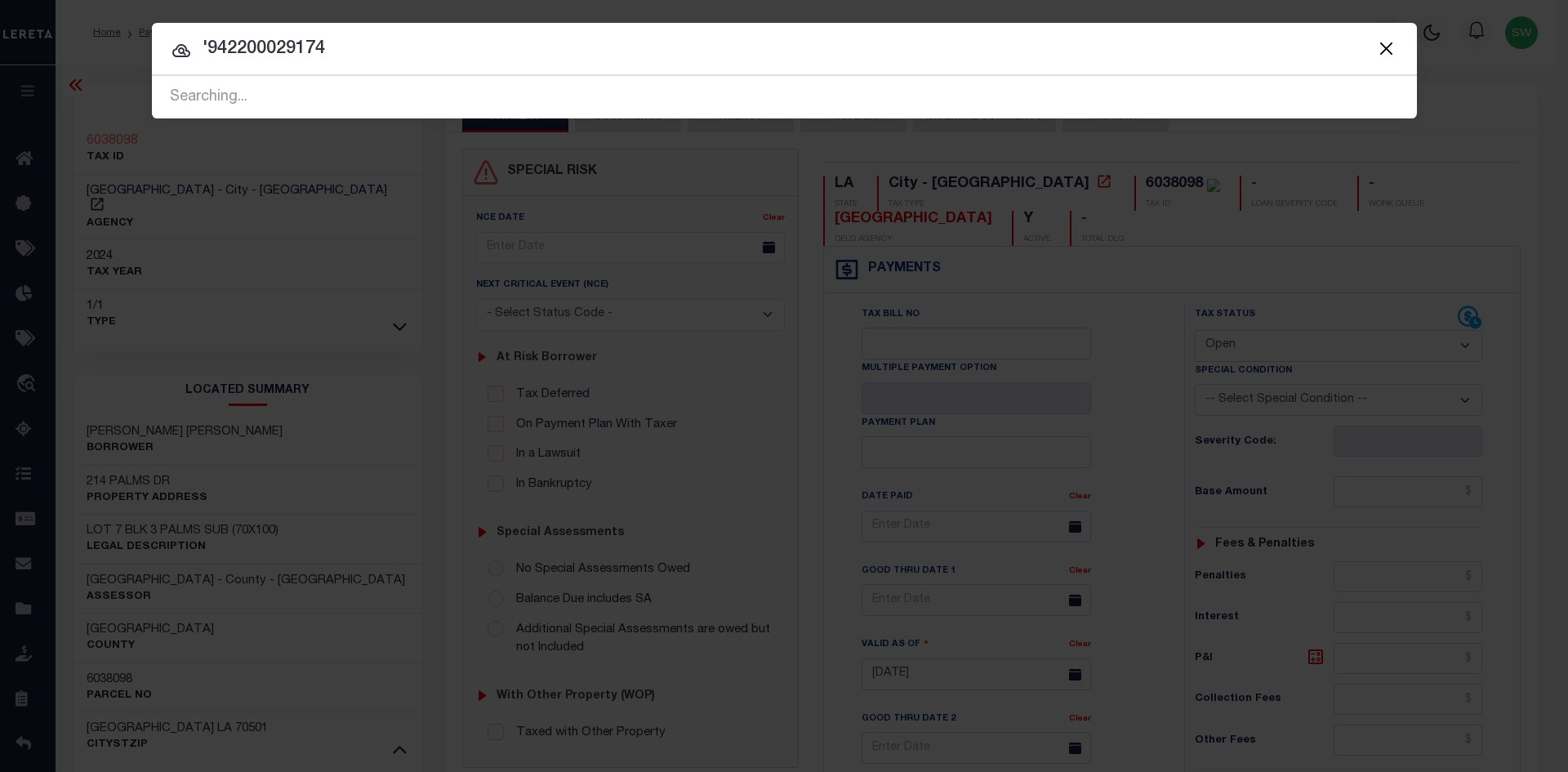
click at [209, 42] on input "'942200029174" at bounding box center [784, 49] width 1265 height 29
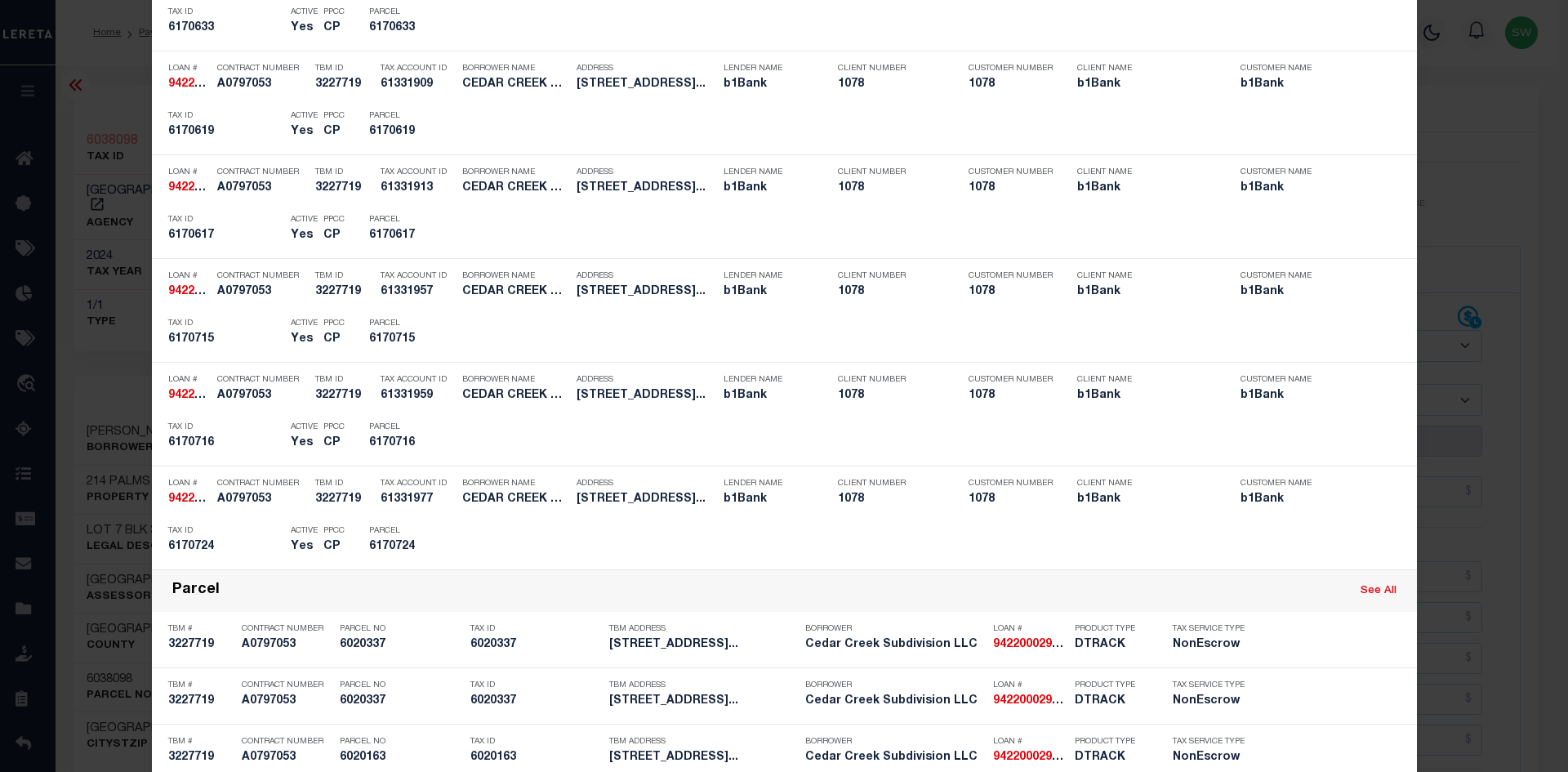
scroll to position [5471, 0]
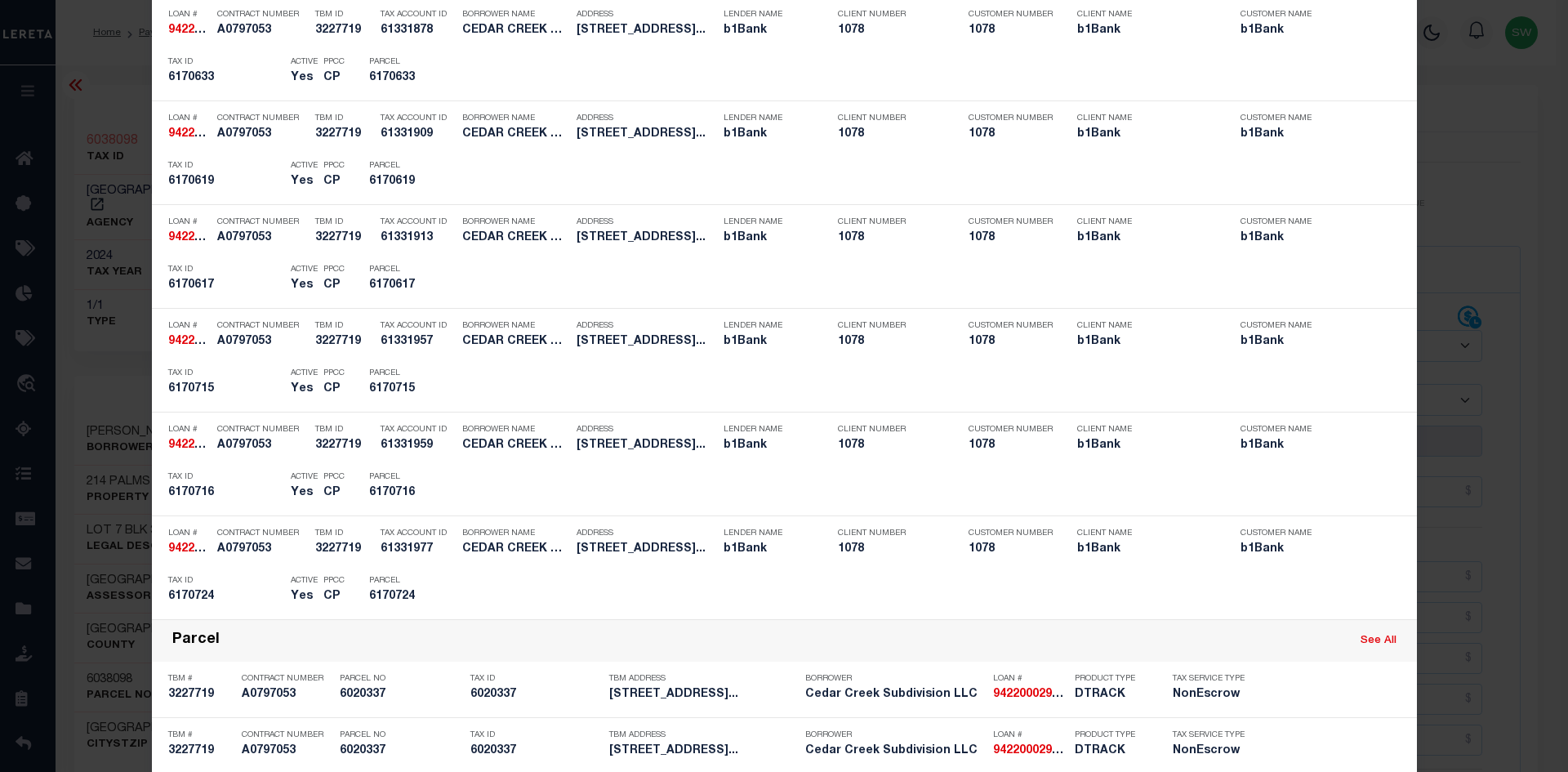
drag, startPoint x: 1555, startPoint y: 591, endPoint x: 1557, endPoint y: 580, distance: 11.2
click at [1555, 580] on div "Include Loans TBM Customers Borrowers Payments (Lender Non-Disb) Payments (Lend…" at bounding box center [784, 386] width 1568 height 772
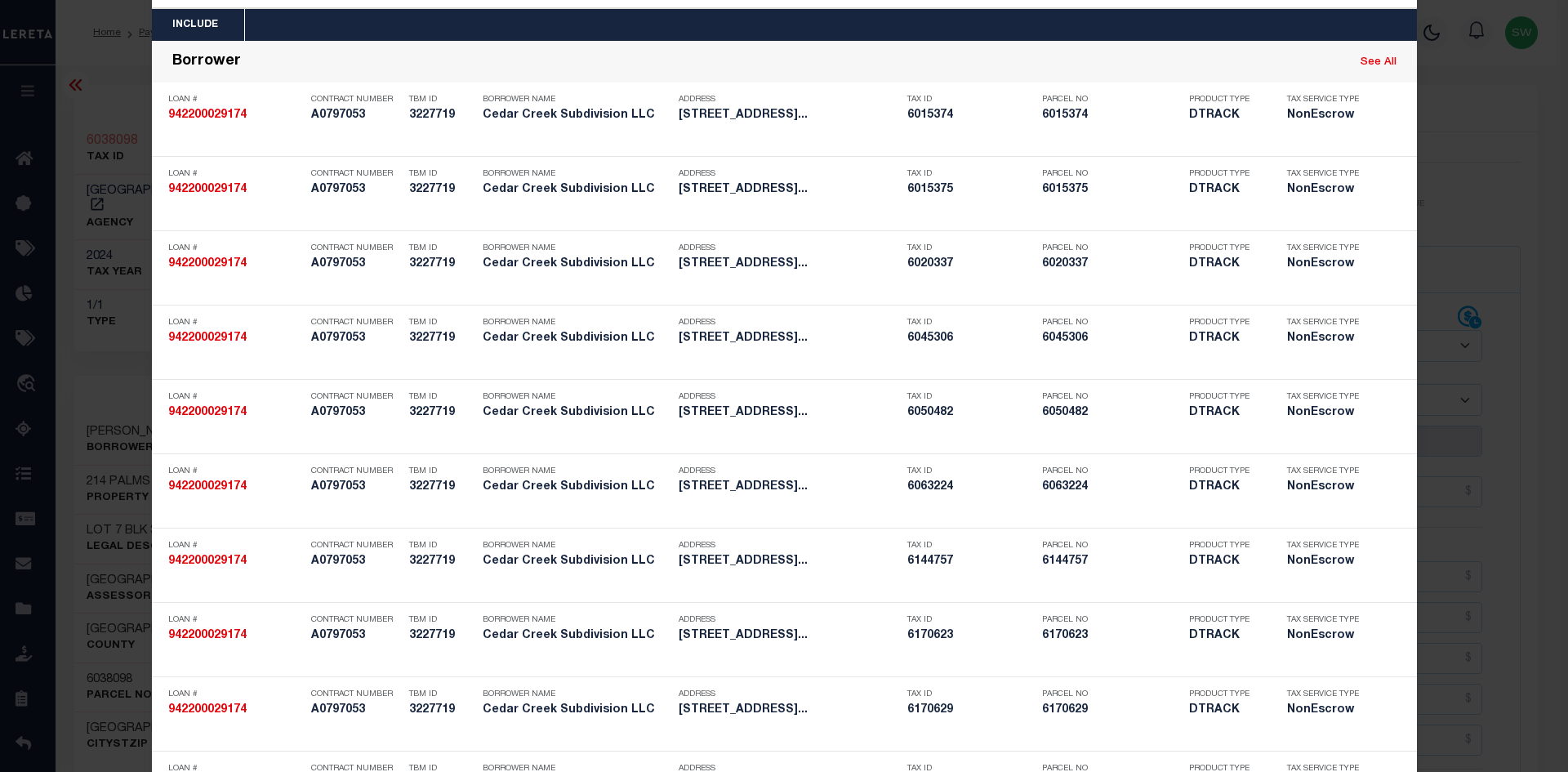
scroll to position [0, 0]
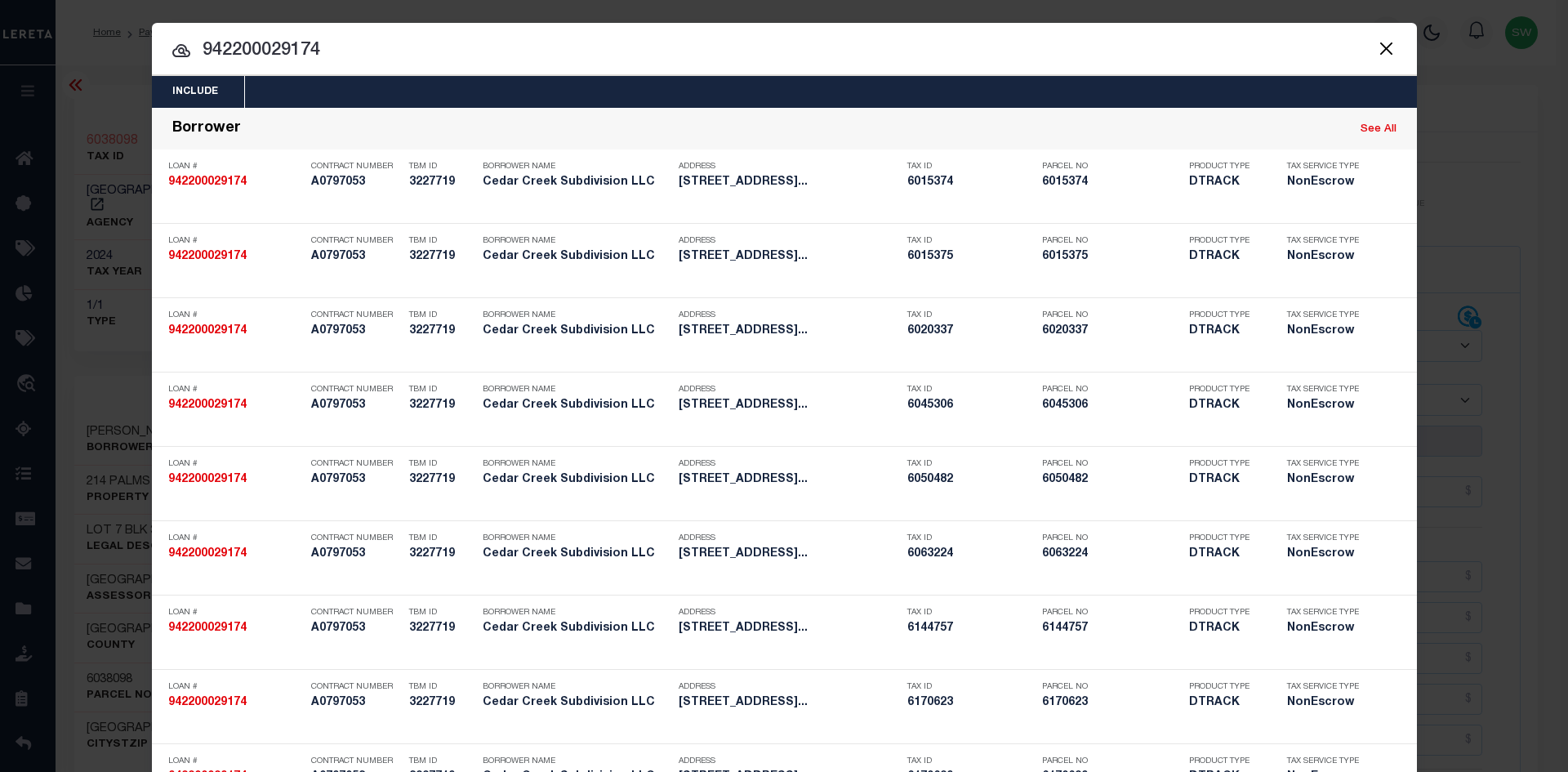
click at [339, 53] on input "942200029174" at bounding box center [784, 51] width 1265 height 29
click at [335, 55] on input "942200029174" at bounding box center [784, 51] width 1265 height 29
click at [172, 49] on icon at bounding box center [181, 51] width 19 height 19
drag, startPoint x: 335, startPoint y: 47, endPoint x: 195, endPoint y: 44, distance: 140.0
click at [195, 44] on input "942200029174" at bounding box center [784, 51] width 1265 height 29
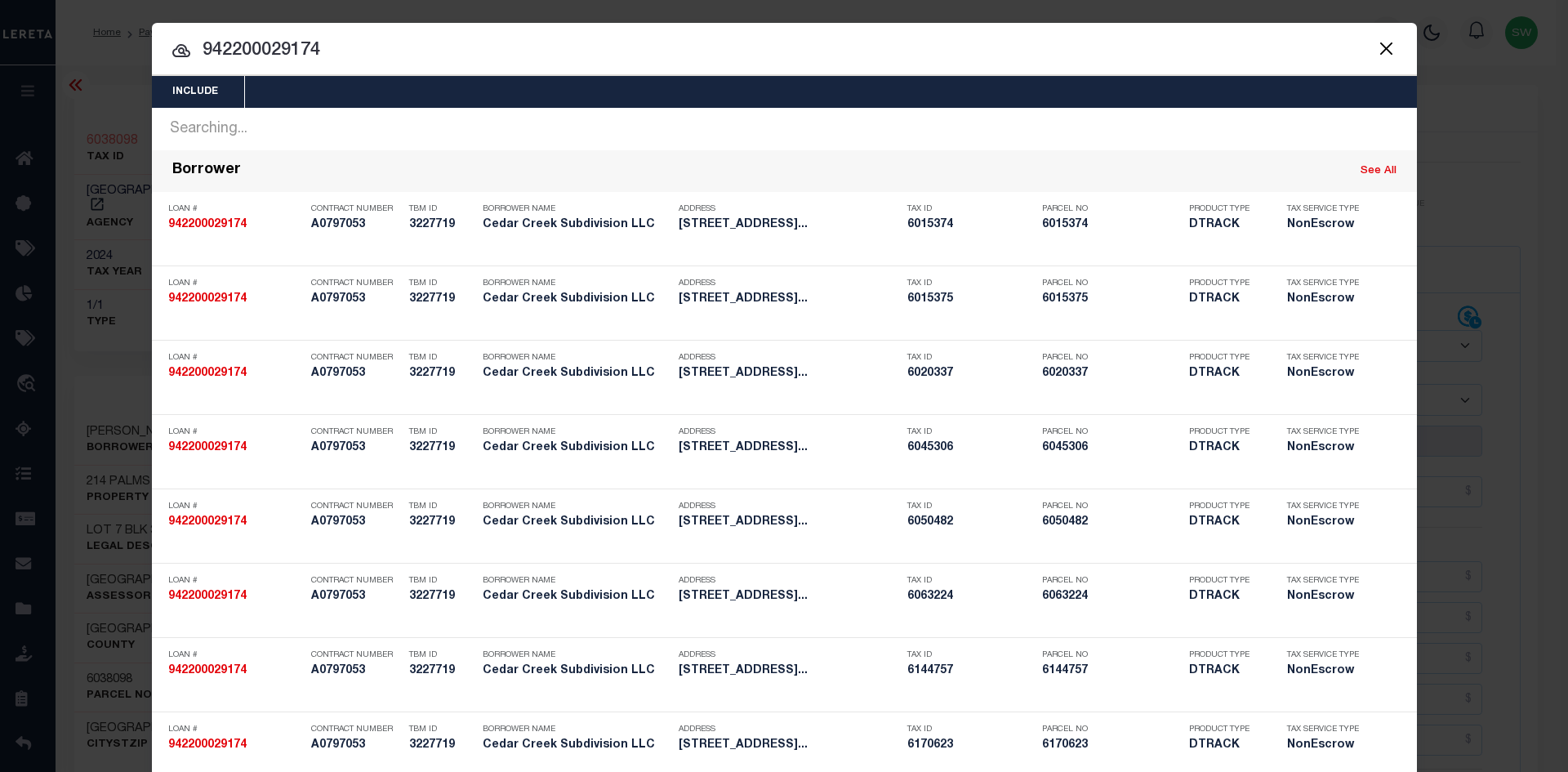
click at [349, 40] on input "942200029174" at bounding box center [784, 51] width 1265 height 29
drag, startPoint x: 348, startPoint y: 39, endPoint x: 194, endPoint y: 49, distance: 154.3
click at [194, 49] on input "942200029174" at bounding box center [784, 51] width 1265 height 29
paste input "300024653"
type input "942300024653"
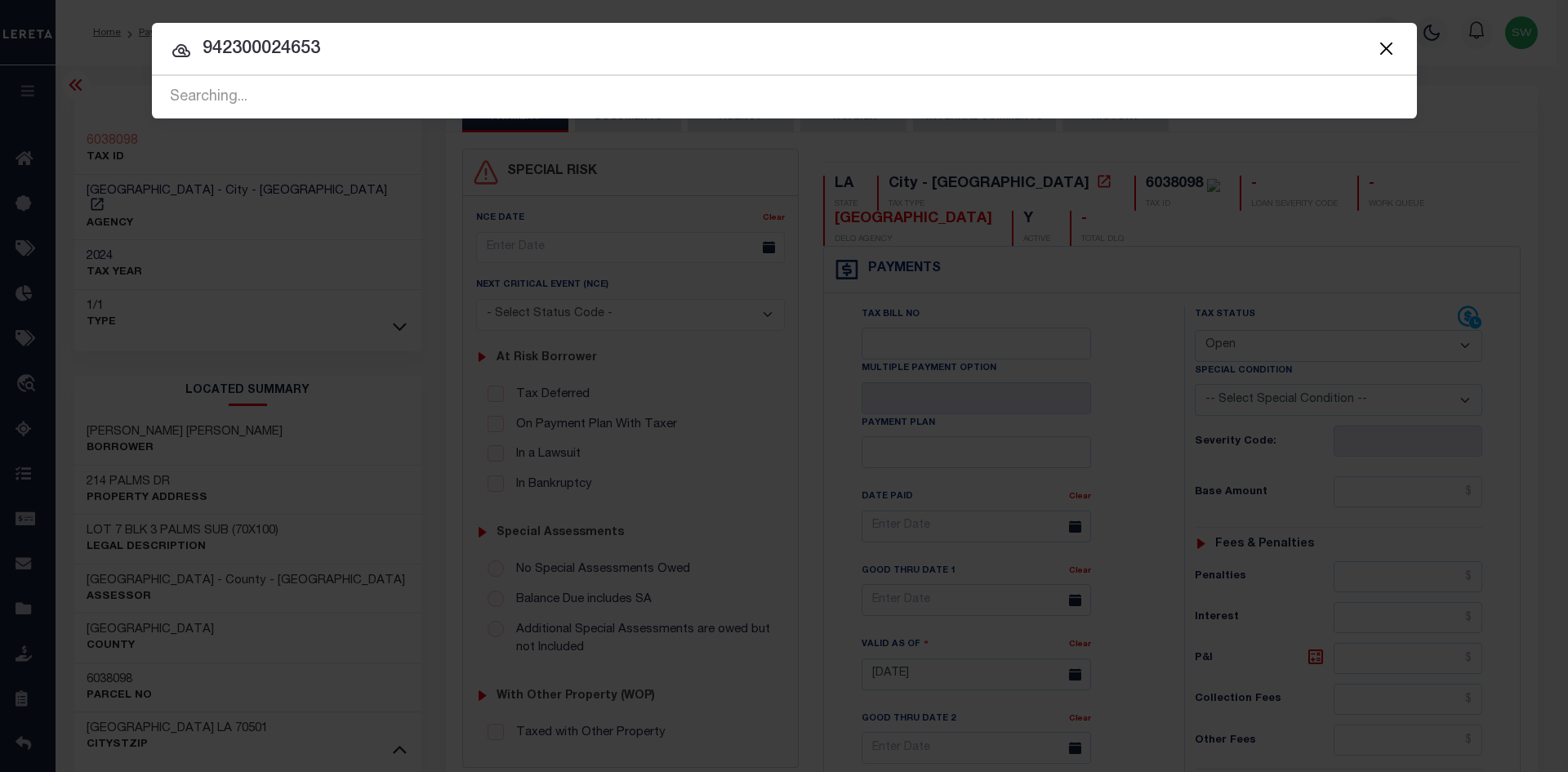
click at [181, 47] on icon at bounding box center [181, 50] width 18 height 13
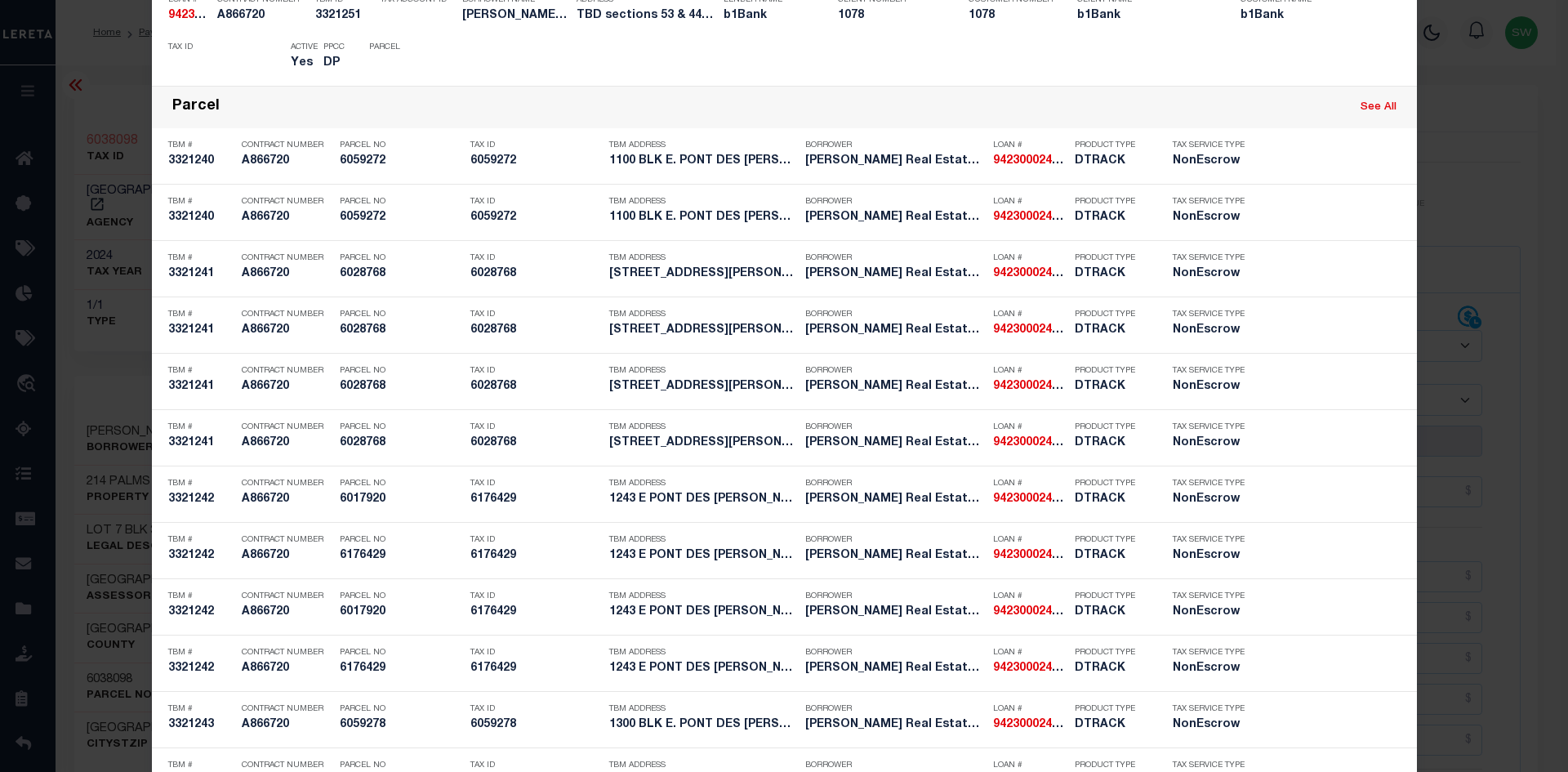
scroll to position [1614, 0]
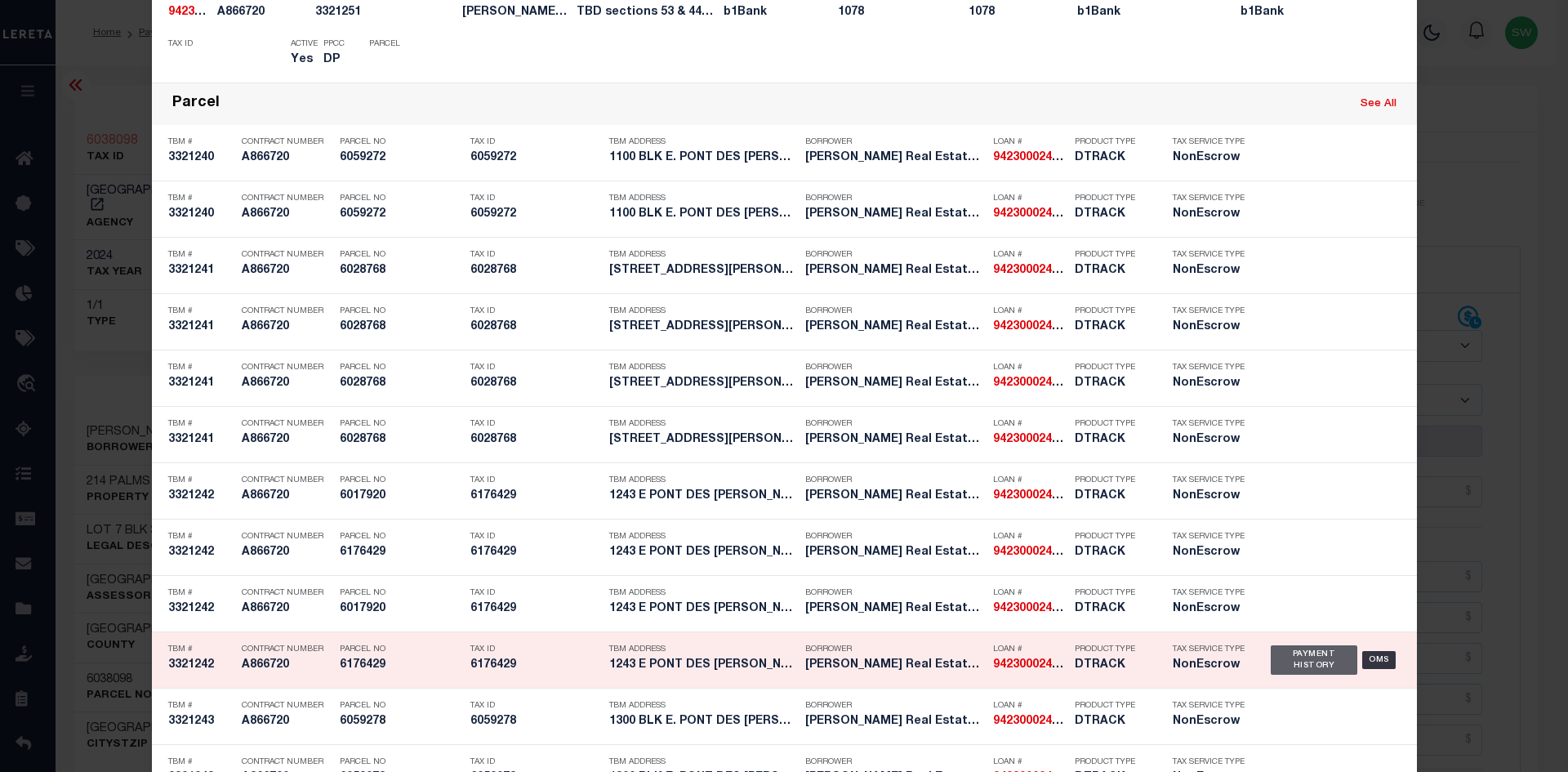
click at [1300, 659] on div "Payment History" at bounding box center [1315, 660] width 88 height 30
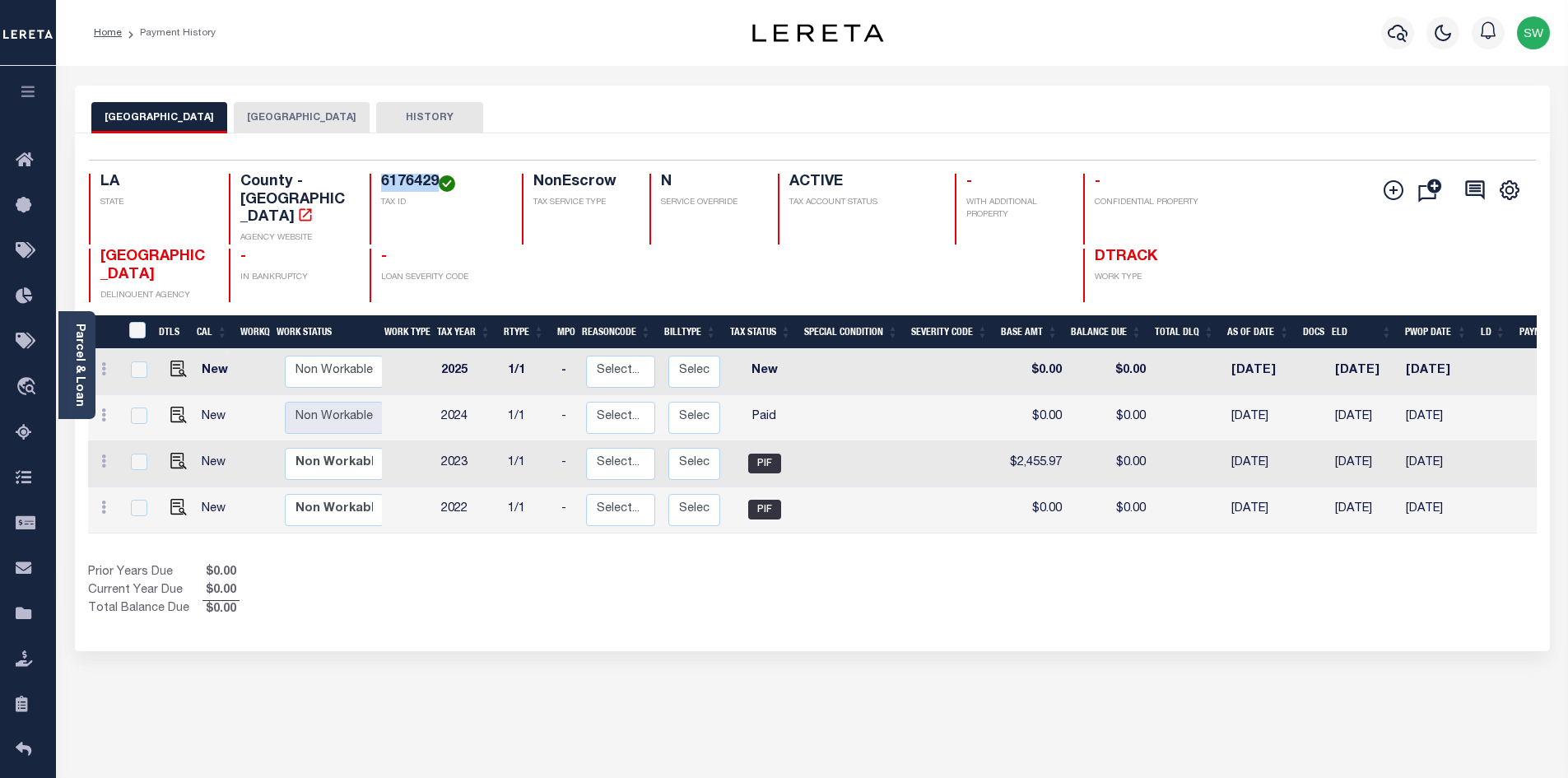
drag, startPoint x: 435, startPoint y: 183, endPoint x: 382, endPoint y: 178, distance: 53.2
click at [382, 178] on h4 "6176429" at bounding box center [441, 183] width 121 height 19
copy h4 "6176429"
drag, startPoint x: 298, startPoint y: 106, endPoint x: 313, endPoint y: 130, distance: 28.3
click at [297, 106] on button "[GEOGRAPHIC_DATA]" at bounding box center [302, 117] width 136 height 31
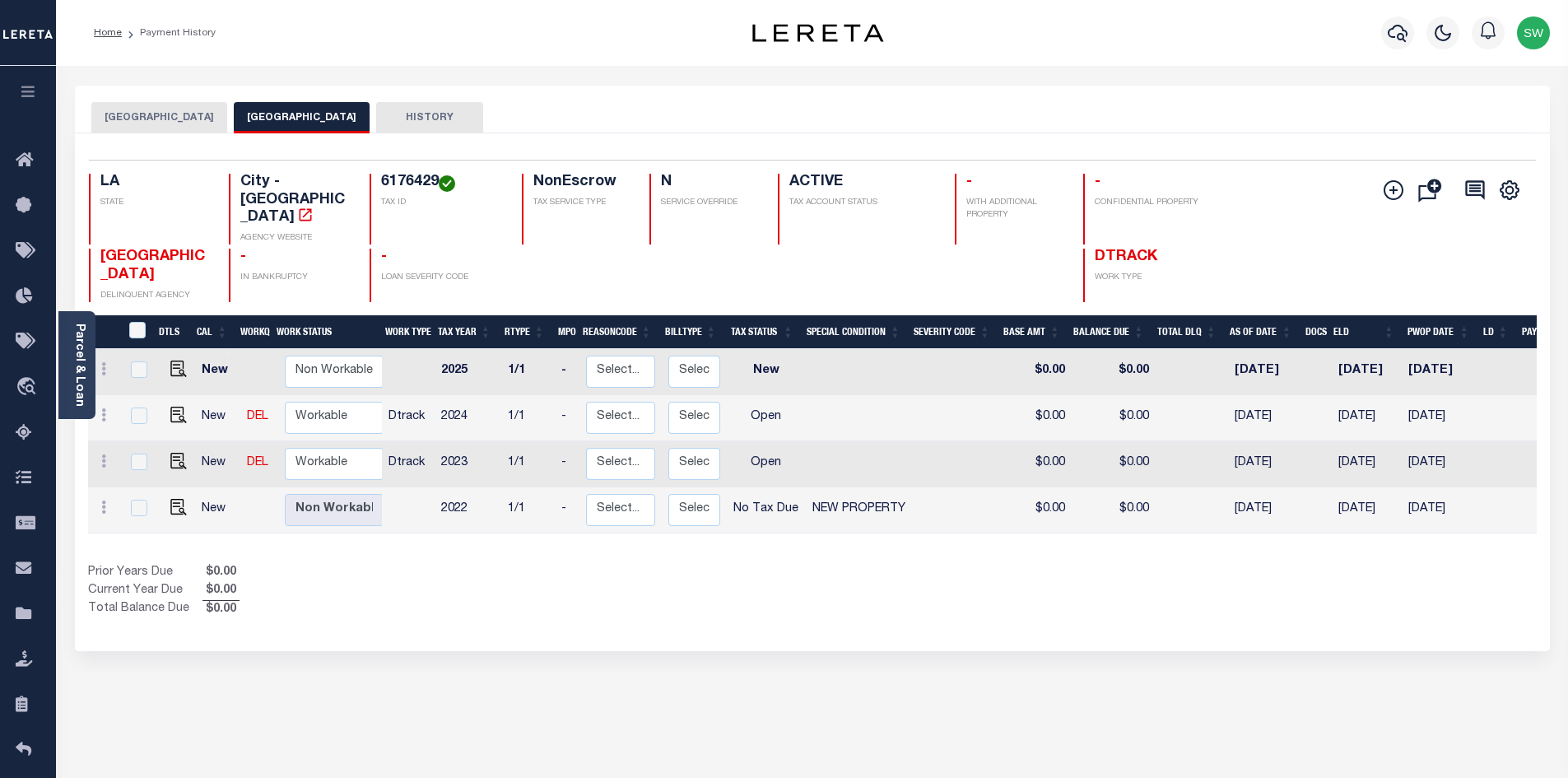
click at [815, 573] on div "Show Tax Lines before Bill Release Date Prior Years Due $0.00 Current Year Due …" at bounding box center [813, 591] width 1449 height 55
click at [170, 453] on img "" at bounding box center [178, 461] width 17 height 17
checkbox input "true"
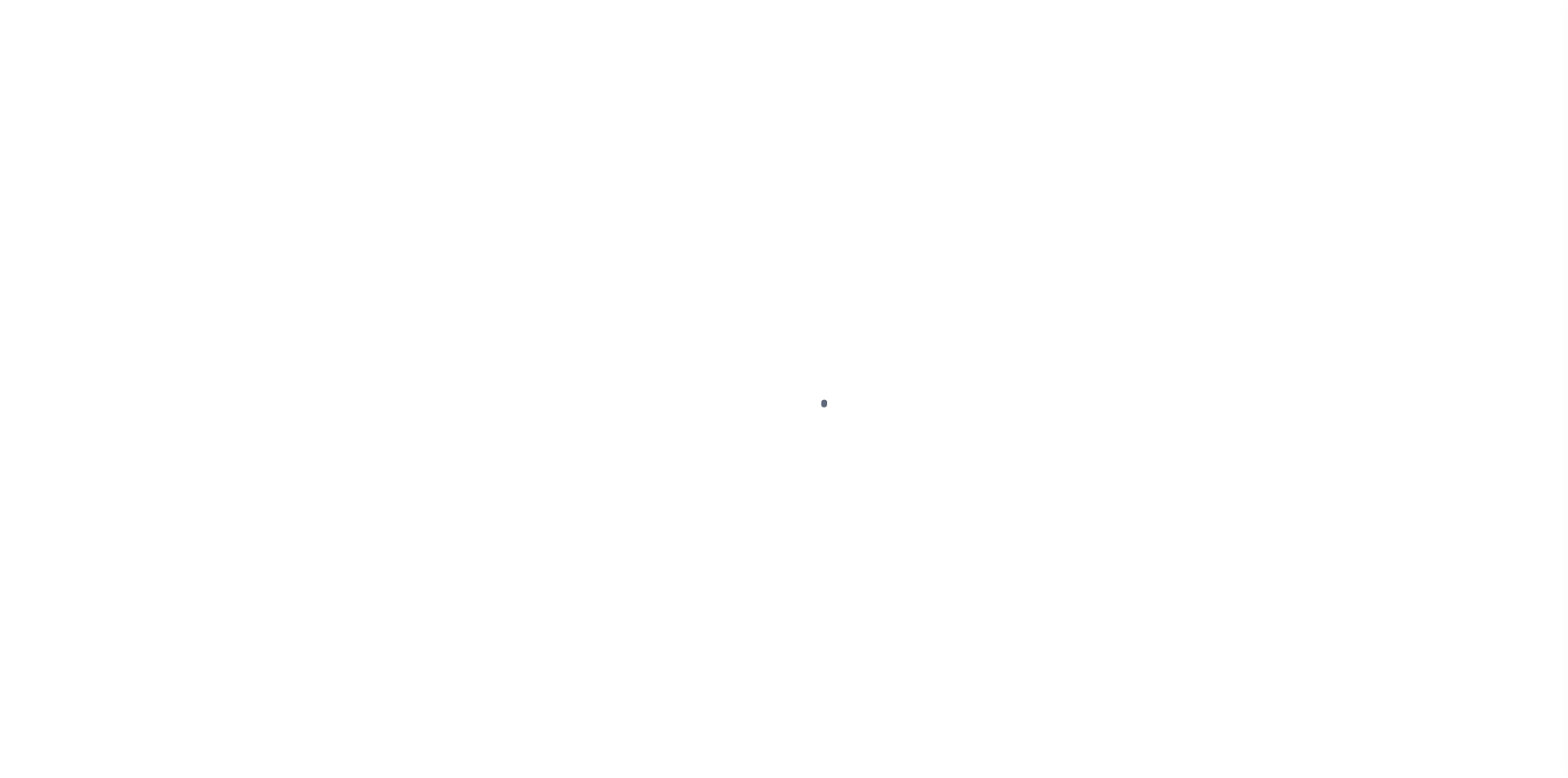
select select "OP2"
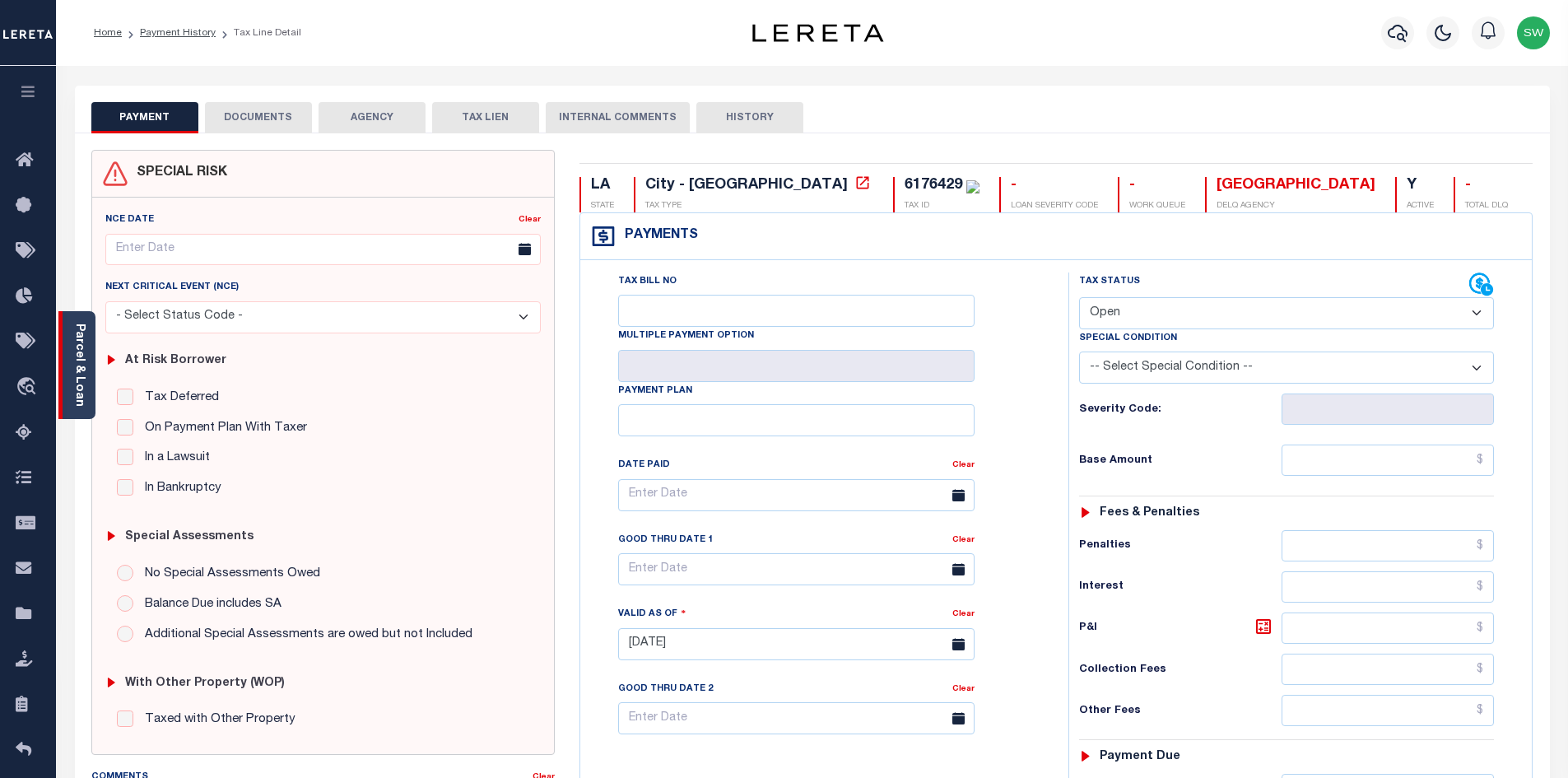
click at [78, 355] on link "Parcel & Loan" at bounding box center [79, 365] width 11 height 83
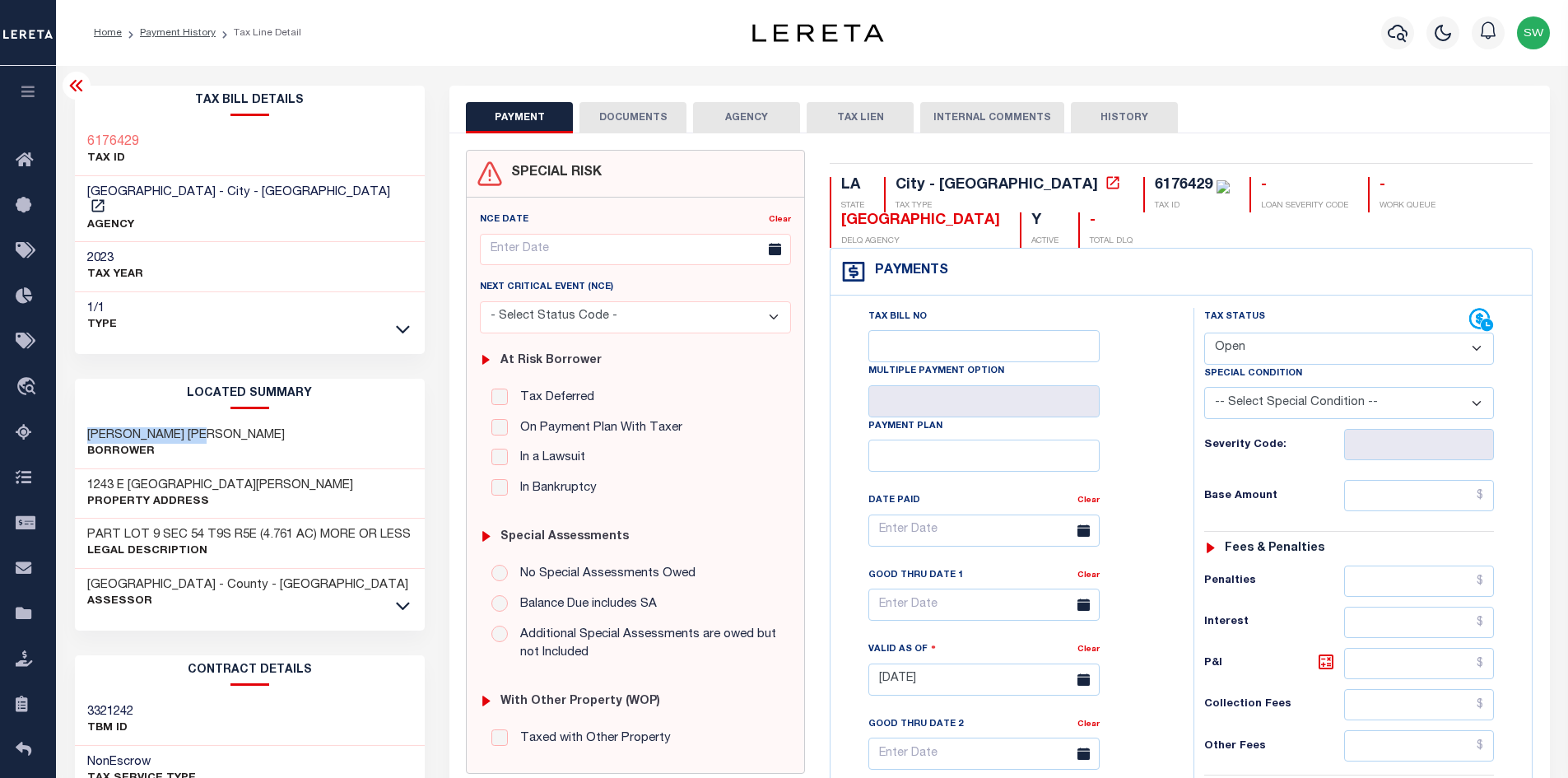
drag, startPoint x: 217, startPoint y: 413, endPoint x: 81, endPoint y: 416, distance: 136.0
click at [81, 419] on div "[PERSON_NAME] [PERSON_NAME]" at bounding box center [250, 443] width 351 height 50
copy h3 "[PERSON_NAME] [PERSON_NAME]"
click at [400, 325] on icon at bounding box center [403, 329] width 14 height 8
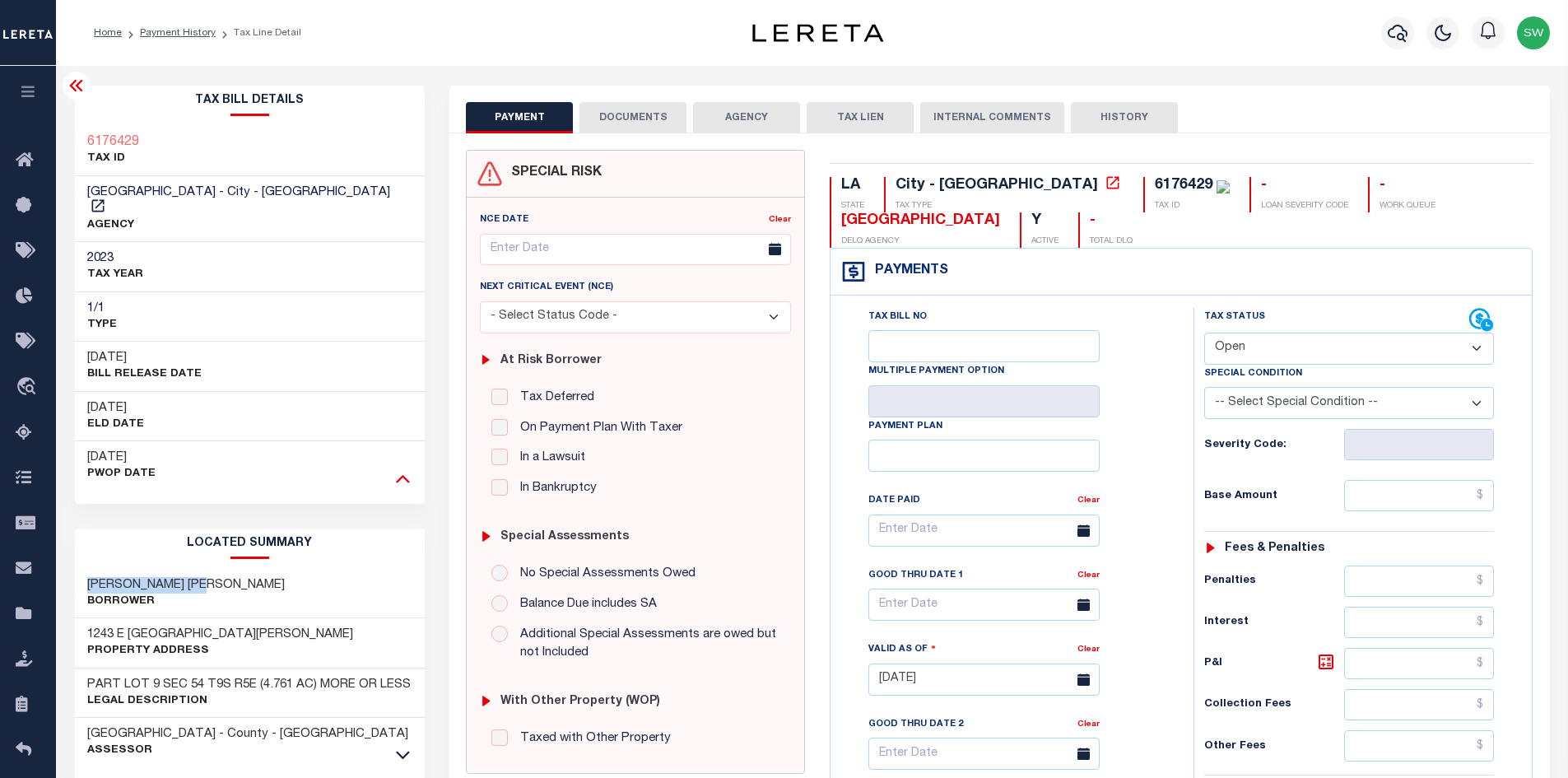
click at [406, 469] on icon at bounding box center [403, 478] width 14 height 18
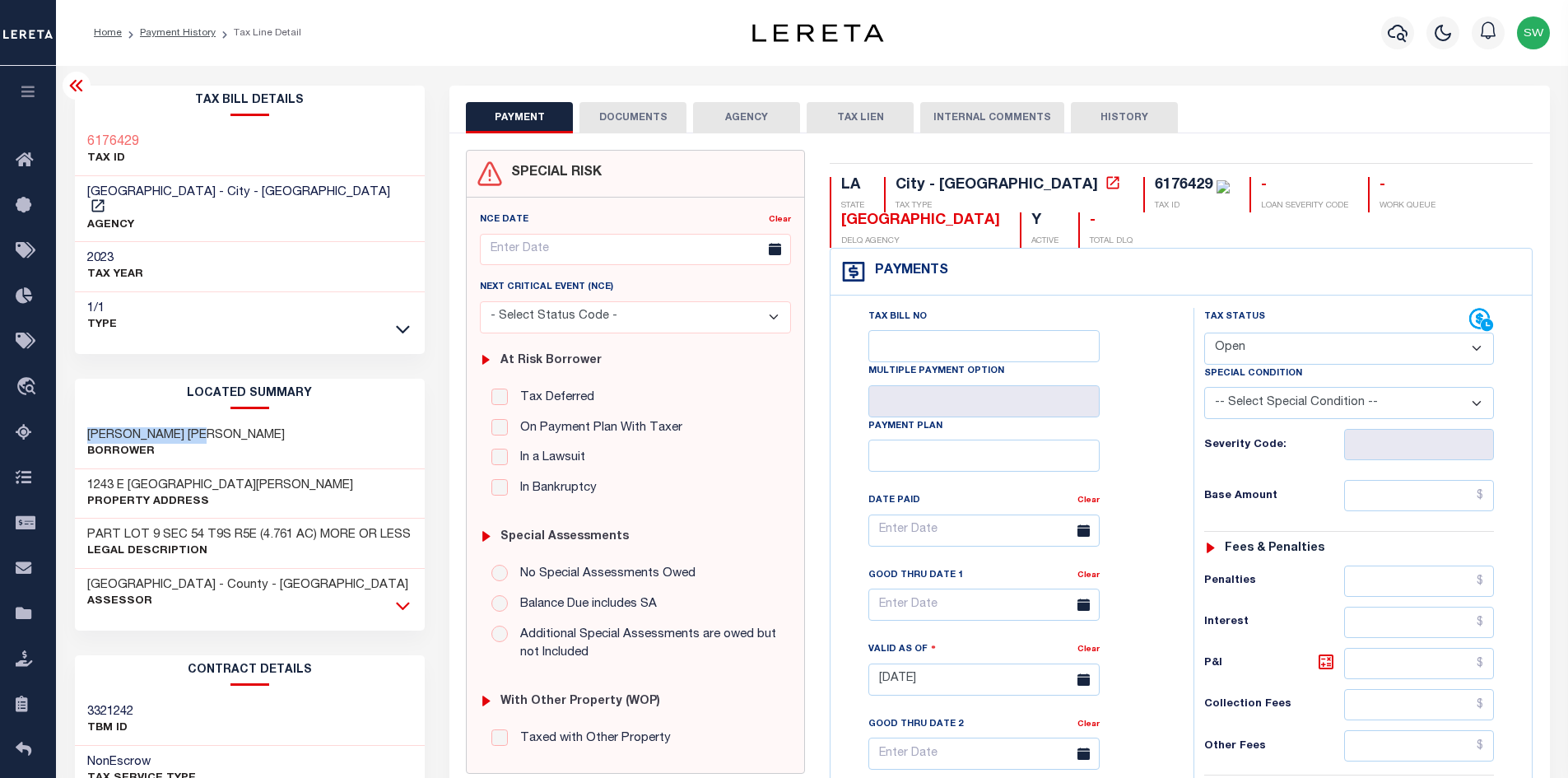
click at [405, 597] on icon at bounding box center [403, 606] width 14 height 18
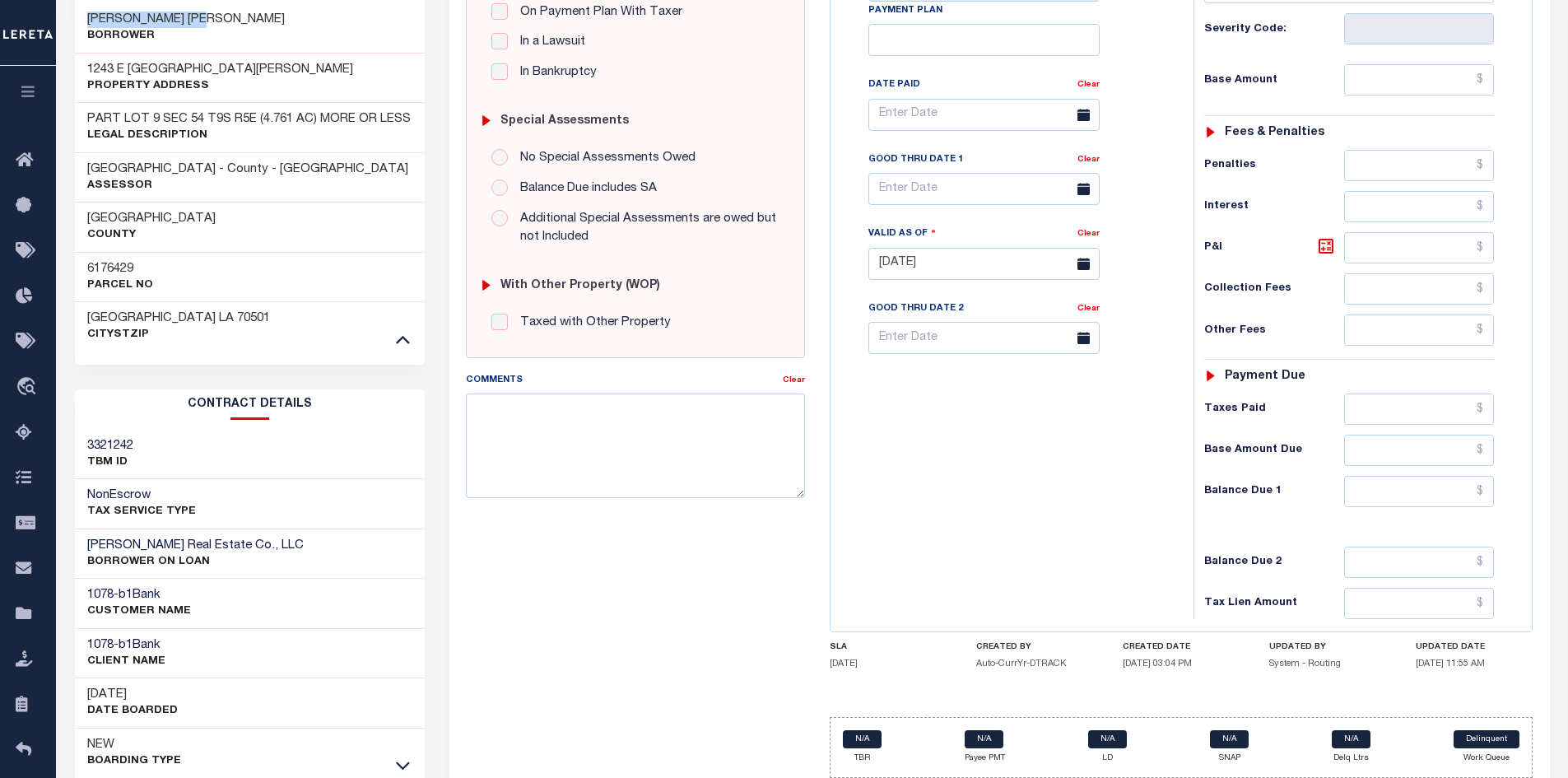
scroll to position [425, 0]
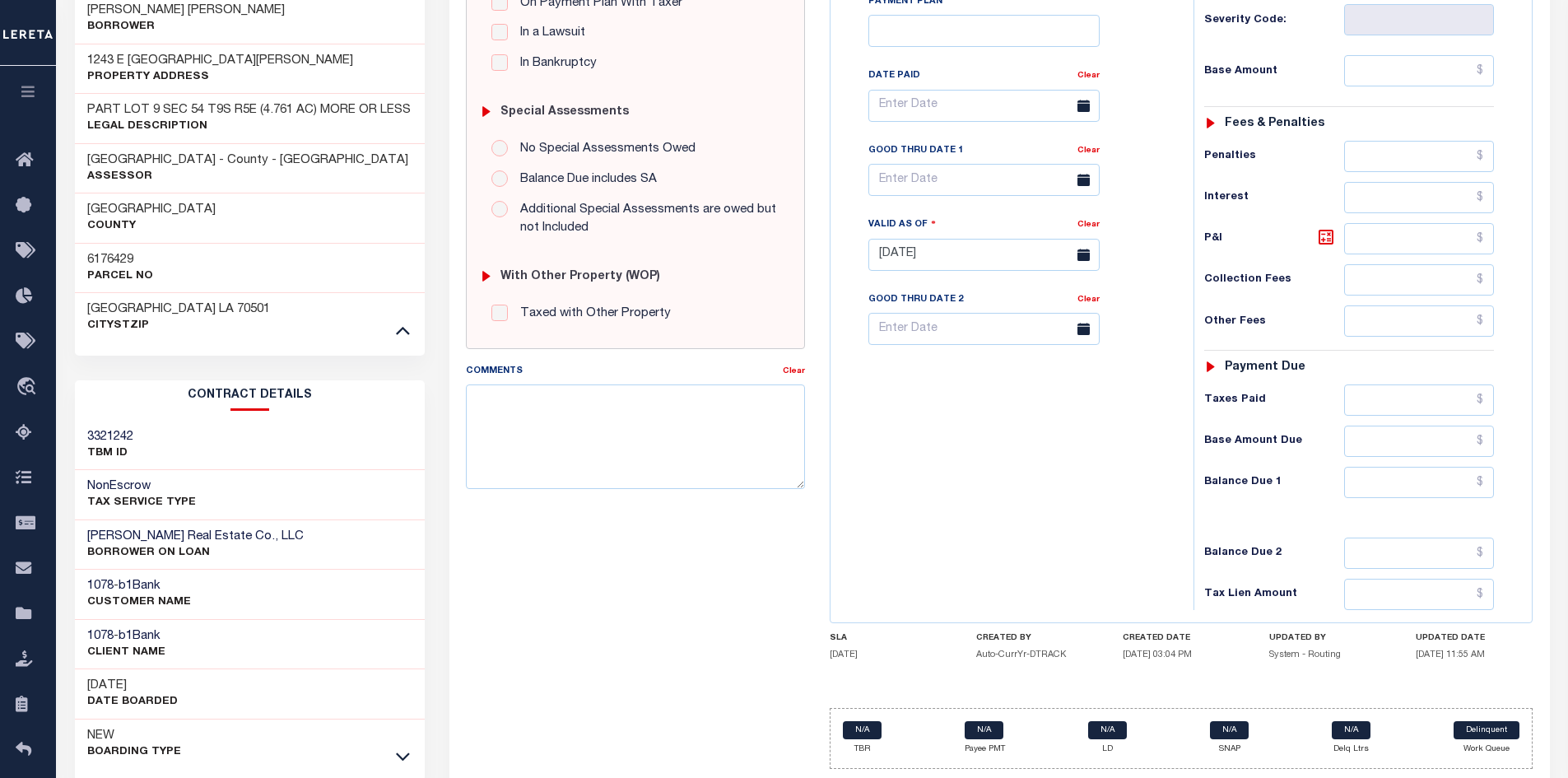
click at [518, 598] on div "SPECIAL RISK NCE Date Clear - Select Status Code -" at bounding box center [635, 253] width 364 height 1056
drag, startPoint x: 256, startPoint y: 518, endPoint x: 87, endPoint y: 518, distance: 169.0
click at [87, 520] on div "Castille Real Estate Co., LLC BORROWER ON LOAN" at bounding box center [250, 545] width 351 height 50
copy h3 "Castille Real Estate Co., LLC"
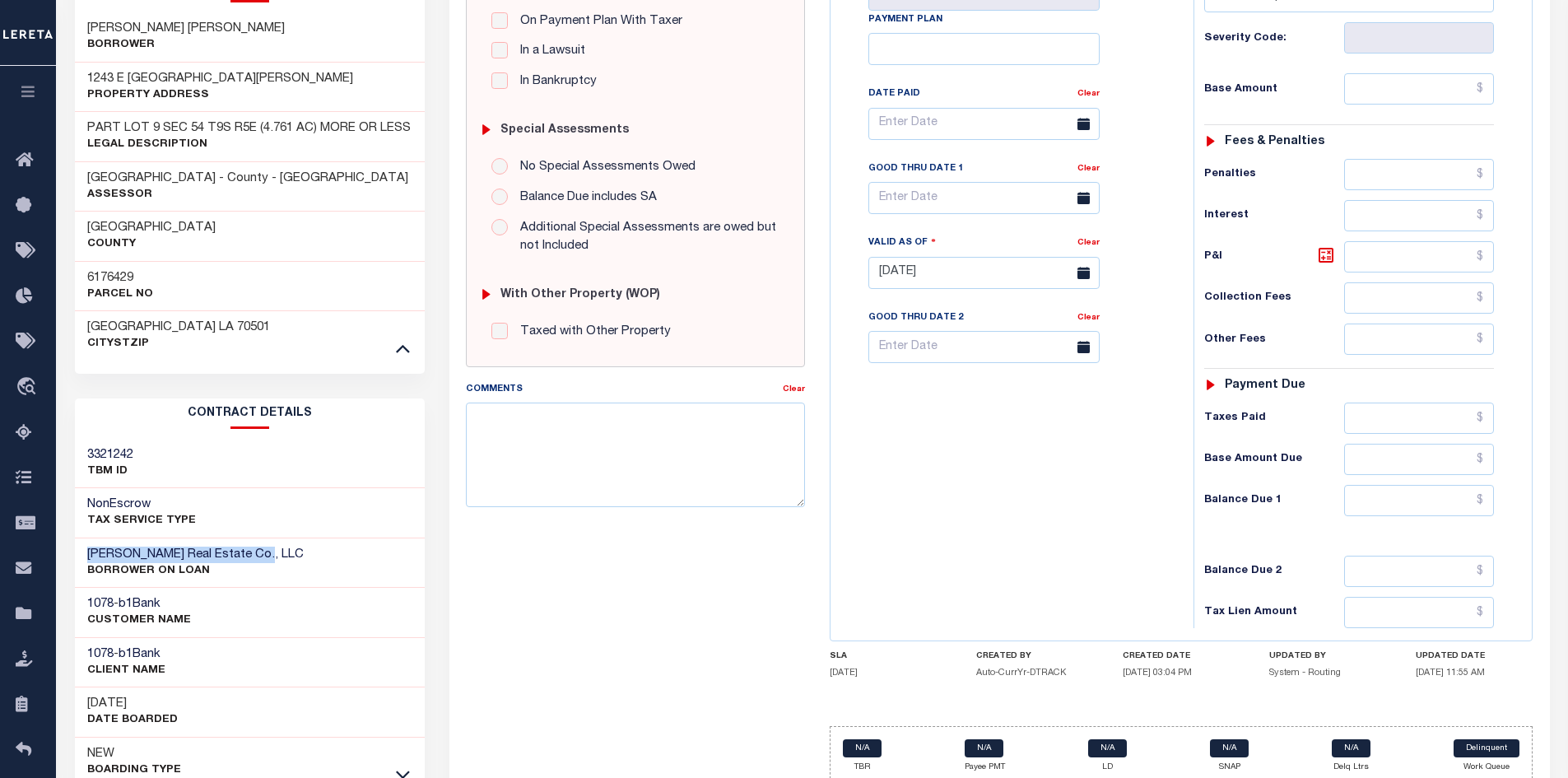
scroll to position [486, 0]
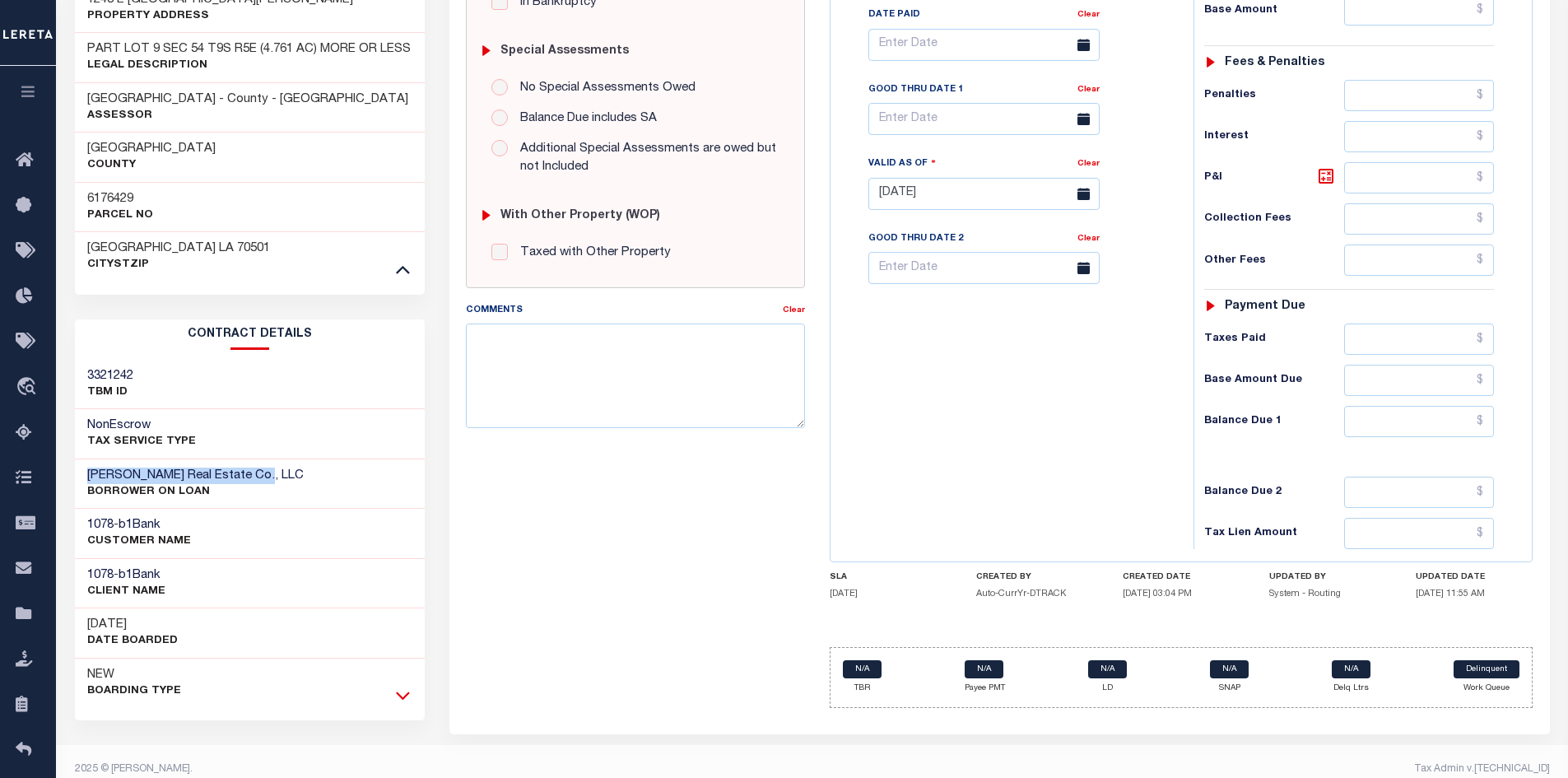
click at [406, 686] on icon at bounding box center [403, 695] width 14 height 18
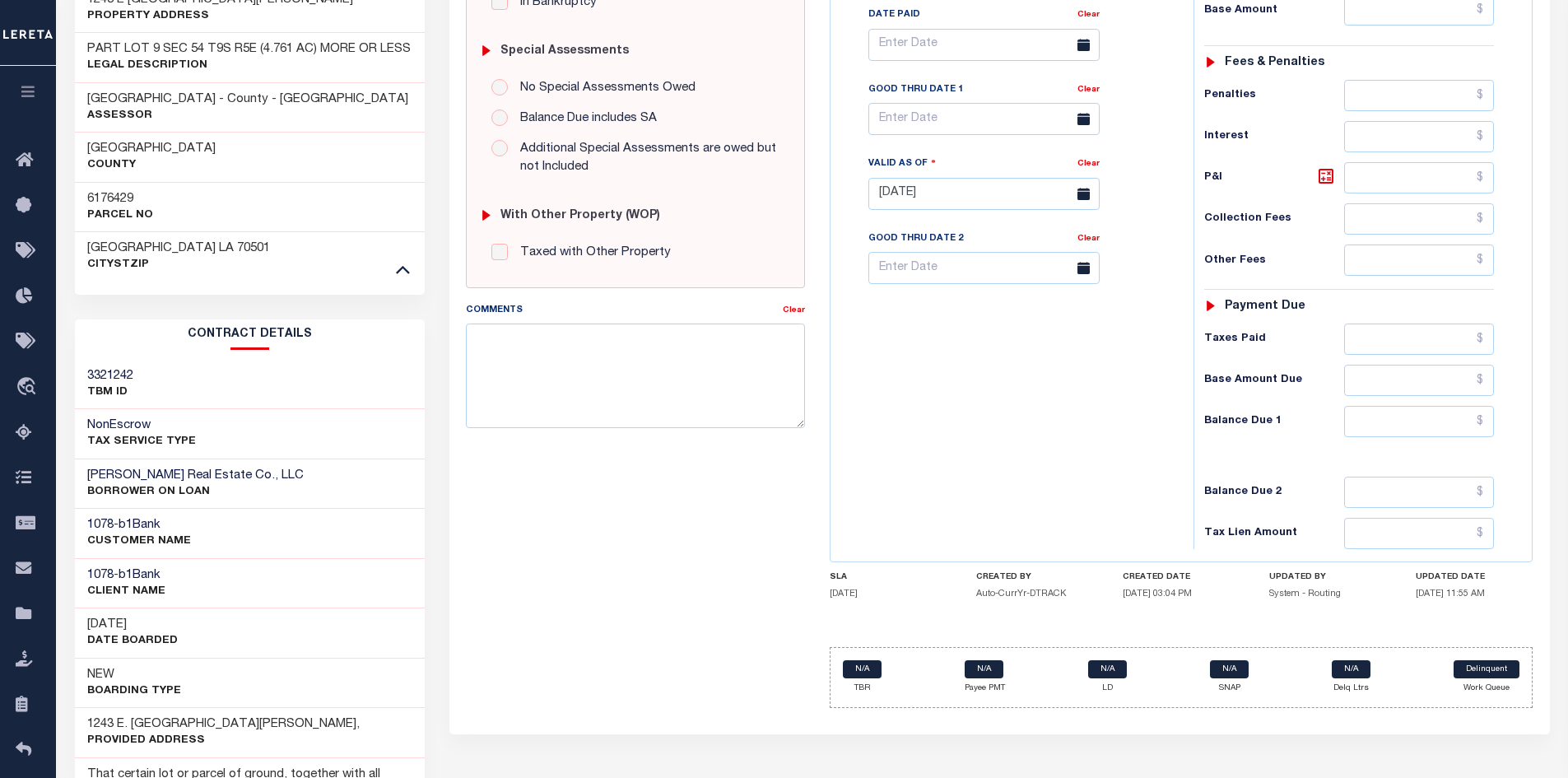
click at [526, 667] on div "SPECIAL RISK NCE Date Clear - Select Status Code -" at bounding box center [635, 193] width 364 height 1056
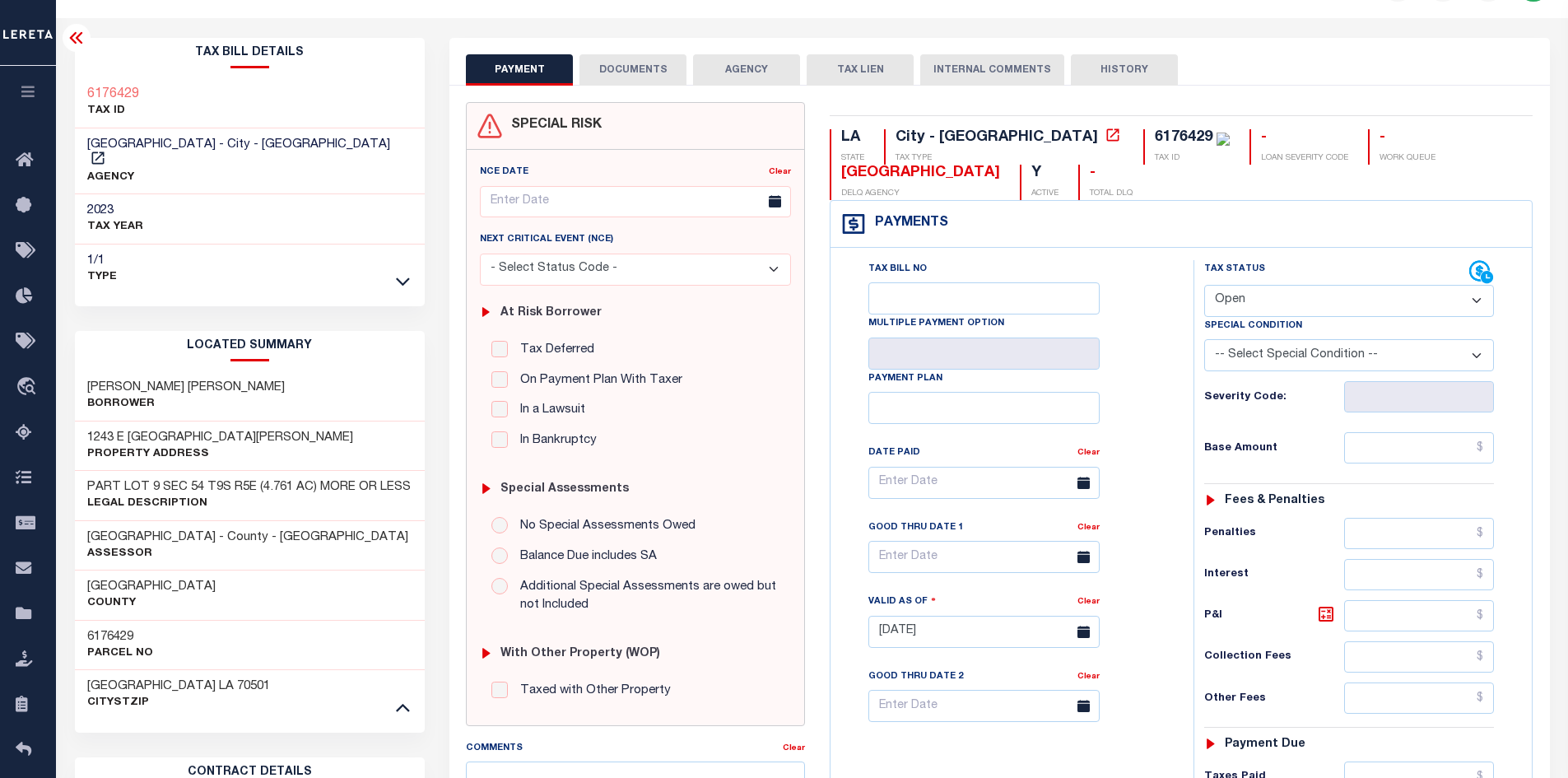
scroll to position [0, 0]
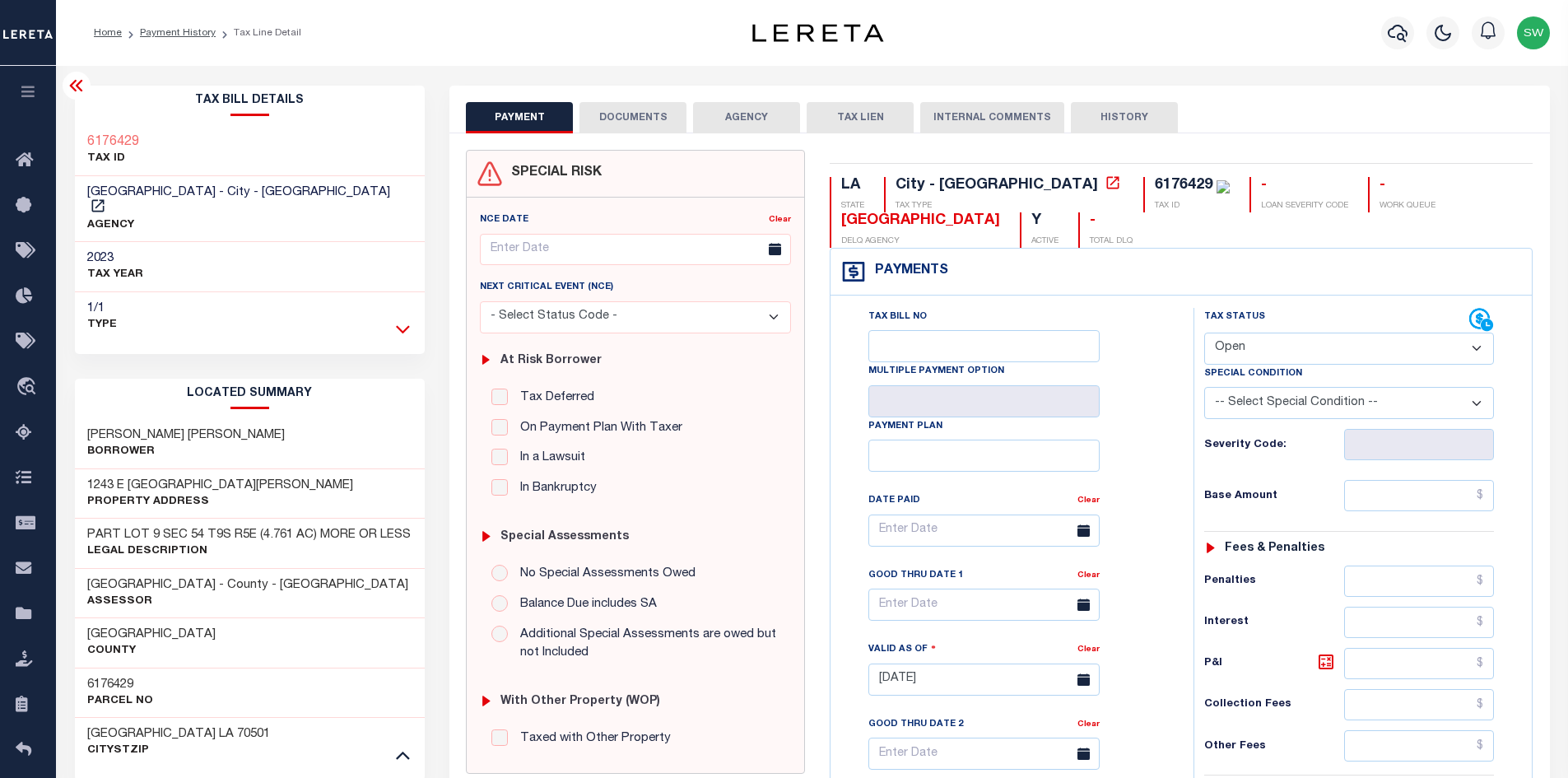
click at [405, 320] on icon at bounding box center [403, 329] width 14 height 18
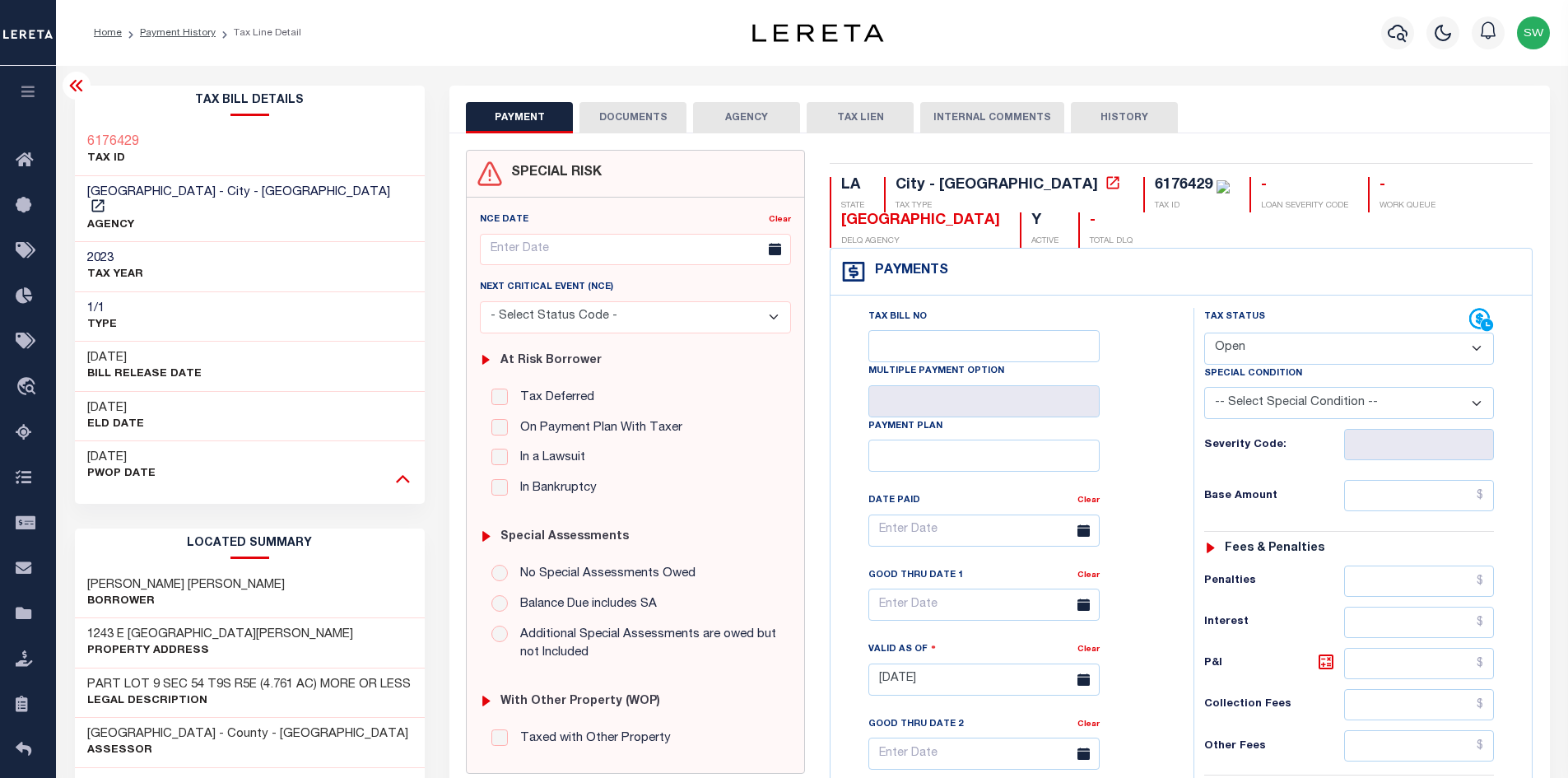
click at [405, 469] on icon at bounding box center [403, 478] width 14 height 18
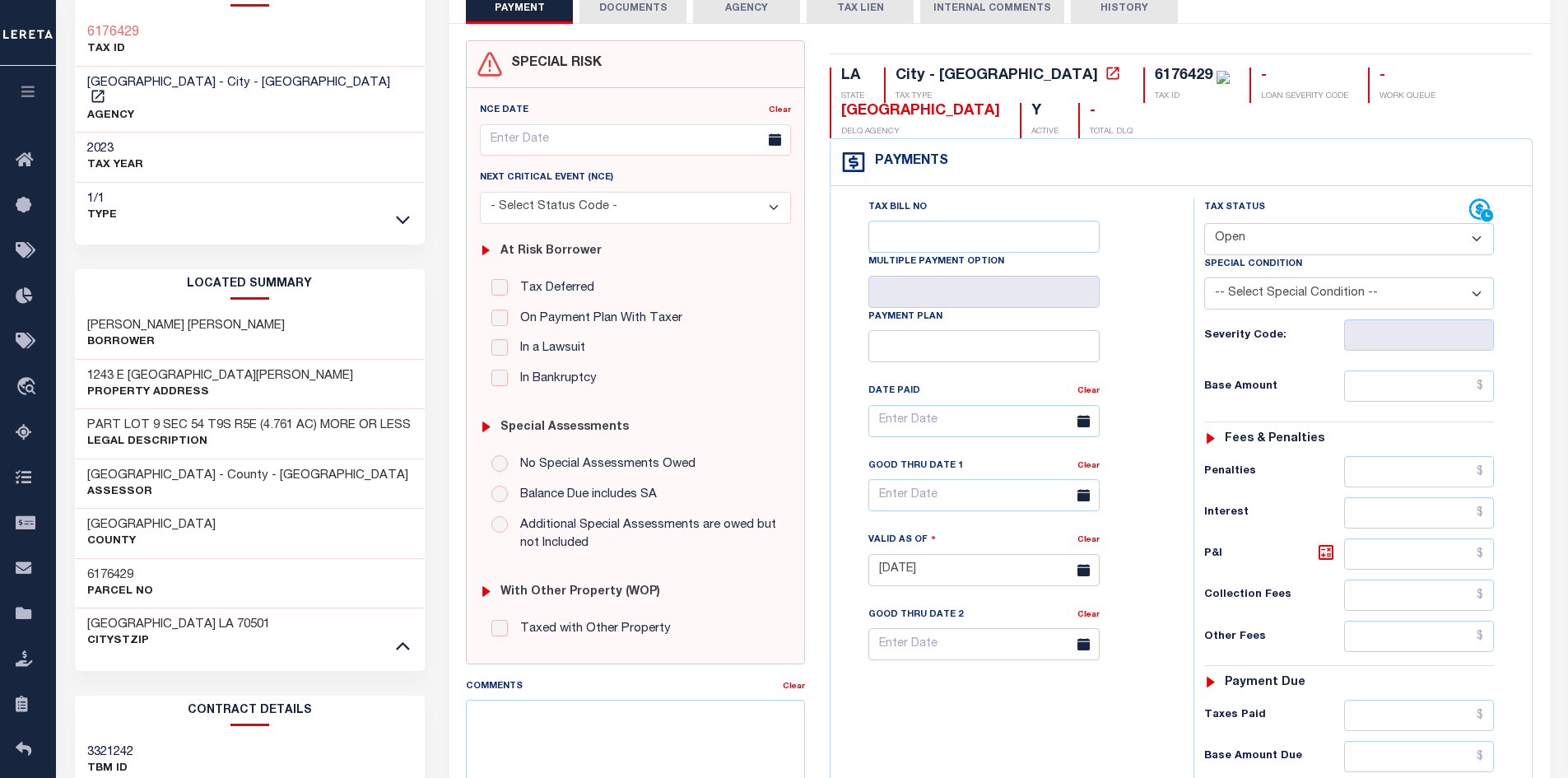
scroll to position [129, 0]
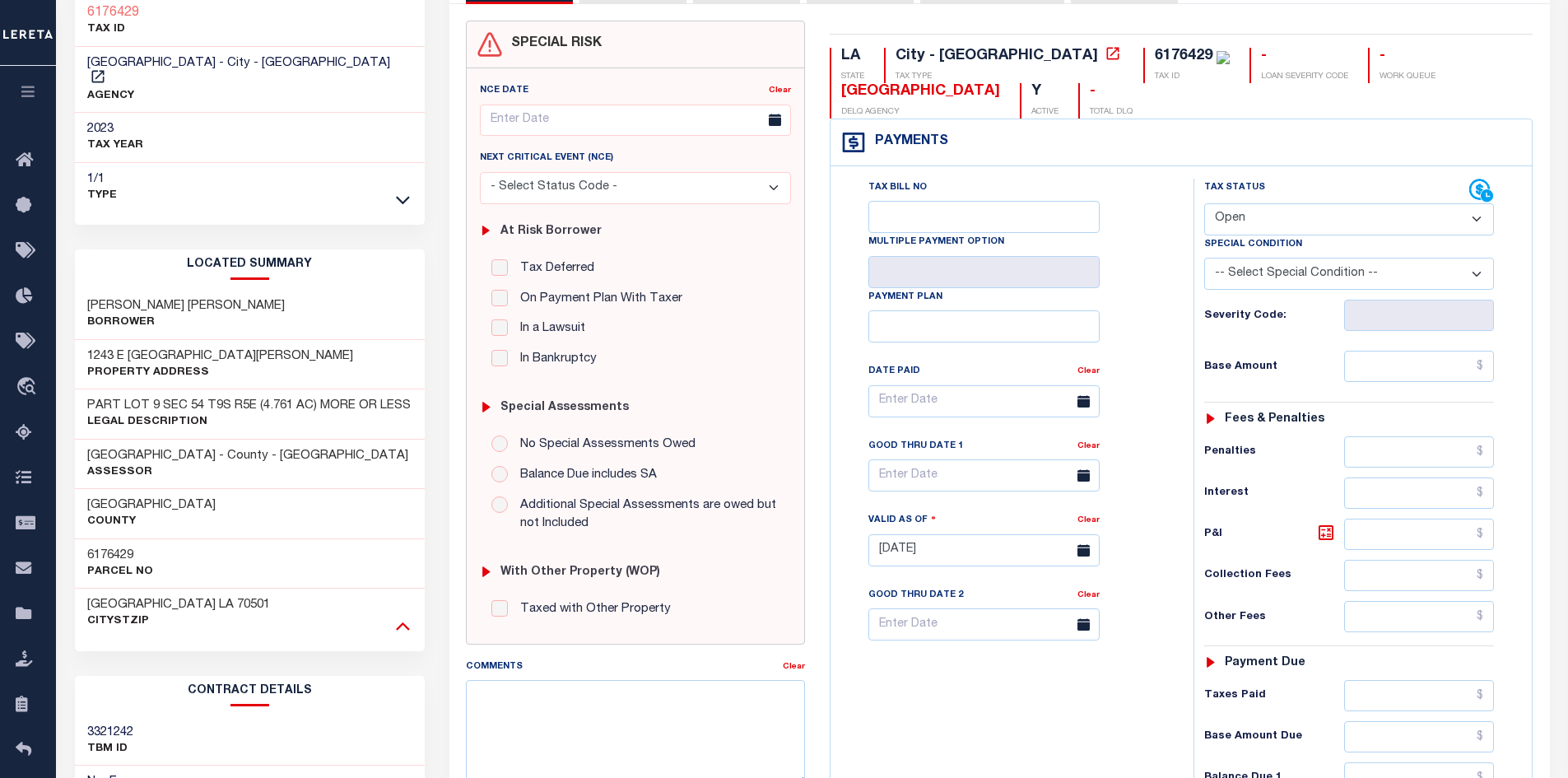
click at [401, 616] on icon at bounding box center [403, 625] width 14 height 18
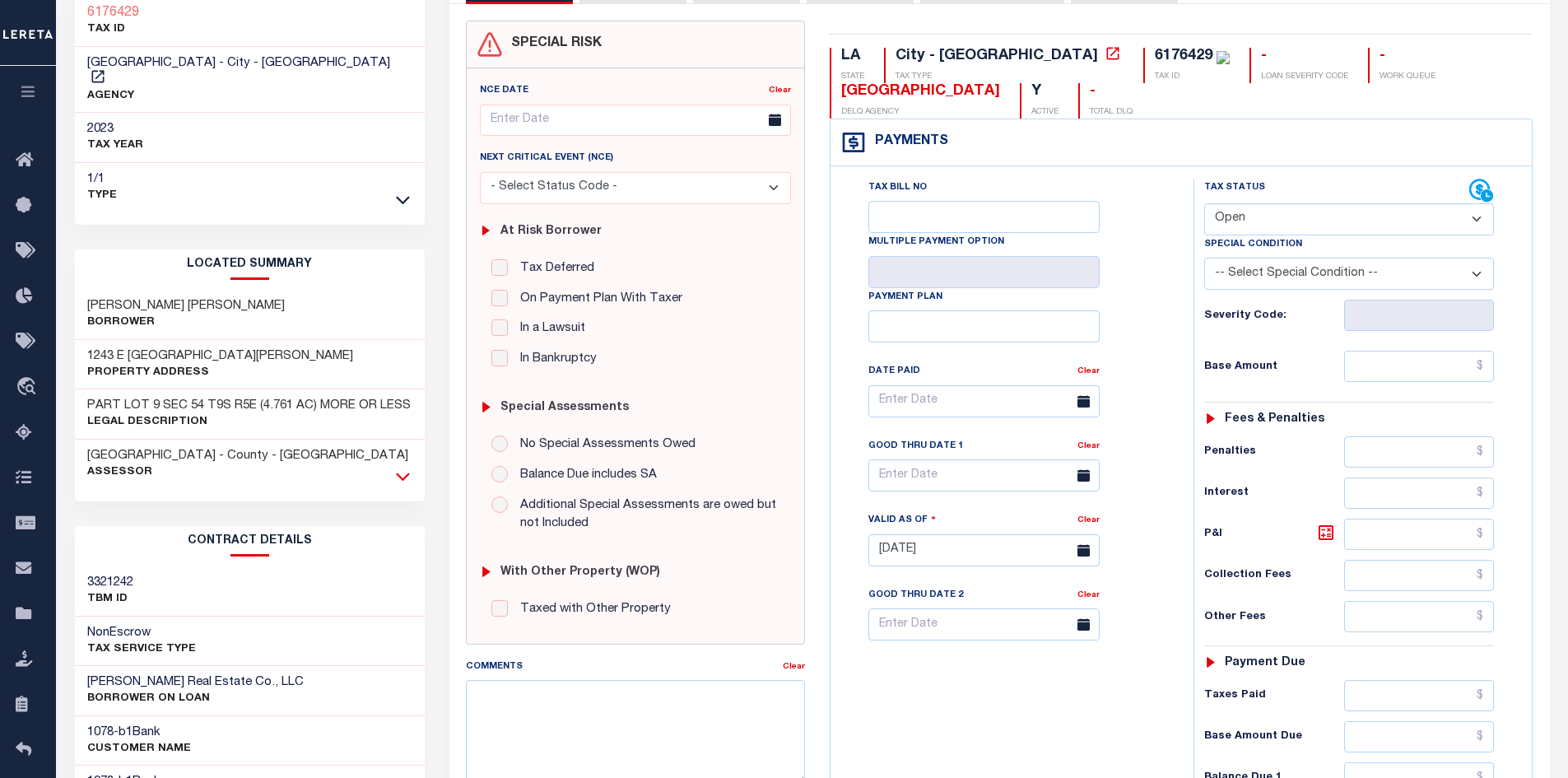
click at [401, 467] on icon at bounding box center [403, 476] width 14 height 18
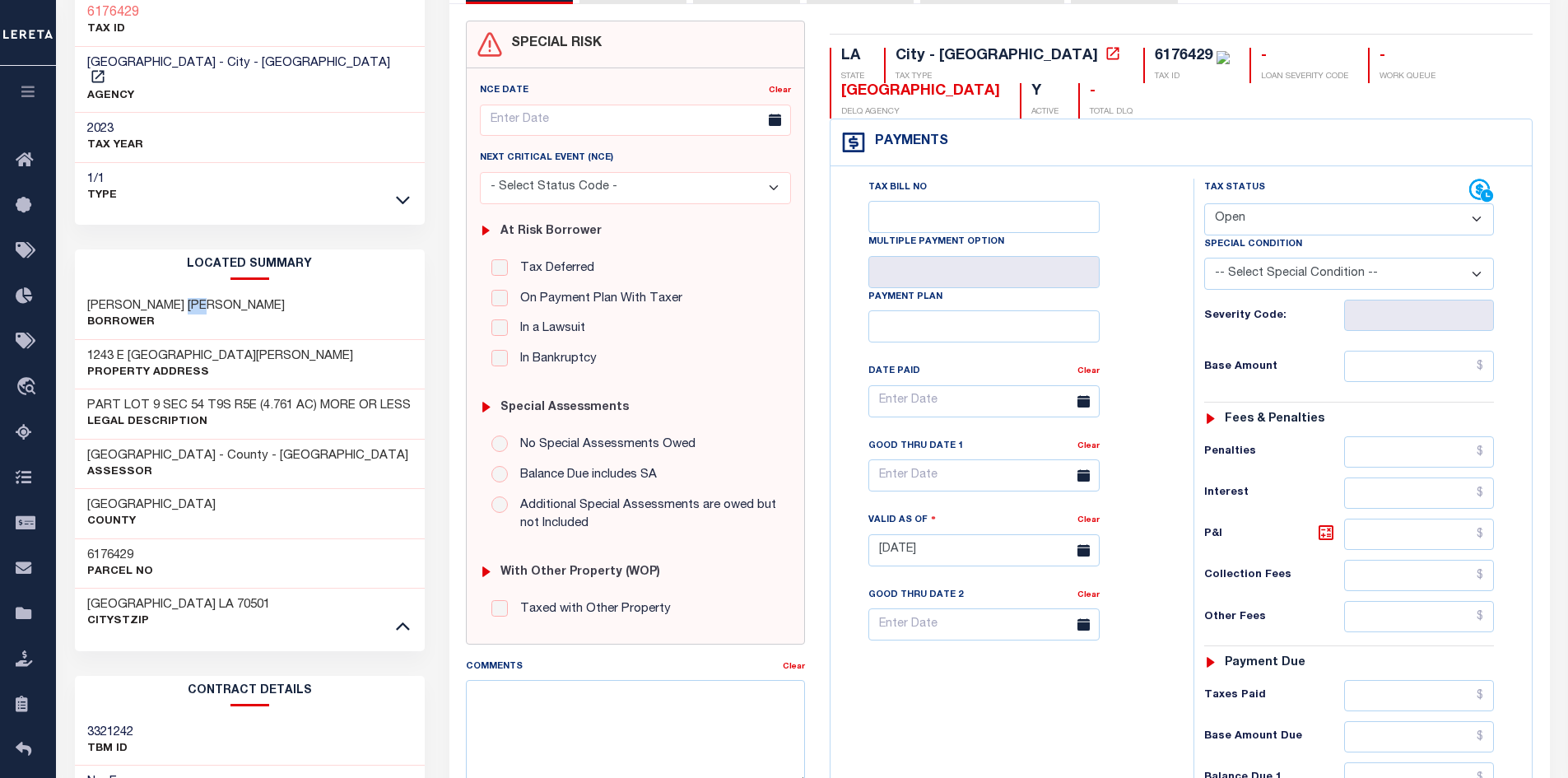
drag, startPoint x: 187, startPoint y: 287, endPoint x: 232, endPoint y: 291, distance: 45.2
click at [232, 291] on div "BREAUX DOYLE JEAN Borrower" at bounding box center [250, 314] width 351 height 50
click at [186, 298] on h3 "BREAUX DOYLE JEAN" at bounding box center [186, 306] width 198 height 17
drag, startPoint x: 183, startPoint y: 286, endPoint x: 228, endPoint y: 297, distance: 46.3
click at [228, 297] on div "BREAUX DOYLE JEAN Borrower" at bounding box center [250, 314] width 351 height 50
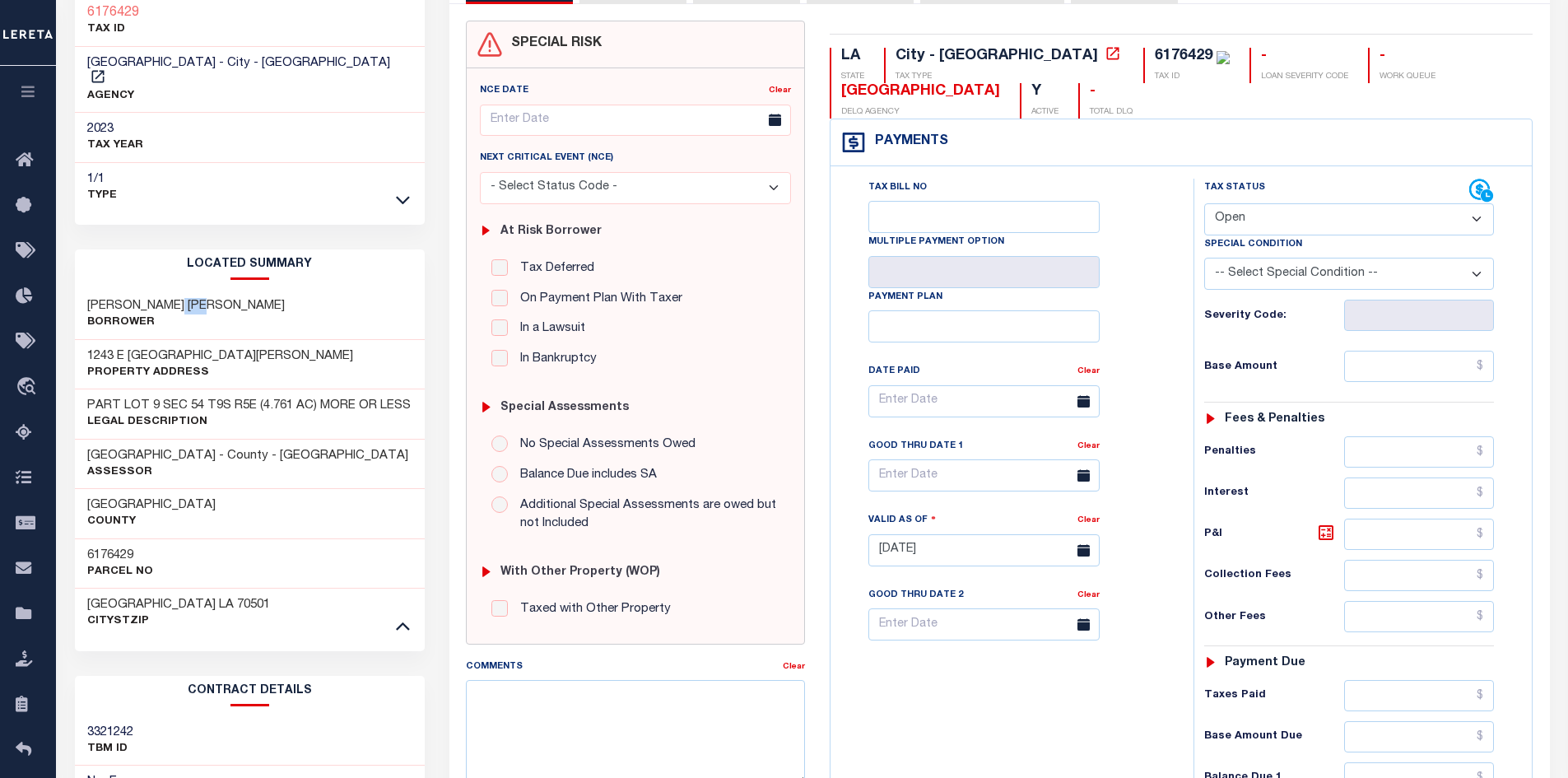
copy h3 "JEAN"
drag, startPoint x: 181, startPoint y: 283, endPoint x: 140, endPoint y: 276, distance: 41.6
click at [140, 290] on div "BREAUX DOYLE JEAN Borrower" at bounding box center [250, 314] width 351 height 50
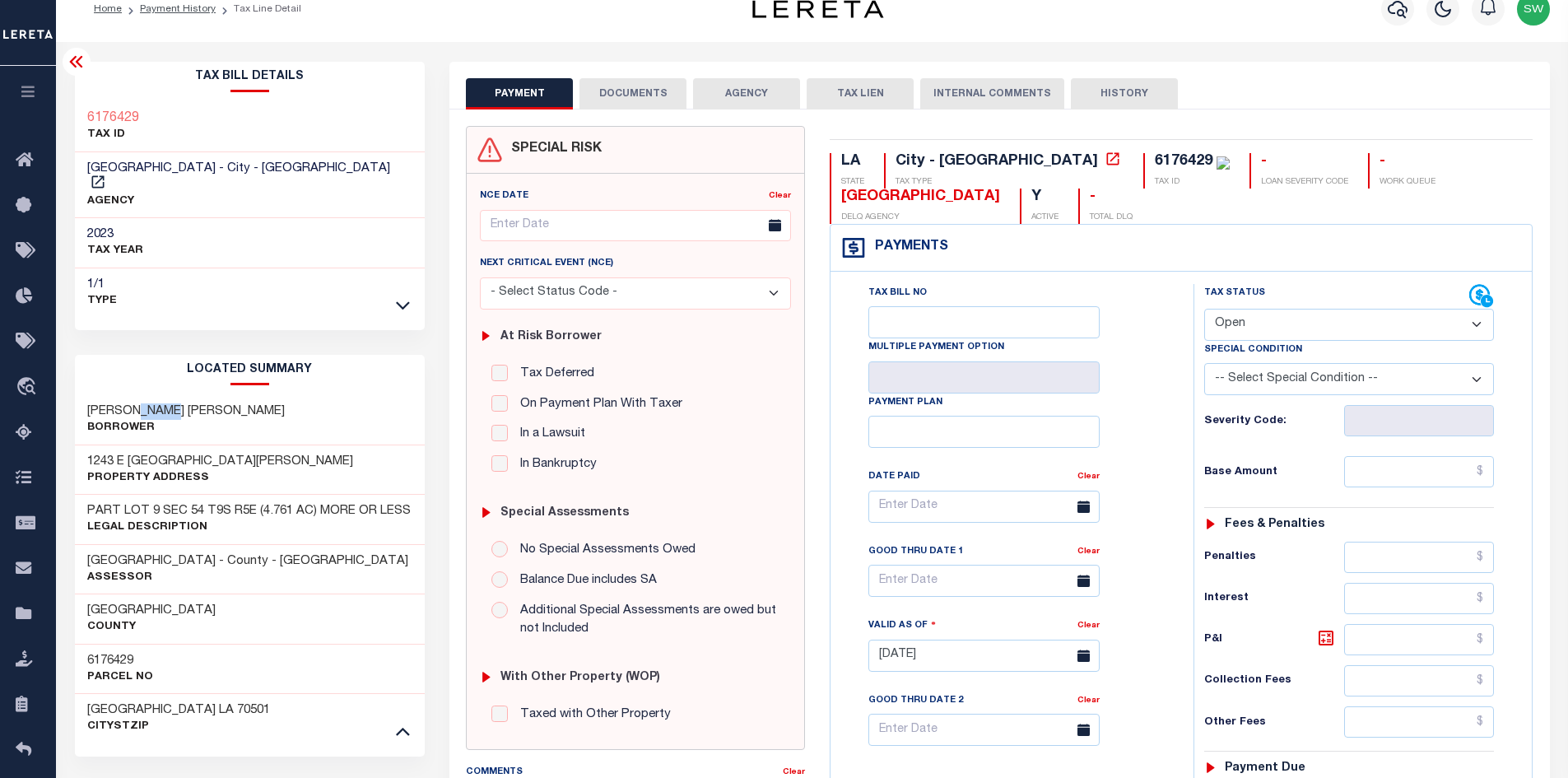
scroll to position [0, 0]
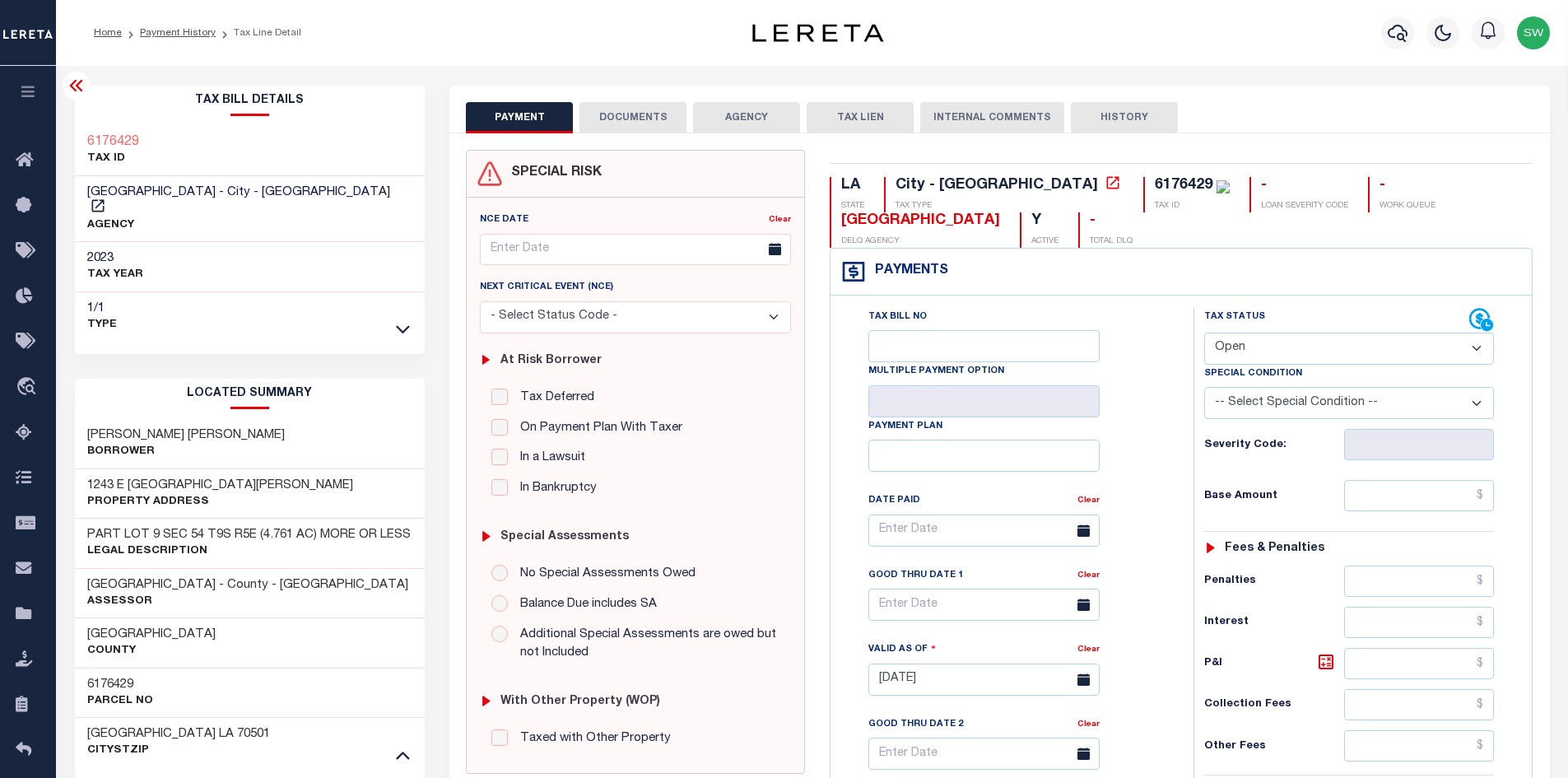
click at [395, 320] on div at bounding box center [402, 329] width 19 height 19
click at [404, 320] on icon at bounding box center [403, 329] width 14 height 18
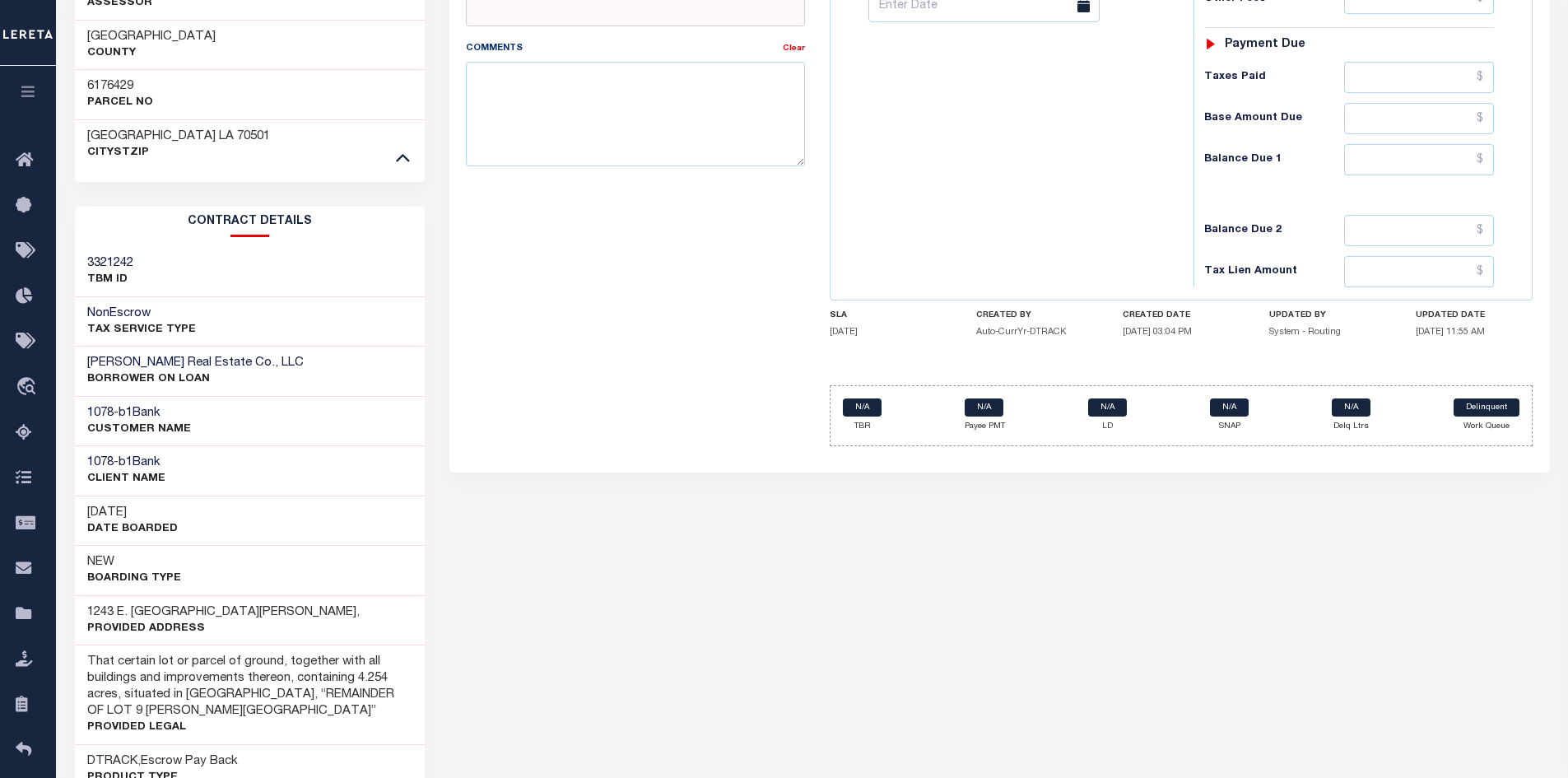
scroll to position [771, 0]
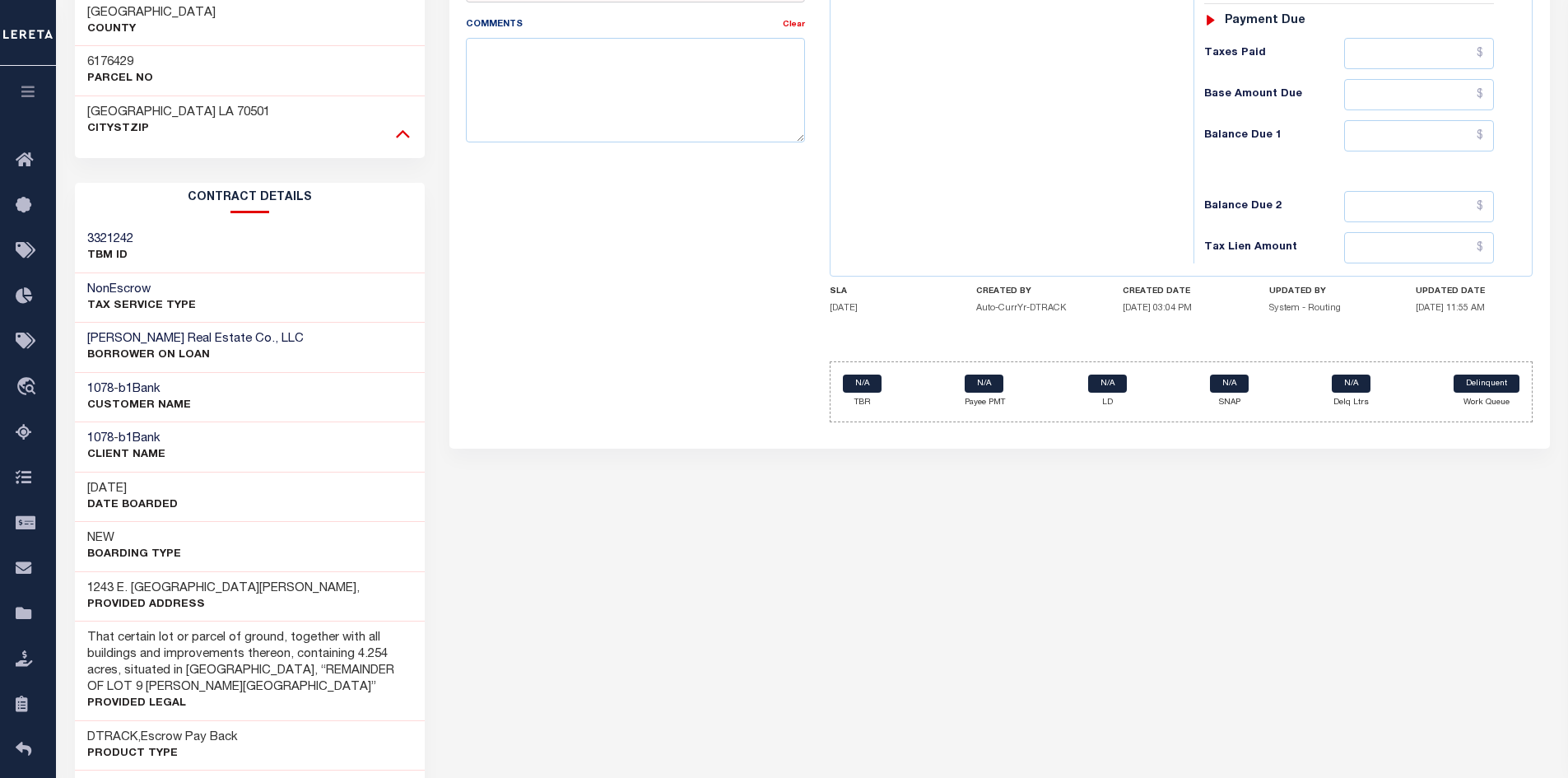
click at [401, 130] on icon at bounding box center [403, 133] width 14 height 8
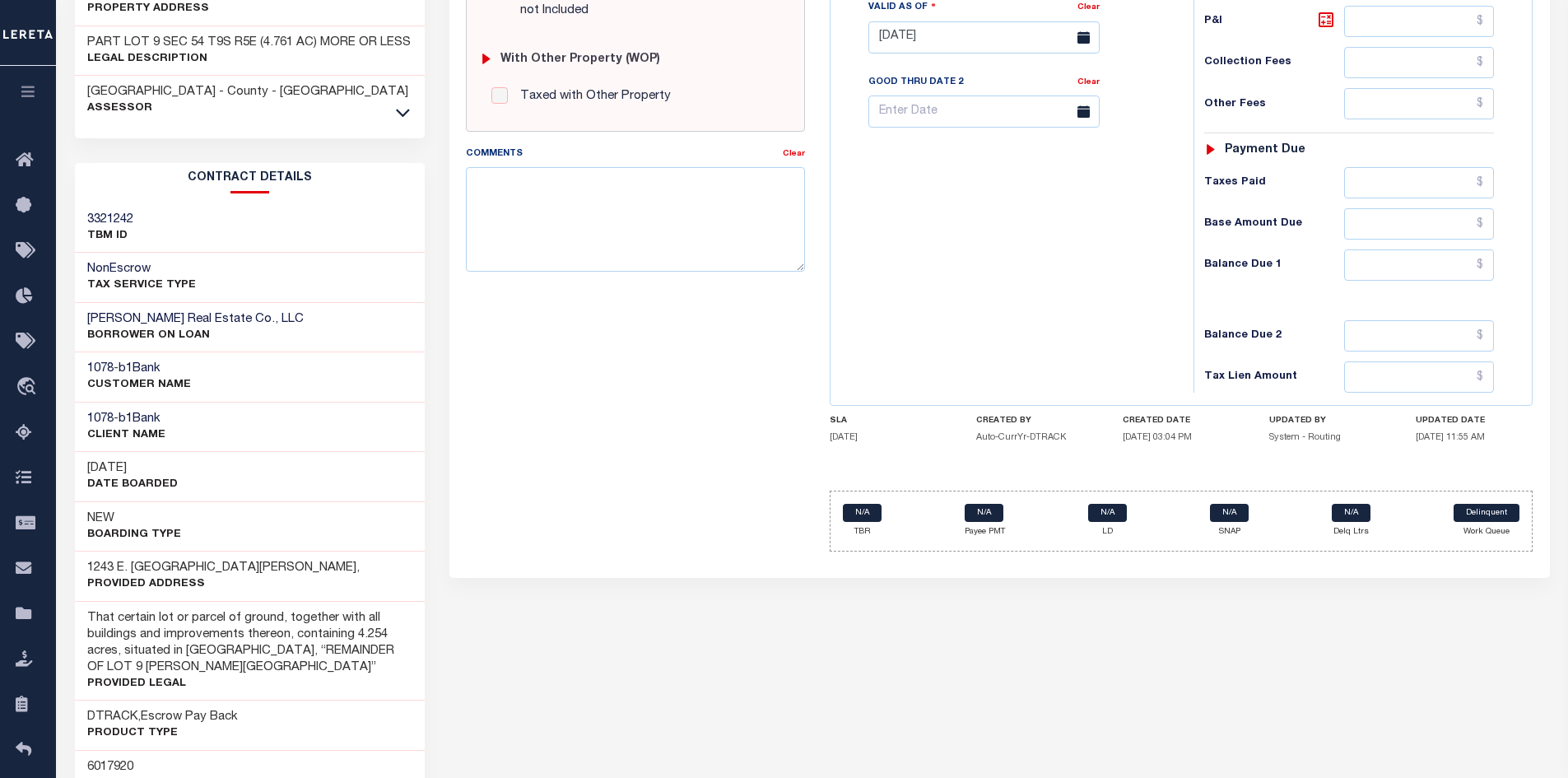
scroll to position [622, 0]
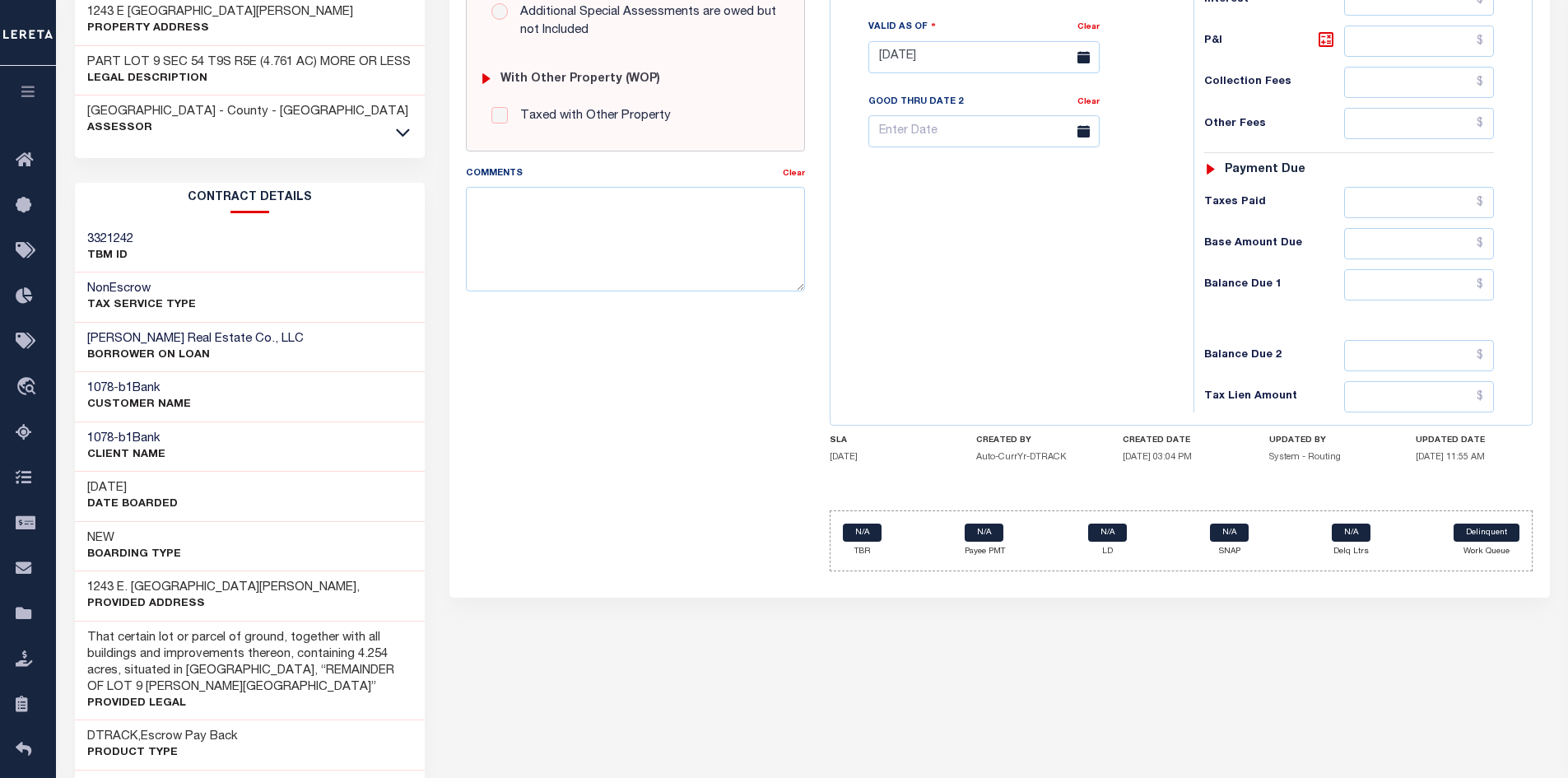
click at [401, 124] on icon at bounding box center [403, 132] width 14 height 18
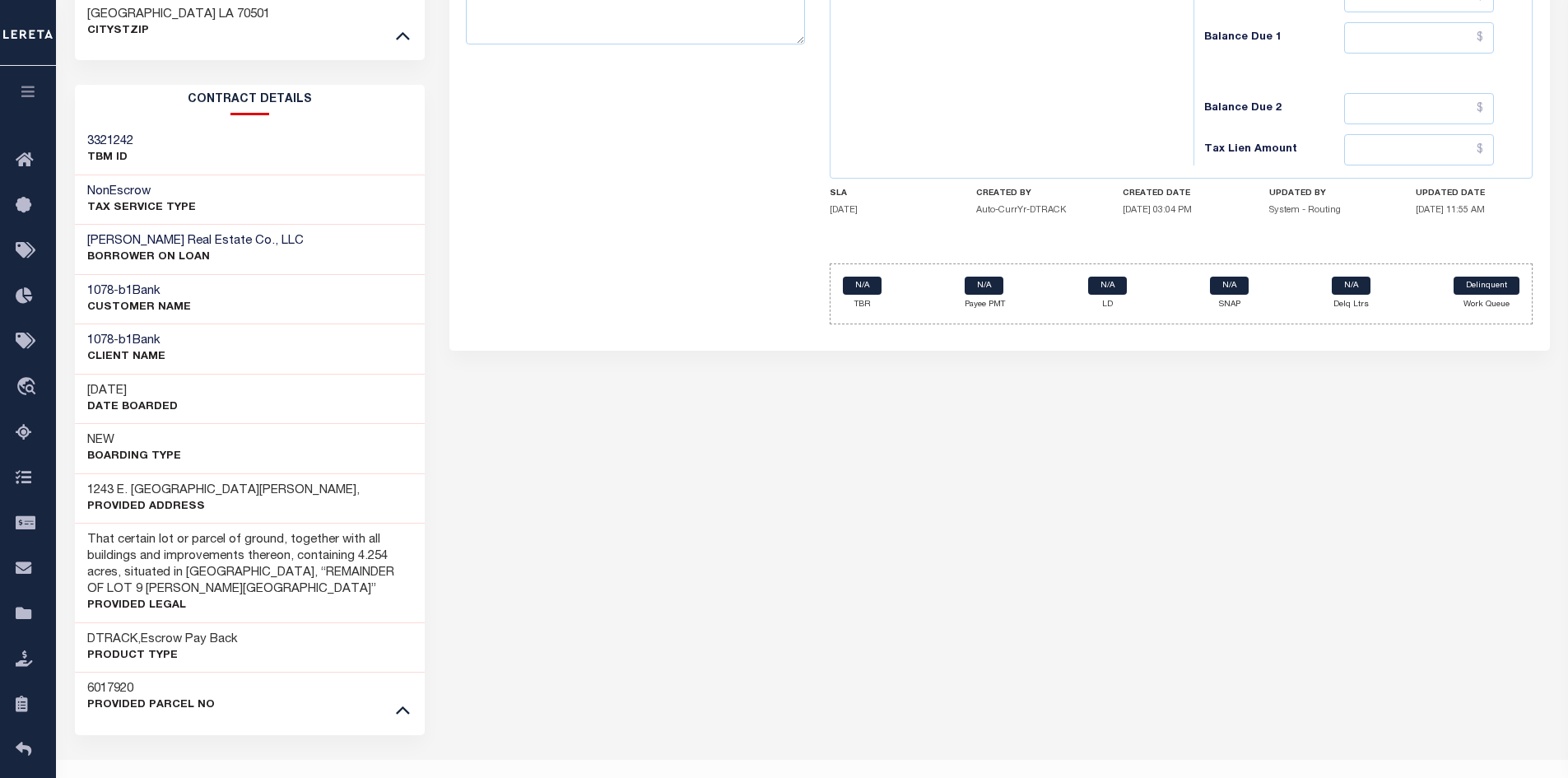
scroll to position [900, 0]
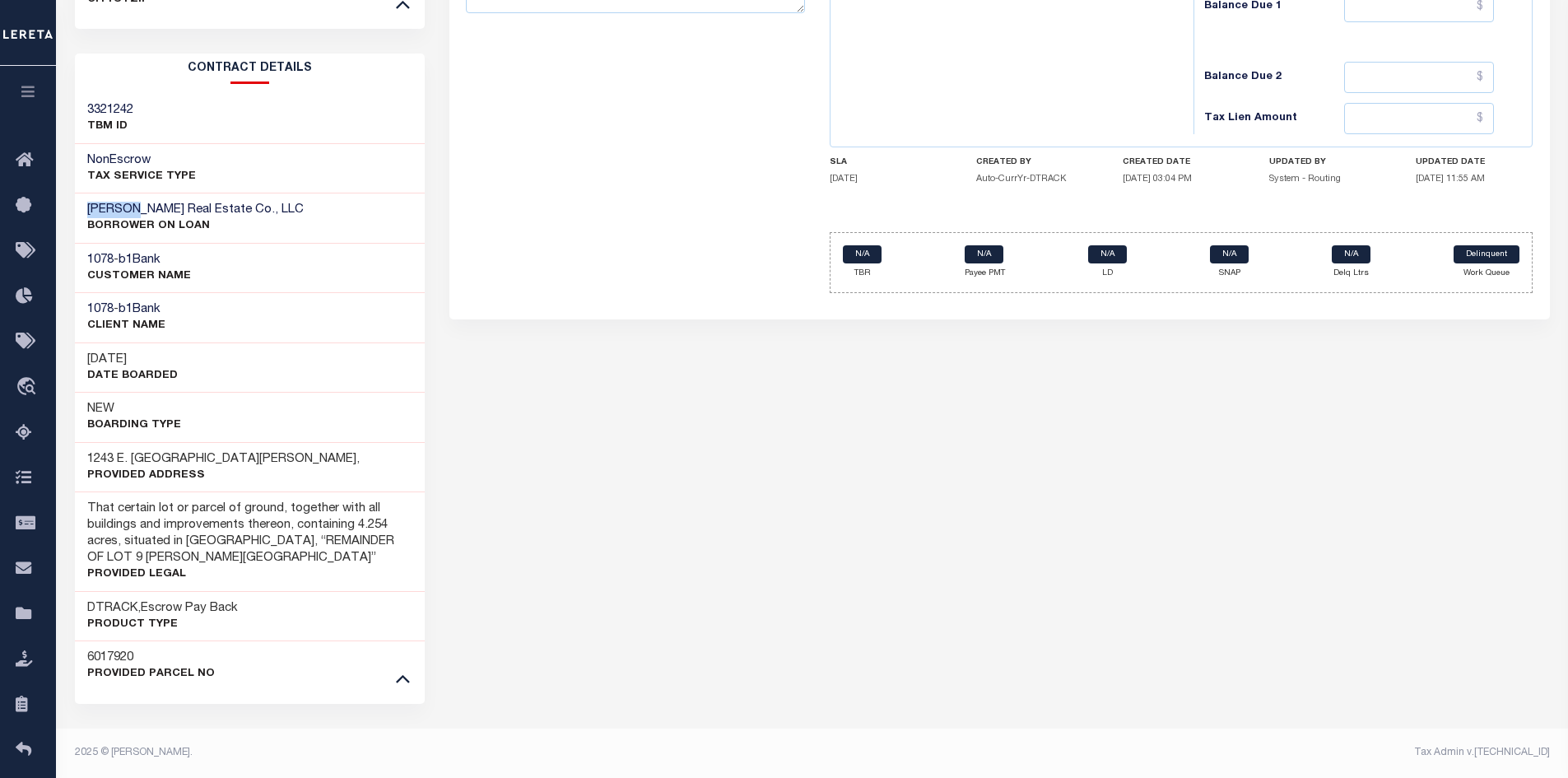
drag, startPoint x: 124, startPoint y: 187, endPoint x: 70, endPoint y: 185, distance: 54.0
drag, startPoint x: 126, startPoint y: 187, endPoint x: 73, endPoint y: 190, distance: 53.1
copy h3 "Castille"
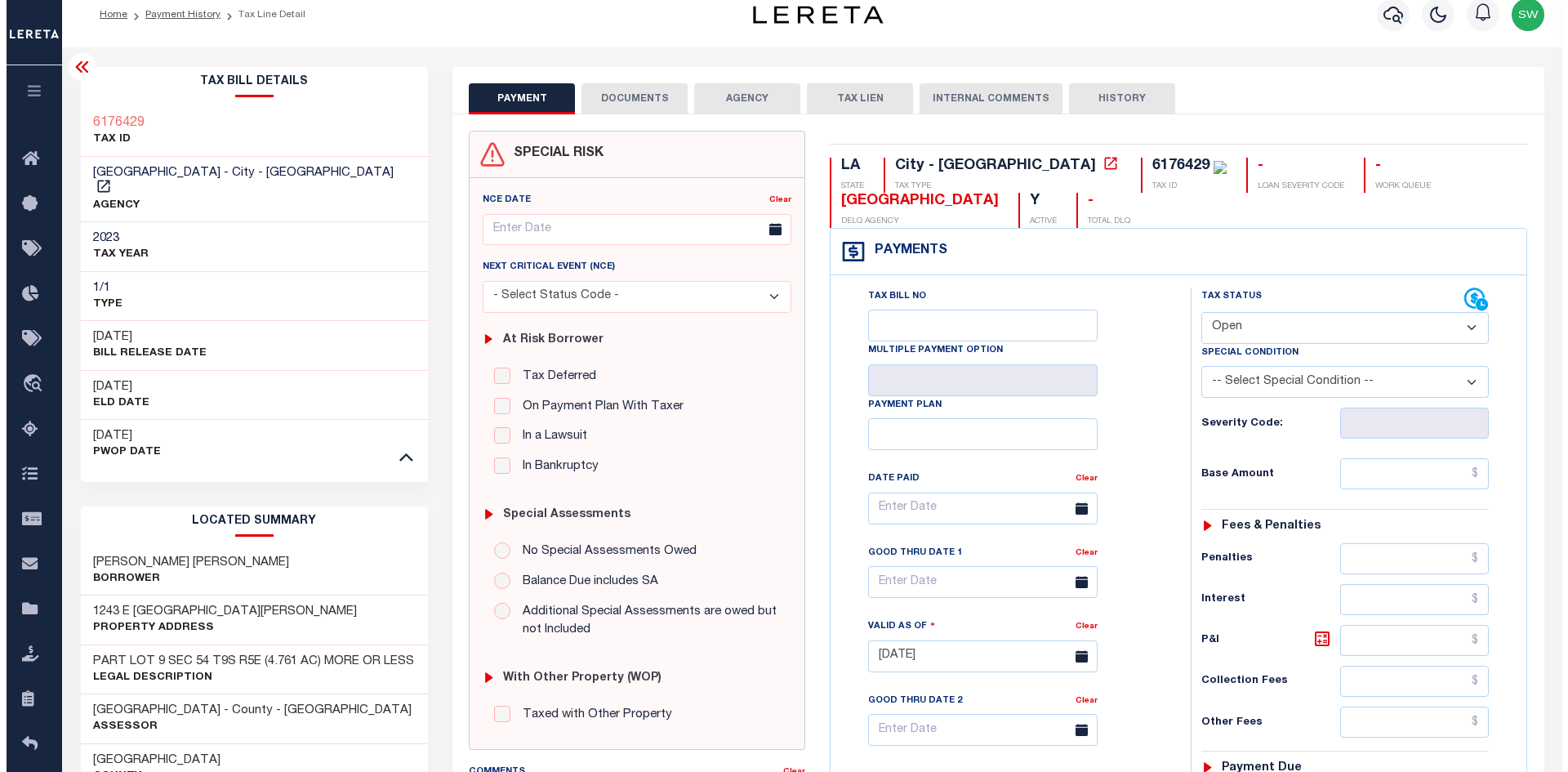
scroll to position [0, 0]
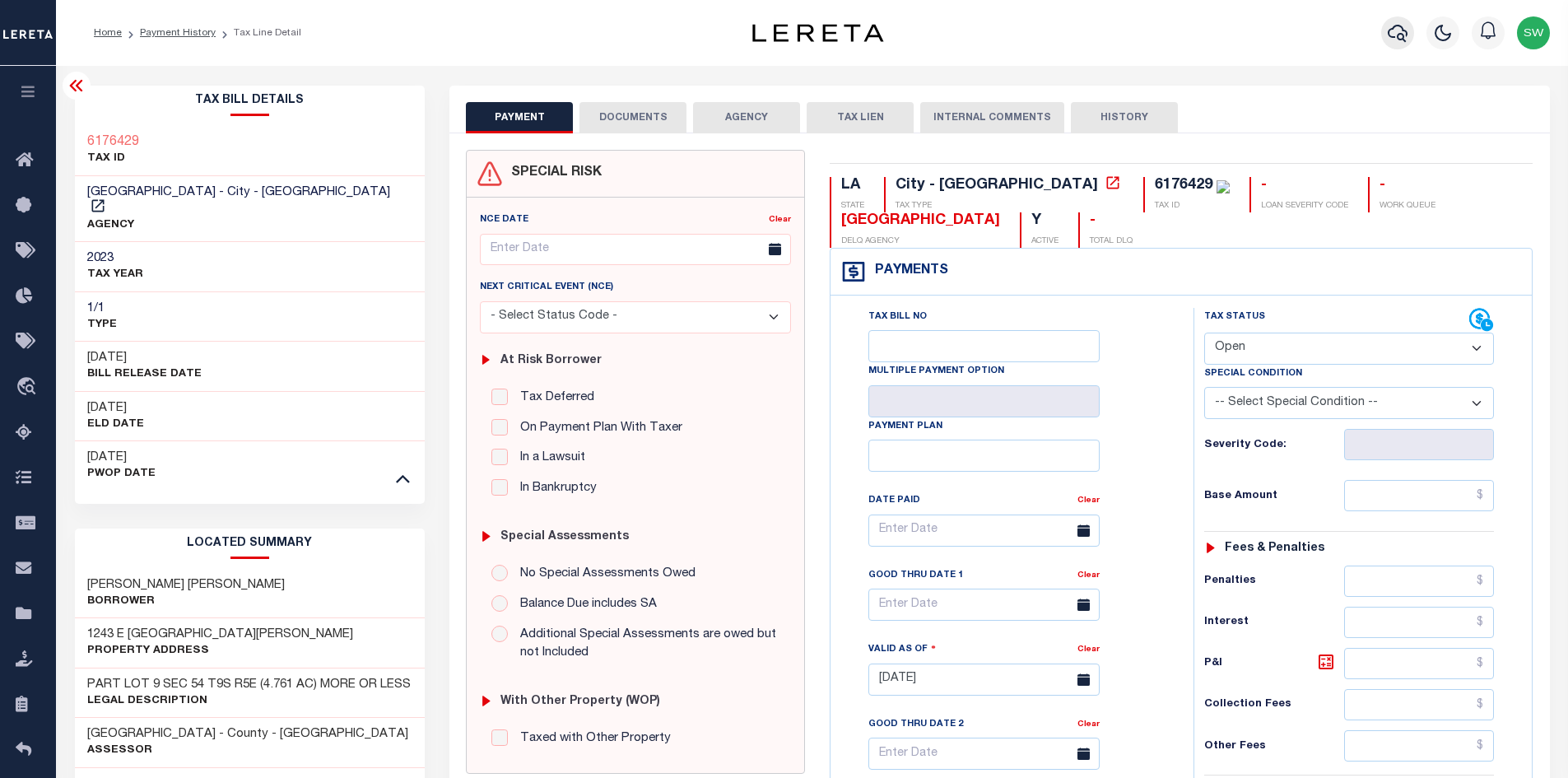
click at [1399, 27] on icon "button" at bounding box center [1398, 34] width 19 height 18
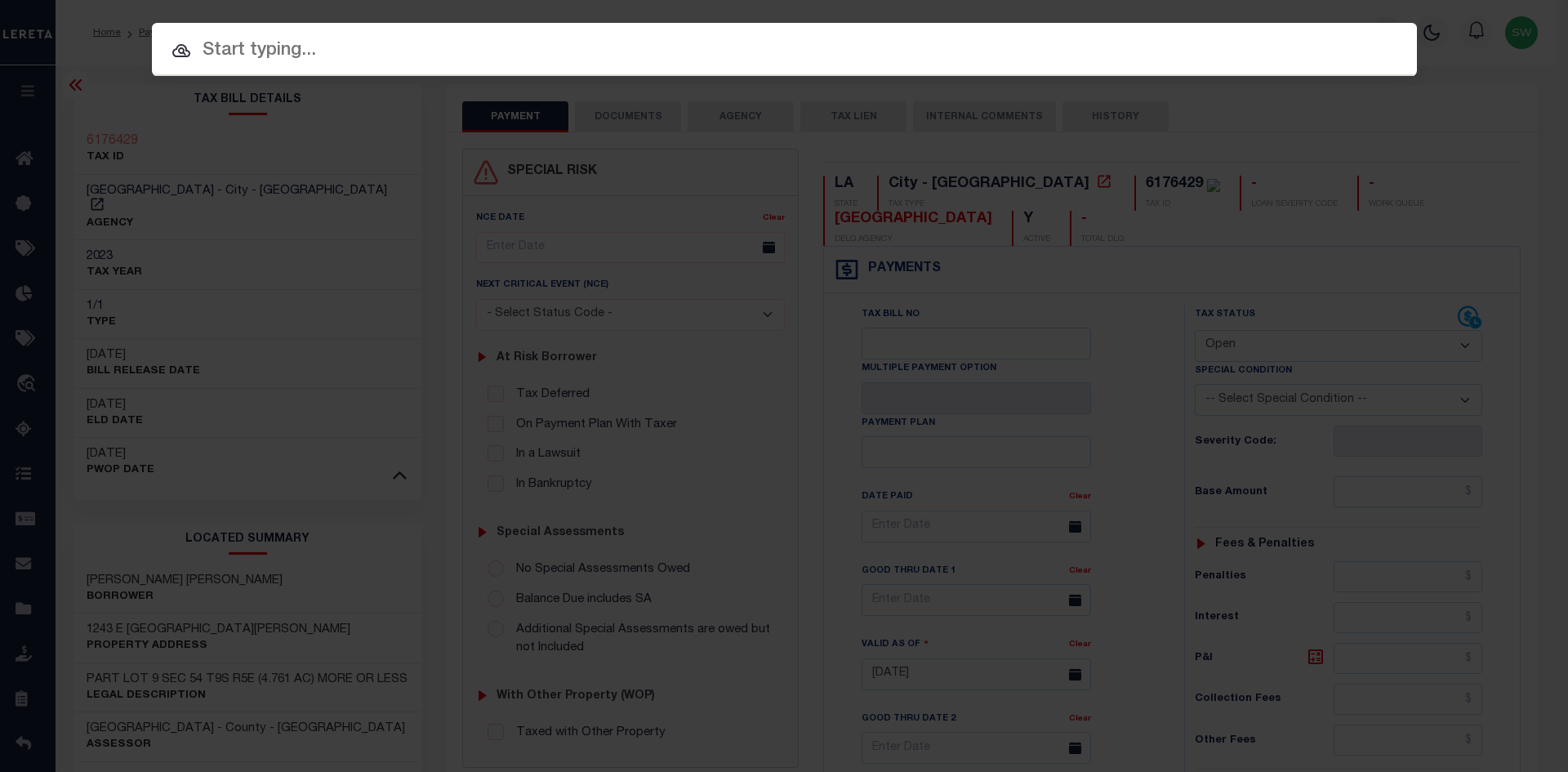
click at [285, 54] on input "text" at bounding box center [784, 51] width 1265 height 29
paste input "'942200029174"
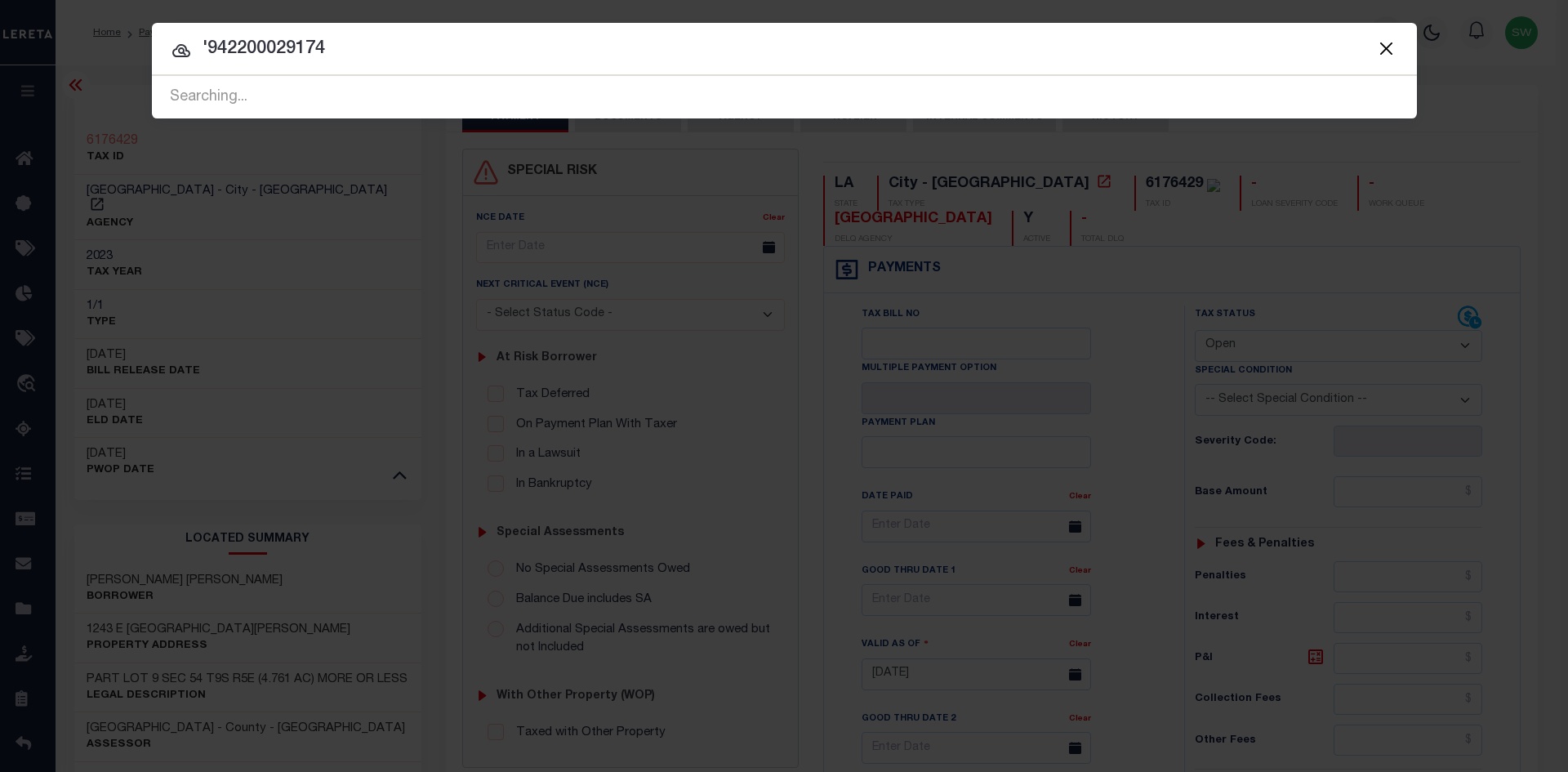
click at [207, 49] on input "'942200029174" at bounding box center [784, 49] width 1265 height 29
type input "942200029174"
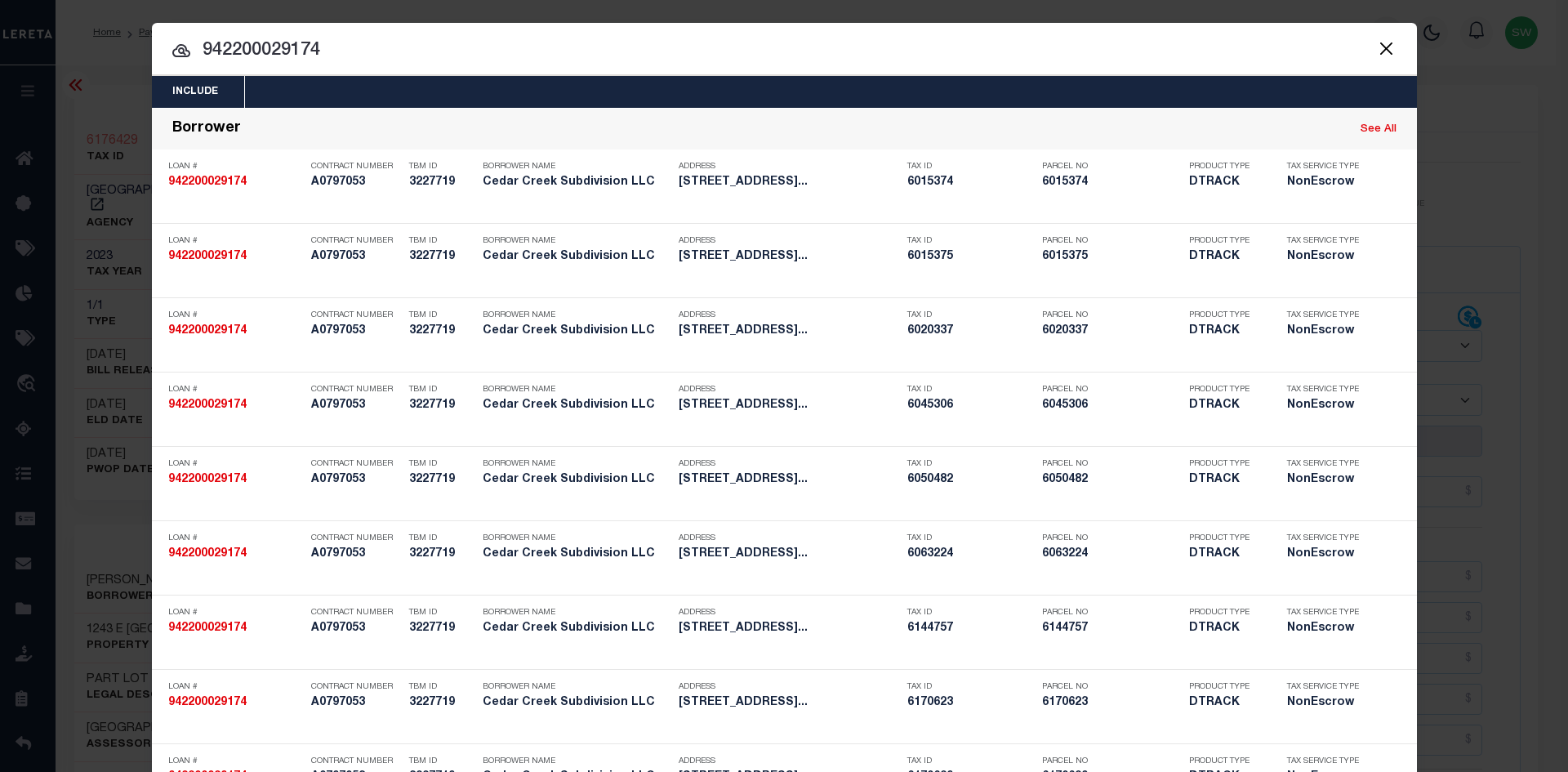
drag, startPoint x: 316, startPoint y: 46, endPoint x: 159, endPoint y: 46, distance: 157.0
click at [159, 46] on input "942200029174" at bounding box center [784, 51] width 1265 height 29
paste input "text"
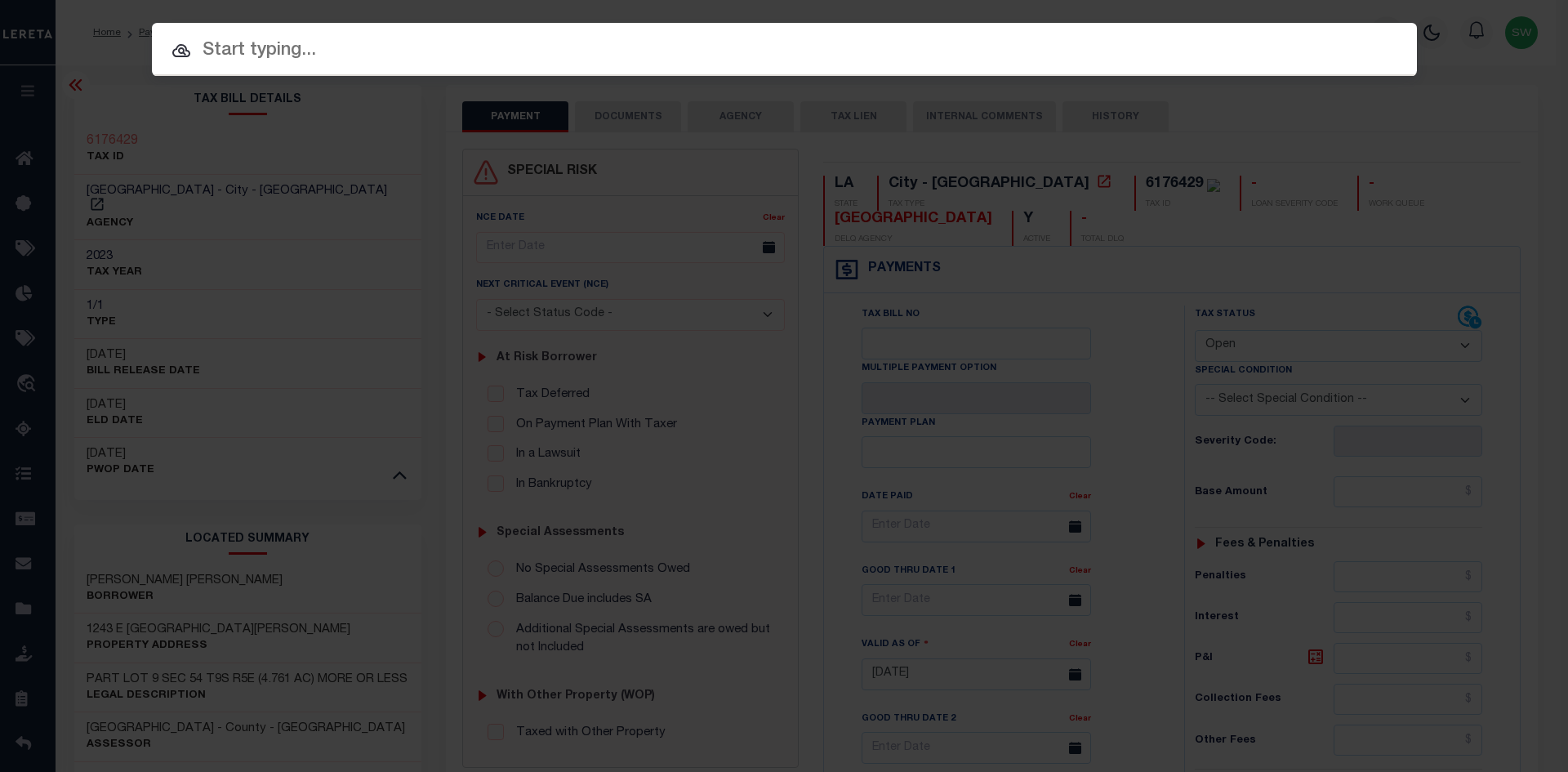
click at [329, 59] on input "text" at bounding box center [784, 51] width 1265 height 29
click at [313, 58] on input "text" at bounding box center [784, 51] width 1265 height 29
click at [267, 57] on input "text" at bounding box center [784, 51] width 1265 height 29
click at [248, 58] on input "text" at bounding box center [784, 51] width 1265 height 29
paste input "'942100034423"
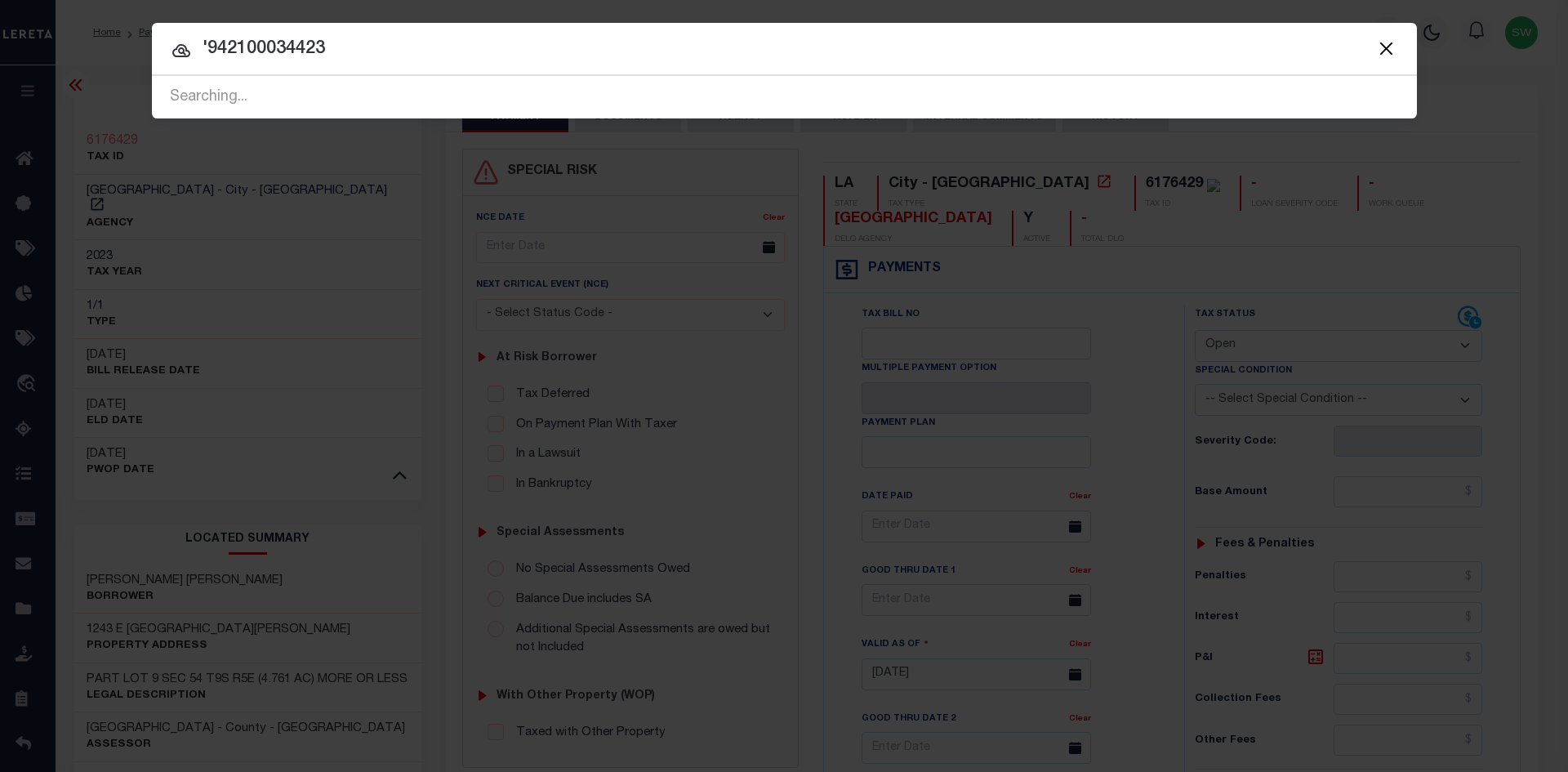
click at [209, 50] on input "'942100034423" at bounding box center [784, 49] width 1265 height 29
type input "942100034423"
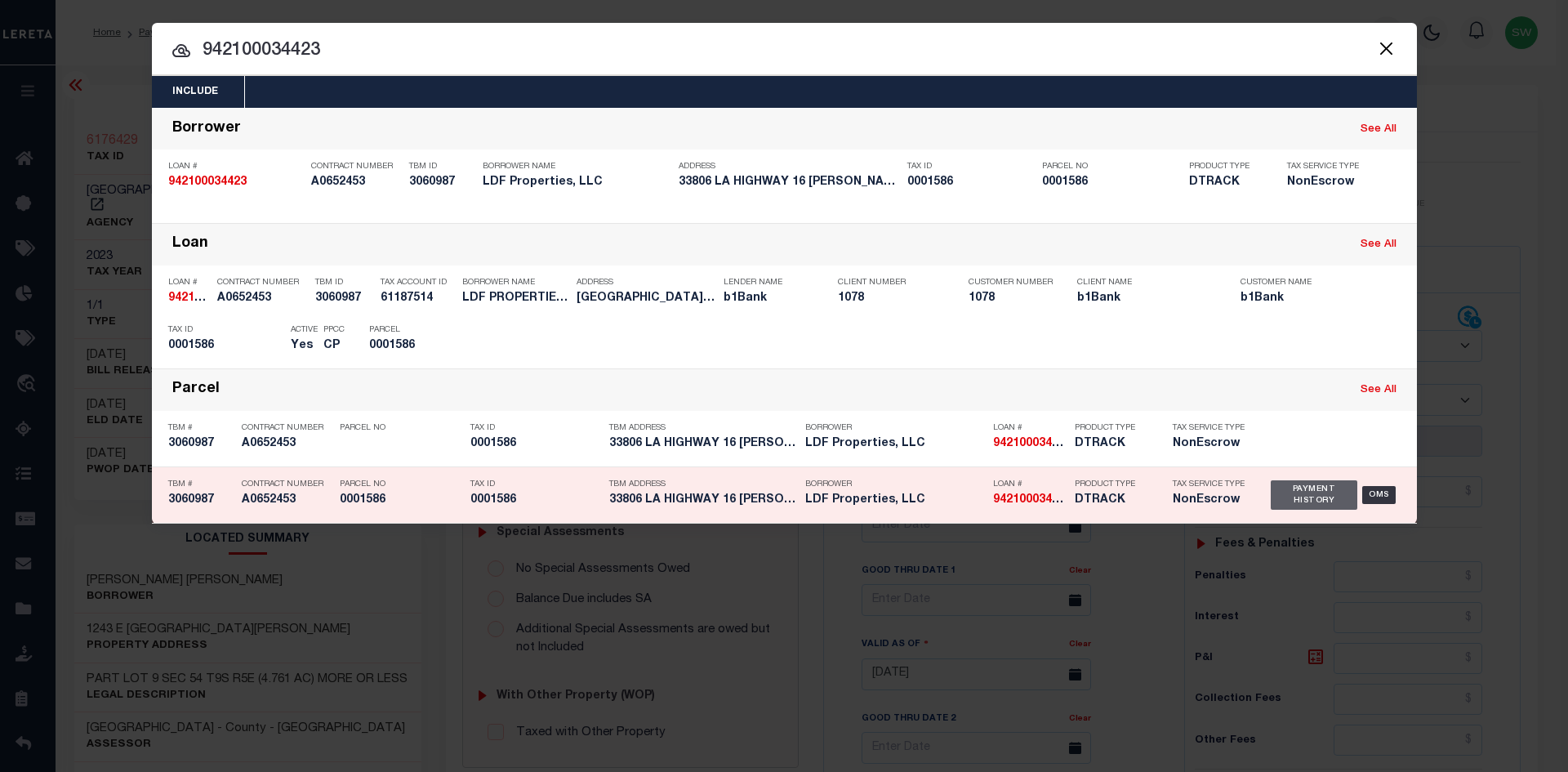
click at [1316, 499] on div "Payment History" at bounding box center [1315, 495] width 88 height 30
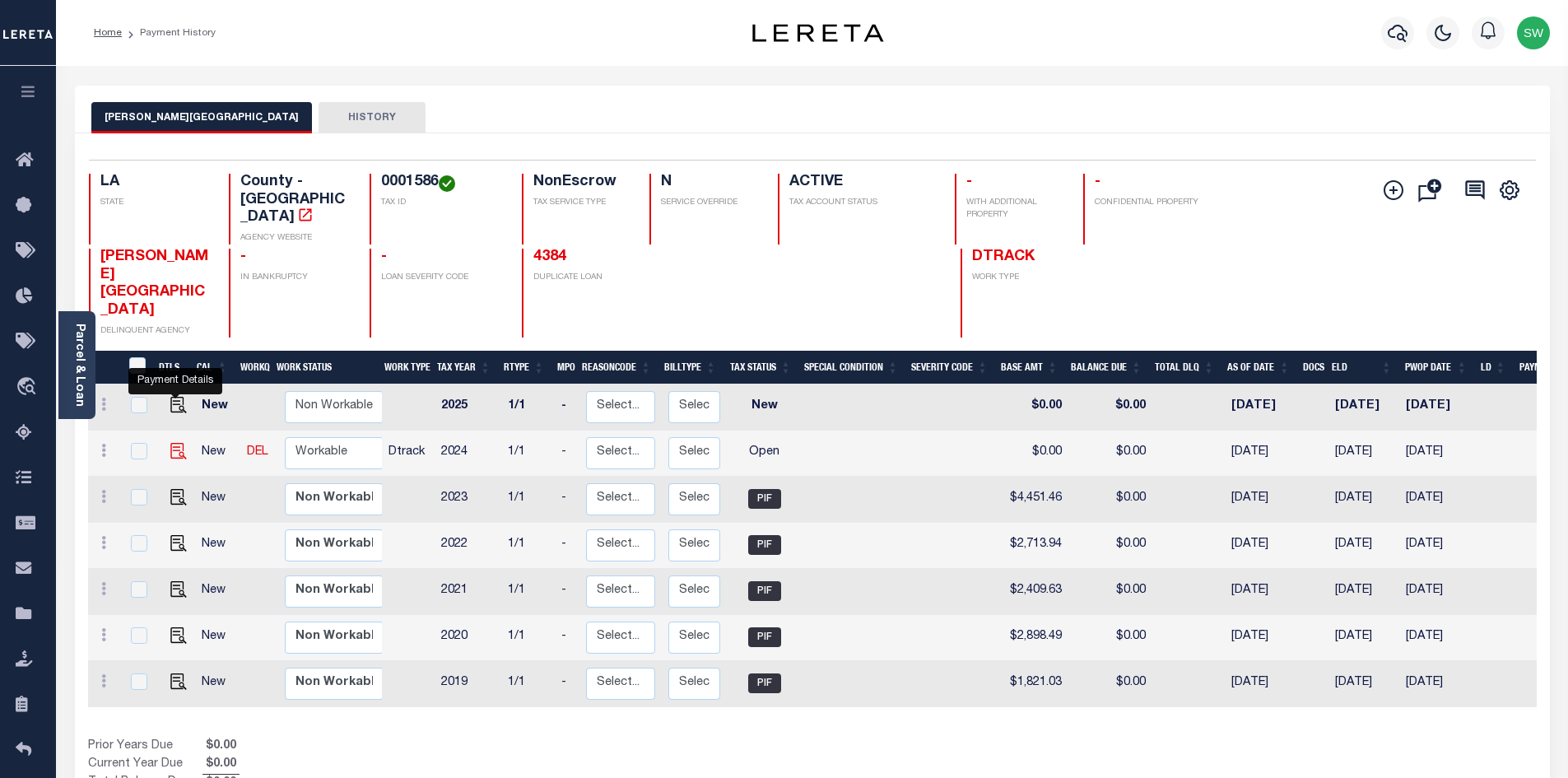
click at [180, 442] on img "" at bounding box center [178, 450] width 17 height 17
checkbox input "true"
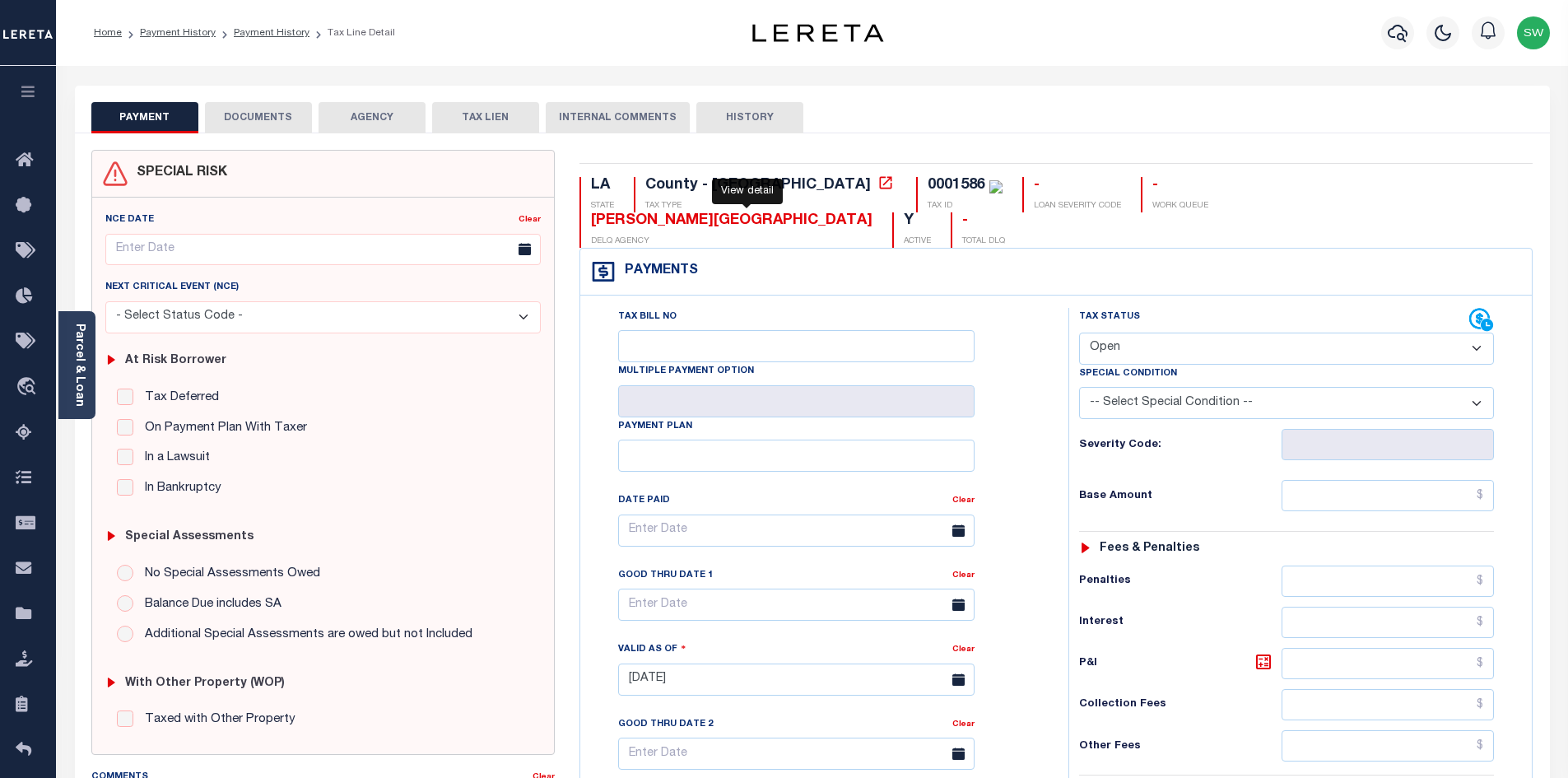
click at [877, 187] on icon at bounding box center [885, 183] width 17 height 17
drag, startPoint x: 846, startPoint y: 187, endPoint x: 769, endPoint y: 184, distance: 77.1
click at [769, 184] on div "LA STATE County - LA TAX TYPE 0001586 TAX ID - LOAN SEVERITY CODE - WORK QUEUE …" at bounding box center [1056, 212] width 953 height 71
copy div "0001586"
click at [88, 346] on div "Parcel & Loan" at bounding box center [77, 365] width 37 height 108
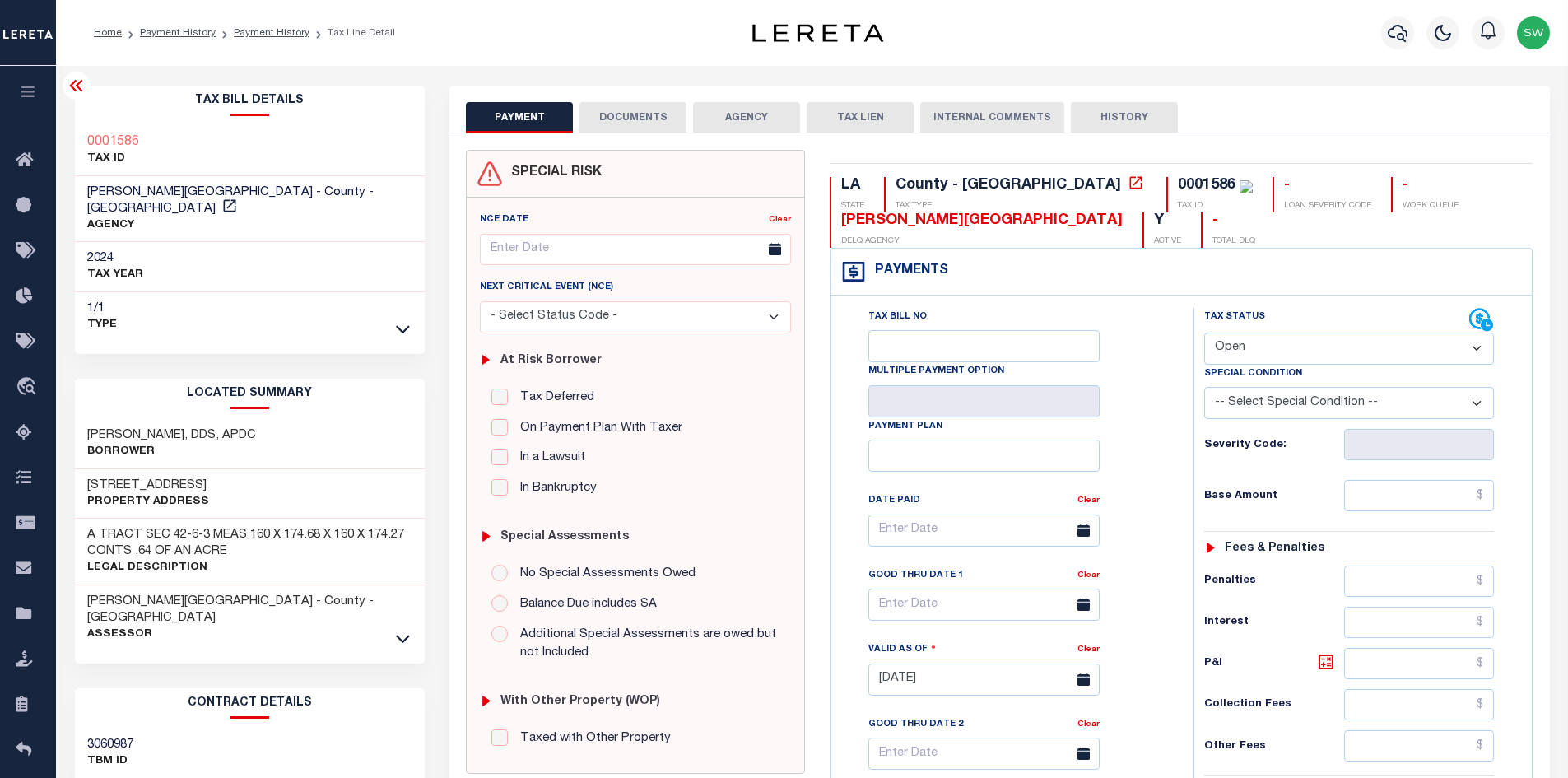
drag, startPoint x: 273, startPoint y: 422, endPoint x: 83, endPoint y: 410, distance: 190.4
click at [83, 419] on div "LARRY D FOSTER, DDS, APDC Borrower" at bounding box center [250, 443] width 351 height 50
copy h3 "LARRY D FOSTER, DDS, APDC"
drag, startPoint x: 1099, startPoint y: 179, endPoint x: 1041, endPoint y: 188, distance: 58.7
click at [1178, 188] on div "0001586" at bounding box center [1215, 185] width 75 height 19
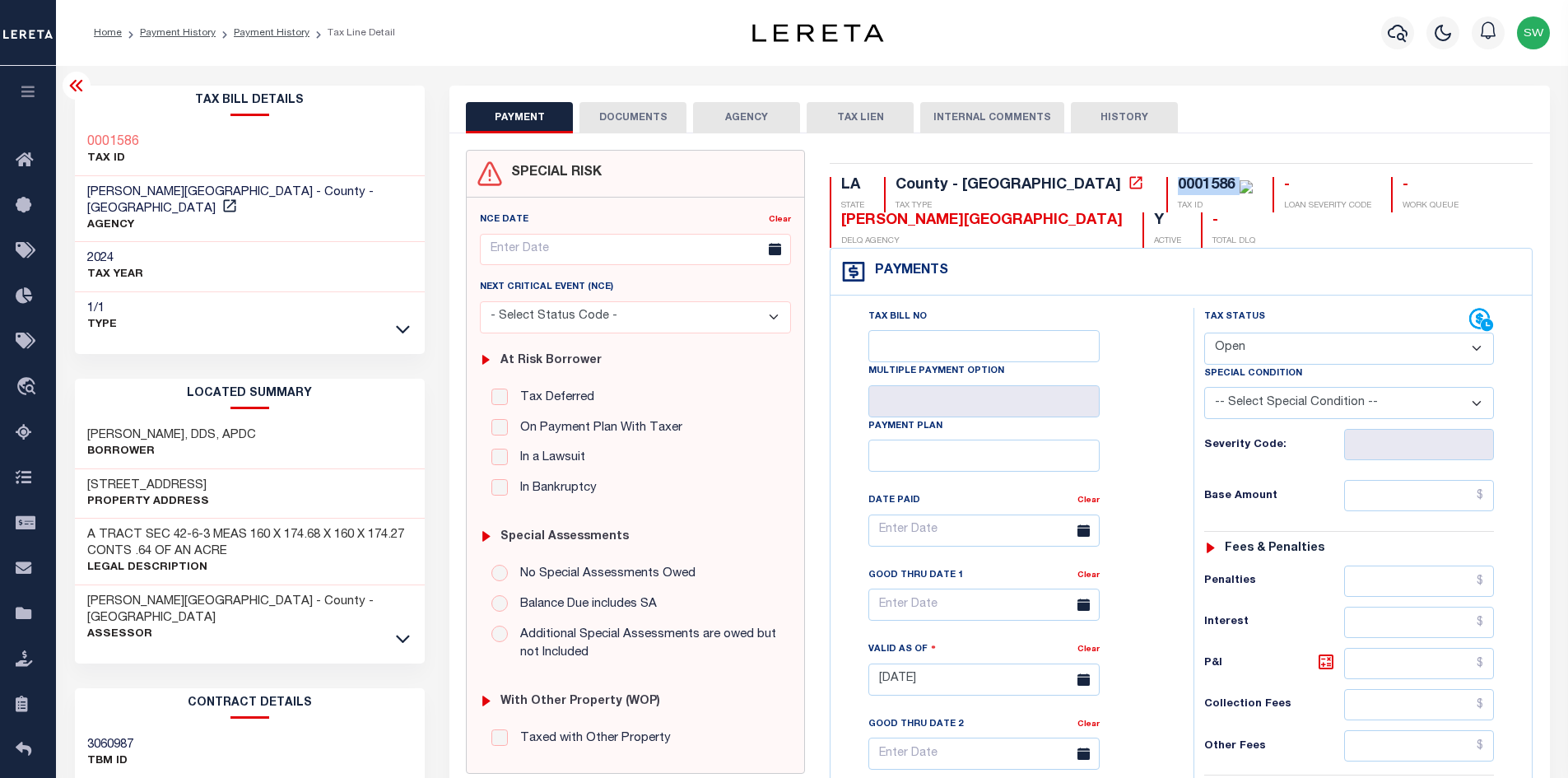
copy div "0001586"
click at [1477, 350] on select "- Select Status Code - Open Due/Unpaid Paid Incomplete No Tax Due Internal Refu…" at bounding box center [1349, 348] width 290 height 32
select select "PYD"
click at [1204, 333] on select "- Select Status Code - Open Due/Unpaid Paid Incomplete No Tax Due Internal Refu…" at bounding box center [1349, 348] width 290 height 32
type input "[DATE]"
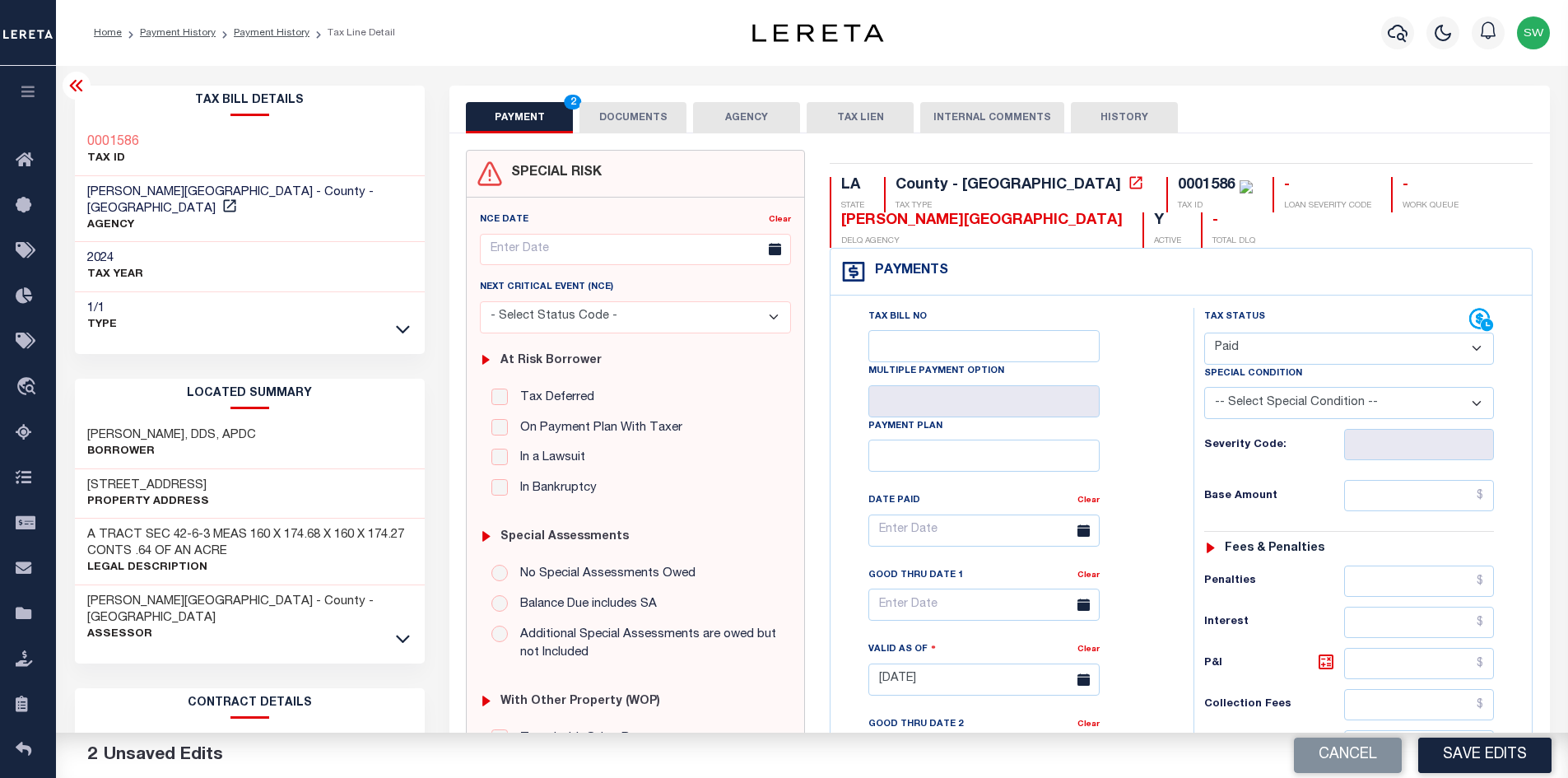
click at [1183, 406] on div "Tax Status Status" at bounding box center [1354, 671] width 346 height 727
click at [1394, 496] on input "text" at bounding box center [1420, 495] width 151 height 31
paste input "4,875.31"
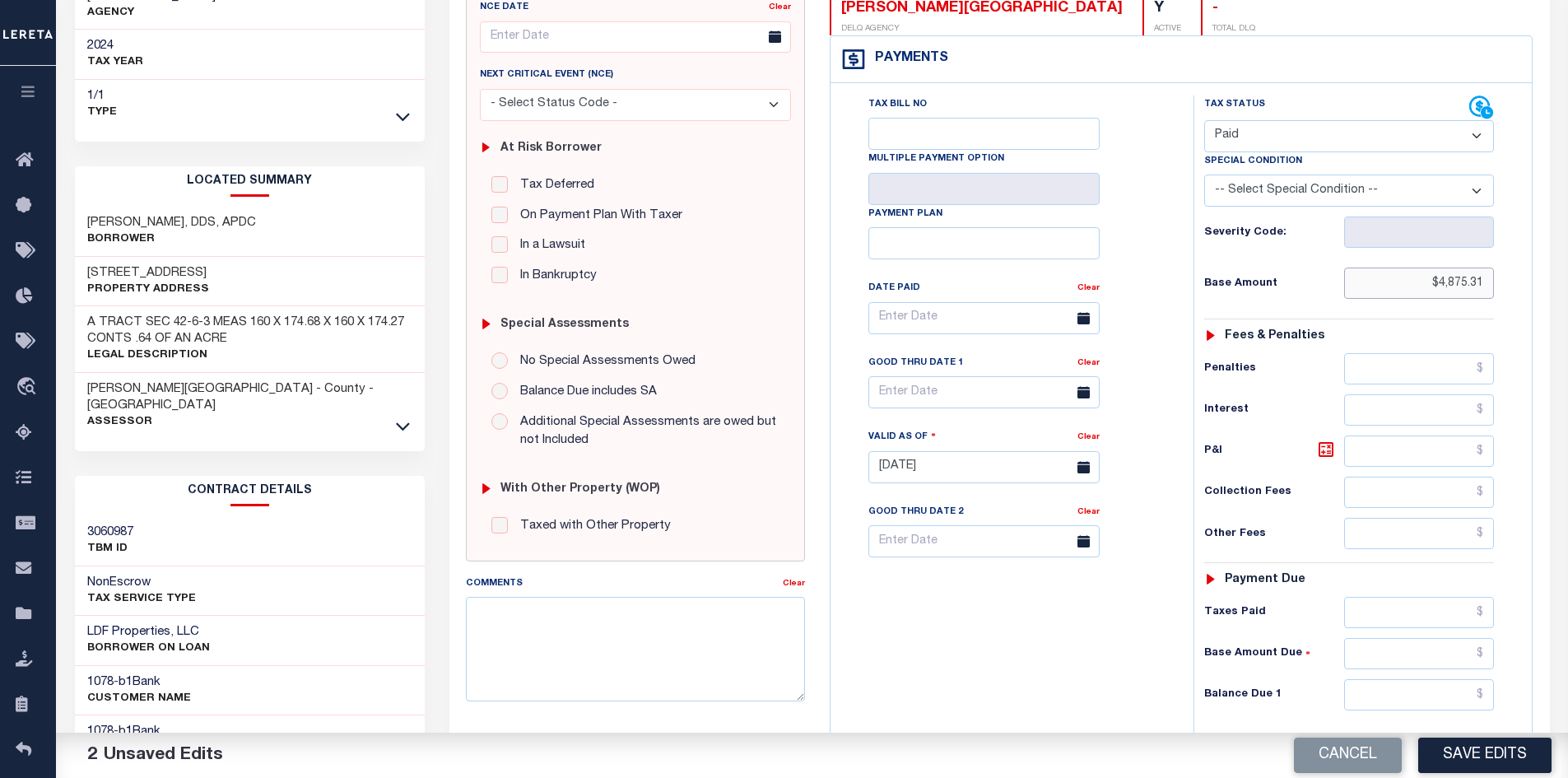
scroll to position [216, 0]
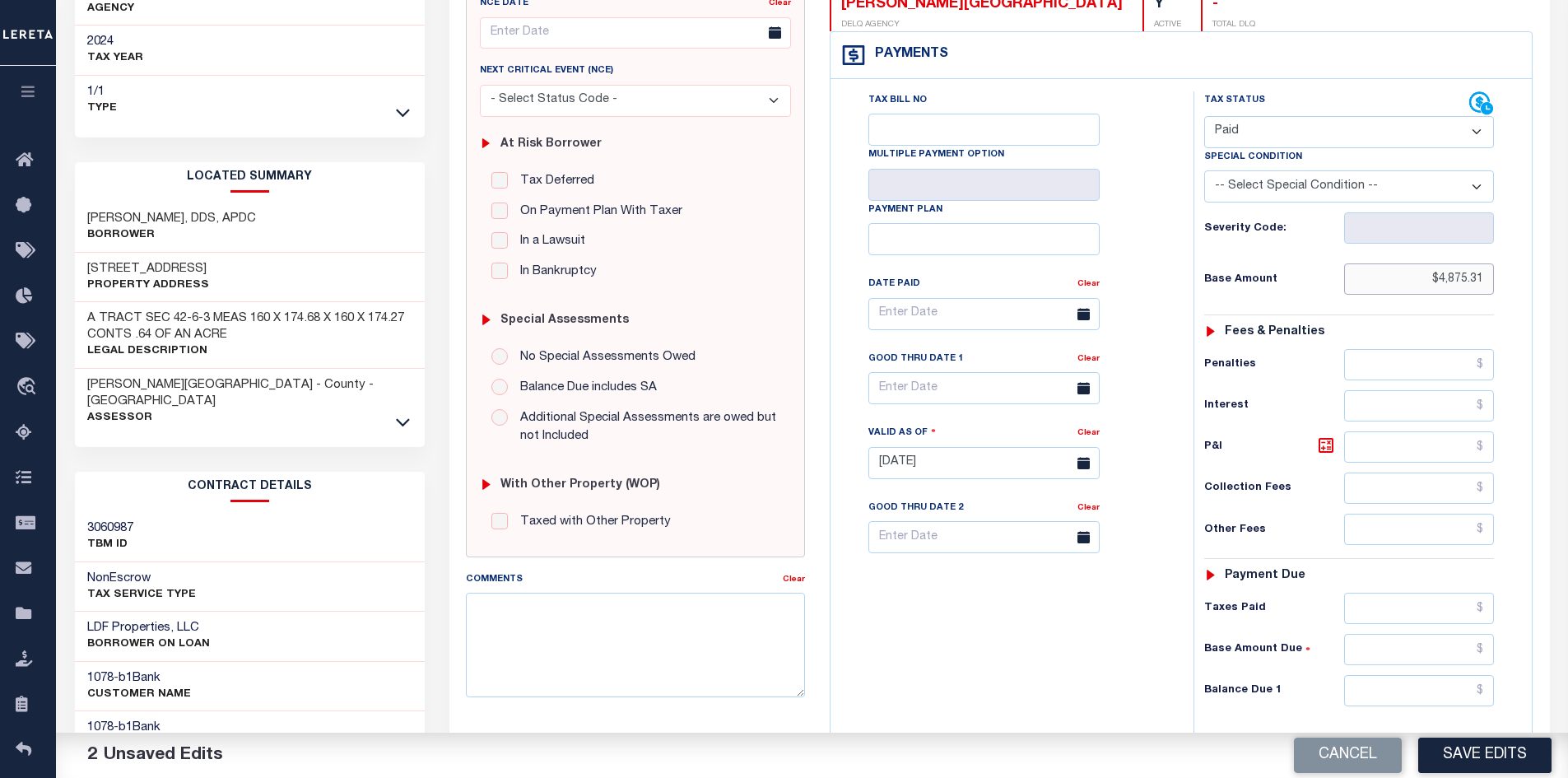
type input "$4,875.31"
click at [1401, 608] on input "text" at bounding box center [1420, 608] width 151 height 31
paste input "4,875.31"
type input "$4,875.31"
click at [1458, 694] on input "text" at bounding box center [1420, 690] width 151 height 31
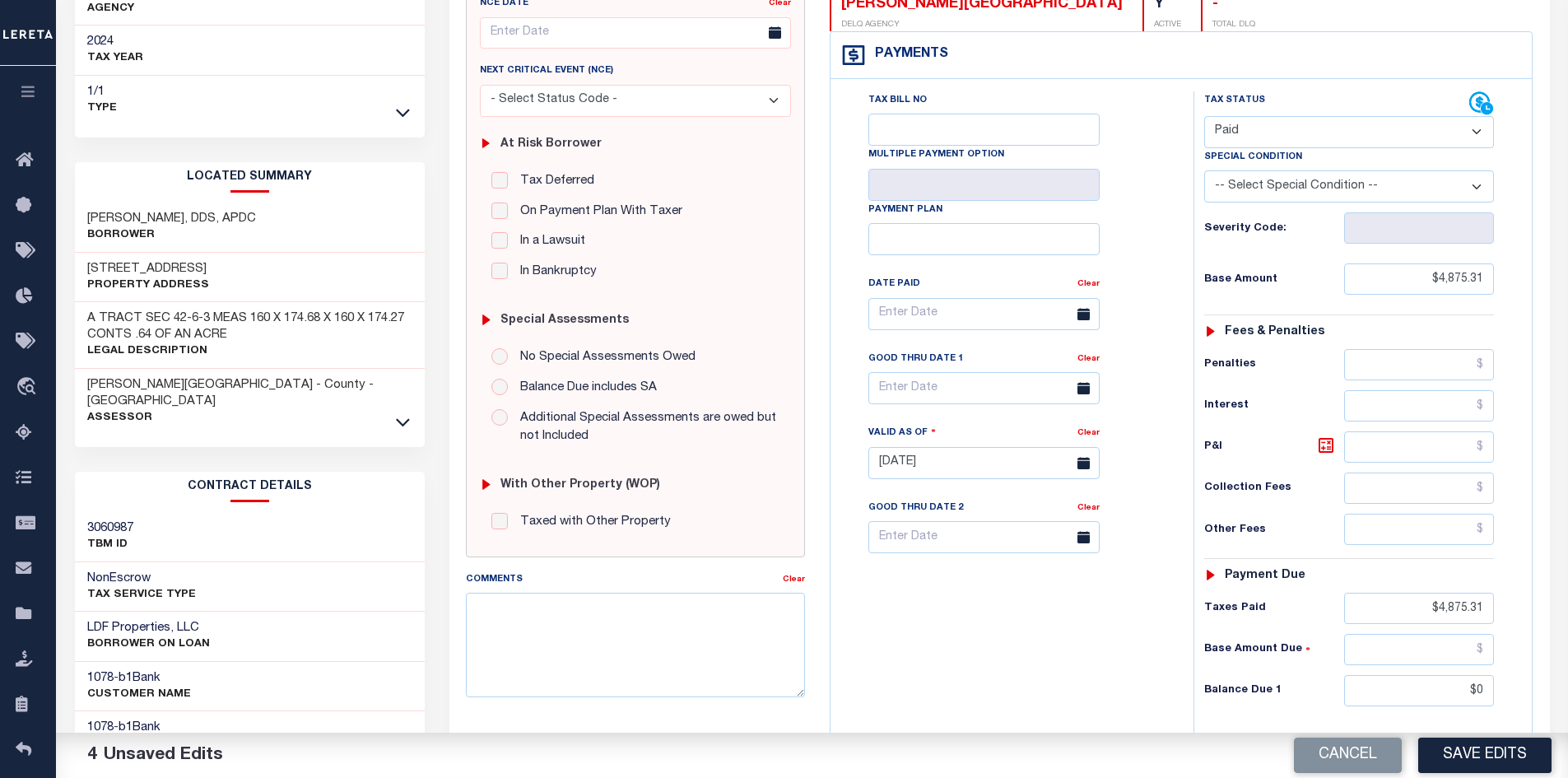
type input "$0.00"
drag, startPoint x: 1143, startPoint y: 655, endPoint x: 1390, endPoint y: 611, distance: 250.9
click at [1160, 650] on div "Tax Bill No Multiple Payment Option Payment Plan Clear" at bounding box center [1008, 454] width 346 height 727
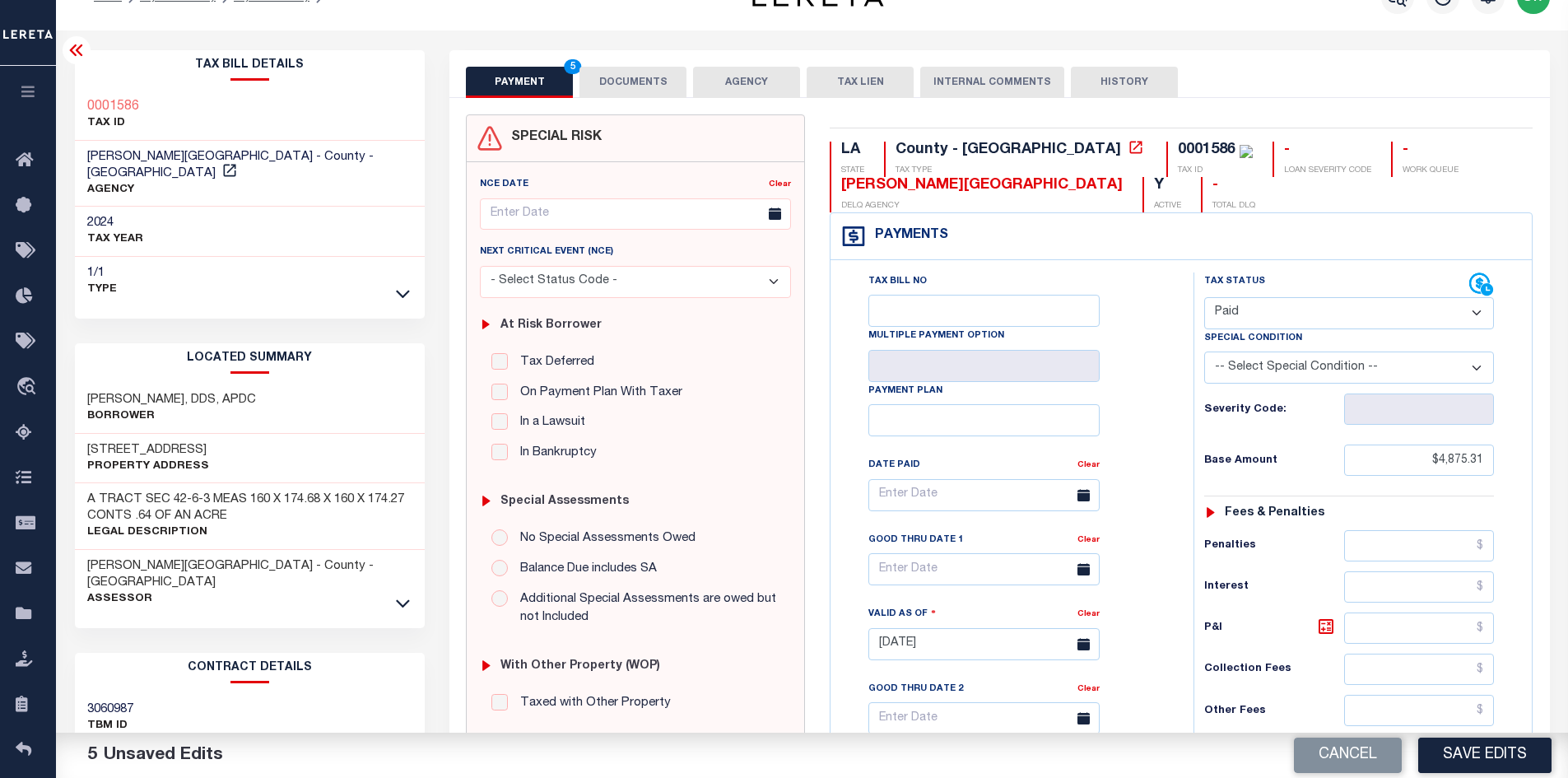
scroll to position [0, 0]
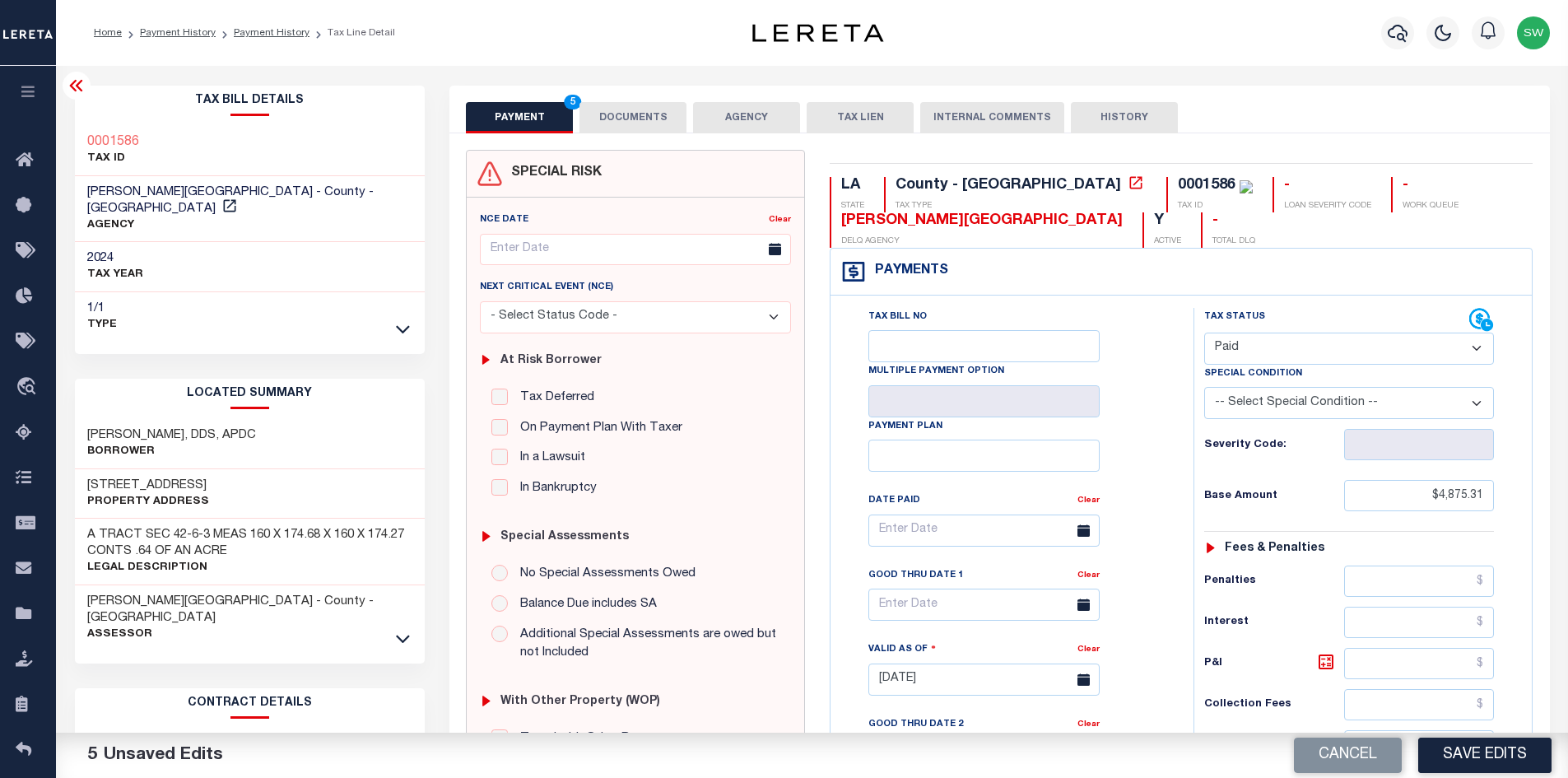
click at [670, 117] on button "DOCUMENTS" at bounding box center [633, 117] width 107 height 31
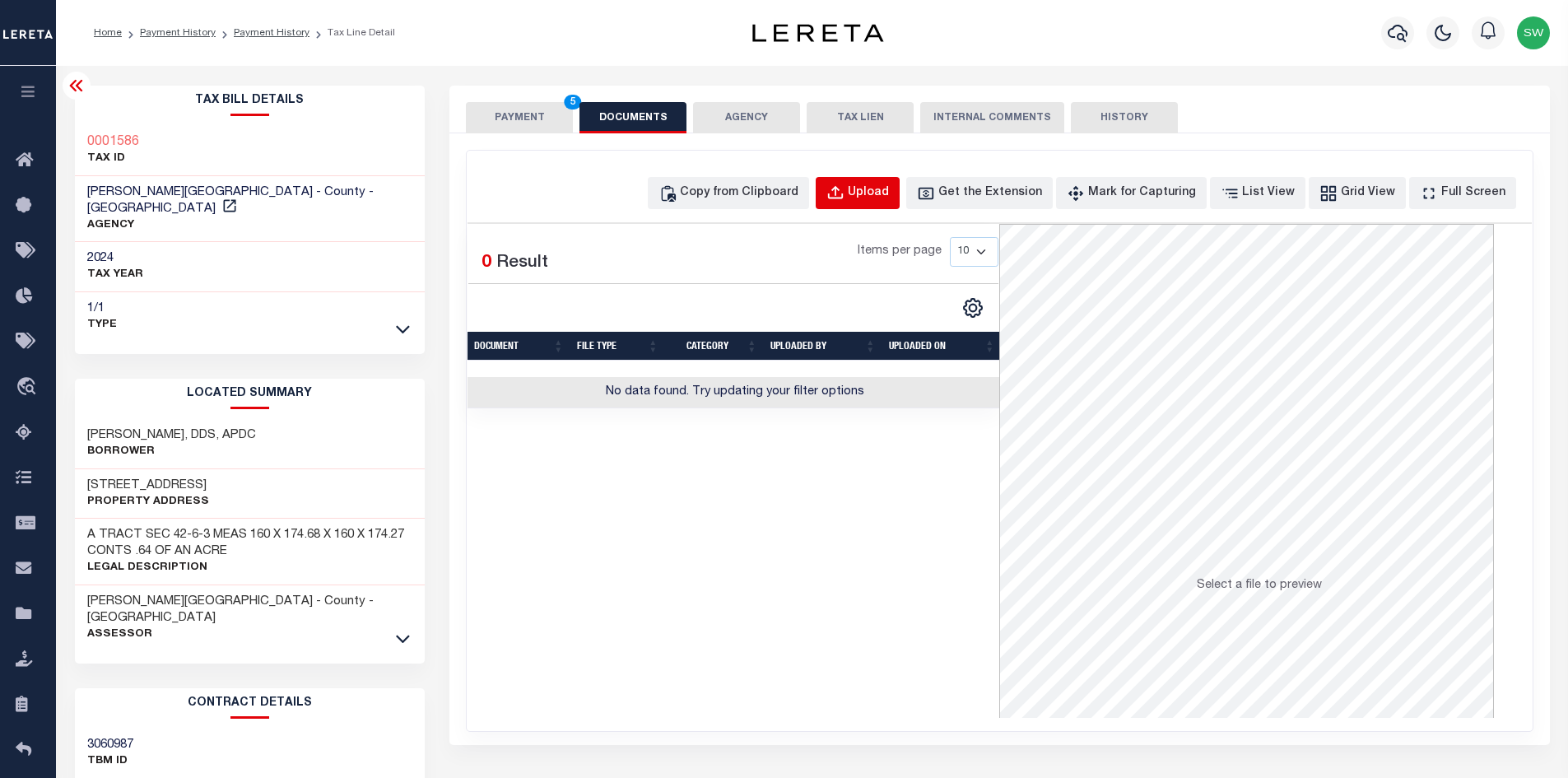
click at [889, 200] on div "Upload" at bounding box center [868, 193] width 42 height 19
select select "POP"
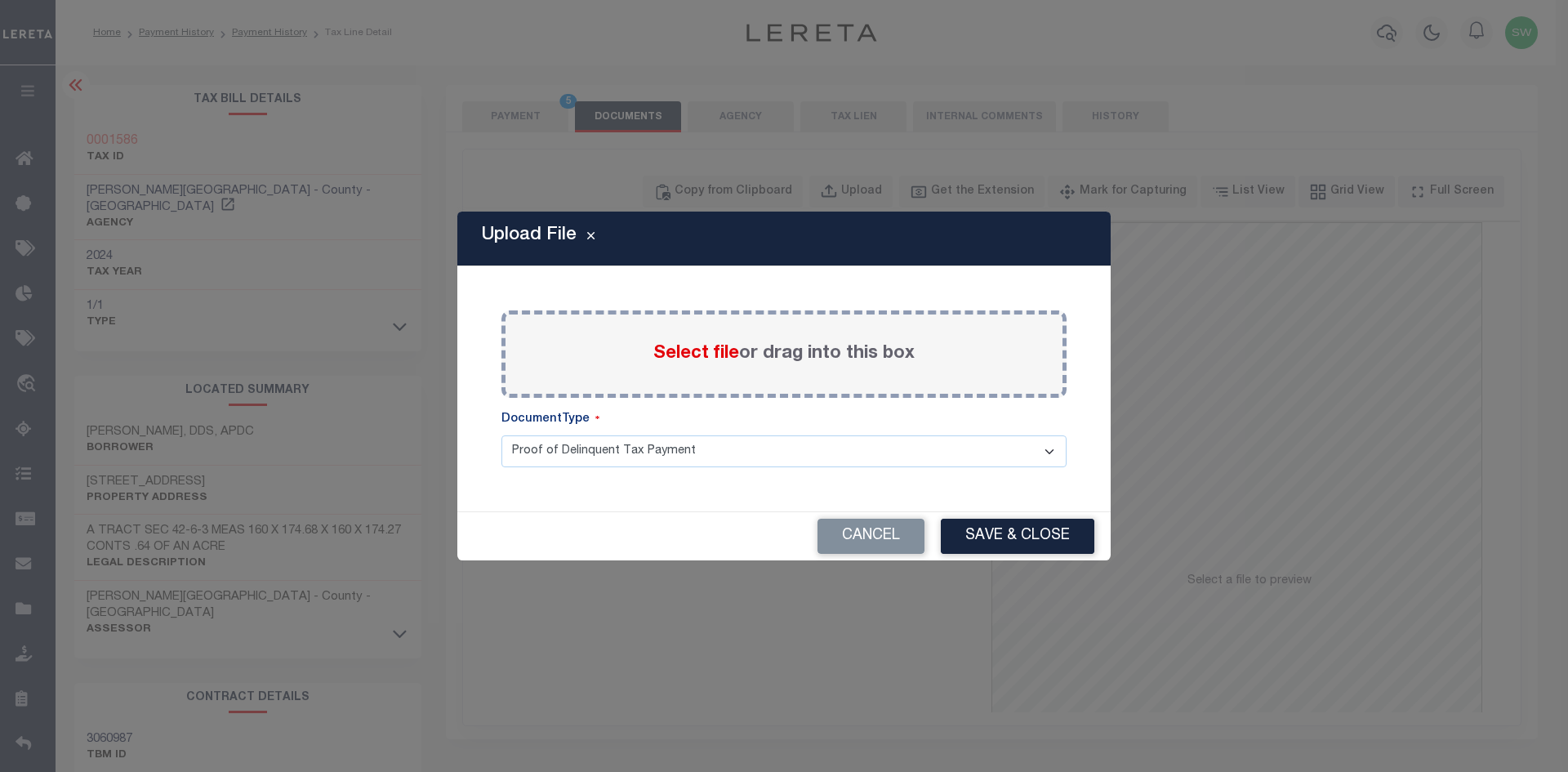
click at [701, 354] on span "Select file" at bounding box center [696, 353] width 86 height 18
click at [0, 0] on input "Select file or drag into this box" at bounding box center [0, 0] width 0 height 0
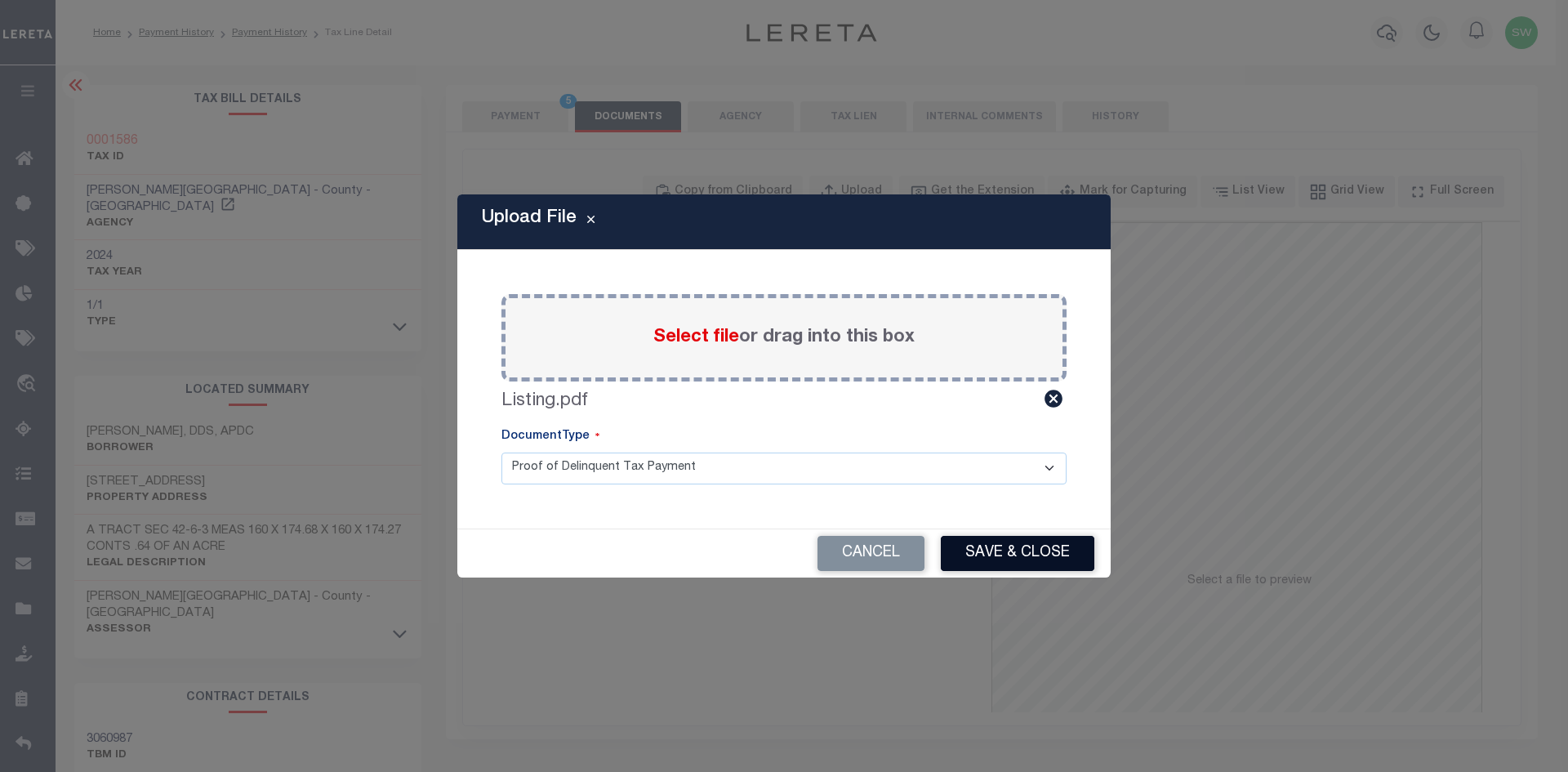
click at [1009, 562] on button "Save & Close" at bounding box center [1017, 553] width 153 height 35
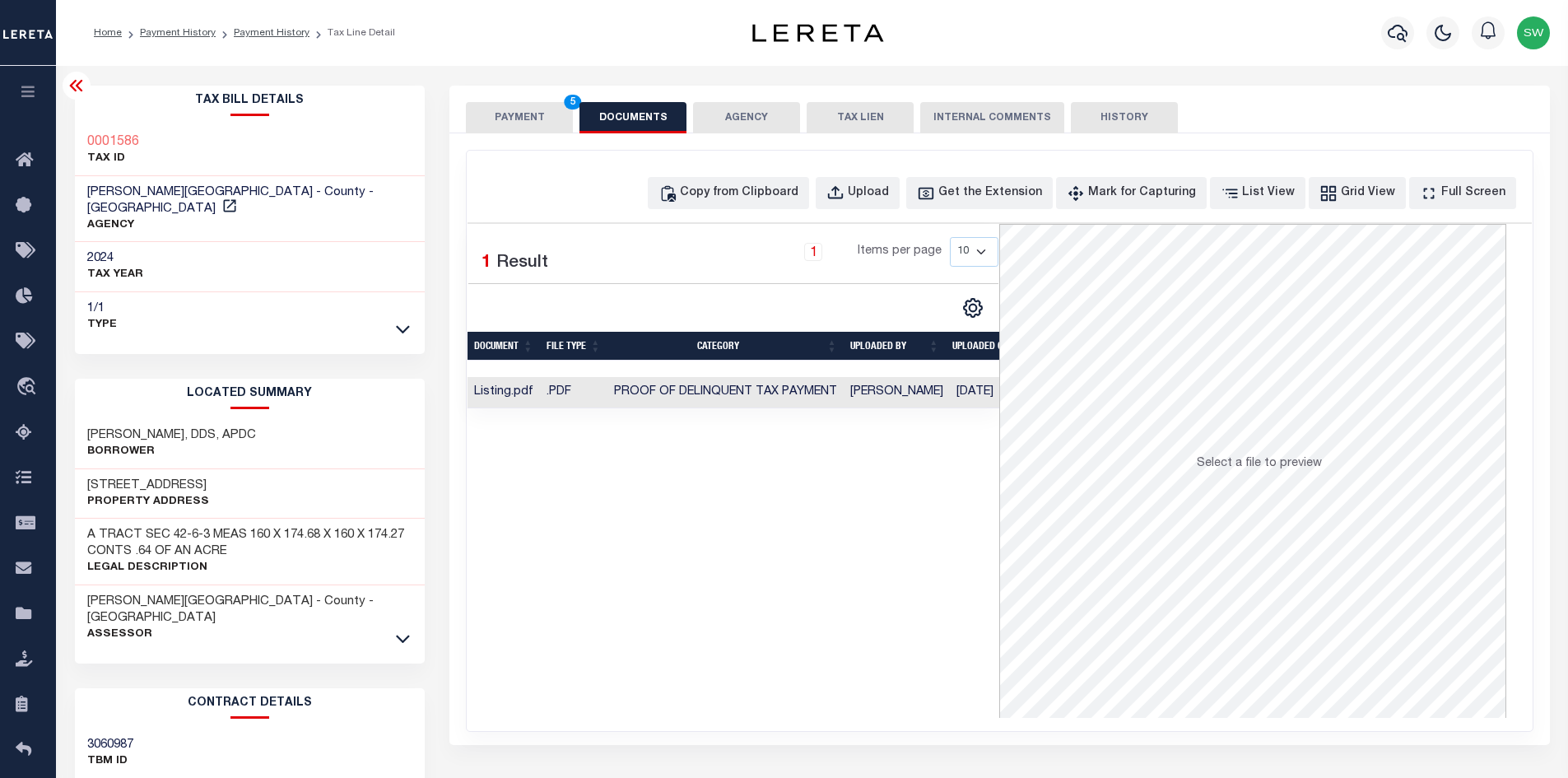
drag, startPoint x: 824, startPoint y: 622, endPoint x: 641, endPoint y: 419, distance: 273.3
click at [809, 605] on div "Selected 1 Result 1 Items per page 10 25 50 100" at bounding box center [733, 470] width 532 height 494
click at [535, 126] on button "PAYMENT 5" at bounding box center [519, 117] width 107 height 31
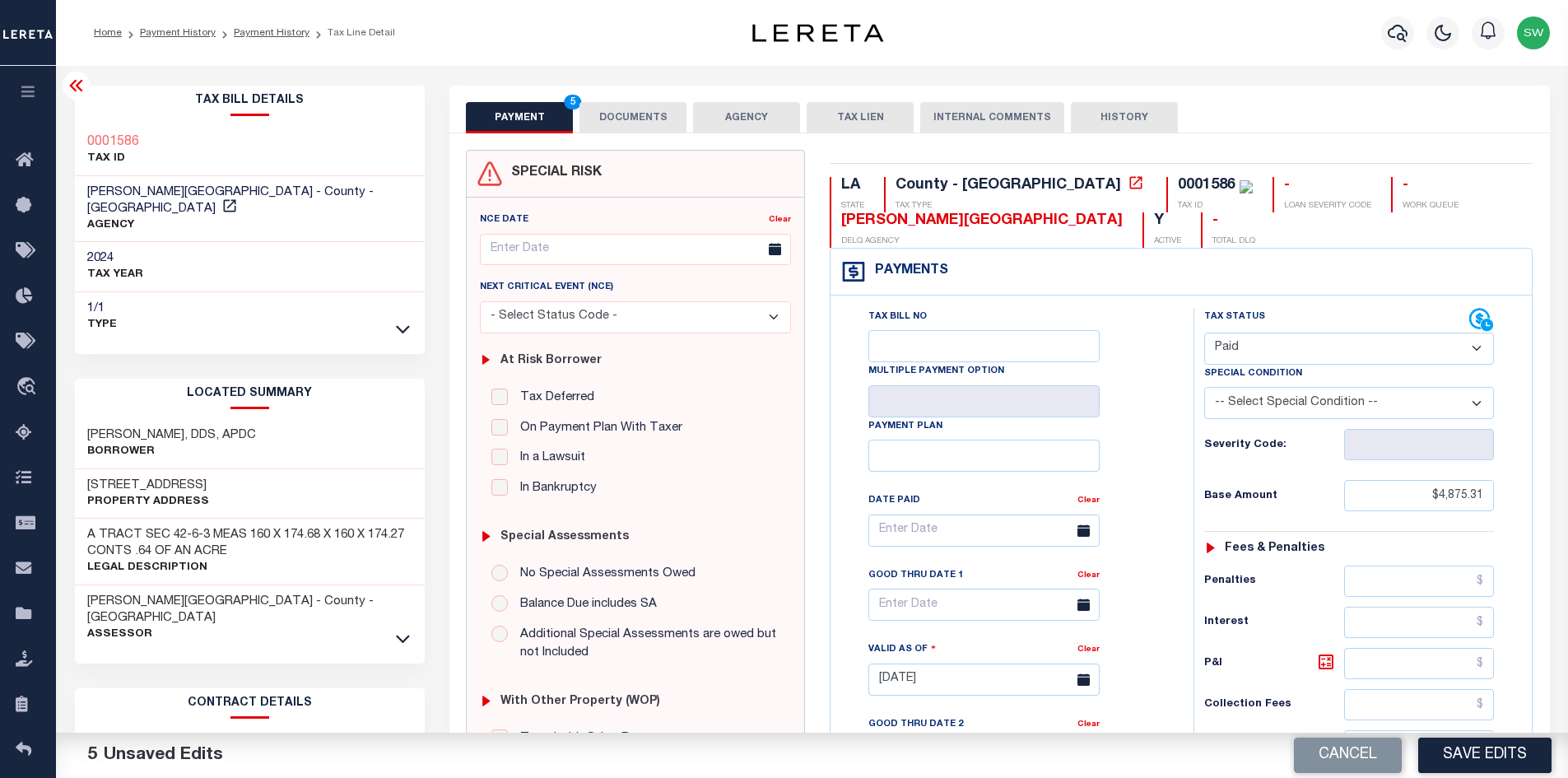
scroll to position [465, 0]
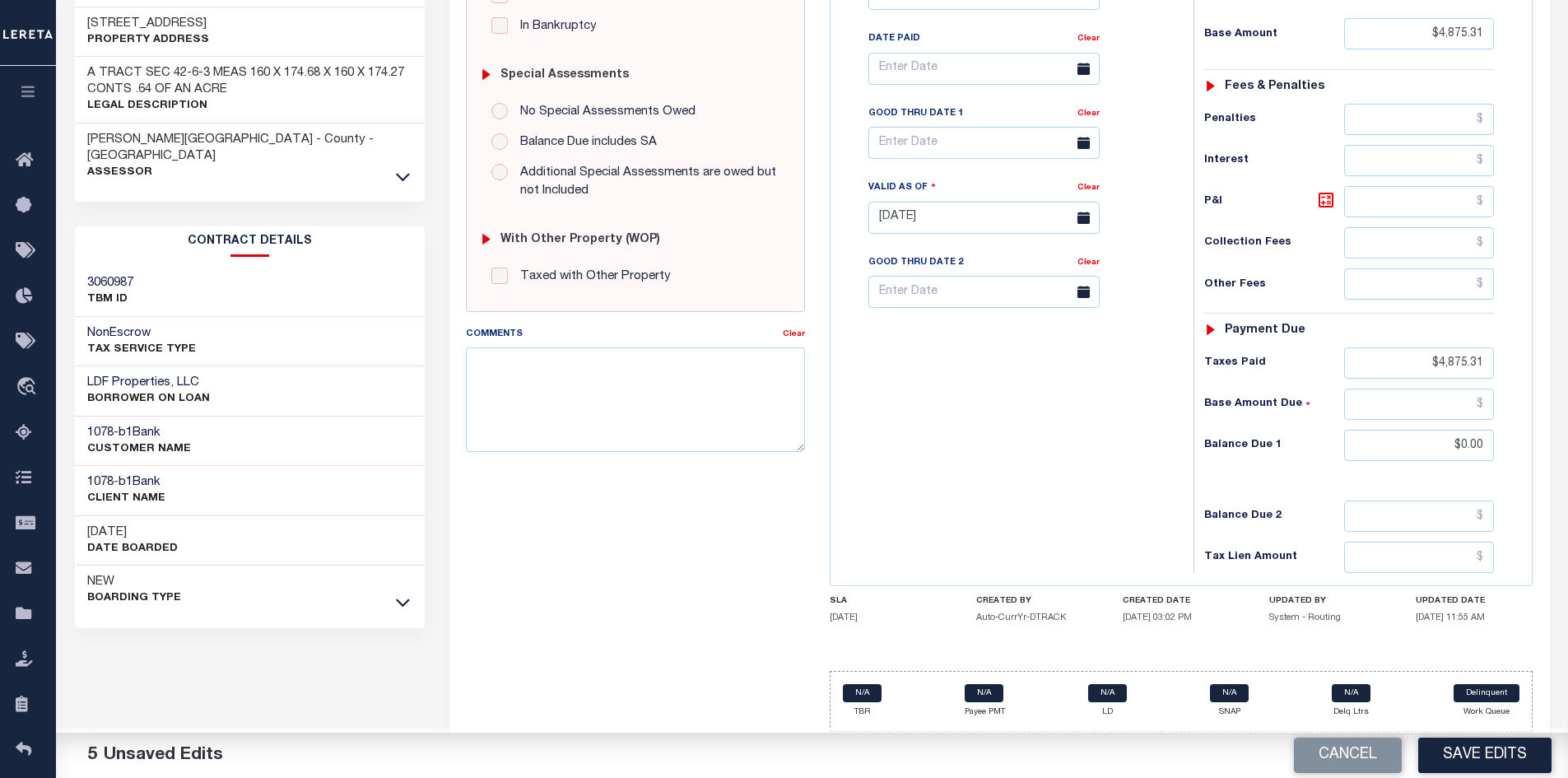
click at [1491, 751] on button "Save Edits" at bounding box center [1485, 755] width 133 height 35
checkbox input "false"
type input "$4,875.31"
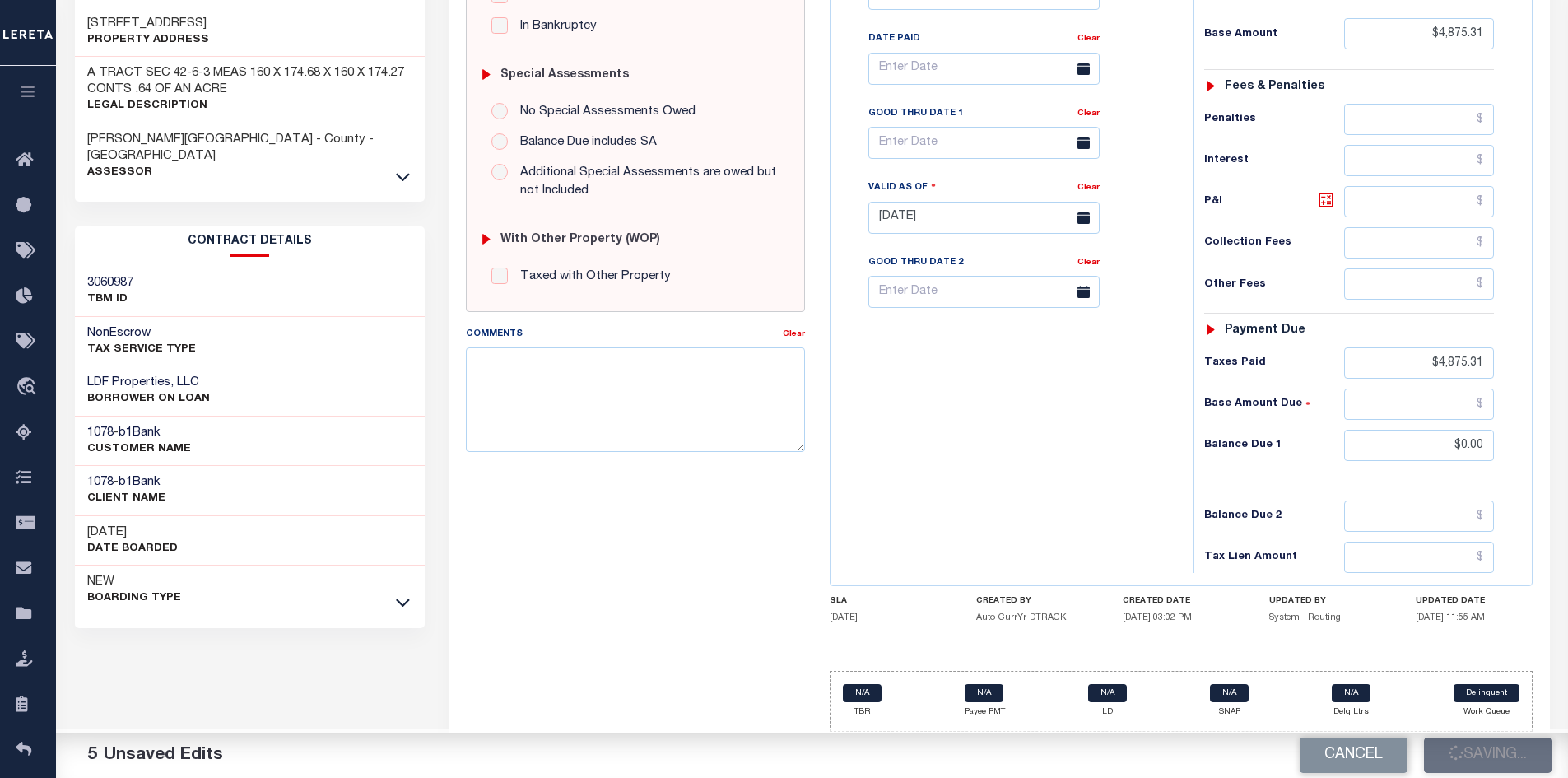
type input "$4,875.31"
type input "$0"
